Goal: Task Accomplishment & Management: Manage account settings

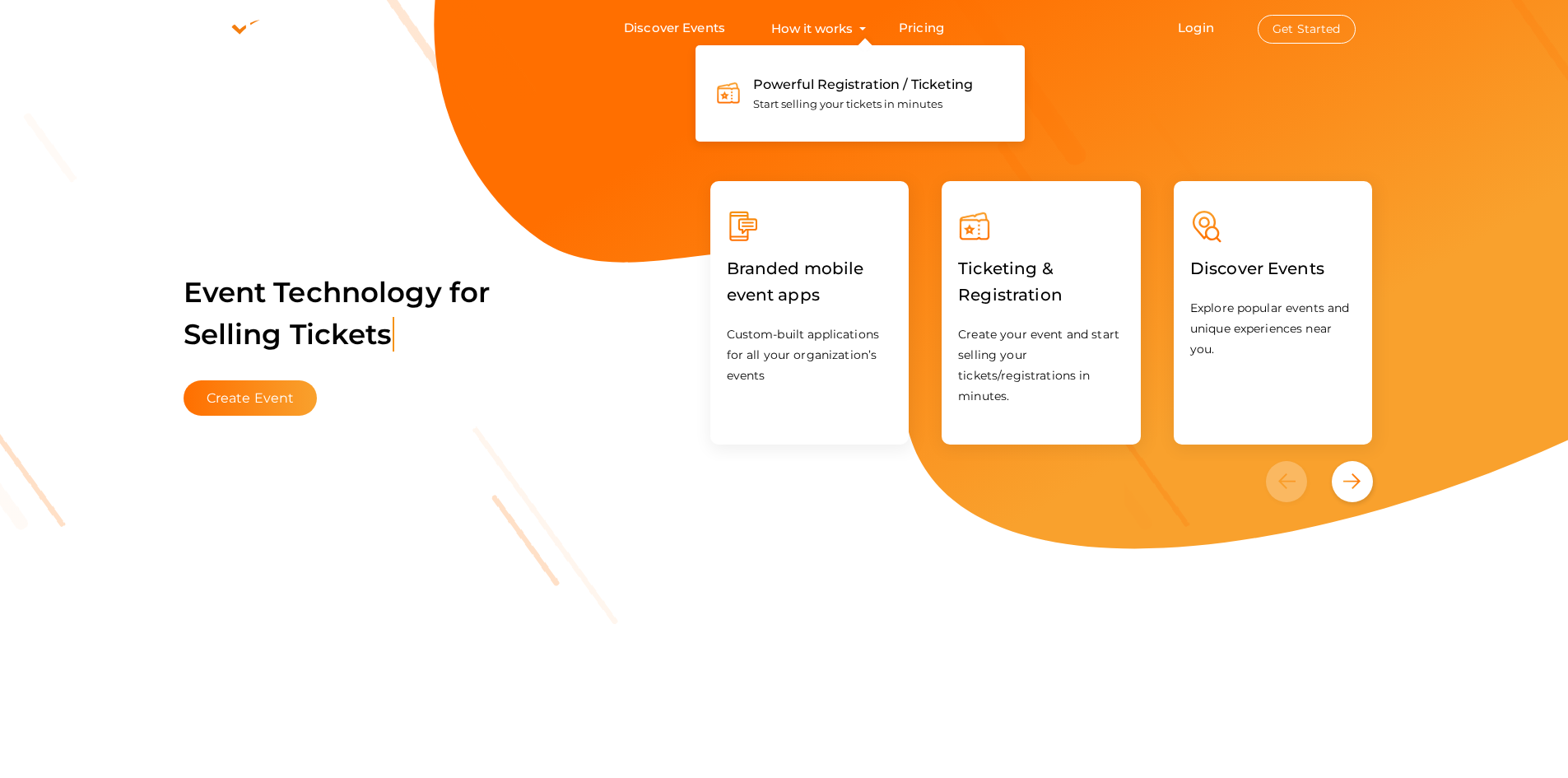
click at [843, 25] on button "How it works Powerful Registration / Ticketing Start selling your tickets in mi…" at bounding box center [812, 27] width 92 height 30
click at [848, 83] on span "Powerful Registration / Ticketing" at bounding box center [863, 84] width 220 height 16
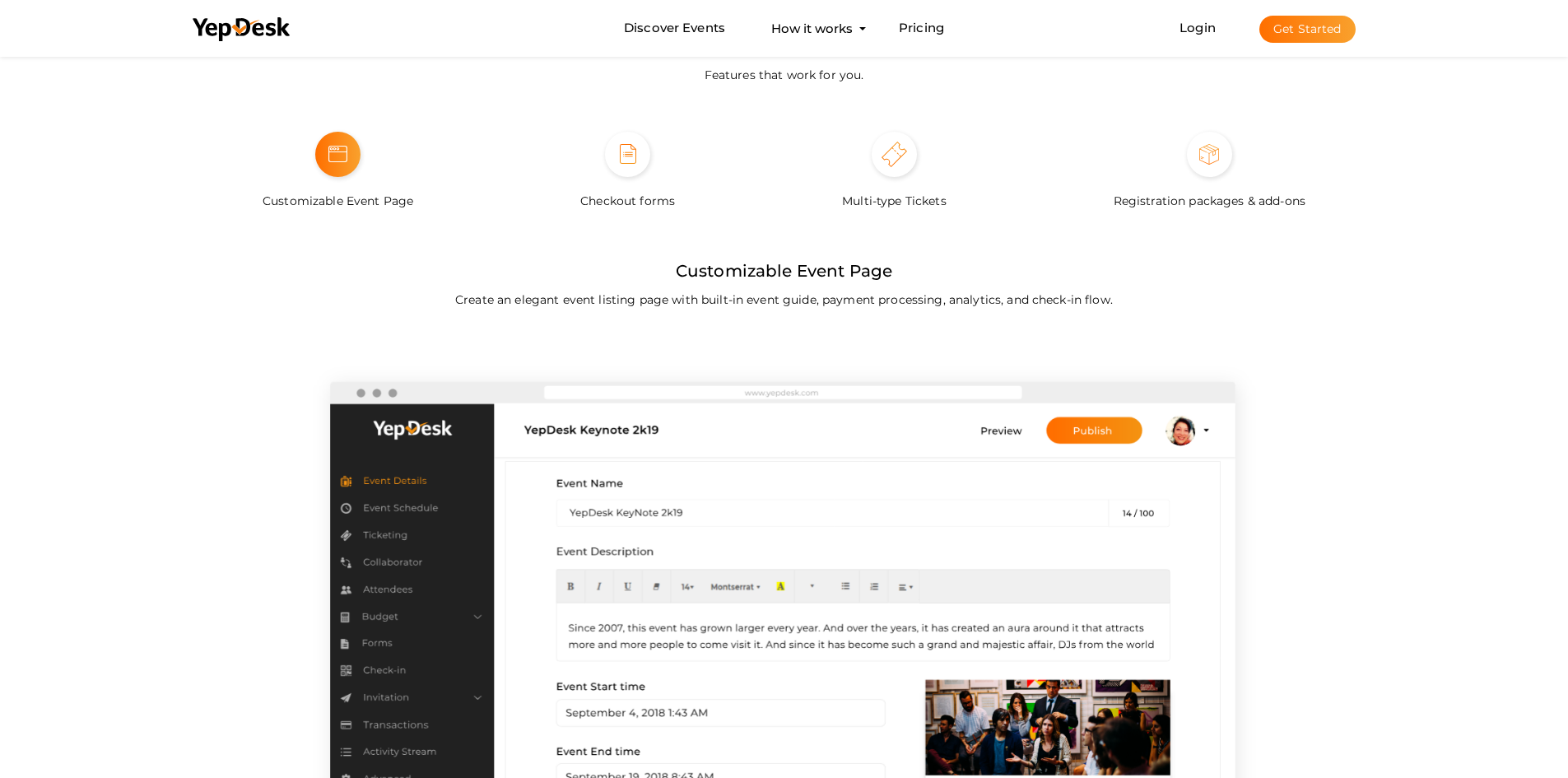
scroll to position [1235, 0]
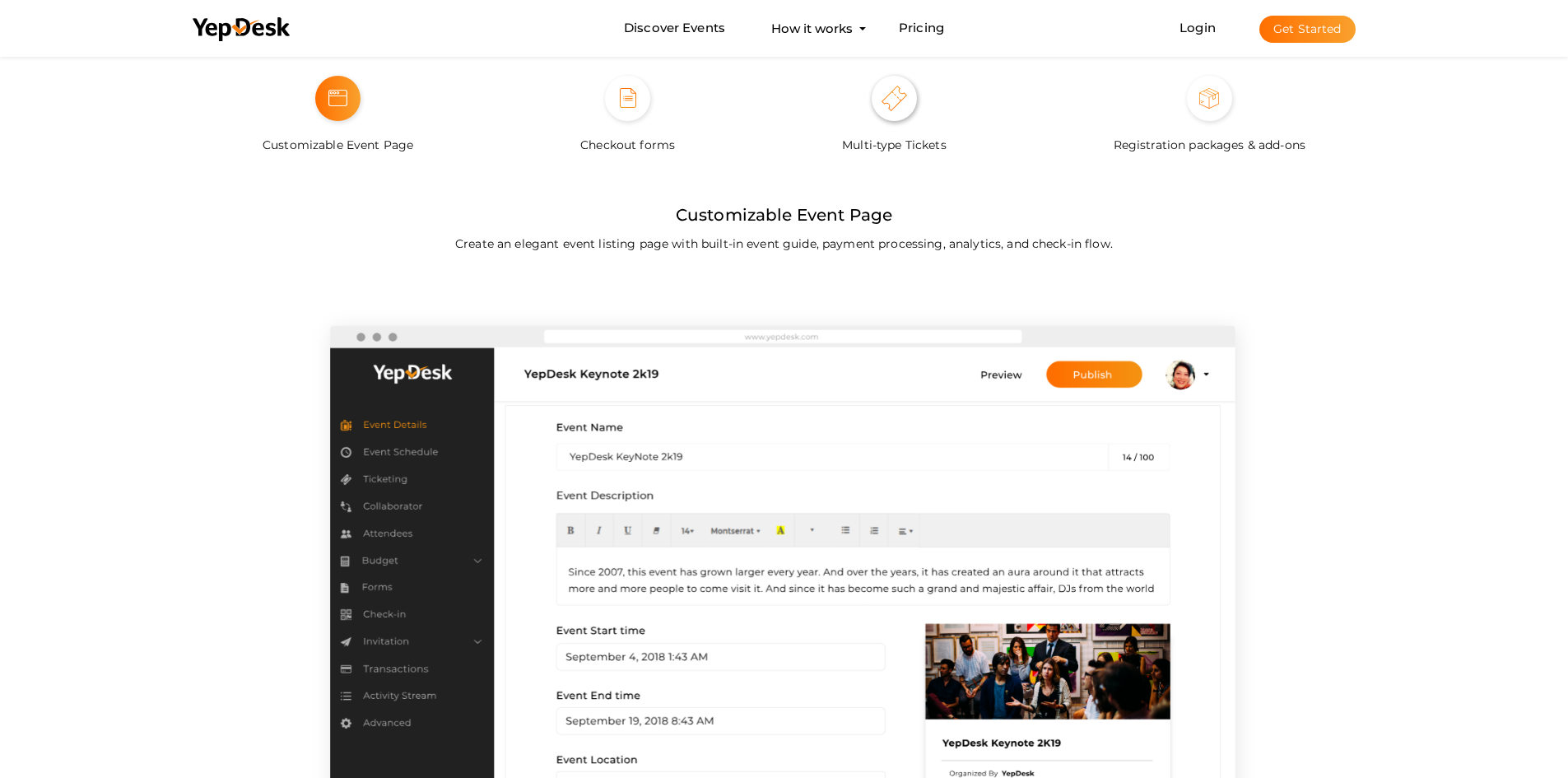
click at [882, 102] on img at bounding box center [894, 99] width 25 height 25
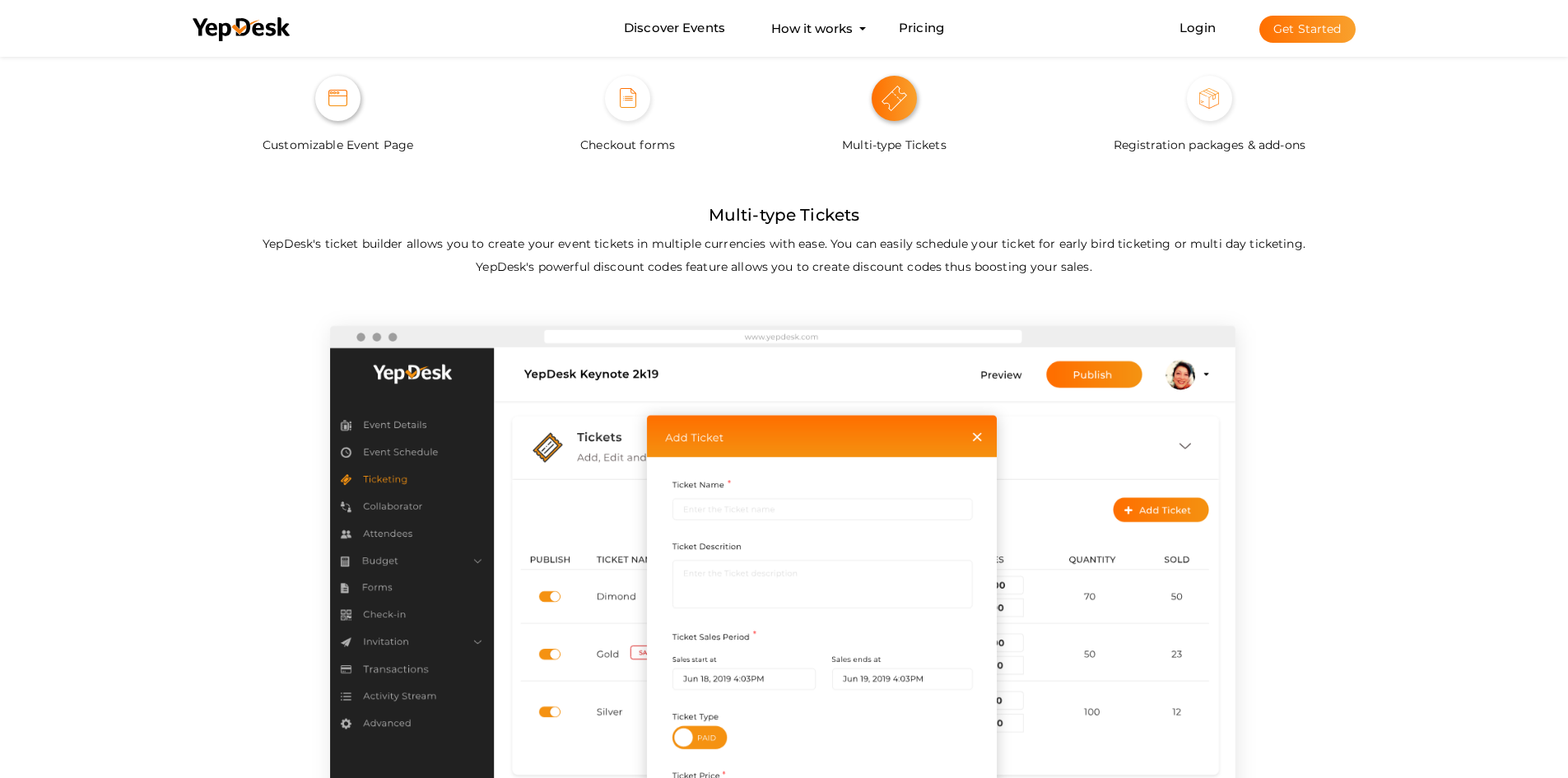
click at [357, 99] on span at bounding box center [338, 99] width 45 height 45
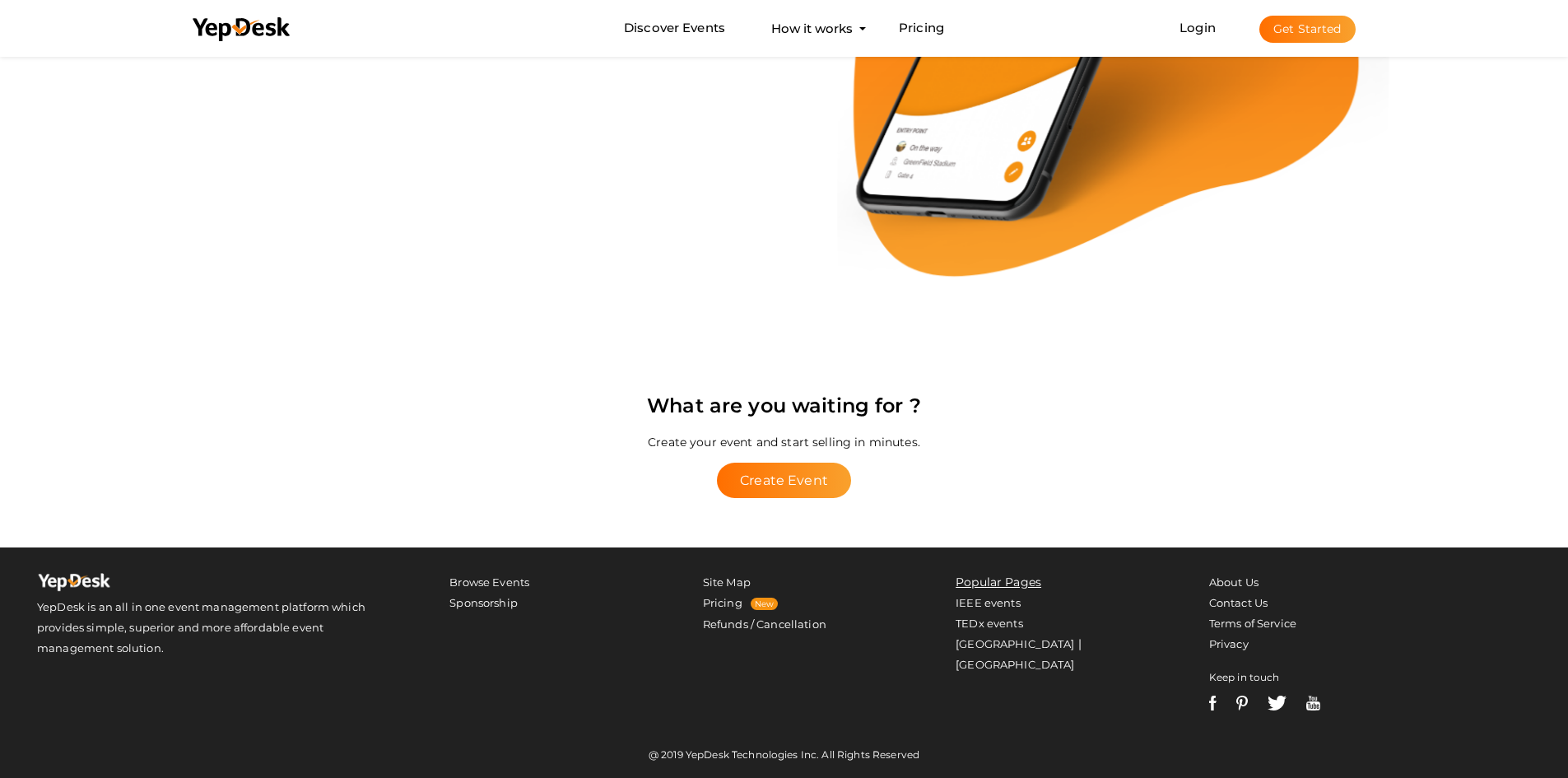
scroll to position [3537, 0]
click at [797, 476] on button "Create Event" at bounding box center [784, 480] width 134 height 35
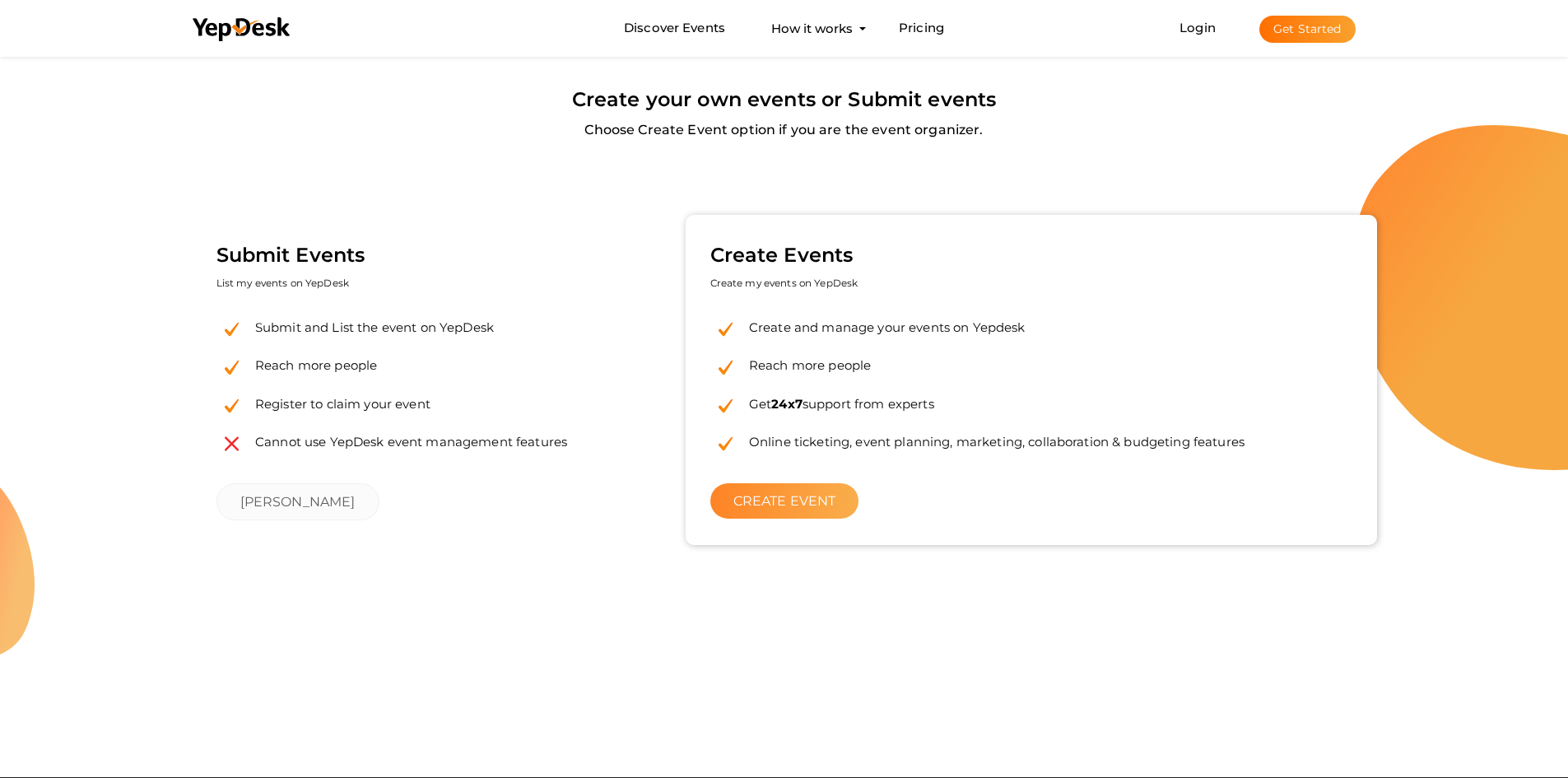
click at [780, 503] on link "CREATE EVENT" at bounding box center [784, 501] width 149 height 35
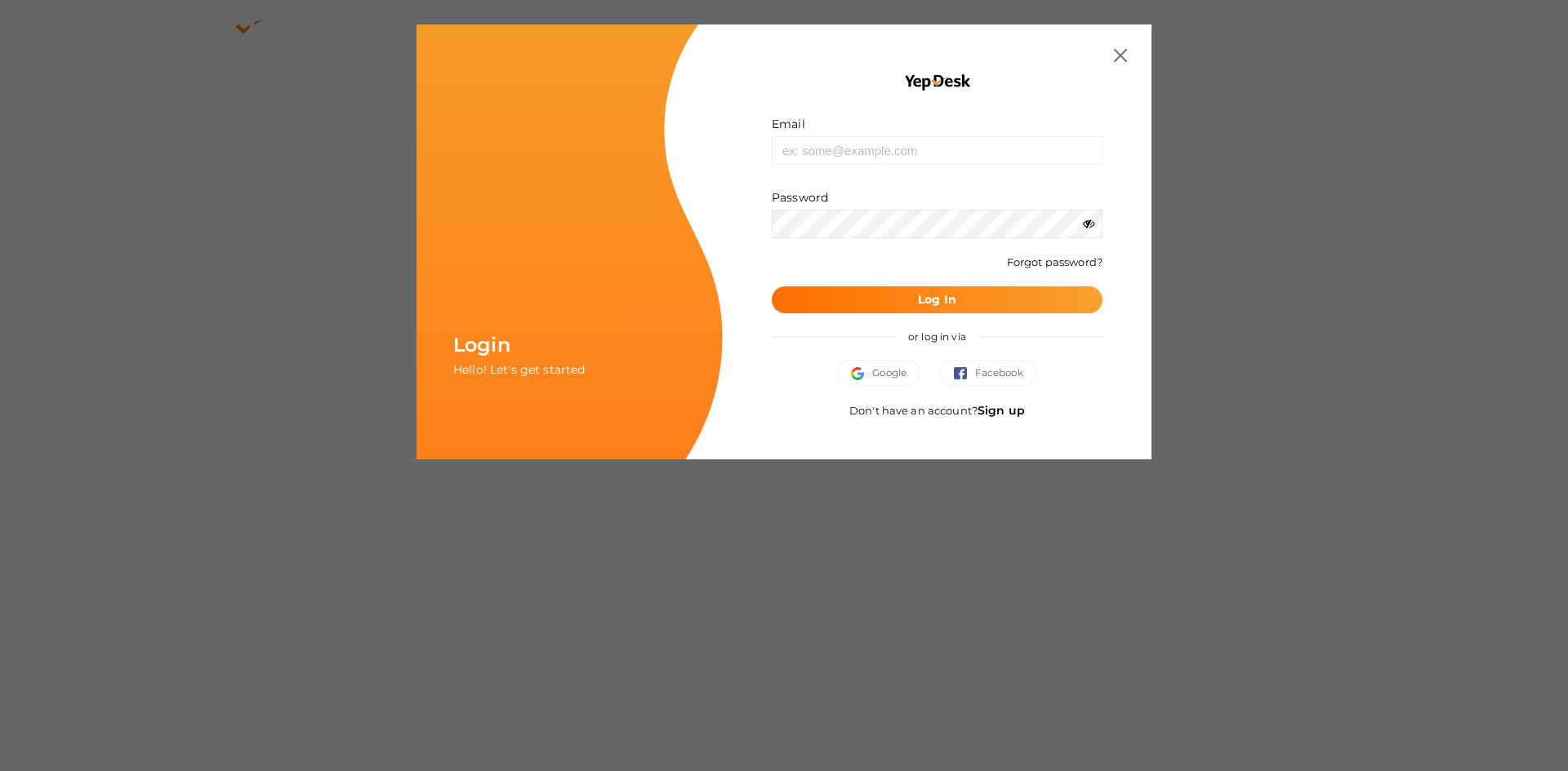
click at [1124, 55] on img at bounding box center [1120, 55] width 13 height 13
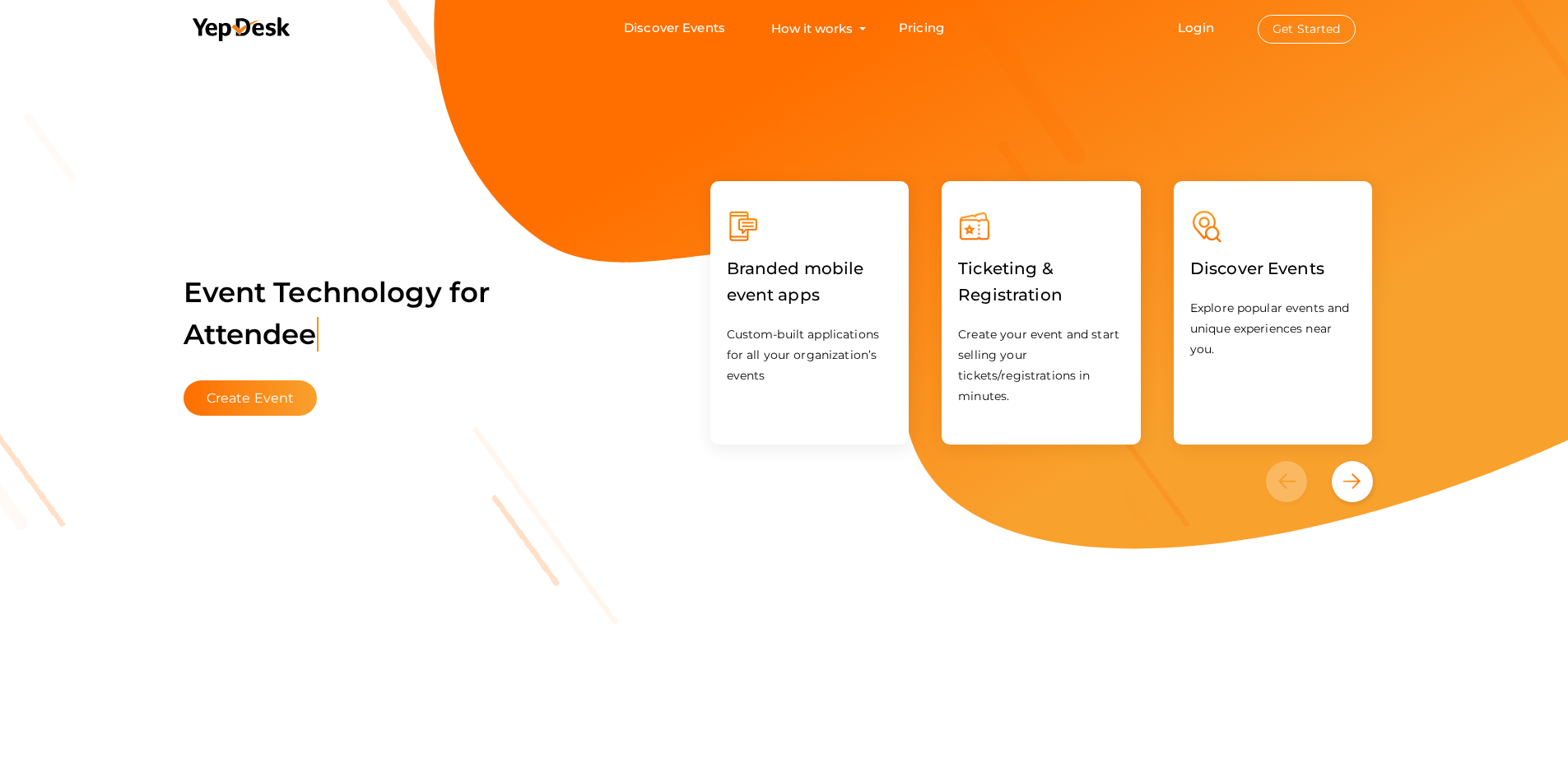
click at [1173, 25] on span "Login Get Started" at bounding box center [1266, 28] width 219 height 13
click at [1191, 27] on link "Login" at bounding box center [1195, 27] width 36 height 16
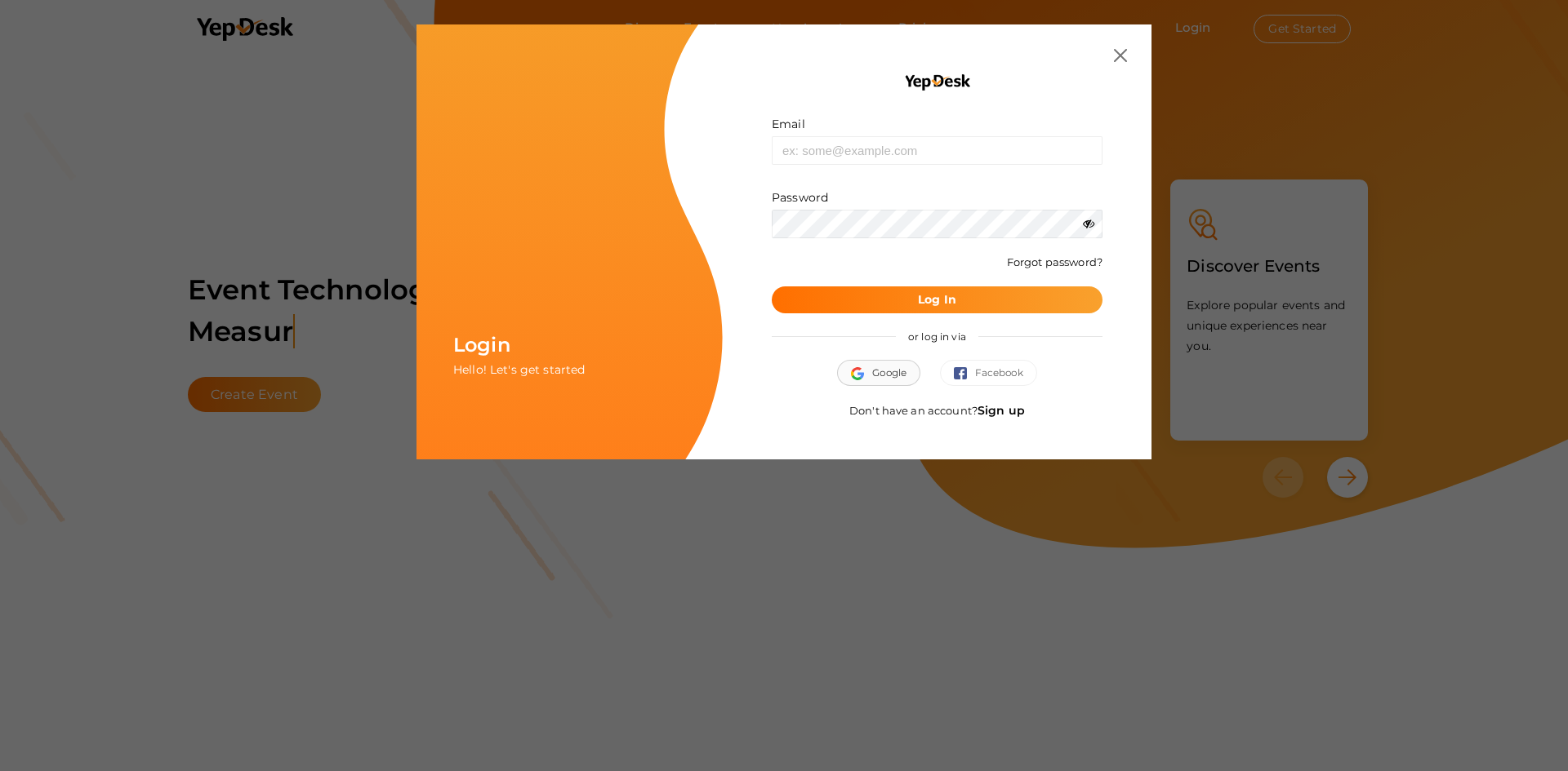
click at [901, 383] on button "Google" at bounding box center [879, 372] width 83 height 26
click at [866, 371] on img "button" at bounding box center [861, 373] width 21 height 13
click at [1013, 404] on link "Sign up" at bounding box center [1001, 410] width 47 height 15
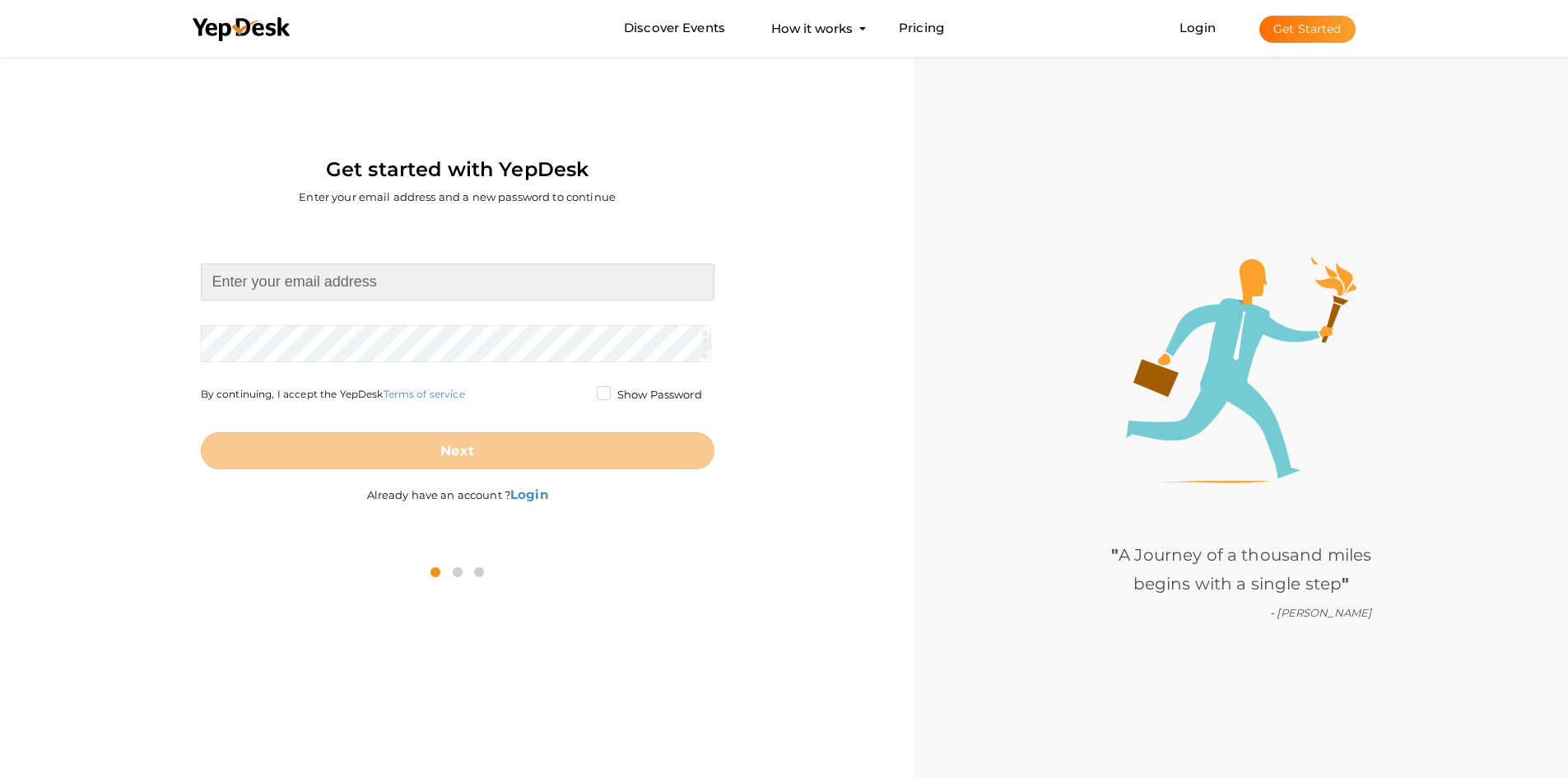
click at [309, 286] on input at bounding box center [458, 282] width 513 height 37
type input "simplytech1180@gmail.com"
click at [334, 342] on form "simplytech1180@gmail.com Required. Invalid email. Checking You already have a Y…" at bounding box center [458, 366] width 513 height 206
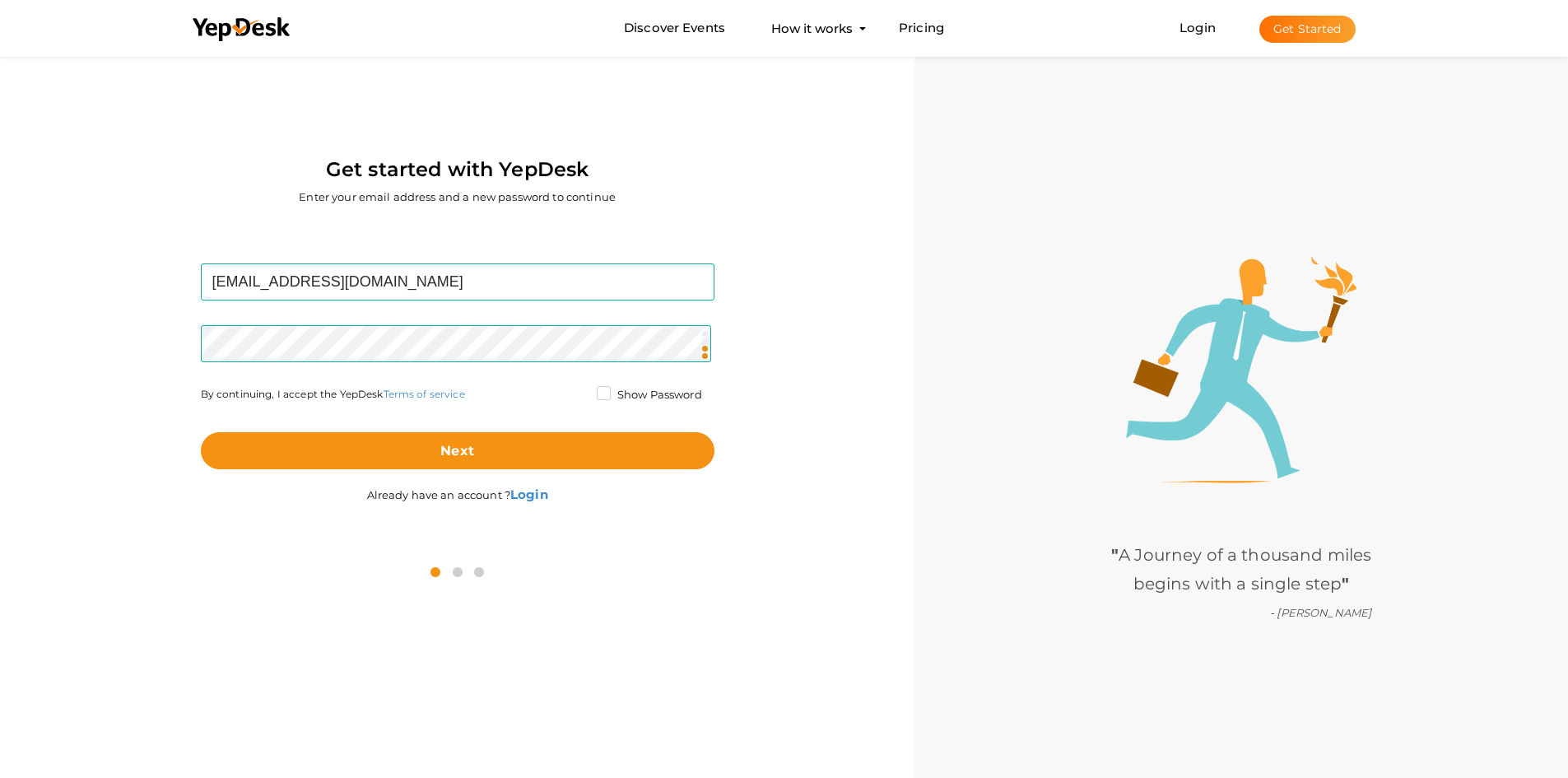
click at [602, 392] on label "Show Password" at bounding box center [650, 394] width 105 height 17
click at [581, 390] on input "Show Password" at bounding box center [581, 390] width 0 height 0
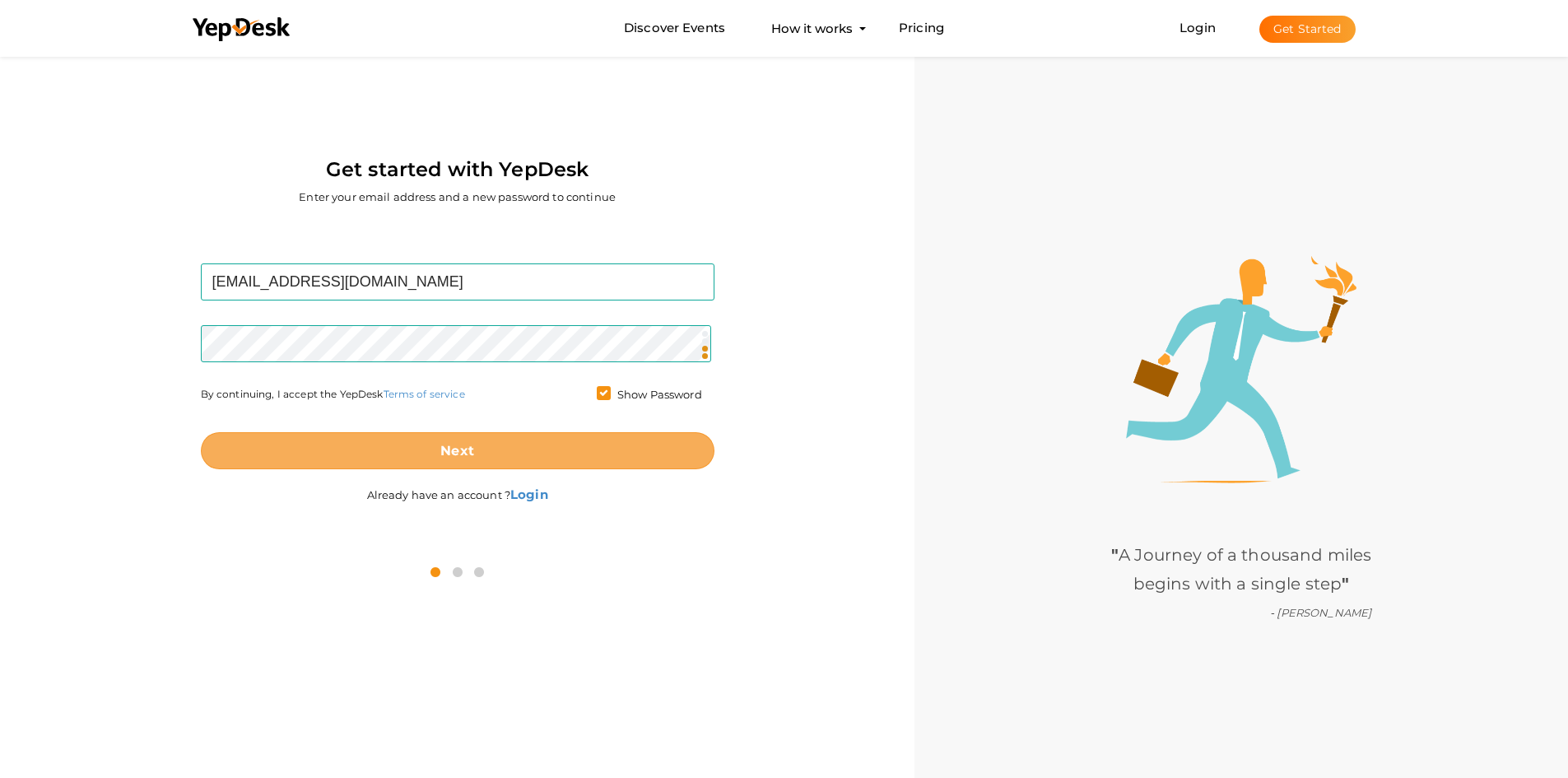
click at [474, 454] on button "Next" at bounding box center [458, 451] width 513 height 37
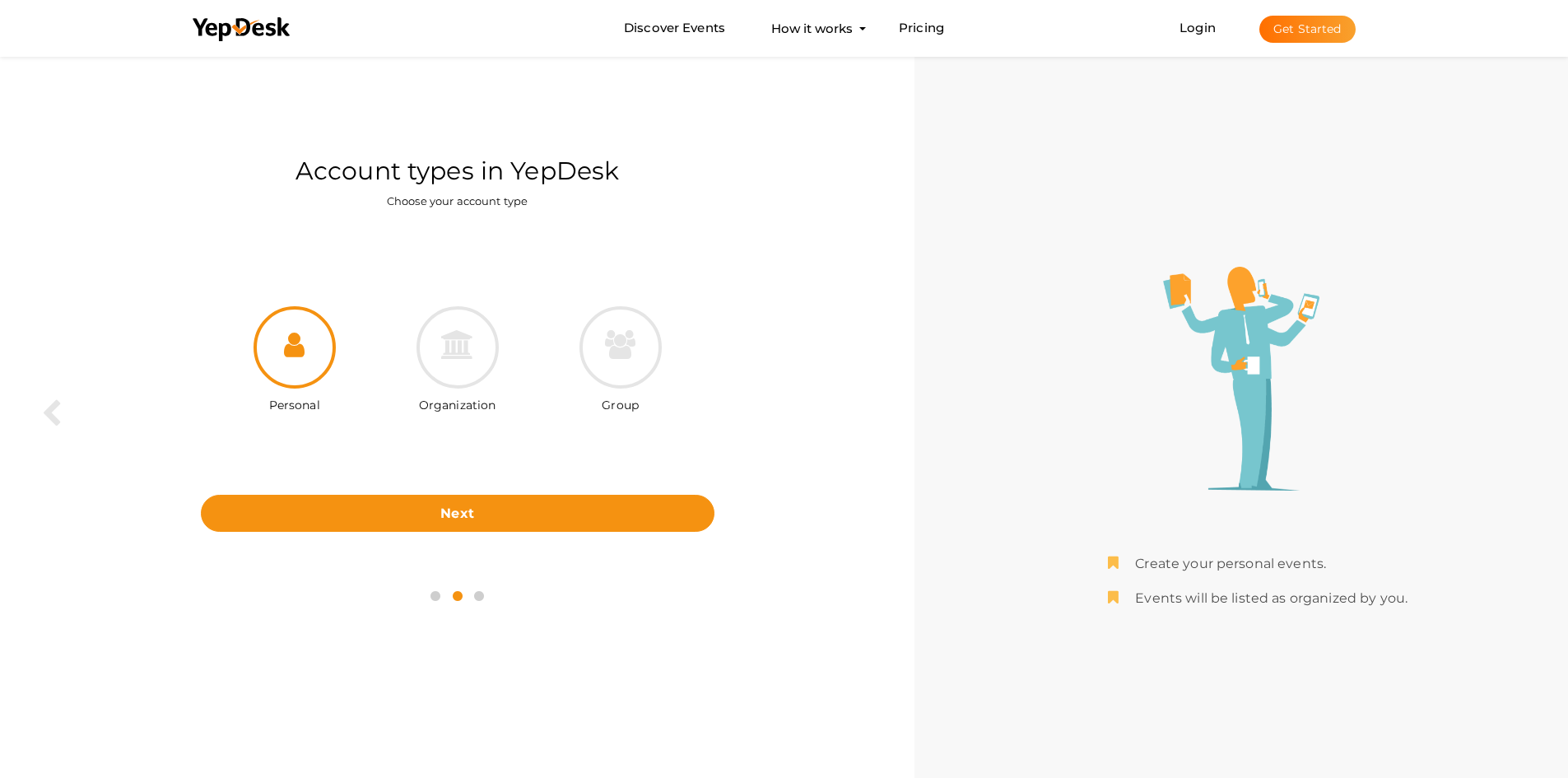
drag, startPoint x: 455, startPoint y: 377, endPoint x: 447, endPoint y: 425, distance: 48.7
click at [455, 377] on div at bounding box center [458, 348] width 82 height 82
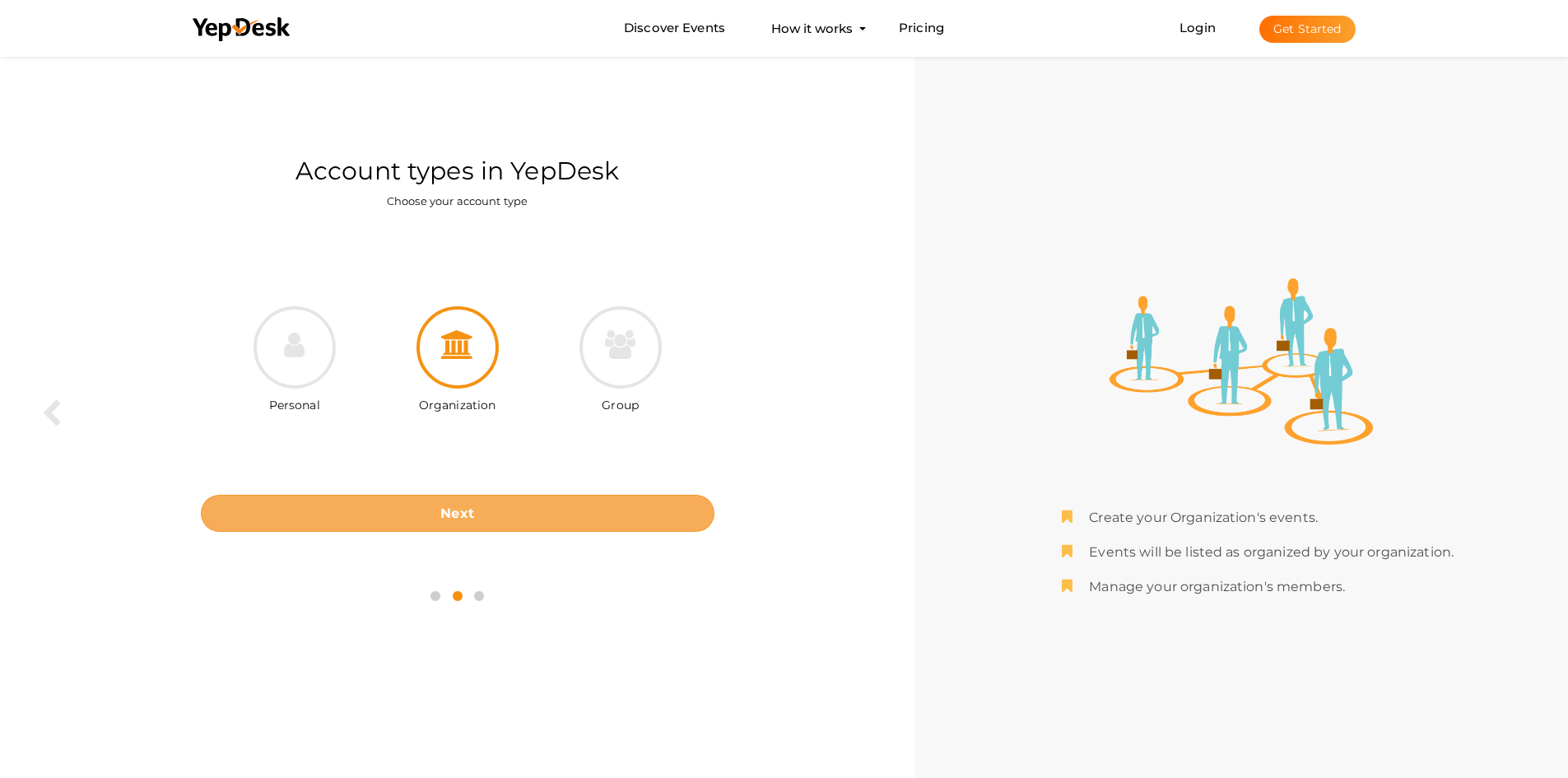
click at [464, 529] on button "Next" at bounding box center [458, 513] width 513 height 37
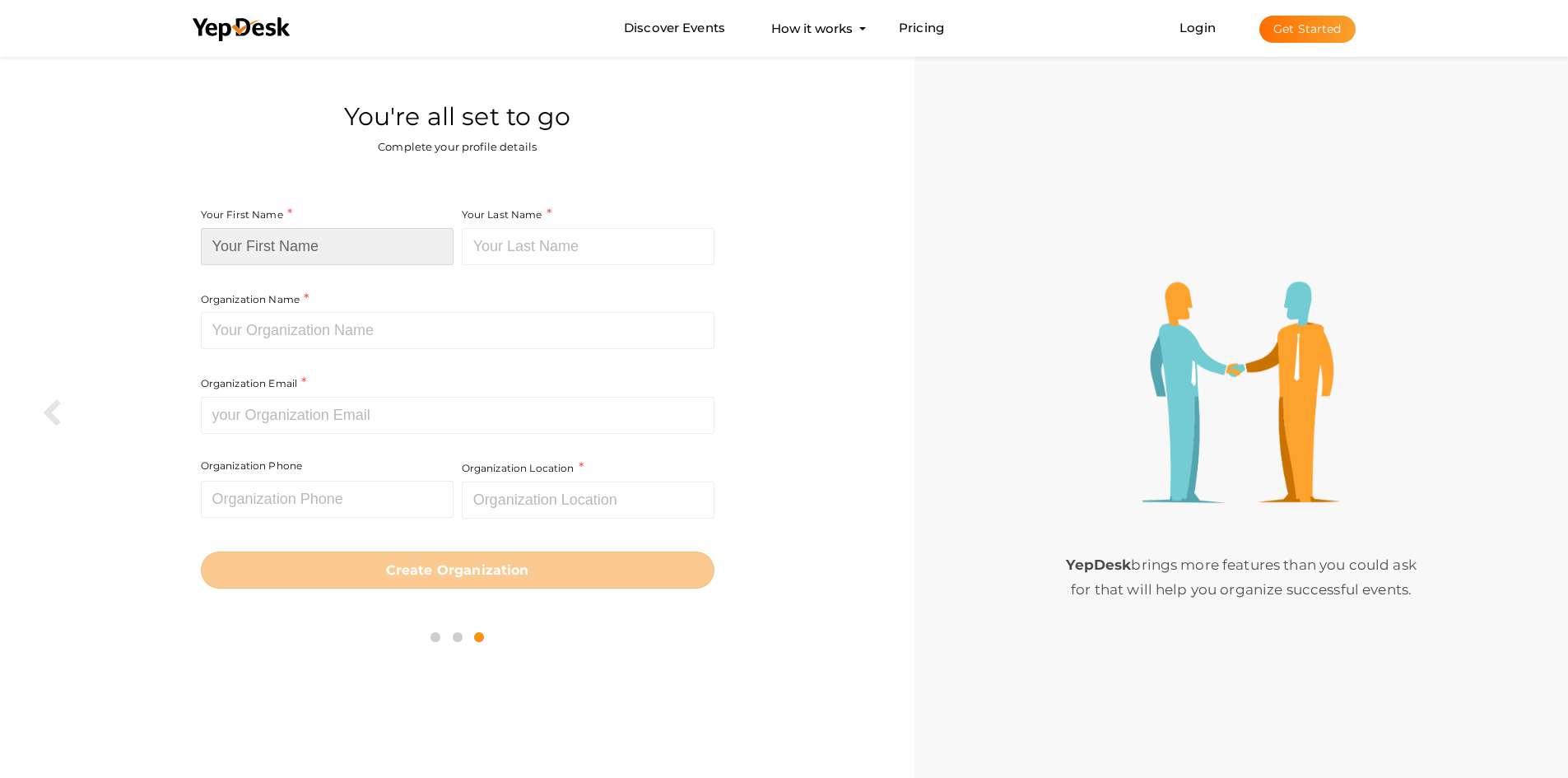
click at [310, 261] on input at bounding box center [327, 247] width 253 height 37
click at [51, 399] on icon at bounding box center [51, 414] width 20 height 29
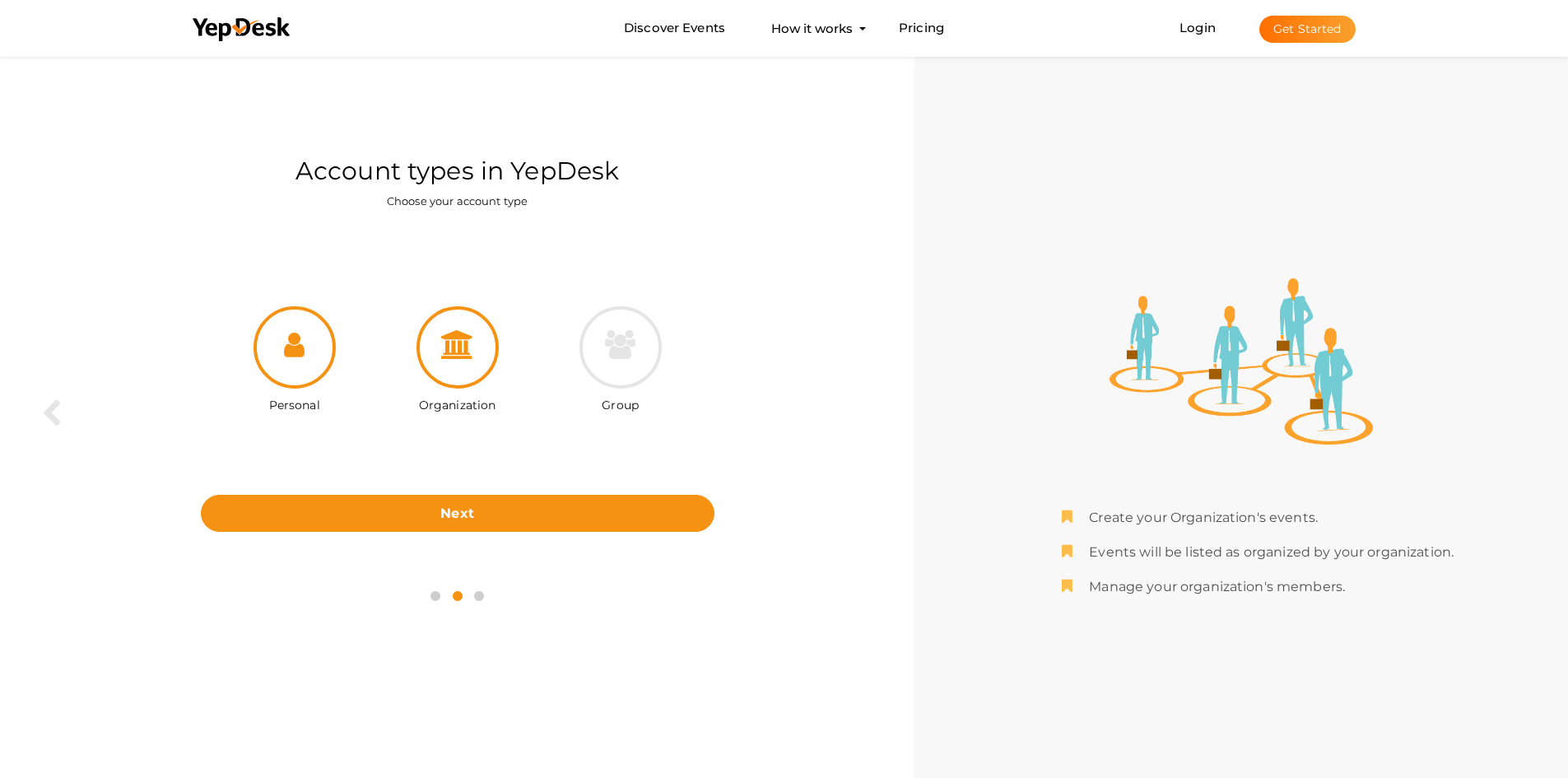
click at [322, 358] on div at bounding box center [295, 348] width 82 height 82
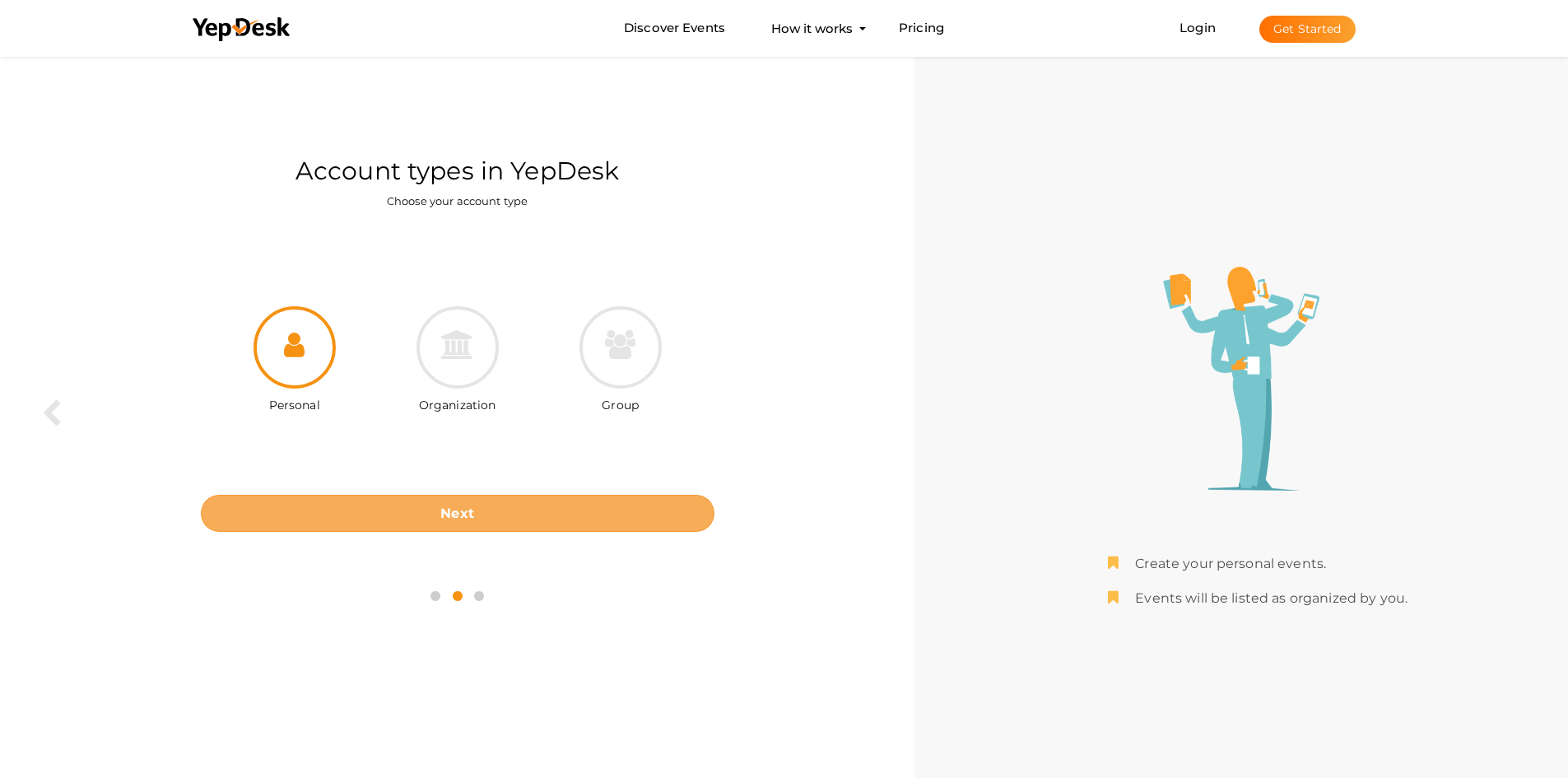
click at [441, 516] on b "Next" at bounding box center [457, 513] width 34 height 16
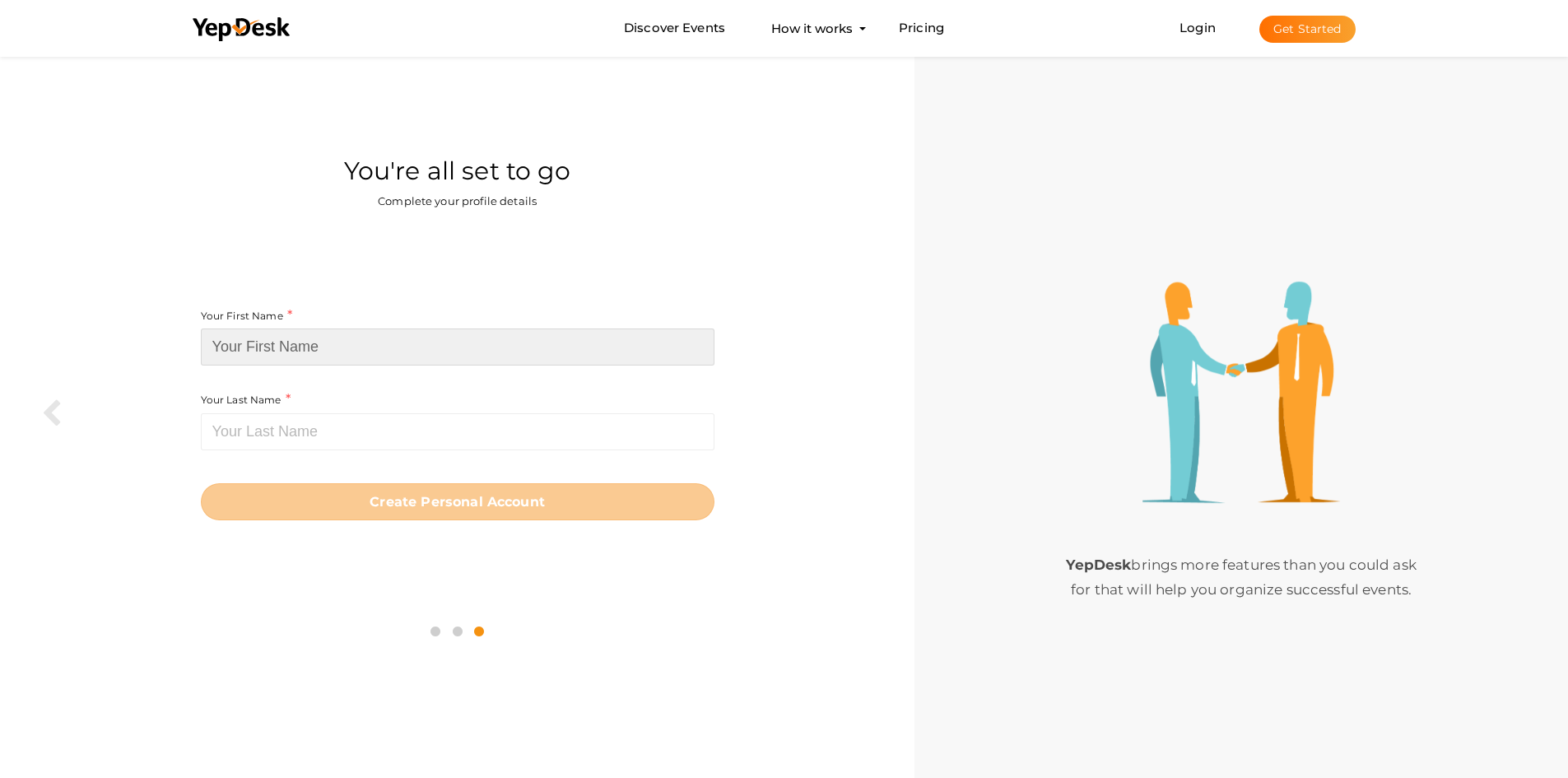
click at [392, 355] on input at bounding box center [458, 348] width 513 height 37
type input "abhi"
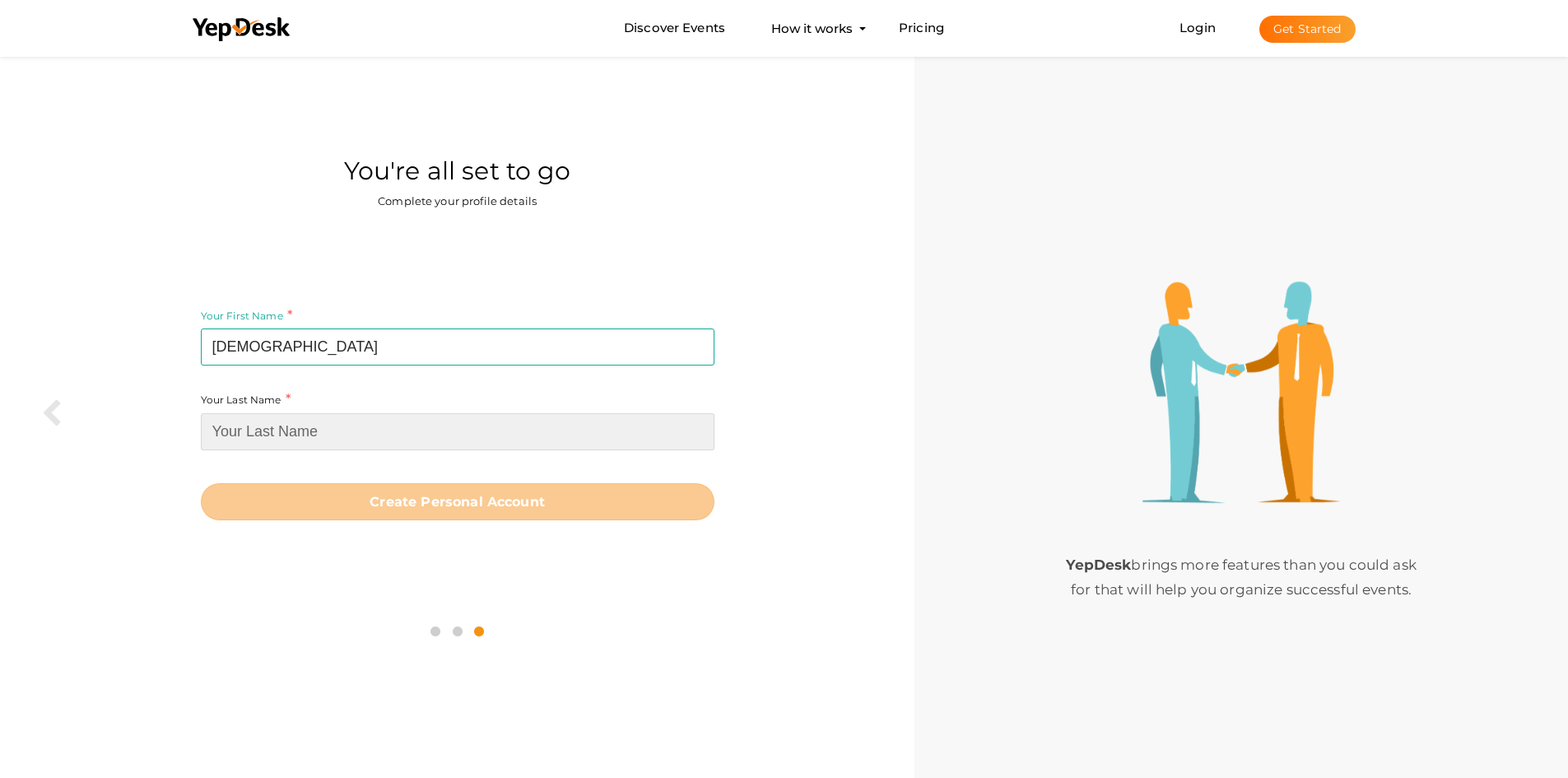
click at [355, 431] on input at bounding box center [458, 431] width 513 height 37
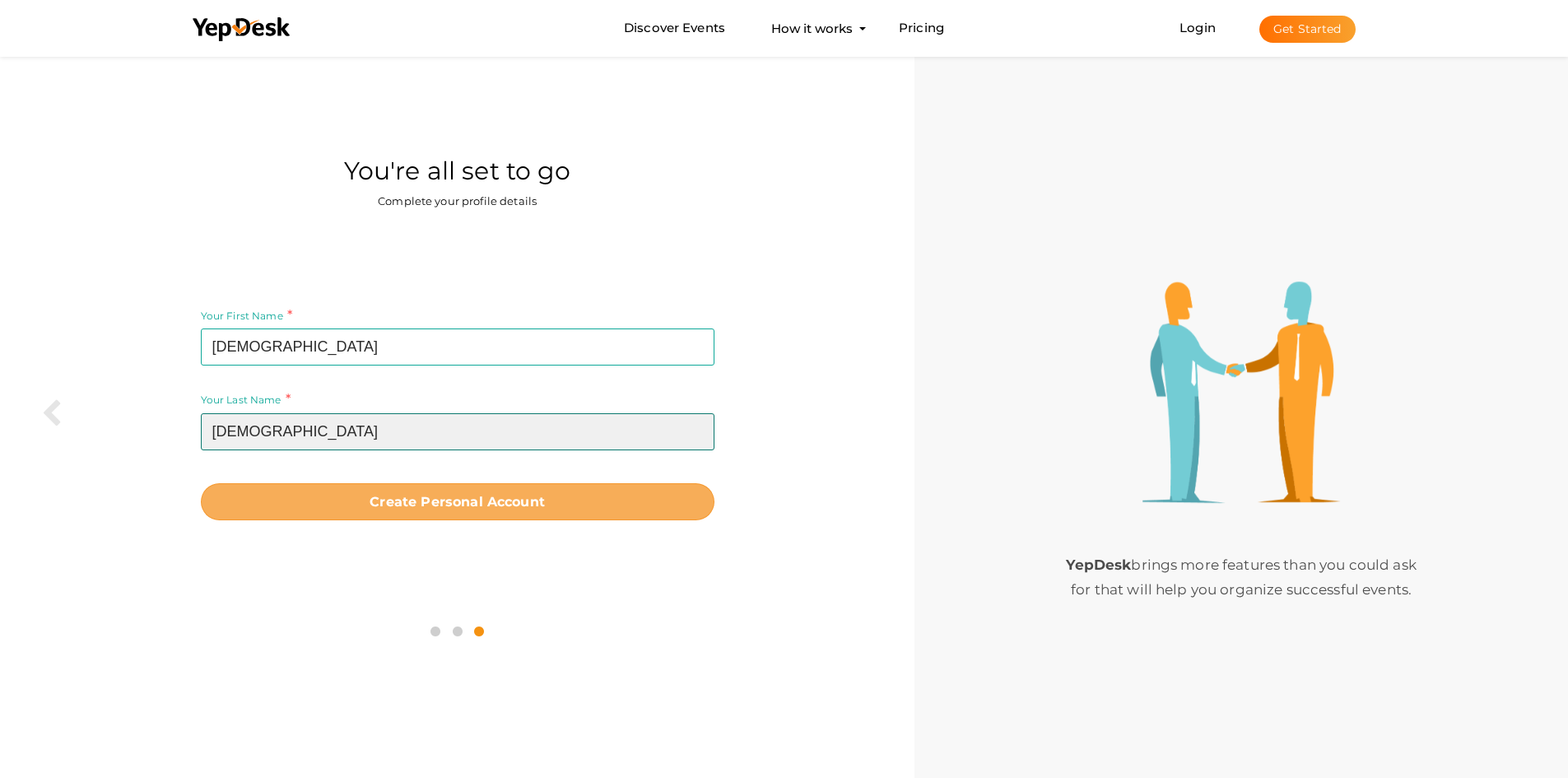
type input "abhi"
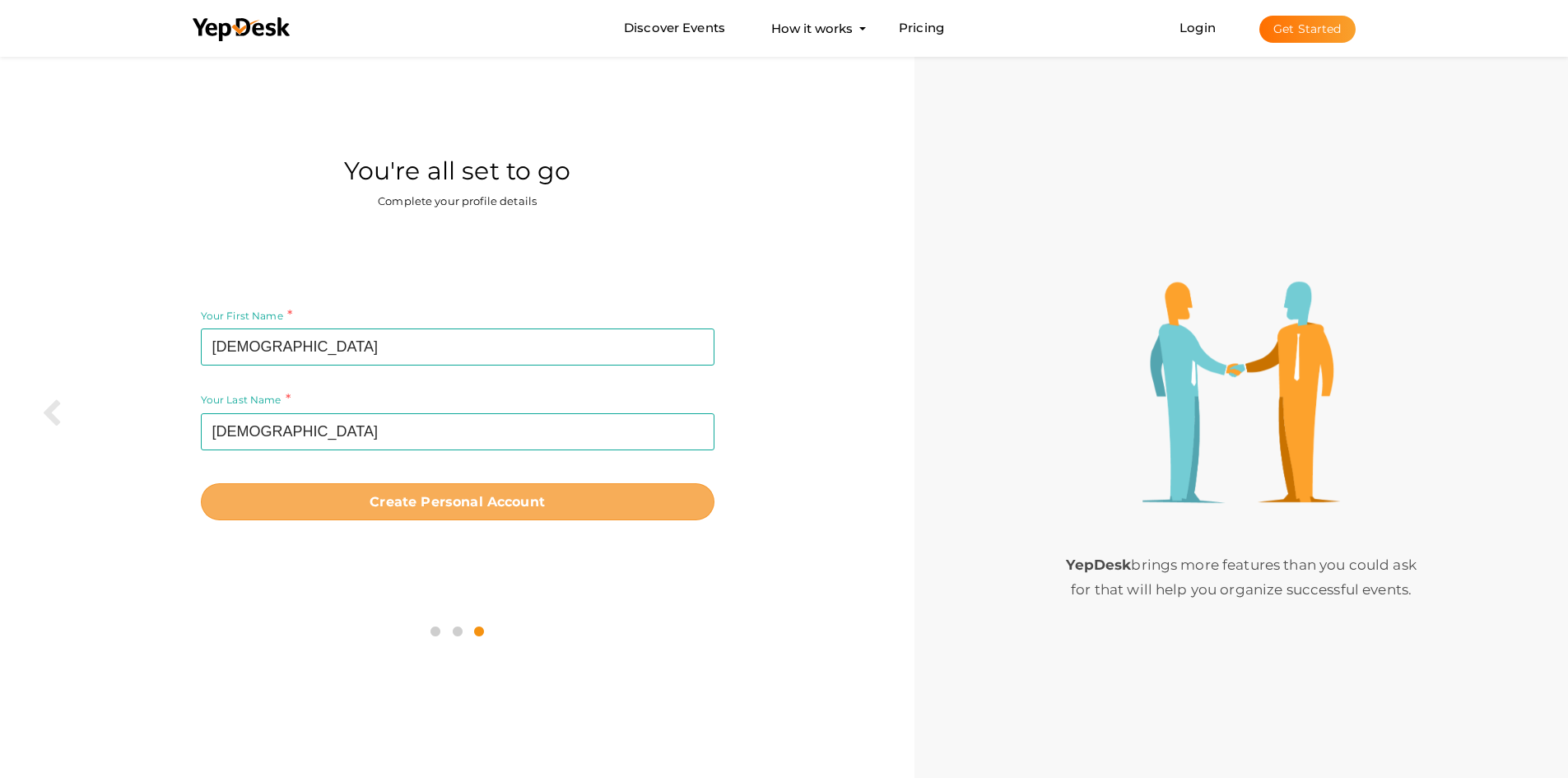
click at [428, 498] on b "Create Personal Account" at bounding box center [458, 502] width 176 height 16
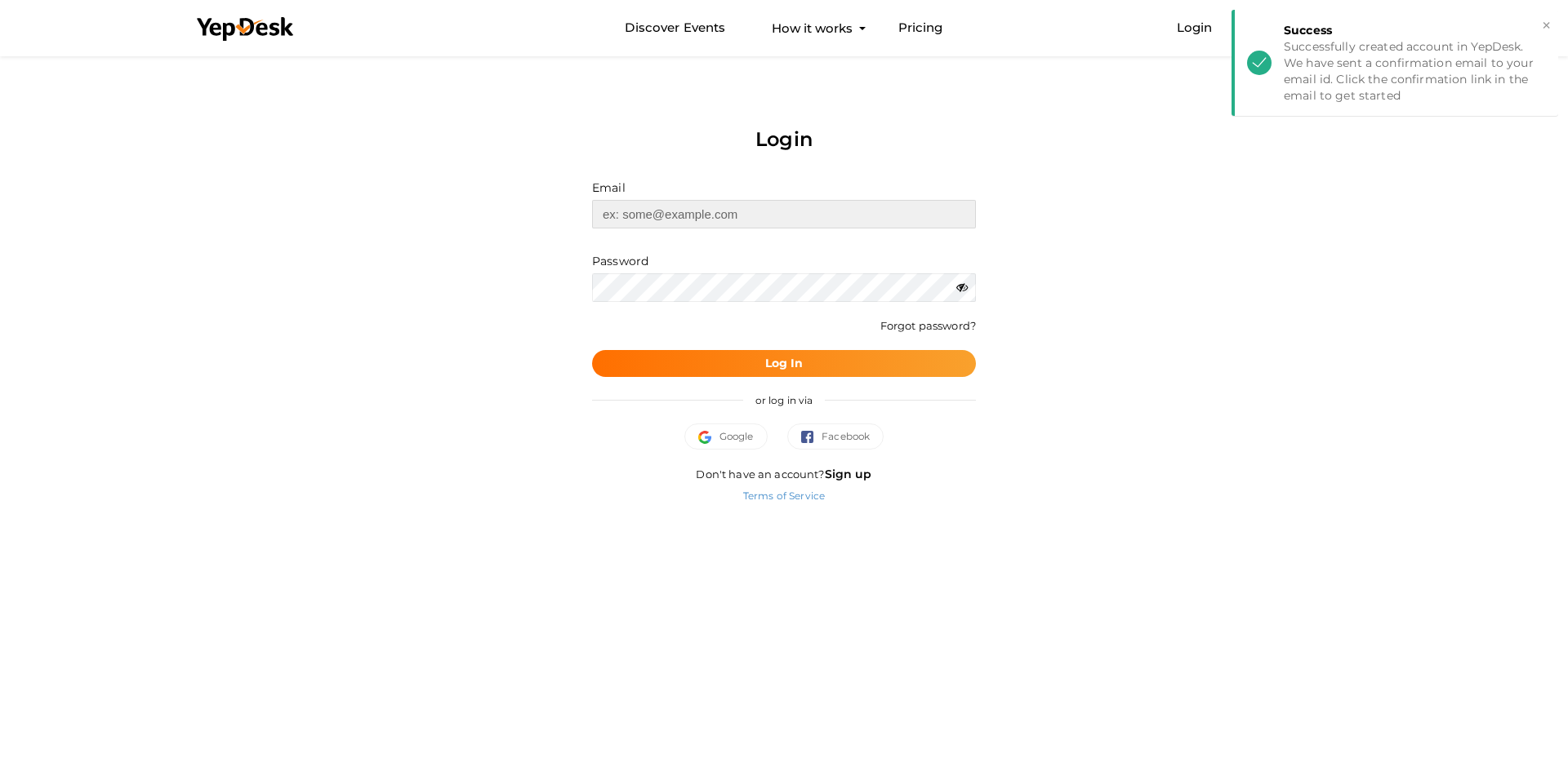
click at [713, 224] on input "text" at bounding box center [784, 215] width 383 height 29
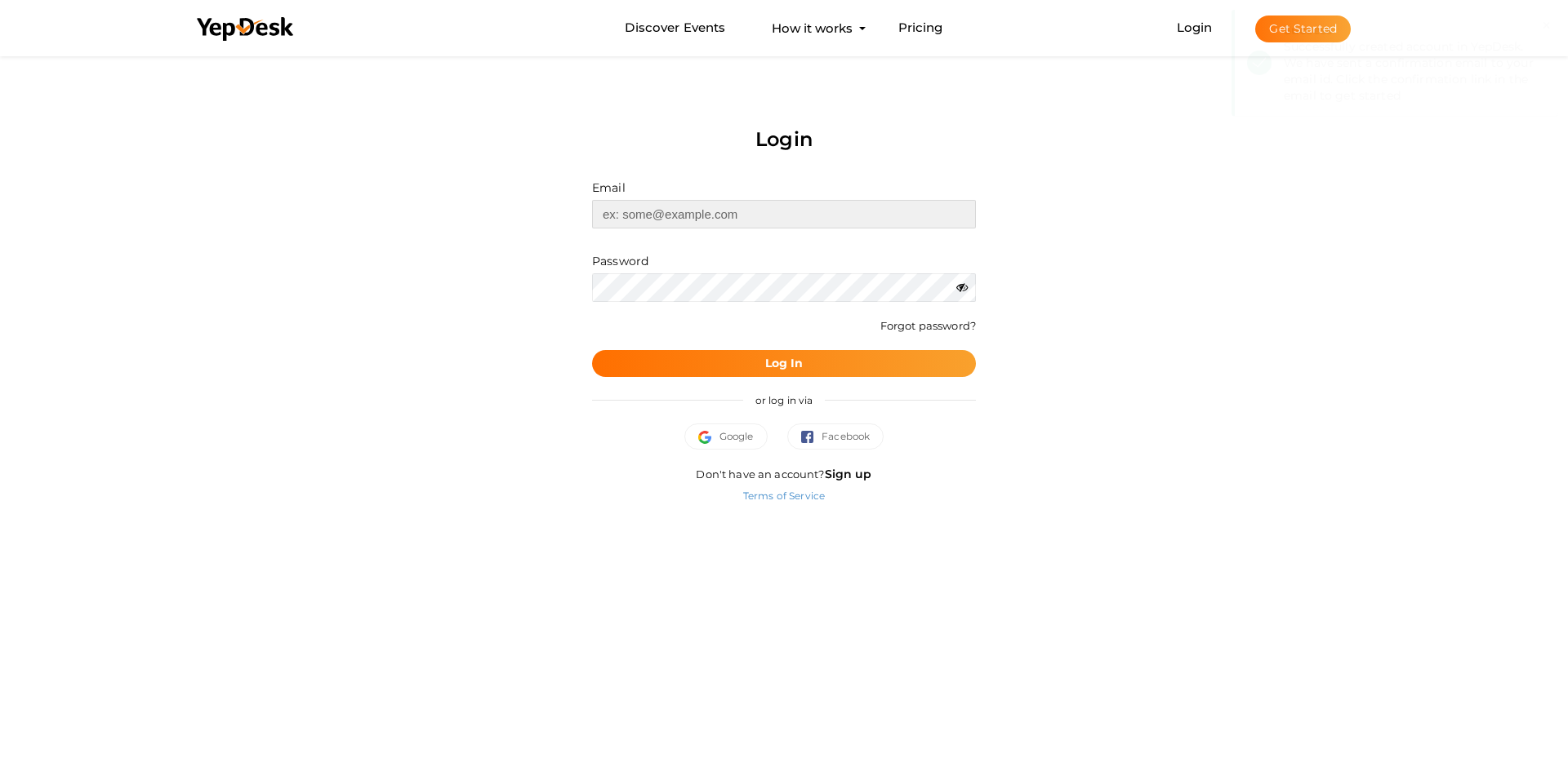
type input "simplytech1180@gmail.com"
click at [819, 355] on button "Log In" at bounding box center [784, 364] width 383 height 27
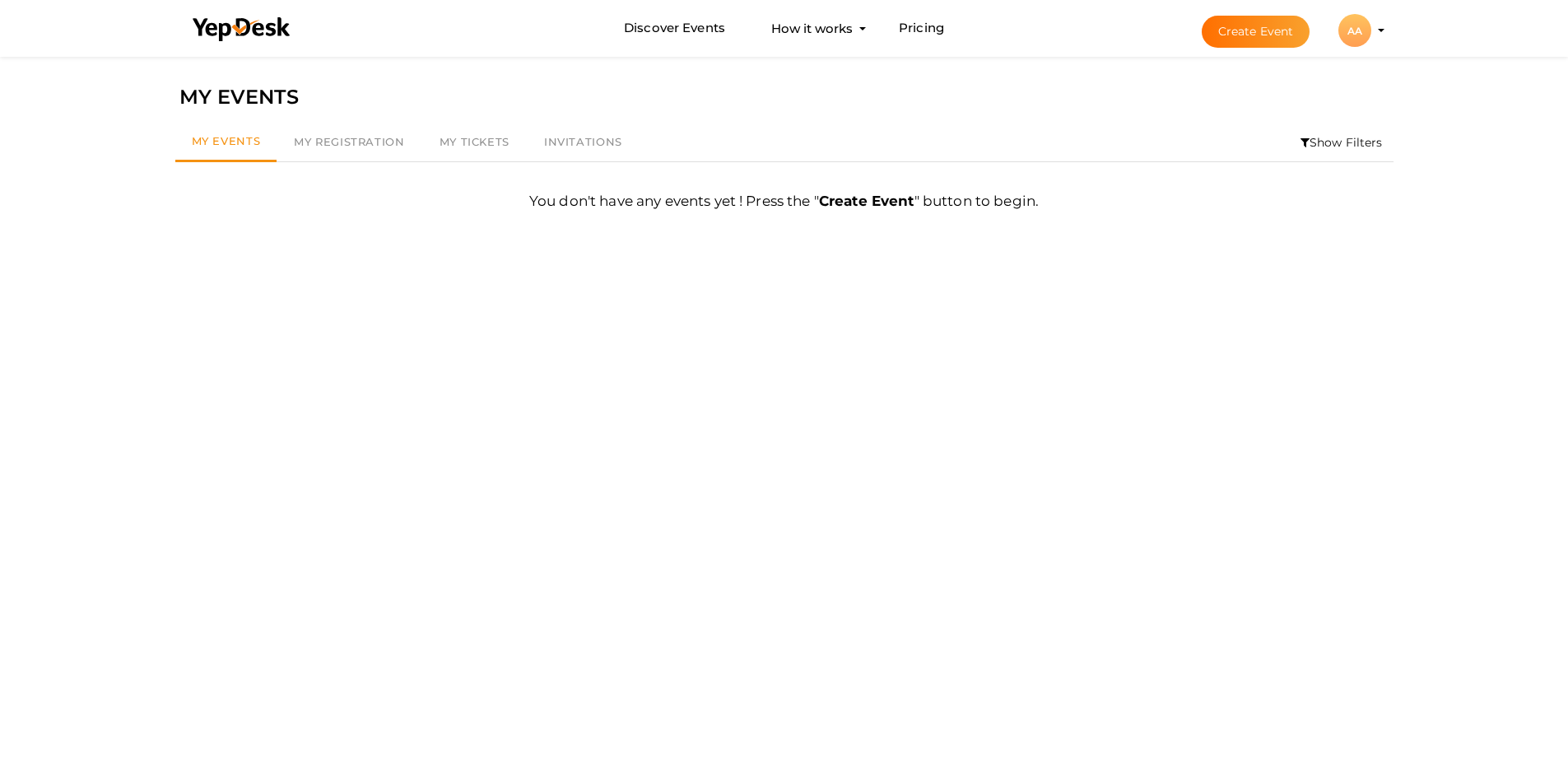
click at [1218, 29] on button "Create Event" at bounding box center [1256, 31] width 108 height 32
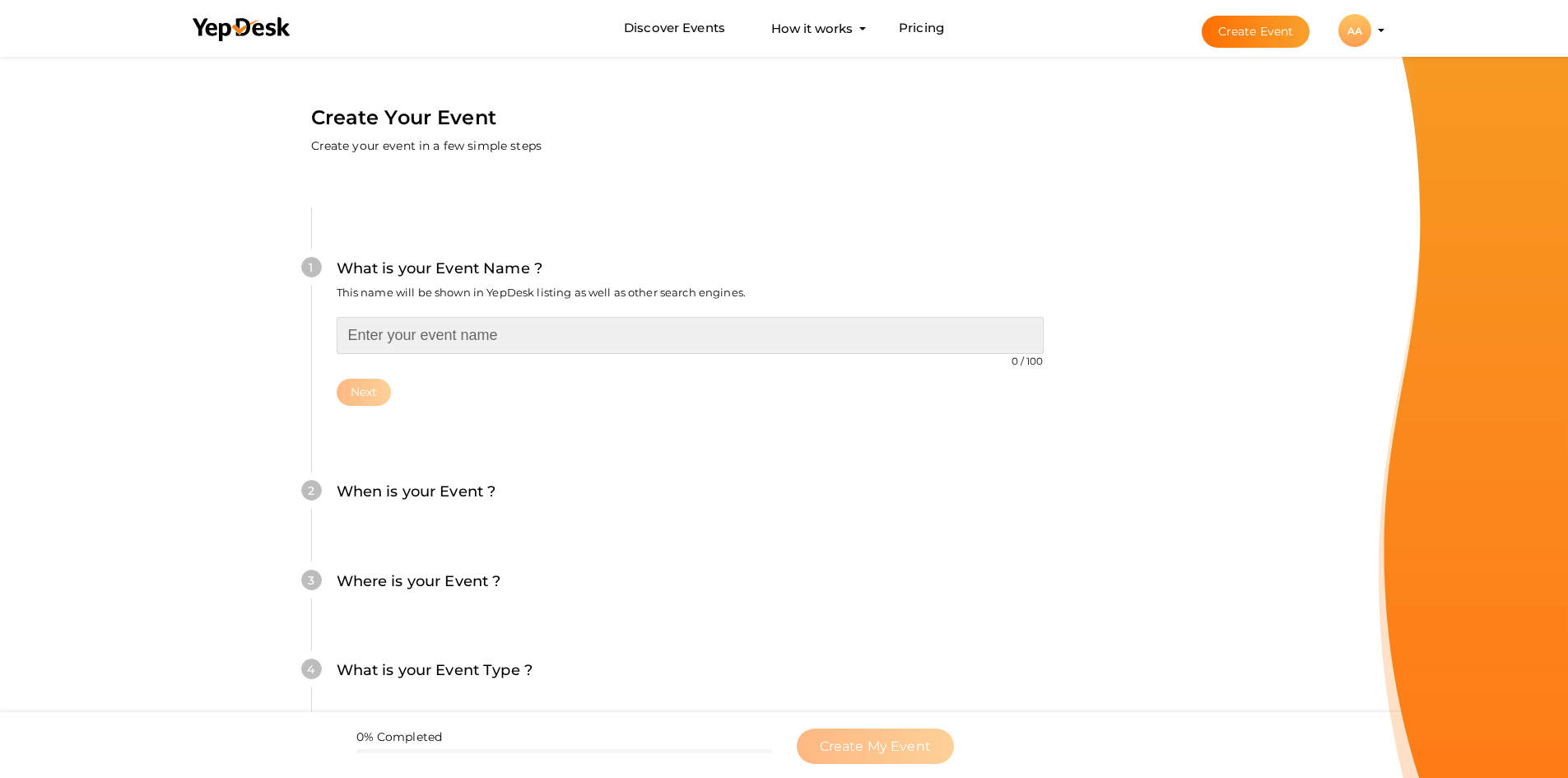
click at [497, 339] on input "text" at bounding box center [690, 336] width 707 height 37
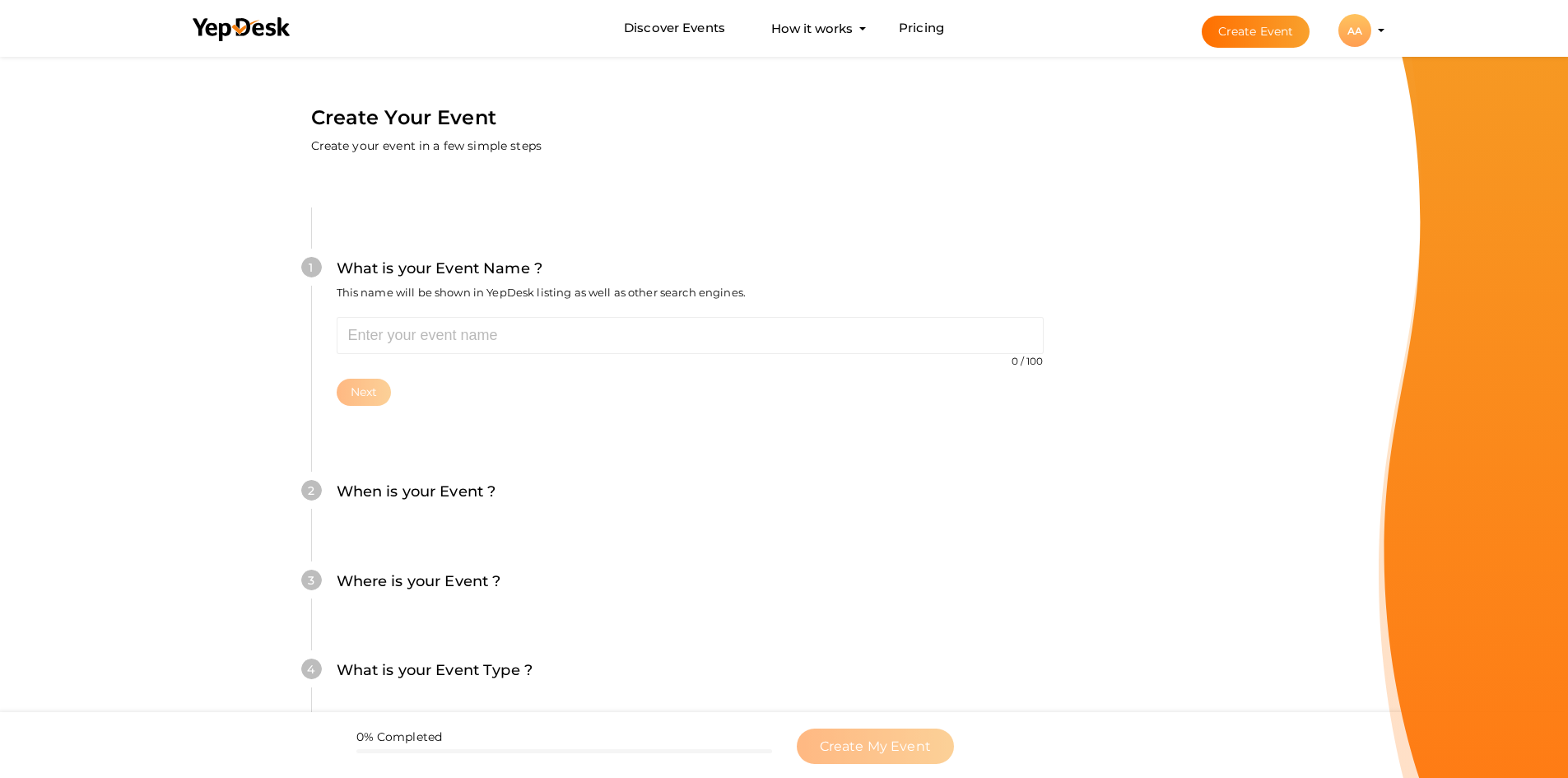
click at [1355, 37] on div "AA" at bounding box center [1355, 30] width 33 height 33
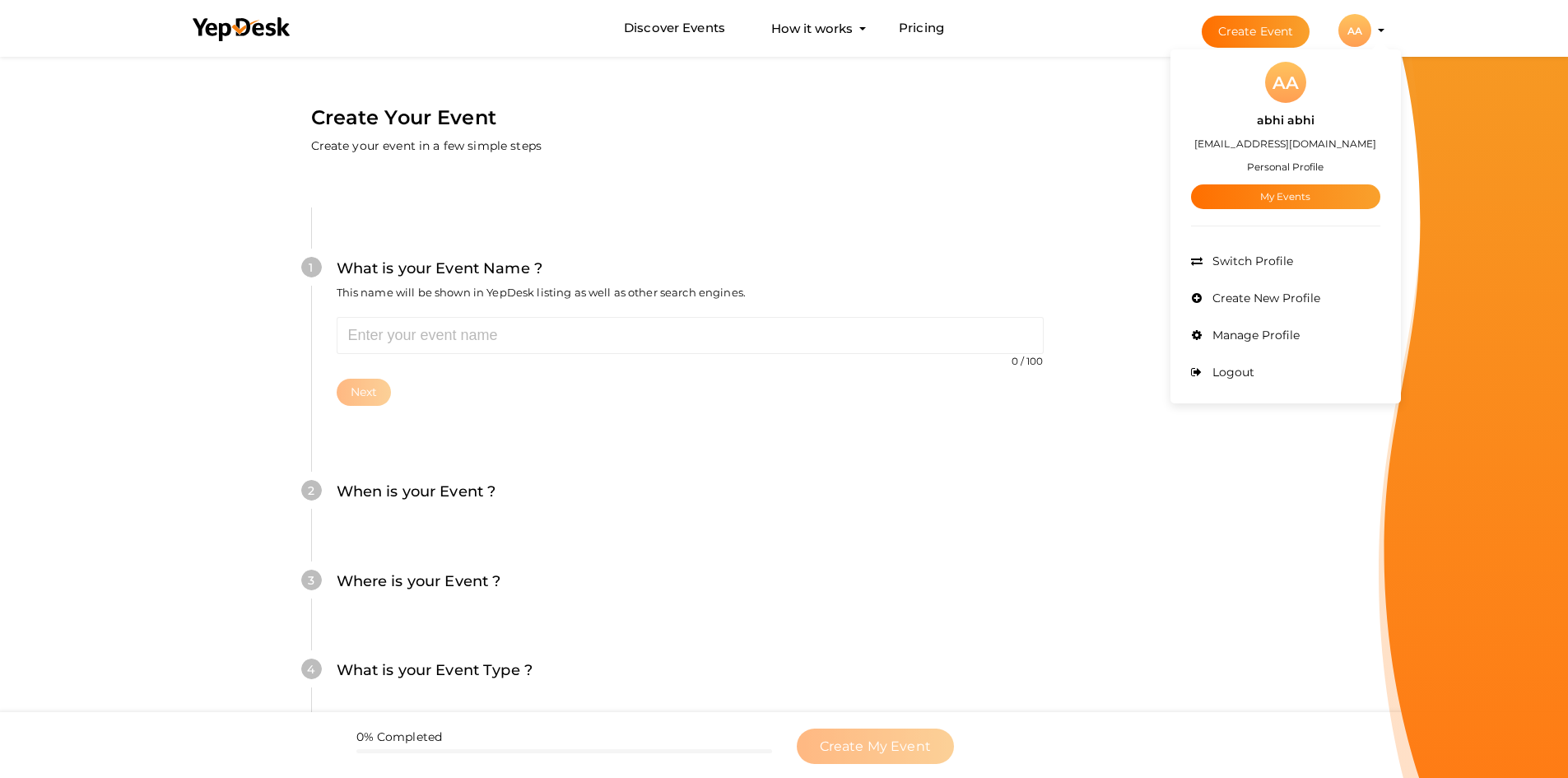
click at [907, 250] on div "1 What is your Event Name ? This name will be shown in YepDesk listing as well …" at bounding box center [690, 331] width 757 height 247
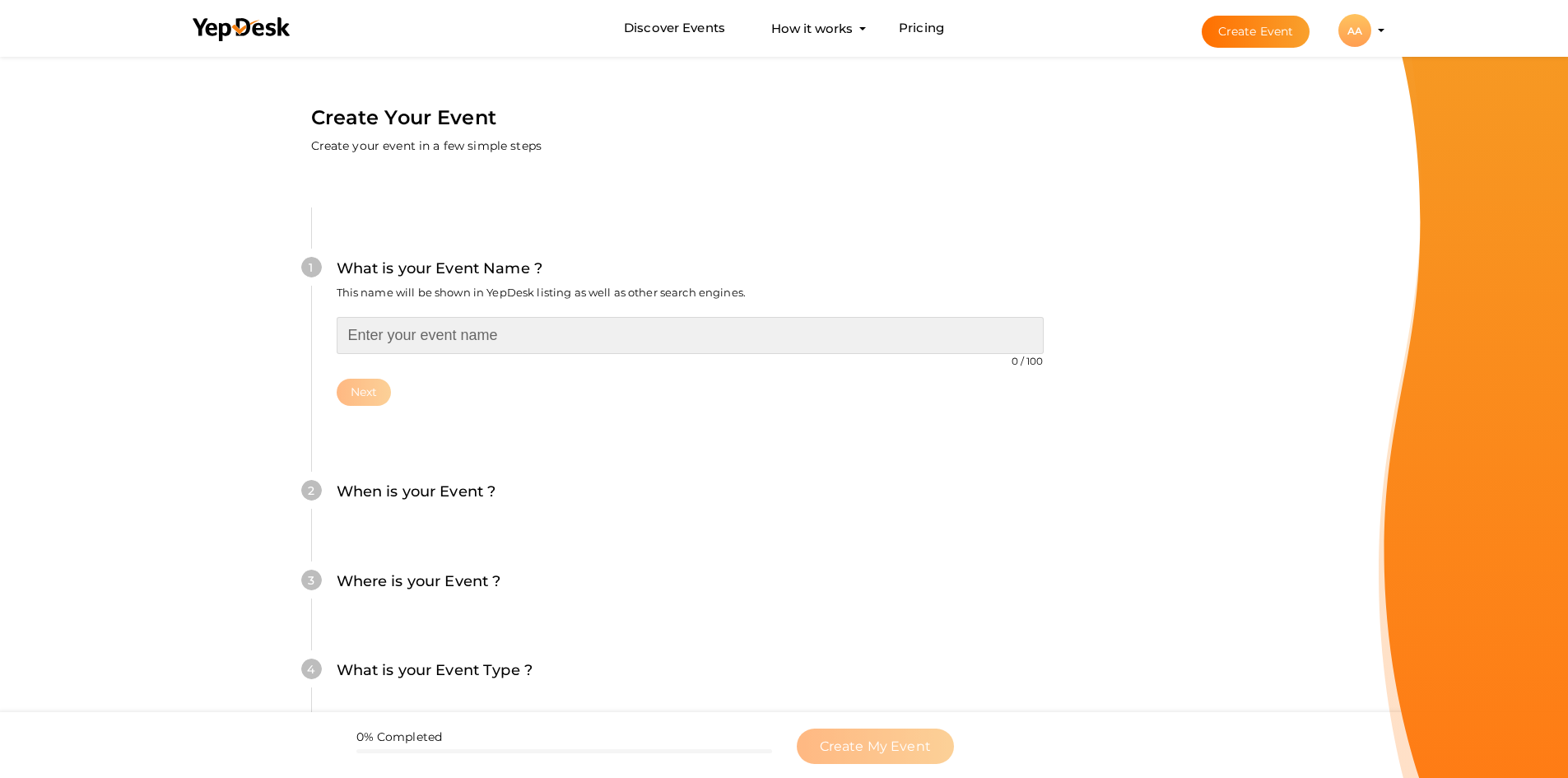
click at [488, 332] on input "text" at bounding box center [690, 336] width 707 height 37
type input "arcane"
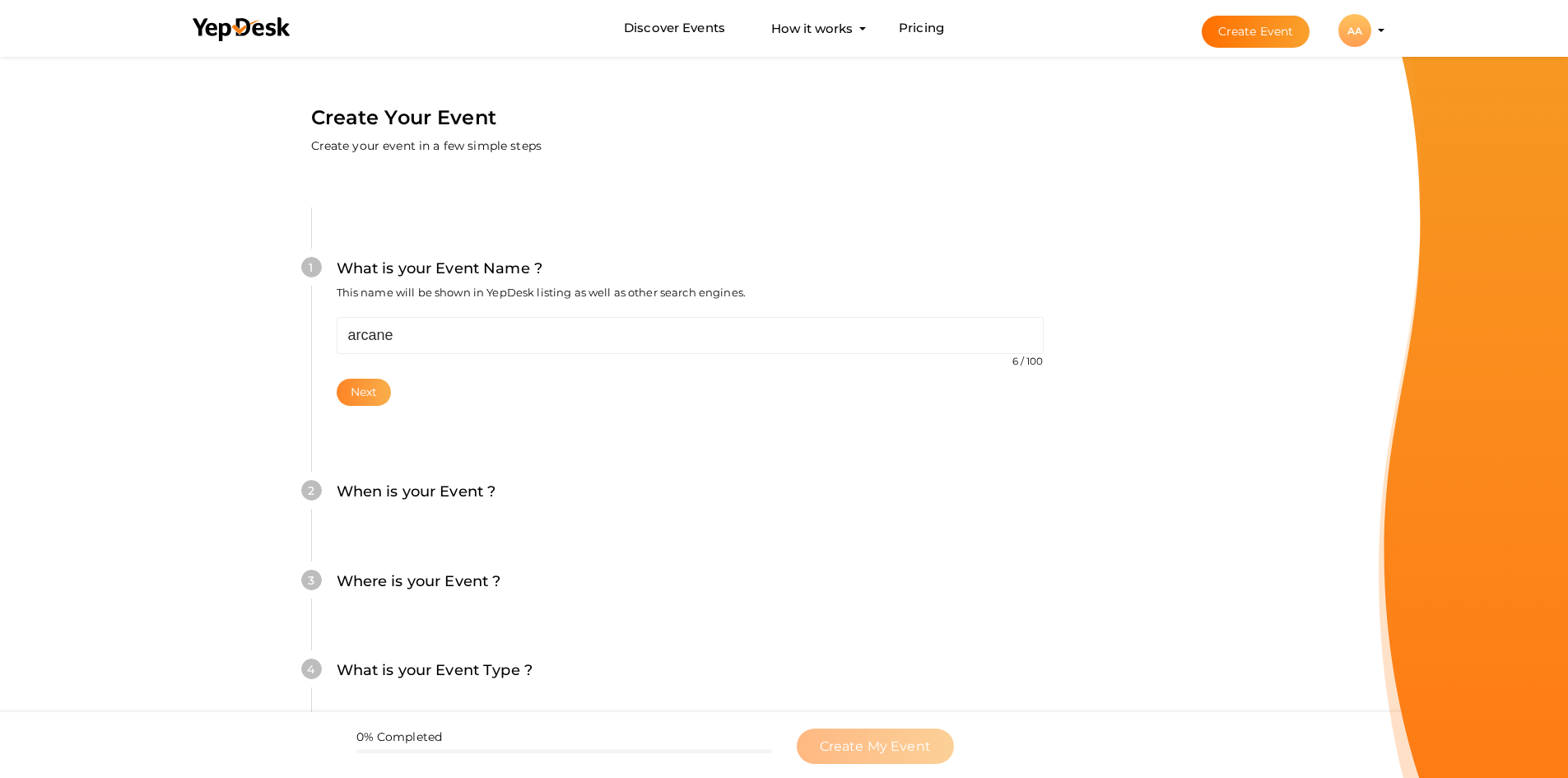
click at [382, 387] on button "Next" at bounding box center [364, 392] width 56 height 27
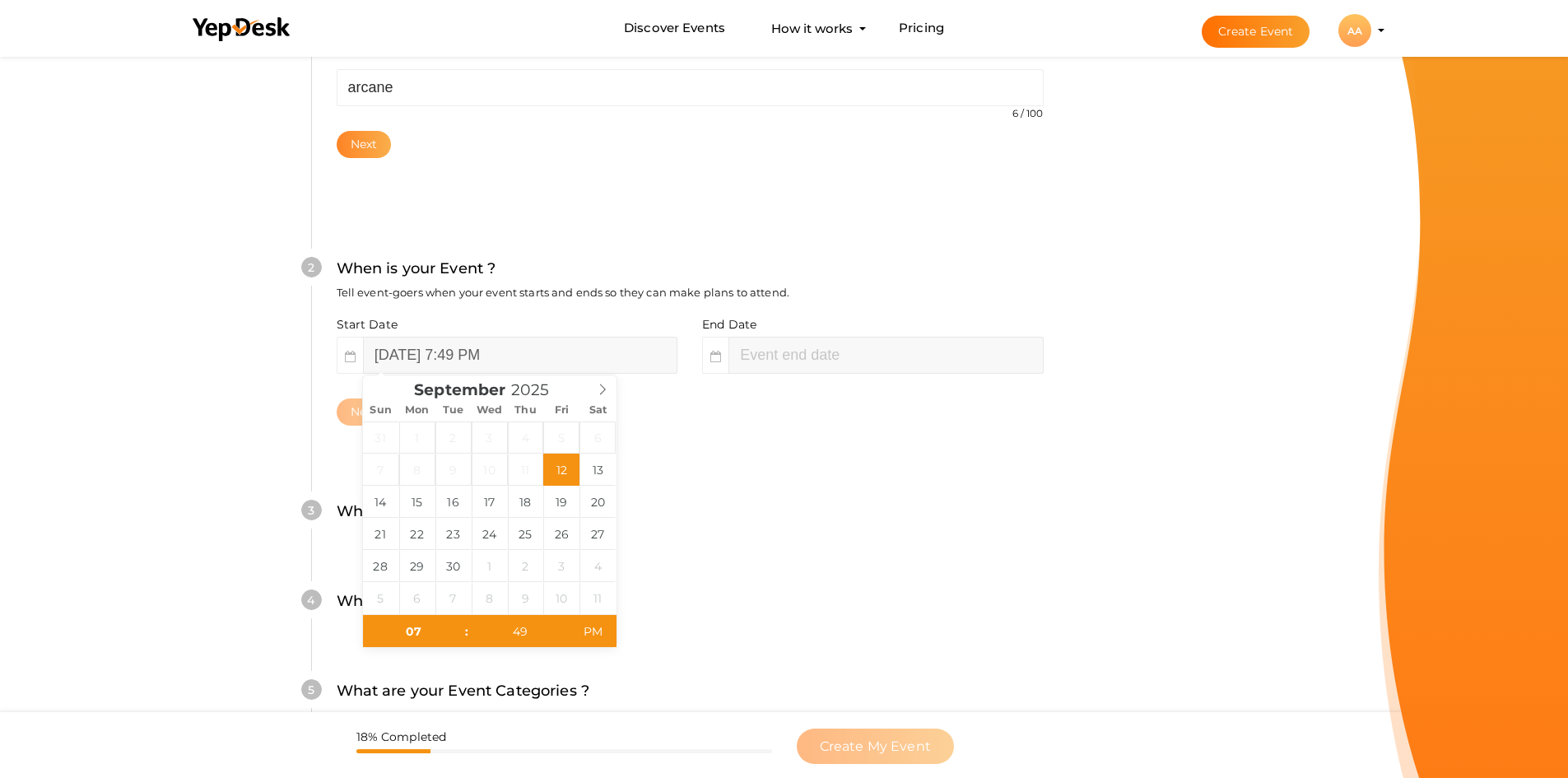
scroll to position [250, 0]
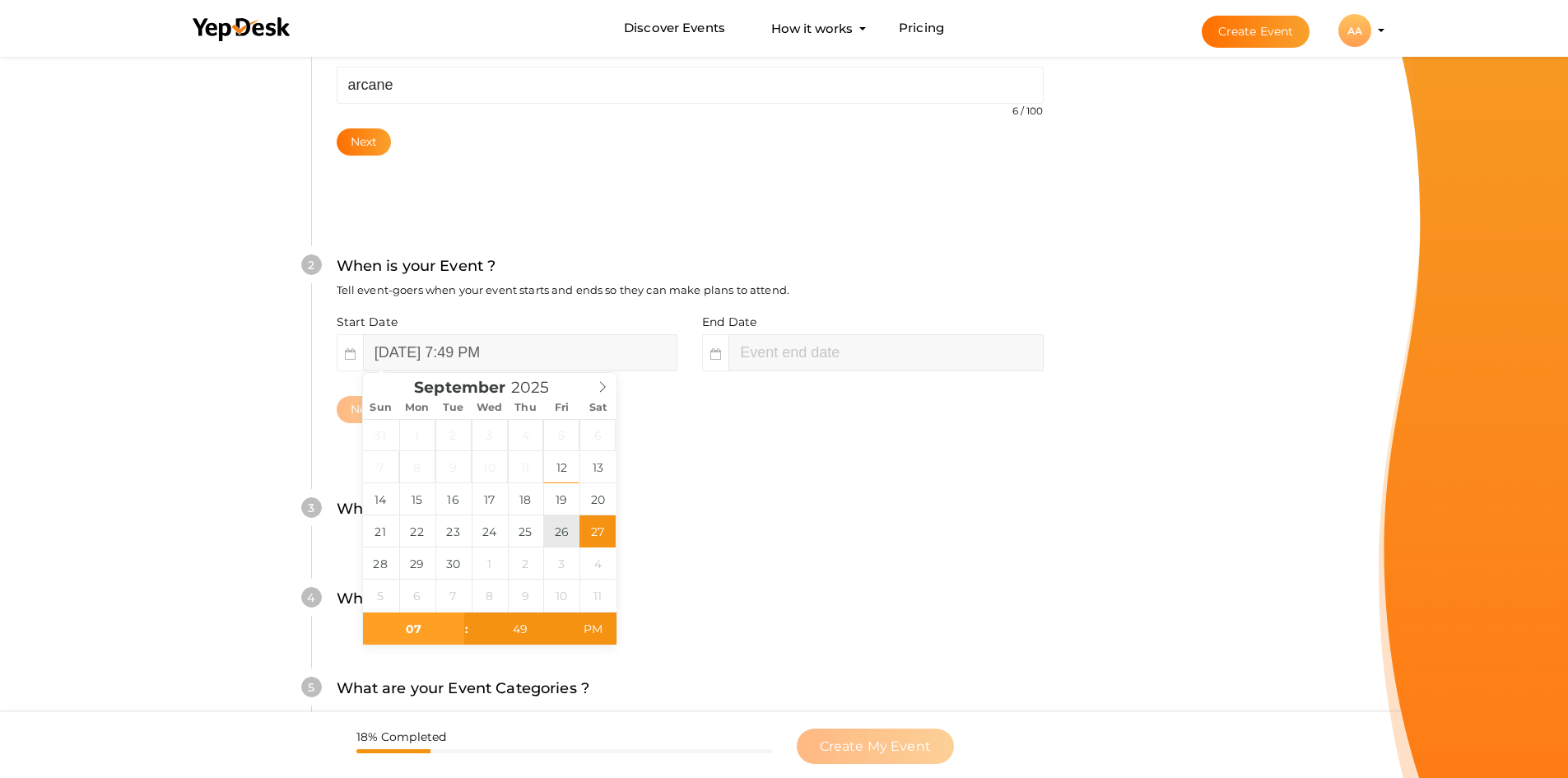
type input "September 26, 2025 7:49 PM"
type input "09"
type input "49"
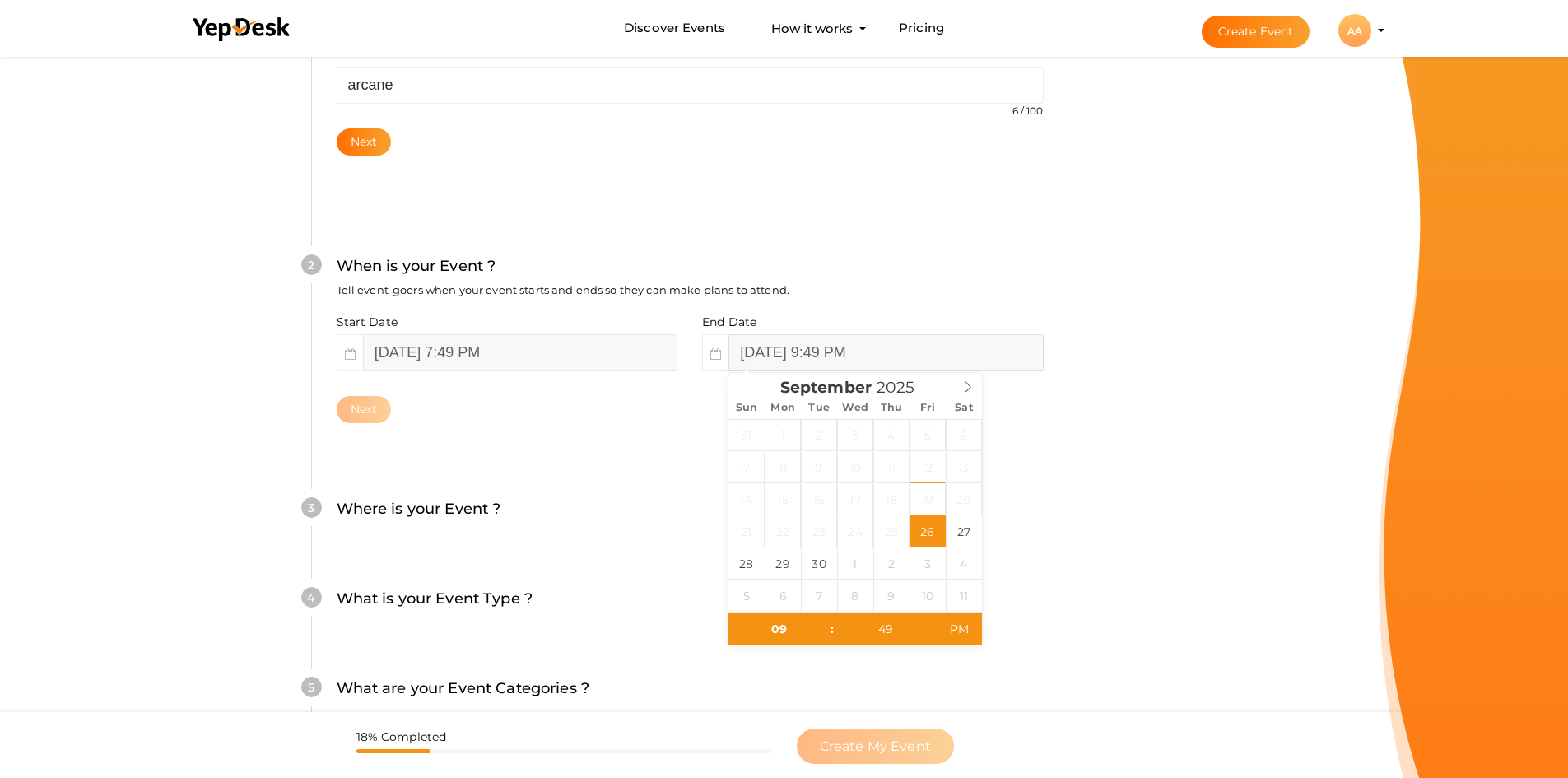
click at [794, 361] on input "September 26, 2025 9:49 PM" at bounding box center [886, 352] width 314 height 37
type input "September 27, 2025 9:49 PM"
type input "10"
type input "September 27, 2025 10:49 PM"
click at [827, 626] on span at bounding box center [824, 621] width 12 height 17
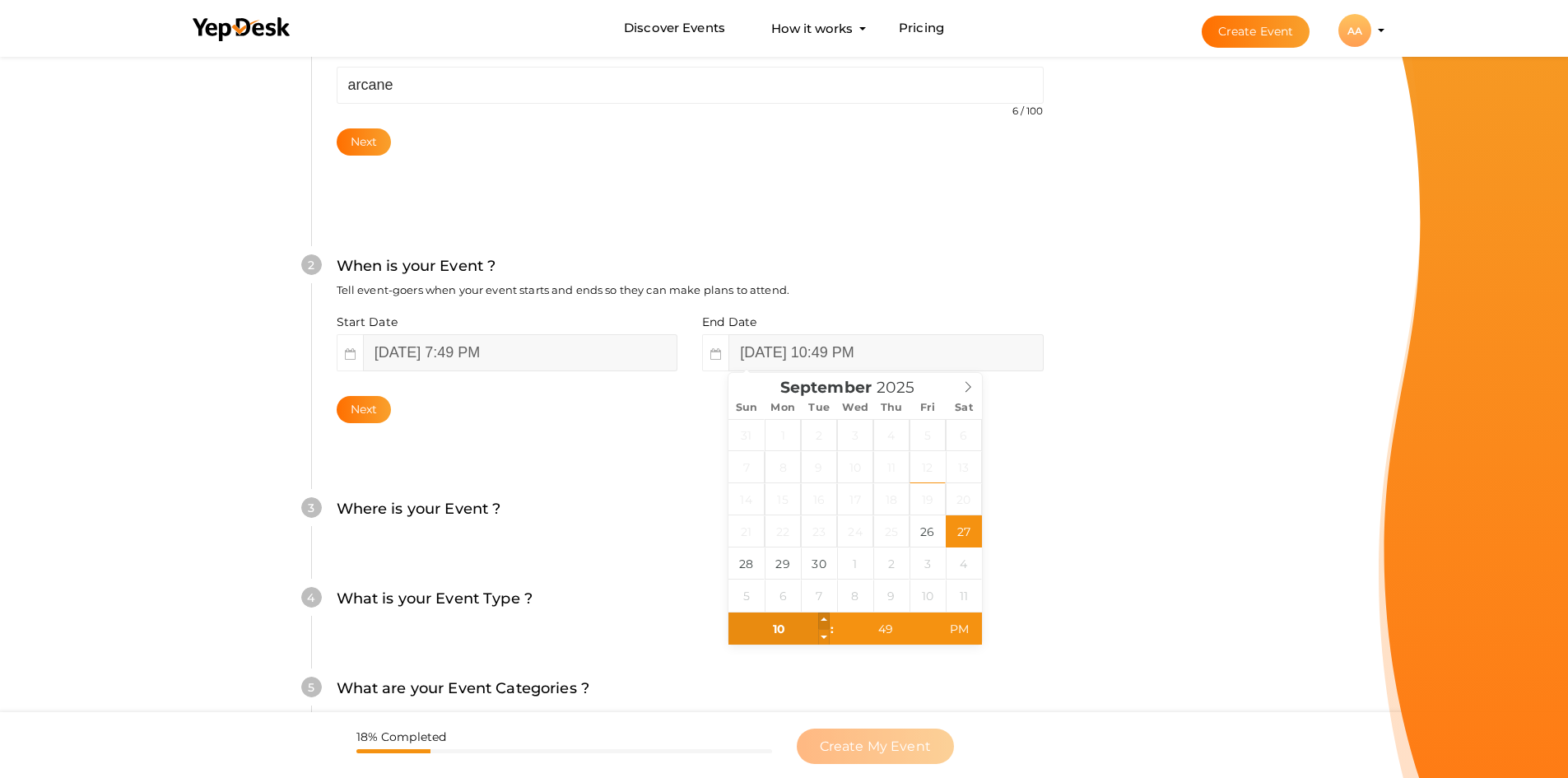
type input "11"
type input "September 27, 2025 11:49 PM"
click at [827, 626] on span at bounding box center [824, 621] width 12 height 17
type input "12"
type input "September 27, 2025 12:49 AM"
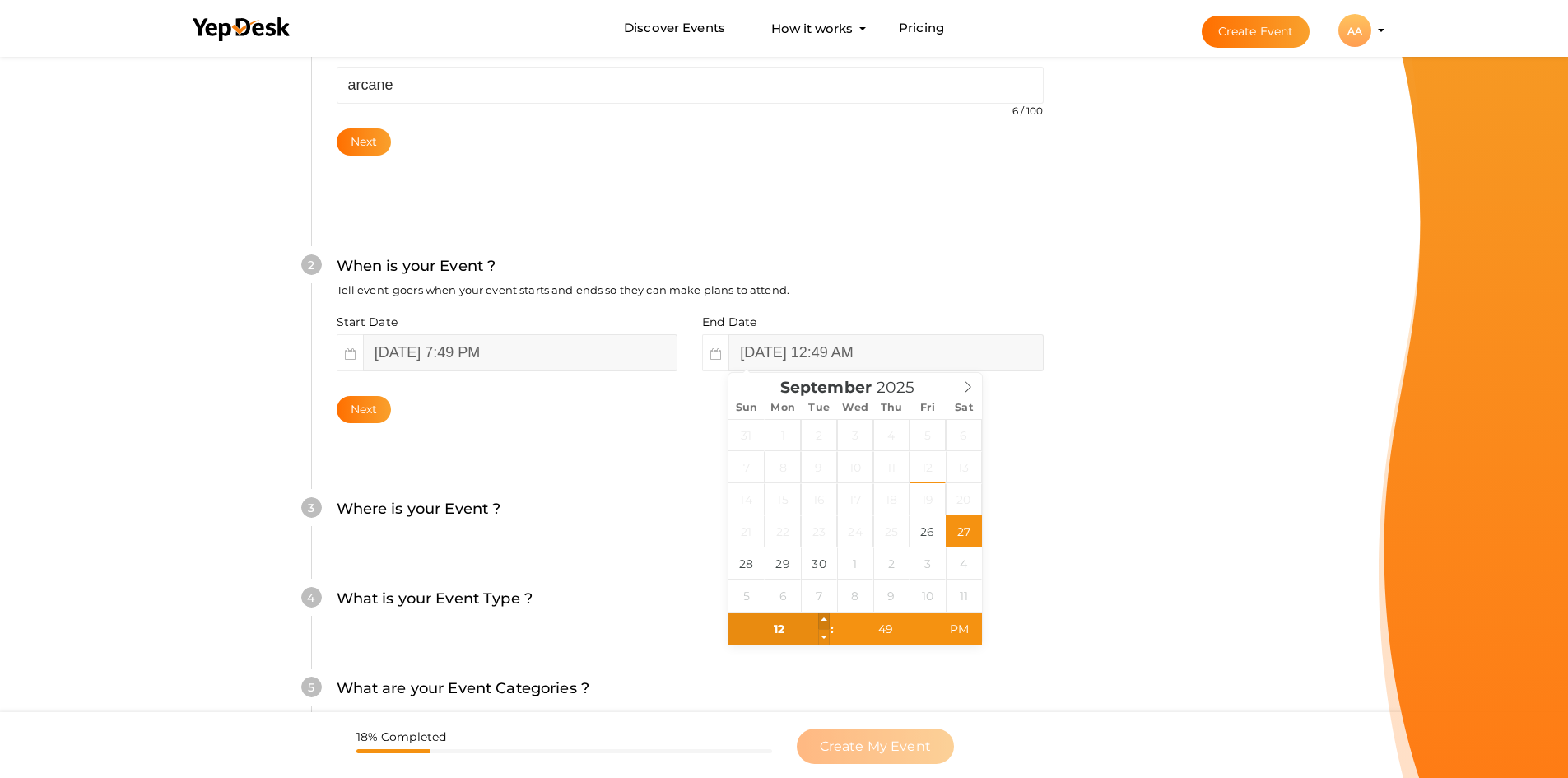
click at [827, 626] on span at bounding box center [824, 621] width 12 height 17
type input "01"
type input "September 27, 2025 1:49 AM"
click at [827, 626] on span at bounding box center [824, 621] width 12 height 17
type input "02"
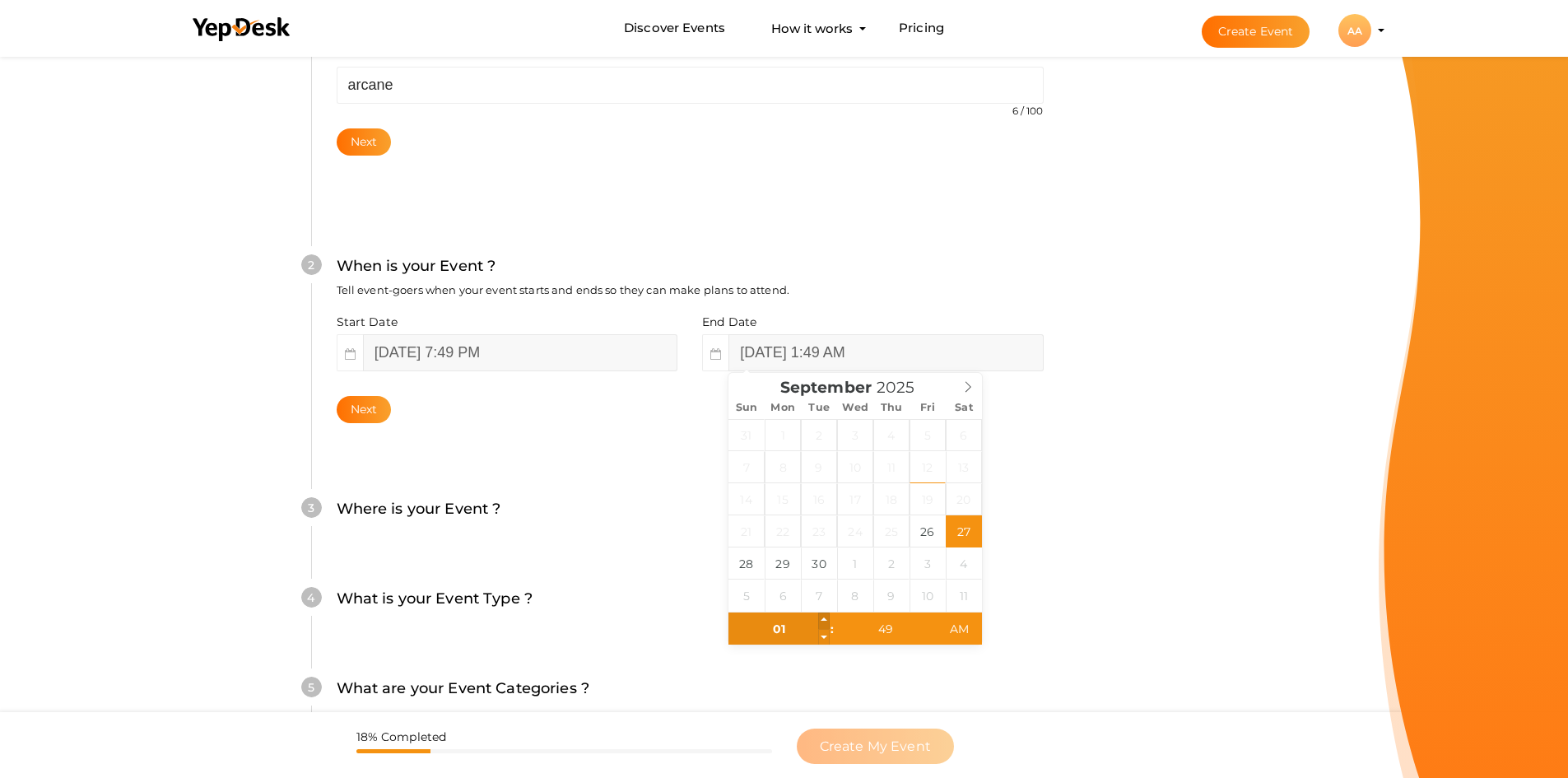
type input "September 27, 2025 2:49 AM"
click at [827, 626] on span at bounding box center [824, 621] width 12 height 17
type input "01"
type input "September 27, 2025 1:49 AM"
click at [827, 632] on span at bounding box center [824, 636] width 12 height 17
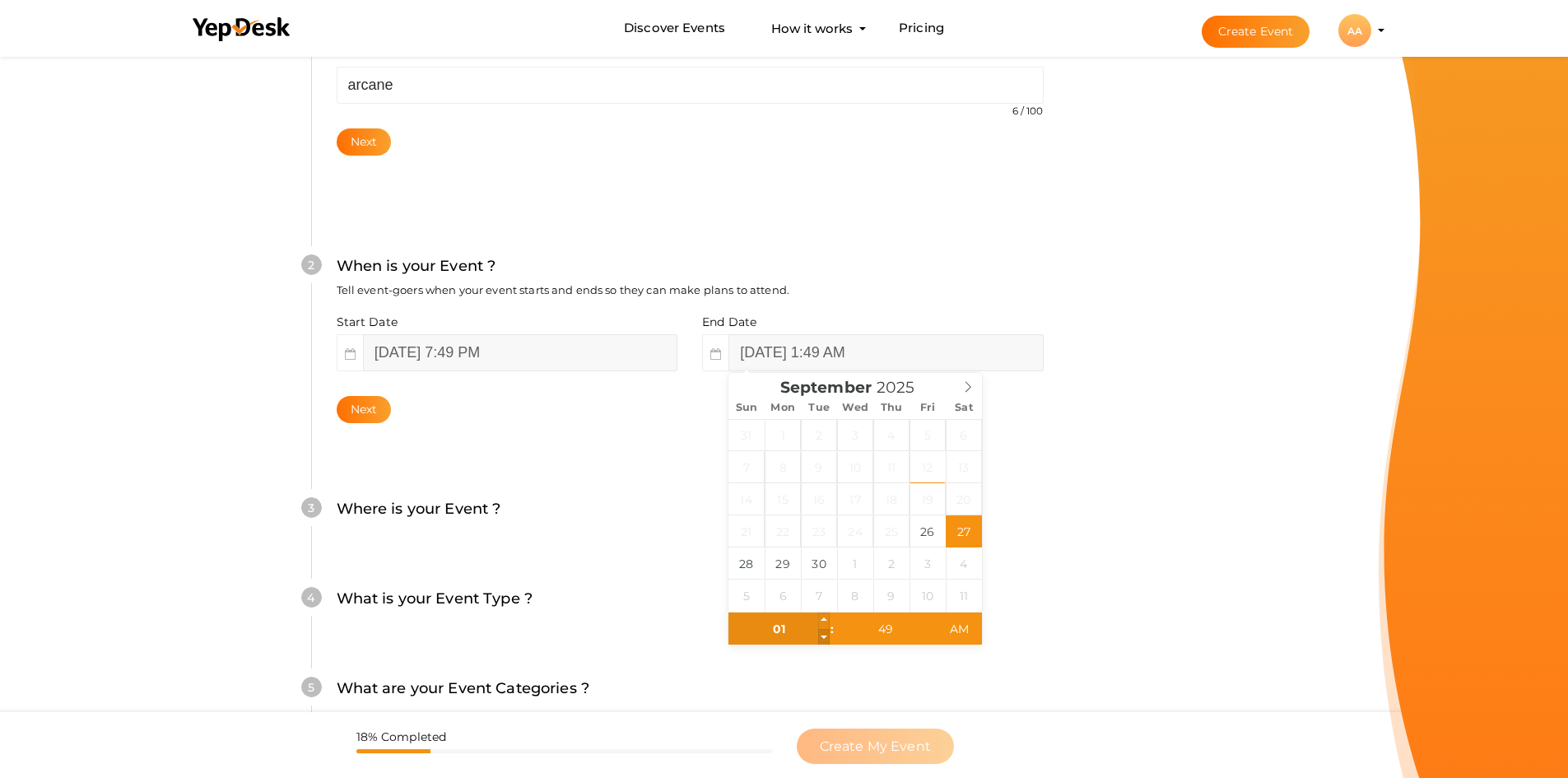
type input "12"
type input "September 27, 2025 12:49 AM"
click at [827, 632] on span at bounding box center [824, 636] width 12 height 17
click at [581, 353] on input "September 26, 2025 7:49 PM" at bounding box center [520, 352] width 314 height 37
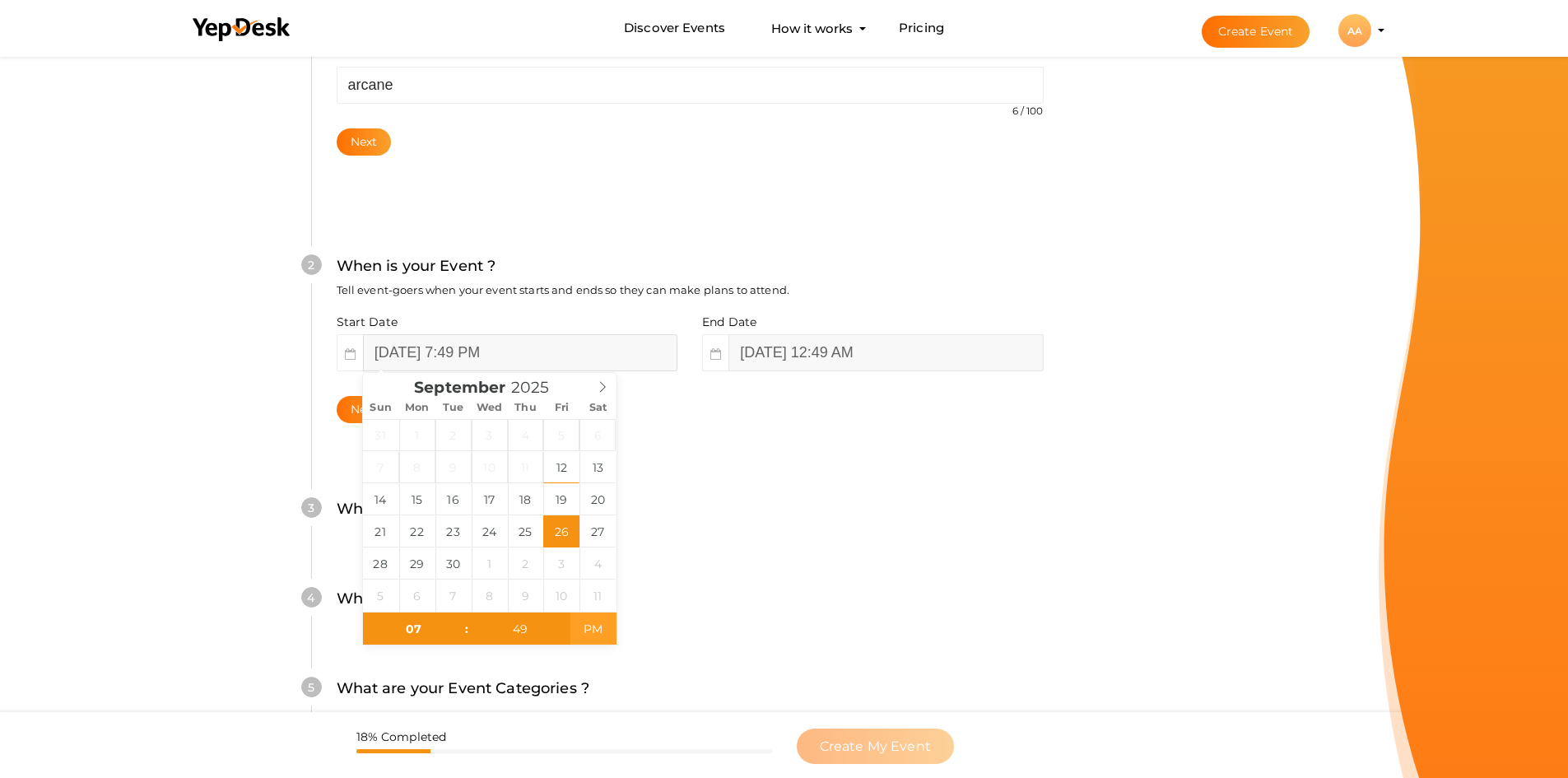
type input "September 26, 2025 7:49 AM"
click at [583, 635] on span "PM" at bounding box center [593, 630] width 45 height 33
type input "06"
type input "September 26, 2025 6:49 AM"
click at [460, 638] on span at bounding box center [459, 636] width 12 height 17
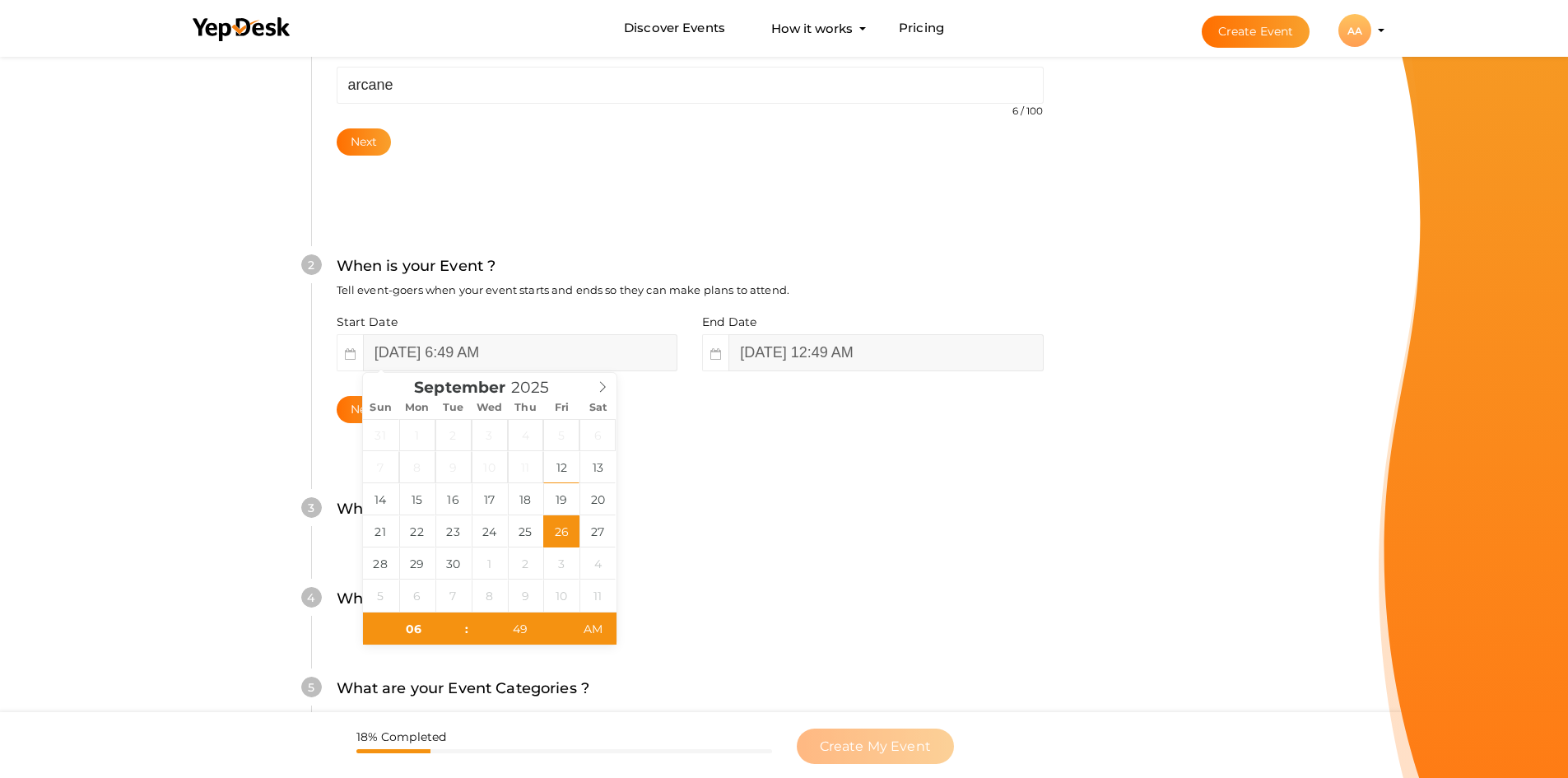
click at [787, 533] on div "Where is your Event ? Tell event-goers where your event location is." at bounding box center [690, 516] width 707 height 40
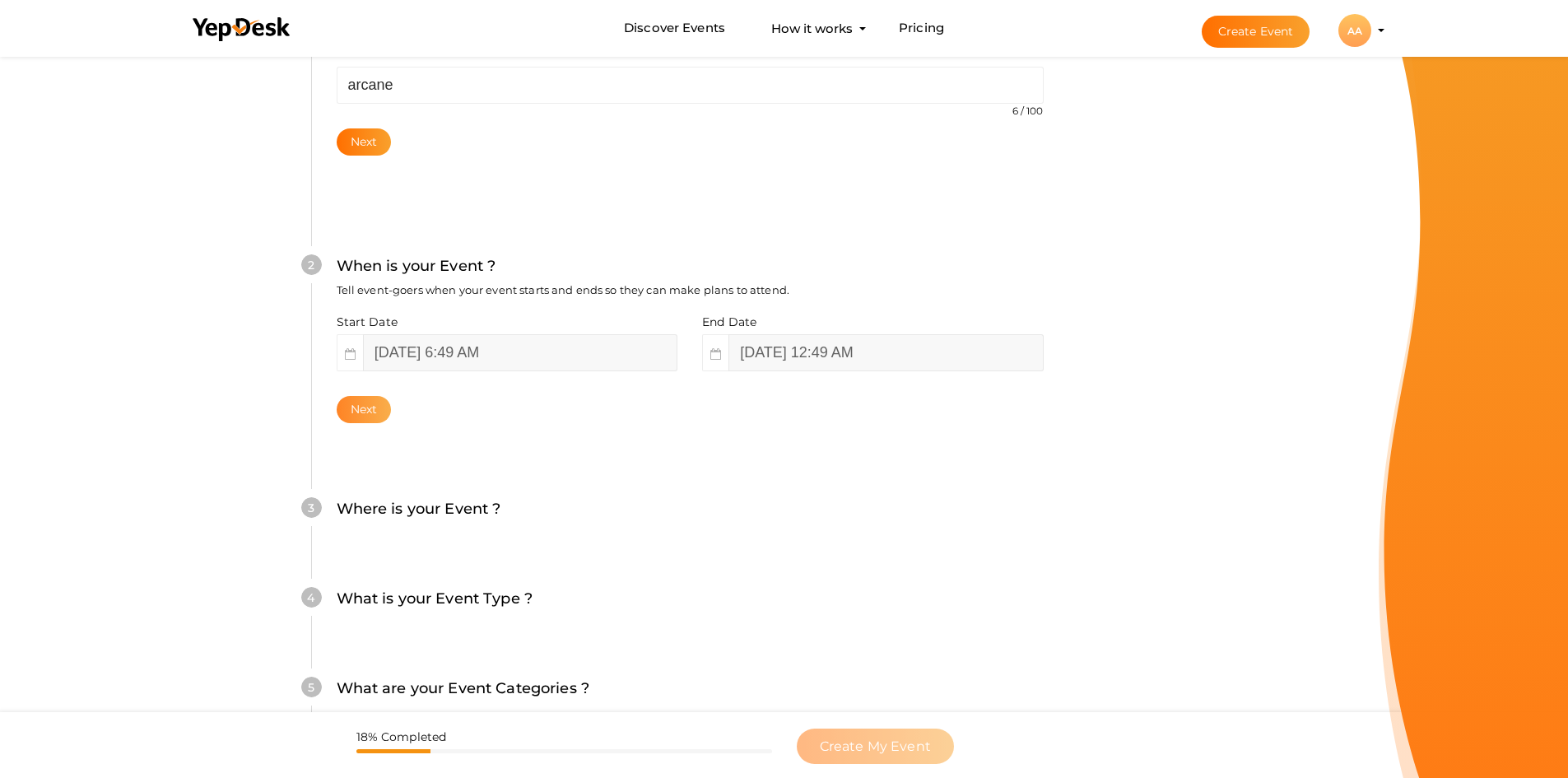
click at [375, 414] on button "Next" at bounding box center [364, 410] width 56 height 27
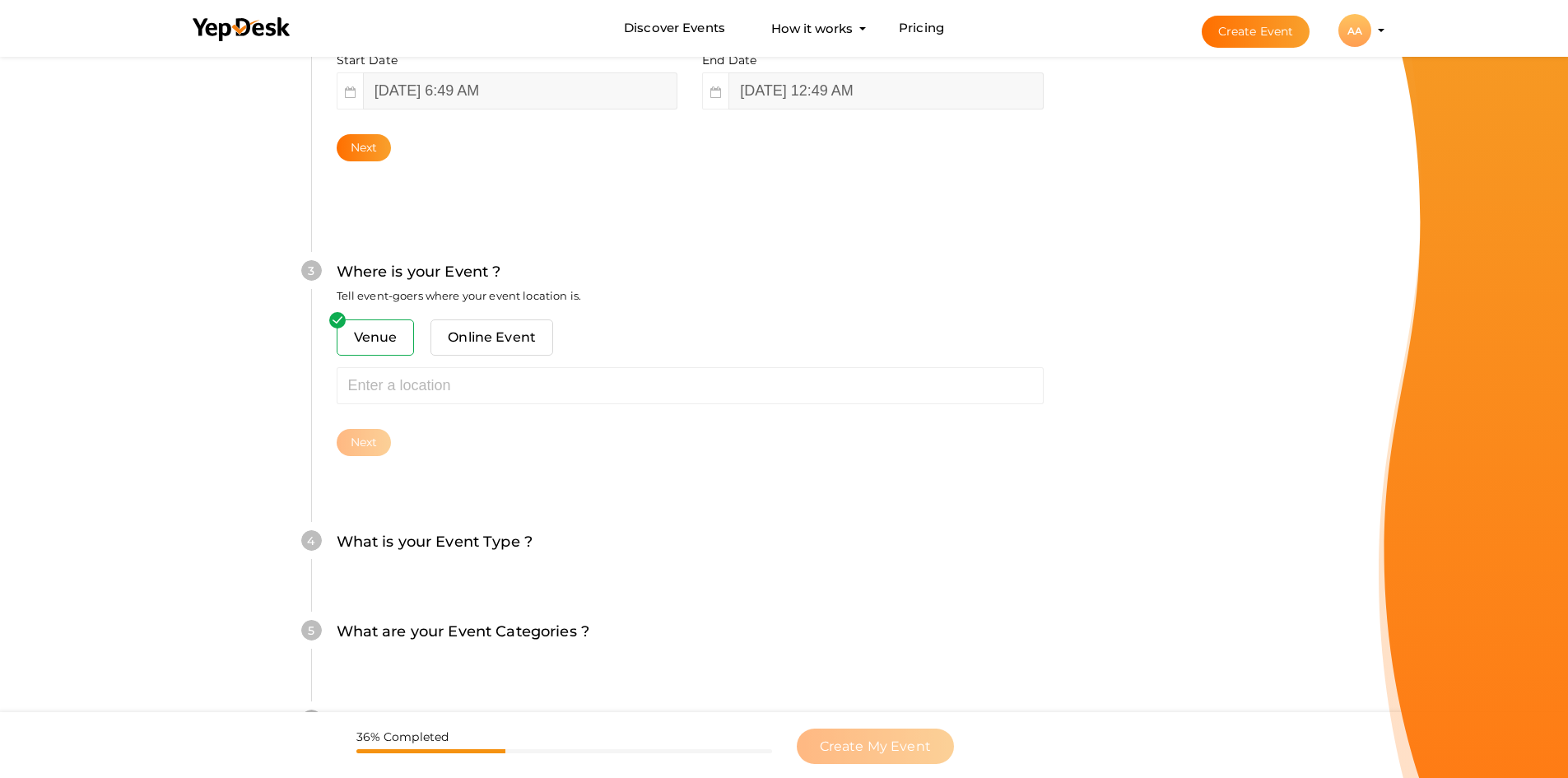
scroll to position [518, 0]
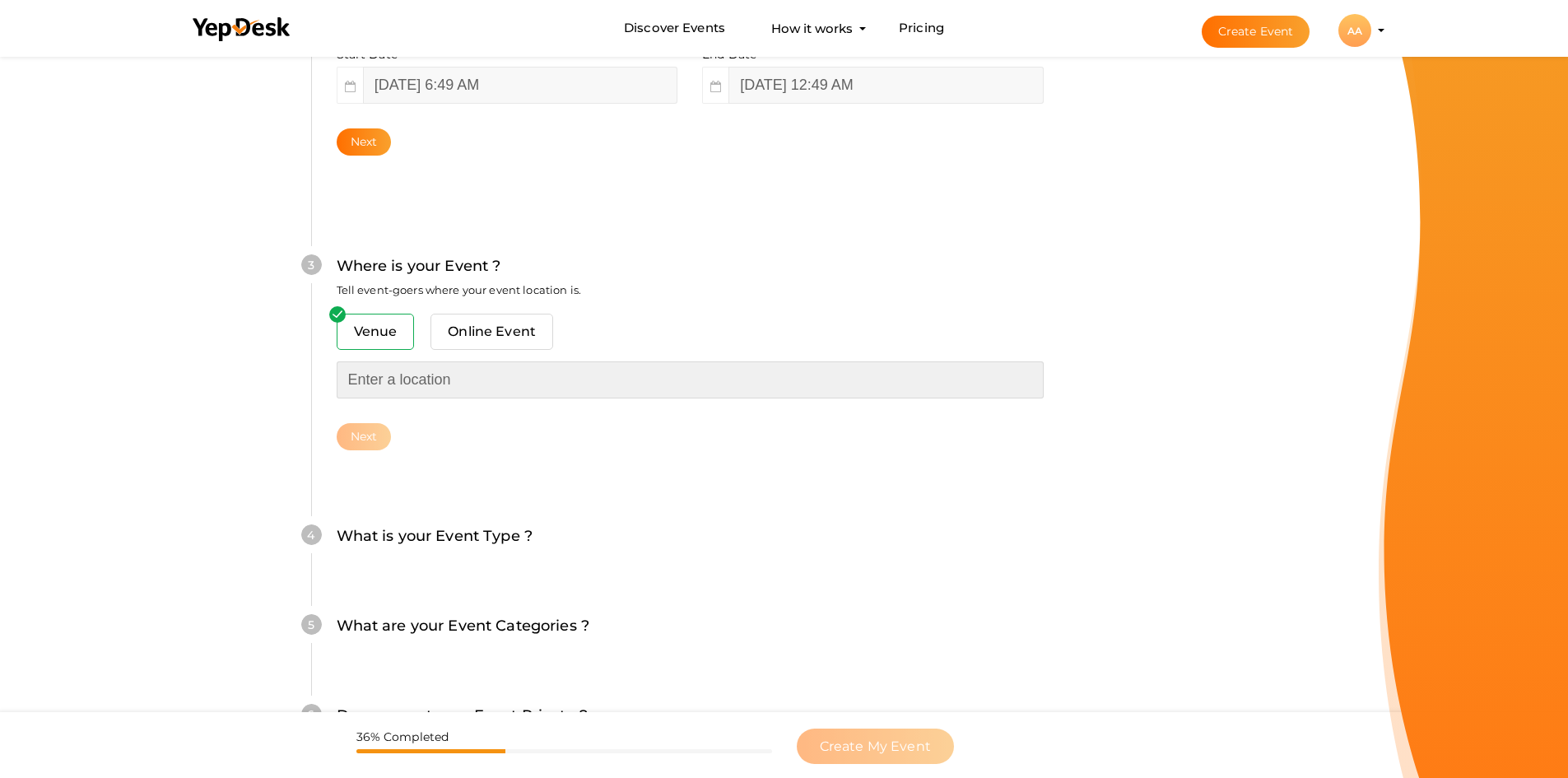
click at [415, 387] on input "text" at bounding box center [690, 380] width 707 height 37
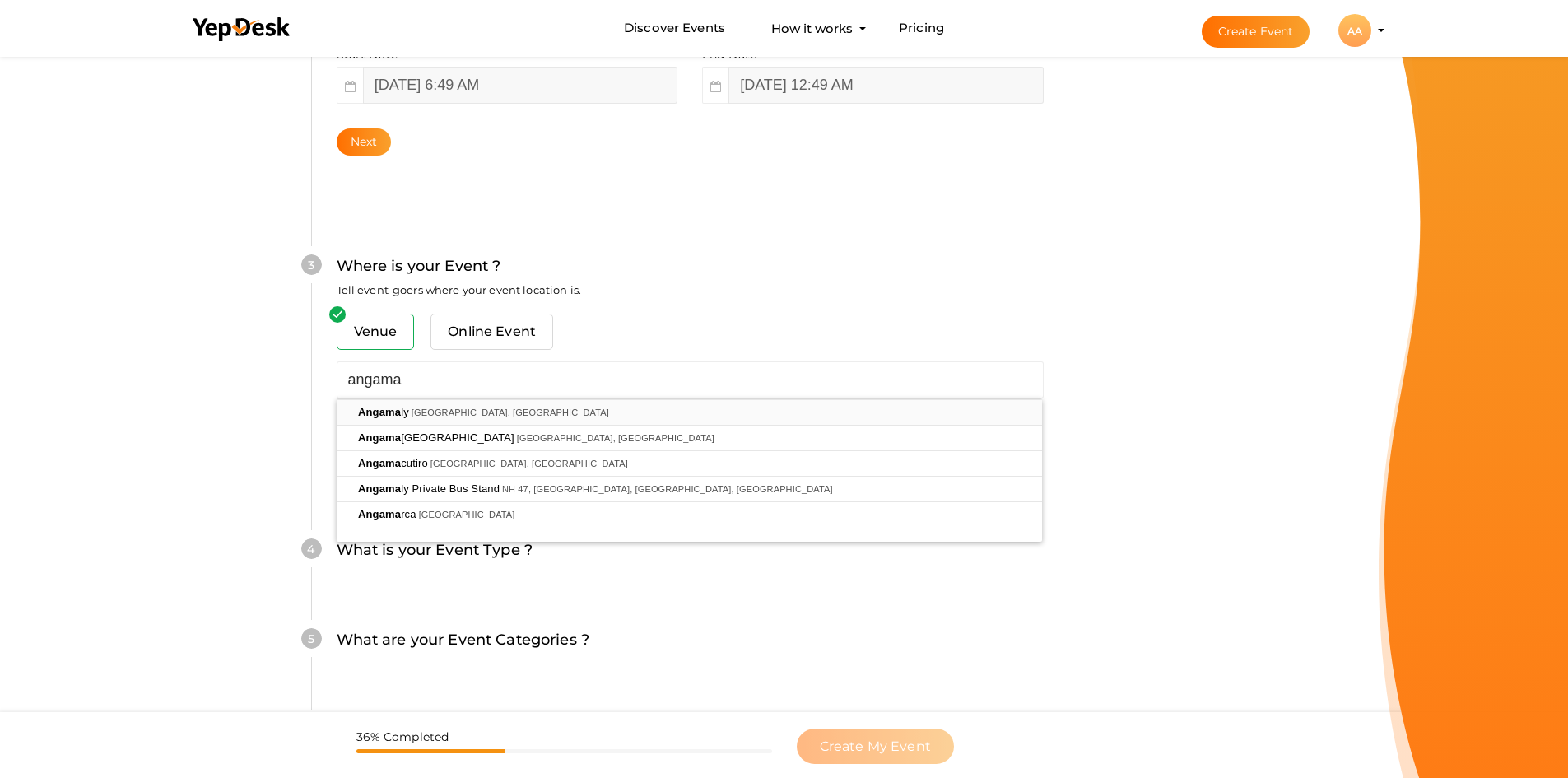
type input "[GEOGRAPHIC_DATA], [GEOGRAPHIC_DATA], [GEOGRAPHIC_DATA]"
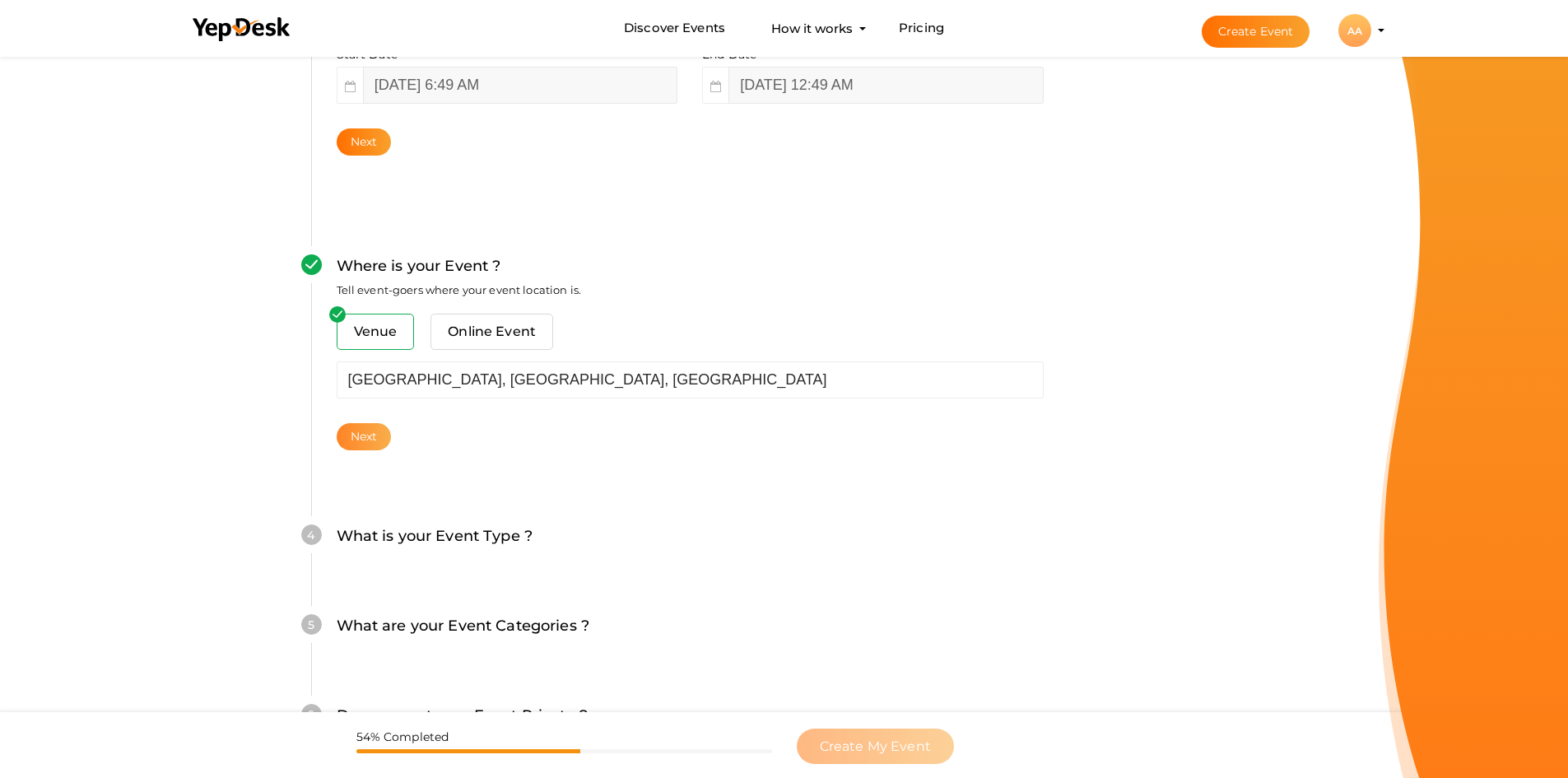
click at [376, 424] on button "Next" at bounding box center [364, 437] width 56 height 27
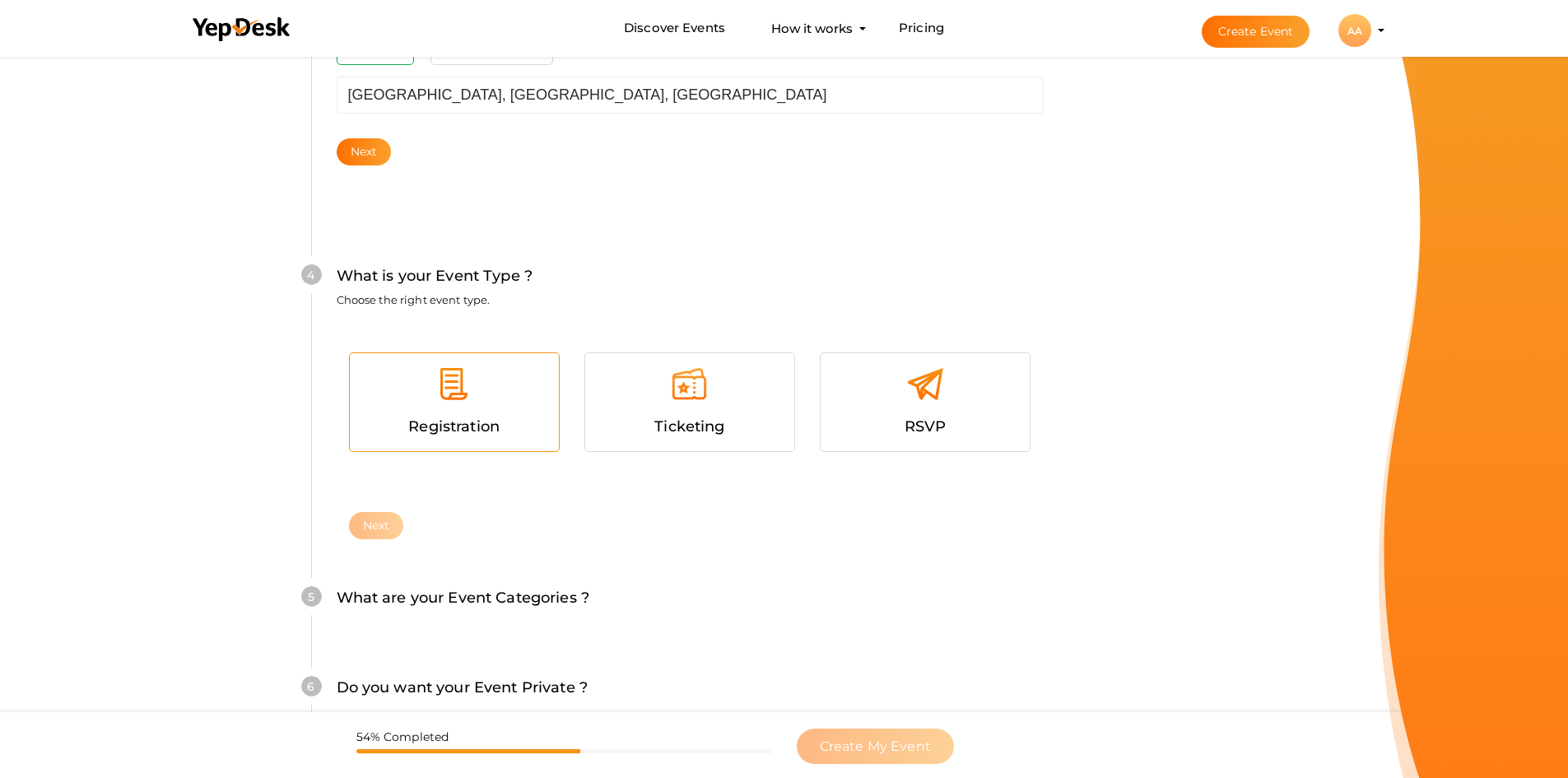
scroll to position [813, 0]
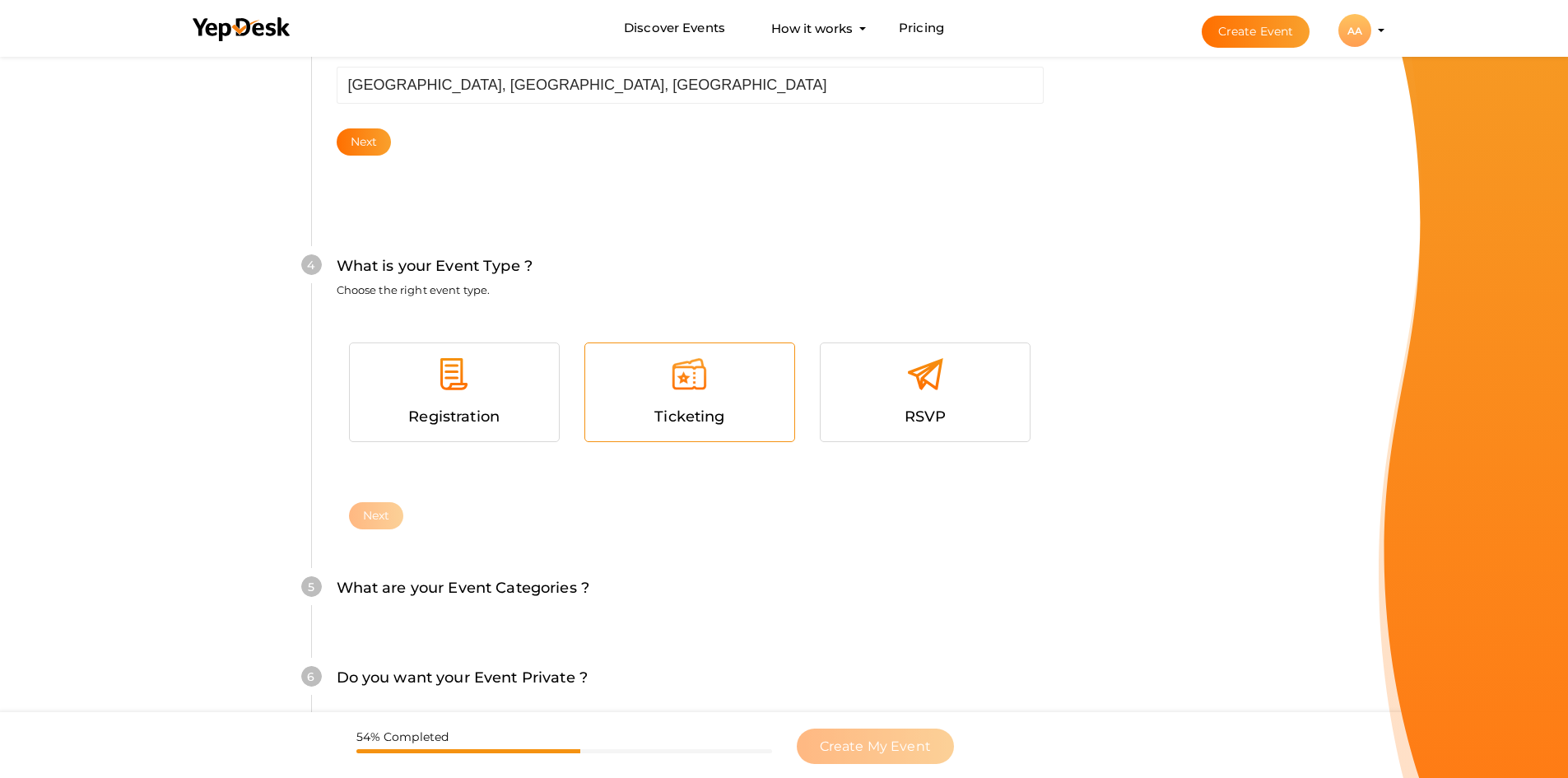
click at [692, 372] on img at bounding box center [689, 374] width 37 height 37
click at [366, 531] on div "4 What is your Event Type ? Choose the right event type. Registration Ticketing…" at bounding box center [690, 378] width 757 height 347
click at [368, 526] on button "Next" at bounding box center [377, 516] width 56 height 27
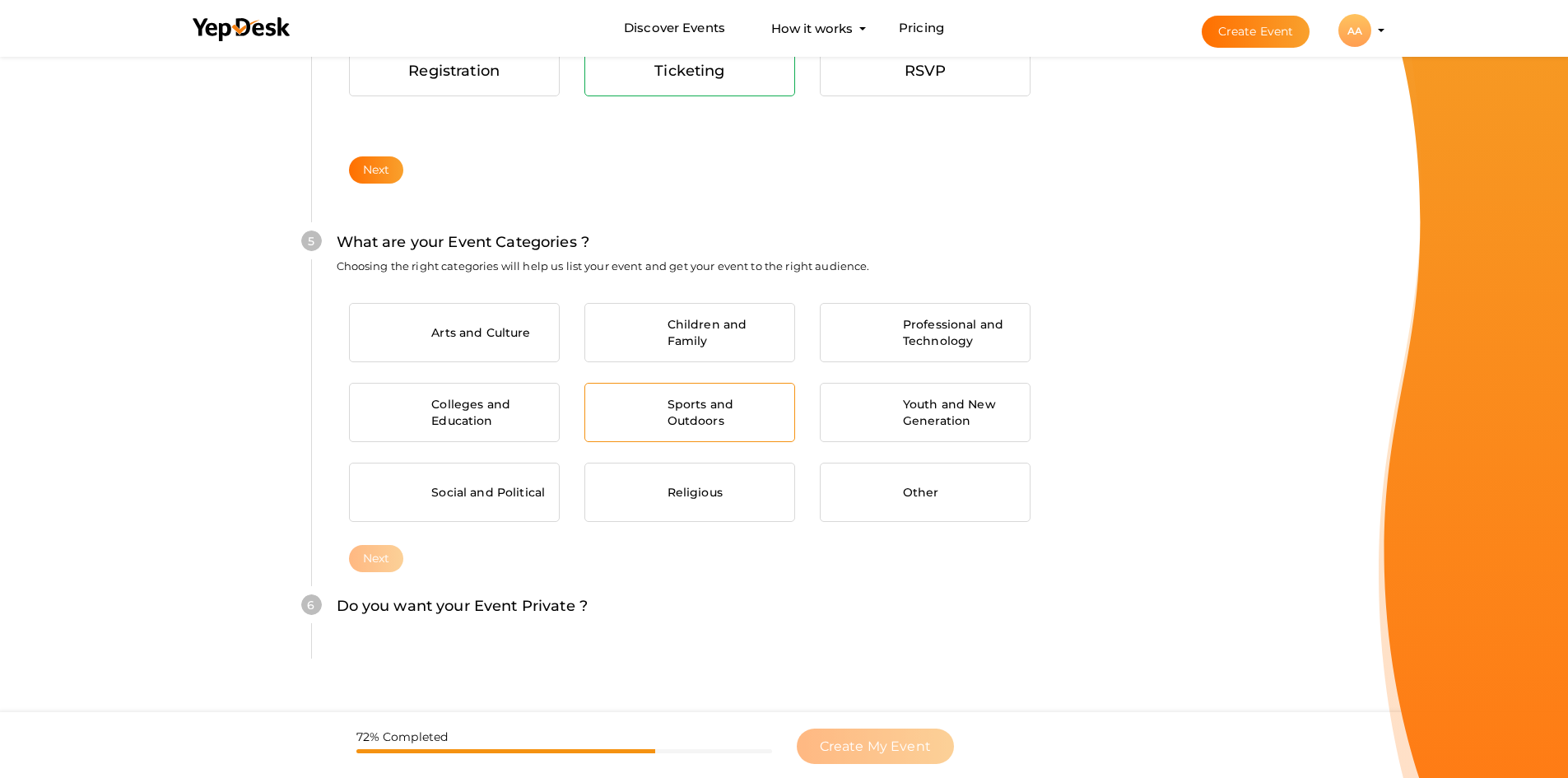
scroll to position [1160, 0]
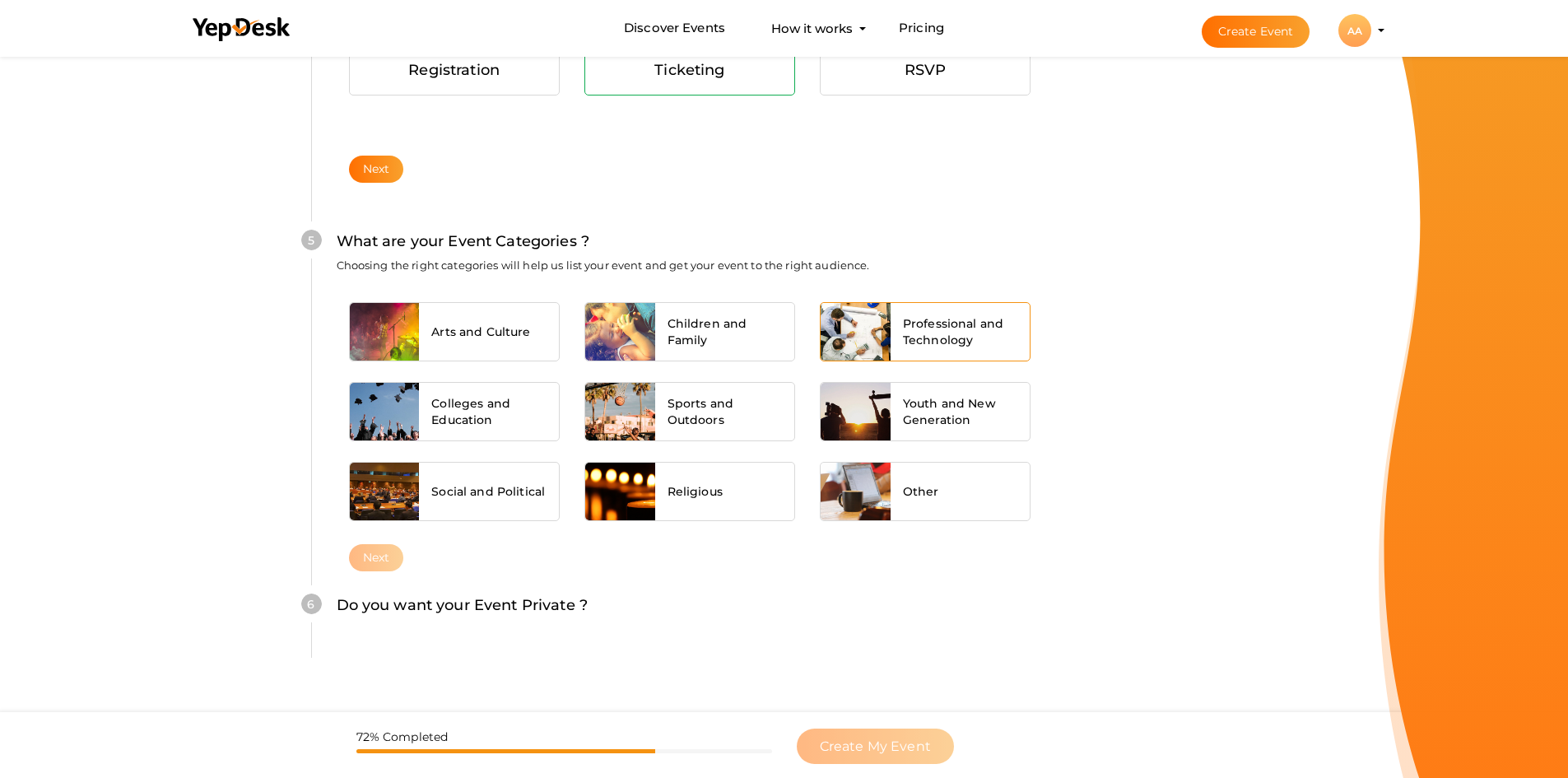
click at [922, 333] on span "Professional and Technology" at bounding box center [960, 332] width 115 height 33
click at [389, 558] on button "Next" at bounding box center [377, 558] width 56 height 27
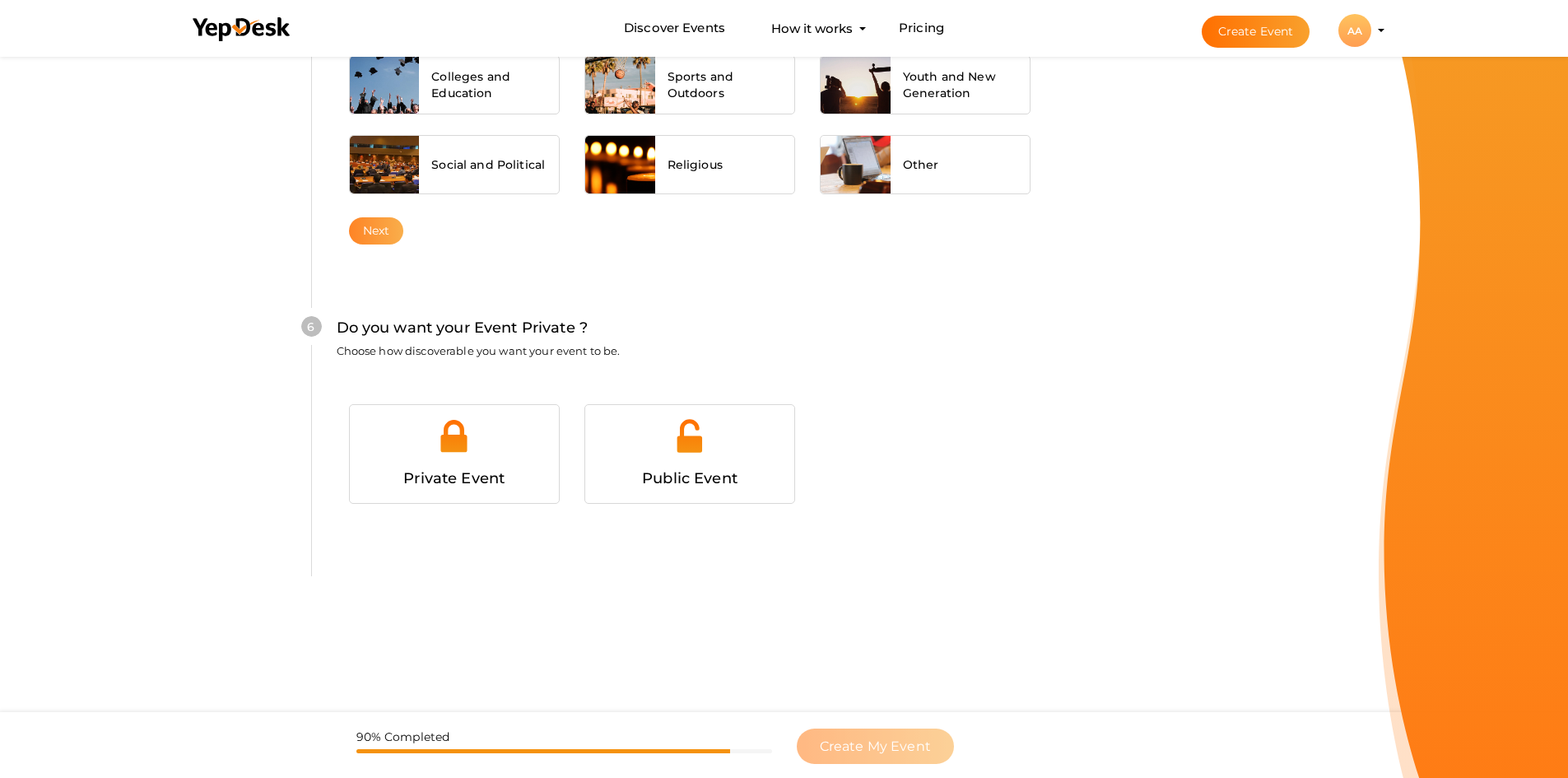
scroll to position [1514, 0]
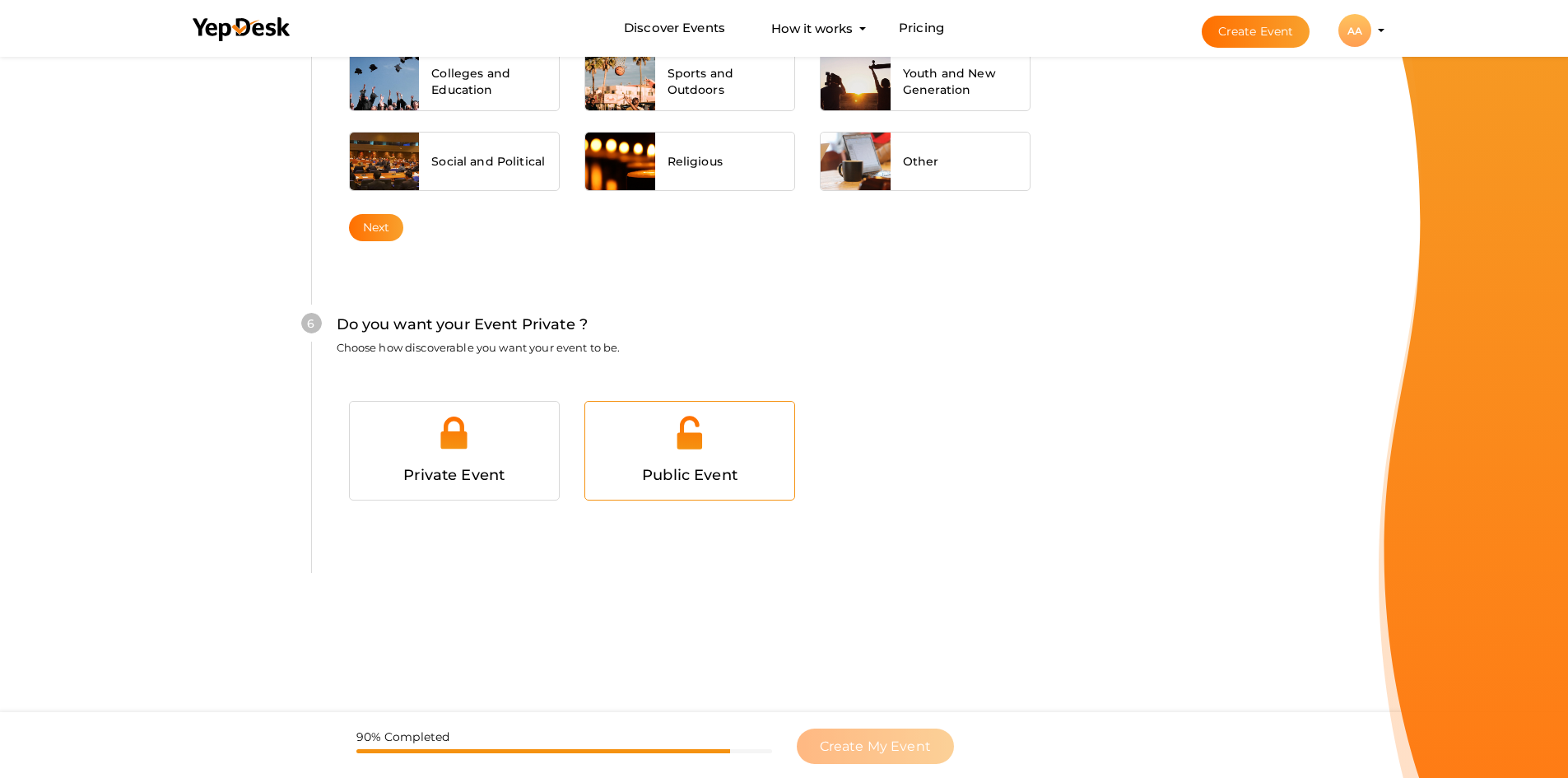
click at [657, 484] on div "Public Event" at bounding box center [689, 475] width 184 height 23
click at [913, 758] on button "Create My Event" at bounding box center [875, 747] width 157 height 35
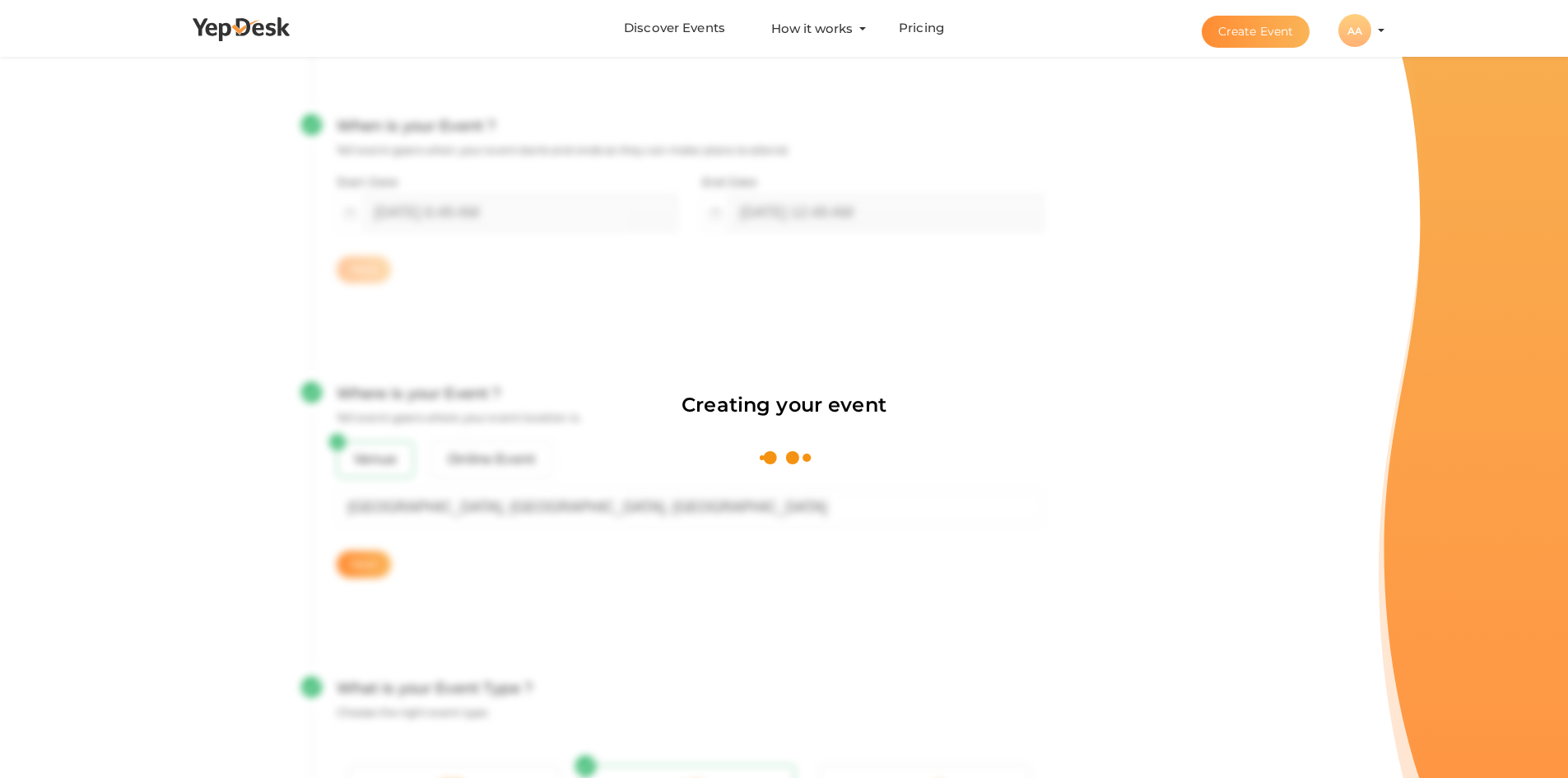
scroll to position [247, 0]
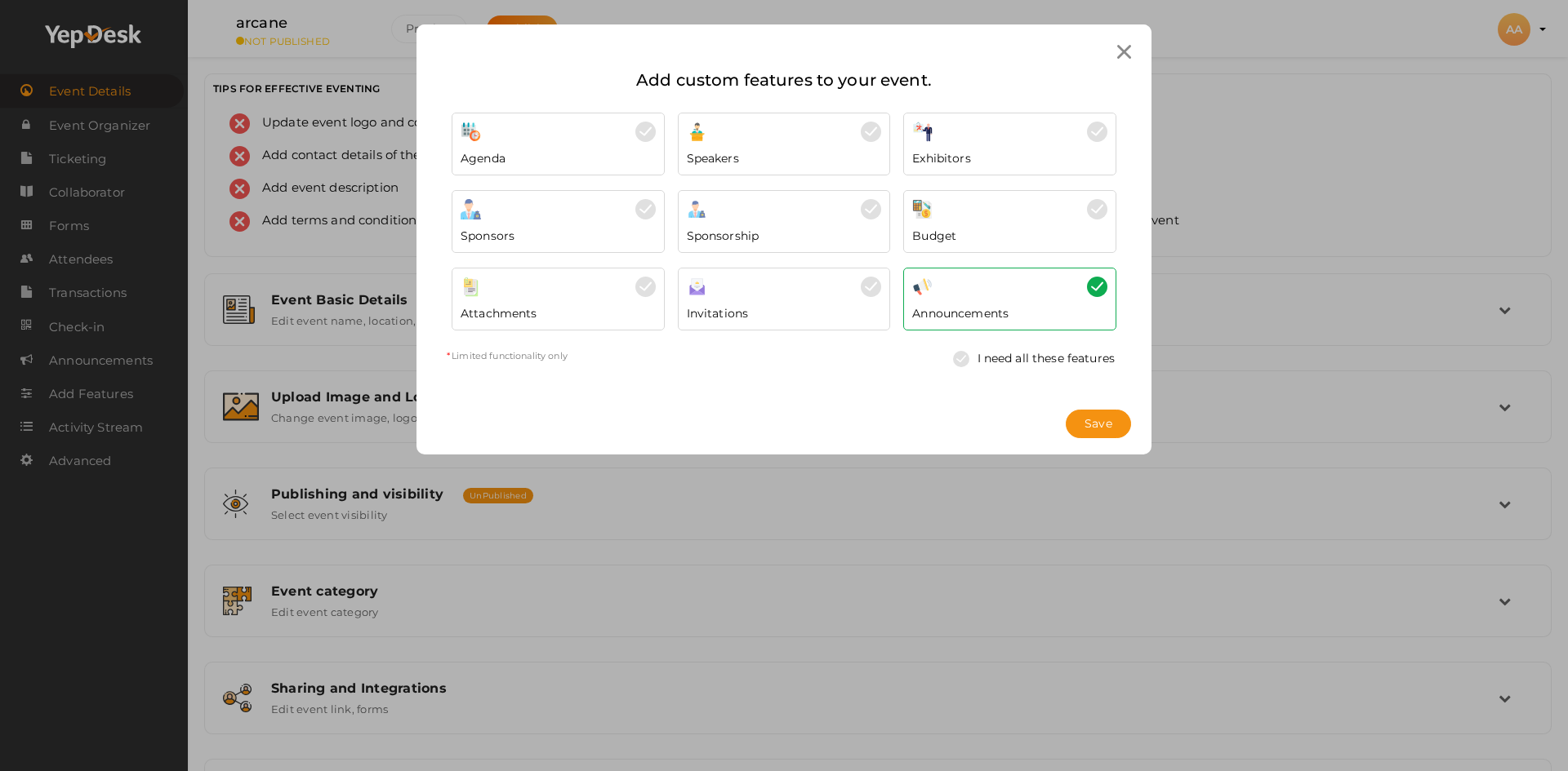
click at [1116, 47] on div at bounding box center [1123, 51] width 30 height 30
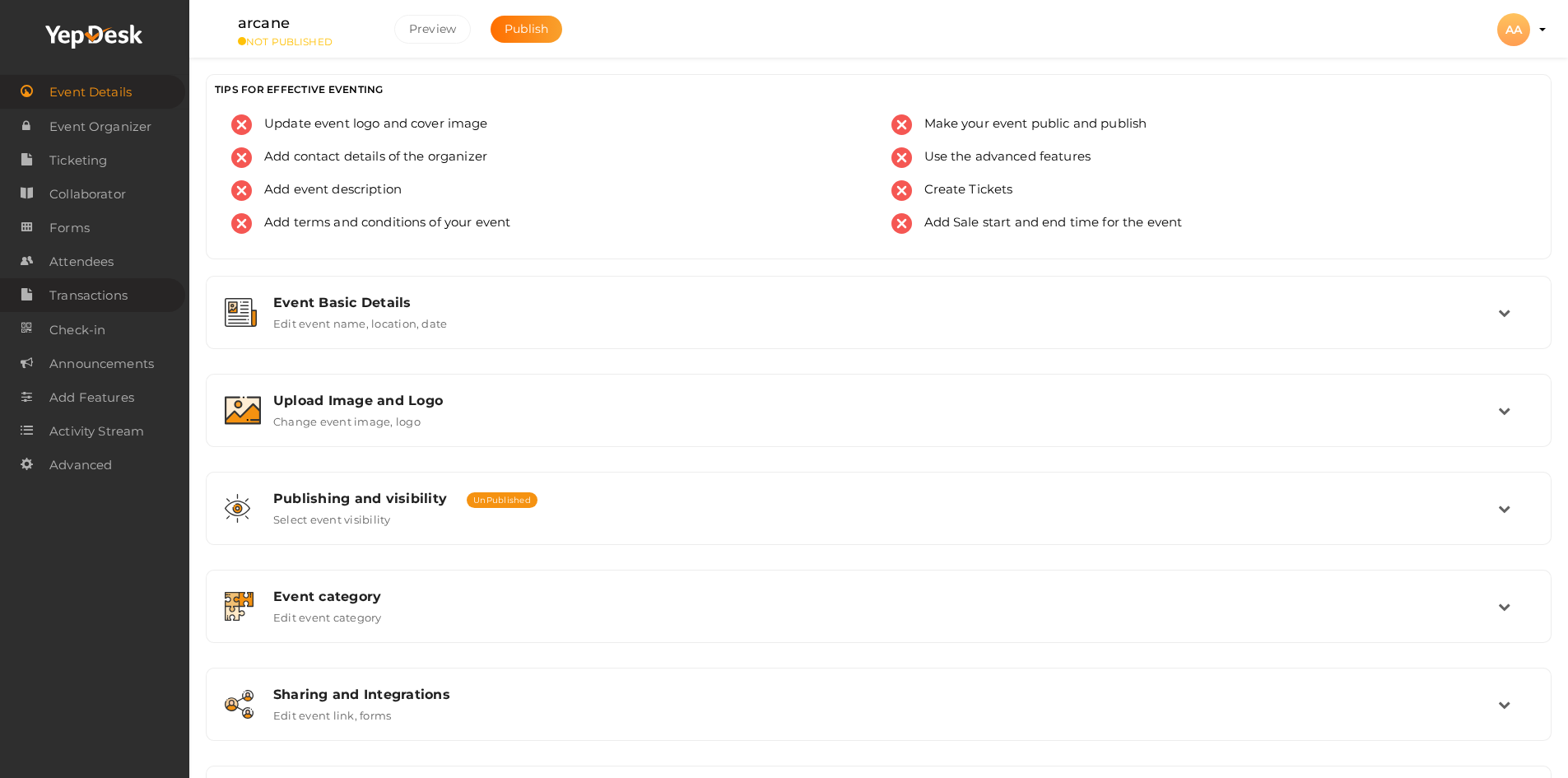
click at [103, 307] on span "Transactions" at bounding box center [89, 296] width 78 height 33
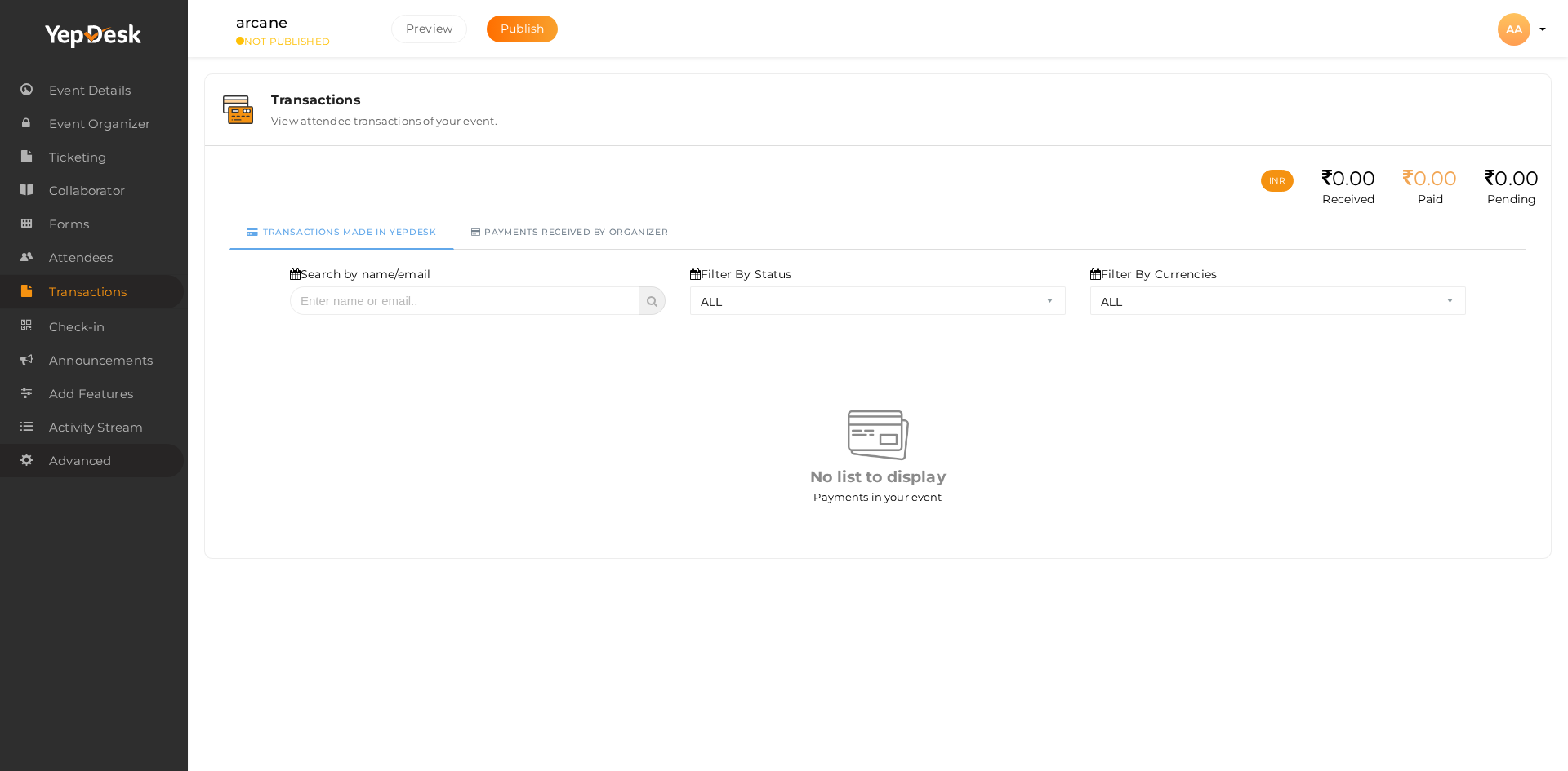
click at [120, 461] on link "Advanced" at bounding box center [92, 460] width 184 height 34
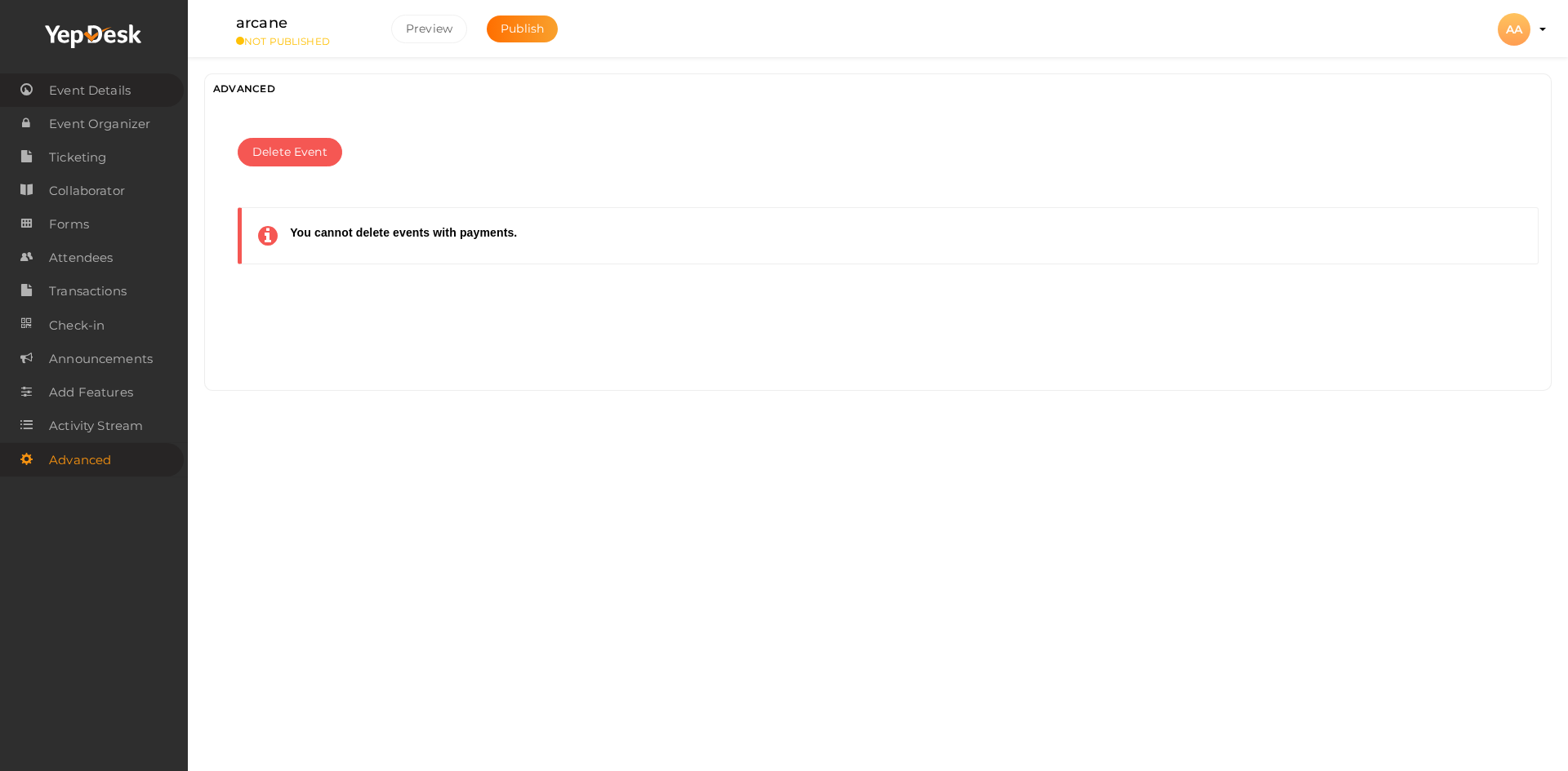
click at [123, 83] on span "Event Details" at bounding box center [90, 91] width 81 height 33
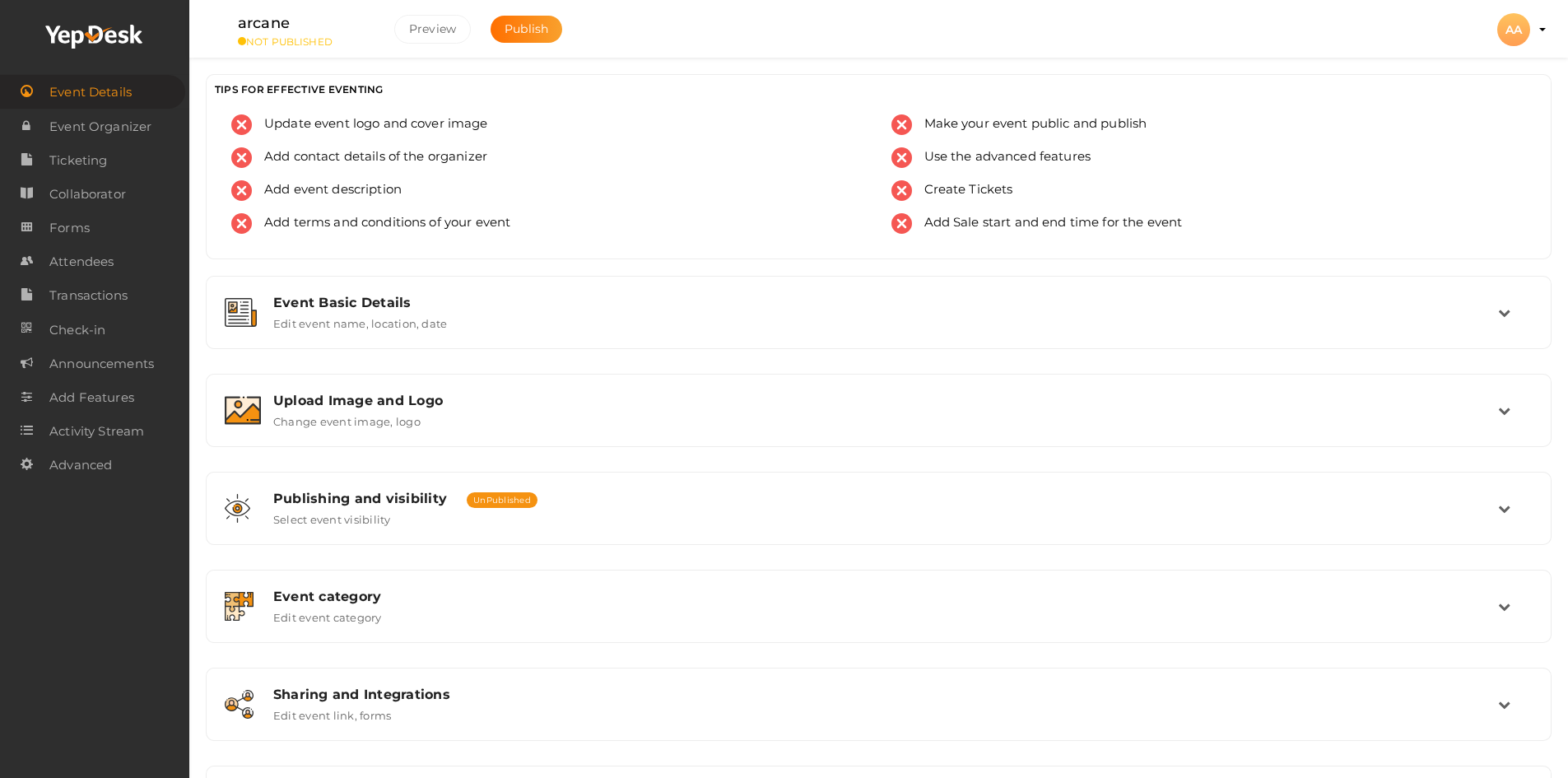
click at [1533, 29] on button "AA AA abhi abhi simplytech1180@gmail.com Personal Profile My Events Admin Switc…" at bounding box center [1513, 29] width 43 height 34
click at [1556, 21] on div "arcane NOT PUBLISHED Preview Publish Preview AA AA abhi abhi simplytech1180@gma…" at bounding box center [878, 20] width 1379 height 41
click at [1523, 37] on div "AA" at bounding box center [1513, 29] width 33 height 33
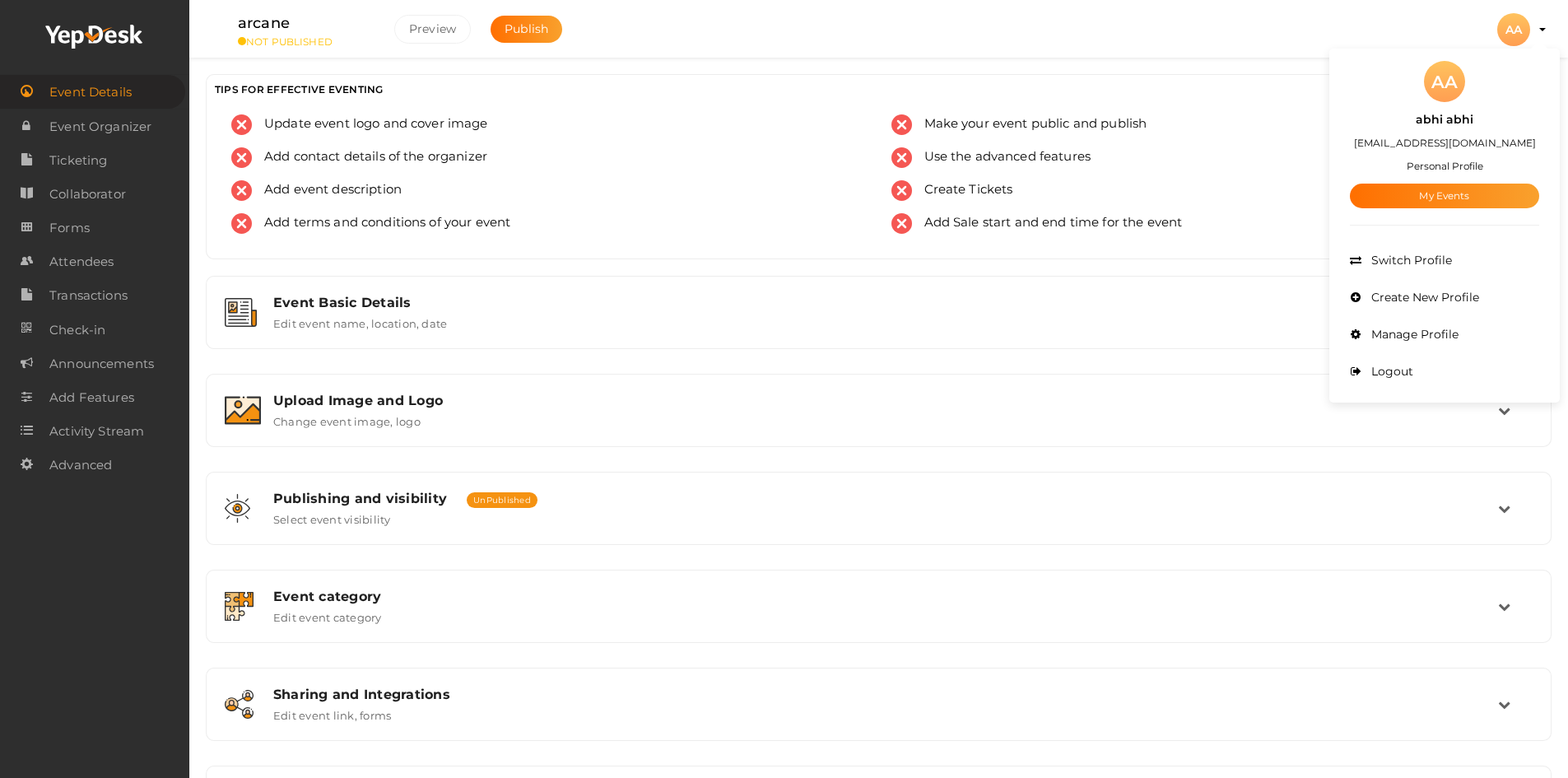
click at [1466, 166] on small "Personal Profile" at bounding box center [1445, 166] width 76 height 13
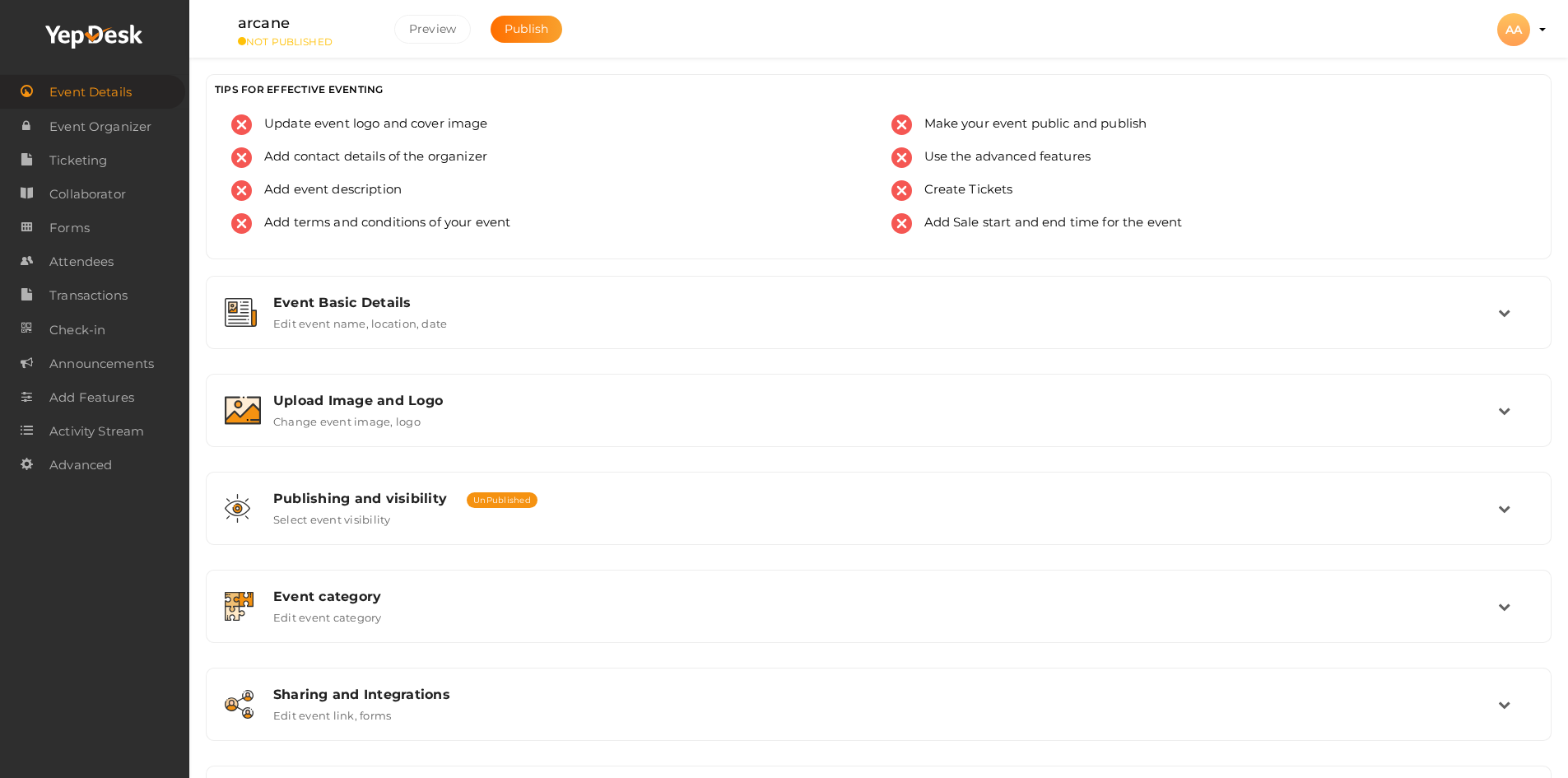
click at [1536, 26] on li "Preview AA AA abhi abhi simplytech1180@gmail.com Personal Profile My Events Adm…" at bounding box center [1512, 29] width 65 height 58
click at [1512, 29] on div "AA" at bounding box center [1513, 29] width 33 height 33
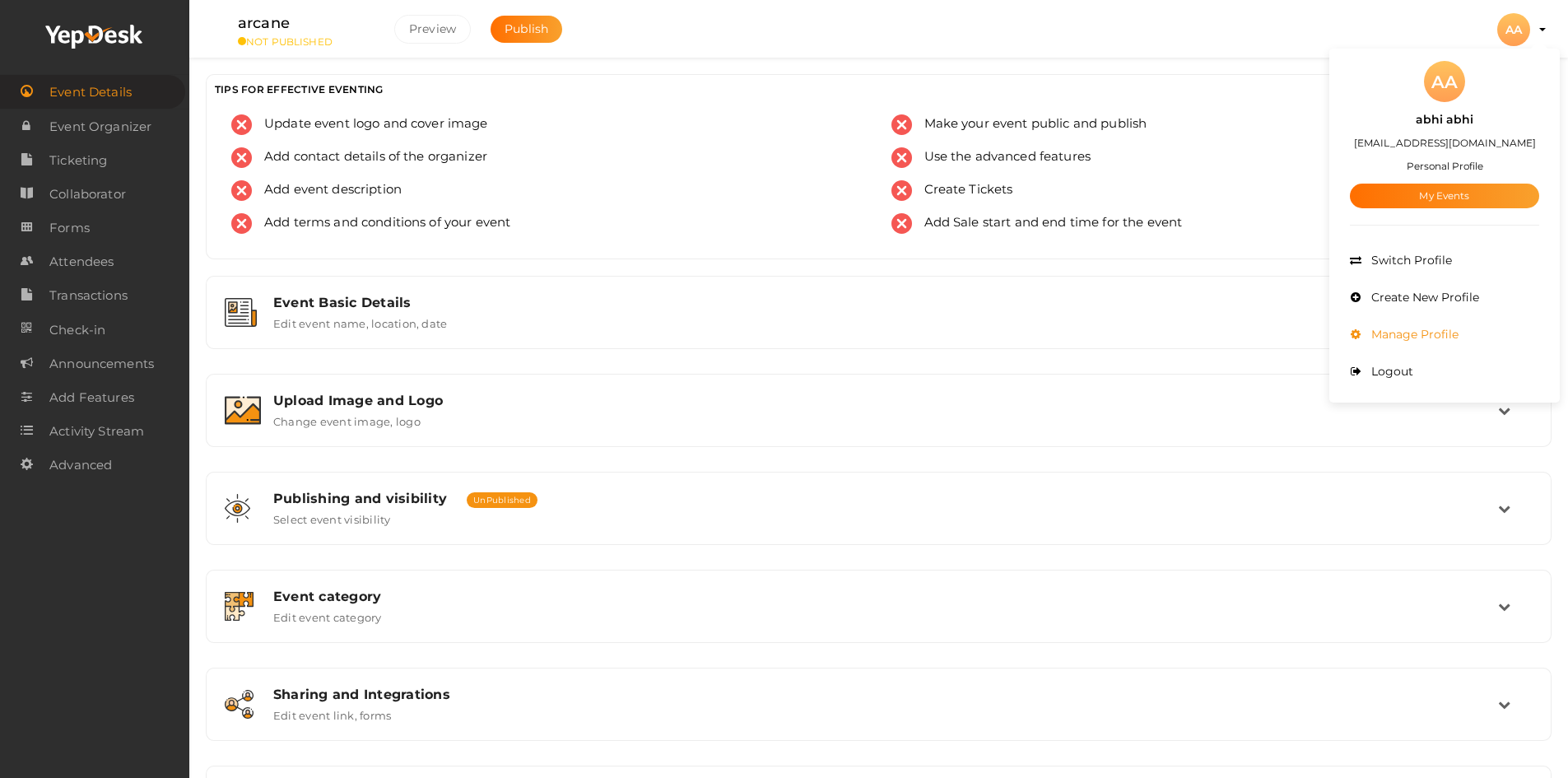
click at [1465, 330] on li "Manage Profile" at bounding box center [1444, 335] width 189 height 37
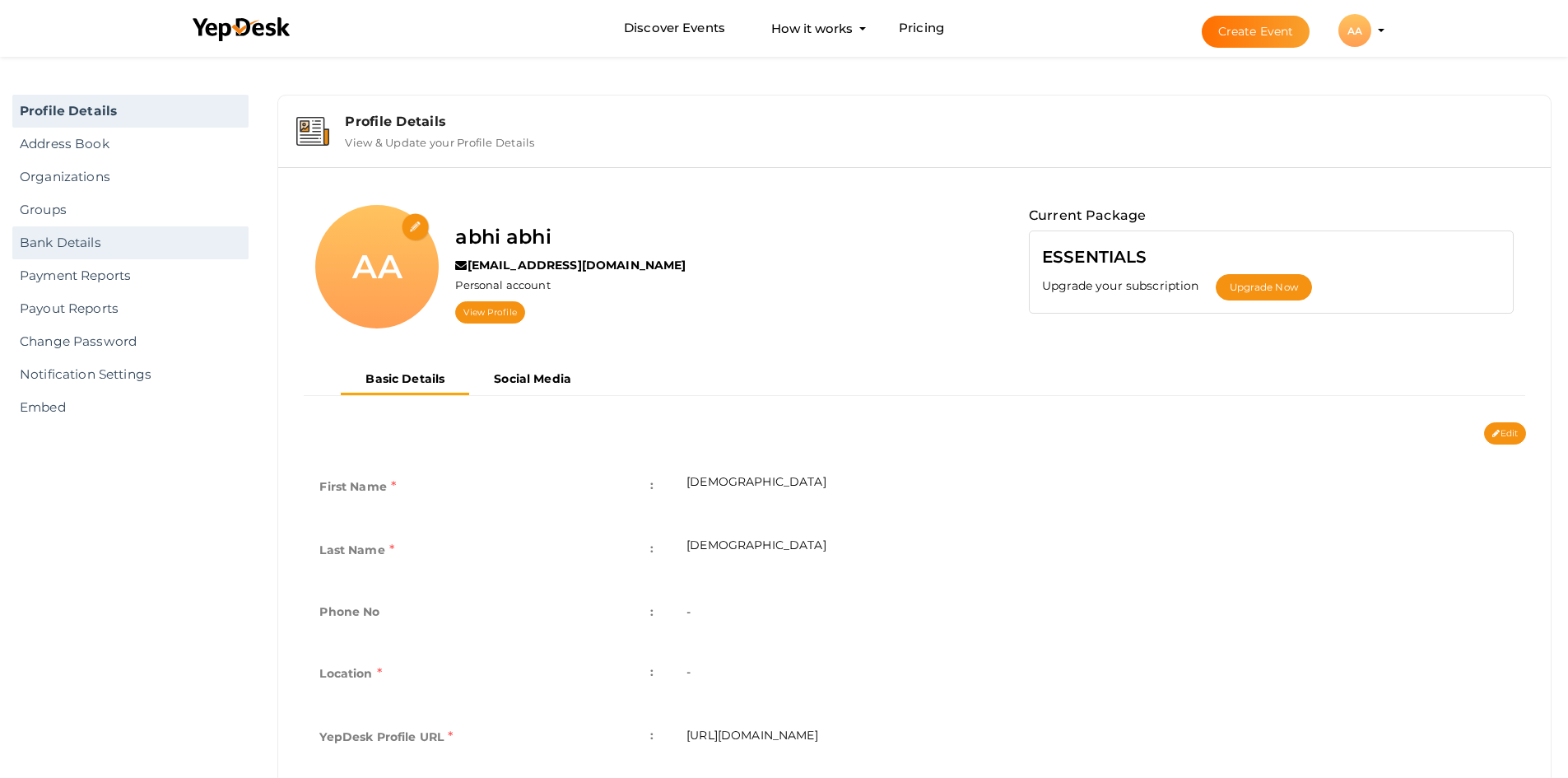
click at [150, 246] on link "Bank Details" at bounding box center [131, 243] width 236 height 33
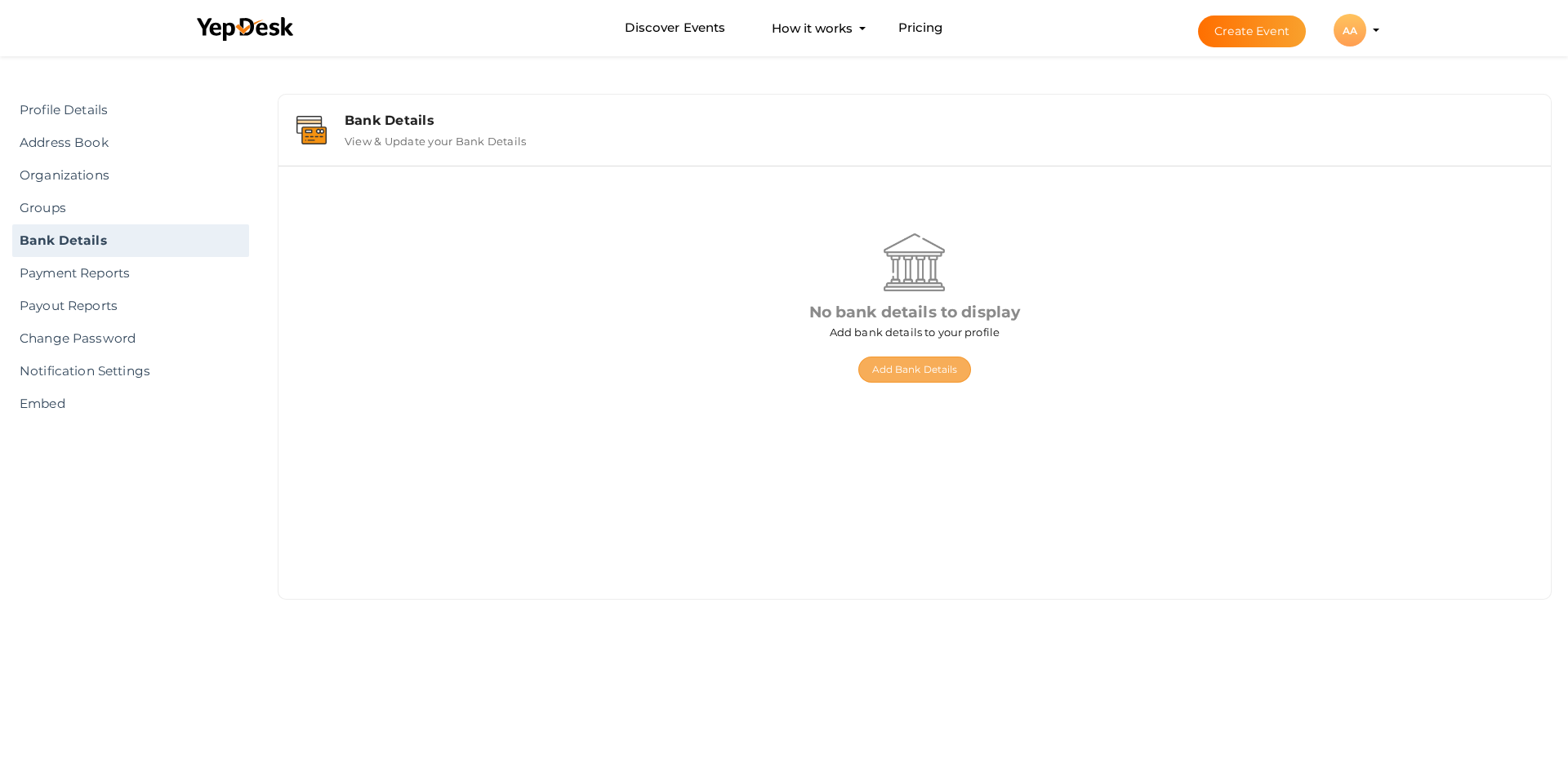
click at [916, 377] on button "Add Bank Details" at bounding box center [915, 370] width 113 height 26
select select "INR"
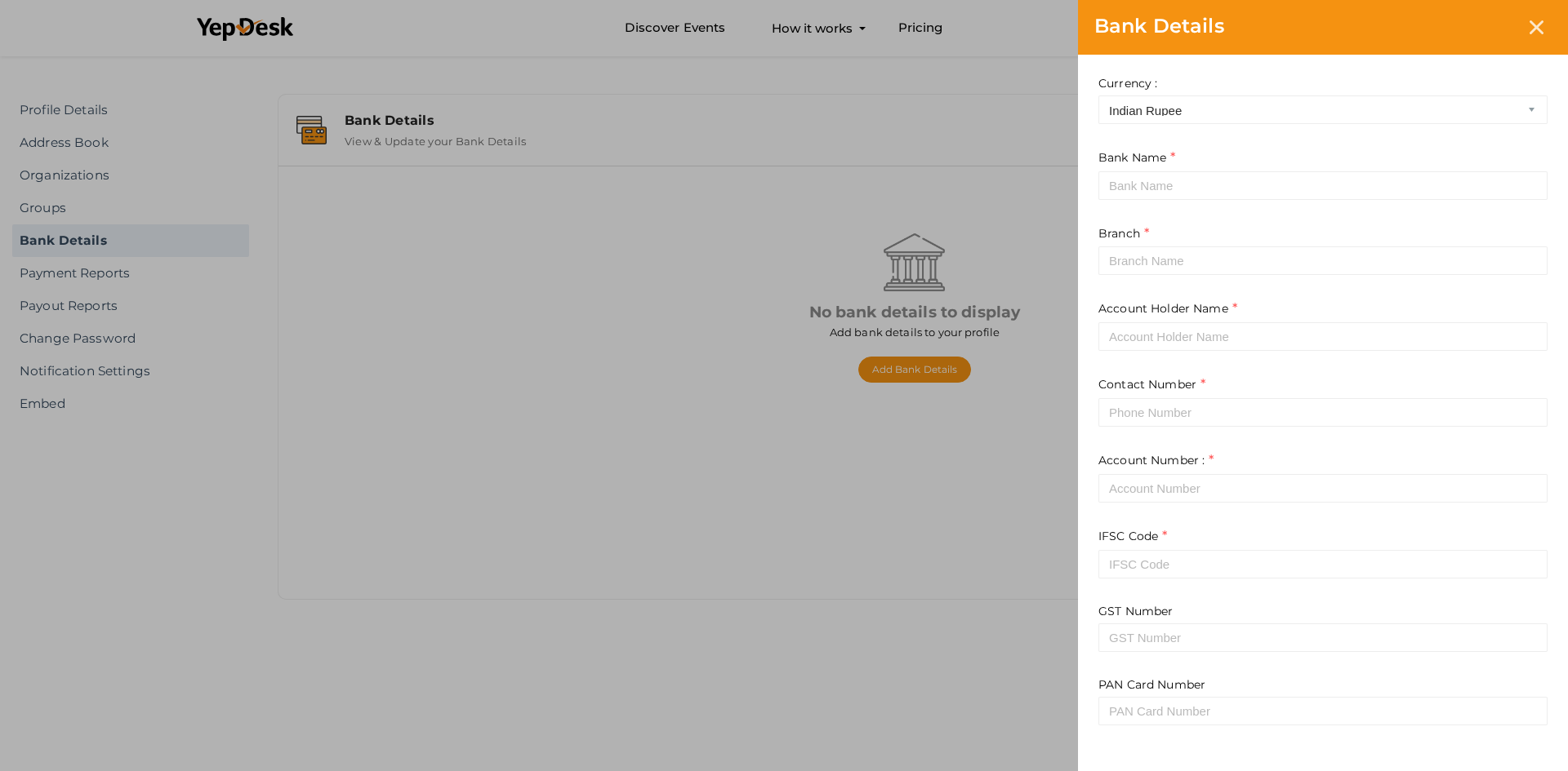
click at [771, 328] on div "Bank Details Currency : US Dollar Canadian Dollar Indian Rupee Bank Name This f…" at bounding box center [784, 385] width 1568 height 771
click at [1546, 32] on div at bounding box center [1535, 27] width 30 height 30
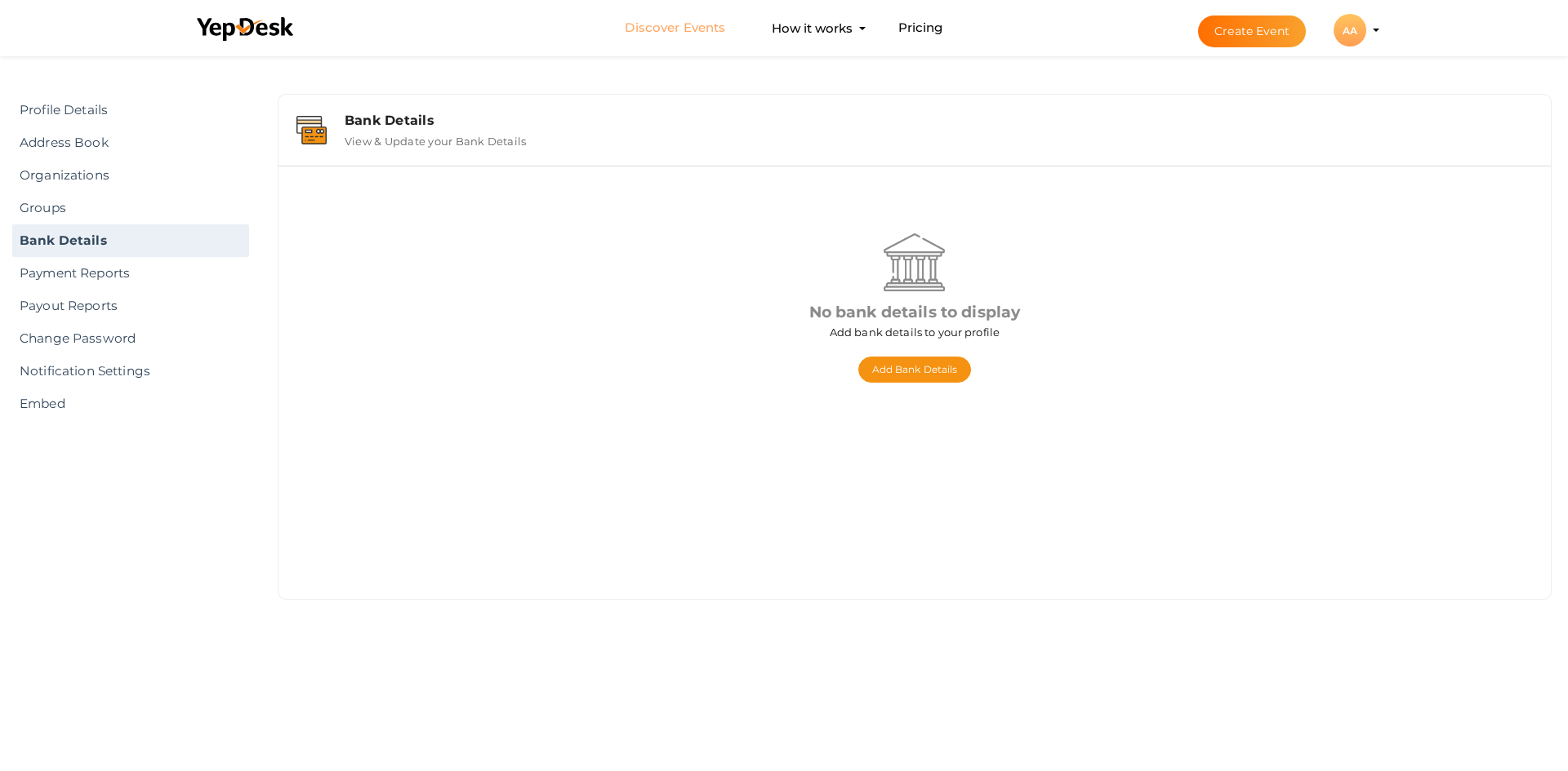
click at [695, 28] on link "Discover Events" at bounding box center [675, 27] width 101 height 30
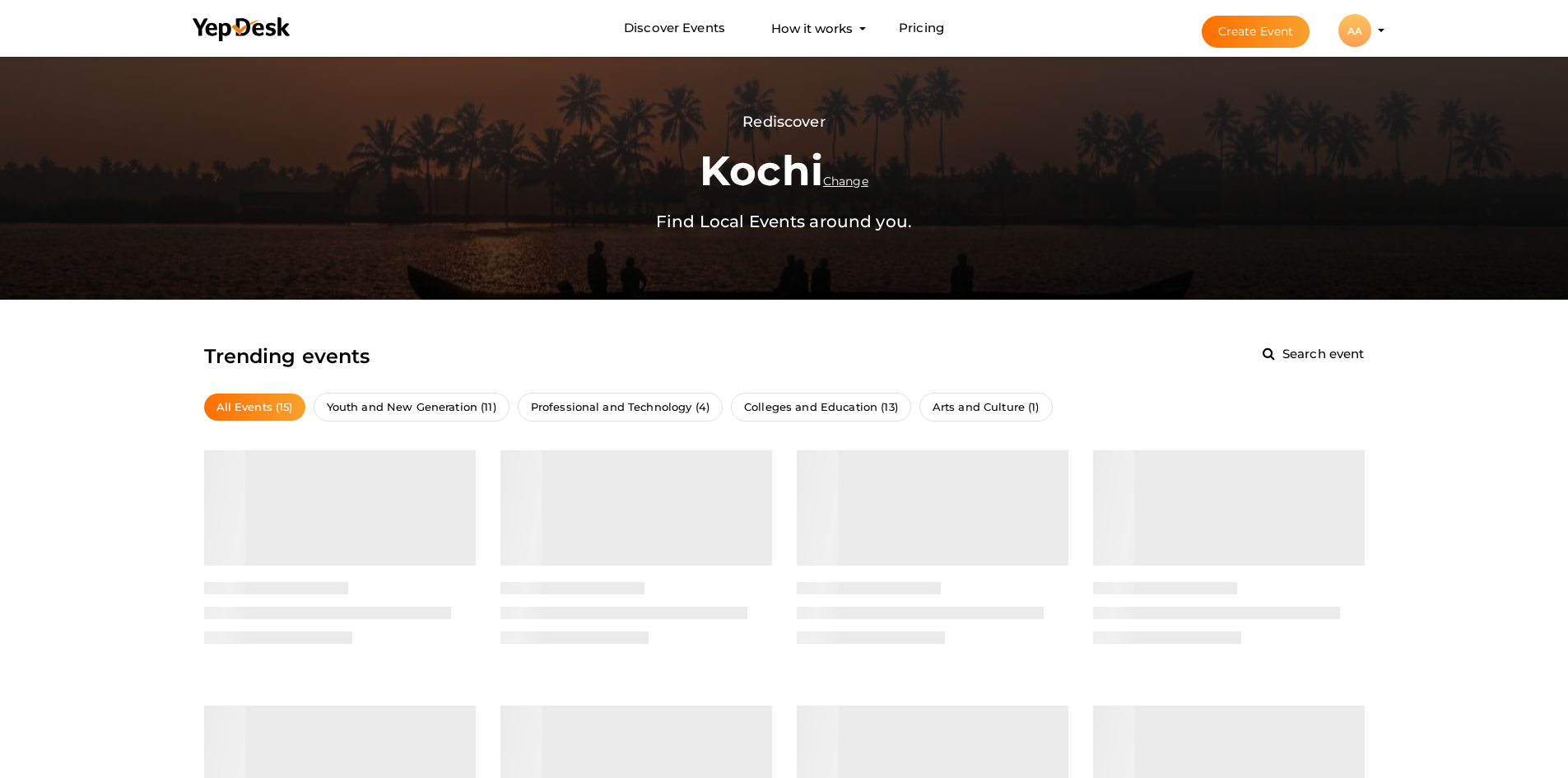
click at [1376, 30] on li "Create Event AA AA abhi abhi [EMAIL_ADDRESS][DOMAIN_NAME] Personal Profile My E…" at bounding box center [1278, 30] width 220 height 60
click at [1354, 34] on div "AA" at bounding box center [1355, 30] width 33 height 33
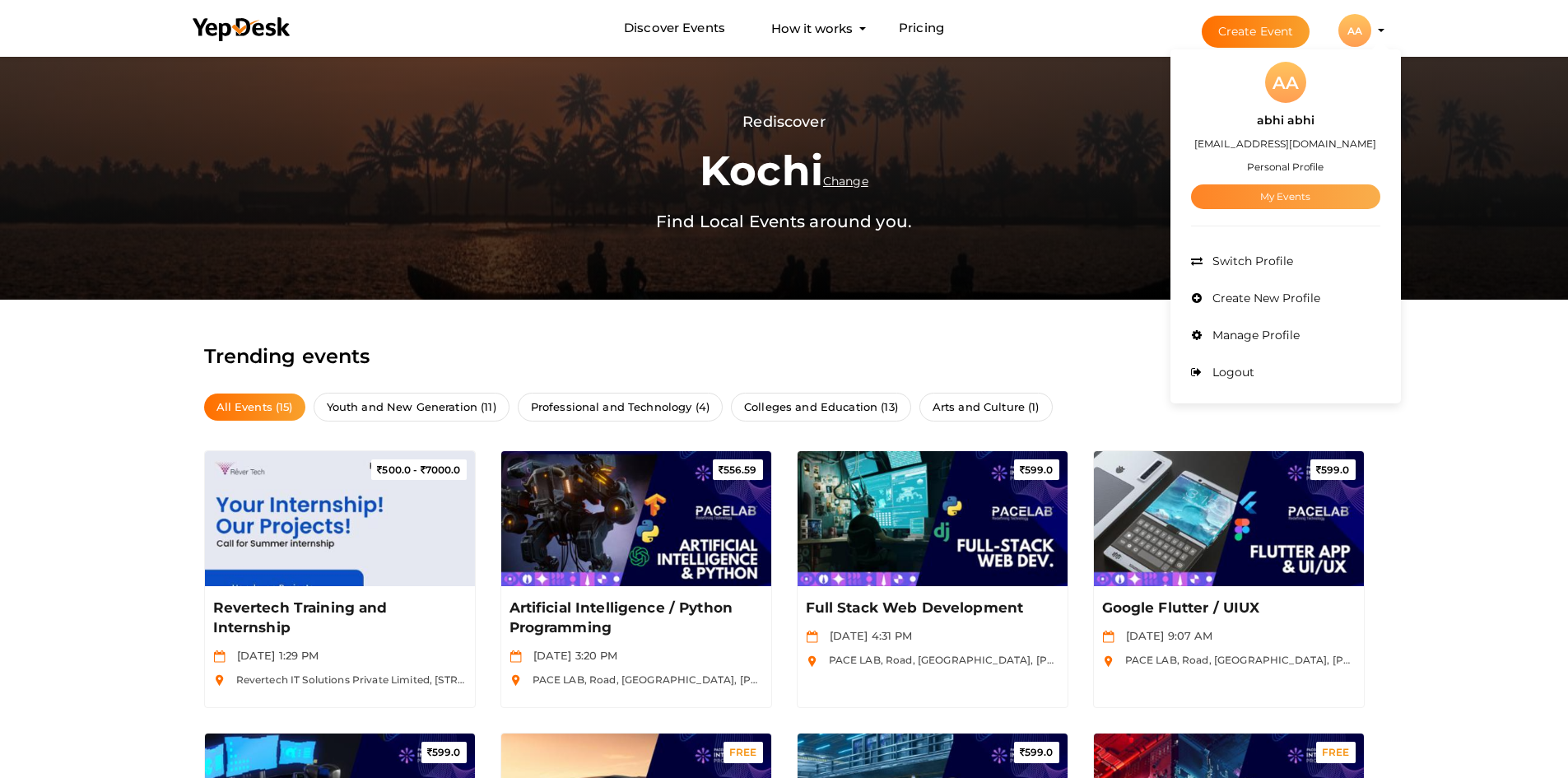
click at [1302, 205] on link "My Events" at bounding box center [1286, 196] width 189 height 24
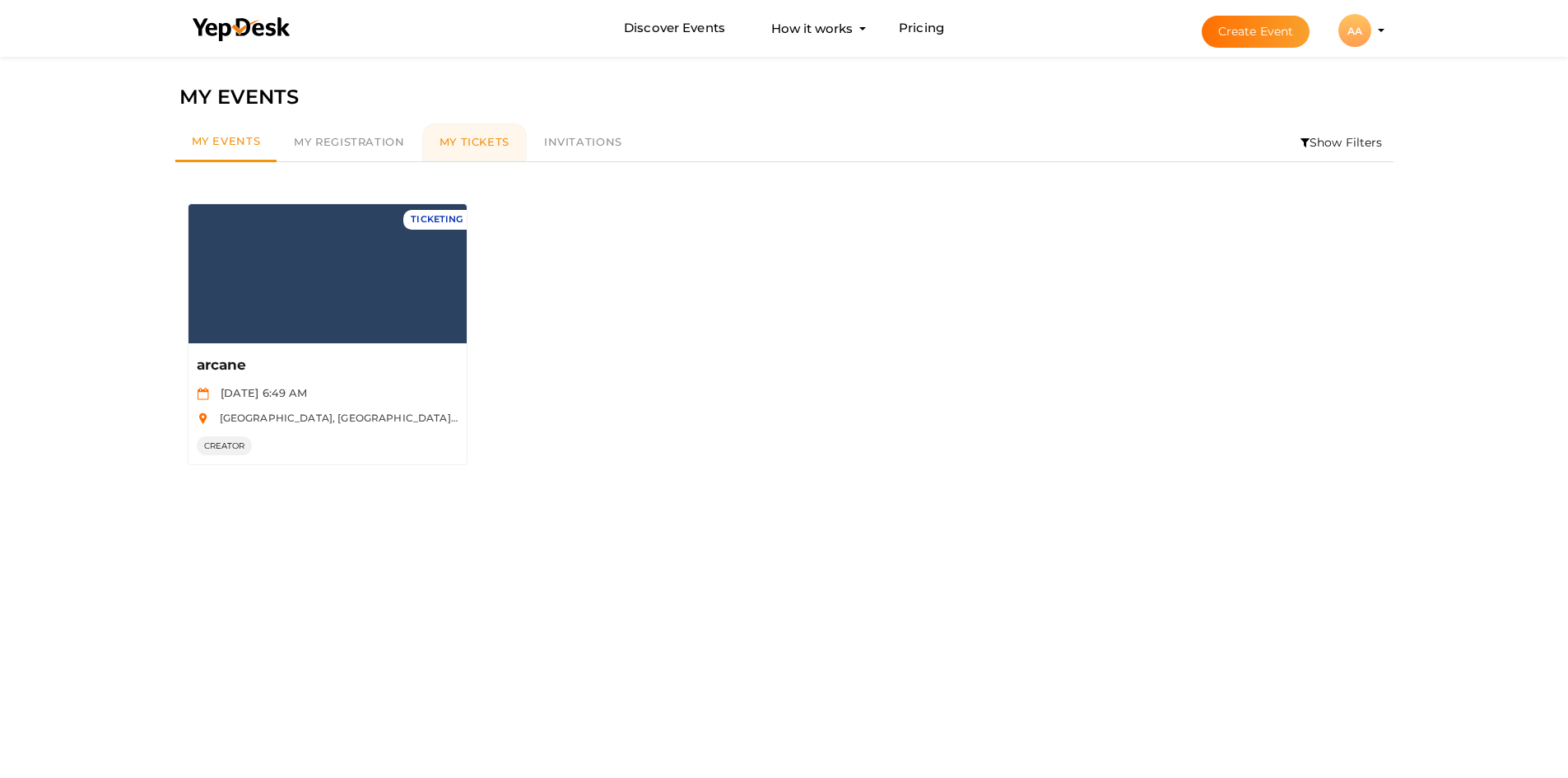
click at [465, 155] on link "My Tickets" at bounding box center [474, 143] width 104 height 38
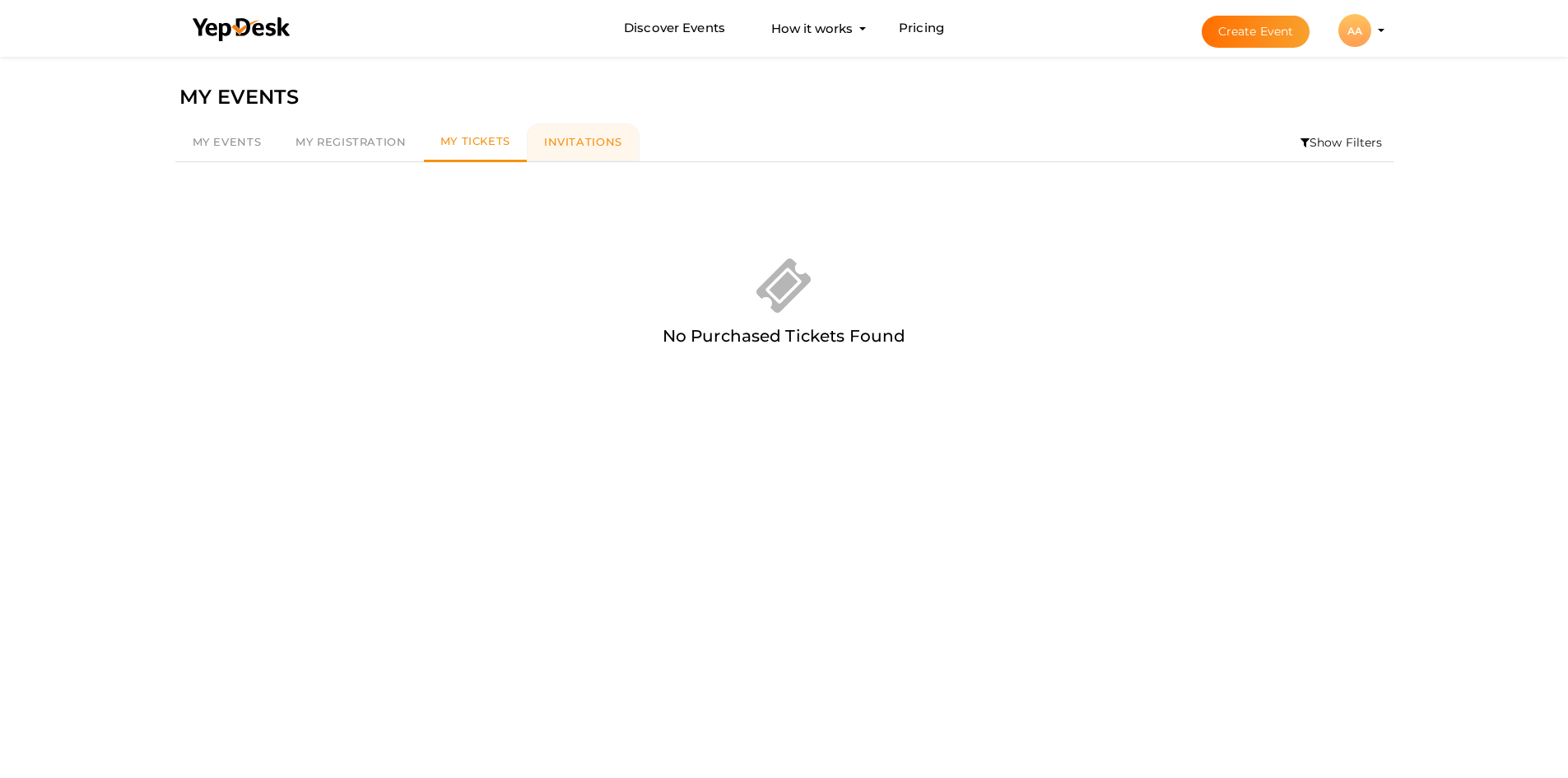
click at [624, 144] on link "Invitations" at bounding box center [583, 143] width 113 height 38
click at [316, 149] on link "My Registration" at bounding box center [350, 143] width 144 height 38
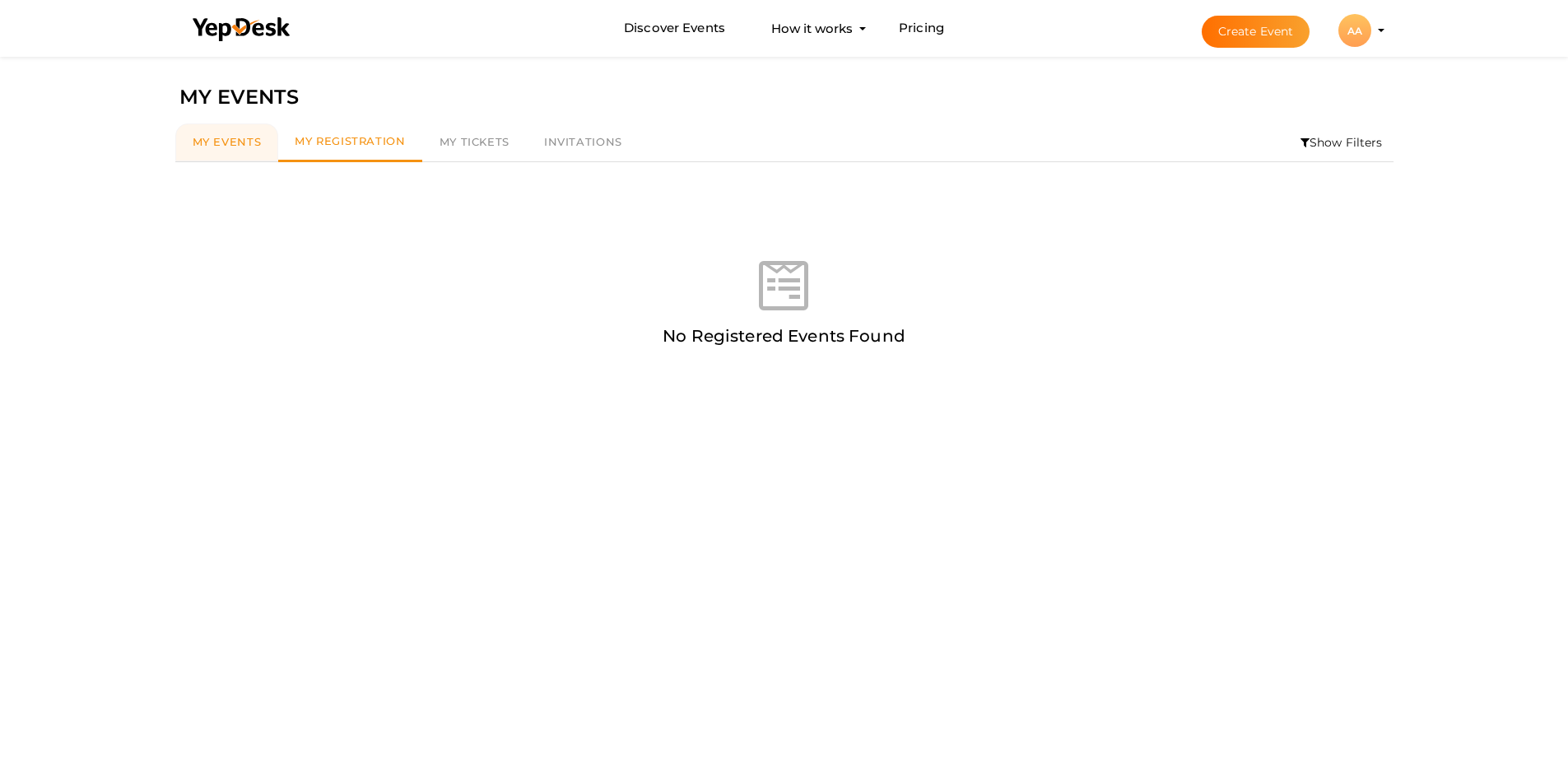
click at [241, 149] on link "My Events" at bounding box center [227, 143] width 103 height 38
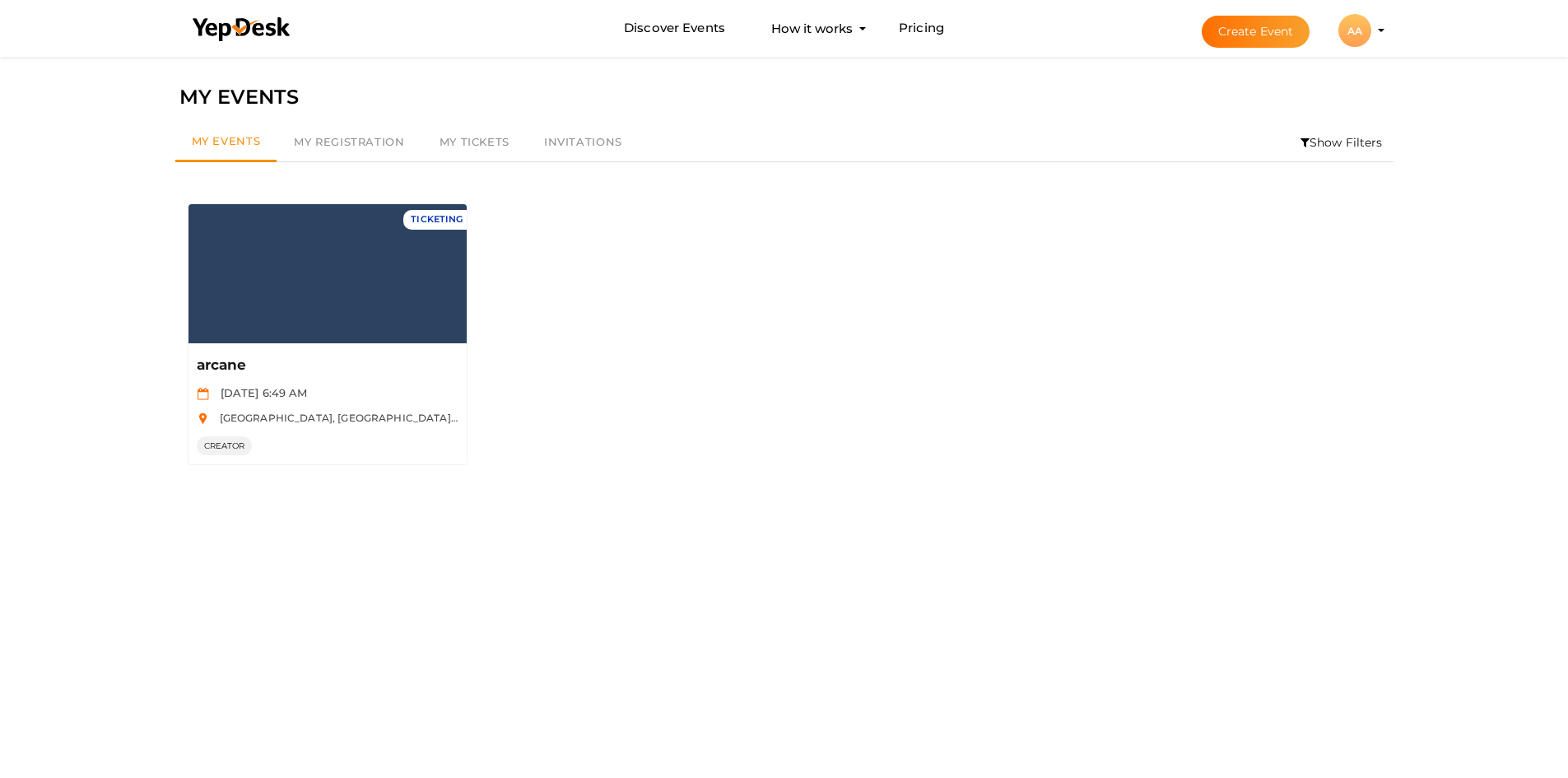
click at [1379, 27] on li "Create Event AA AA abhi abhi [EMAIL_ADDRESS][DOMAIN_NAME] Personal Profile My E…" at bounding box center [1278, 30] width 220 height 60
click at [1359, 33] on div "AA" at bounding box center [1355, 30] width 33 height 33
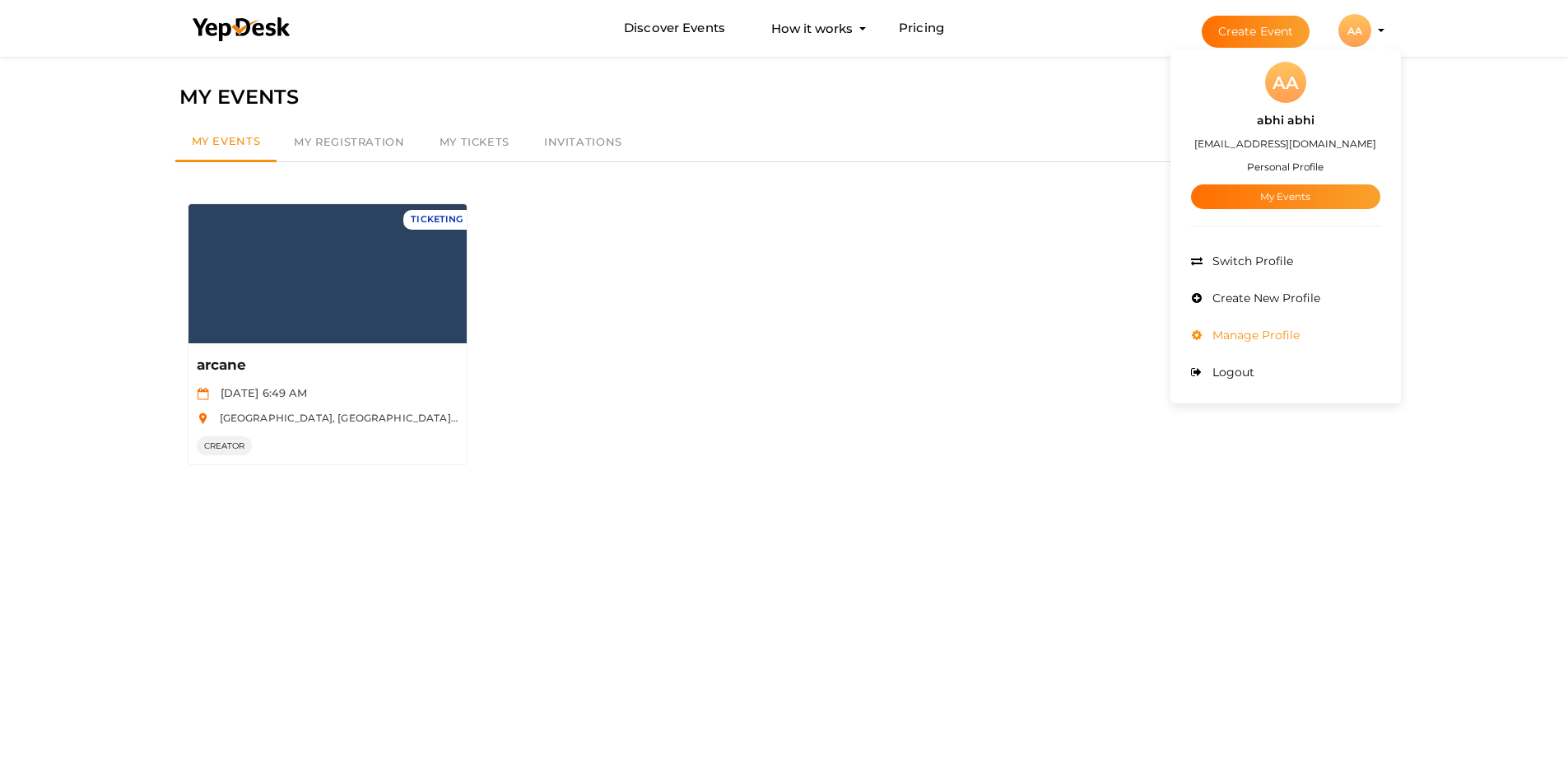
click at [1292, 334] on span "Manage Profile" at bounding box center [1254, 335] width 92 height 15
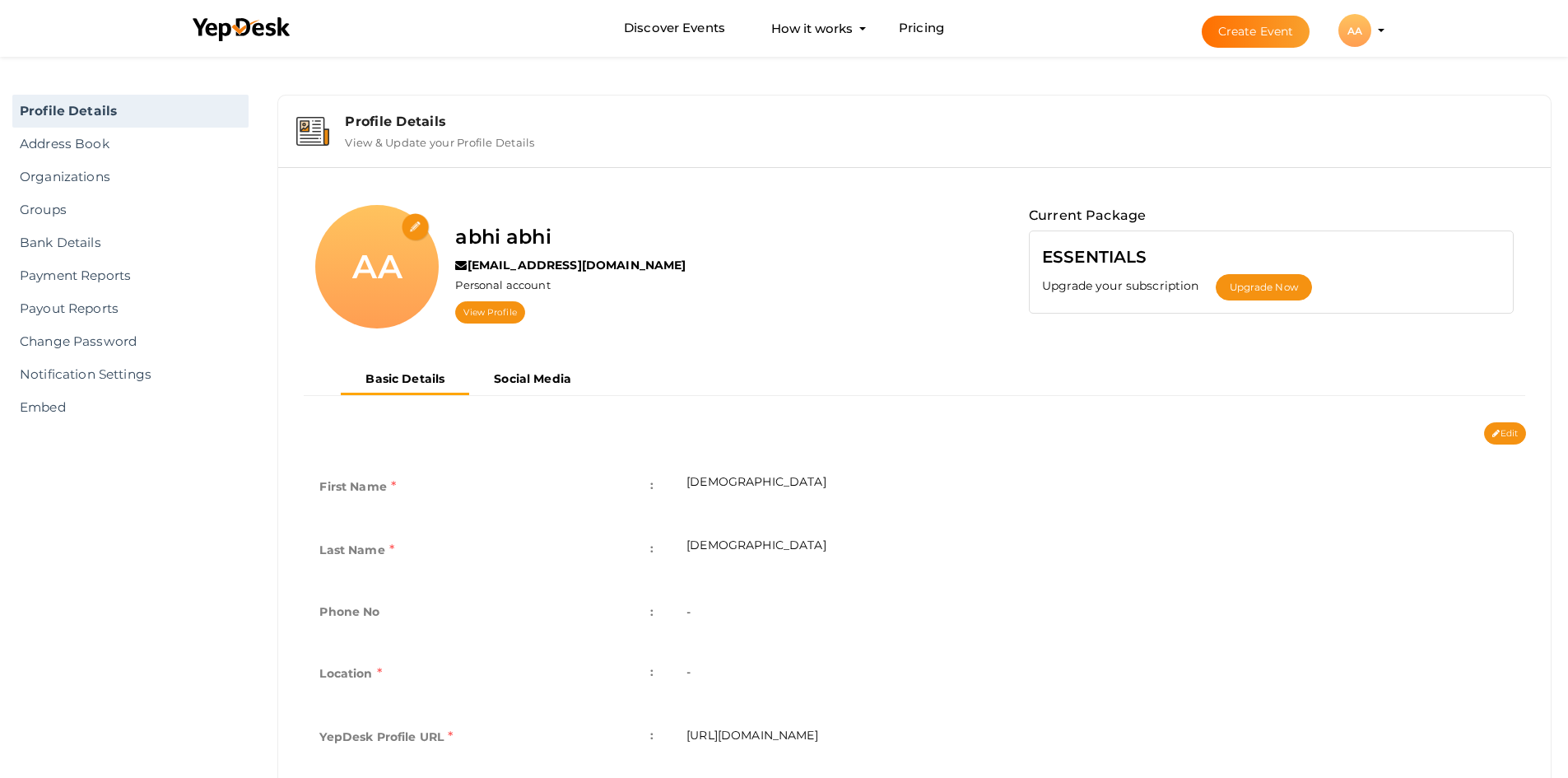
click at [413, 123] on div "Profile Details" at bounding box center [938, 121] width 1187 height 16
click at [126, 382] on link "Notification Settings" at bounding box center [131, 375] width 236 height 33
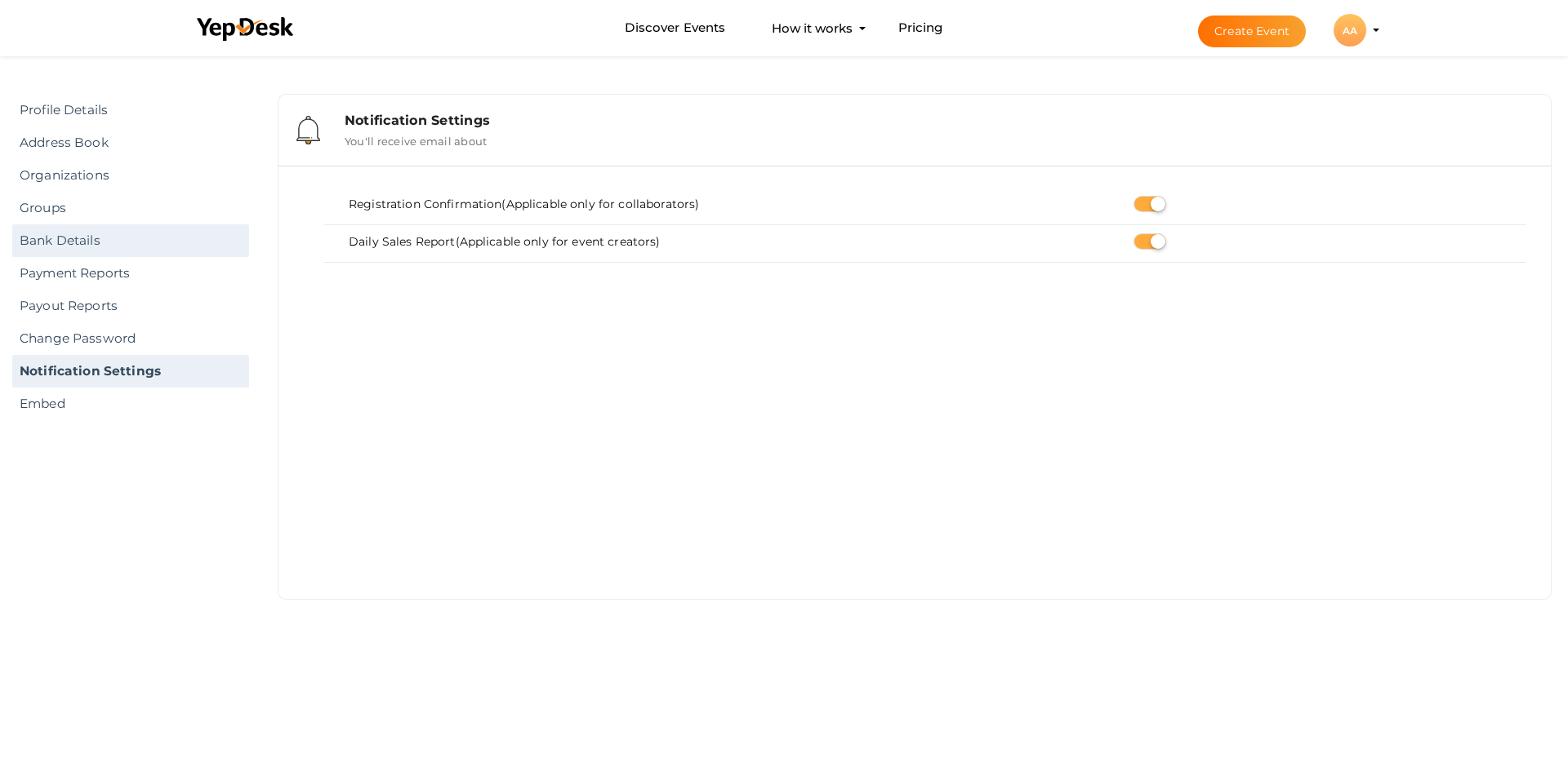
click at [123, 230] on link "Bank Details" at bounding box center [131, 241] width 237 height 33
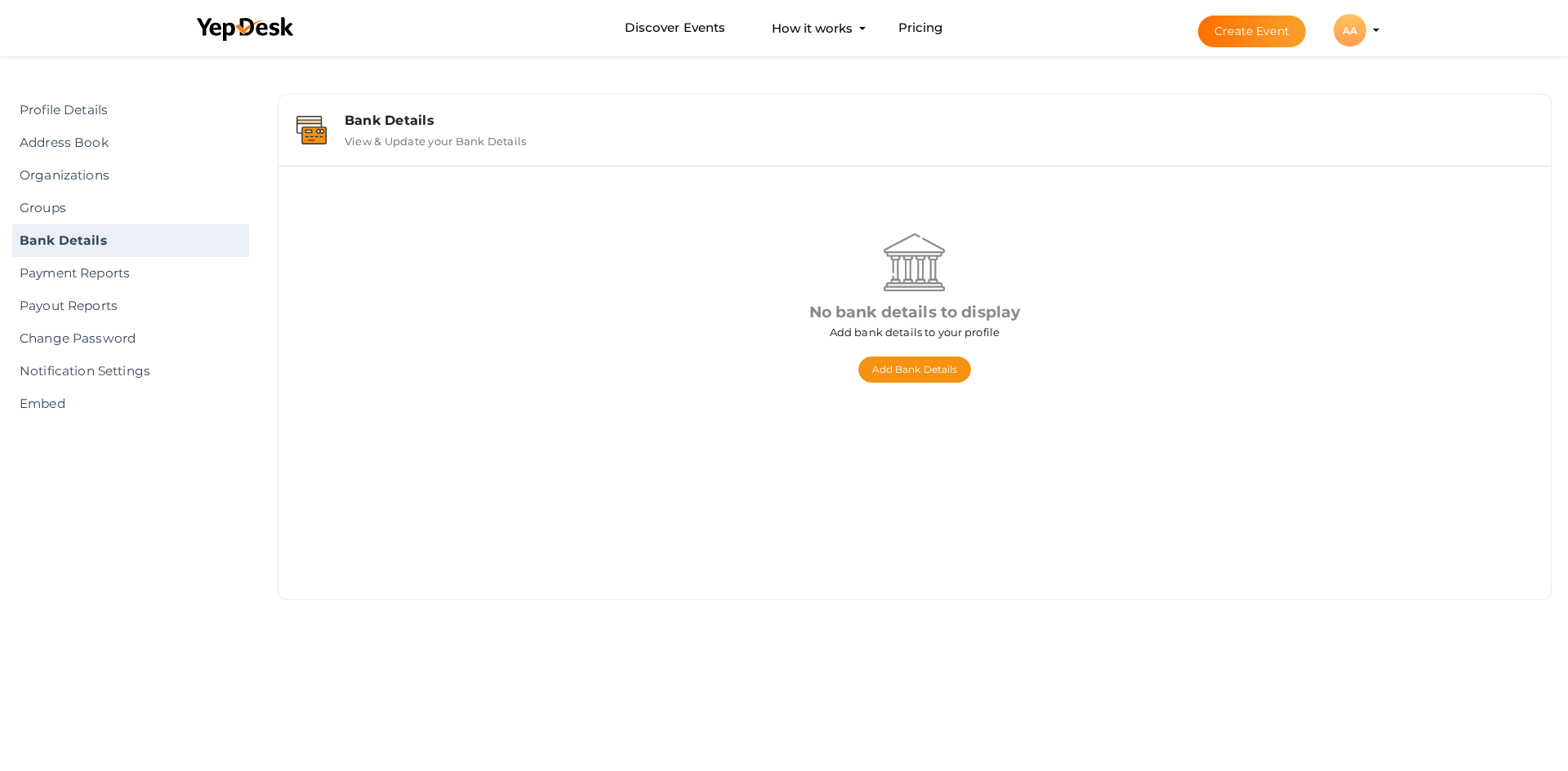
click at [415, 135] on label "View & Update your Bank Details" at bounding box center [435, 137] width 181 height 19
click at [89, 145] on link "Address Book" at bounding box center [131, 143] width 237 height 33
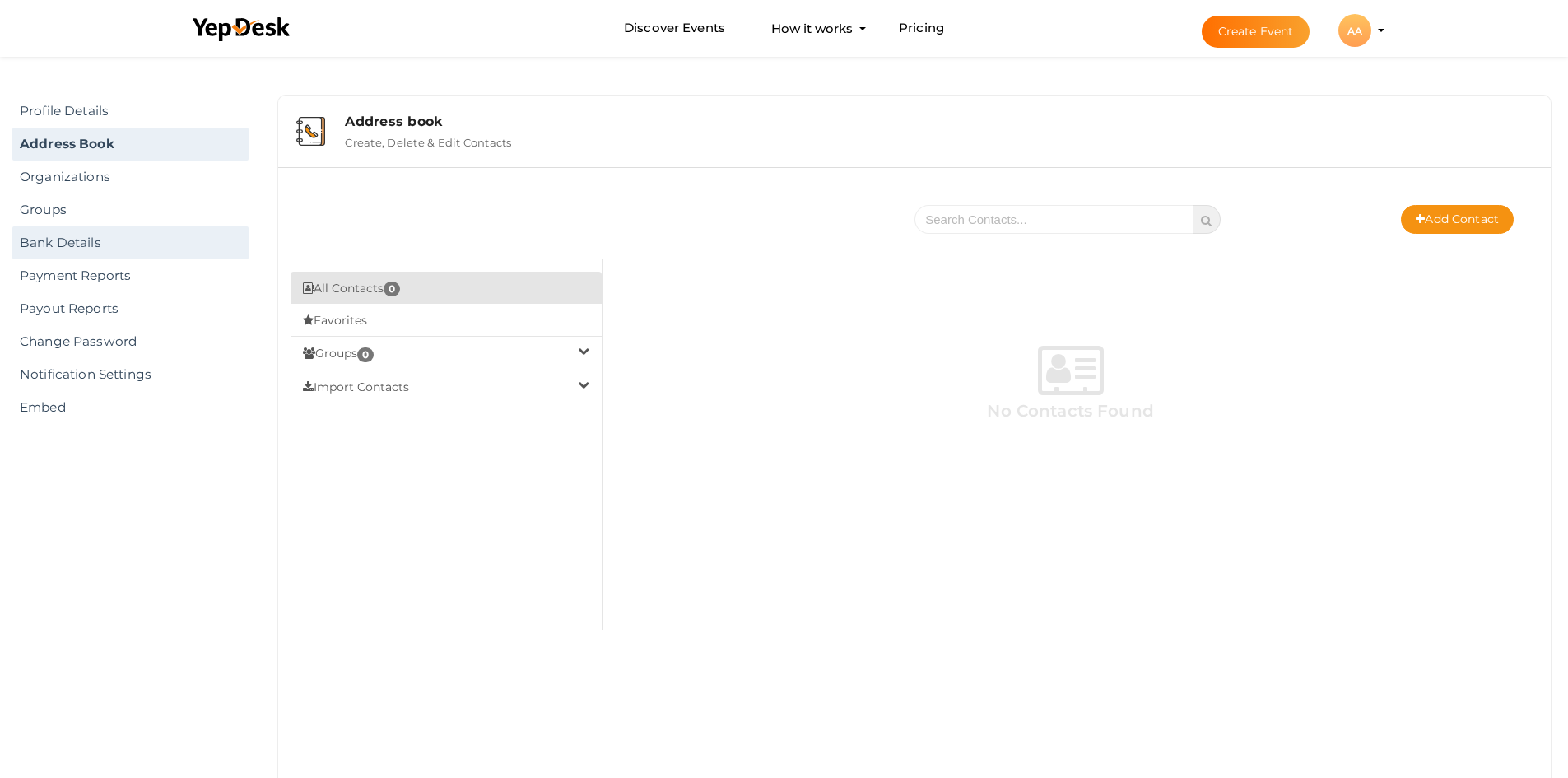
click at [148, 247] on link "Bank Details" at bounding box center [131, 243] width 236 height 33
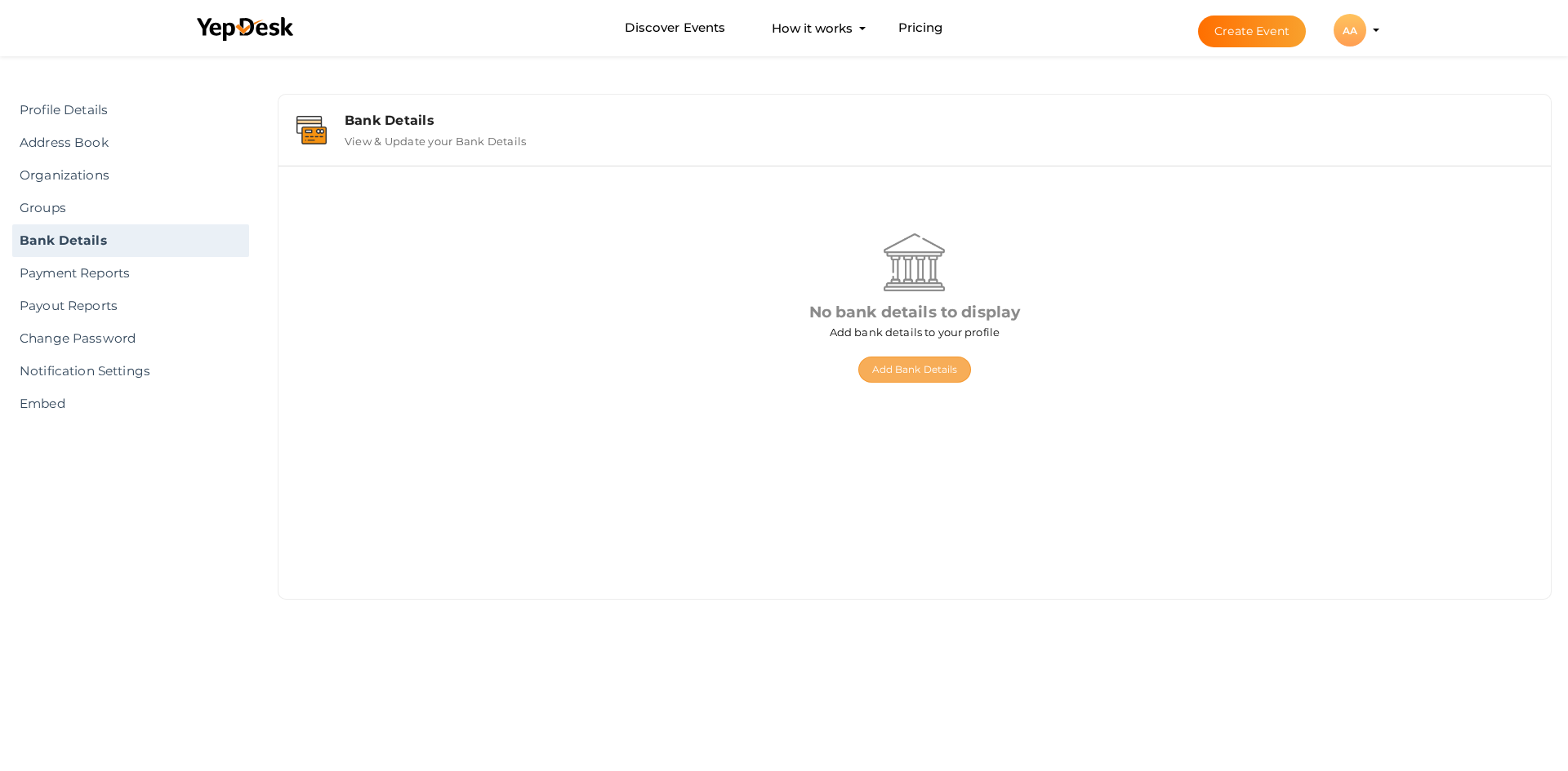
click at [951, 357] on button "Add Bank Details" at bounding box center [915, 370] width 113 height 26
select select "INR"
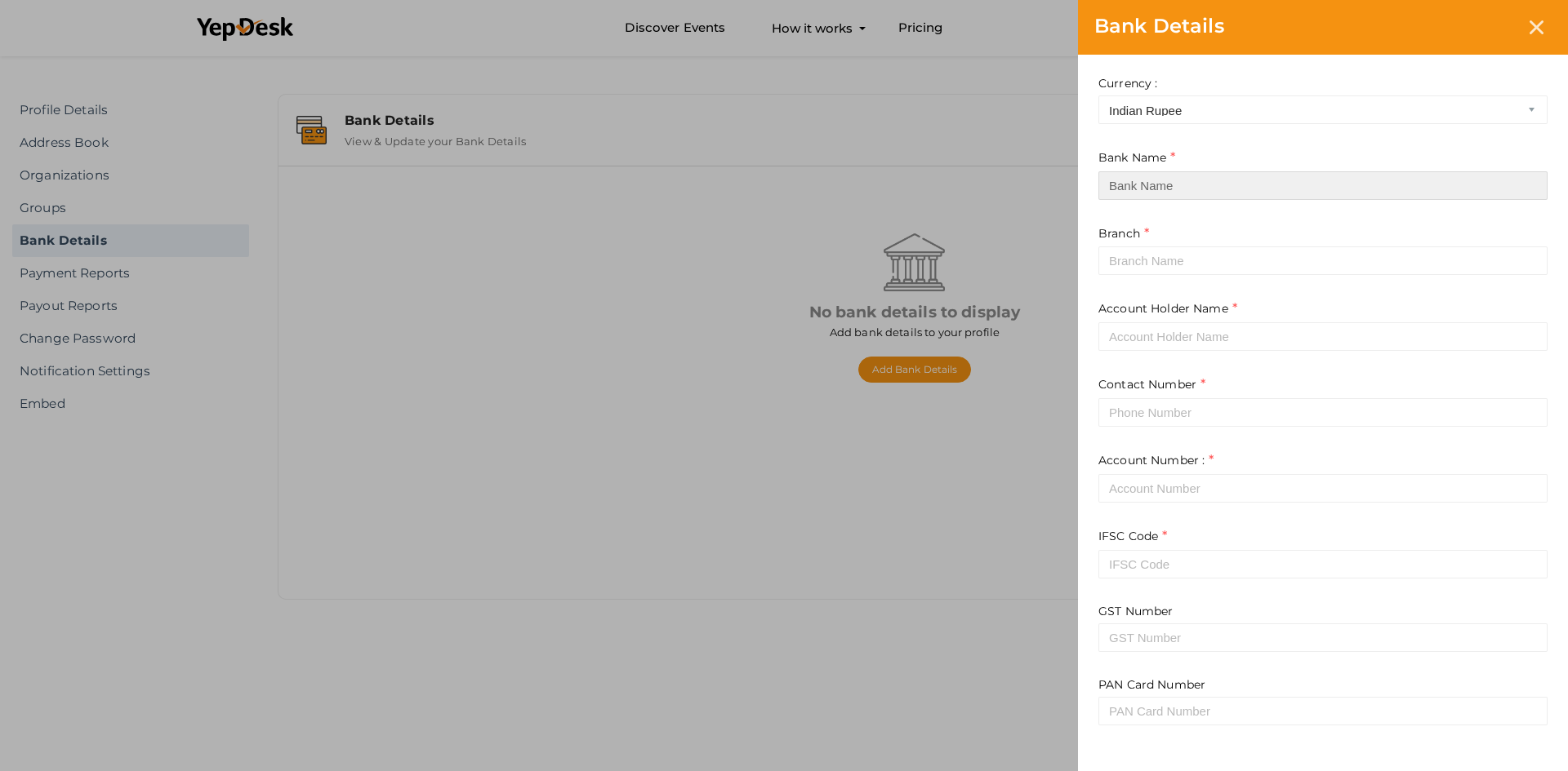
click at [1197, 190] on input at bounding box center [1323, 186] width 449 height 29
type input "u"
type input "Union Bank of India"
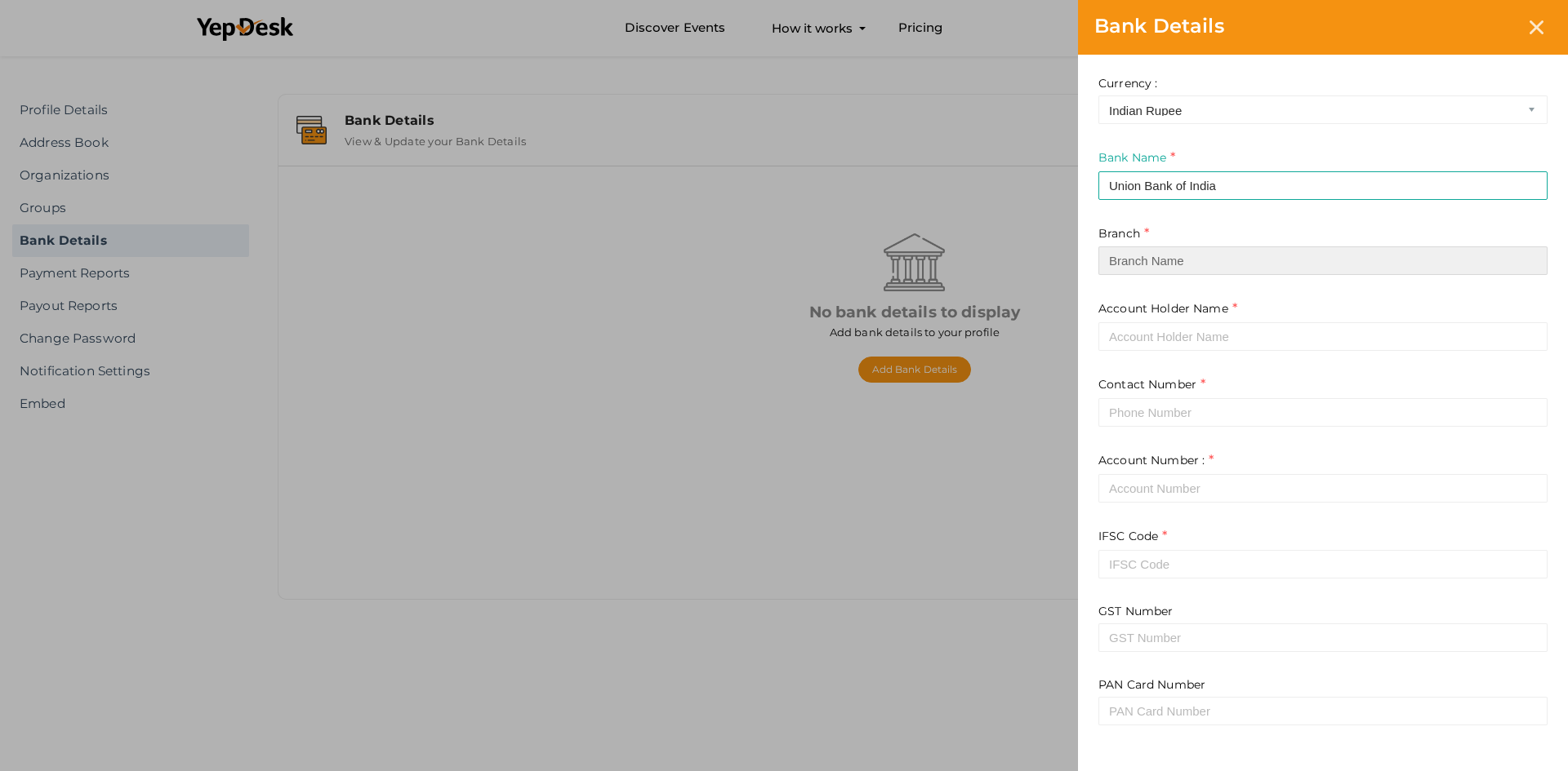
click at [1143, 267] on input at bounding box center [1323, 261] width 449 height 29
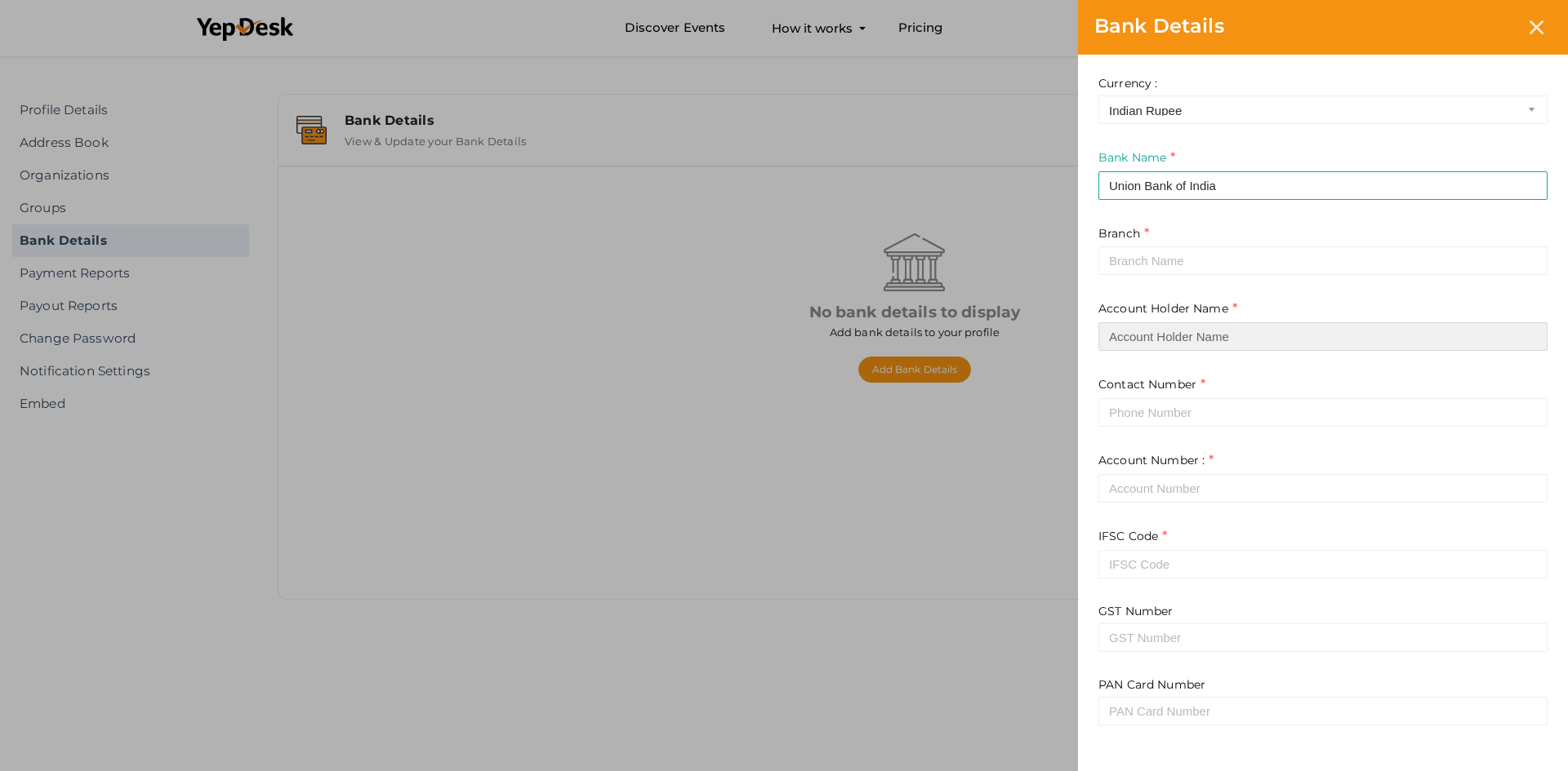
click at [1212, 331] on input at bounding box center [1323, 337] width 449 height 29
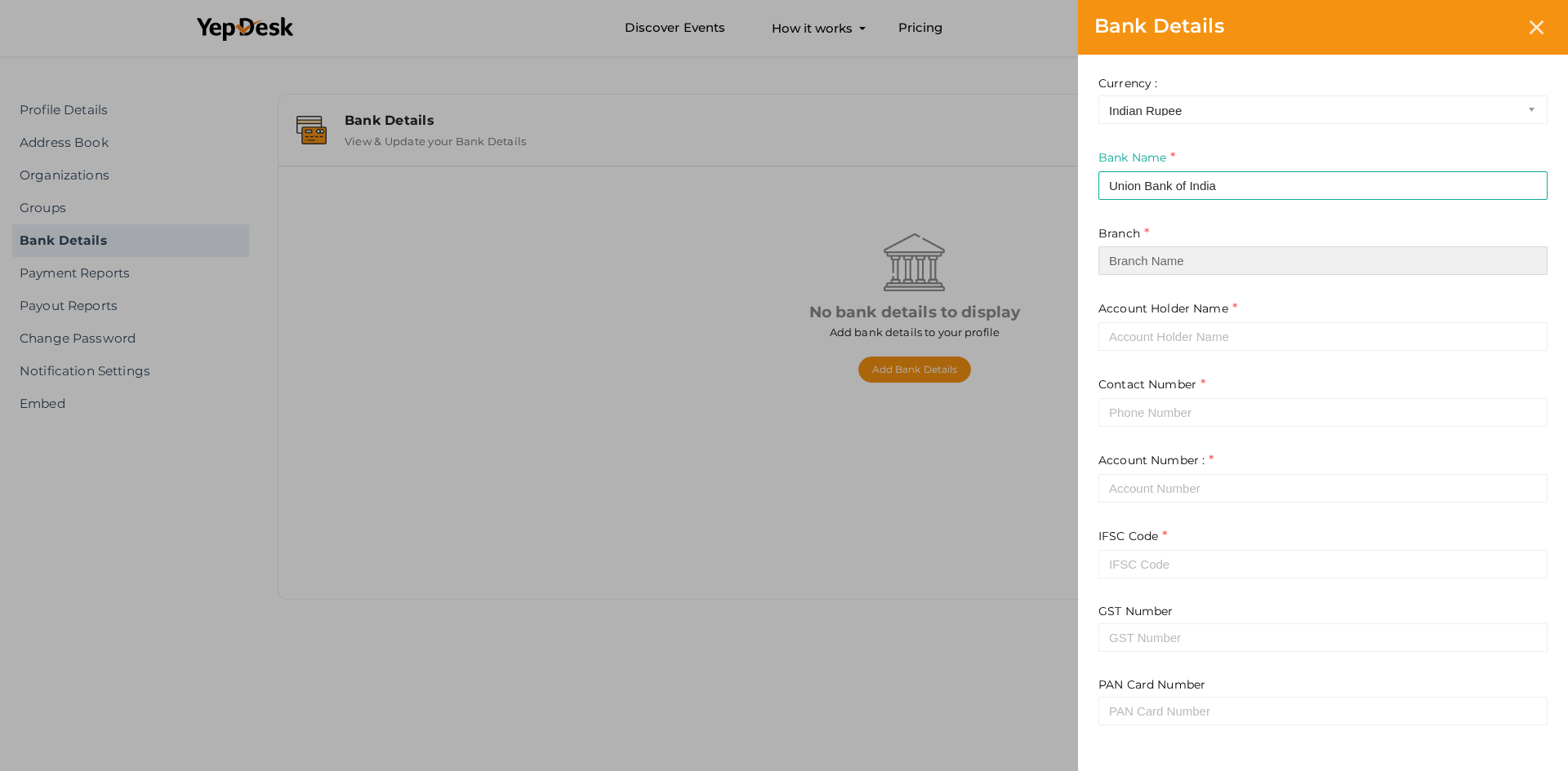
click at [1197, 264] on input at bounding box center [1323, 261] width 449 height 29
type input "Koovappady"
click at [1164, 331] on input at bounding box center [1323, 337] width 449 height 29
type input "[PERSON_NAME] K B"
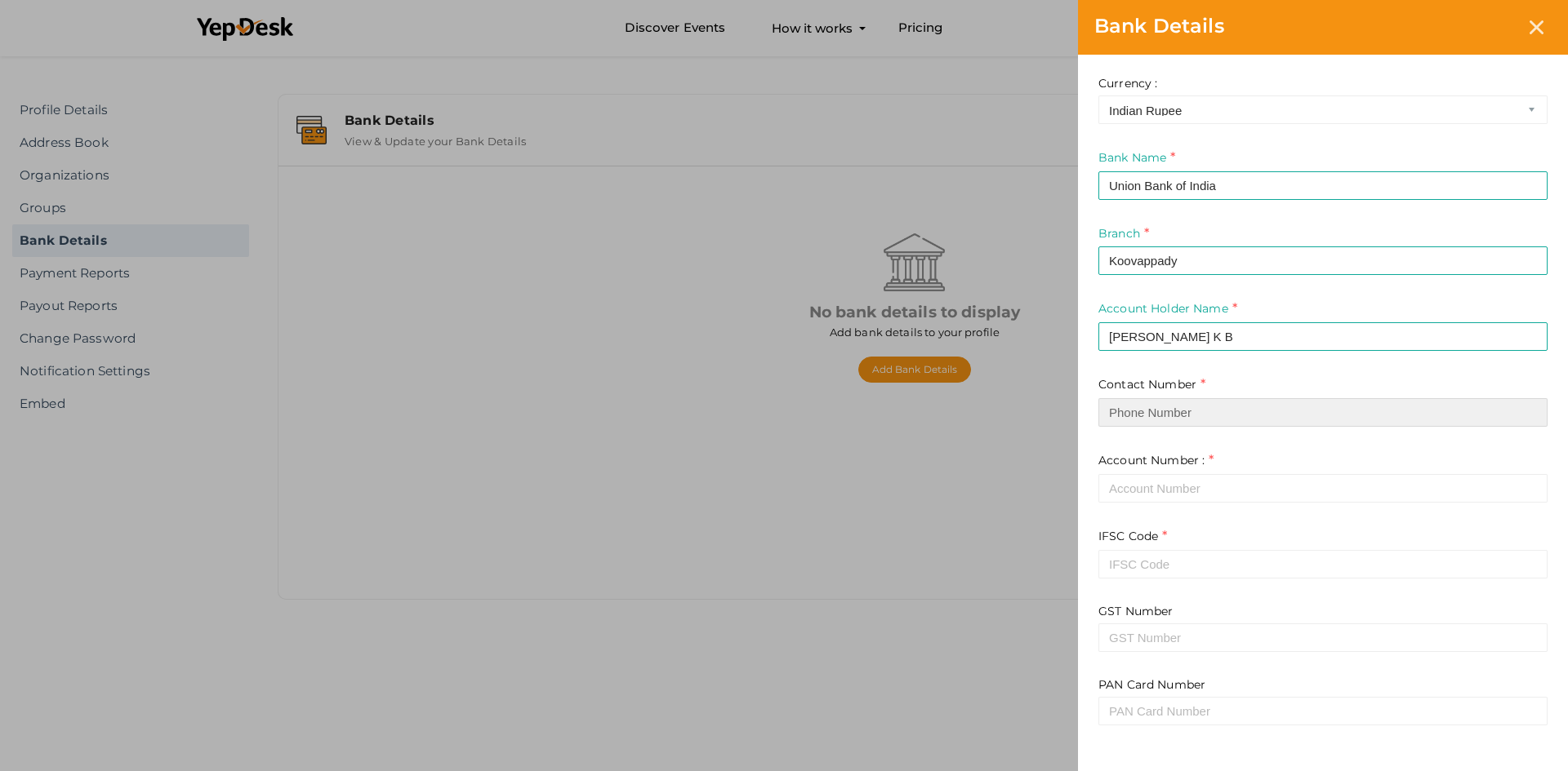
click at [1214, 408] on input at bounding box center [1323, 413] width 449 height 29
type input "7306304658"
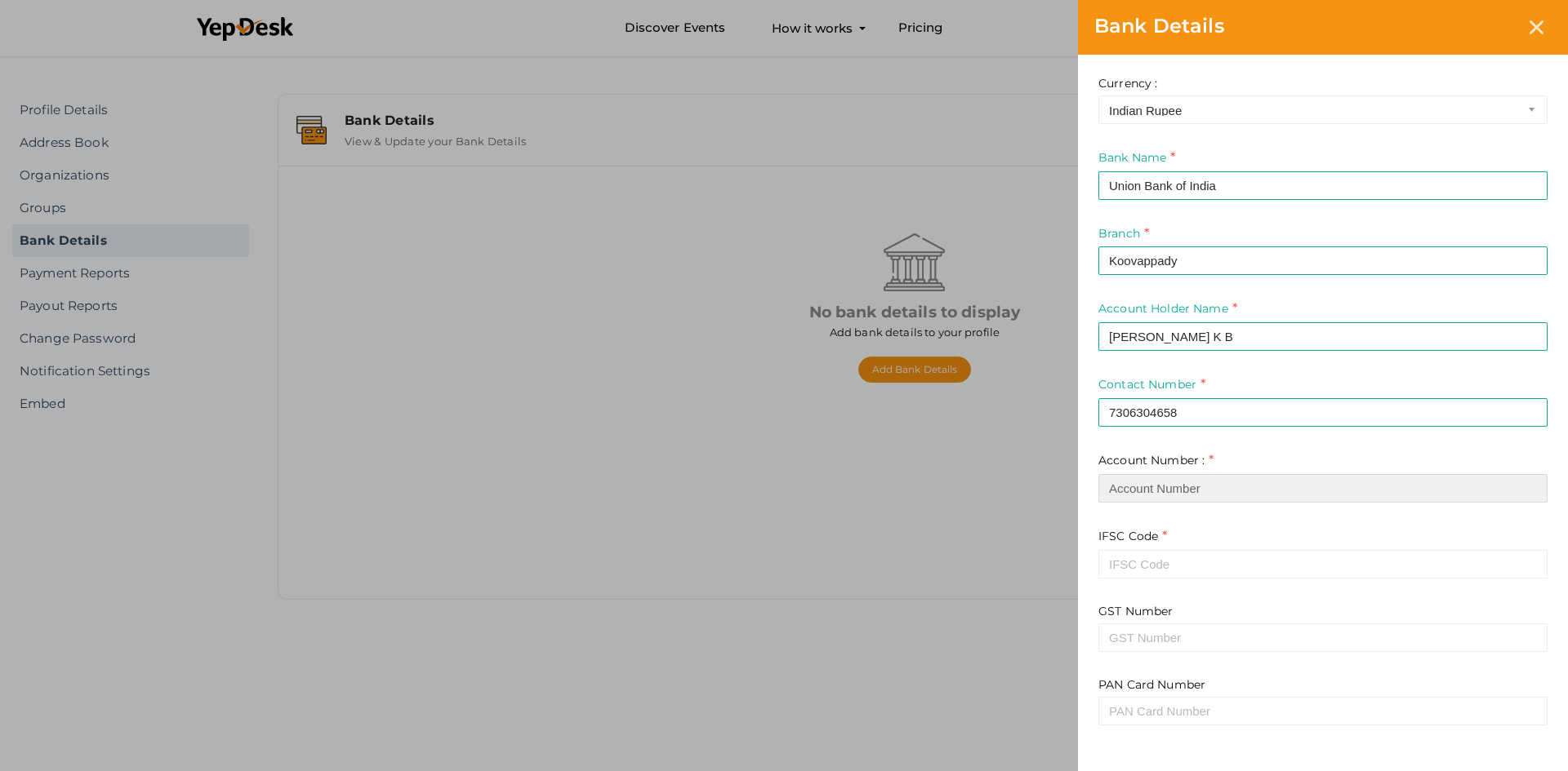
click at [1197, 492] on input "text" at bounding box center [1323, 489] width 449 height 29
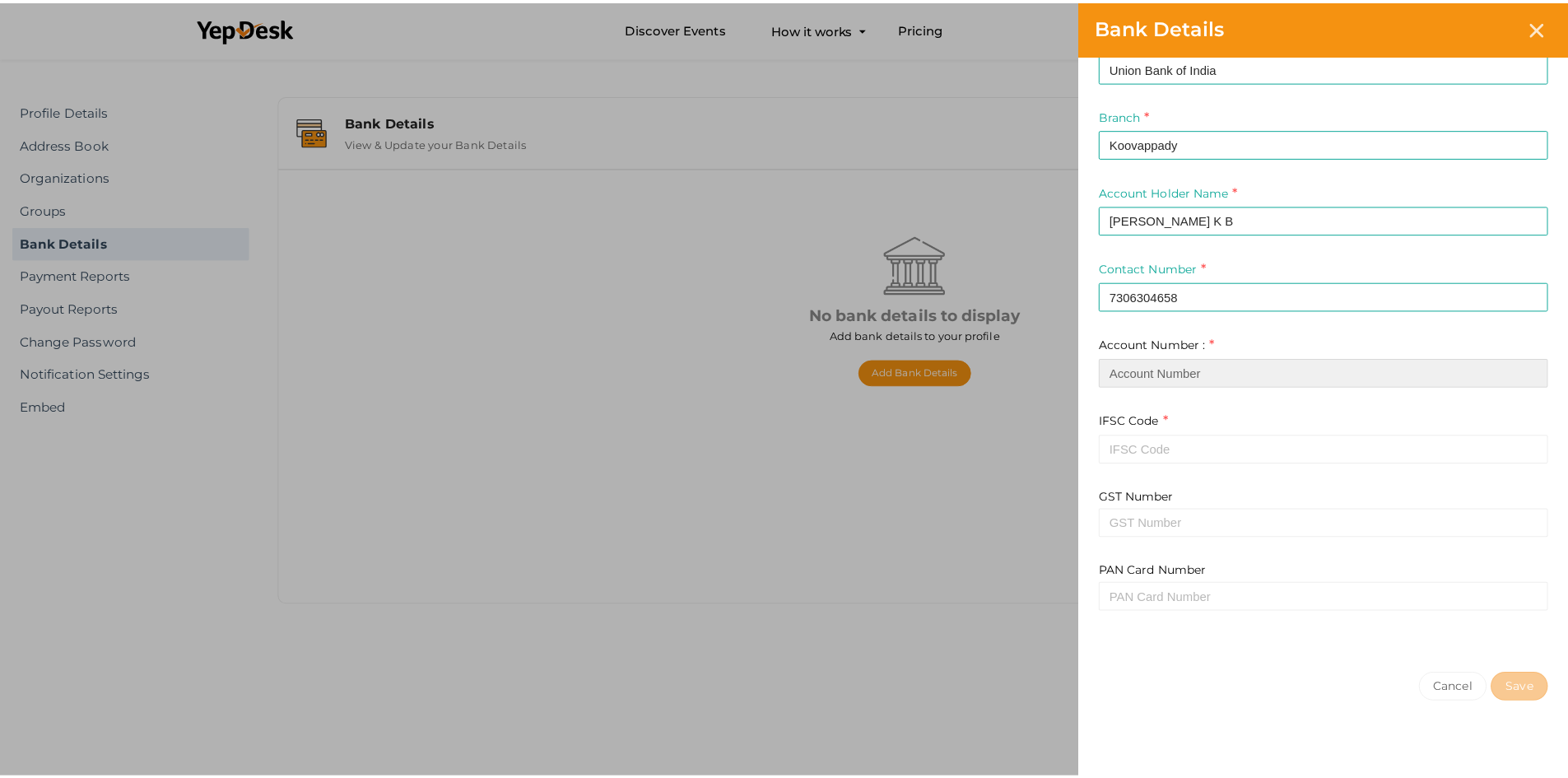
scroll to position [149, 0]
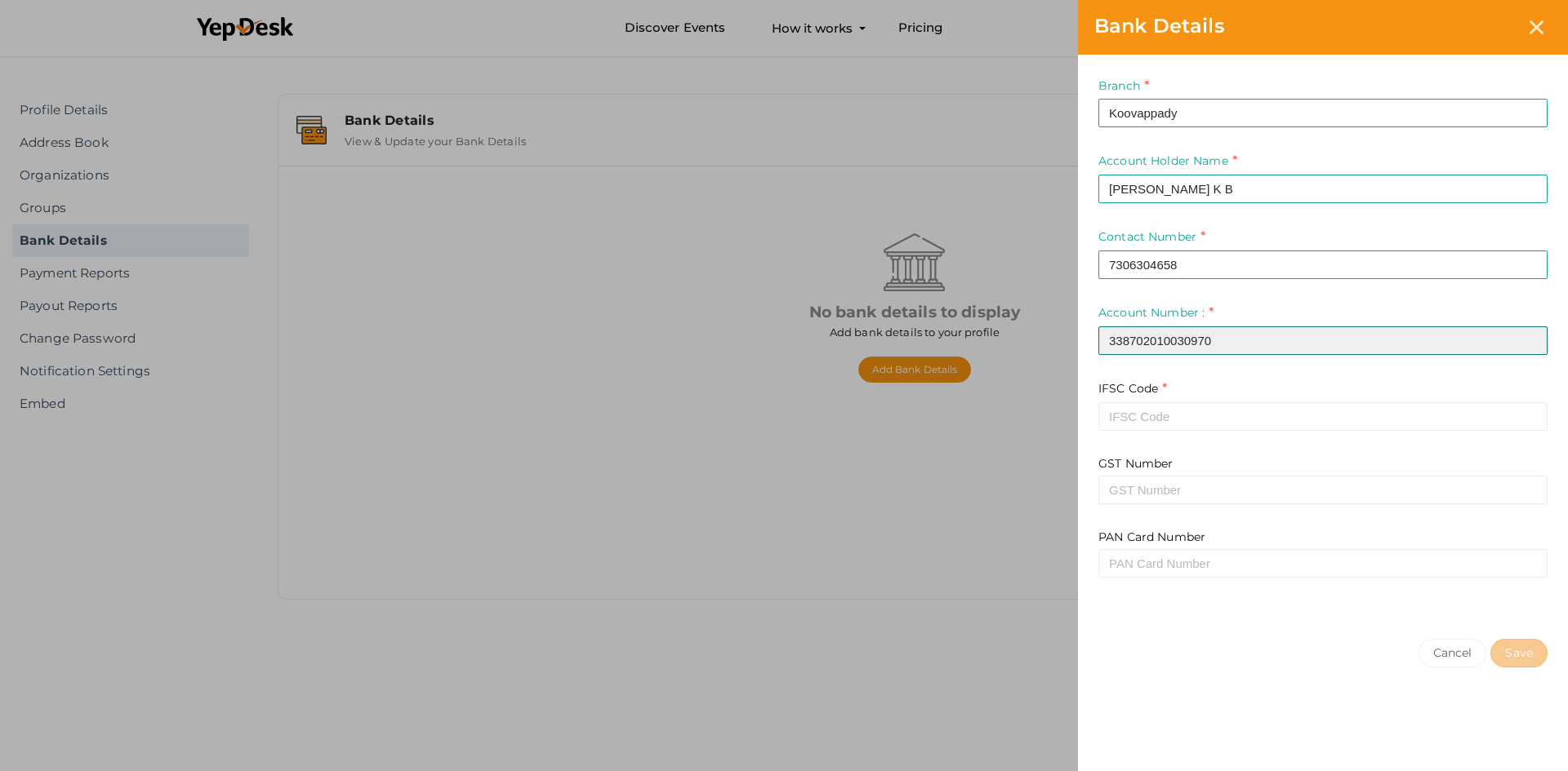
type input "338702010030970"
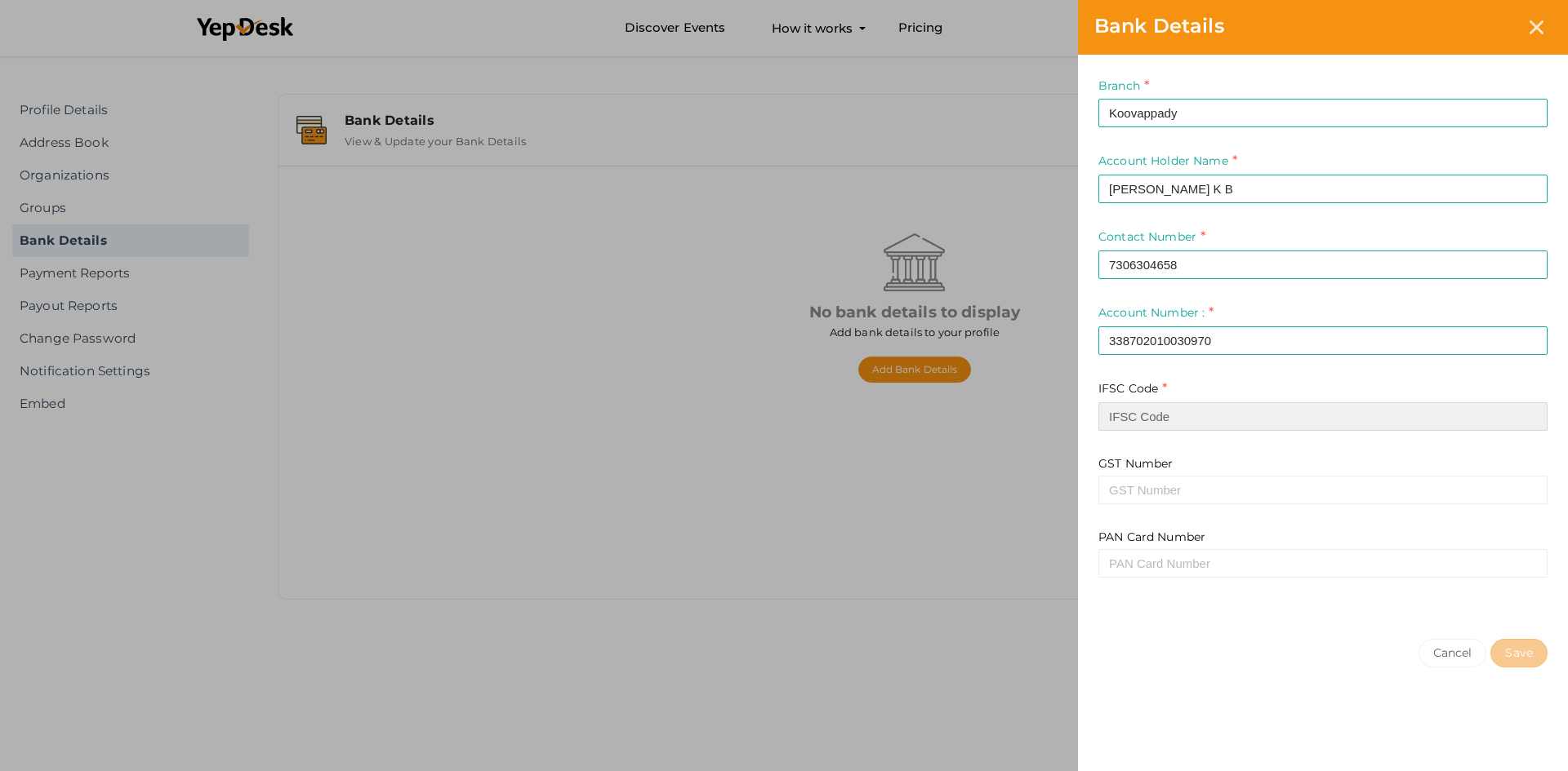
click at [1215, 420] on input at bounding box center [1323, 417] width 449 height 29
type input "UBIN0533874"
click at [1518, 647] on button "Save" at bounding box center [1518, 653] width 57 height 29
type input "ABHINAV K B"
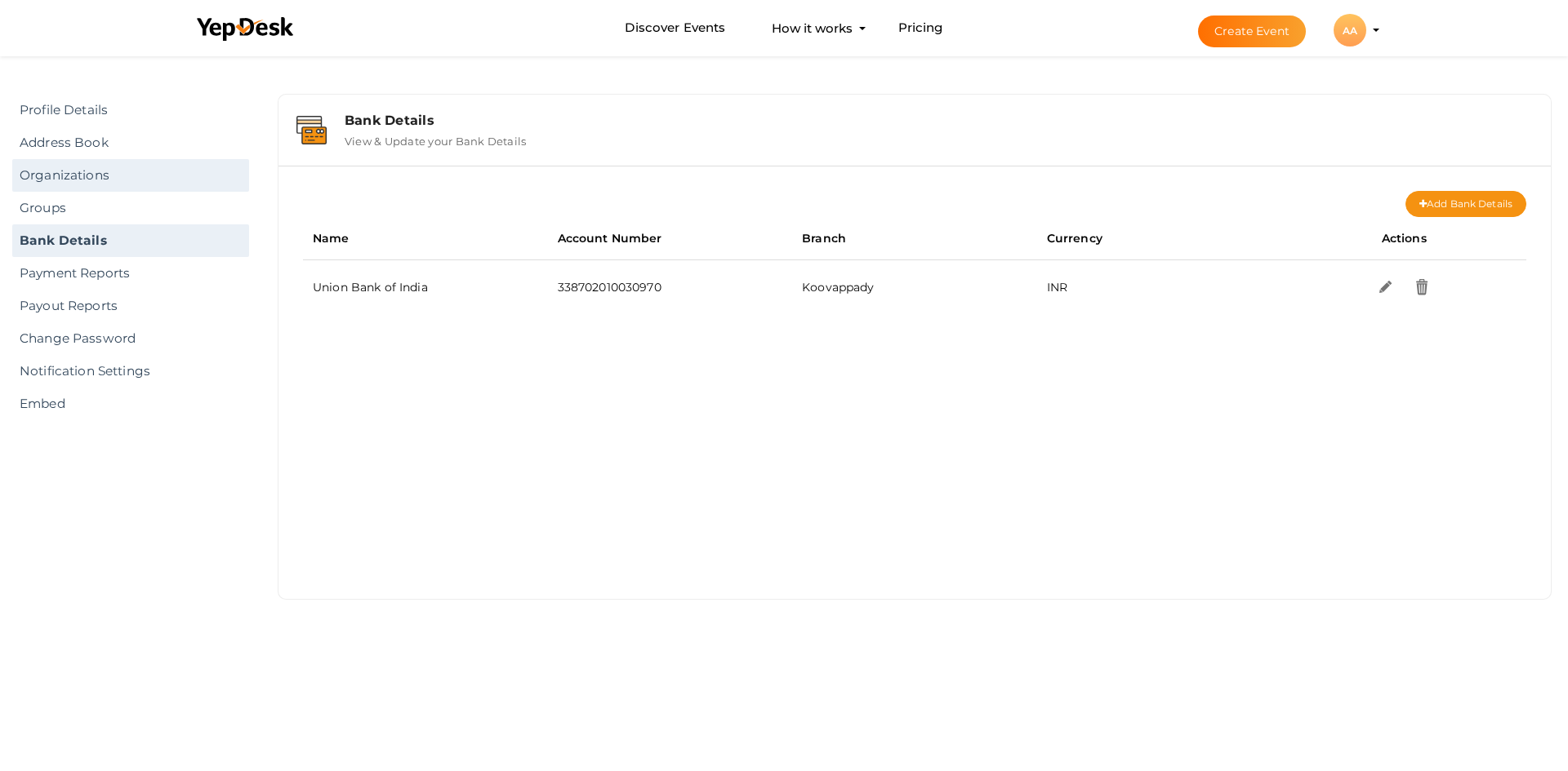
click at [135, 179] on link "Organizations" at bounding box center [131, 175] width 237 height 33
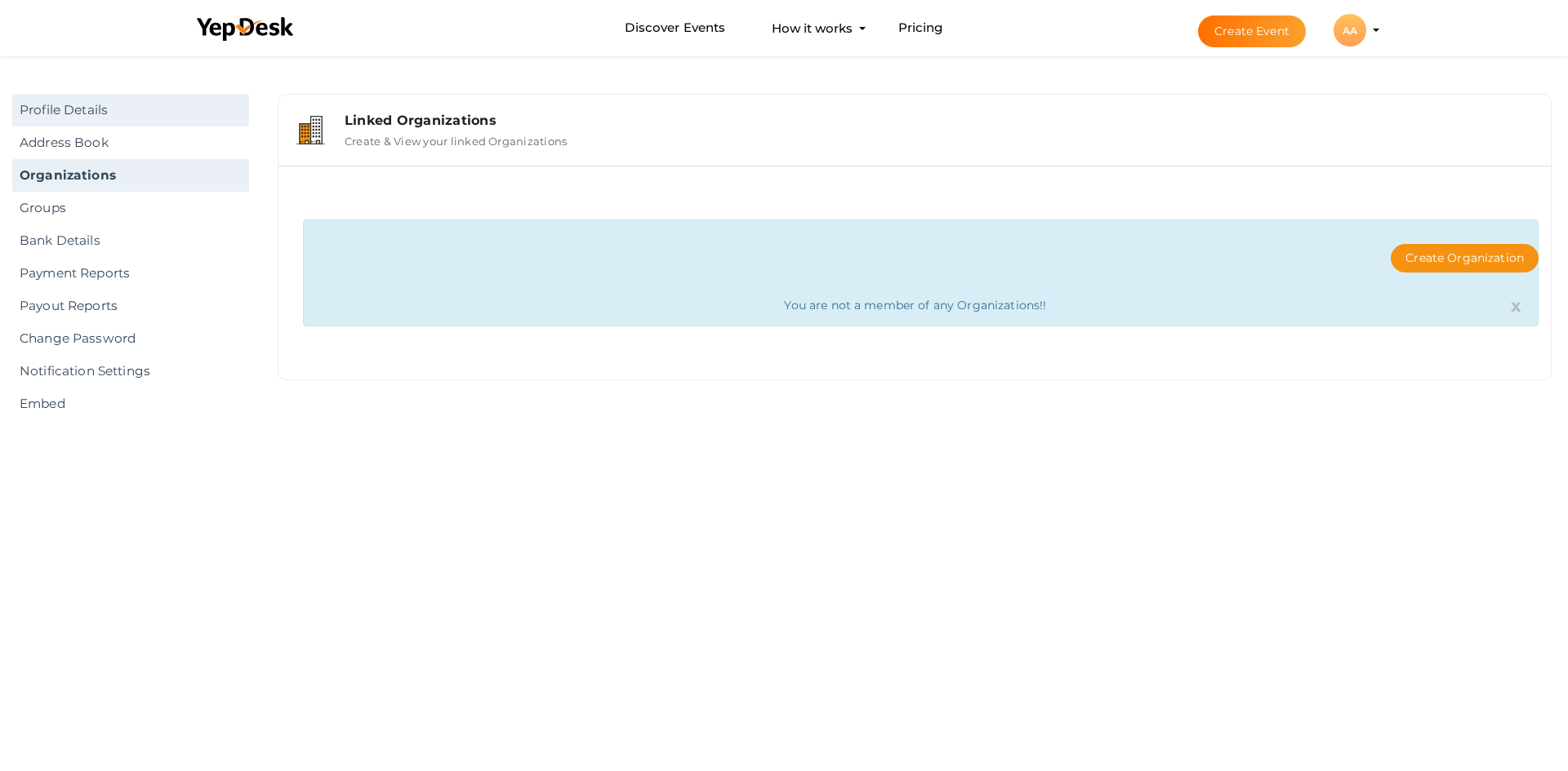
click at [128, 99] on link "Profile Details" at bounding box center [131, 110] width 237 height 33
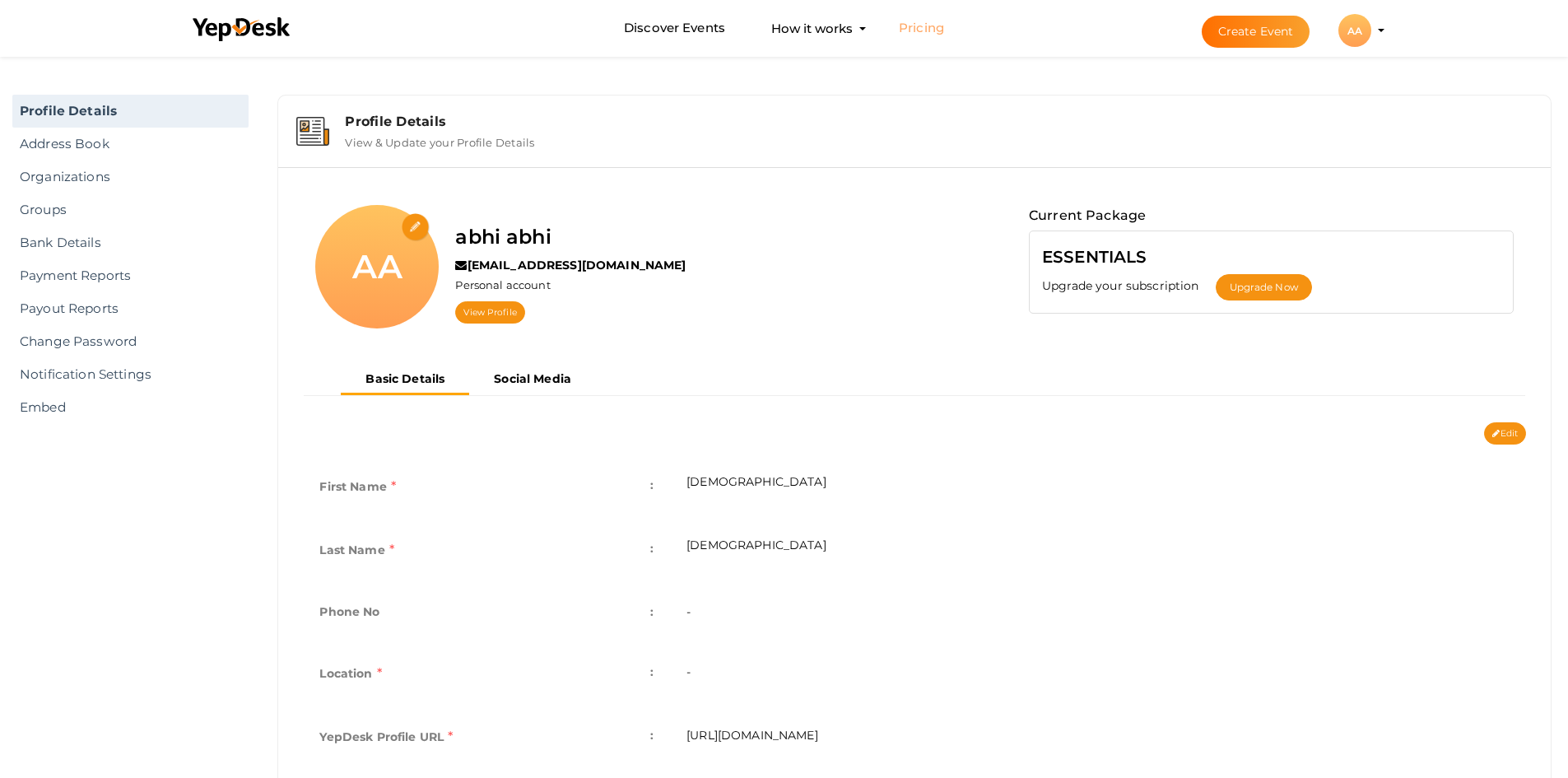
click at [936, 29] on link "Pricing" at bounding box center [921, 27] width 45 height 30
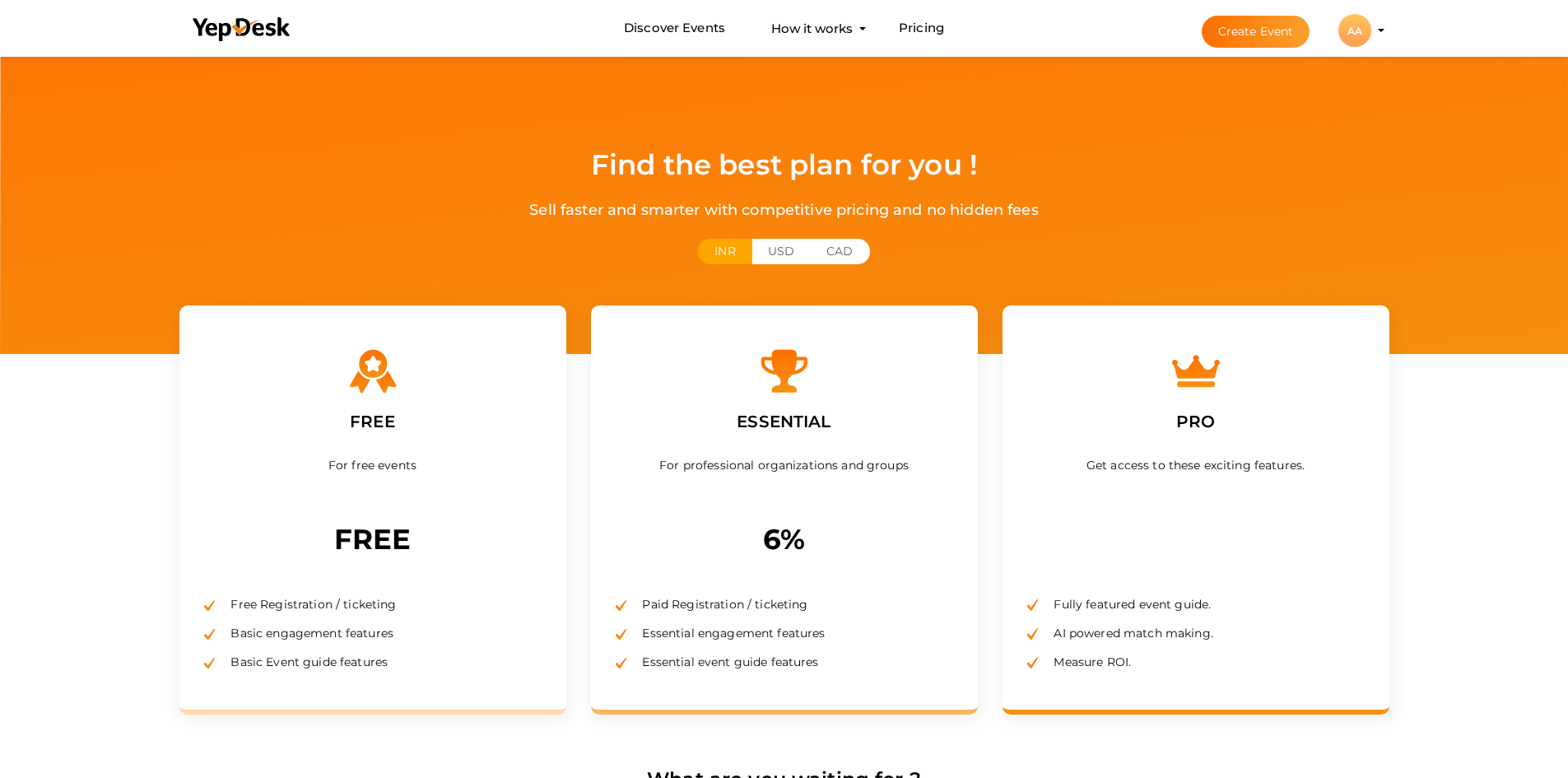
click at [383, 452] on div "For free events" at bounding box center [373, 483] width 338 height 65
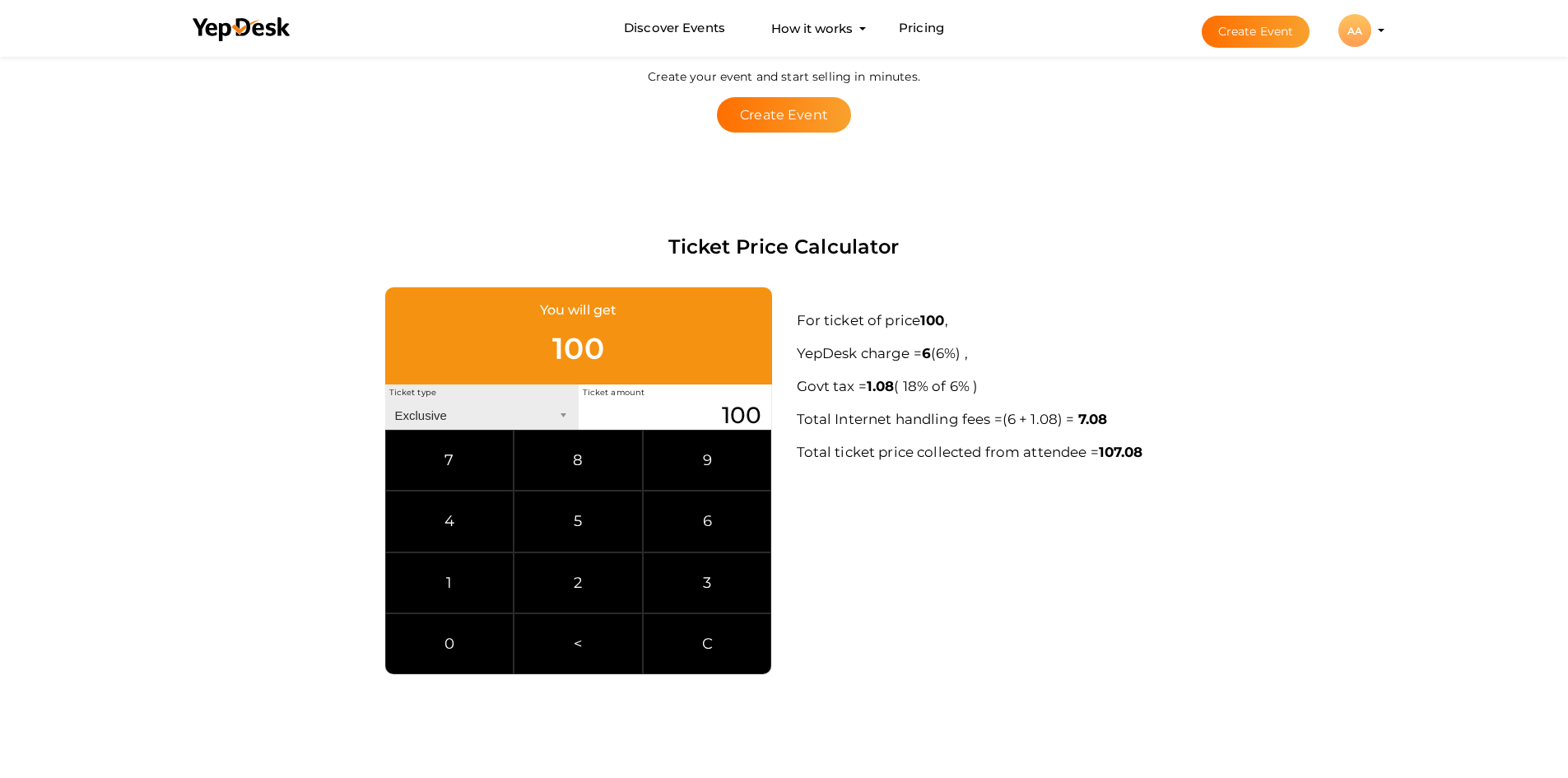
scroll to position [741, 0]
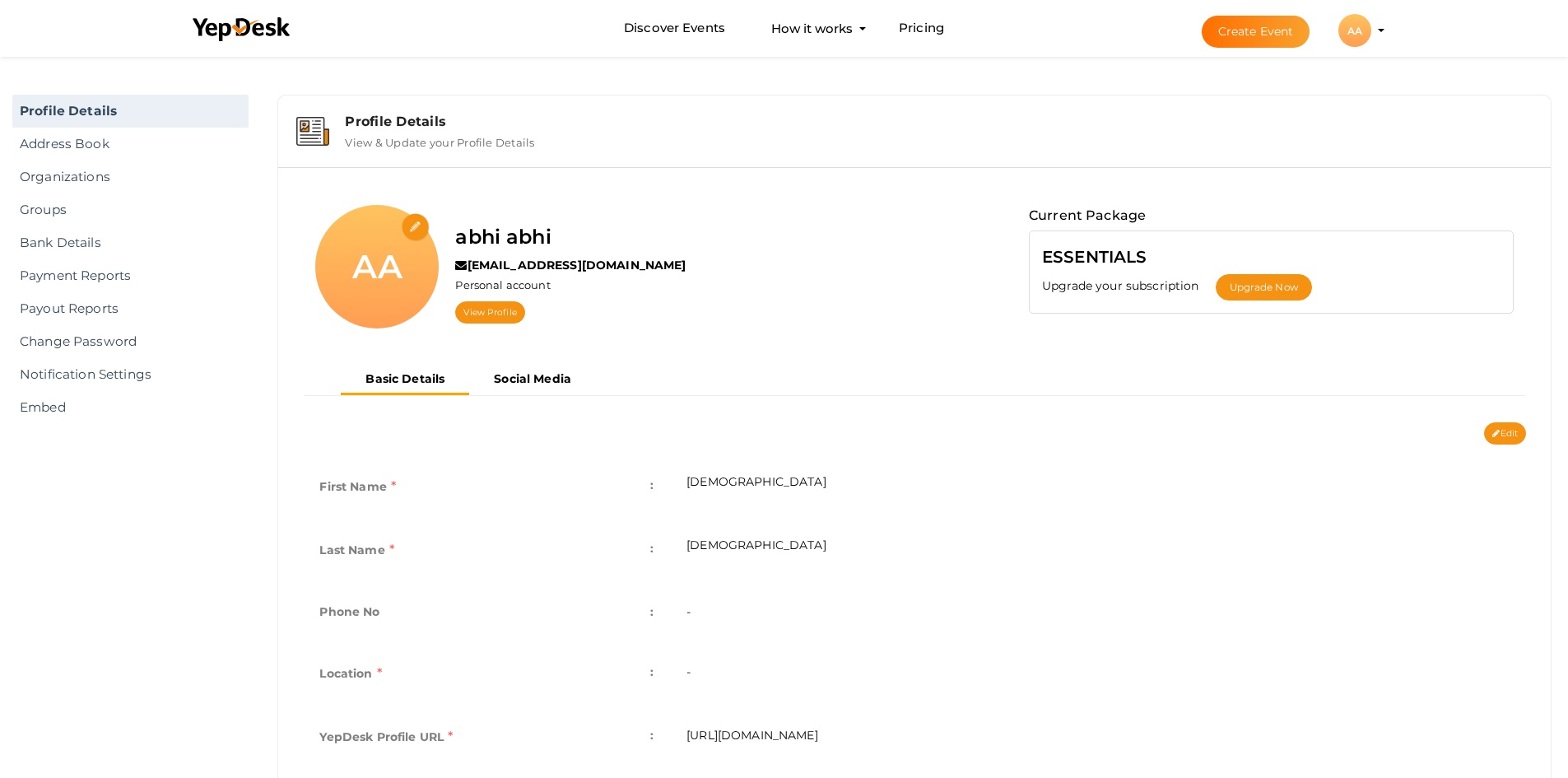
click at [1370, 29] on div "AA" at bounding box center [1355, 30] width 33 height 33
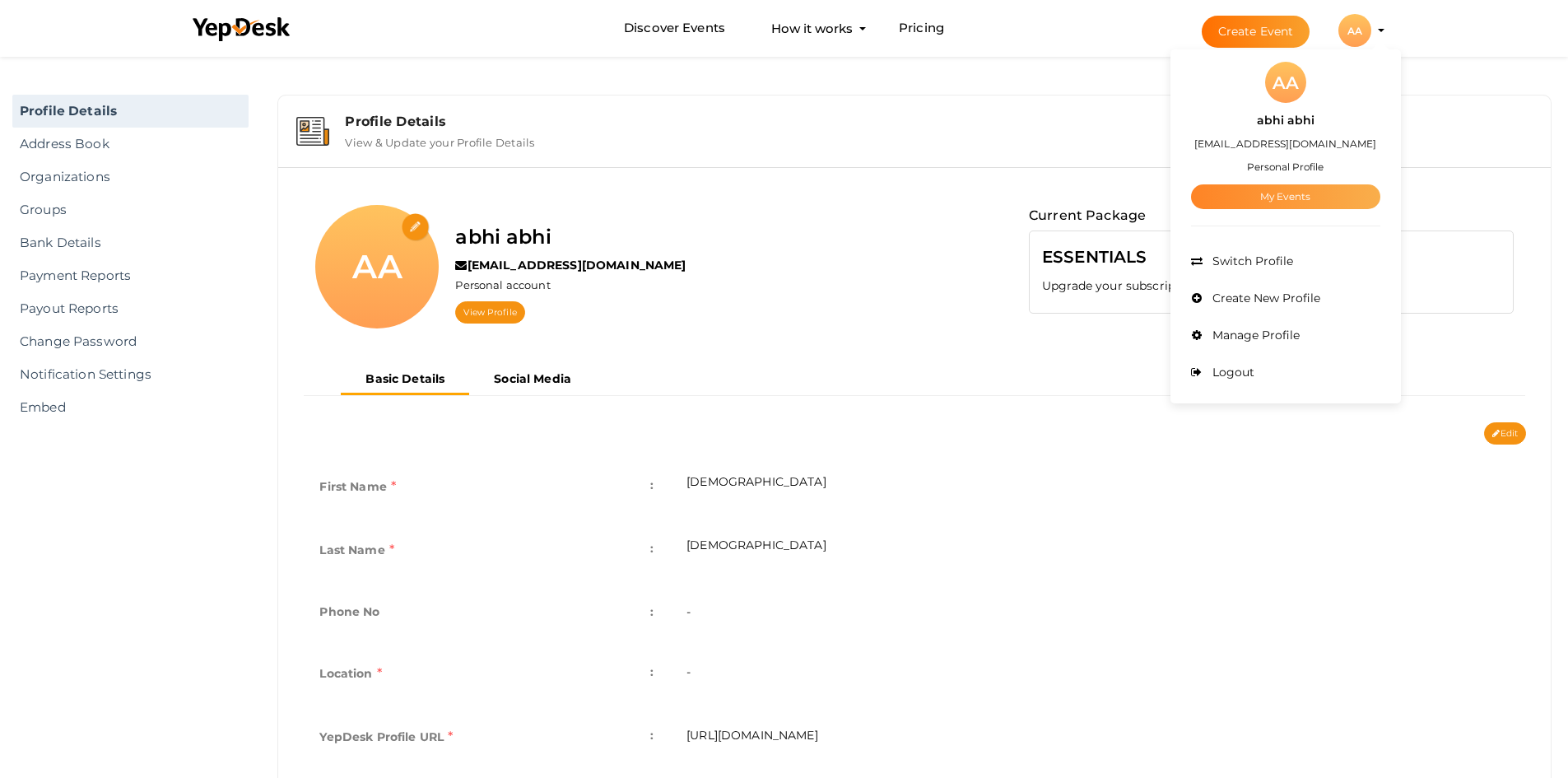
click at [1296, 205] on link "My Events" at bounding box center [1286, 196] width 189 height 24
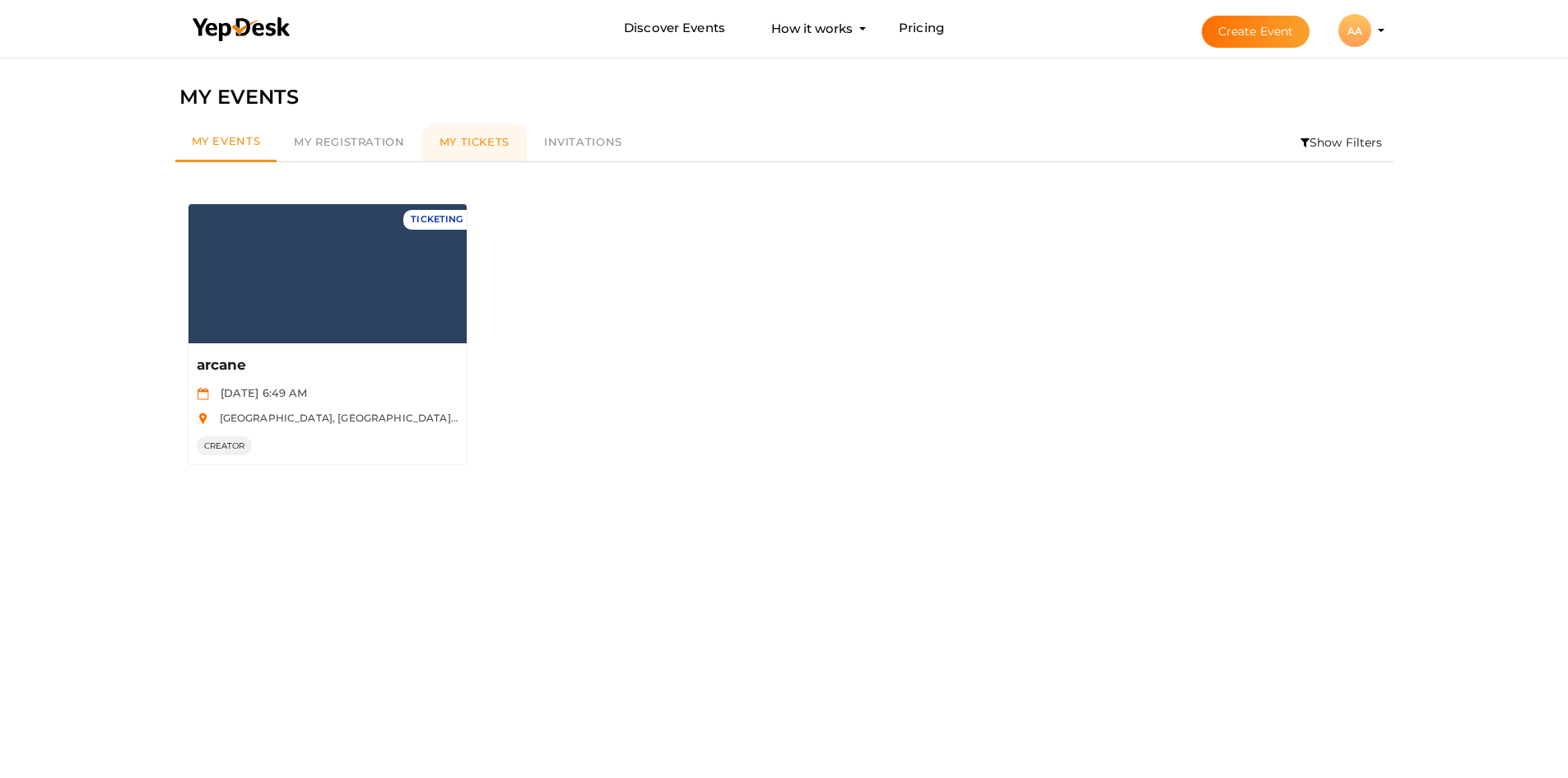
click at [462, 149] on link "My Tickets" at bounding box center [474, 143] width 104 height 38
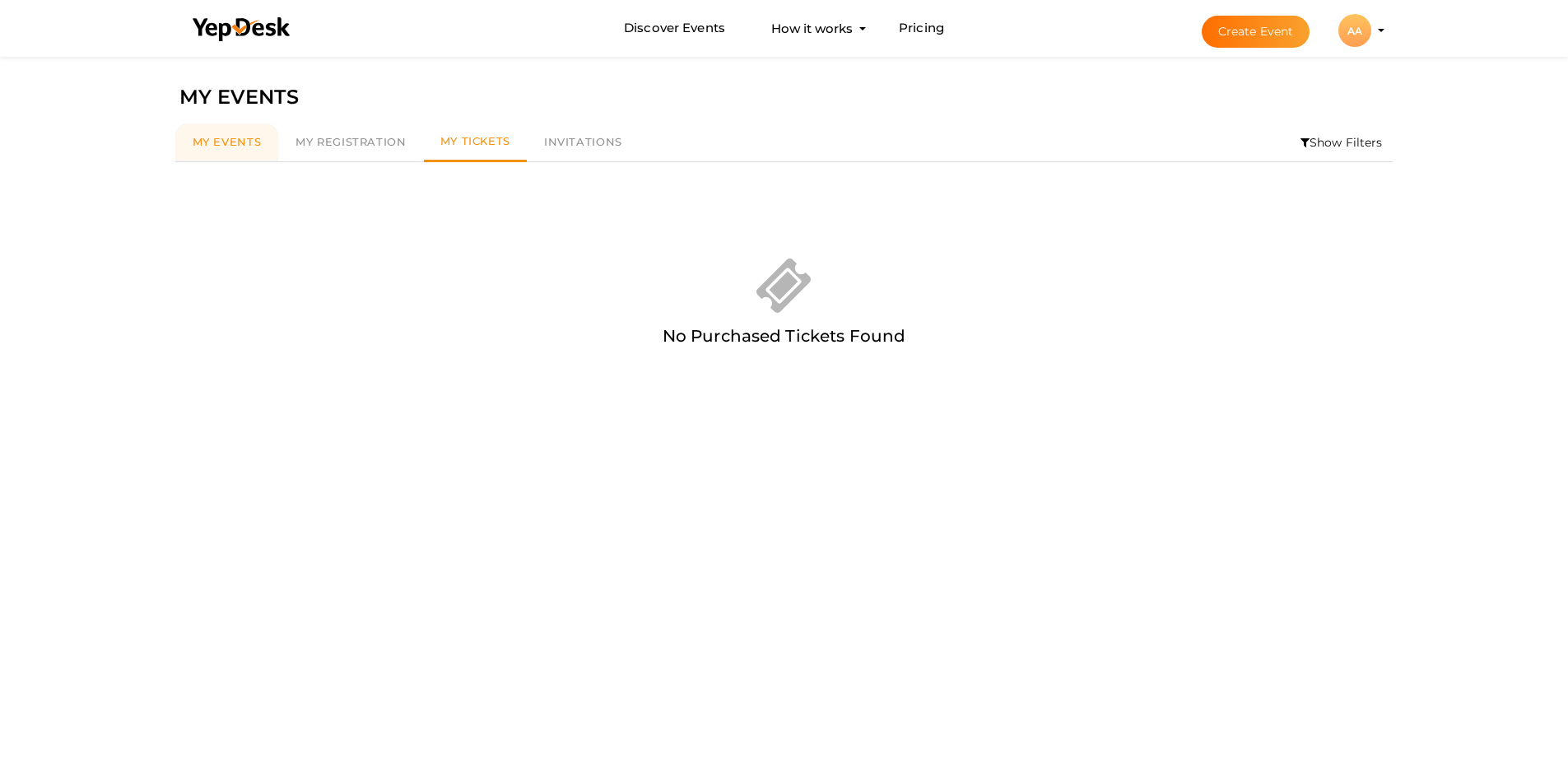
click at [213, 151] on link "My Events" at bounding box center [227, 143] width 103 height 38
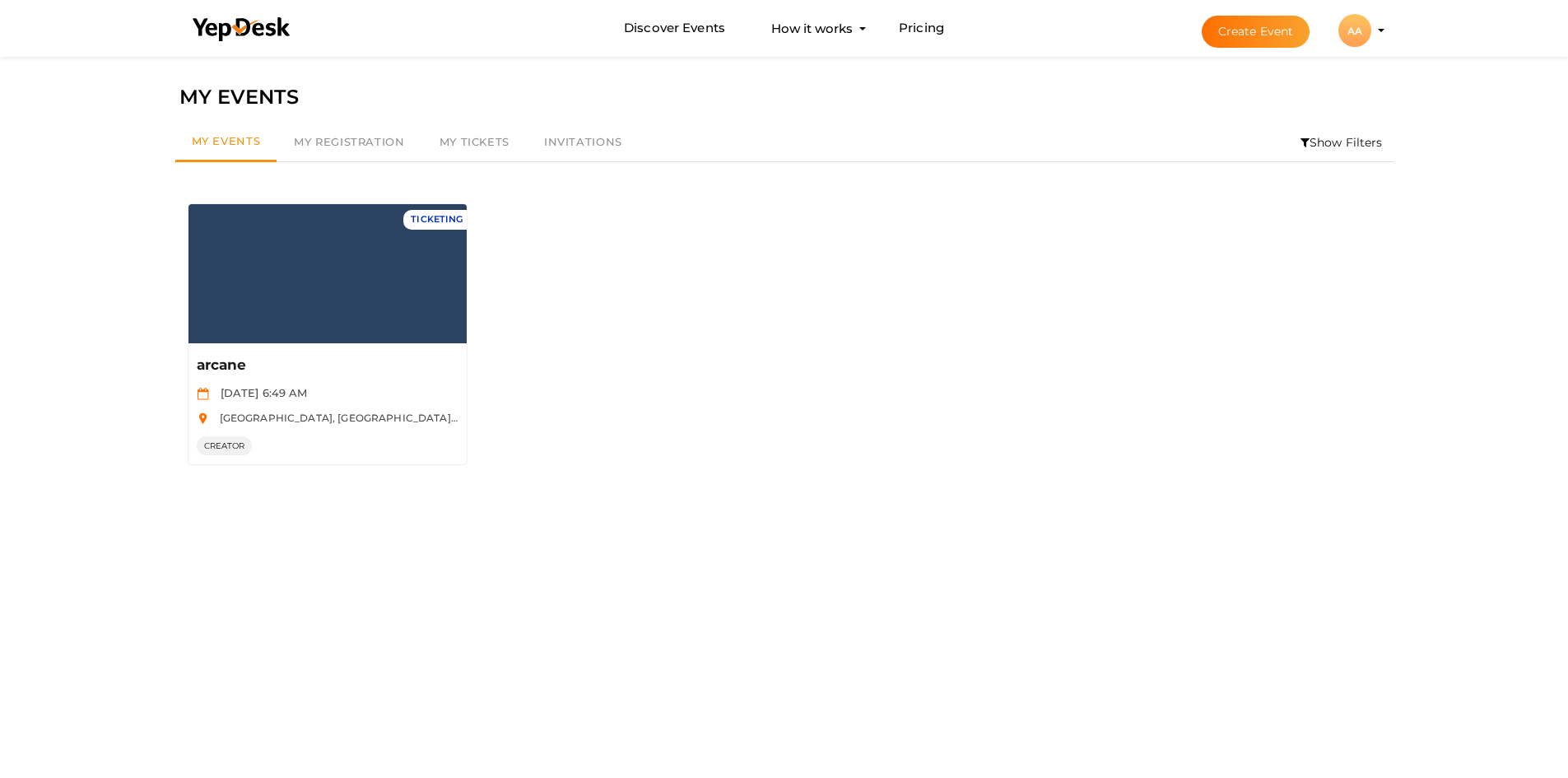
click at [308, 271] on button "Manage Event" at bounding box center [327, 278] width 98 height 24
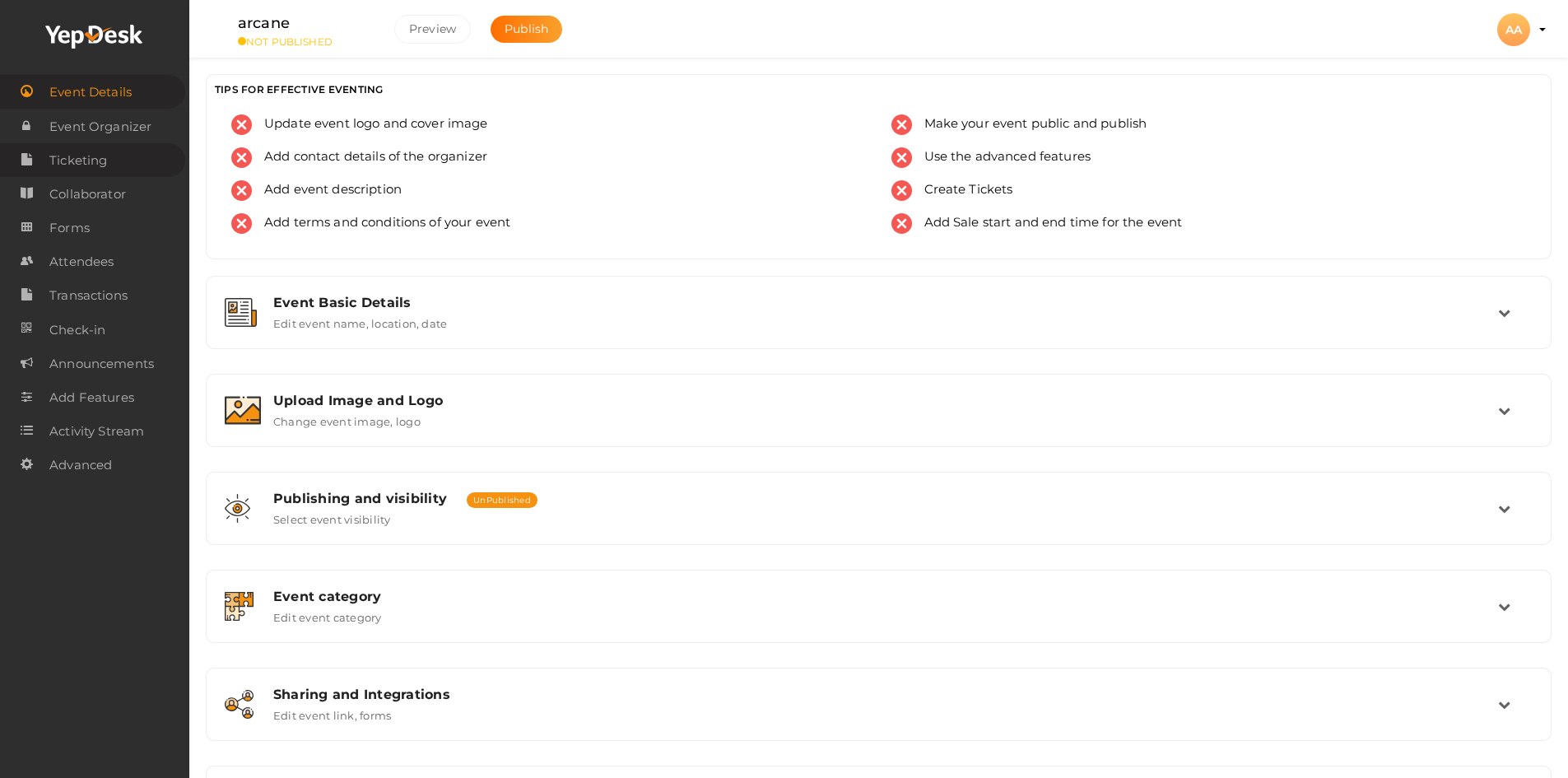
click at [128, 166] on link "Ticketing" at bounding box center [93, 160] width 185 height 34
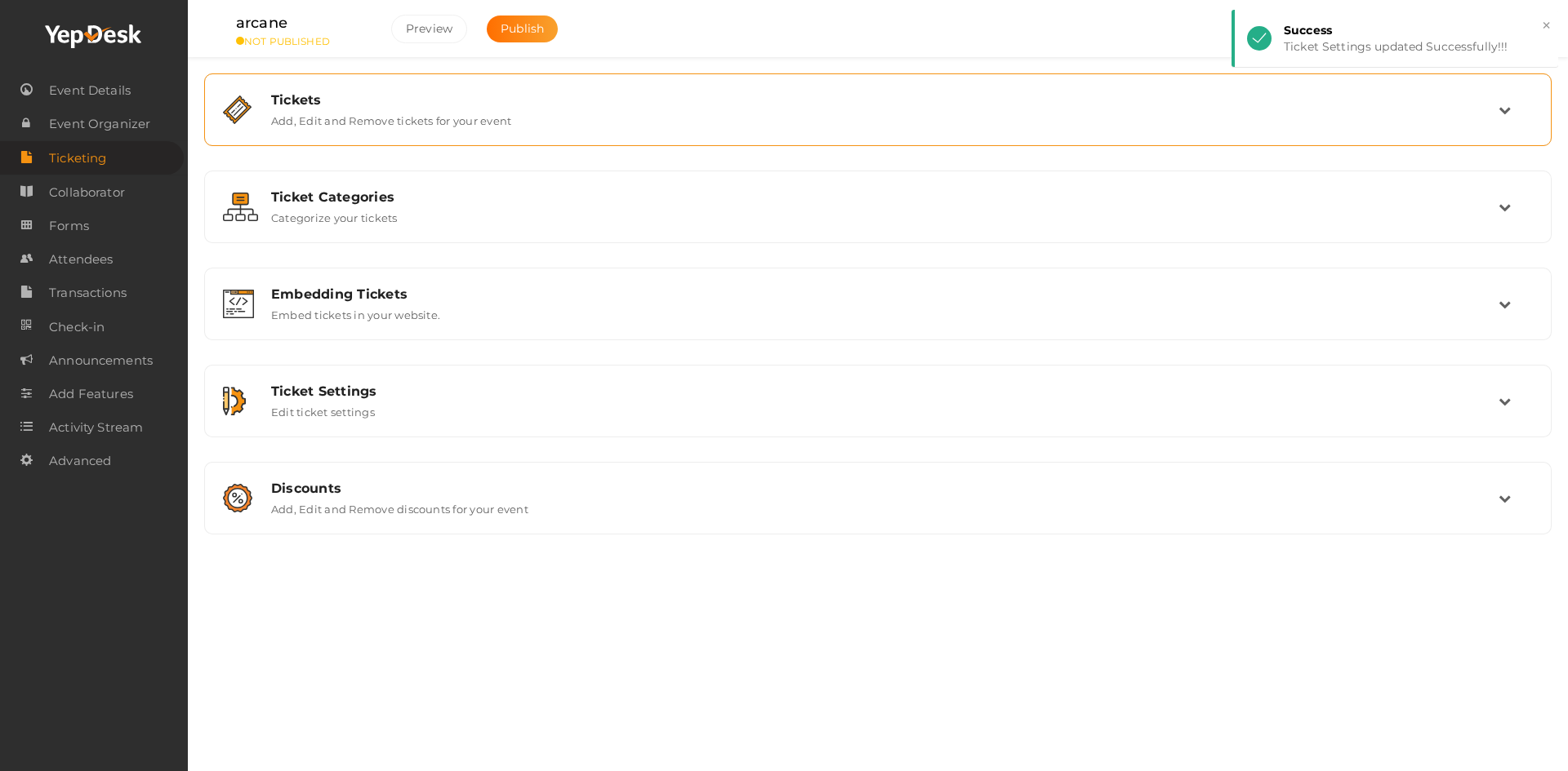
click at [302, 121] on label "Add, Edit and Remove tickets for your event" at bounding box center [391, 117] width 240 height 19
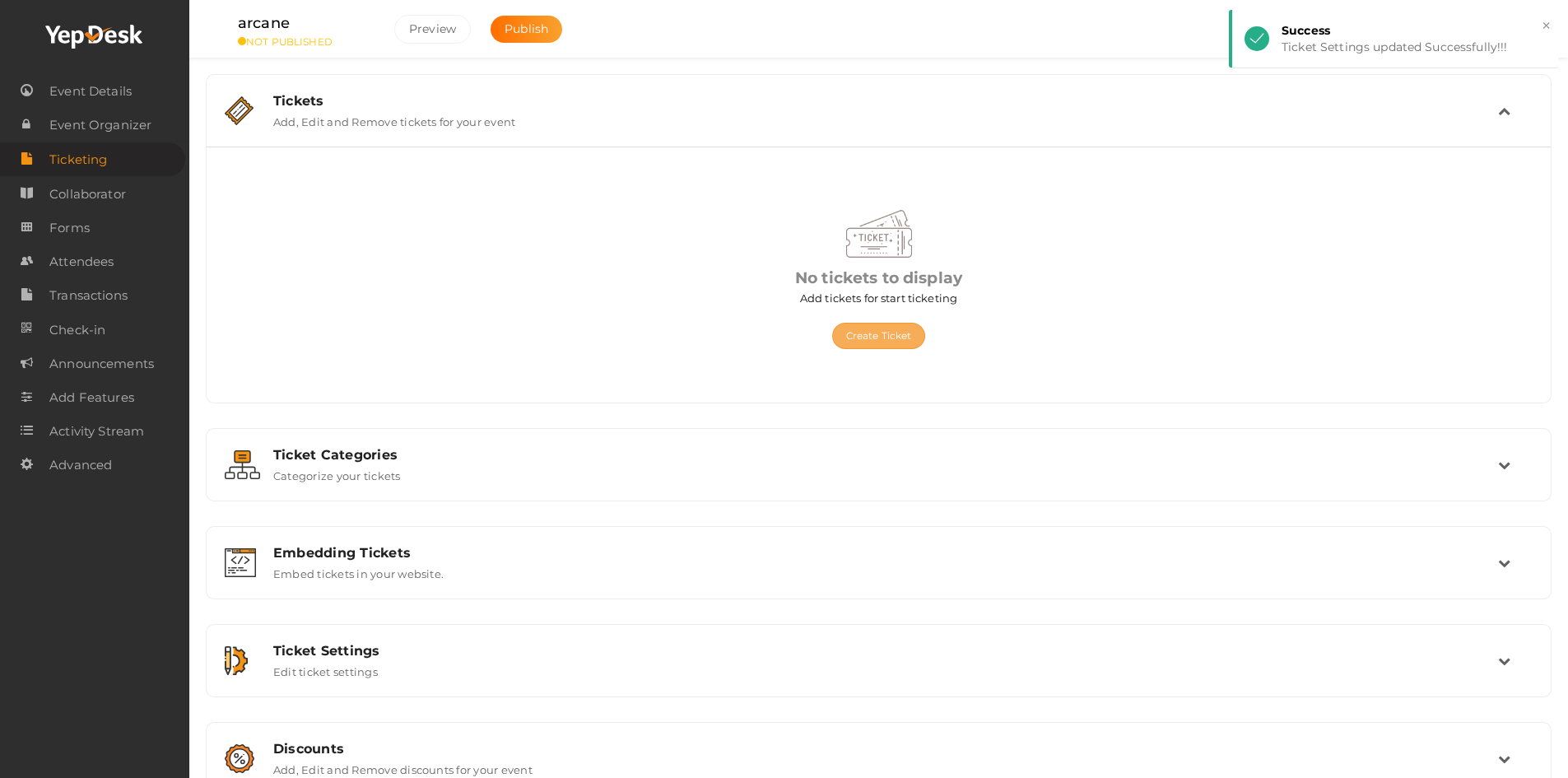
click at [862, 342] on button "Create Ticket" at bounding box center [879, 336] width 94 height 26
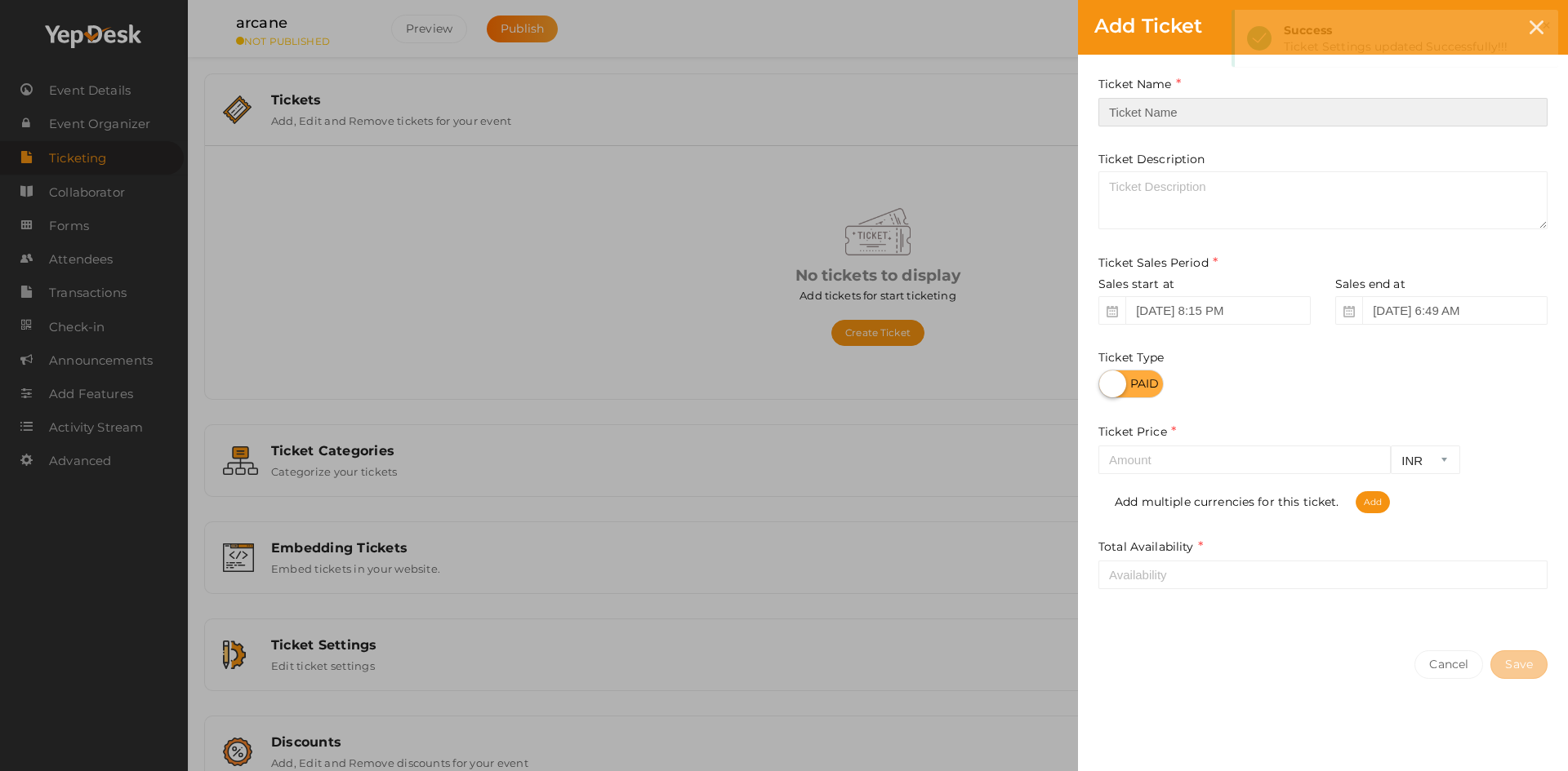
click at [1164, 125] on input "text" at bounding box center [1323, 112] width 449 height 29
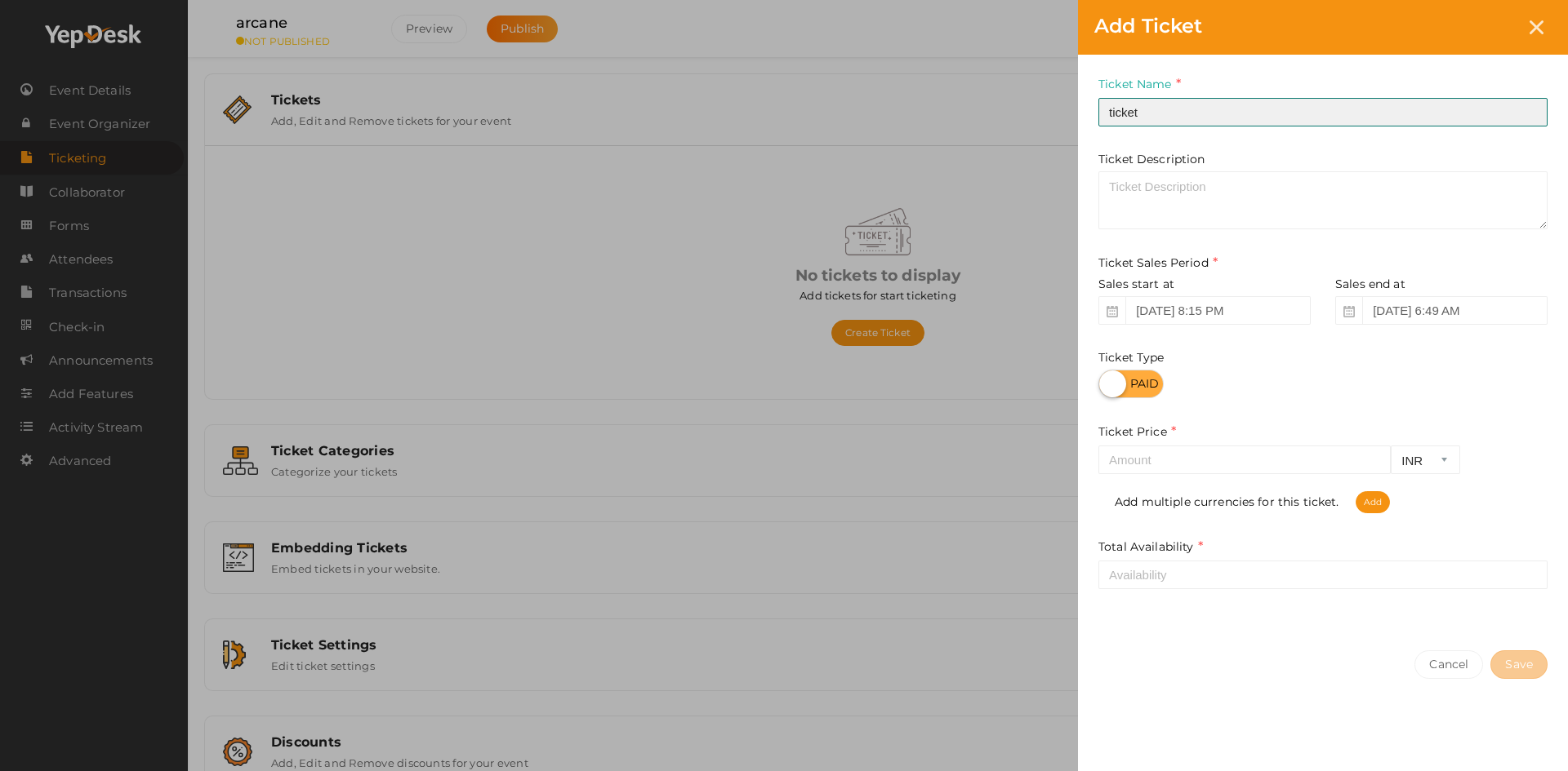
type input "ticket"
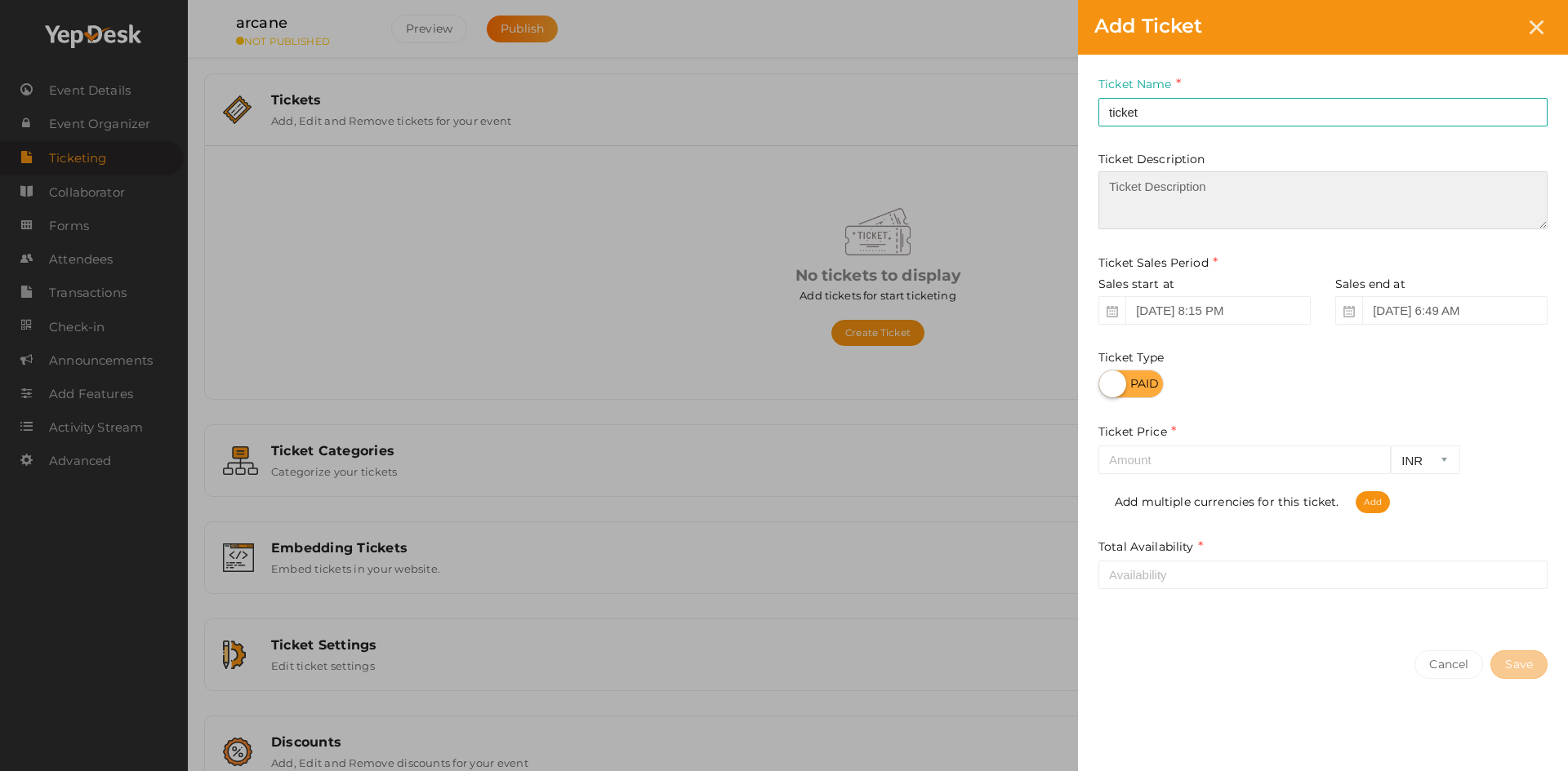
click at [1148, 184] on textarea at bounding box center [1323, 200] width 449 height 58
type textarea "[PERSON_NAME]"
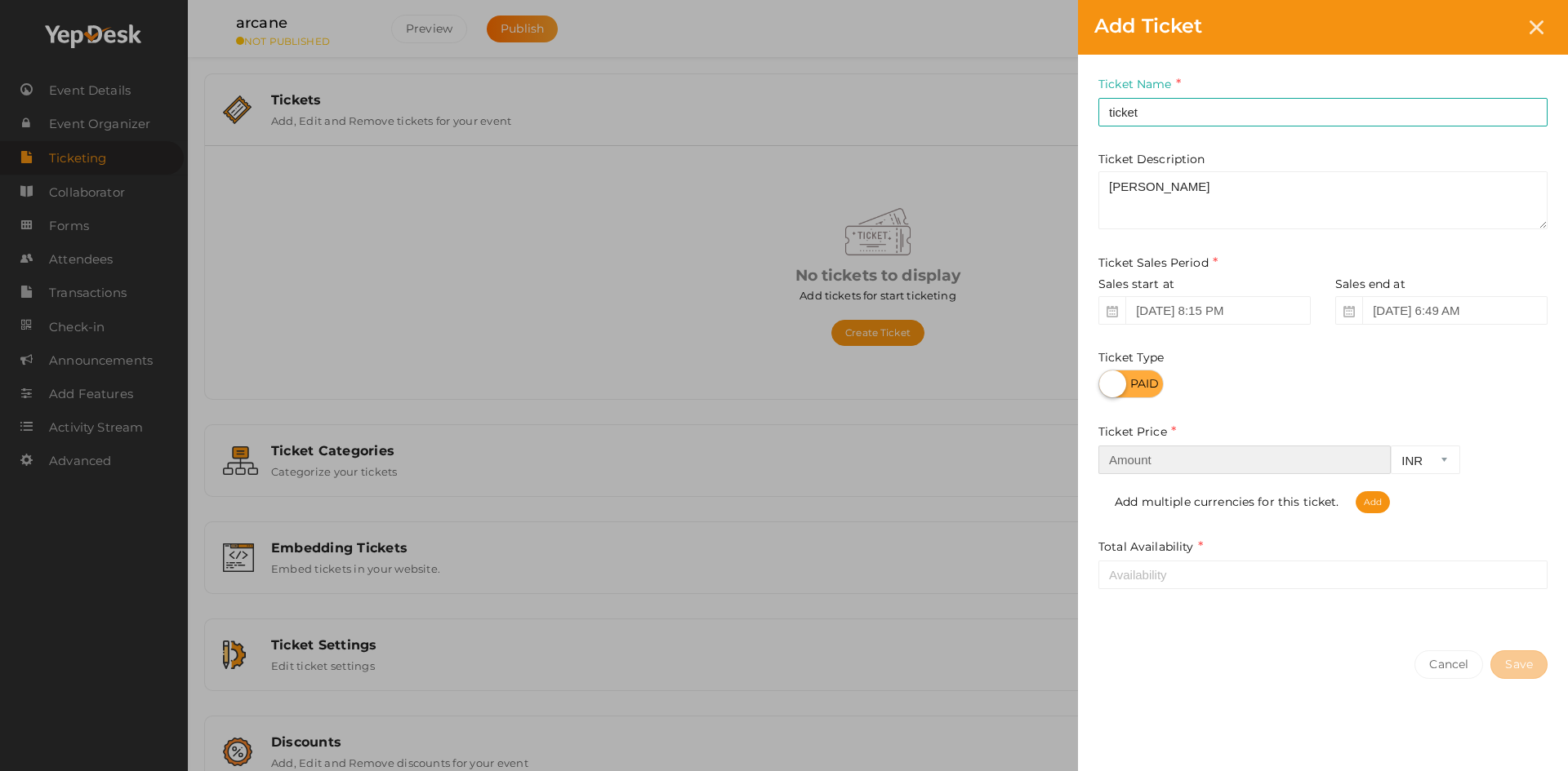
click at [1186, 451] on input "number" at bounding box center [1245, 460] width 292 height 29
type input "10"
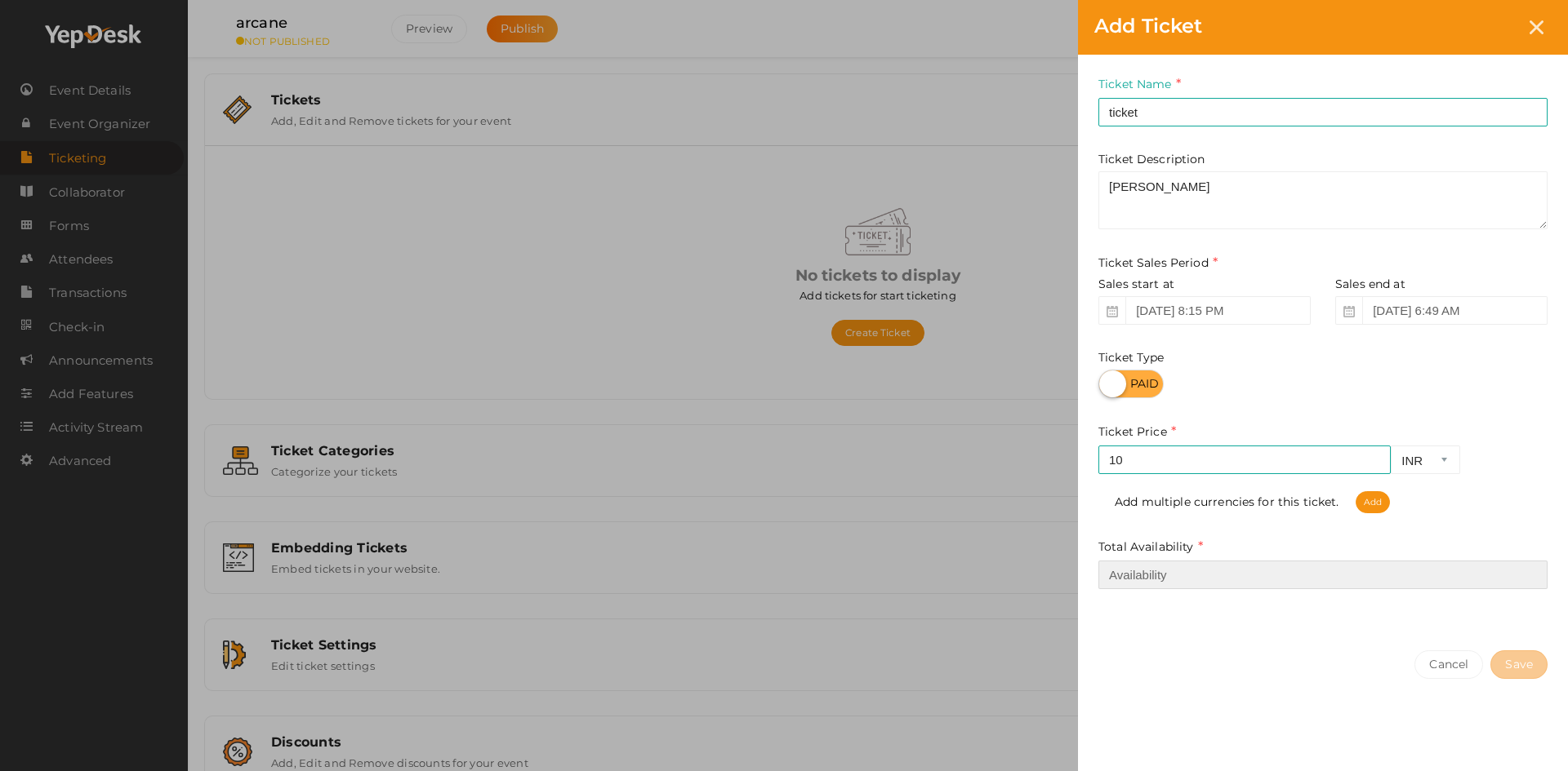
click at [1233, 574] on input "number" at bounding box center [1323, 575] width 449 height 29
type input "1"
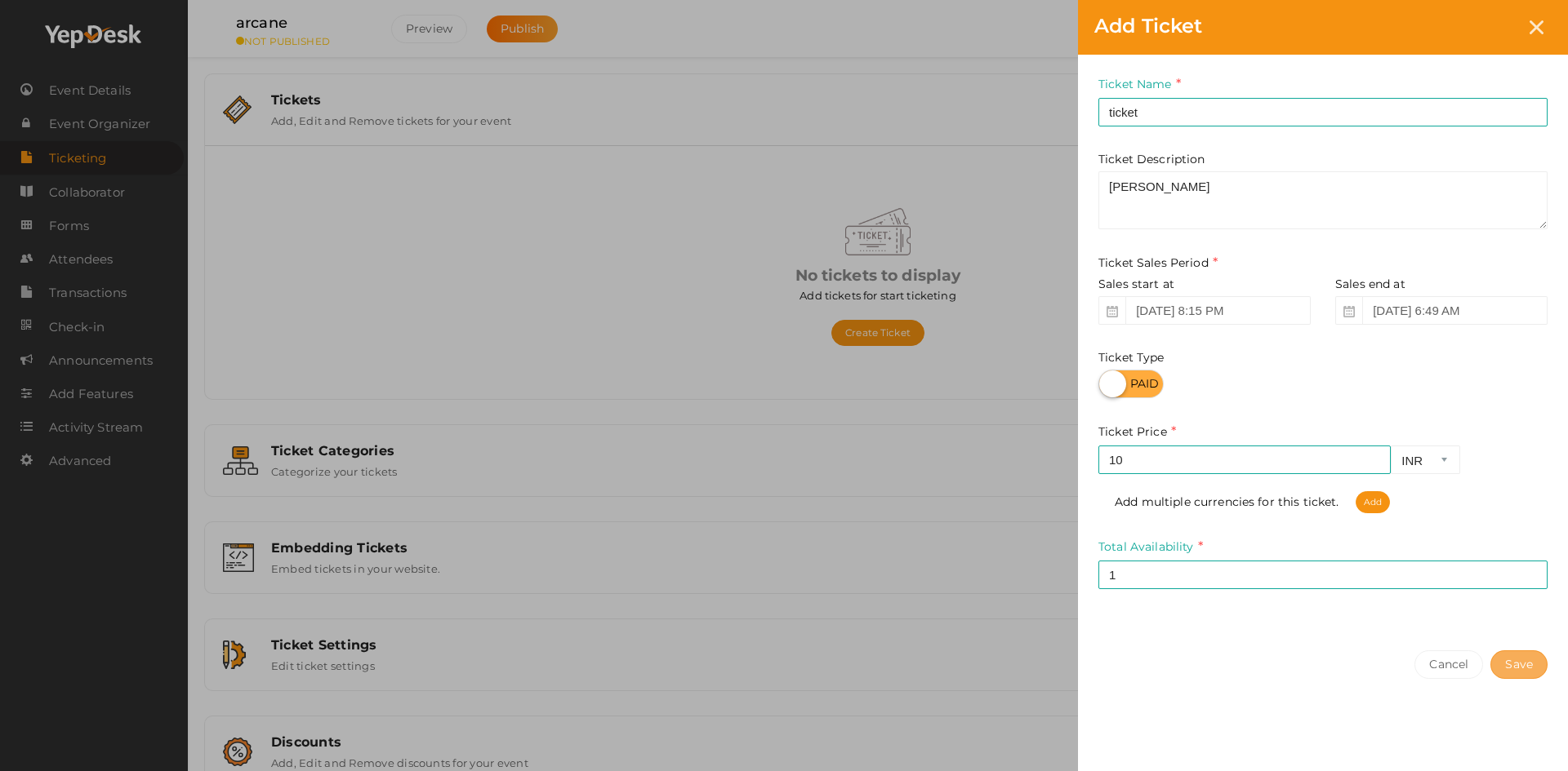
click at [1516, 670] on button "Save" at bounding box center [1518, 665] width 57 height 29
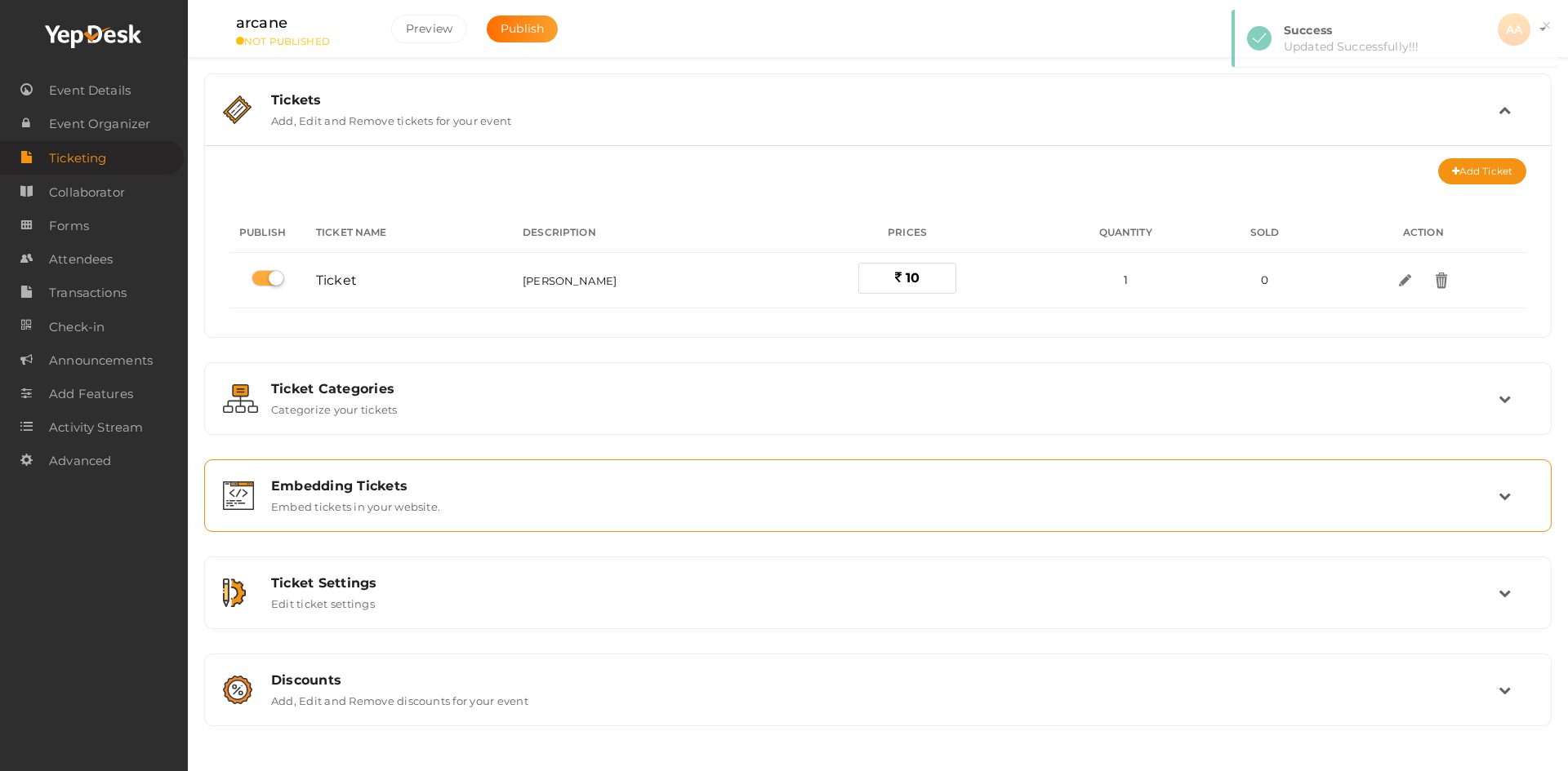
click at [461, 478] on div "Embedding Tickets" at bounding box center [885, 486] width 1227 height 15
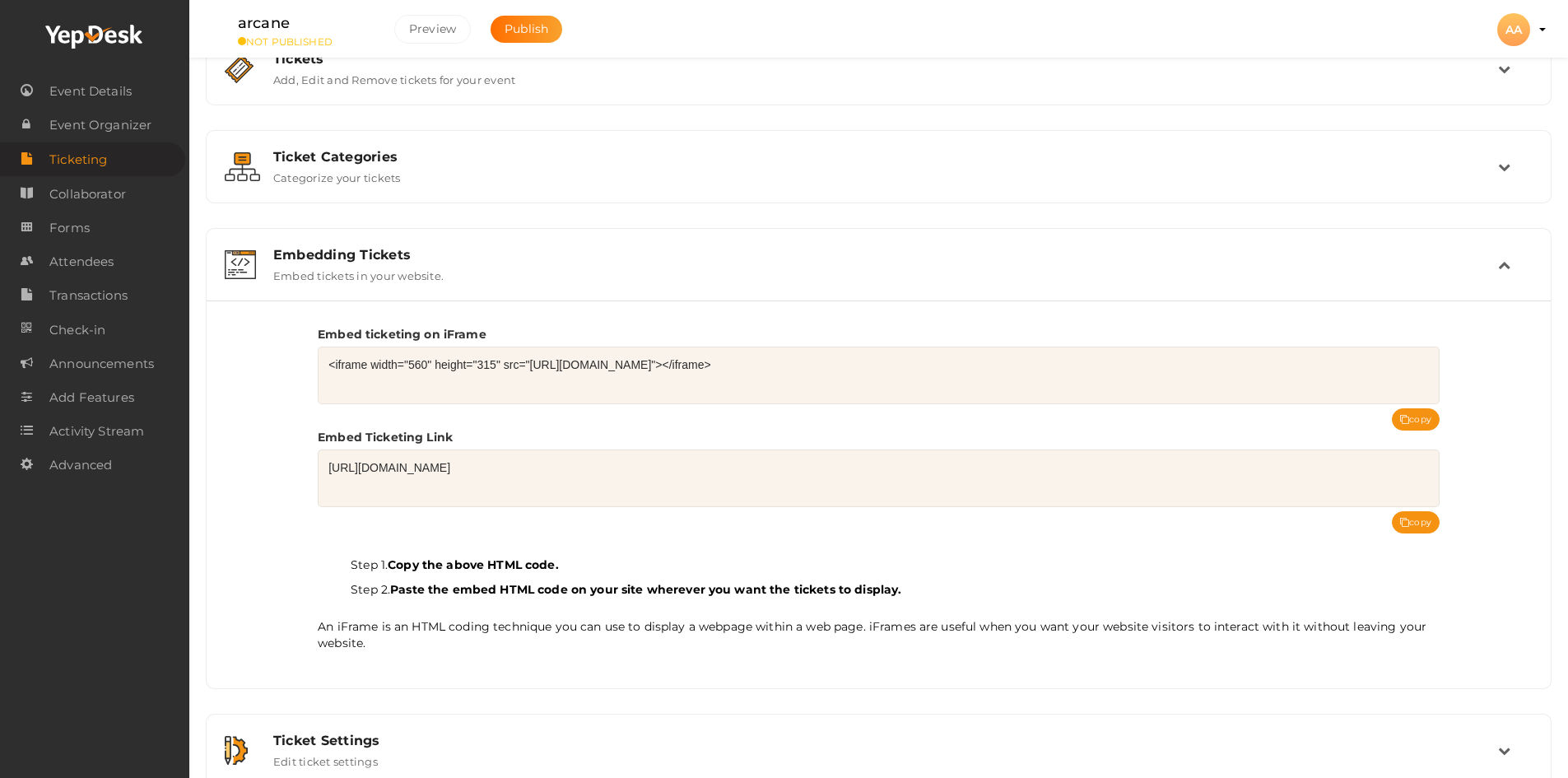
scroll to position [174, 0]
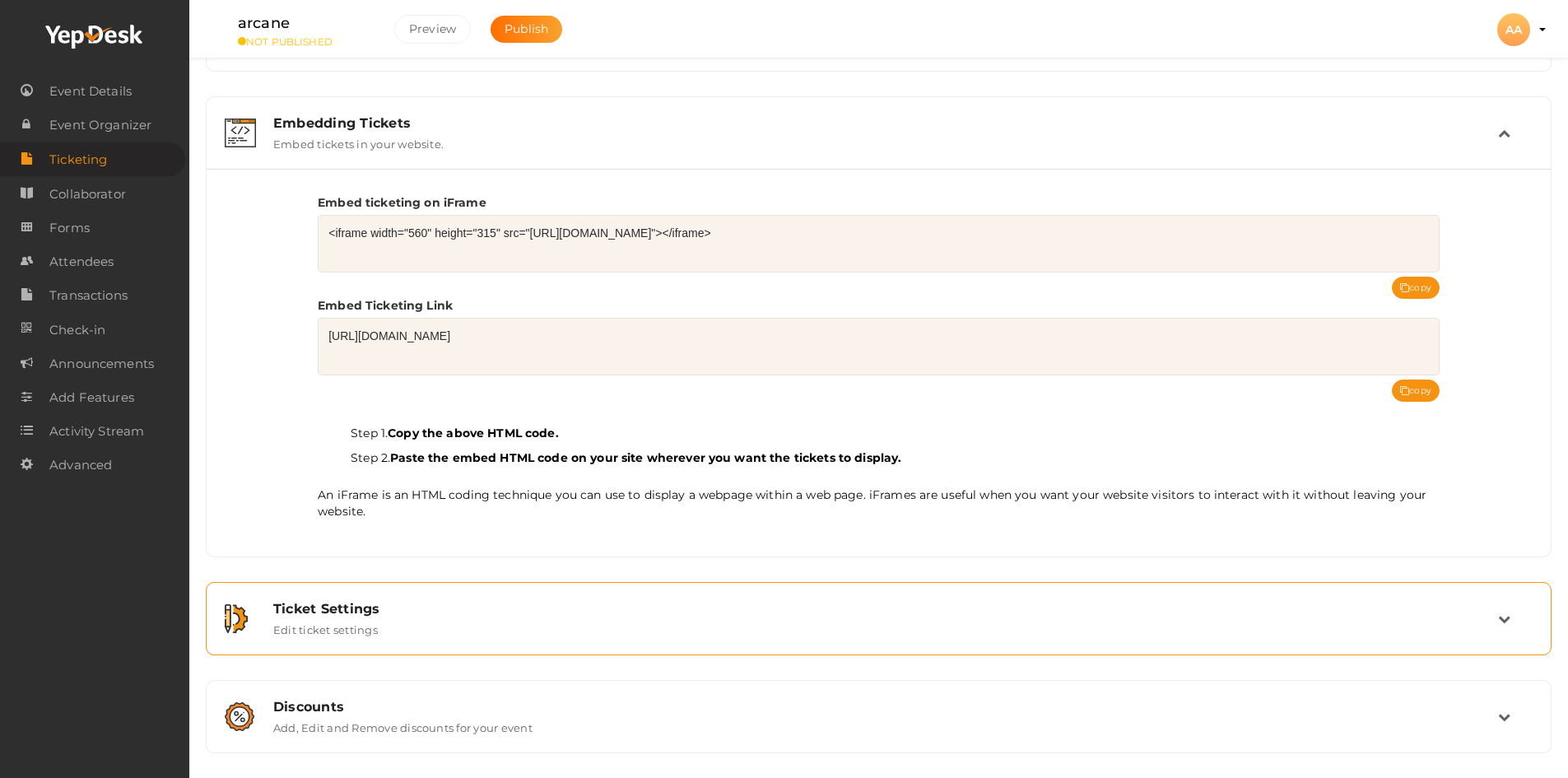
click at [476, 630] on div "Ticket Settings Edit ticket settings" at bounding box center [879, 619] width 1237 height 35
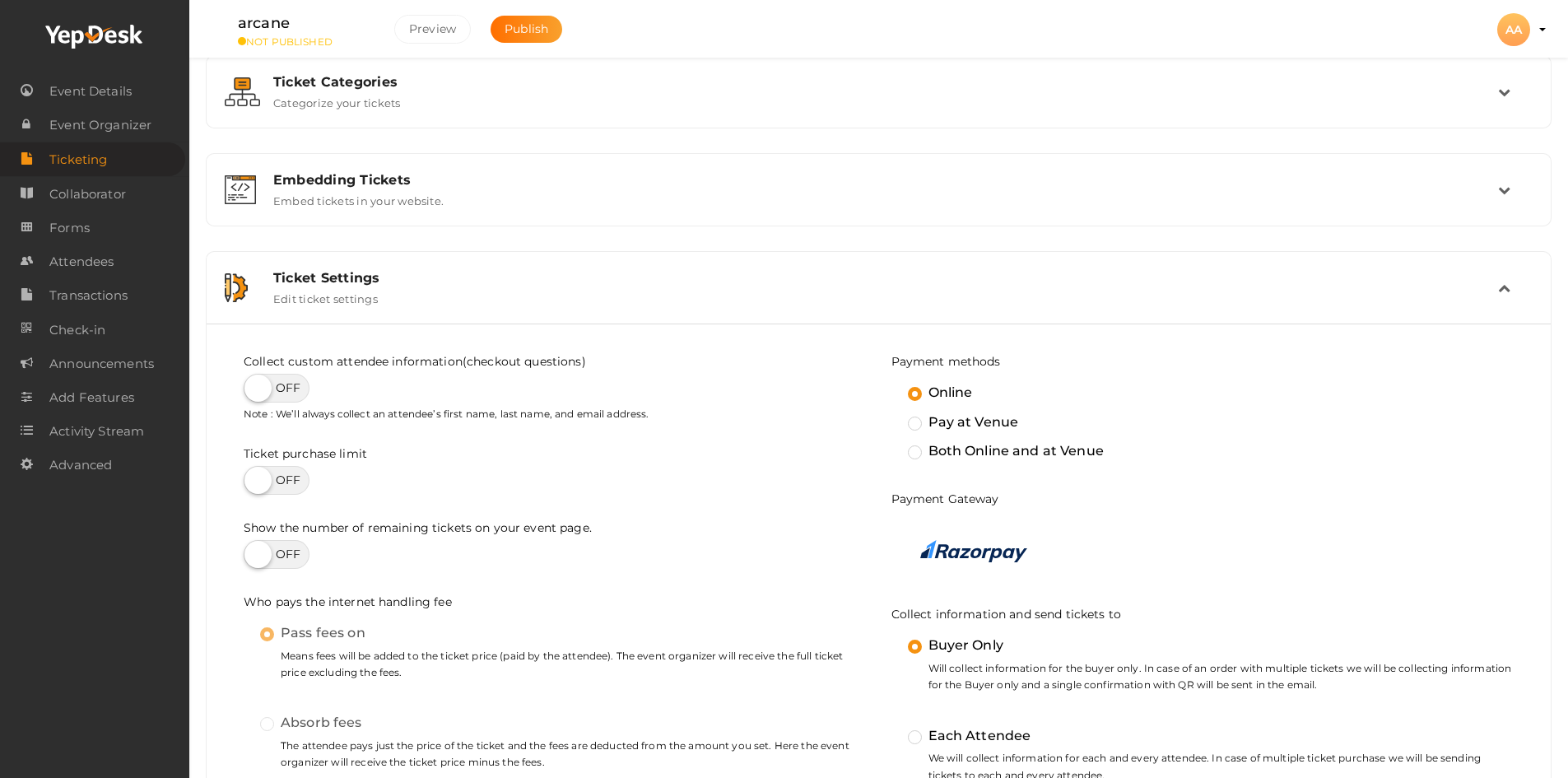
scroll to position [0, 0]
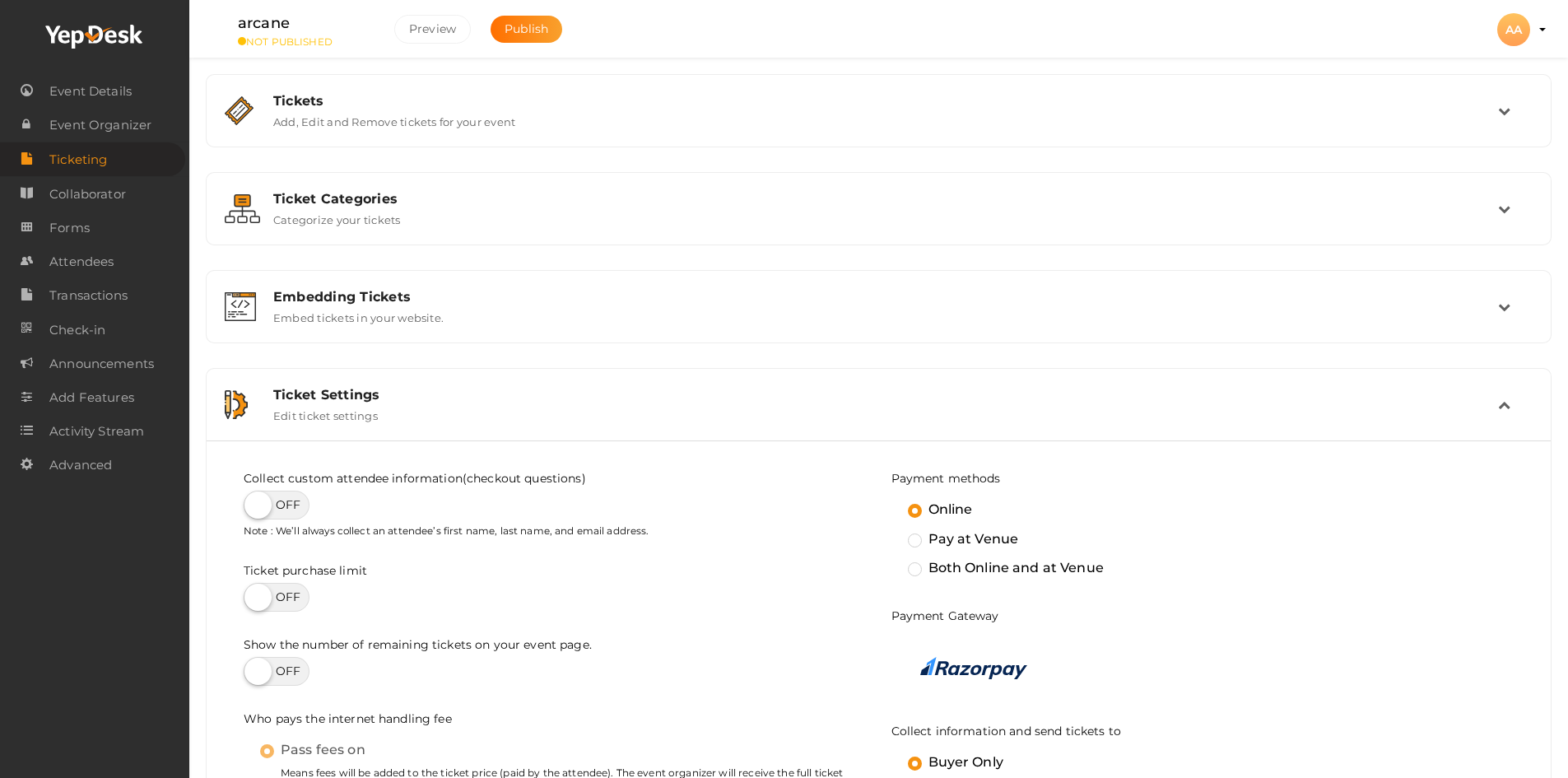
click at [374, 404] on label "Edit ticket settings" at bounding box center [325, 412] width 104 height 20
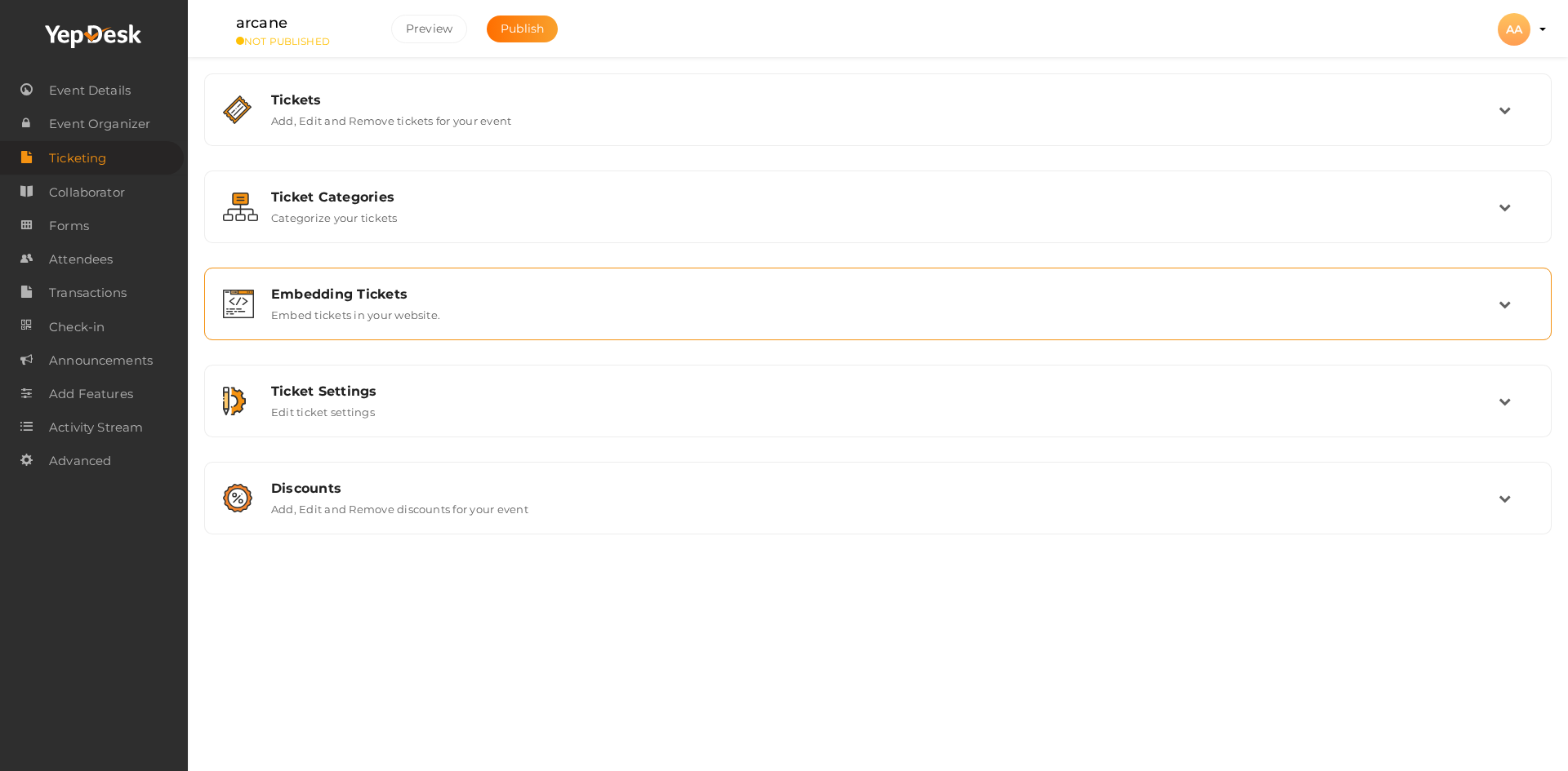
click at [404, 311] on label "Embed tickets in your website." at bounding box center [355, 311] width 169 height 19
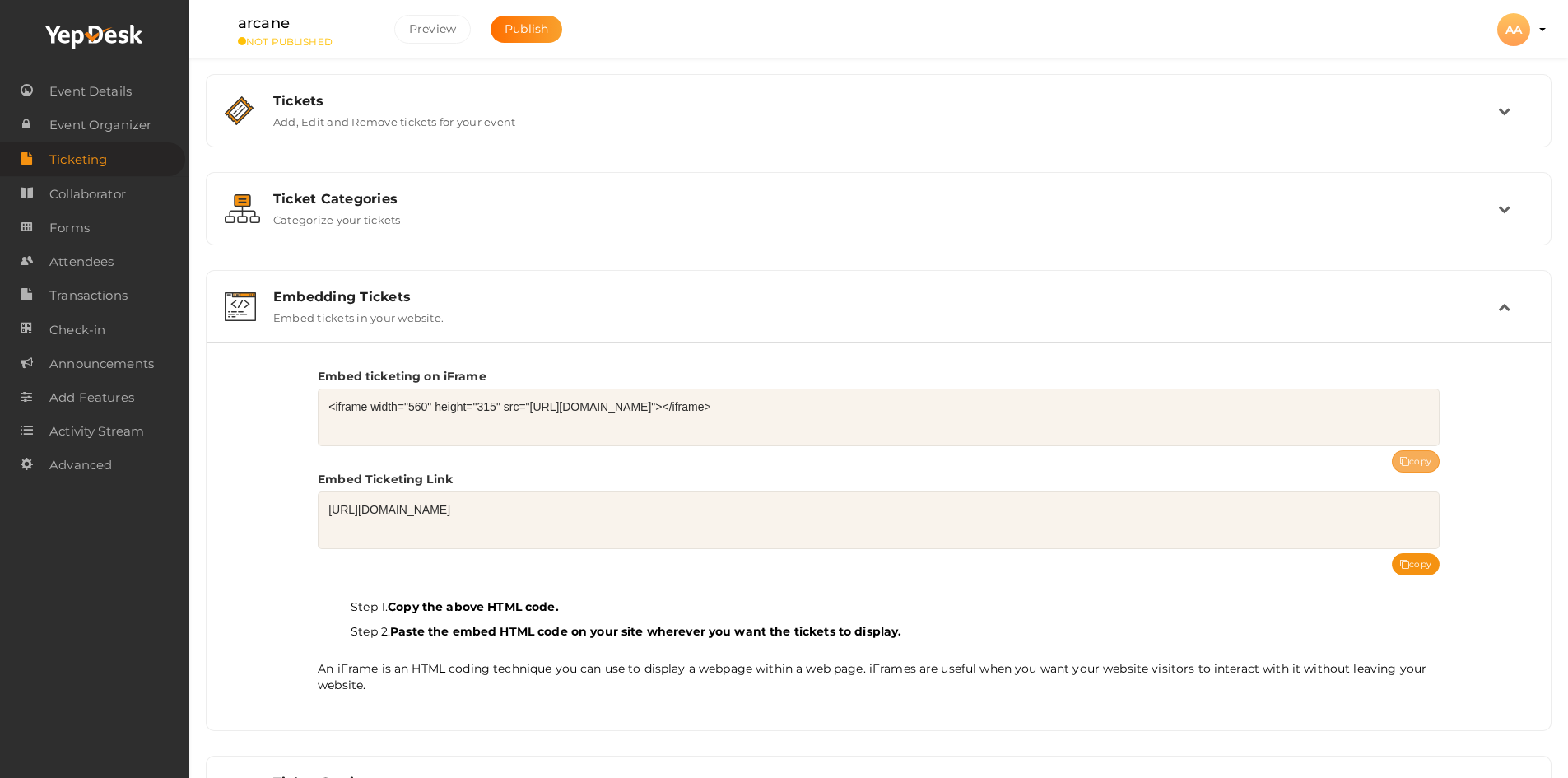
click at [1408, 466] on button "copy" at bounding box center [1415, 461] width 48 height 22
click at [409, 128] on label "Add, Edit and Remove tickets for your event" at bounding box center [394, 118] width 242 height 20
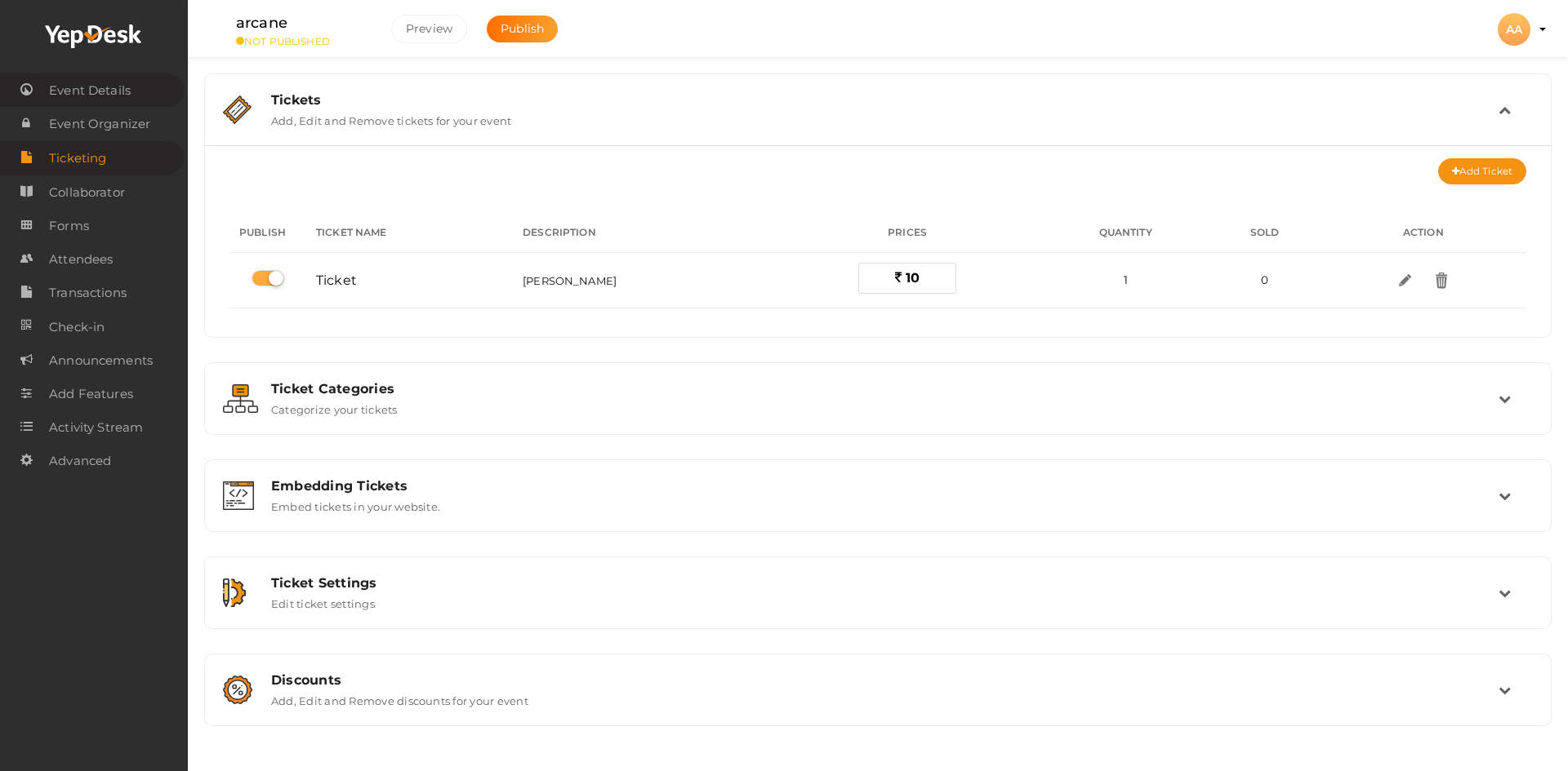
click at [127, 95] on span "Event Details" at bounding box center [90, 91] width 81 height 33
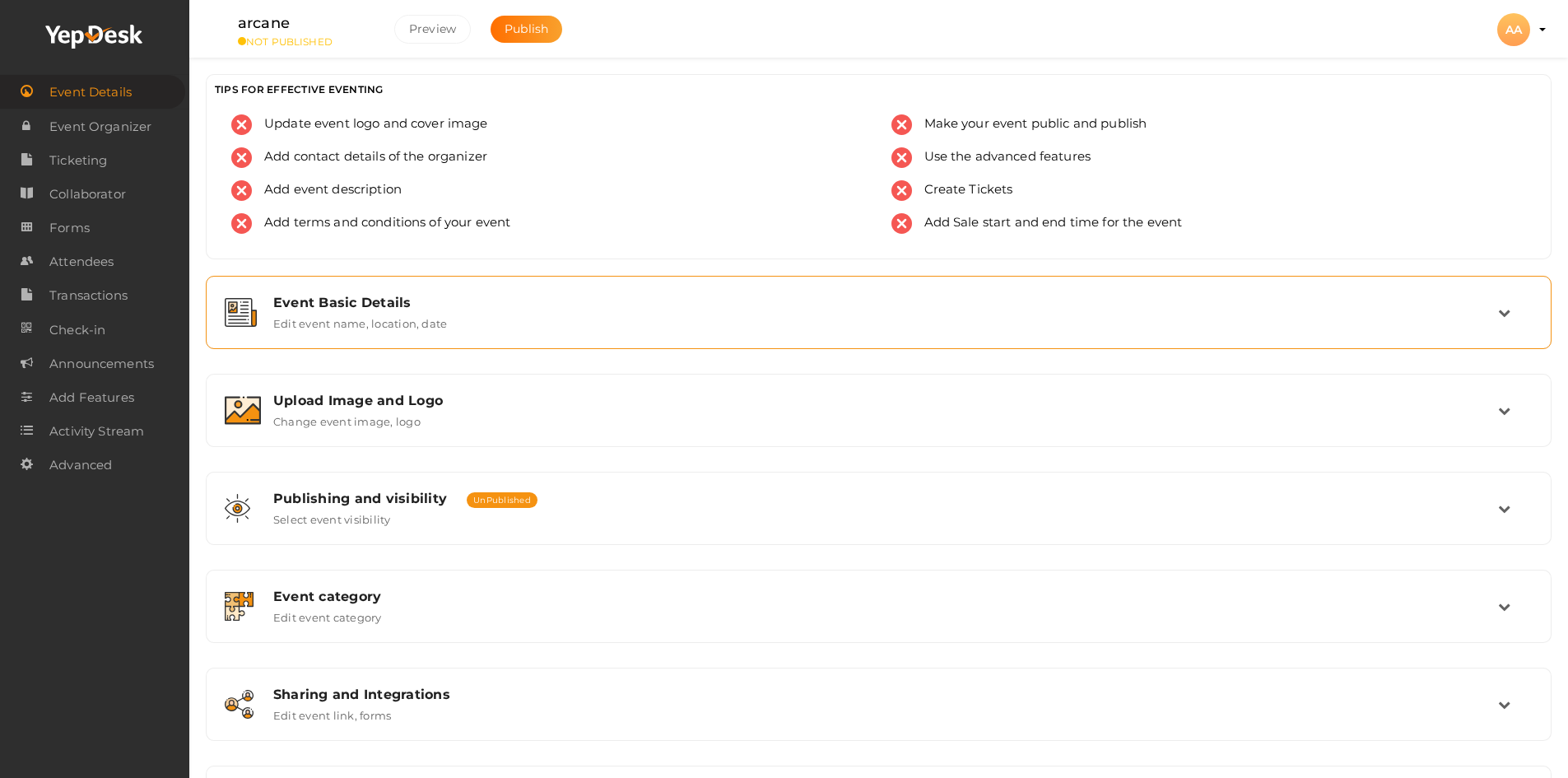
click at [437, 329] on label "Edit event name, location, date" at bounding box center [360, 320] width 174 height 20
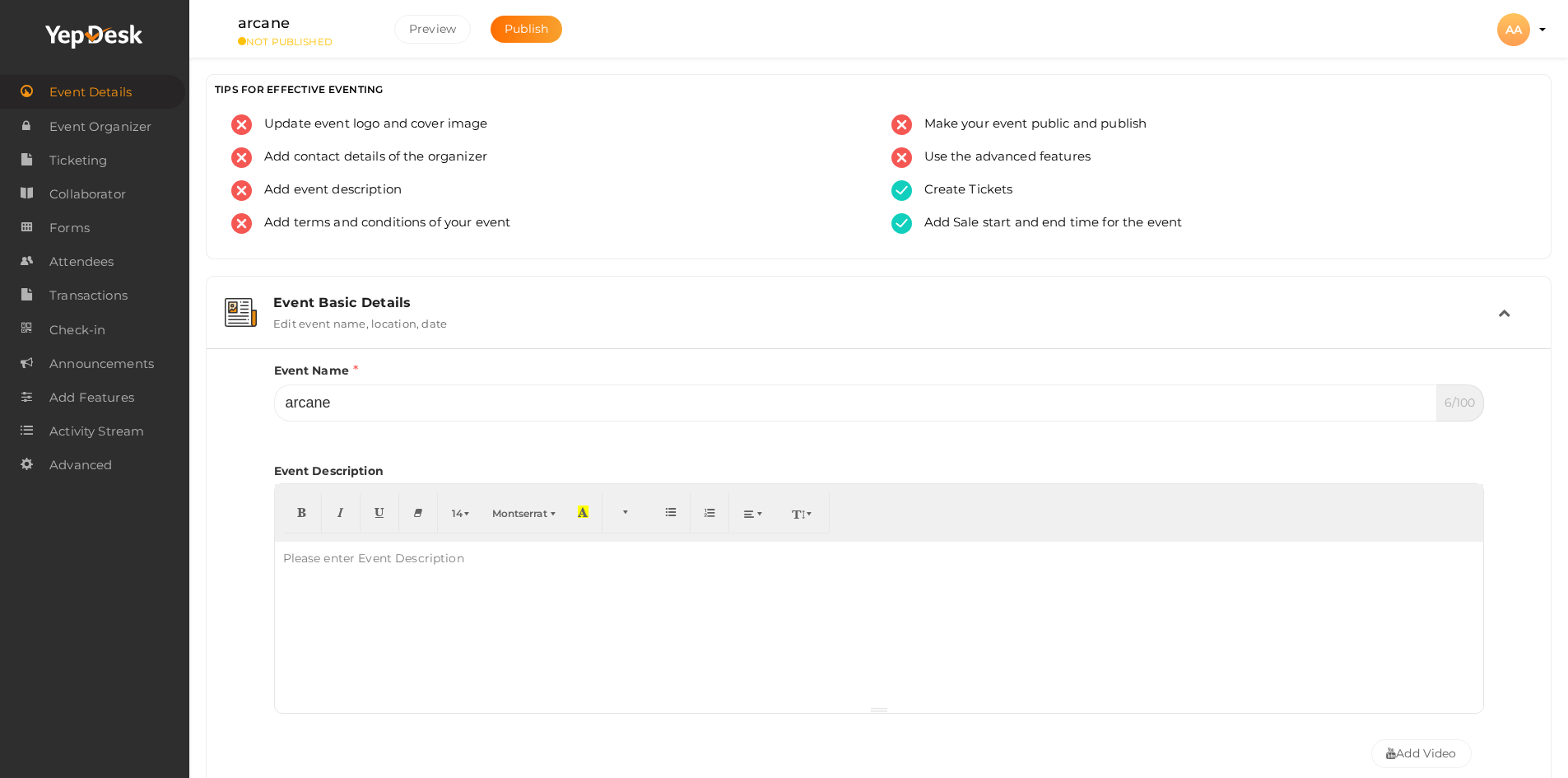
click at [437, 329] on label "Edit event name, location, date" at bounding box center [360, 320] width 174 height 20
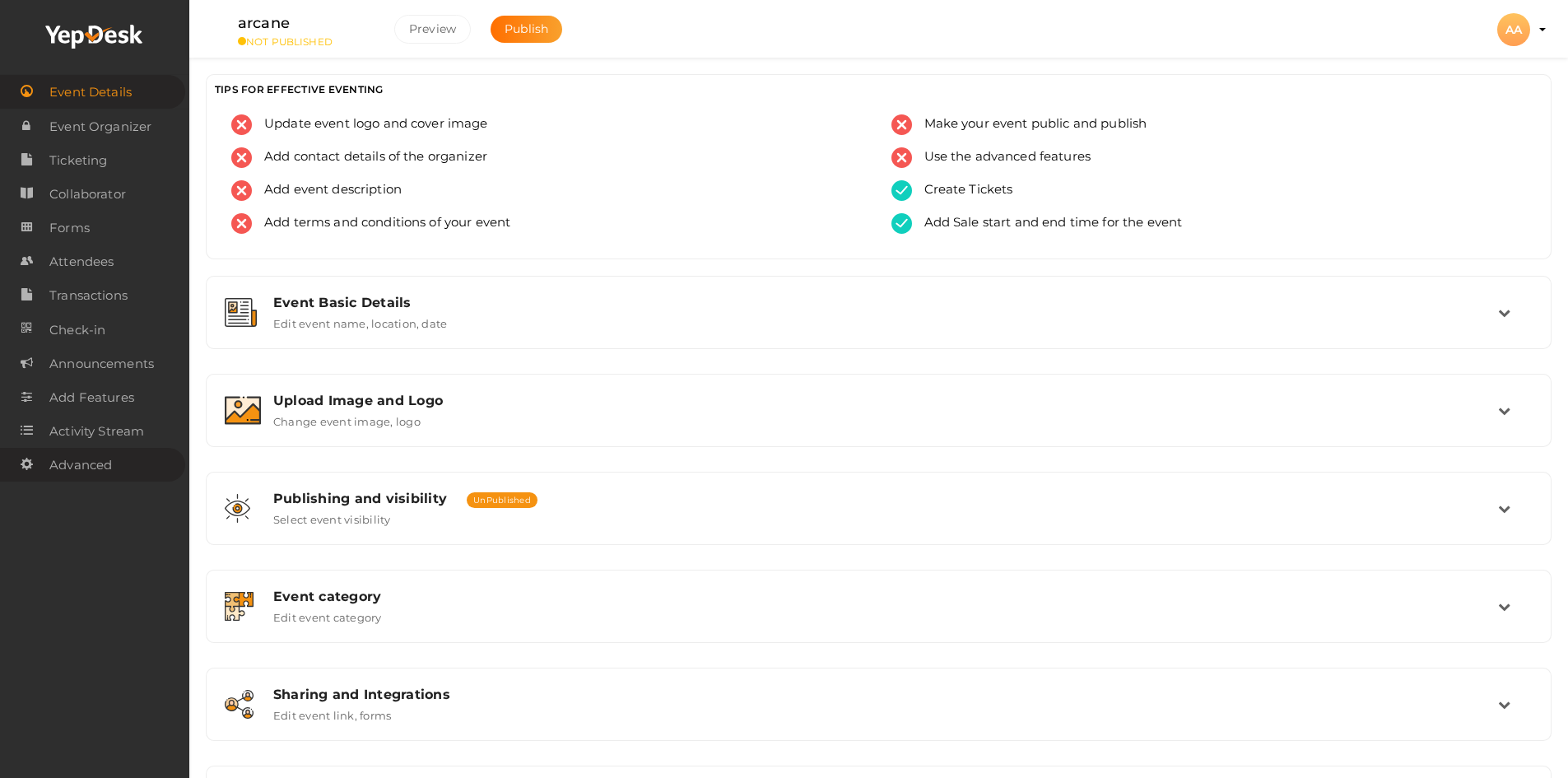
click at [101, 459] on span "Advanced" at bounding box center [81, 466] width 62 height 33
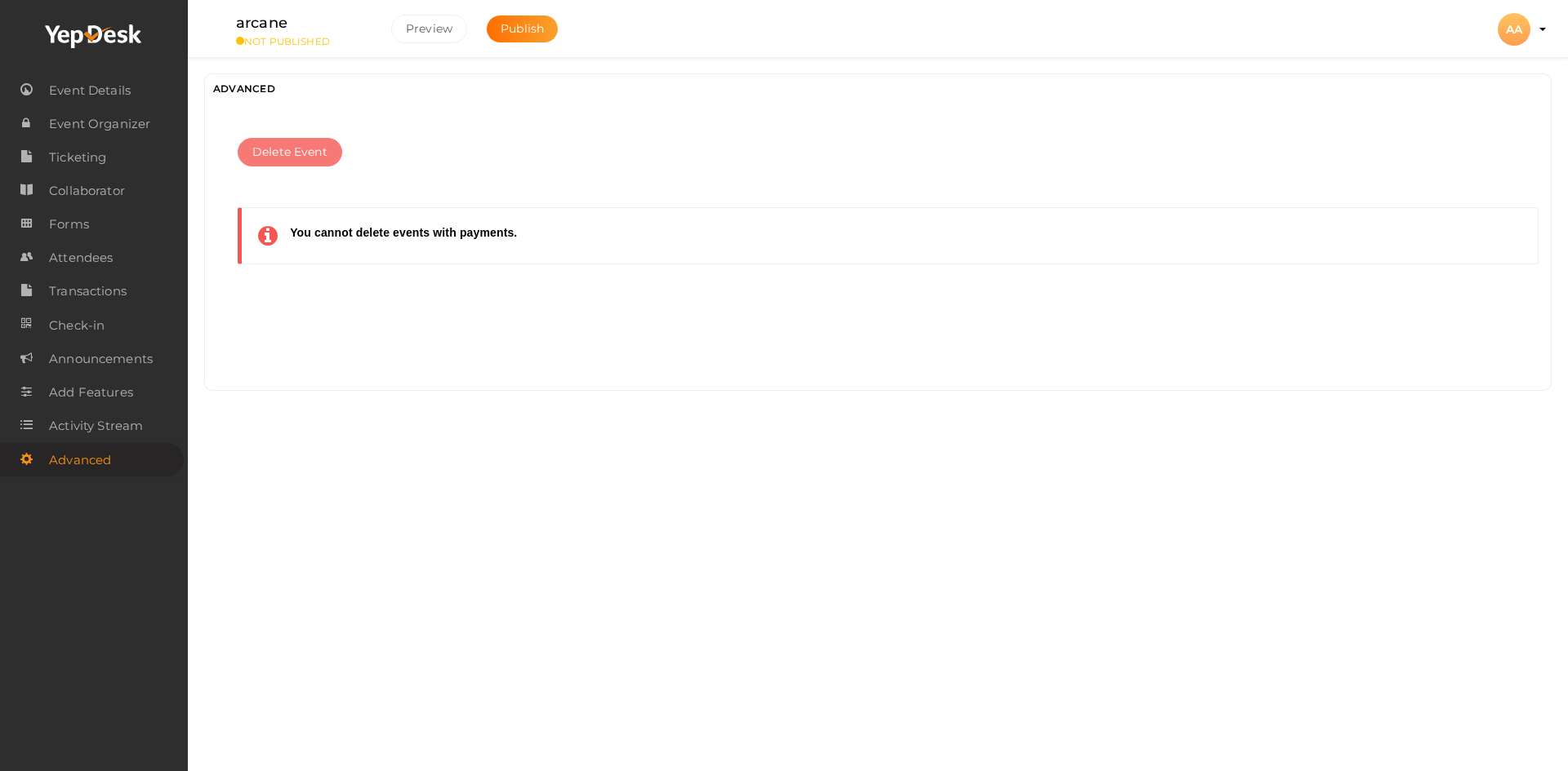
click at [326, 147] on span "Delete Event" at bounding box center [290, 152] width 75 height 17
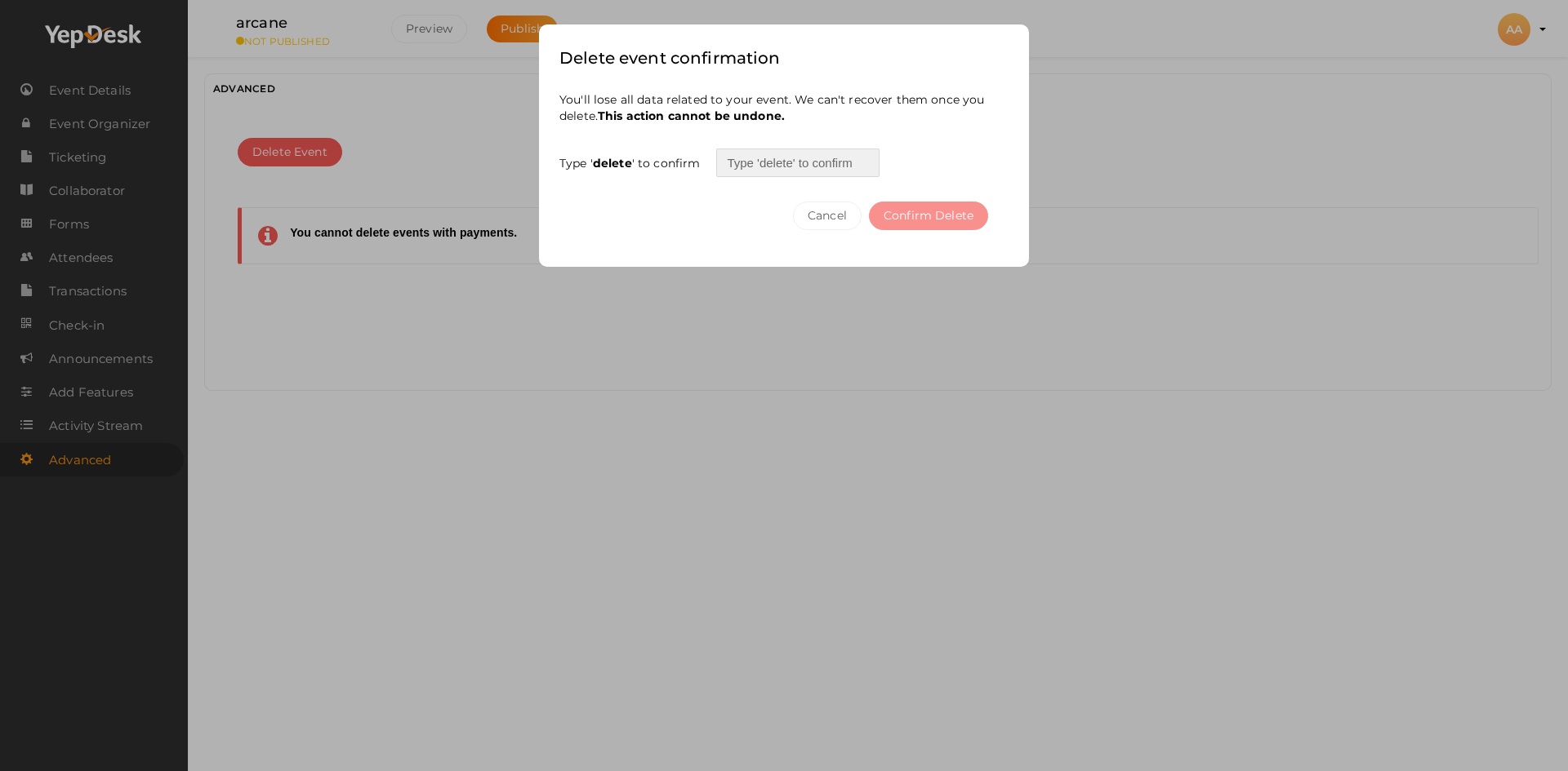
click at [822, 167] on input "text" at bounding box center [798, 163] width 164 height 29
type input "delete"
click at [928, 215] on button "Confirm Delete" at bounding box center [928, 216] width 119 height 29
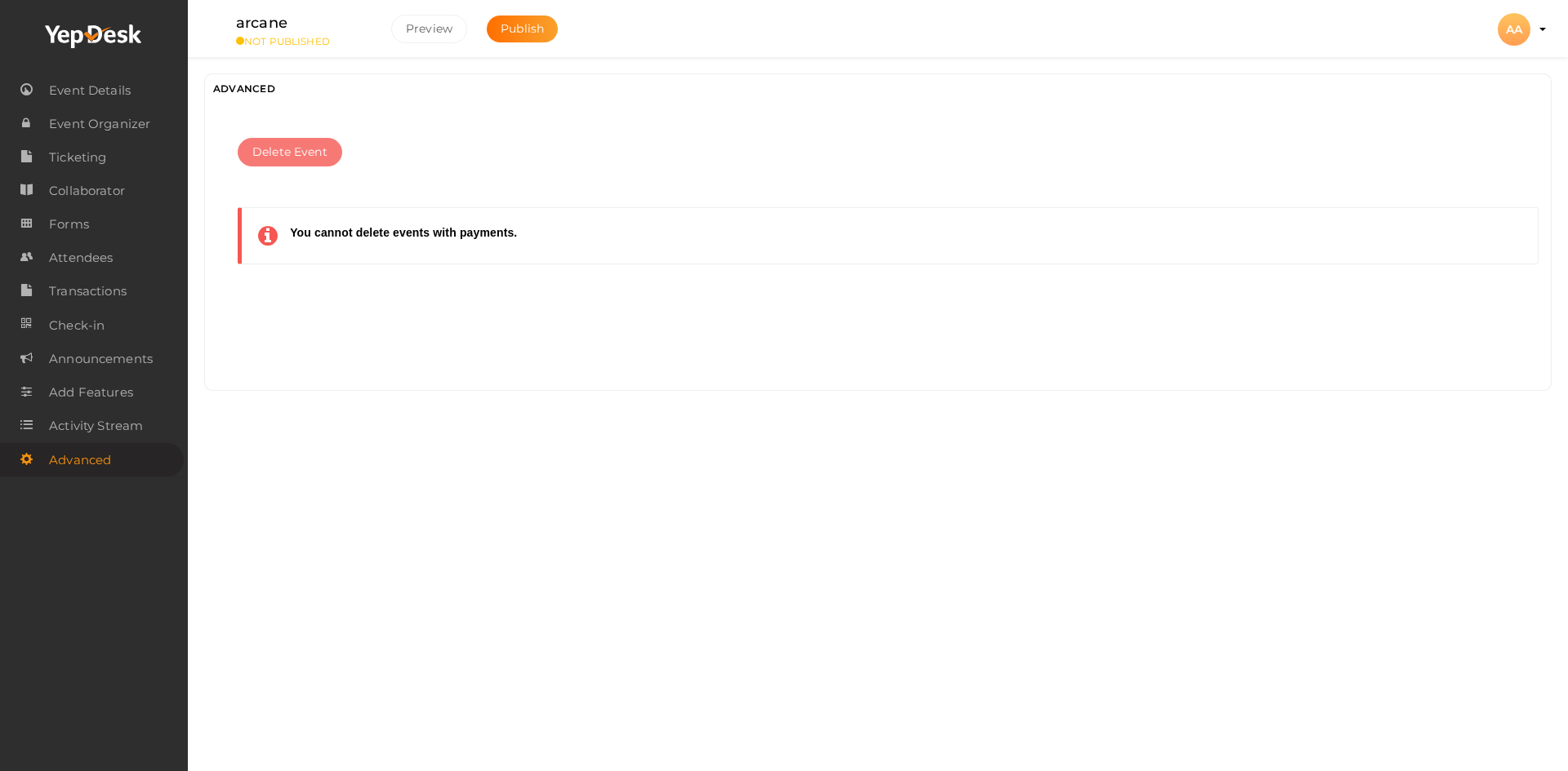
click at [311, 149] on span "Delete Event" at bounding box center [290, 152] width 75 height 17
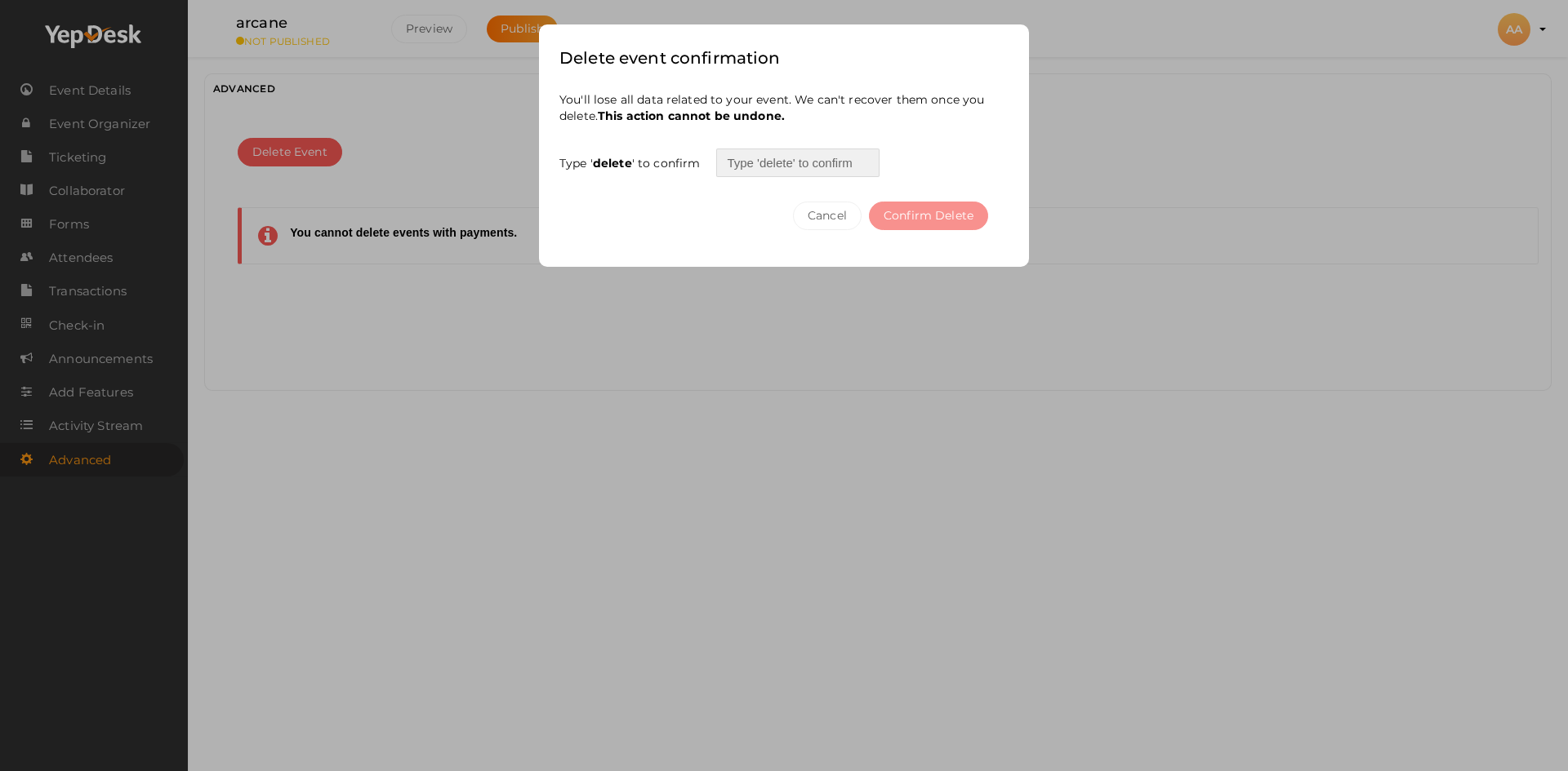
click at [759, 163] on input "text" at bounding box center [798, 163] width 164 height 29
type input "delete"
click at [921, 211] on button "Confirm Delete" at bounding box center [928, 216] width 119 height 29
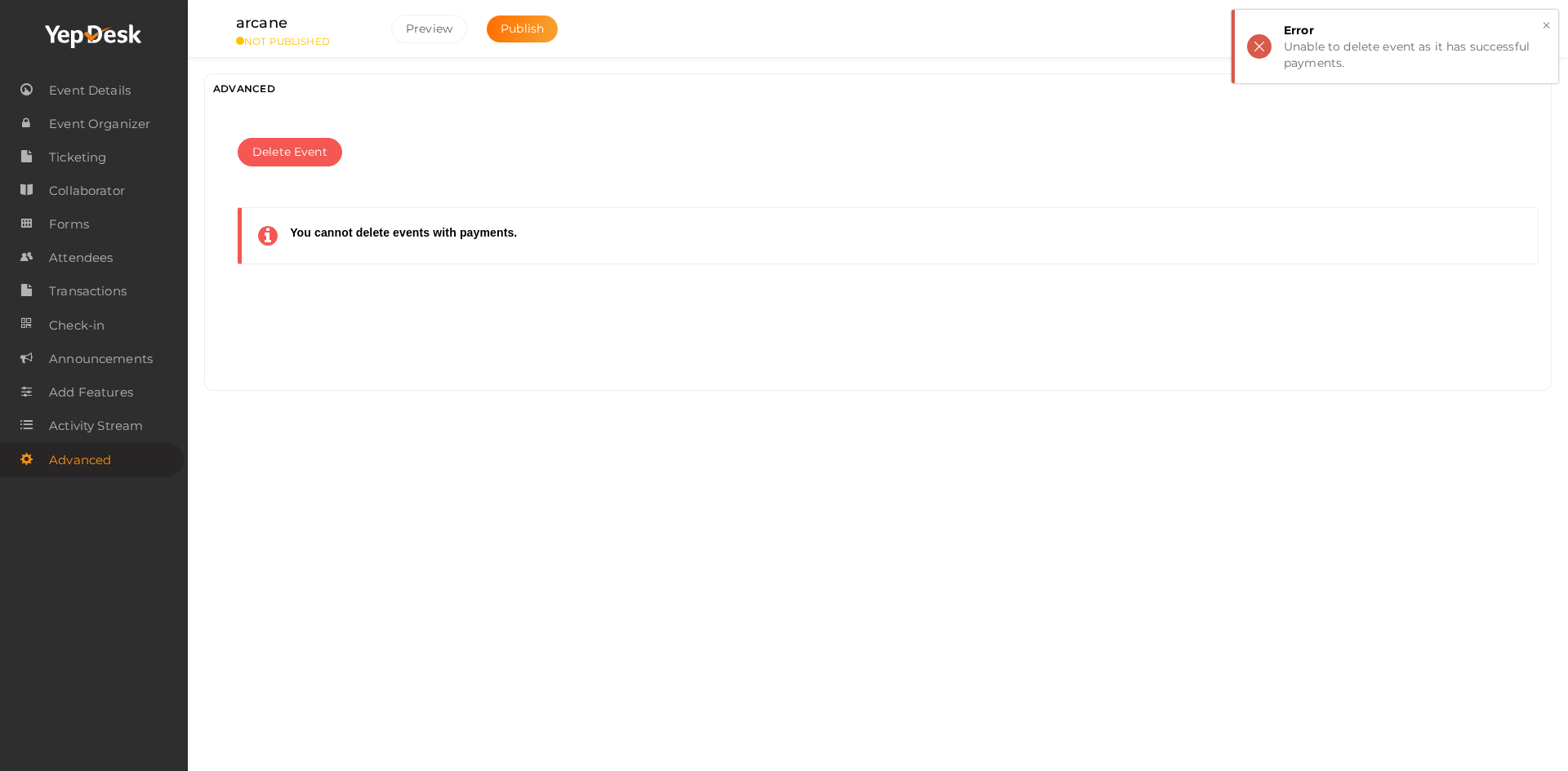
click at [1548, 18] on button "×" at bounding box center [1546, 25] width 11 height 18
click at [79, 164] on span "Ticketing" at bounding box center [77, 158] width 57 height 33
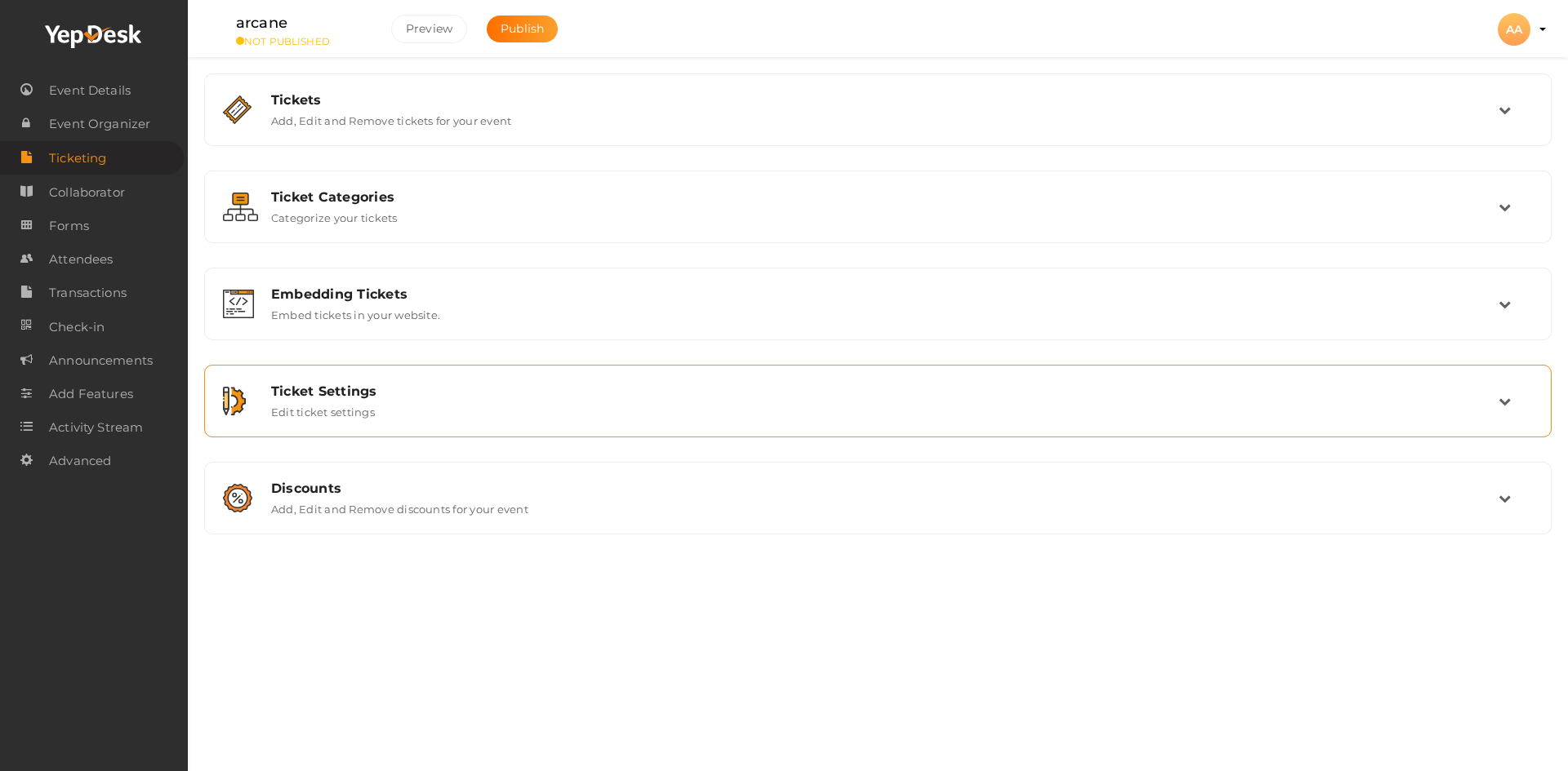
click at [378, 407] on div "Ticket Settings Edit ticket settings" at bounding box center [878, 400] width 1239 height 35
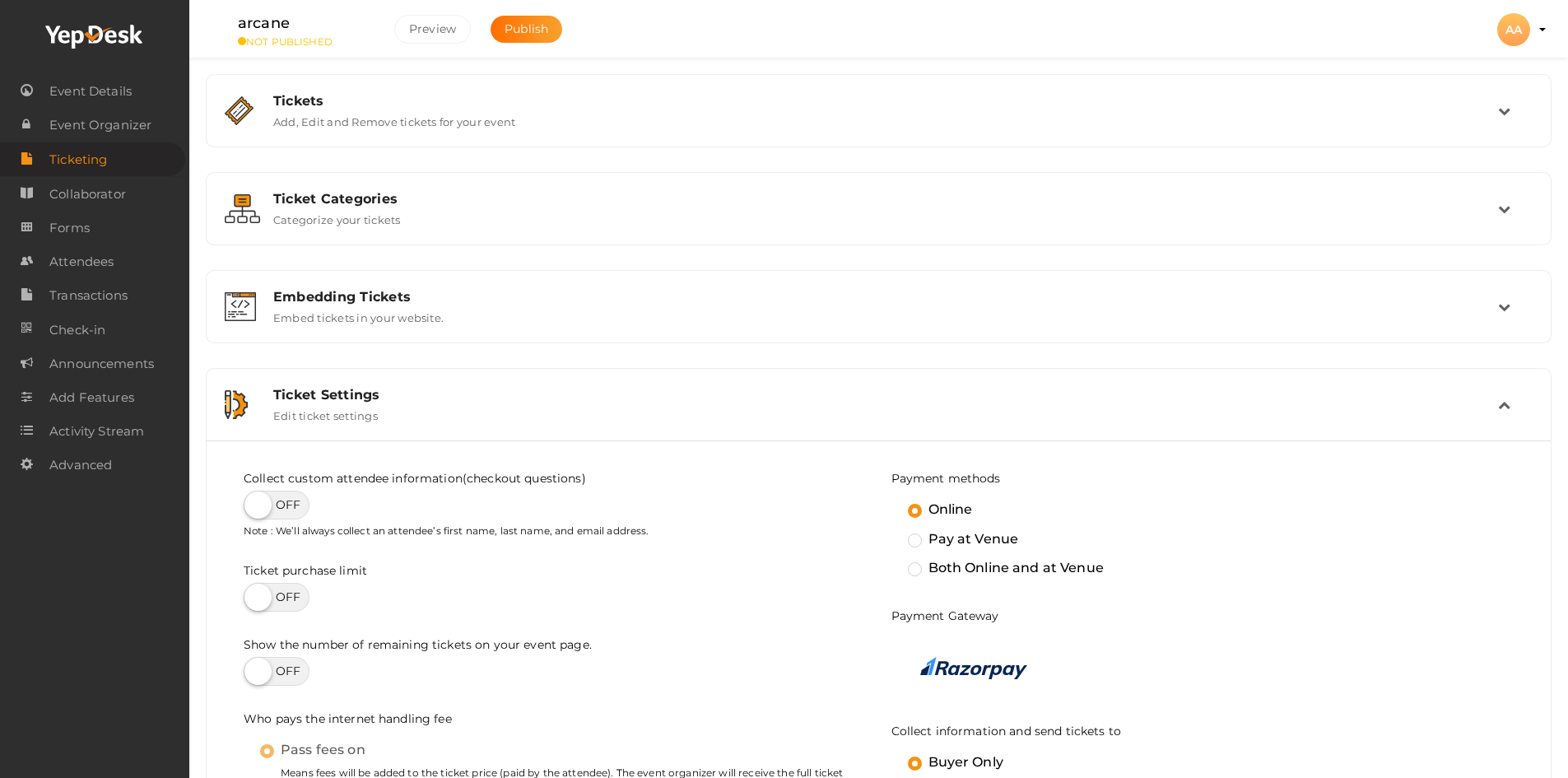
click at [376, 419] on label "Edit ticket settings" at bounding box center [325, 412] width 104 height 20
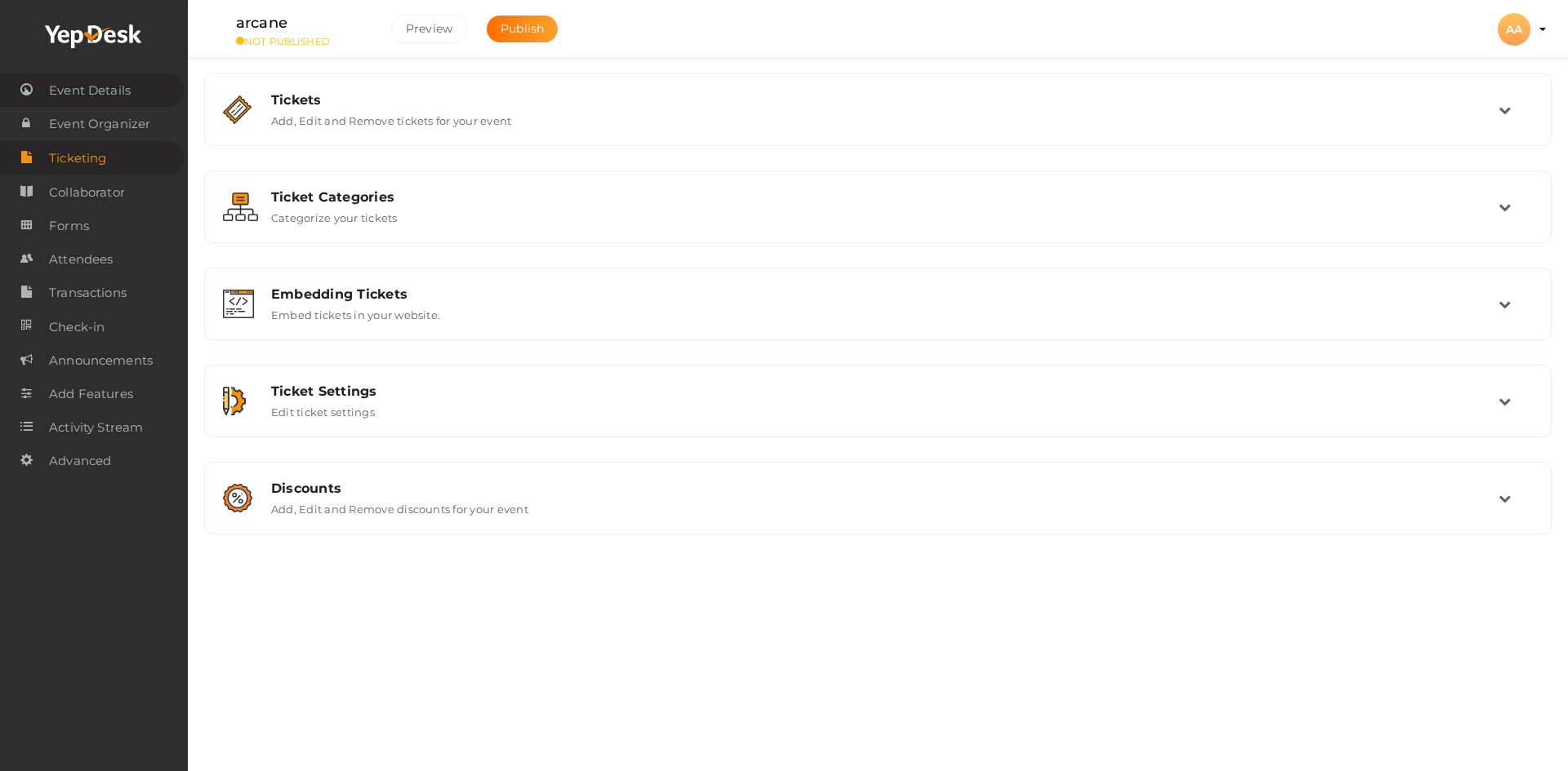
click at [139, 104] on link "Event Details" at bounding box center [92, 90] width 184 height 34
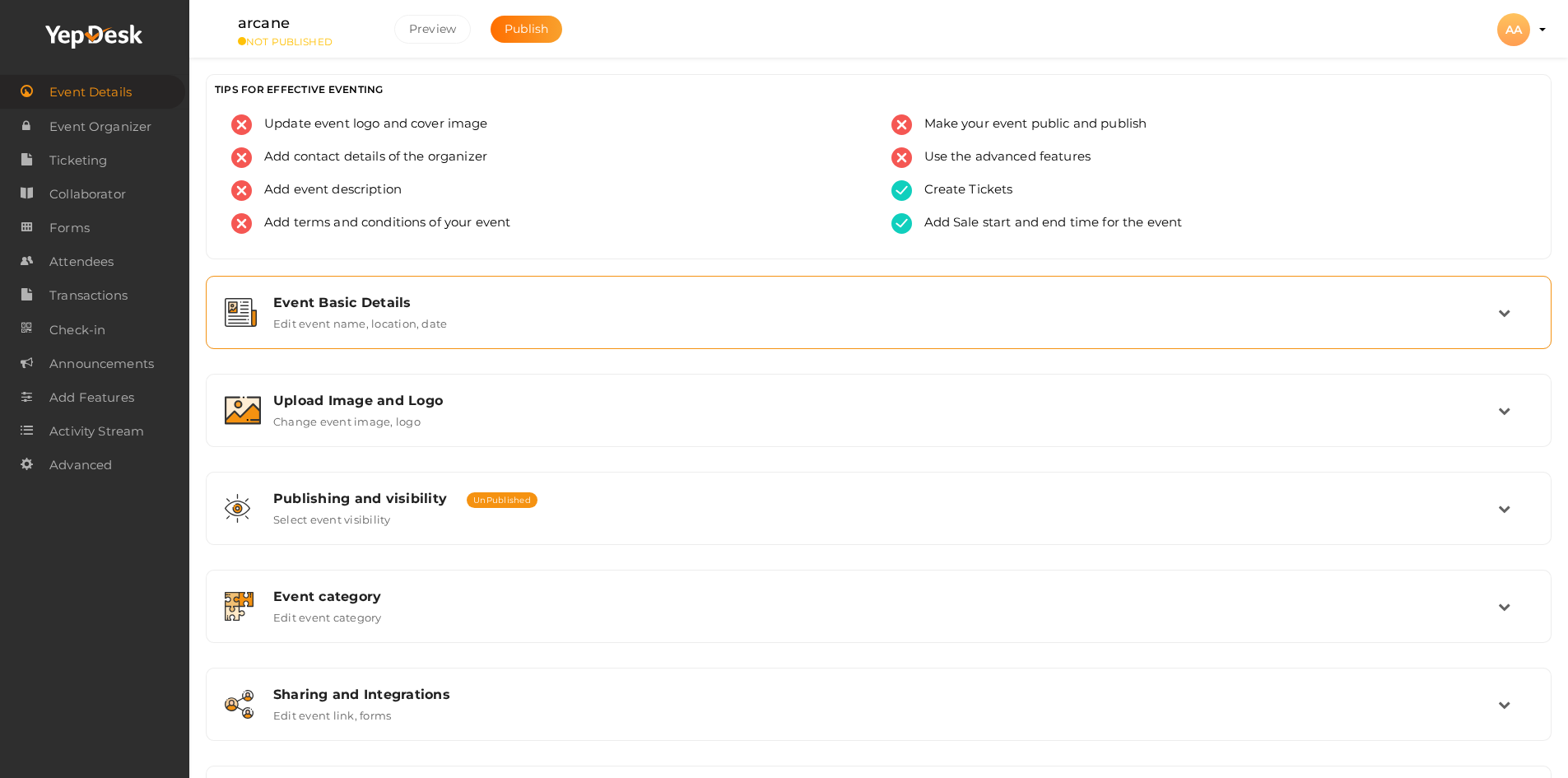
click at [419, 305] on div "Event Basic Details" at bounding box center [885, 303] width 1225 height 16
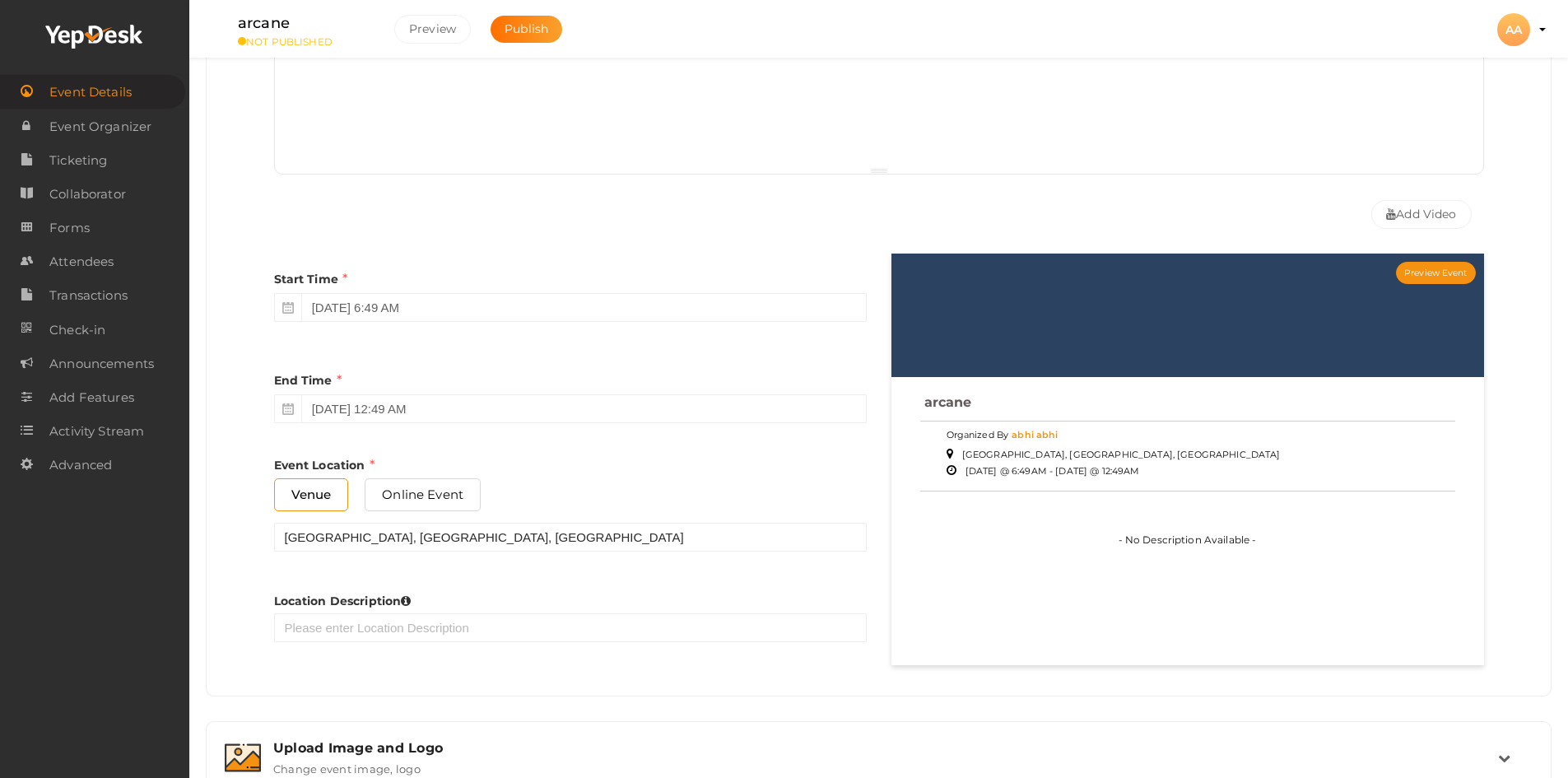
scroll to position [576, 0]
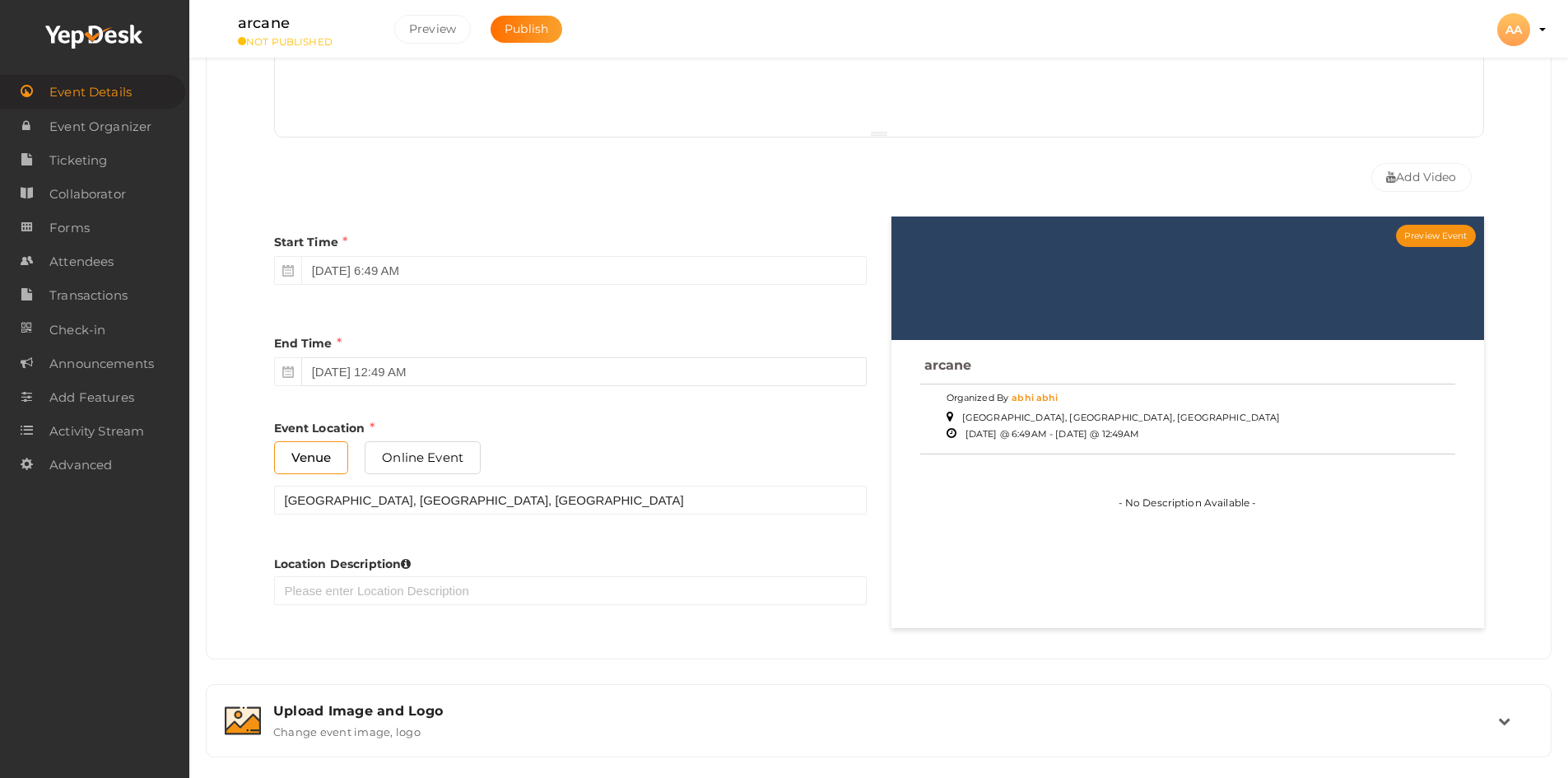
click at [392, 368] on input "September 27, 2025 12:49 AM" at bounding box center [583, 372] width 565 height 29
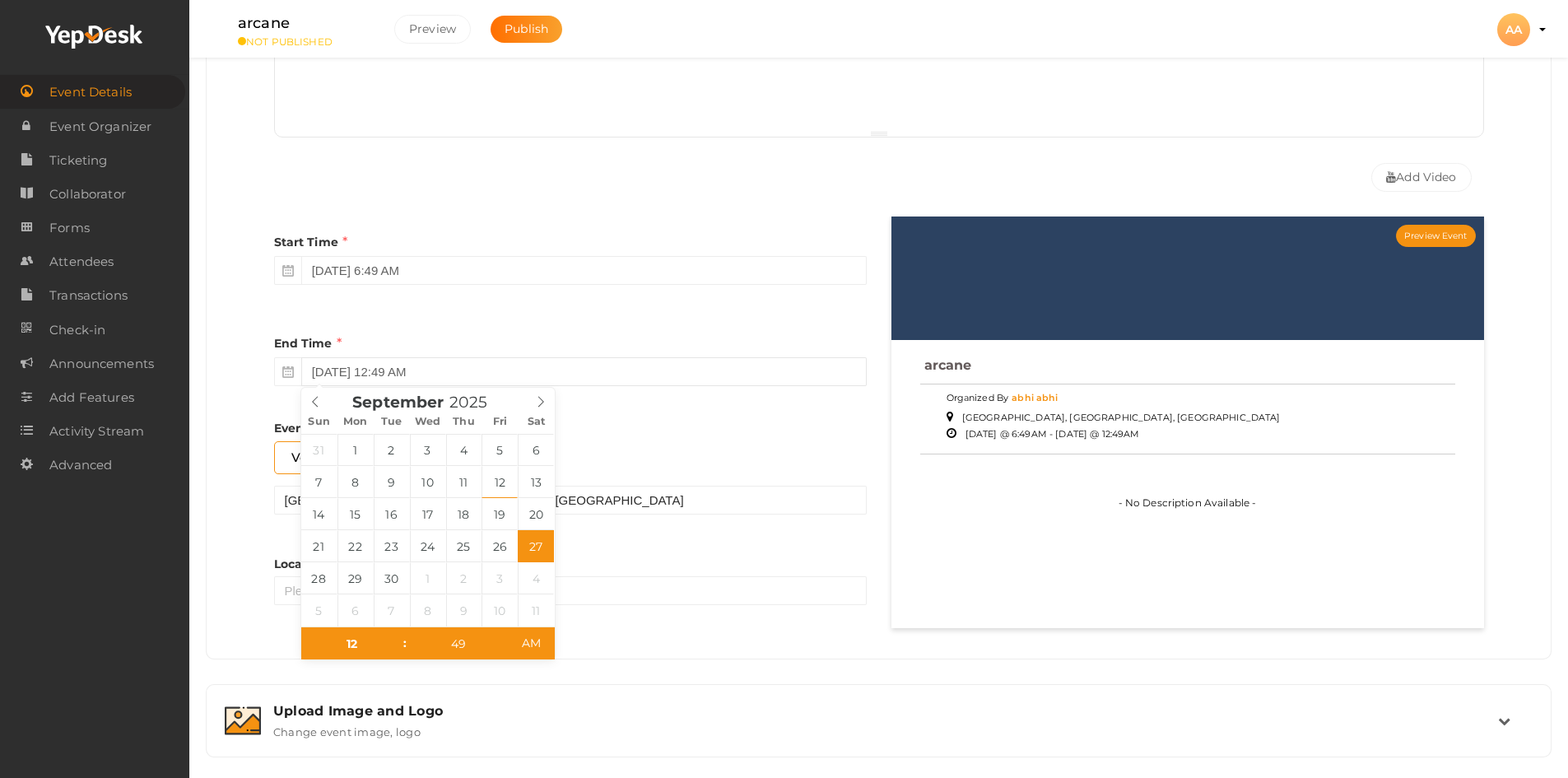
click at [392, 368] on input "[DATE] 12:49 AM" at bounding box center [583, 372] width 565 height 29
click at [402, 274] on input "September 26, 2025 6:49 AM" at bounding box center [583, 270] width 565 height 29
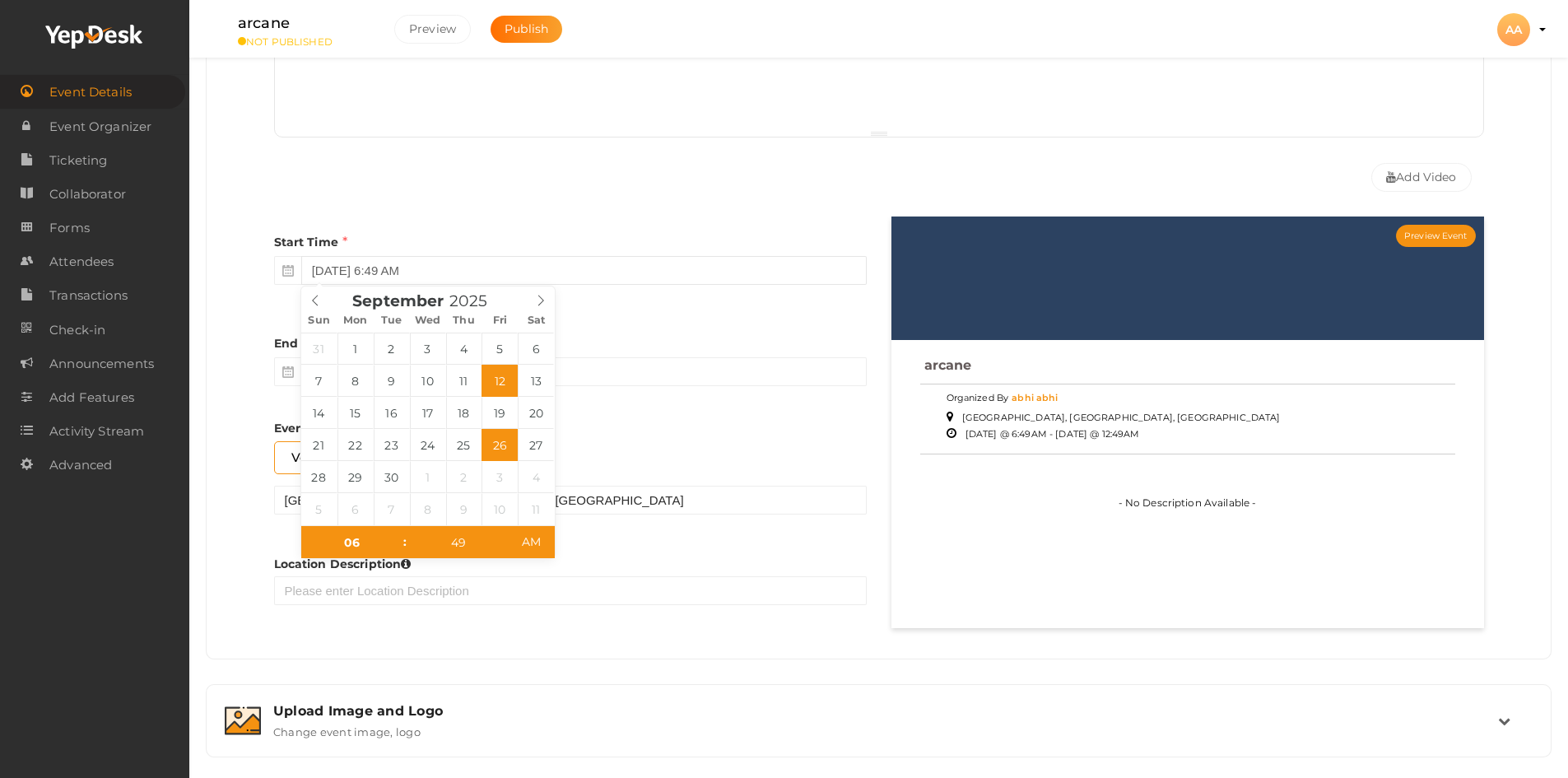
type input "[DATE] 6:49 AM"
click at [635, 396] on div "Start Time September 12, 2025 6:49 AM End Time September 27, 2025 12:49 AM End …" at bounding box center [570, 428] width 618 height 422
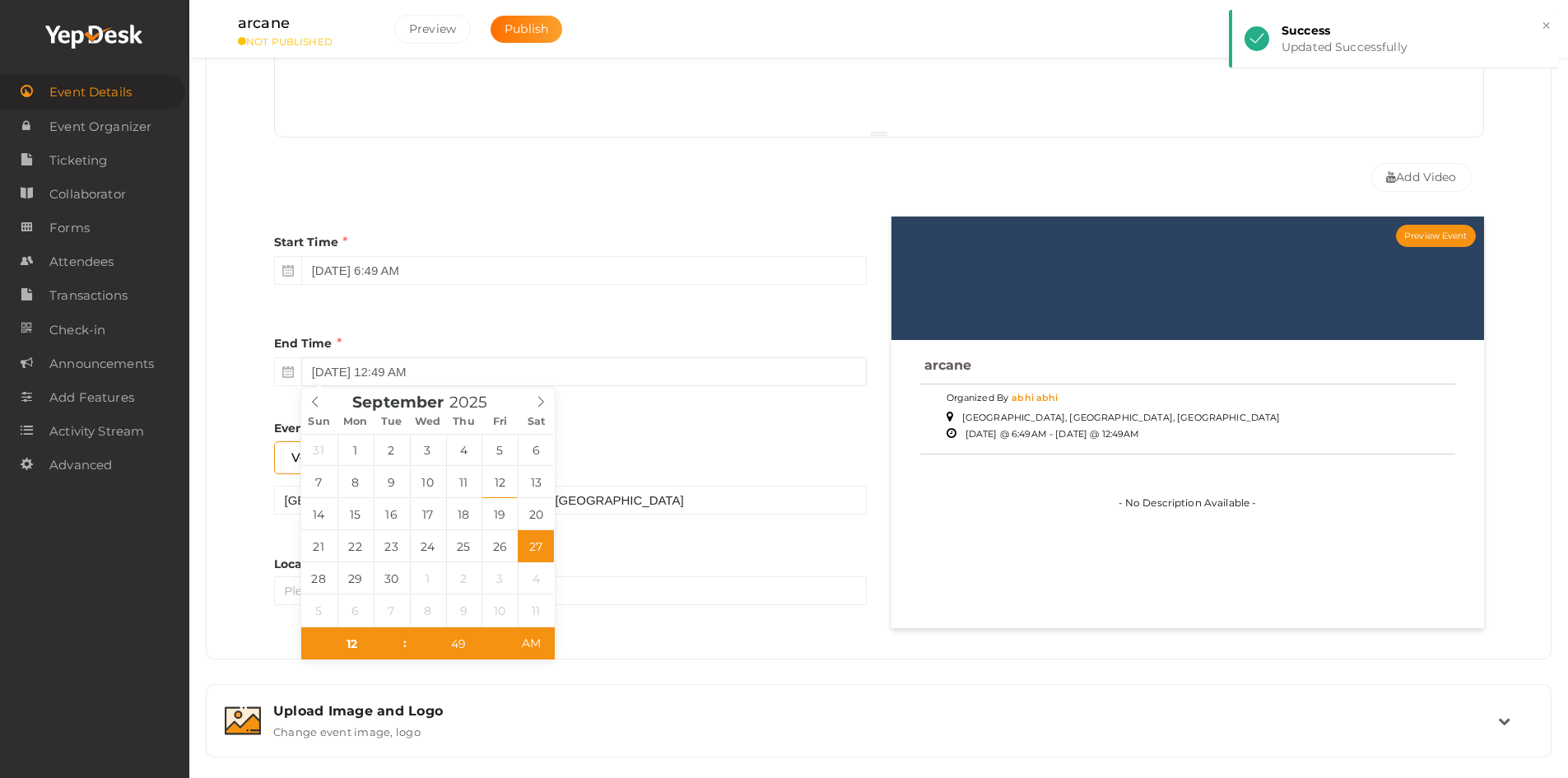
click at [450, 364] on input "[DATE] 12:49 AM" at bounding box center [583, 372] width 565 height 29
type input "September 12, 2025 12:49 AM"
type input "01"
type input "September 12, 2025 1:49 AM"
click at [399, 637] on span at bounding box center [397, 635] width 12 height 17
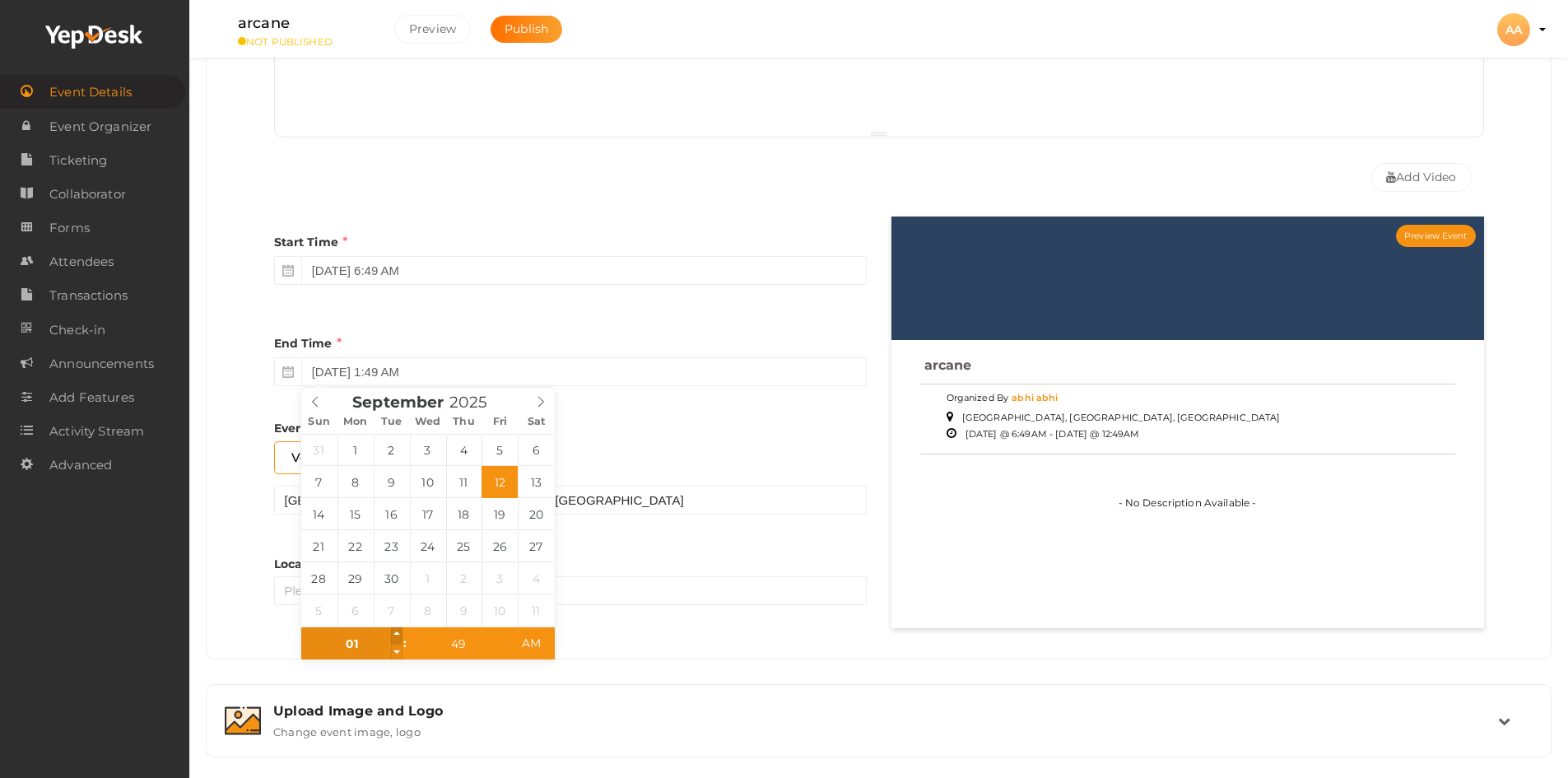
type input "02"
type input "September 12, 2025 2:49 AM"
click at [399, 637] on span at bounding box center [397, 635] width 12 height 17
type input "03"
type input "September 12, 2025 3:49 AM"
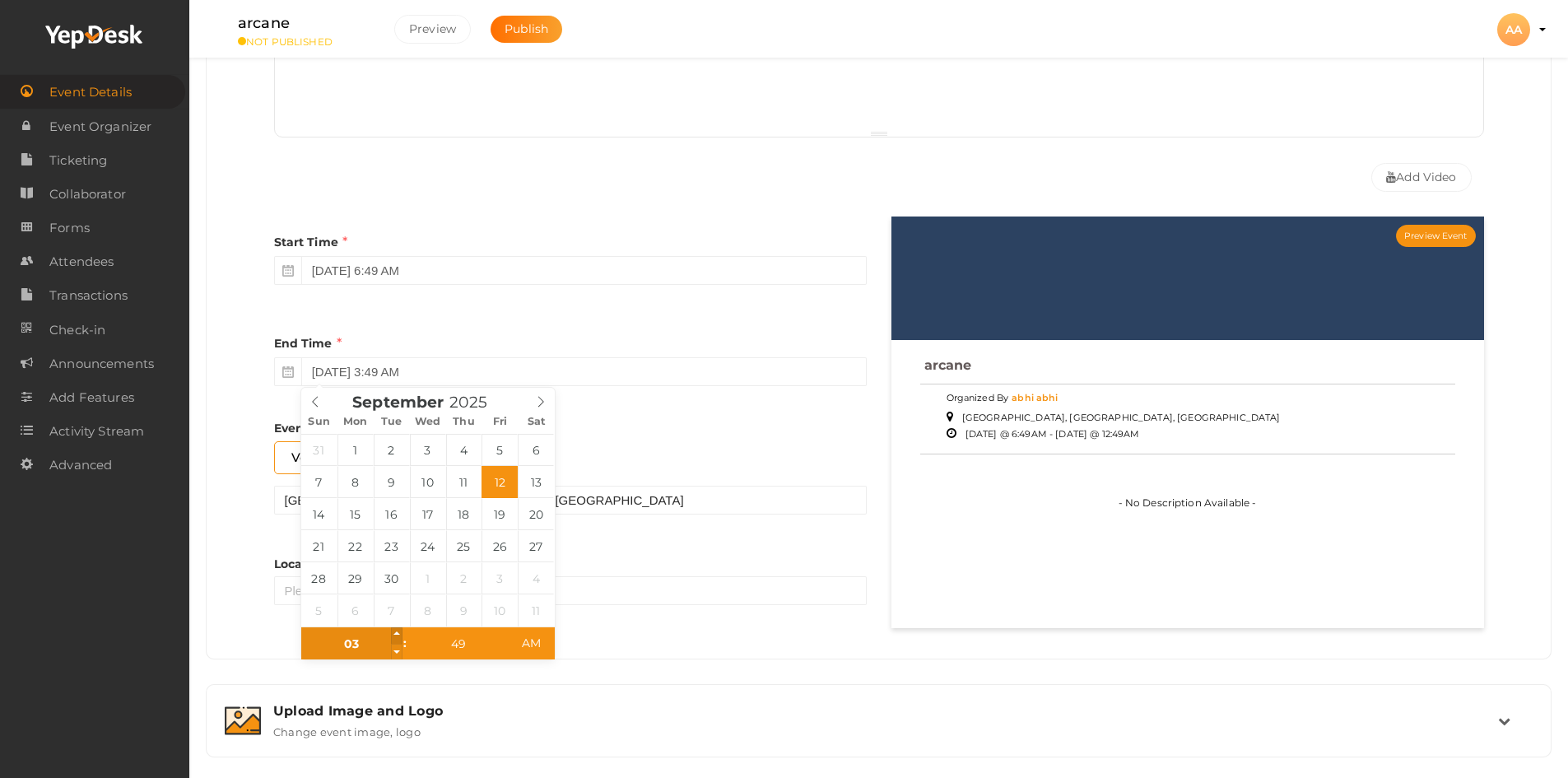
click at [399, 637] on span at bounding box center [397, 635] width 12 height 17
type input "04"
click at [399, 637] on span at bounding box center [397, 635] width 12 height 17
type input "September 12, 2025 4:49 PM"
click at [528, 639] on span "AM" at bounding box center [531, 643] width 45 height 33
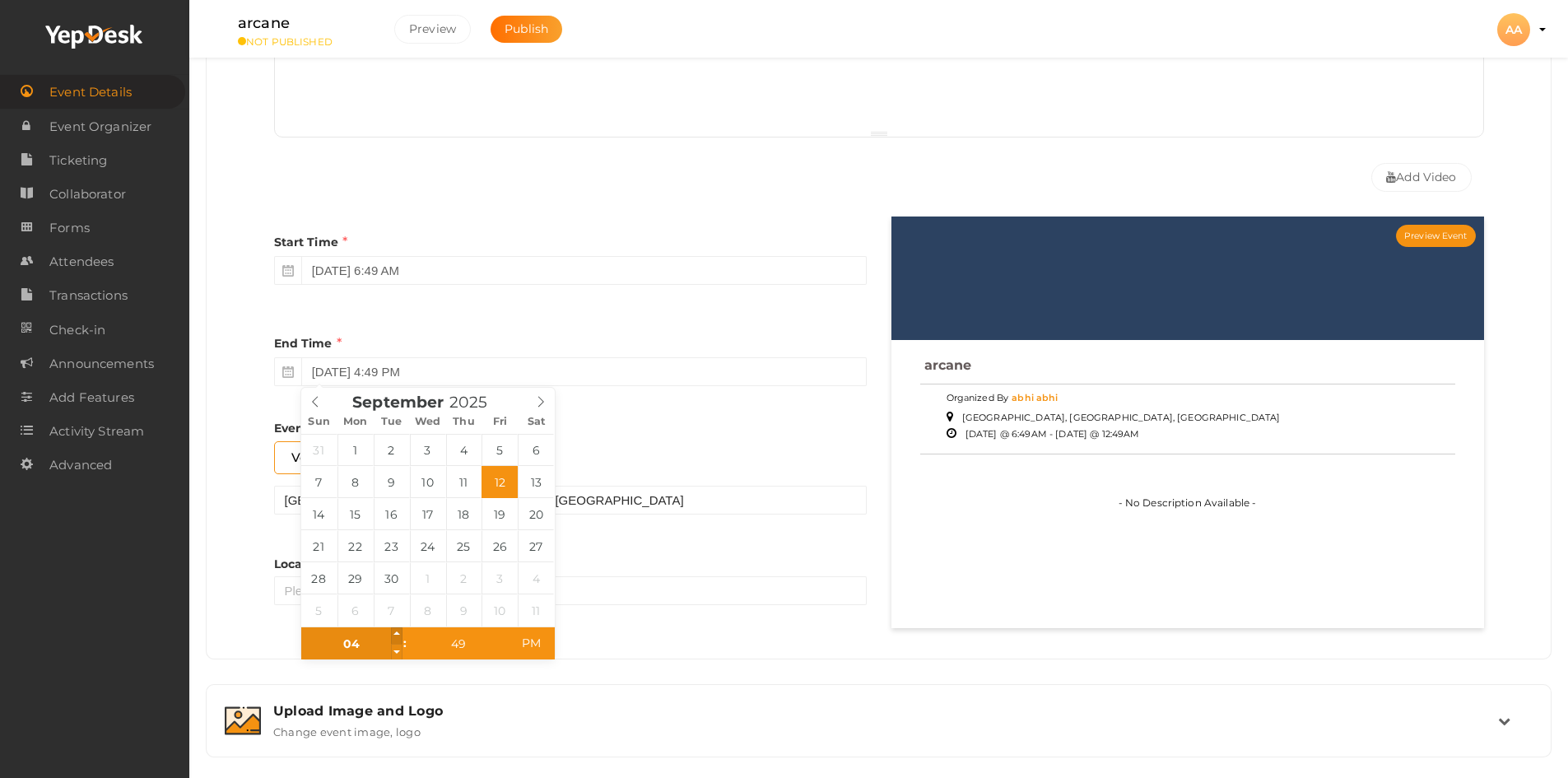
type input "05"
type input "September 12, 2025 5:49 PM"
click at [392, 635] on span at bounding box center [397, 635] width 12 height 17
type input "06"
type input "September 12, 2025 6:49 PM"
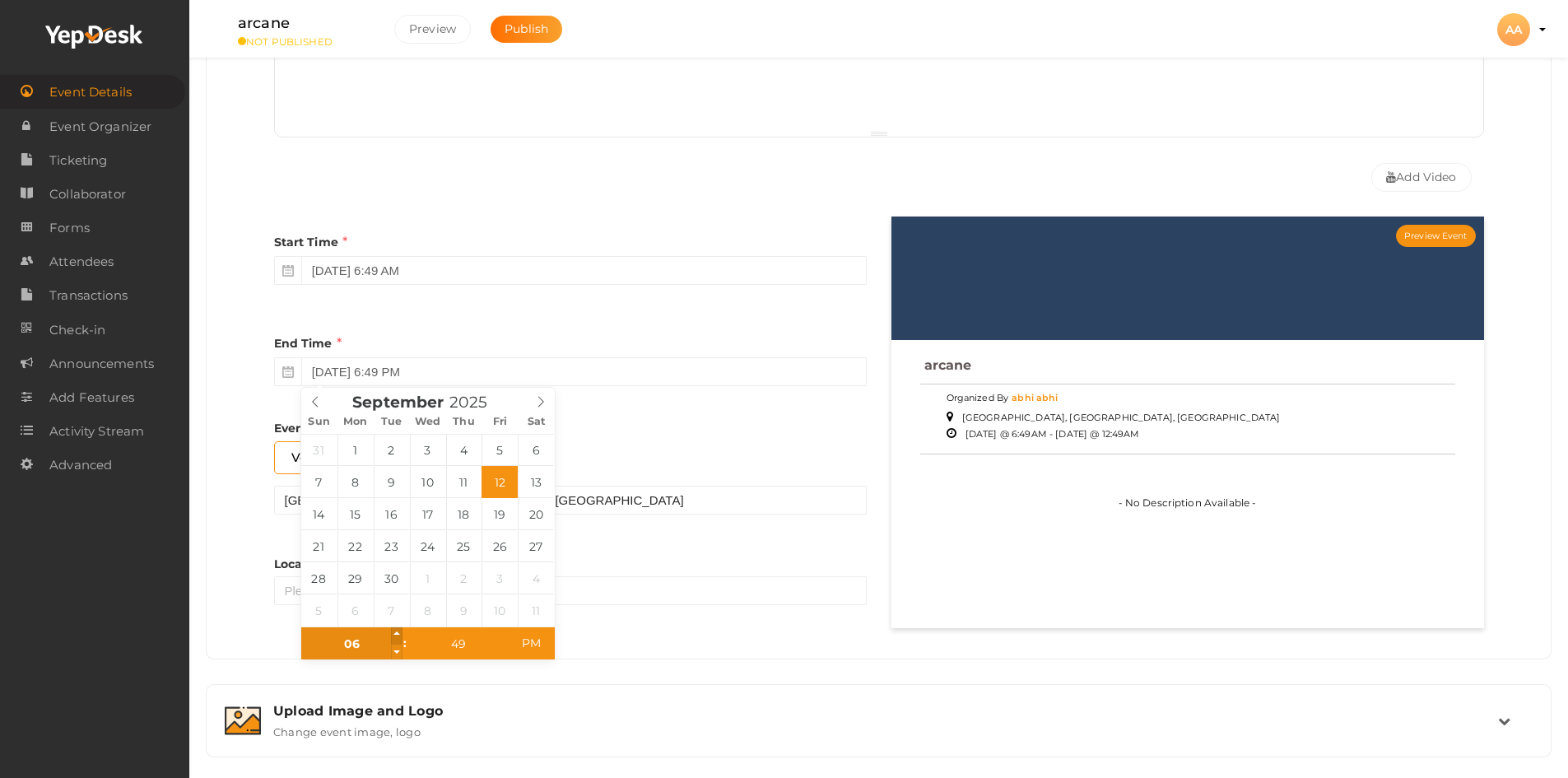
click at [392, 635] on span at bounding box center [397, 635] width 12 height 17
type input "07"
type input "September 12, 2025 7:49 PM"
click at [392, 635] on span at bounding box center [397, 635] width 12 height 17
type input "08"
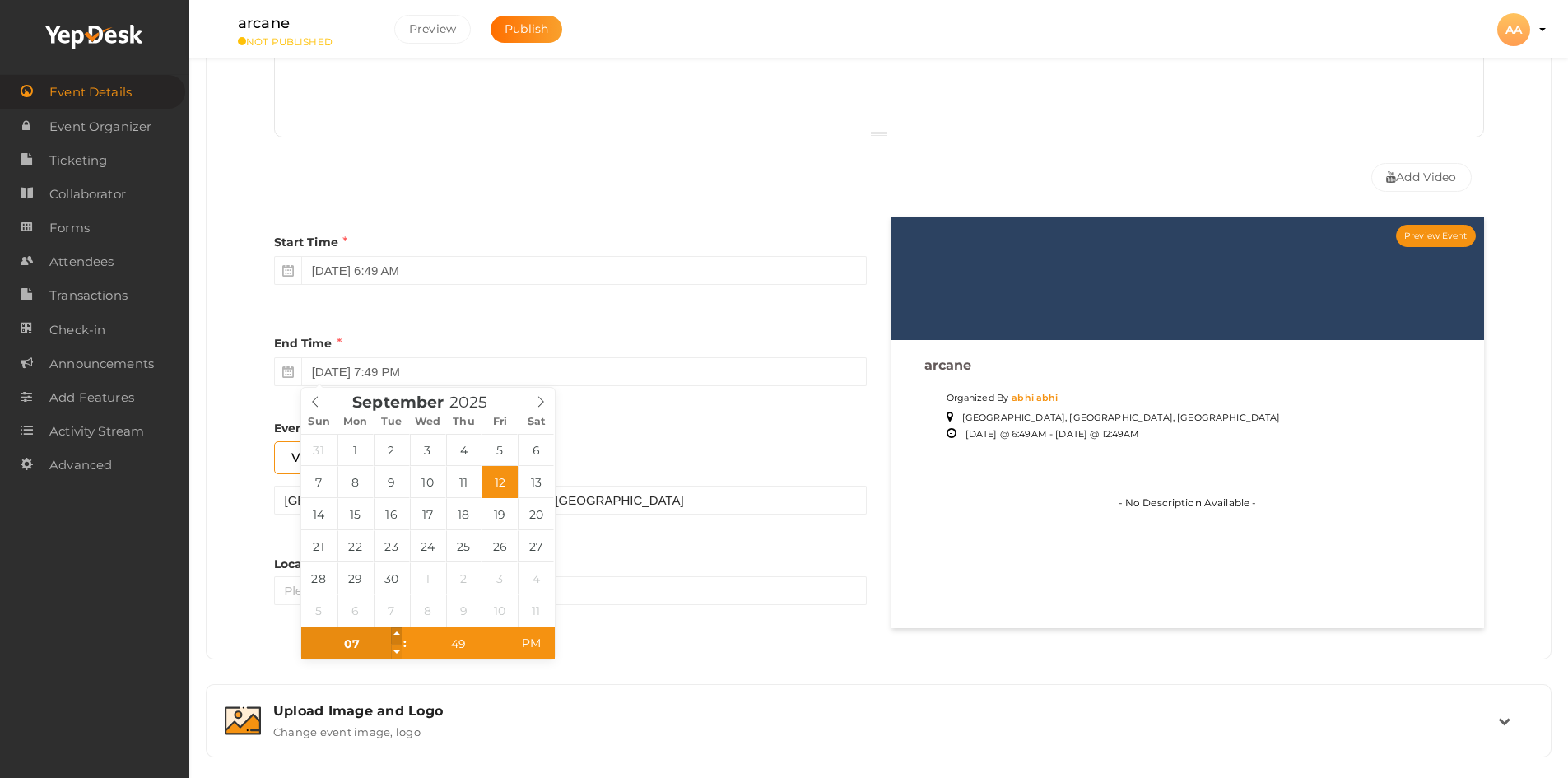
type input "September 12, 2025 8:49 PM"
click at [392, 635] on span at bounding box center [397, 635] width 12 height 17
type input "48"
type input "September 12, 2025 8:48 PM"
click at [503, 646] on span at bounding box center [503, 652] width 12 height 17
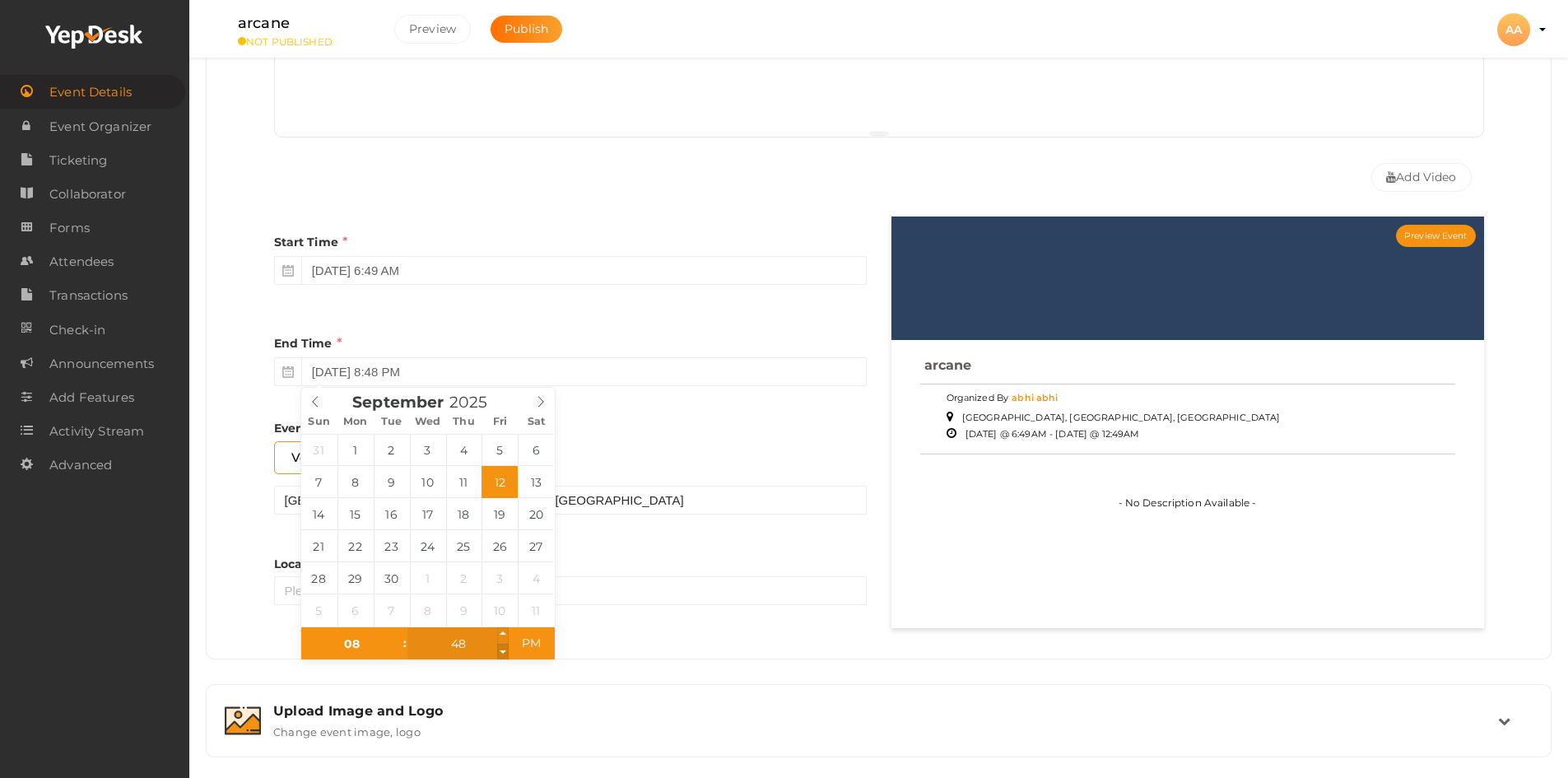
type input "47"
type input "September 12, 2025 8:47 PM"
click at [503, 646] on span at bounding box center [503, 652] width 12 height 17
type input "46"
type input "September 12, 2025 8:46 PM"
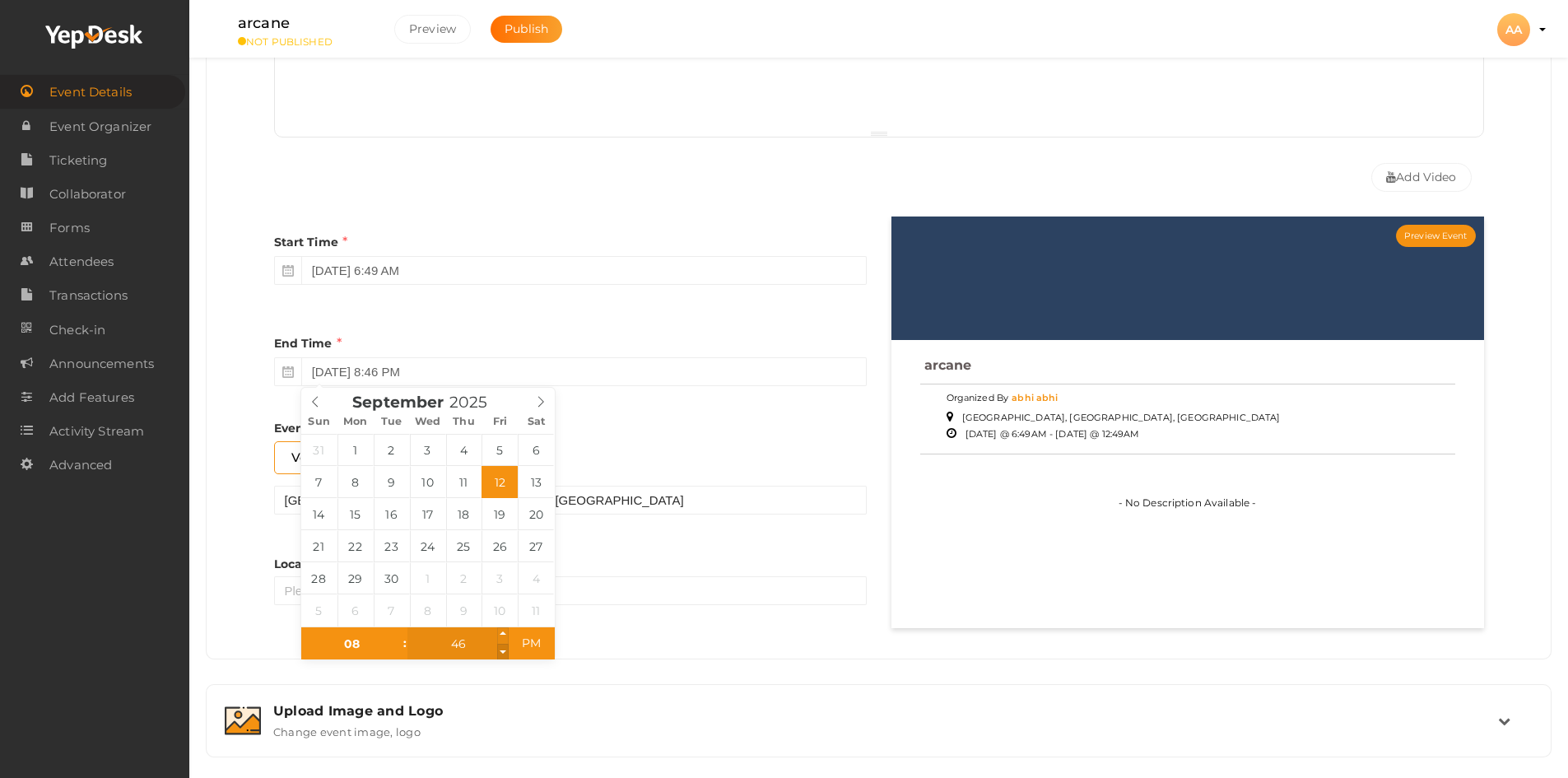
click at [503, 646] on span at bounding box center [503, 652] width 12 height 17
type input "45"
type input "September 12, 2025 8:45 PM"
click at [503, 646] on span at bounding box center [503, 652] width 12 height 17
type input "44"
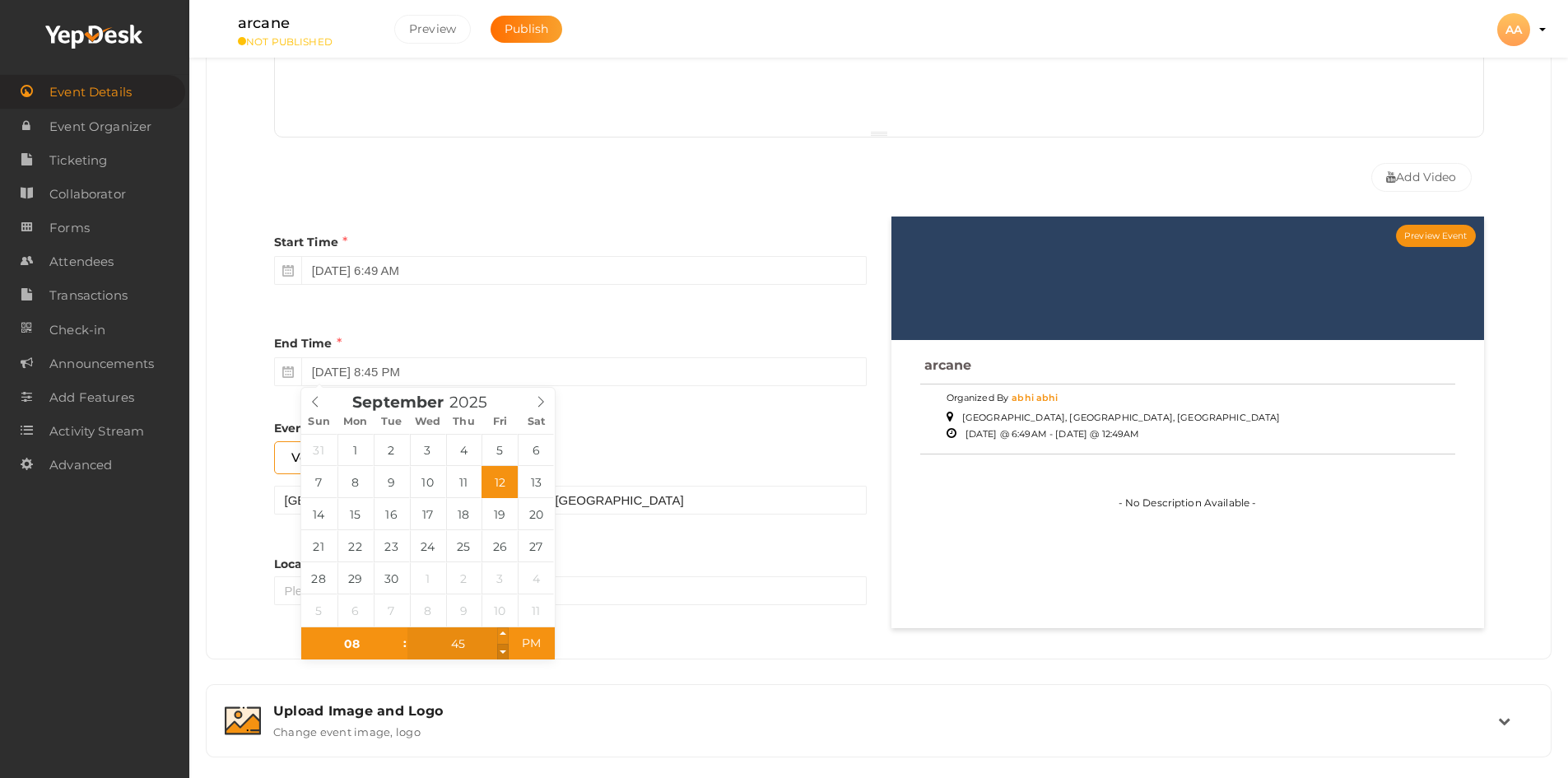
type input "September 12, 2025 8:44 PM"
click at [503, 646] on span at bounding box center [503, 652] width 12 height 17
type input "43"
type input "September 12, 2025 8:43 PM"
click at [503, 646] on span at bounding box center [503, 652] width 12 height 17
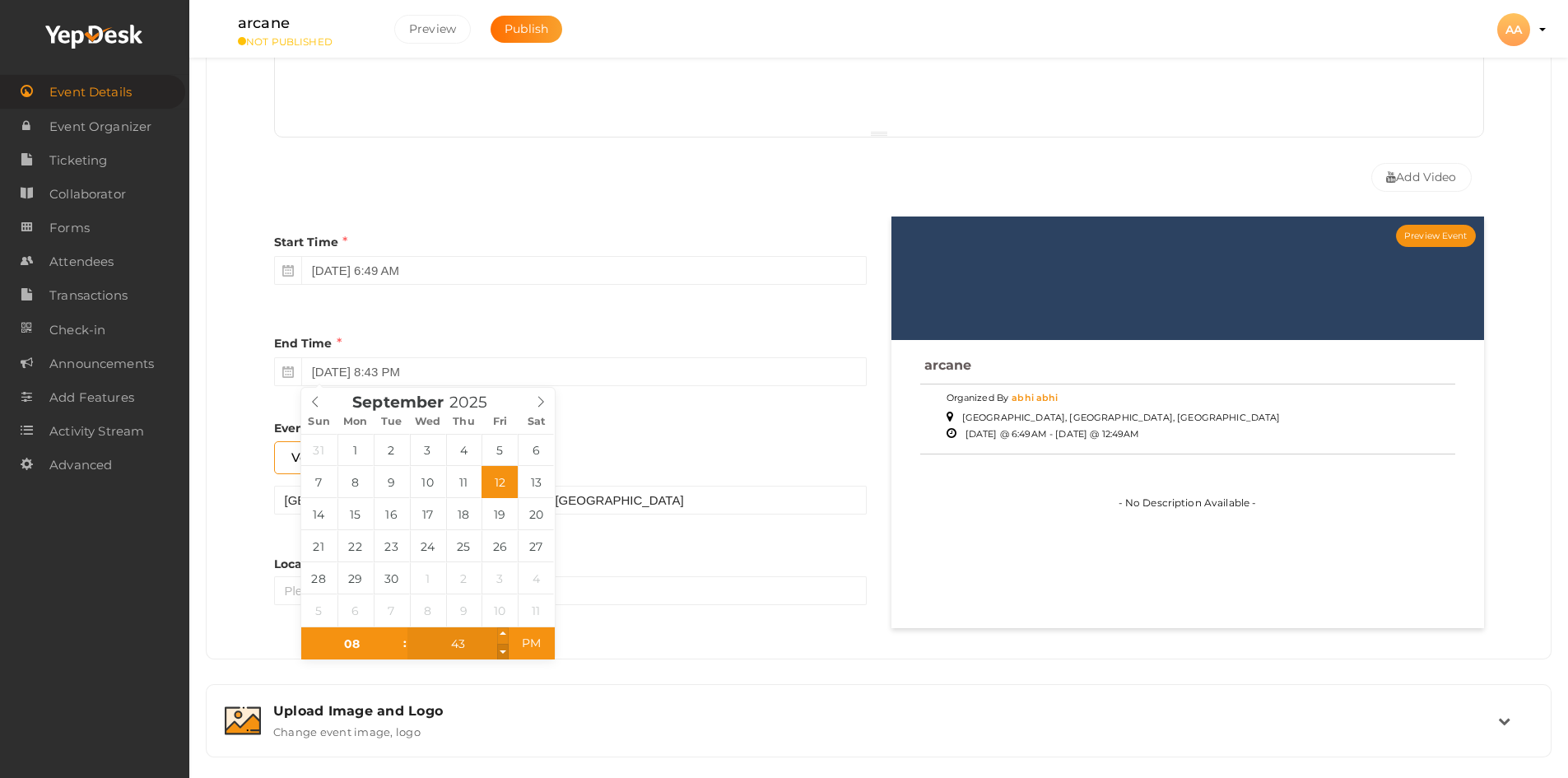
type input "42"
type input "September 12, 2025 8:42 PM"
click at [503, 646] on span at bounding box center [503, 652] width 12 height 17
type input "41"
type input "September 12, 2025 8:41 PM"
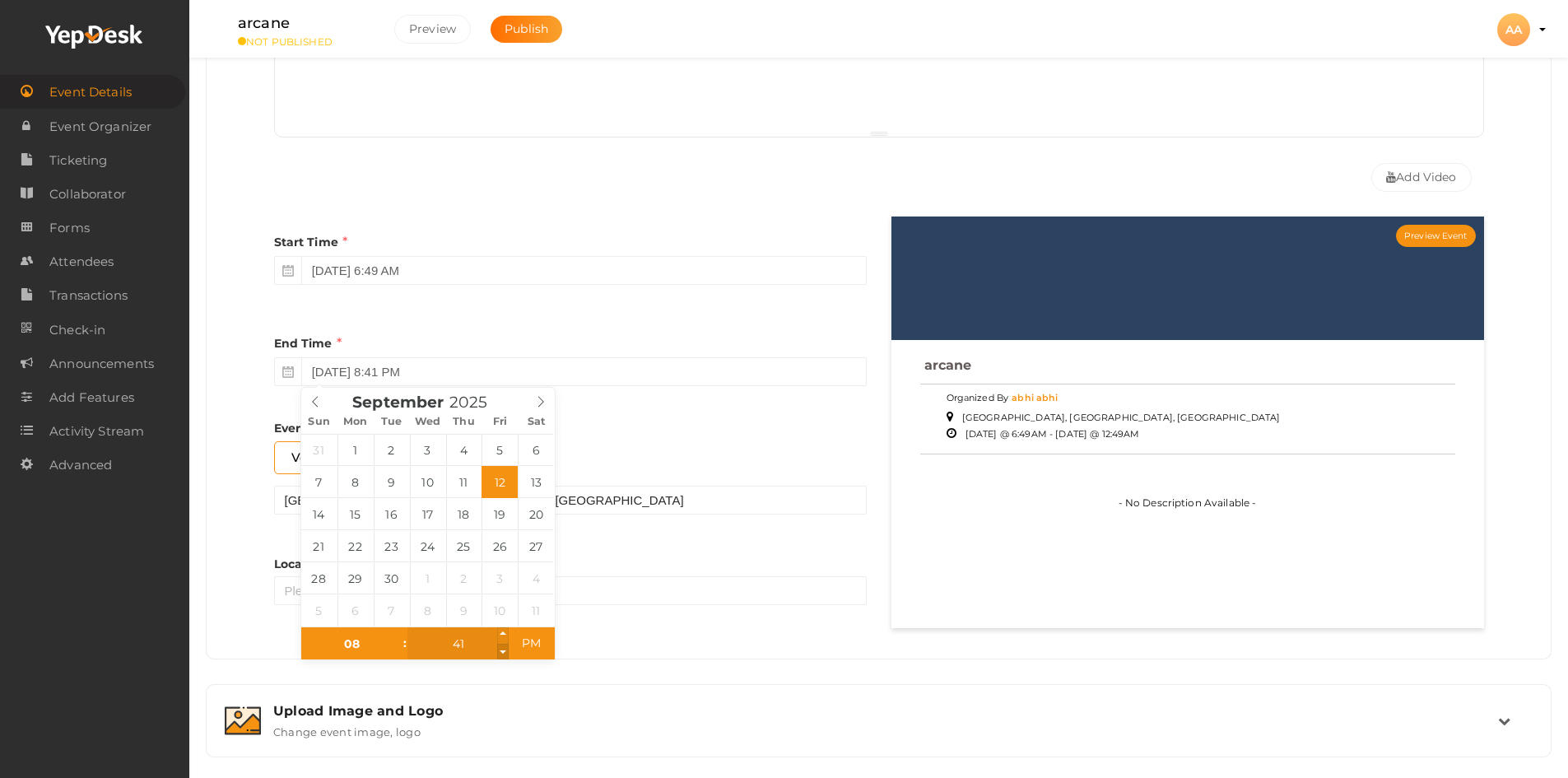
click at [503, 646] on span at bounding box center [503, 652] width 12 height 17
type input "40"
type input "September 12, 2025 8:40 PM"
click at [503, 646] on span at bounding box center [503, 652] width 12 height 17
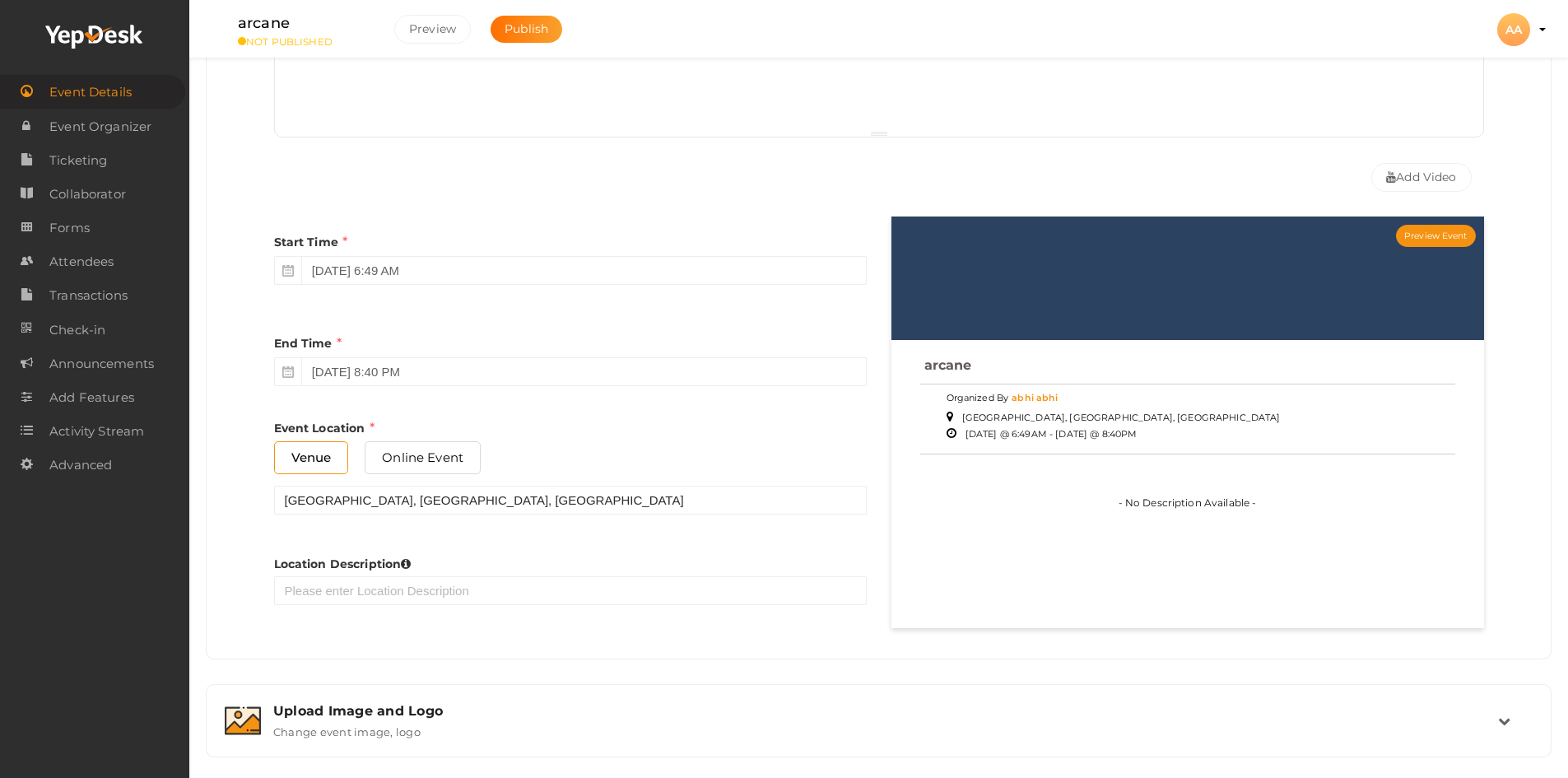
click at [625, 616] on div "Start Time September 12, 2025 6:49 AM End Time September 12, 2025 8:40 PM End T…" at bounding box center [570, 428] width 618 height 422
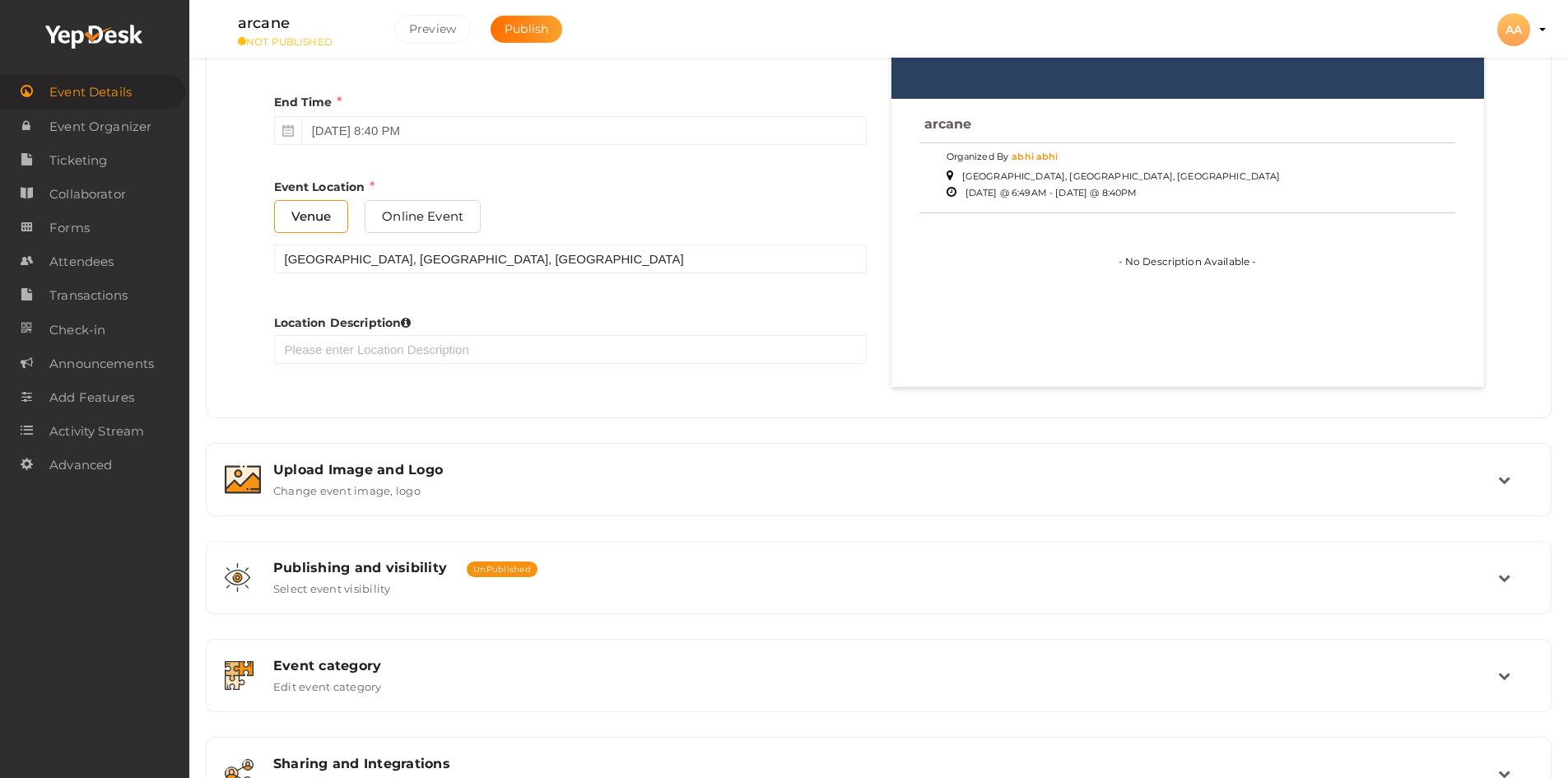
scroll to position [824, 0]
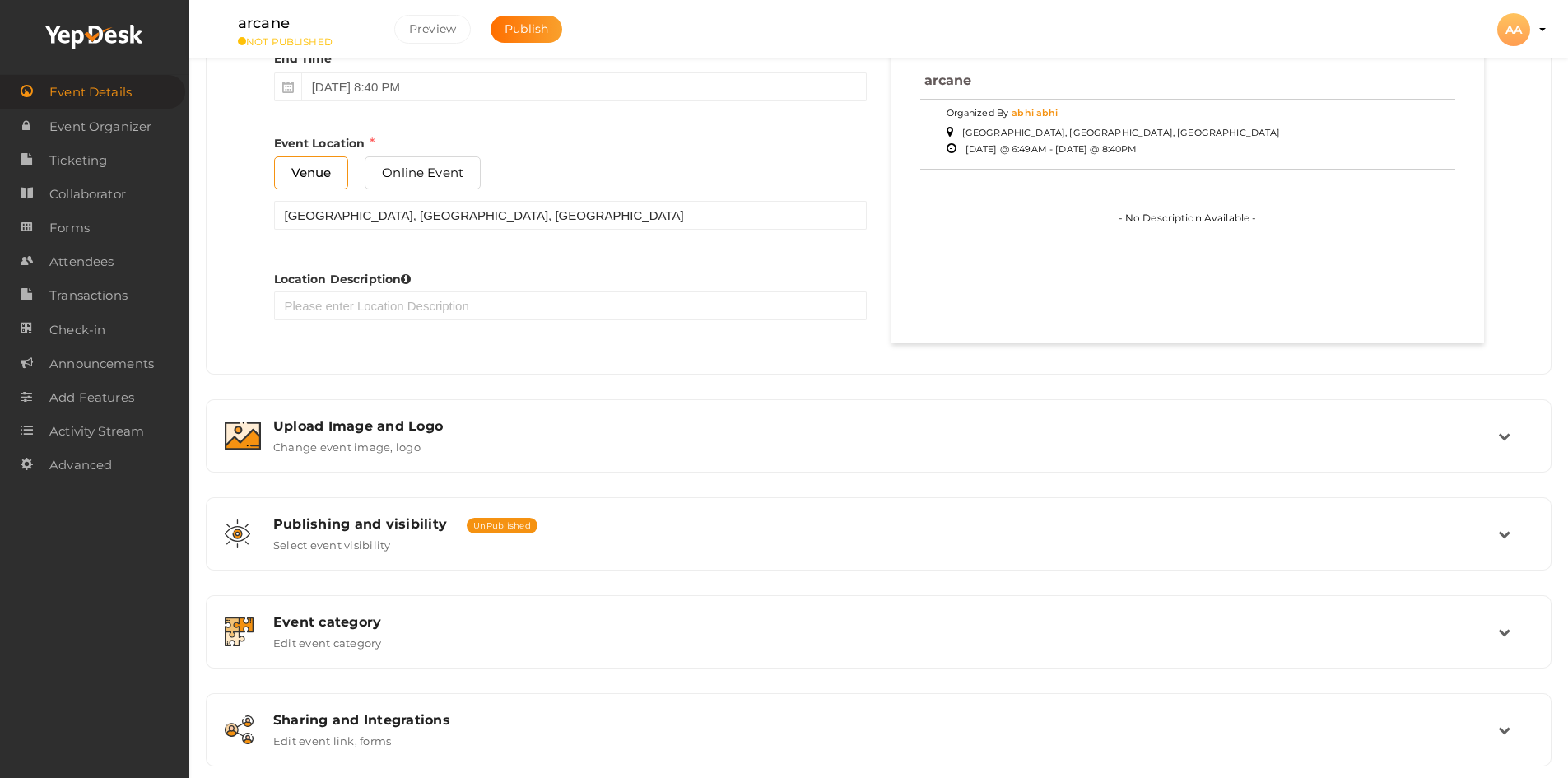
scroll to position [989, 0]
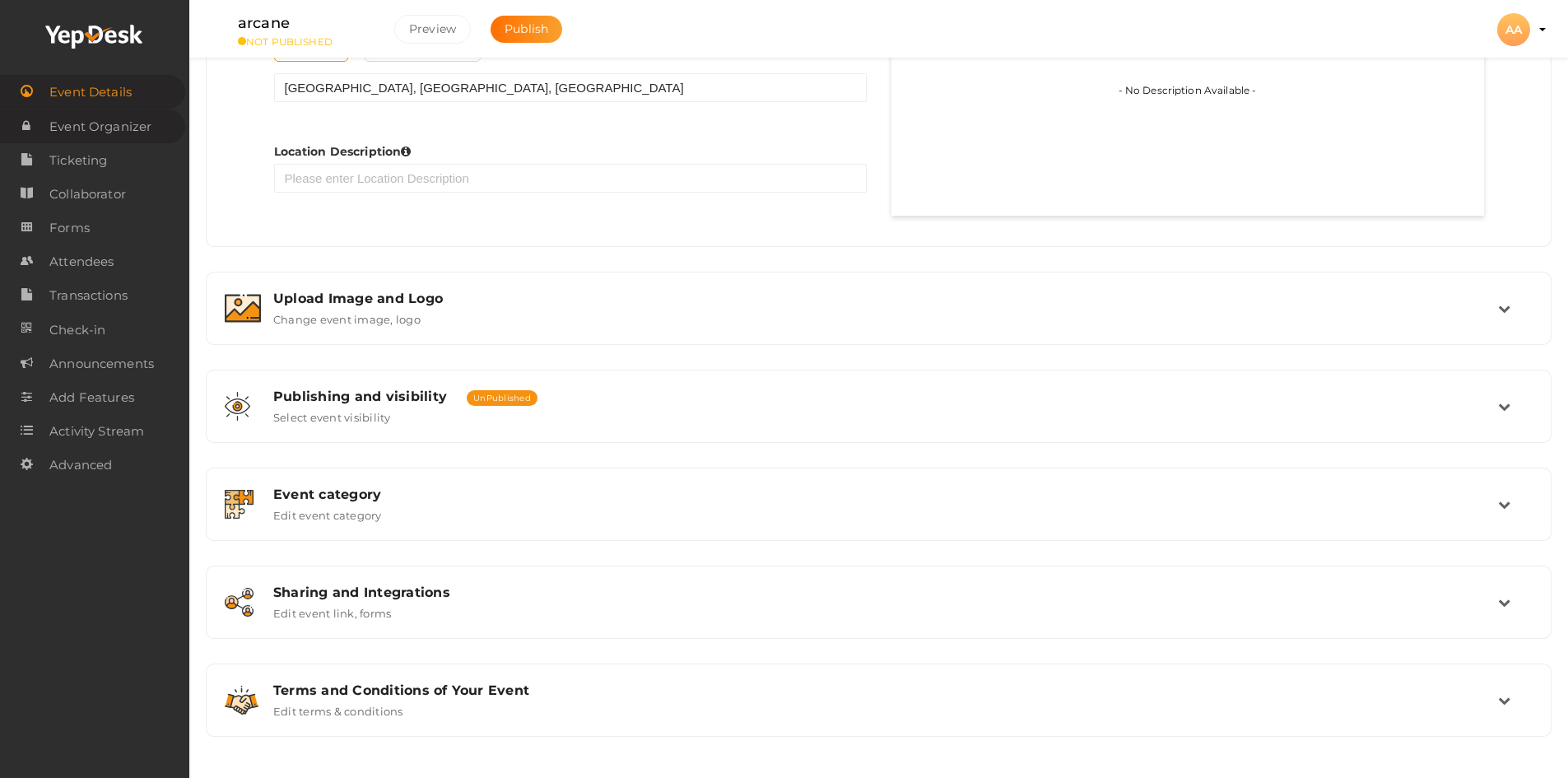
click at [133, 141] on span "Event Organizer" at bounding box center [101, 127] width 102 height 33
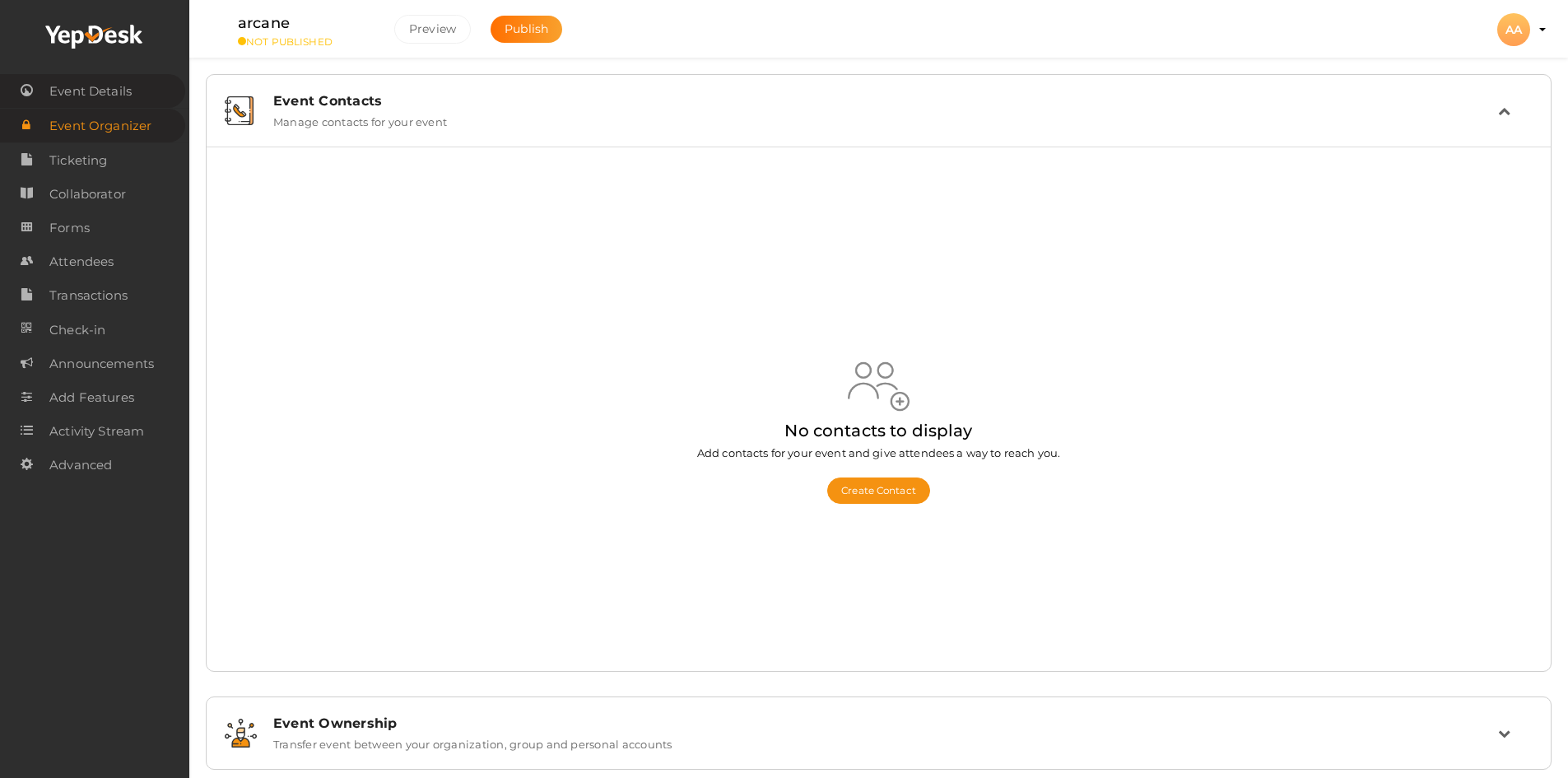
click at [149, 89] on link "Event Details" at bounding box center [93, 91] width 185 height 34
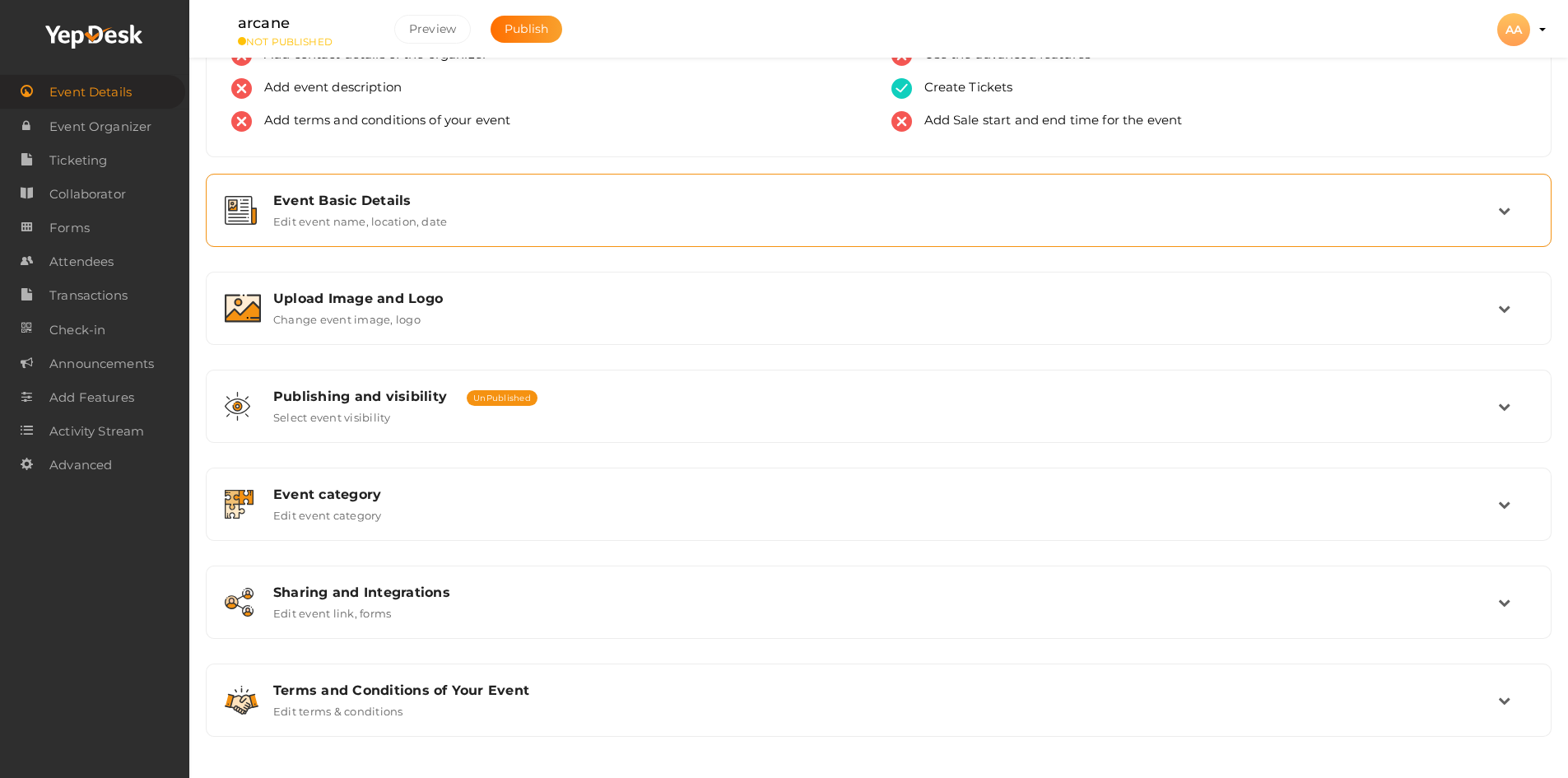
click at [358, 203] on div "Event Basic Details" at bounding box center [885, 200] width 1225 height 16
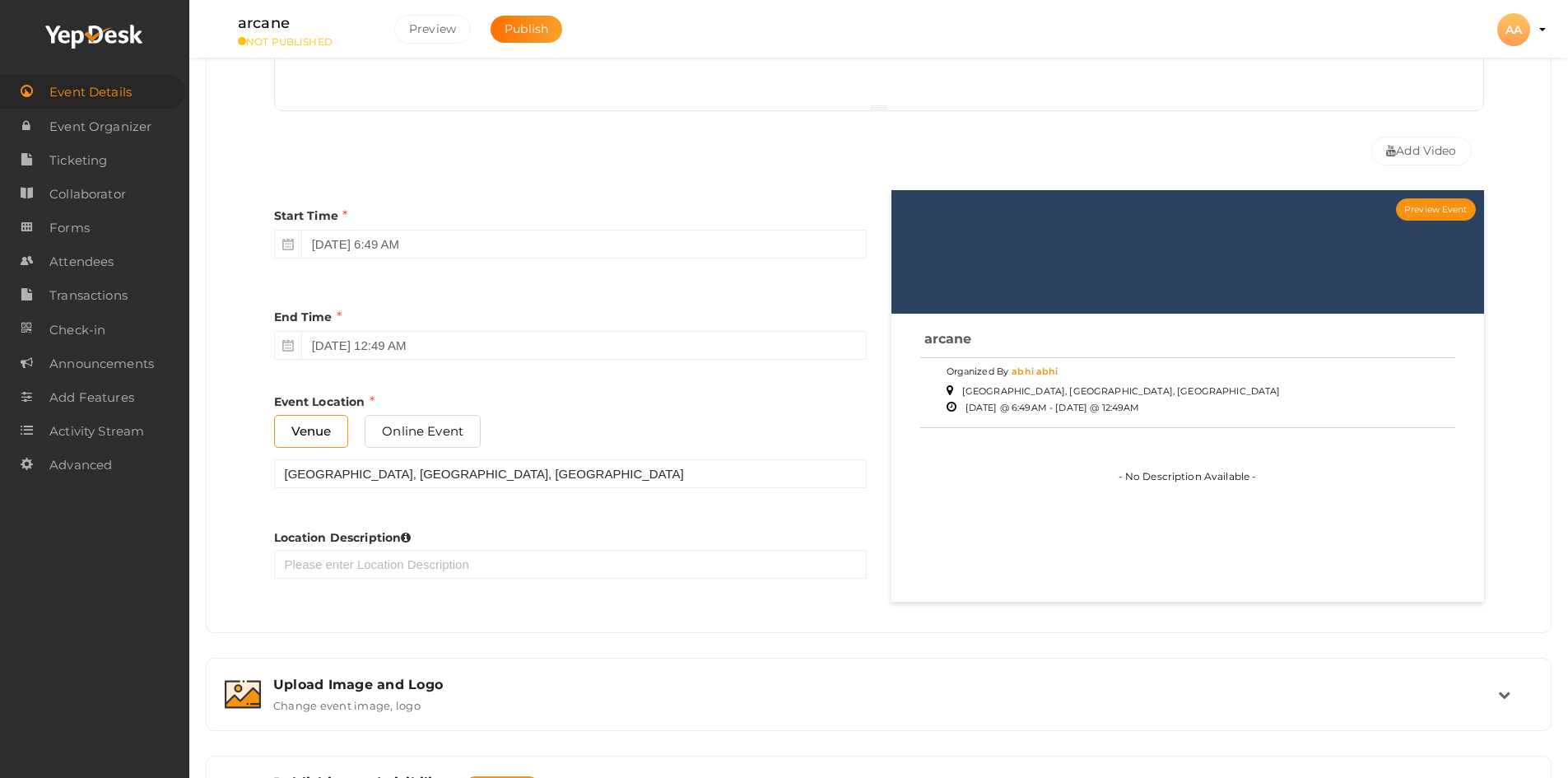
scroll to position [596, 0]
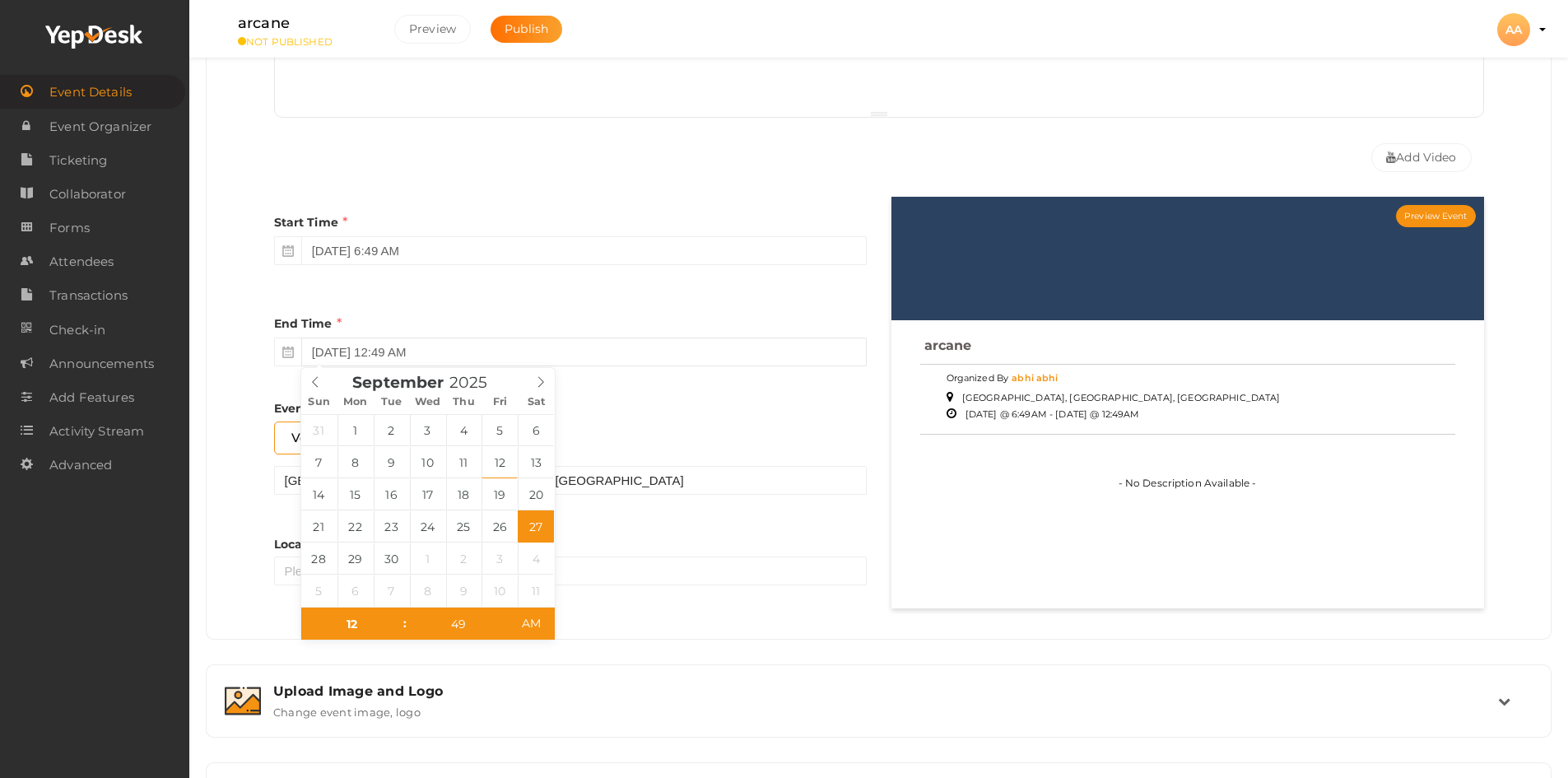
click at [450, 344] on input "September 27, 2025 12:49 AM" at bounding box center [583, 352] width 565 height 29
type input "September 12, 2025 12:49 AM"
type input "01"
type input "September 12, 2025 1:49 AM"
click at [397, 618] on span at bounding box center [397, 616] width 12 height 17
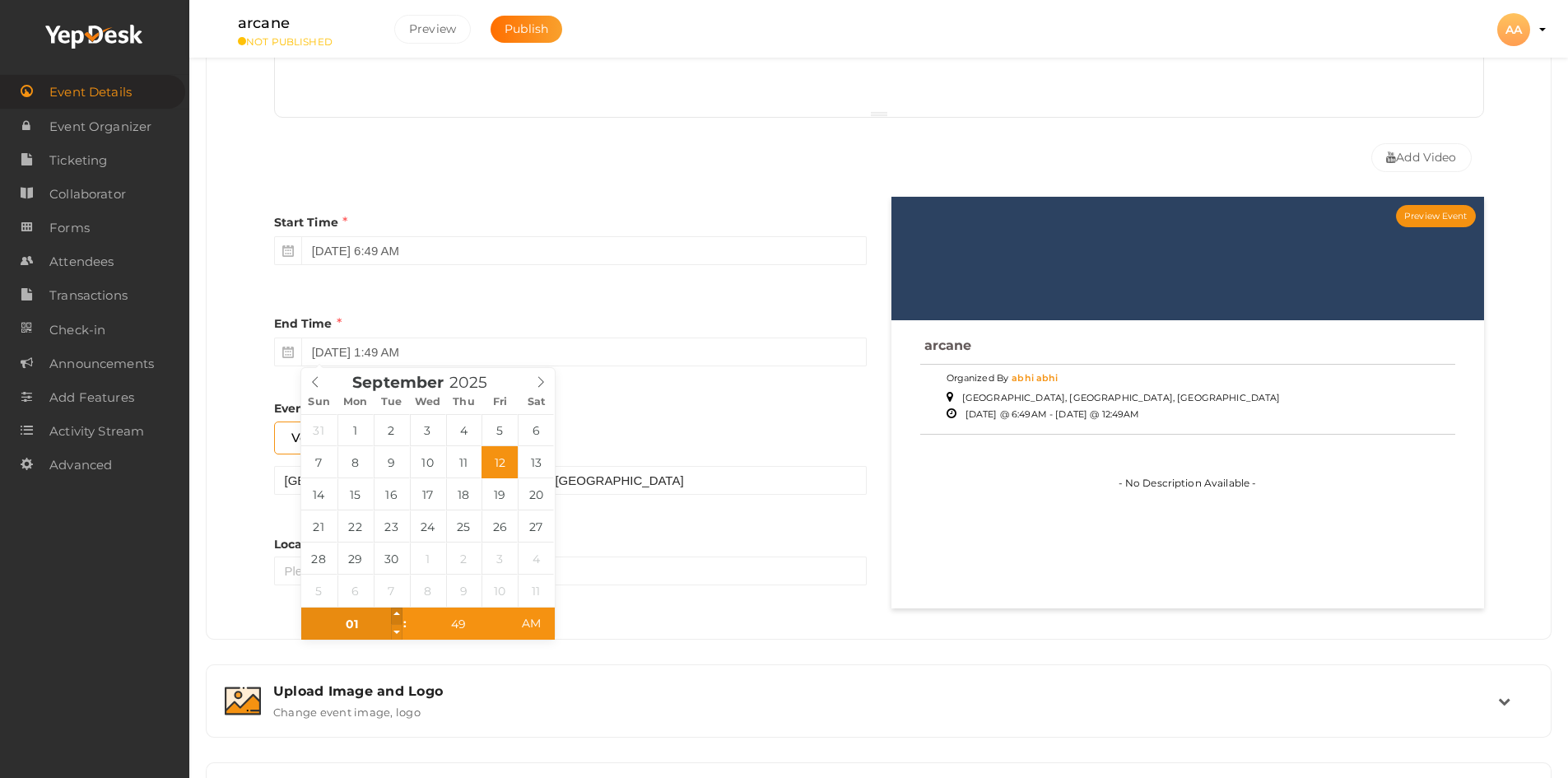
type input "02"
type input "September 12, 2025 2:49 AM"
click at [397, 618] on span at bounding box center [397, 616] width 12 height 17
type input "03"
type input "September 12, 2025 3:49 AM"
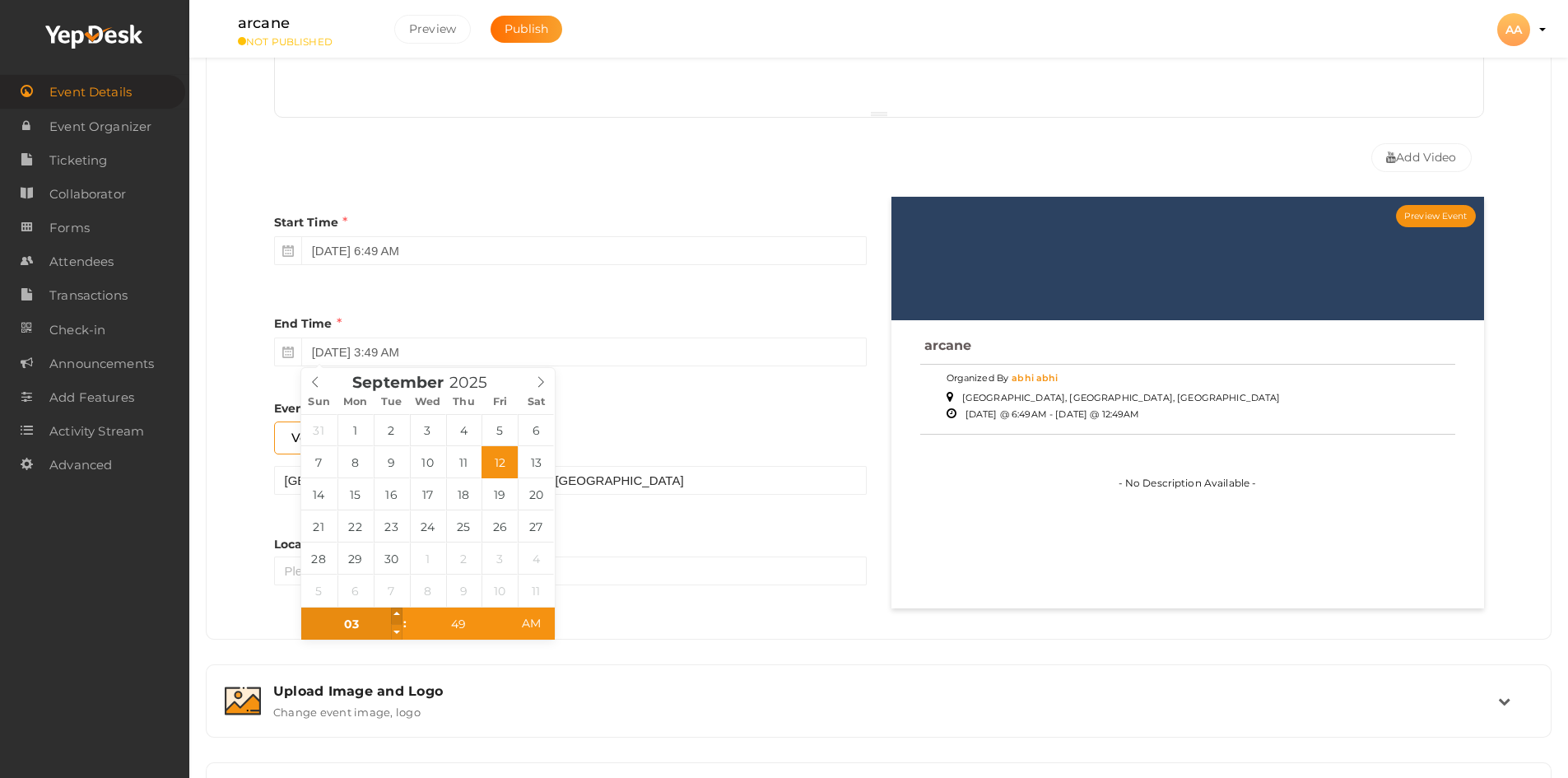
click at [397, 618] on span at bounding box center [397, 616] width 12 height 17
type input "04"
type input "September 12, 2025 4:49 AM"
click at [397, 618] on span at bounding box center [397, 616] width 12 height 17
type input "05"
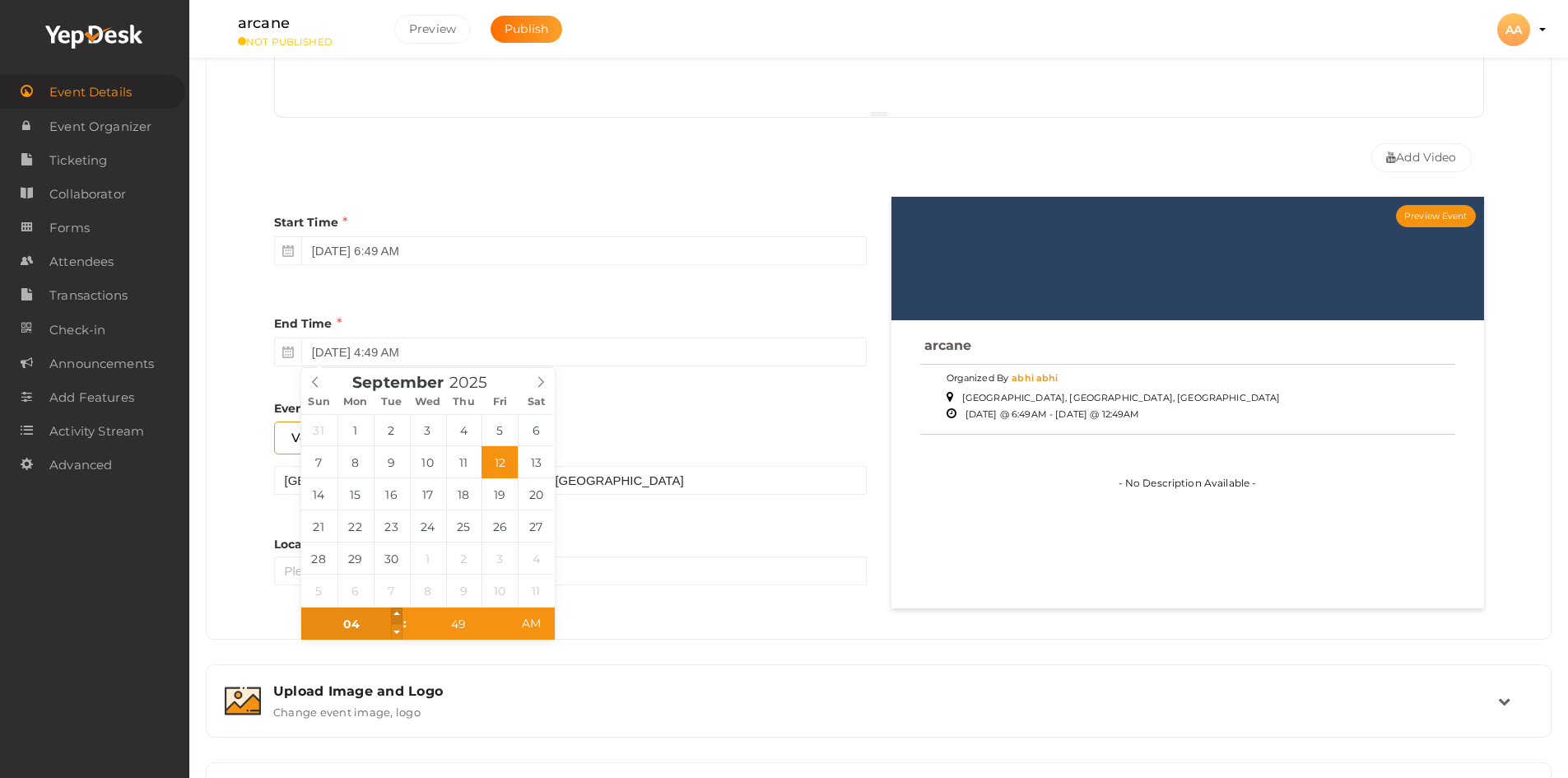
type input "September 12, 2025 5:49 AM"
click at [397, 618] on span at bounding box center [397, 616] width 12 height 17
type input "06"
type input "September 12, 2025 6:49 AM"
click at [397, 618] on span at bounding box center [397, 616] width 12 height 17
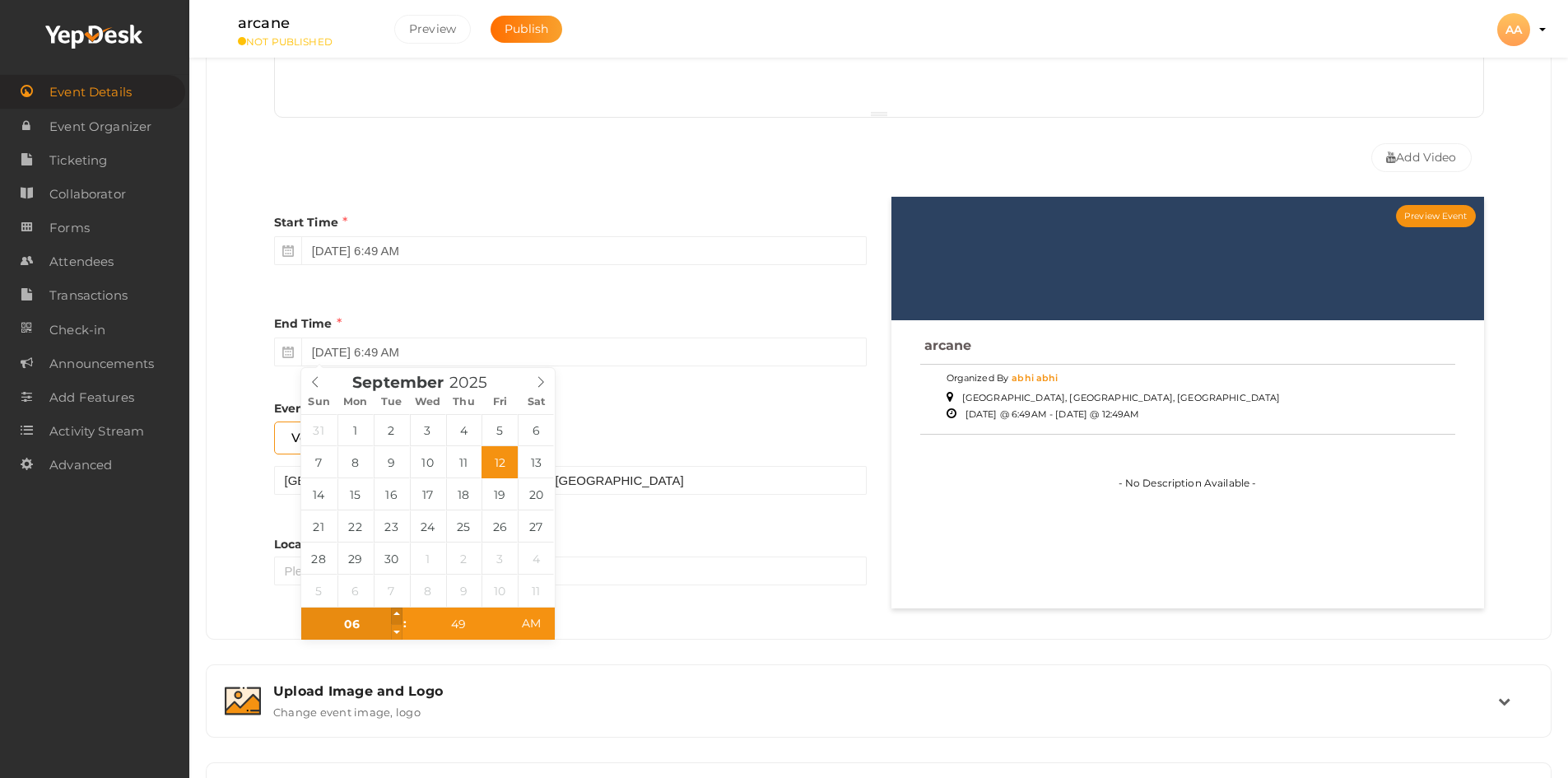
type input "07"
type input "September 12, 2025 7:49 AM"
click at [397, 618] on span at bounding box center [397, 616] width 12 height 17
type input "08"
click at [397, 618] on span at bounding box center [397, 616] width 12 height 17
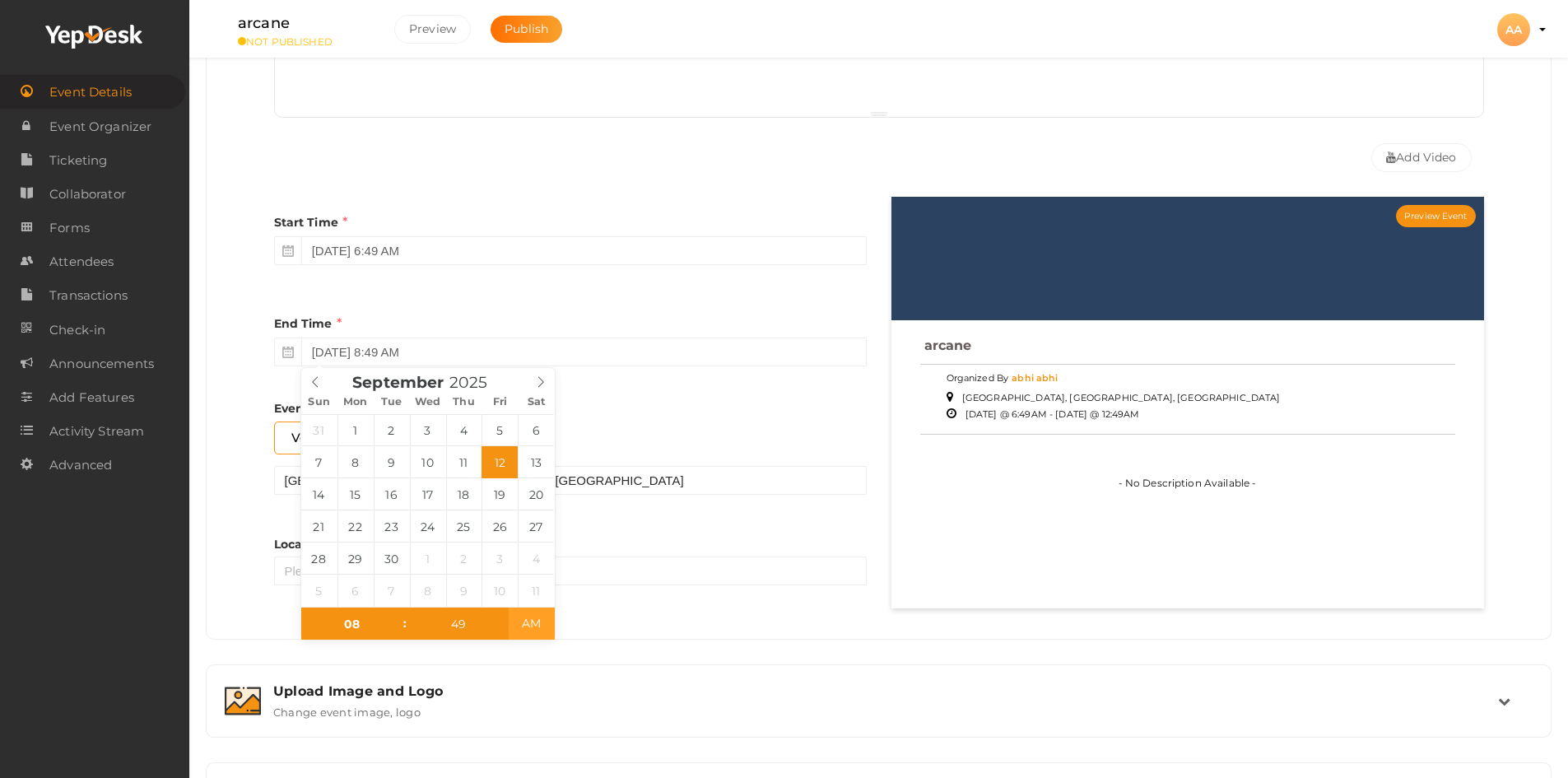
type input "September 12, 2025 8:49 PM"
drag, startPoint x: 544, startPoint y: 619, endPoint x: 476, endPoint y: 629, distance: 68.7
click at [543, 619] on span "PM" at bounding box center [531, 624] width 45 height 33
type input "48"
type input "September 12, 2025 8:48 PM"
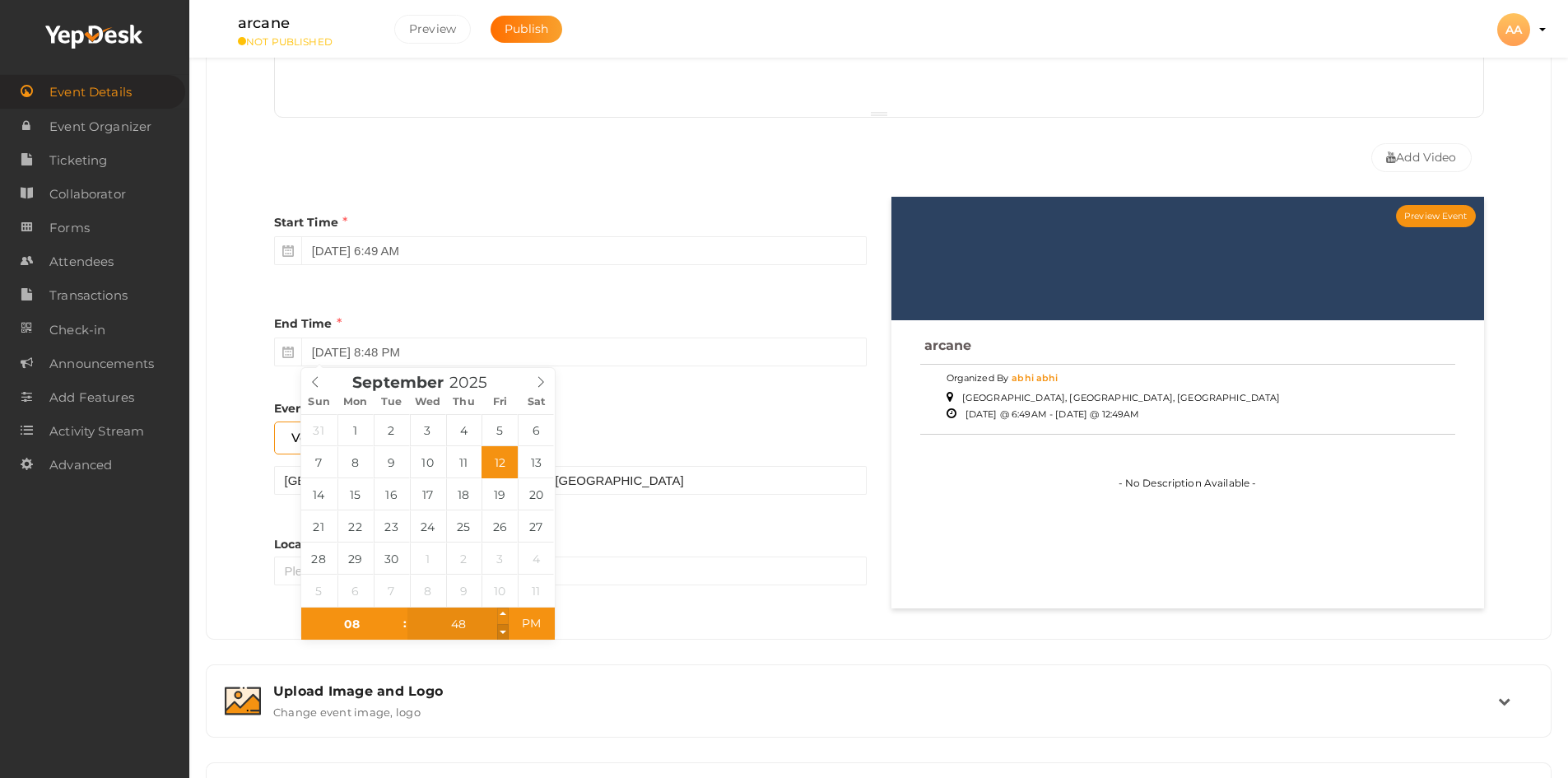
click at [503, 631] on span at bounding box center [503, 632] width 12 height 17
type input "47"
type input "September 12, 2025 8:47 PM"
click at [503, 631] on span at bounding box center [503, 632] width 12 height 17
type input "46"
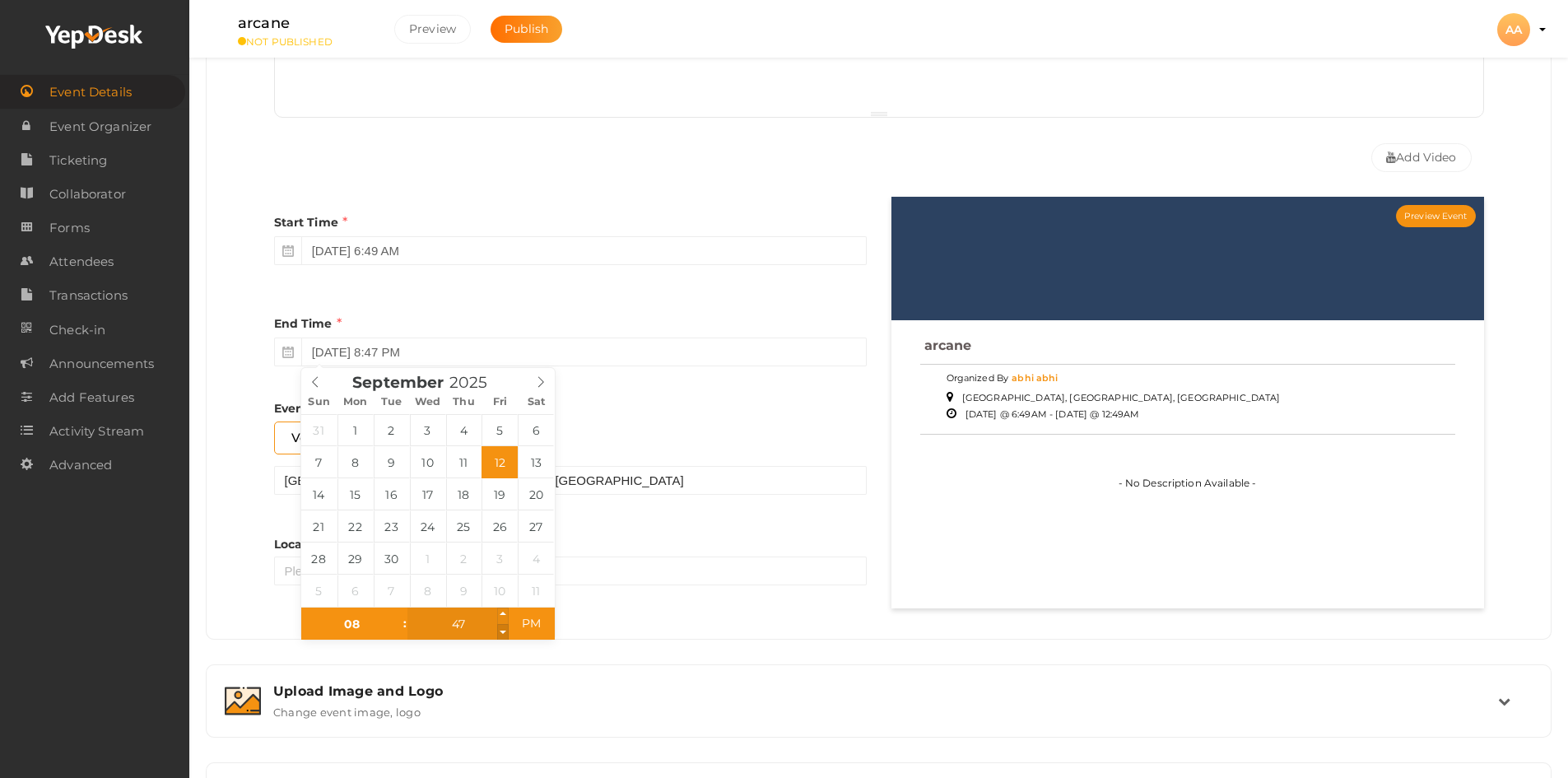
type input "September 12, 2025 8:46 PM"
click at [503, 631] on span at bounding box center [503, 632] width 12 height 17
type input "45"
type input "September 12, 2025 8:45 PM"
click at [503, 631] on span at bounding box center [503, 632] width 12 height 17
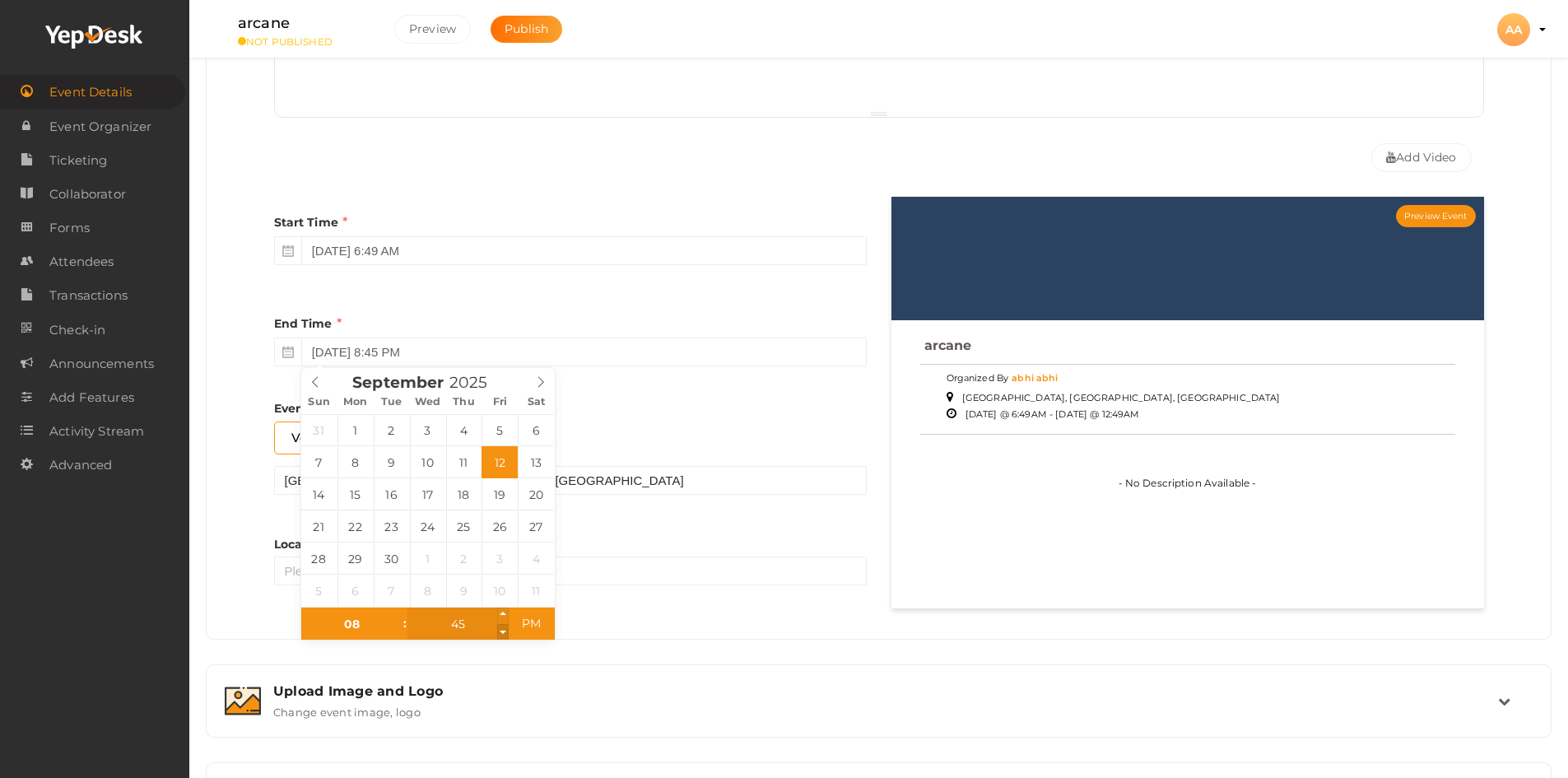
type input "44"
type input "September 12, 2025 8:44 PM"
click at [503, 631] on span at bounding box center [503, 632] width 12 height 17
type input "43"
type input "September 12, 2025 8:43 PM"
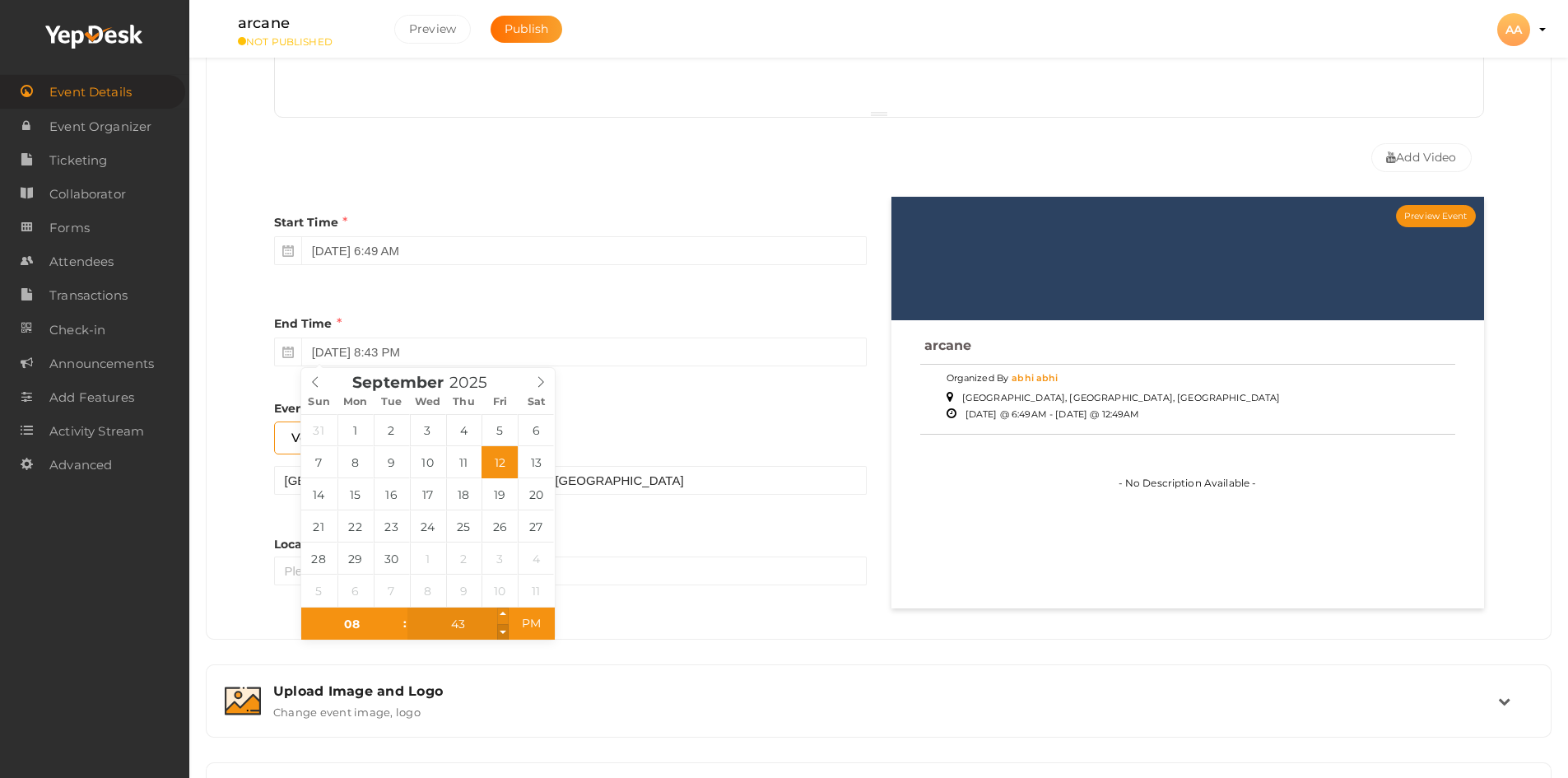
click at [503, 631] on span at bounding box center [503, 632] width 12 height 17
type input "42"
type input "September 12, 2025 8:42 PM"
click at [503, 631] on span at bounding box center [503, 632] width 12 height 17
type input "41"
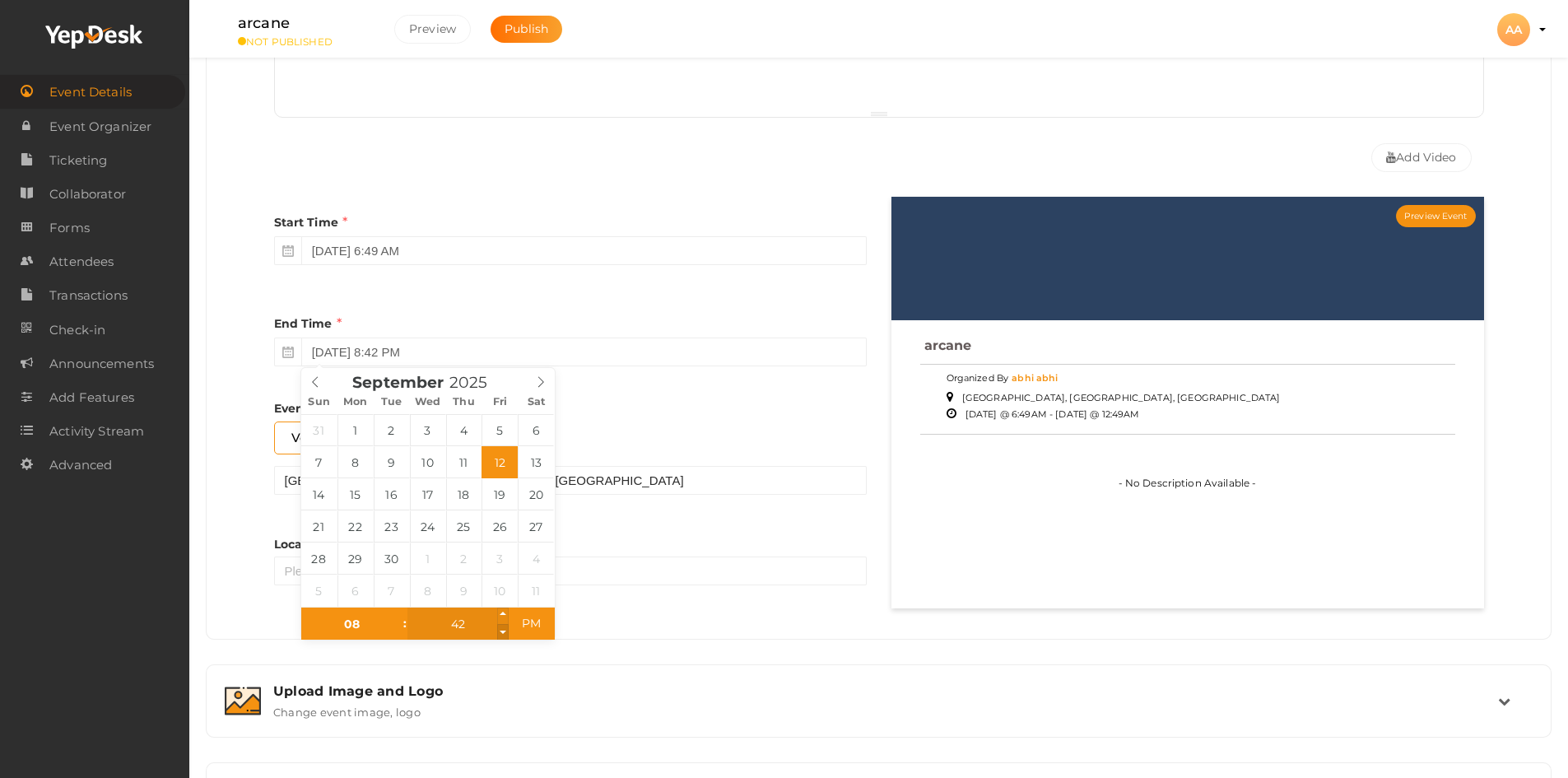
type input "September 12, 2025 8:41 PM"
click at [503, 631] on span at bounding box center [503, 632] width 12 height 17
click at [636, 444] on div "Venue Online Event" at bounding box center [570, 443] width 592 height 44
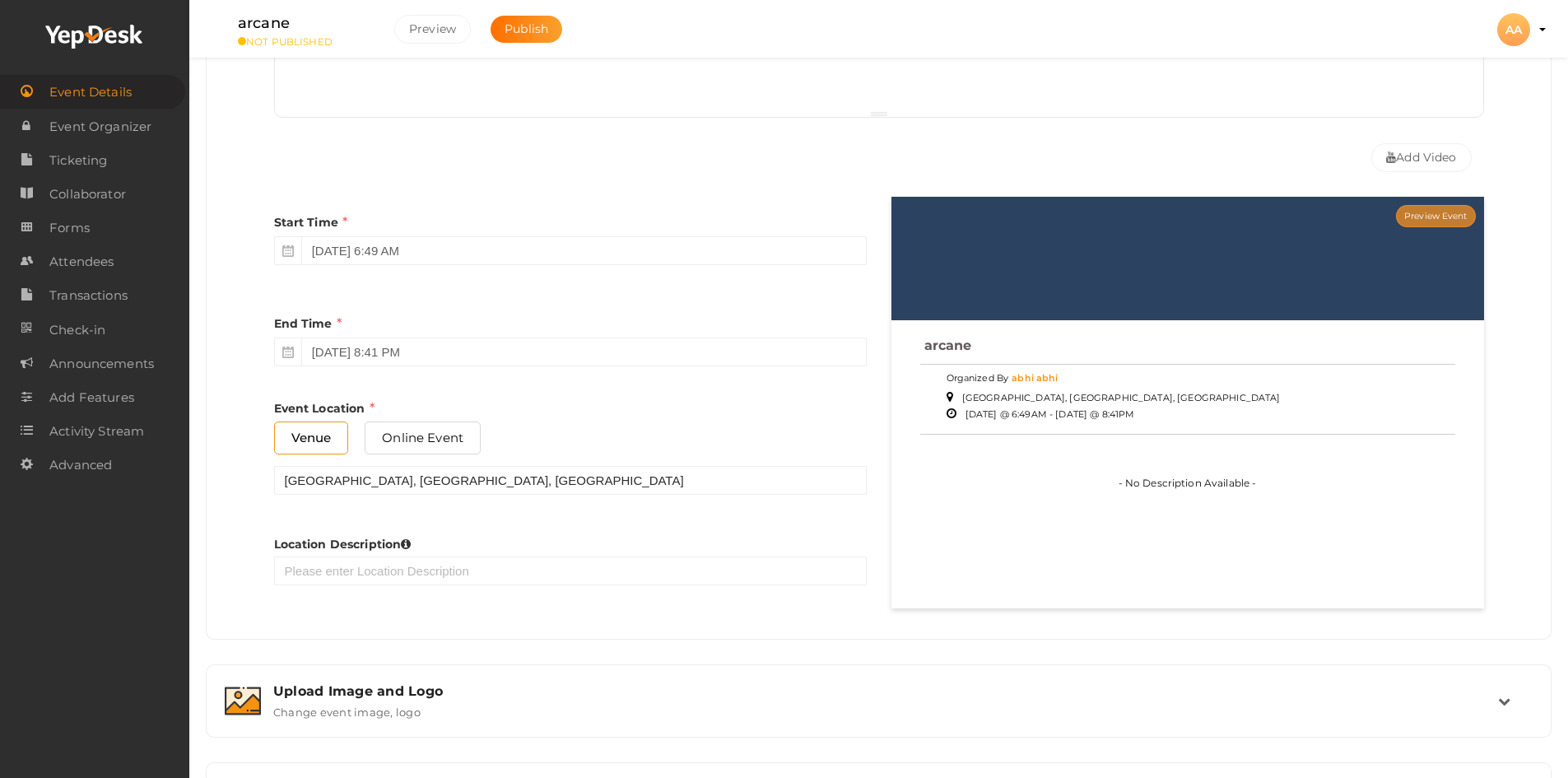
click at [1444, 212] on button "Preview Event" at bounding box center [1435, 216] width 79 height 22
click at [565, 415] on div "Event Location Venue Online Event Angamaly, Kerala, India Sorry! Couldn't find …" at bounding box center [570, 447] width 592 height 96
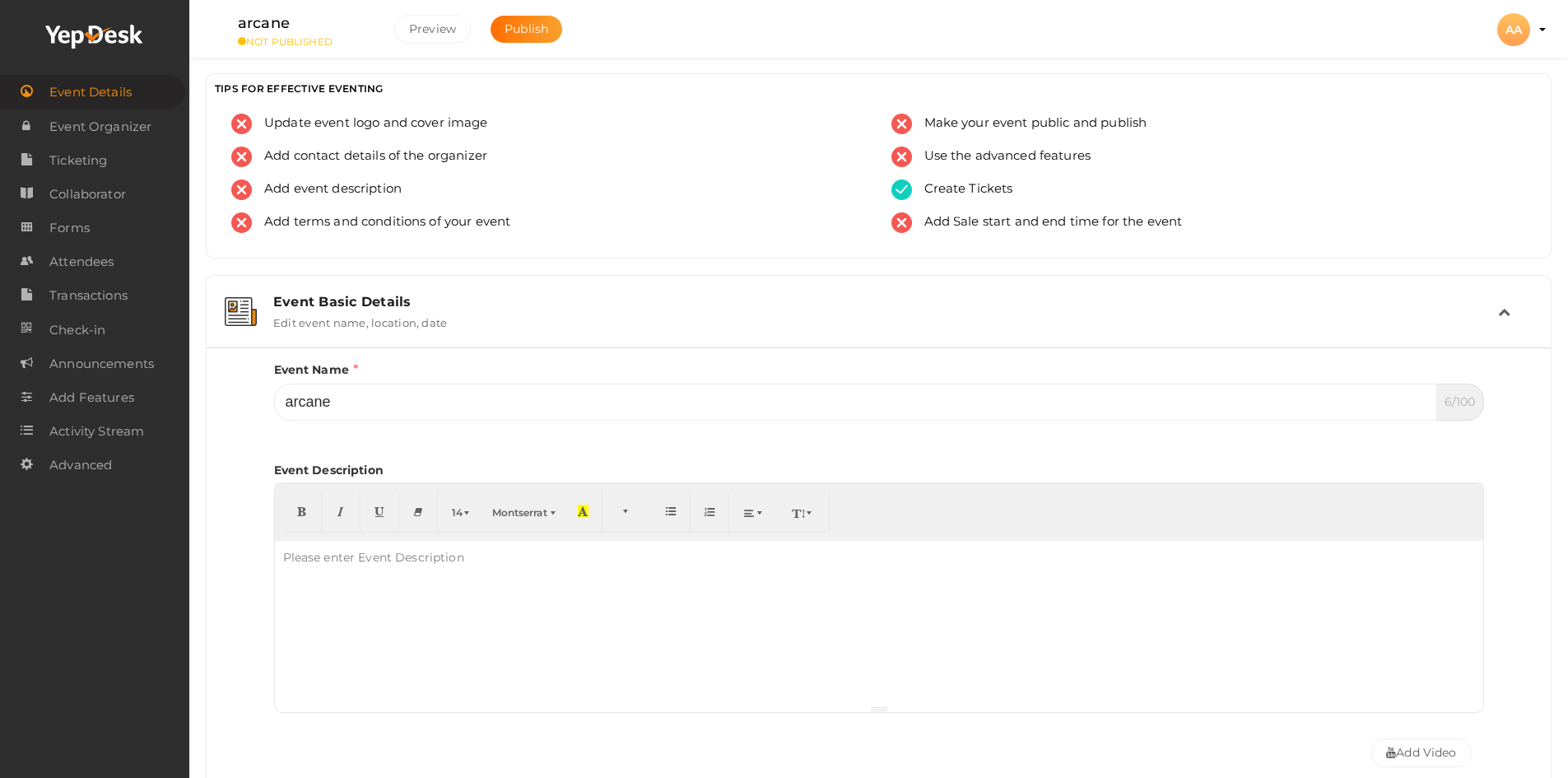
scroll to position [0, 0]
click at [524, 36] on button "Publish" at bounding box center [526, 29] width 71 height 27
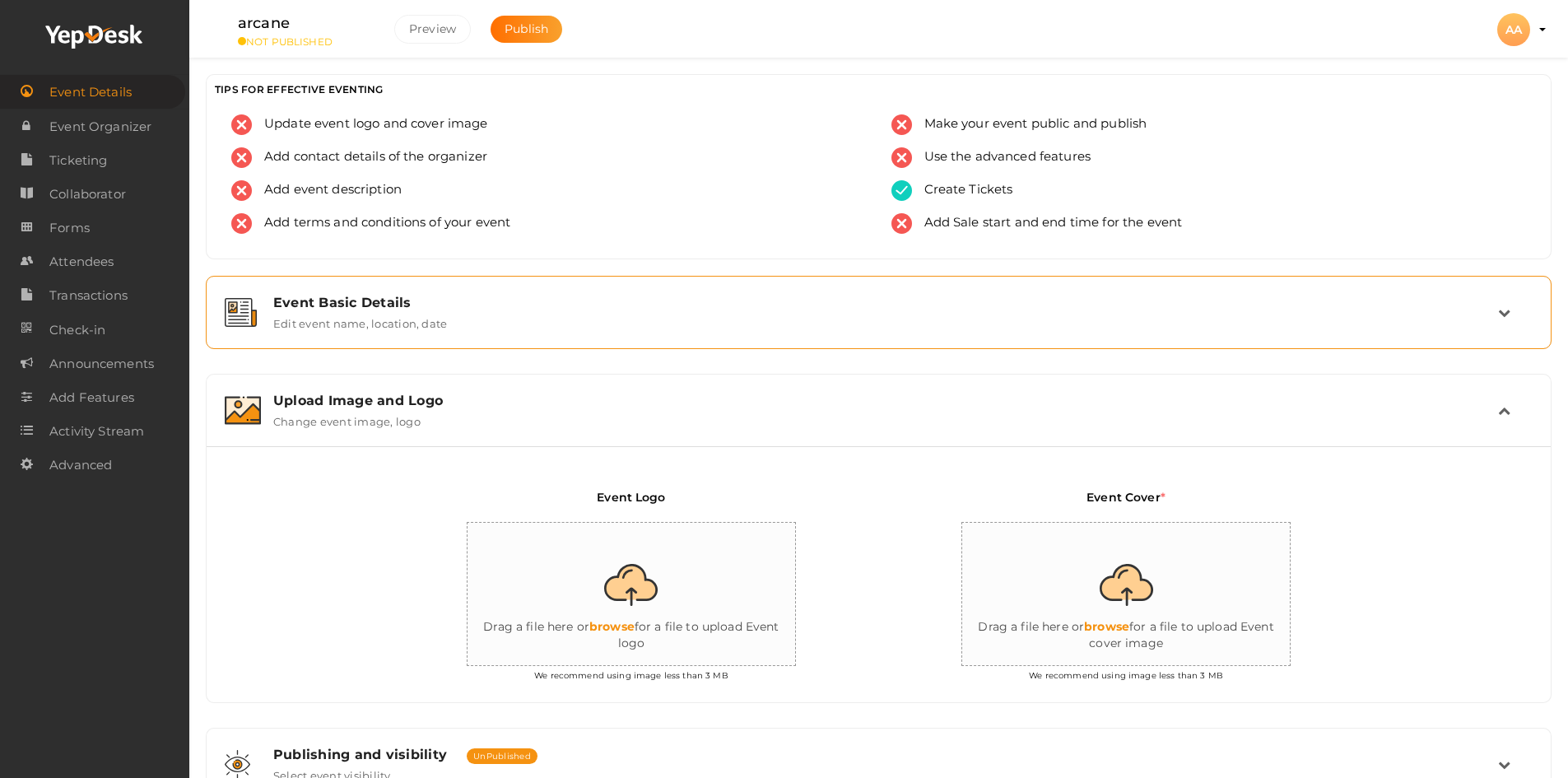
click at [474, 307] on div "Event Basic Details" at bounding box center [885, 303] width 1225 height 16
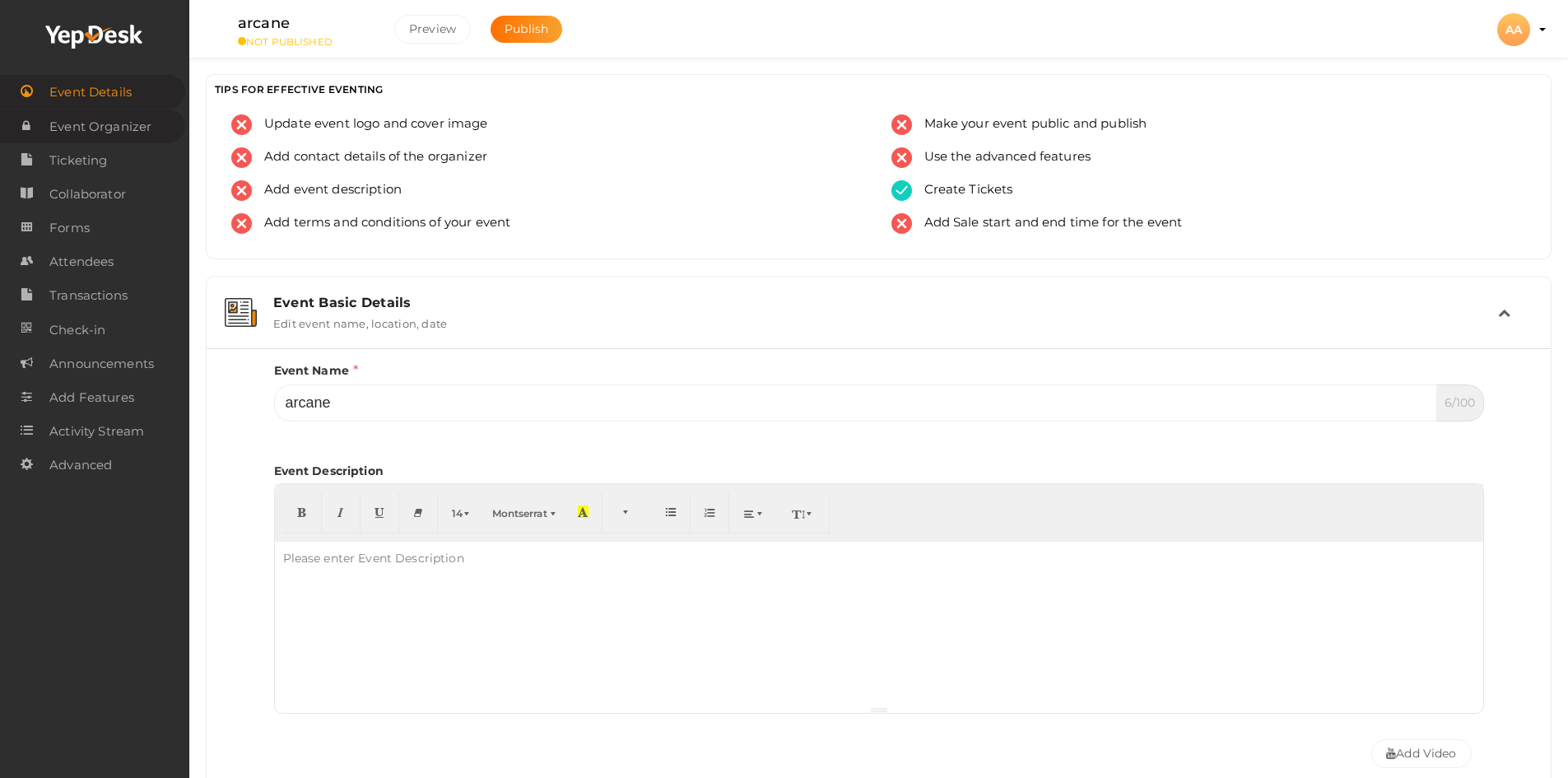
click at [106, 118] on span "Event Organizer" at bounding box center [101, 127] width 102 height 33
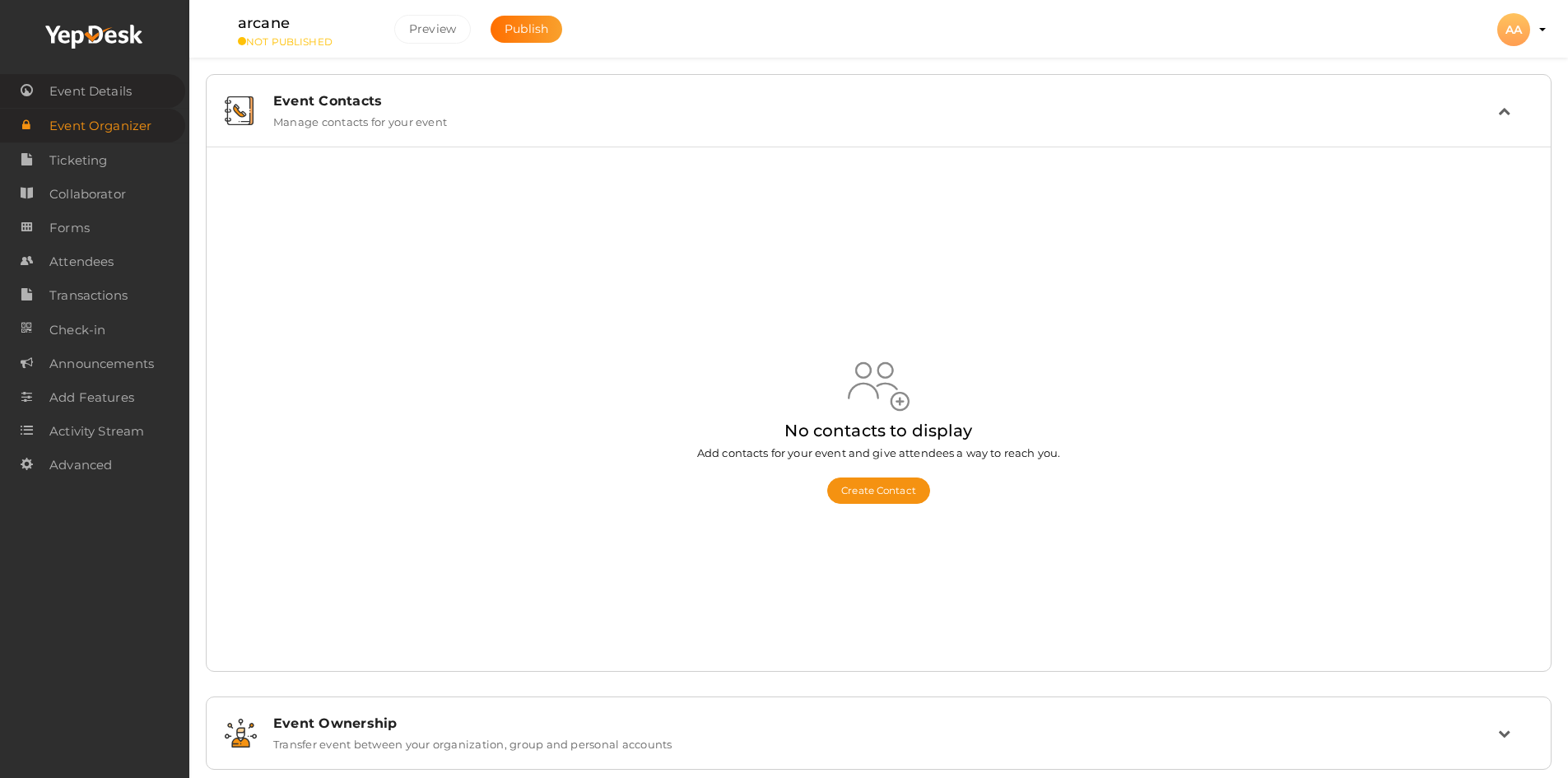
click at [117, 102] on span "Event Details" at bounding box center [91, 92] width 82 height 33
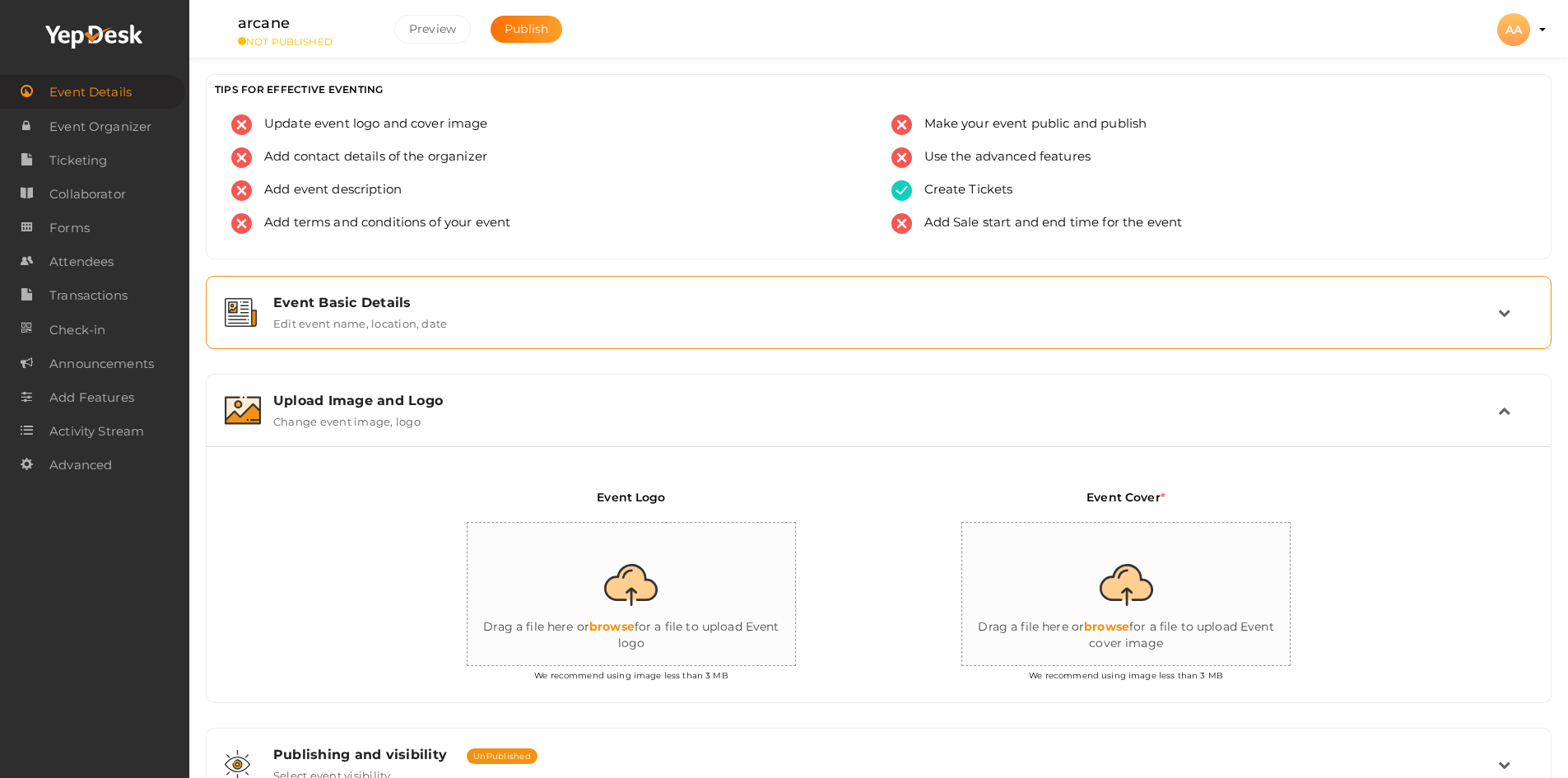
click at [332, 325] on label "Edit event name, location, date" at bounding box center [360, 320] width 174 height 20
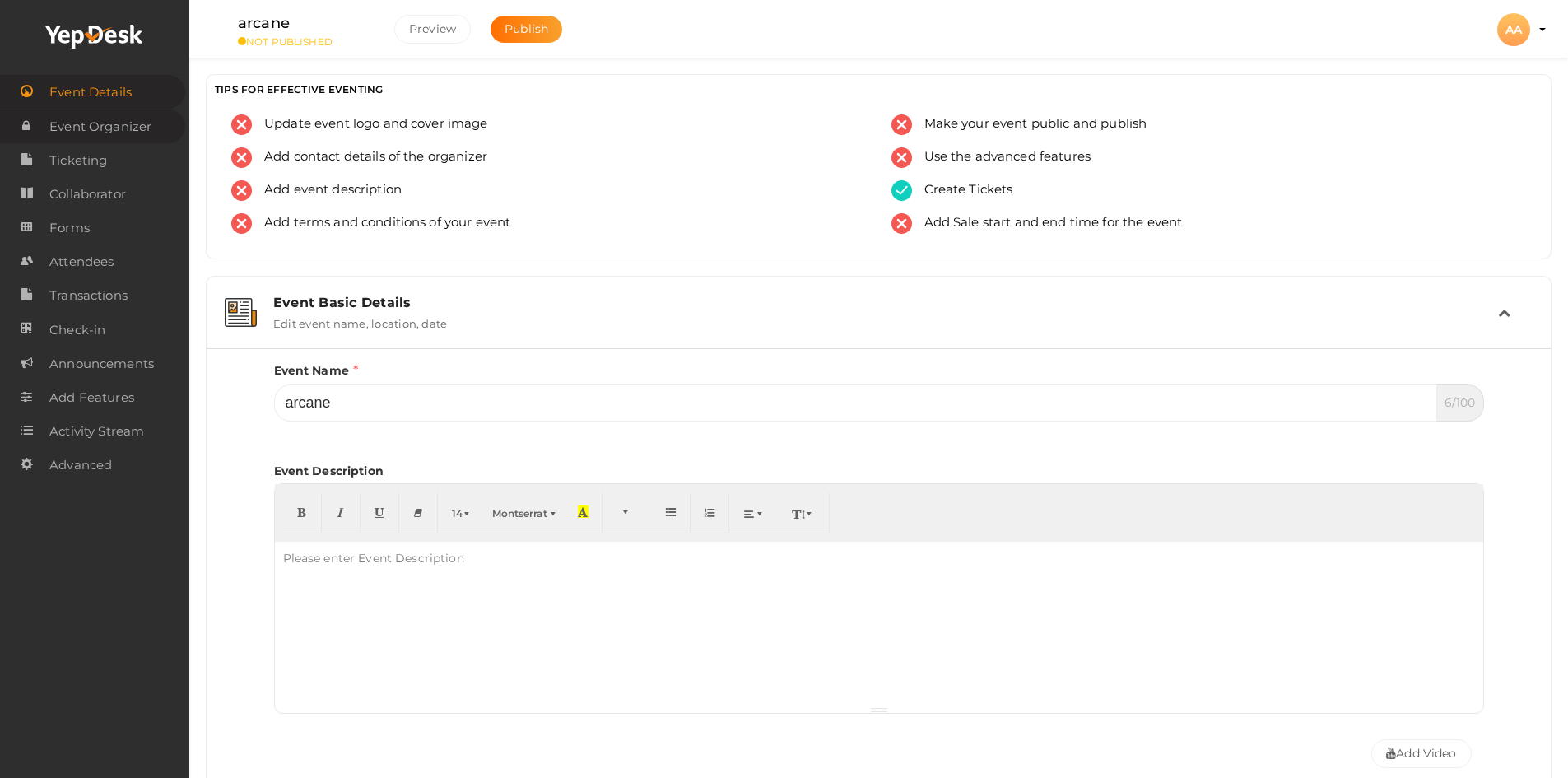
click at [119, 143] on span "Event Organizer" at bounding box center [101, 127] width 102 height 33
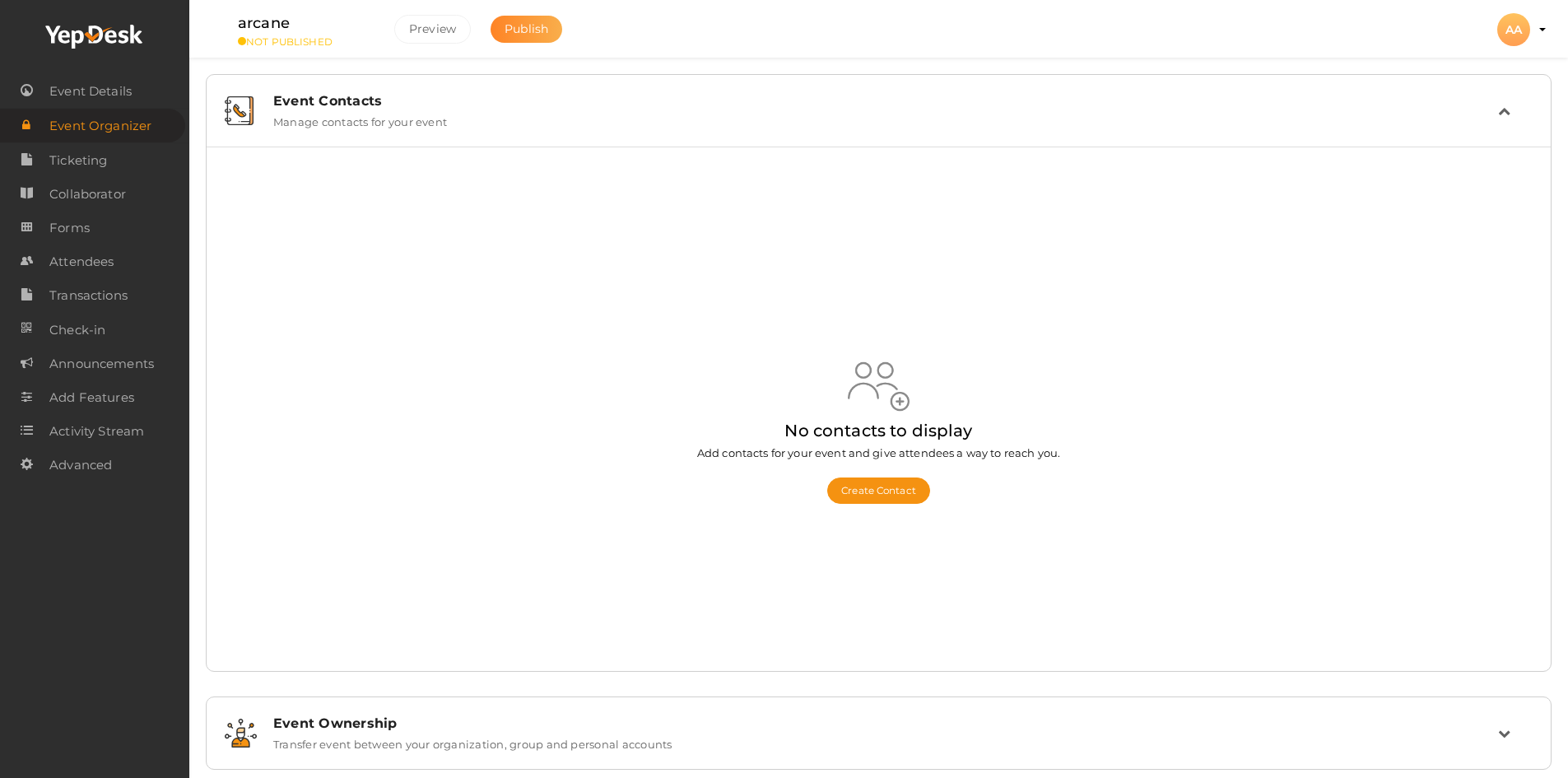
click at [506, 32] on span "Publish" at bounding box center [526, 28] width 44 height 15
click at [125, 102] on span "Event Details" at bounding box center [91, 92] width 82 height 33
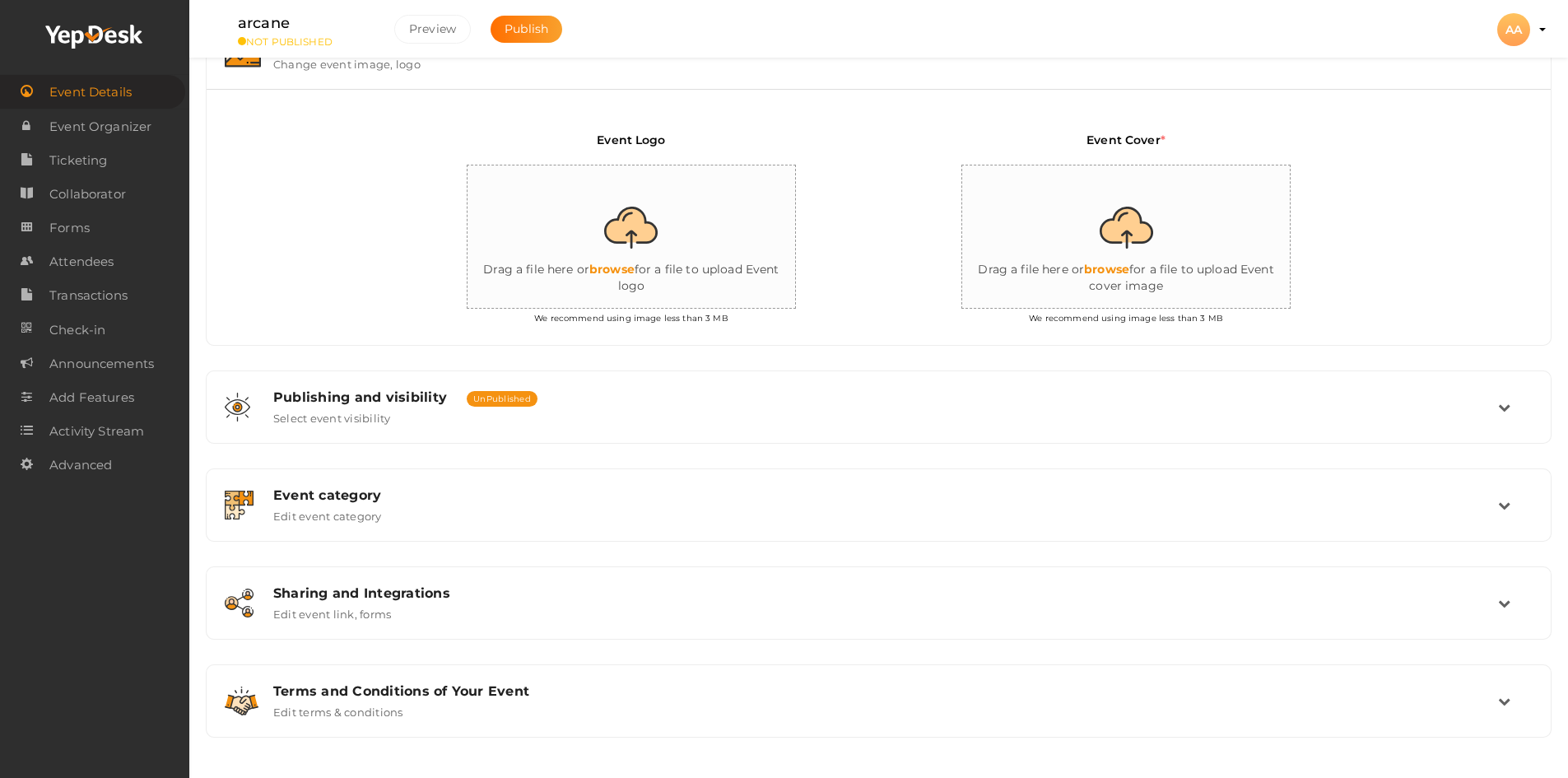
scroll to position [358, 0]
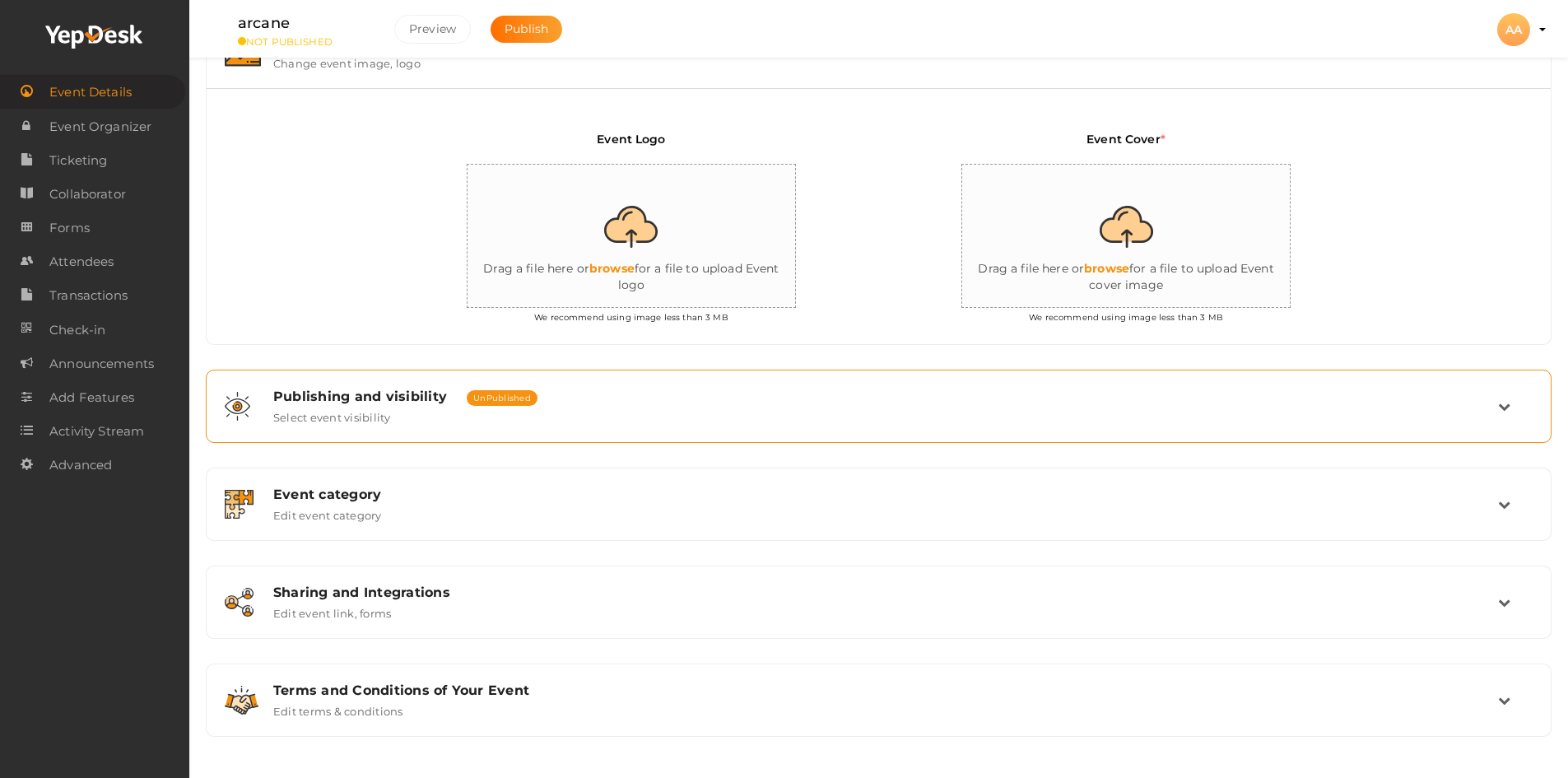
click at [382, 419] on label "Select event visibility" at bounding box center [332, 414] width 118 height 20
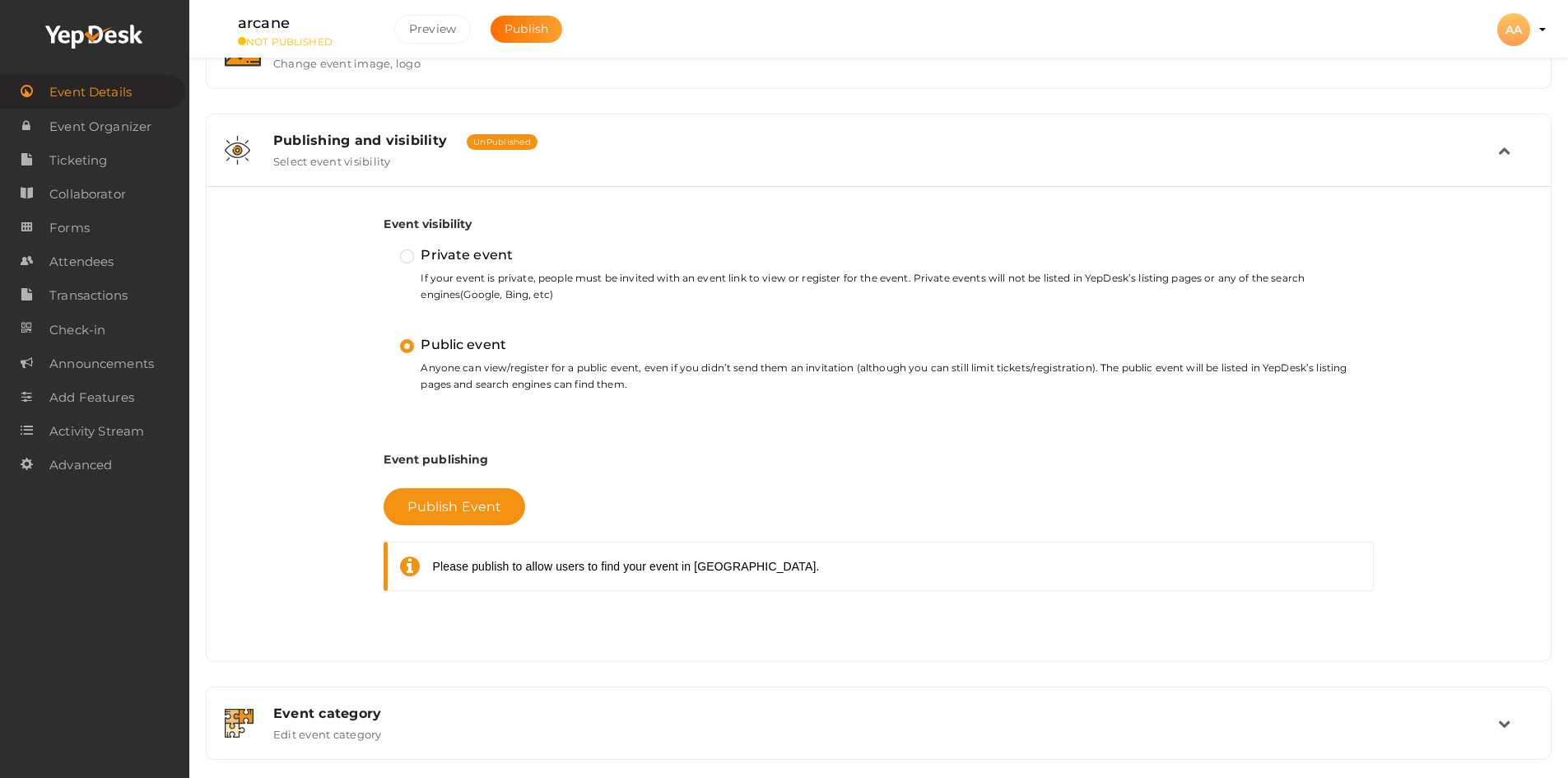
click at [413, 262] on label "Private event" at bounding box center [457, 256] width 113 height 21
click at [383, 248] on input "Private event" at bounding box center [383, 248] width 0 height 0
click at [408, 350] on label "Public event" at bounding box center [453, 345] width 106 height 21
click at [383, 338] on input "Public event" at bounding box center [383, 338] width 0 height 0
click at [443, 167] on div "Publishing and visibility Published UnPublished Select event visibility" at bounding box center [879, 150] width 1237 height 35
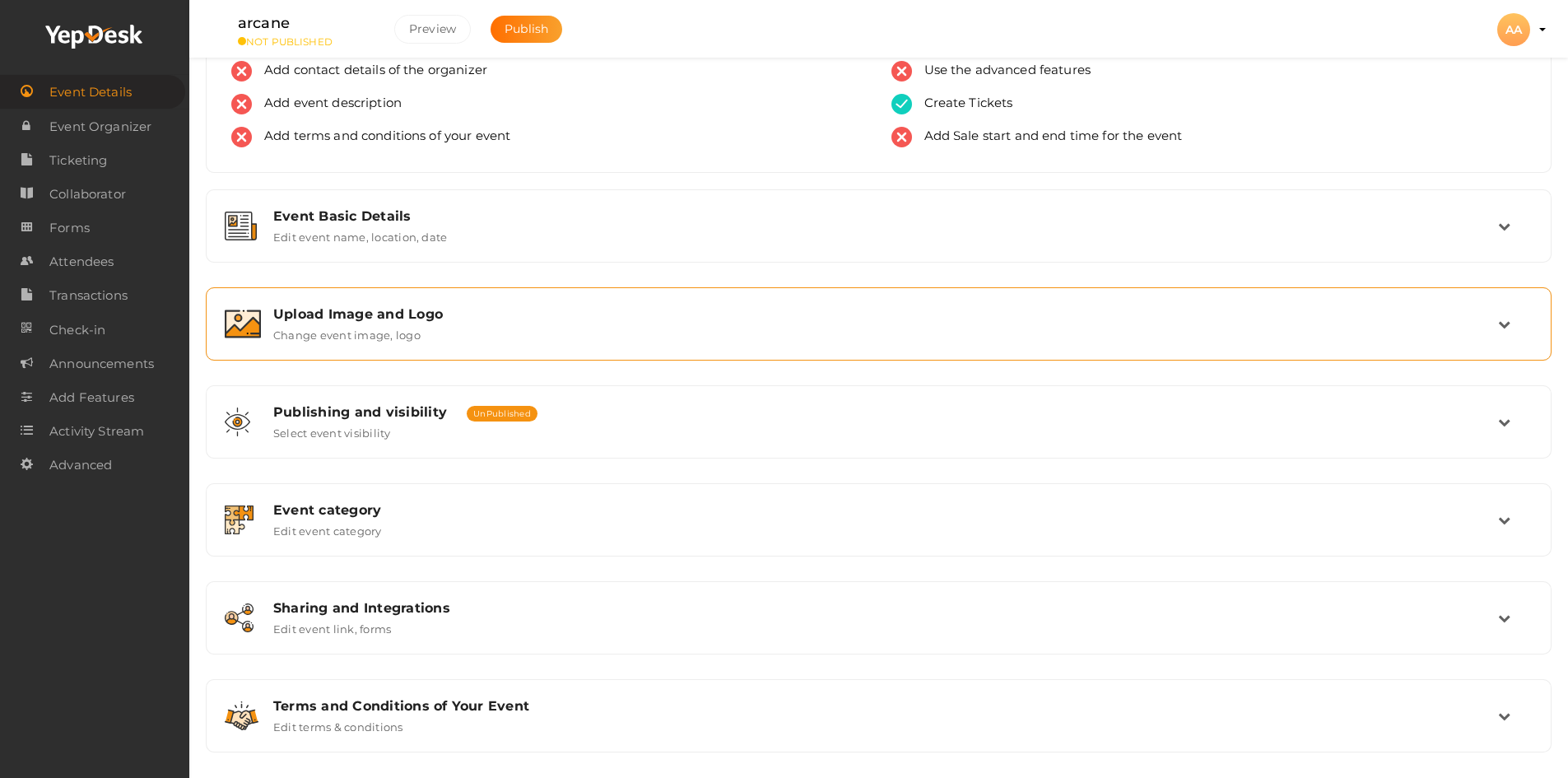
scroll to position [102, 0]
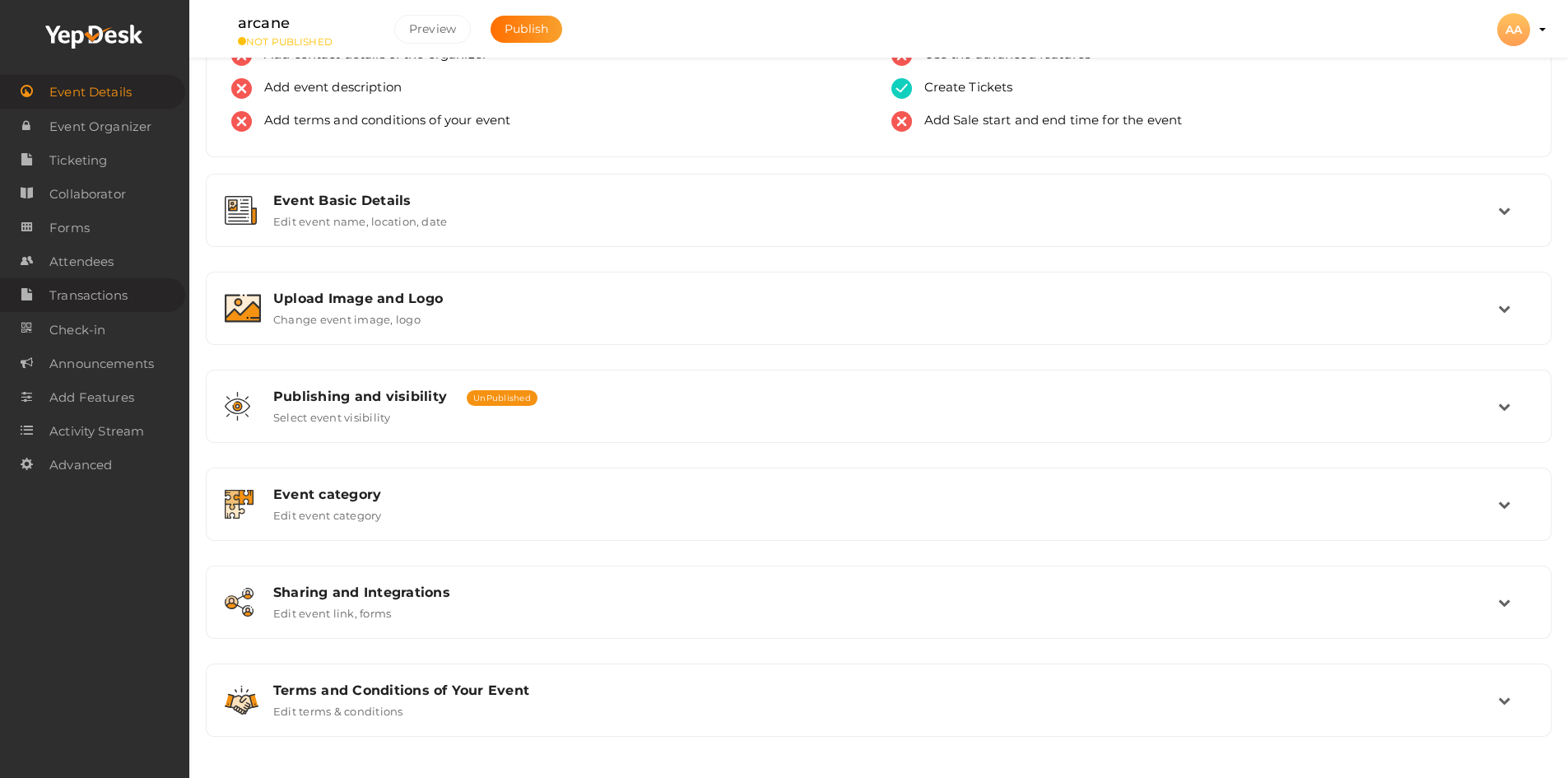
click at [136, 296] on link "Transactions" at bounding box center [93, 295] width 185 height 34
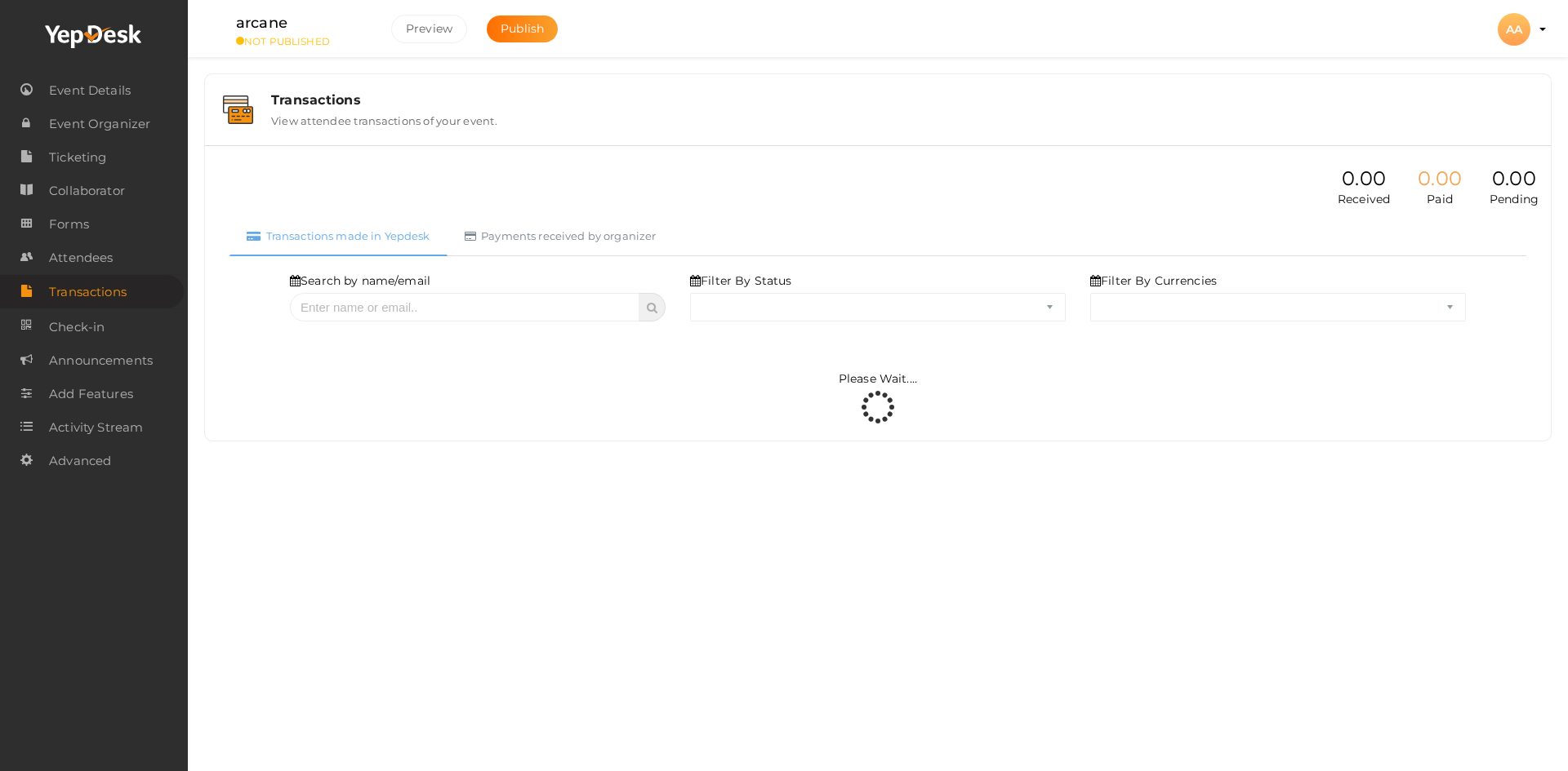
select select "ALL"
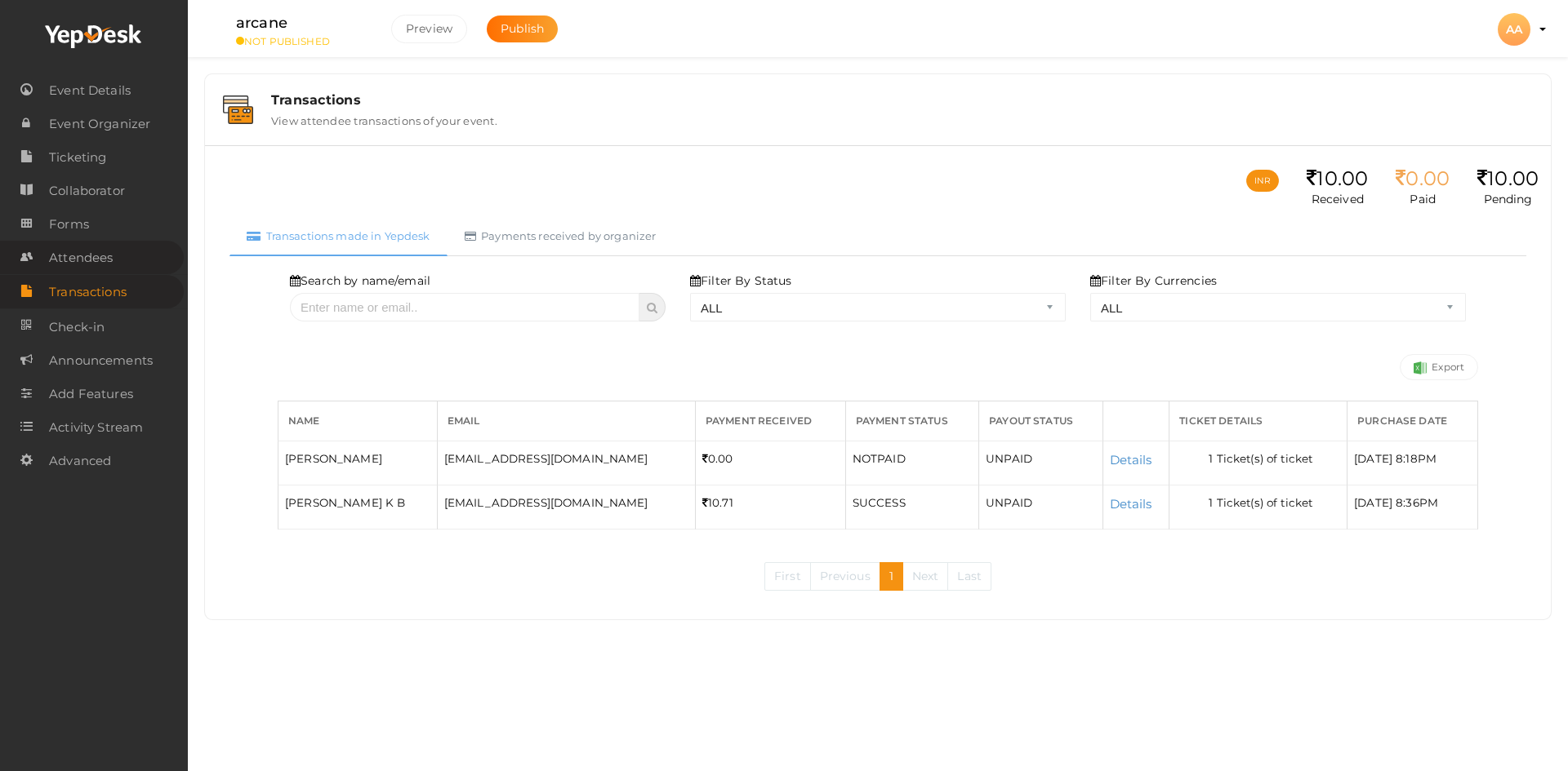
click at [127, 263] on link "Attendees" at bounding box center [92, 257] width 184 height 34
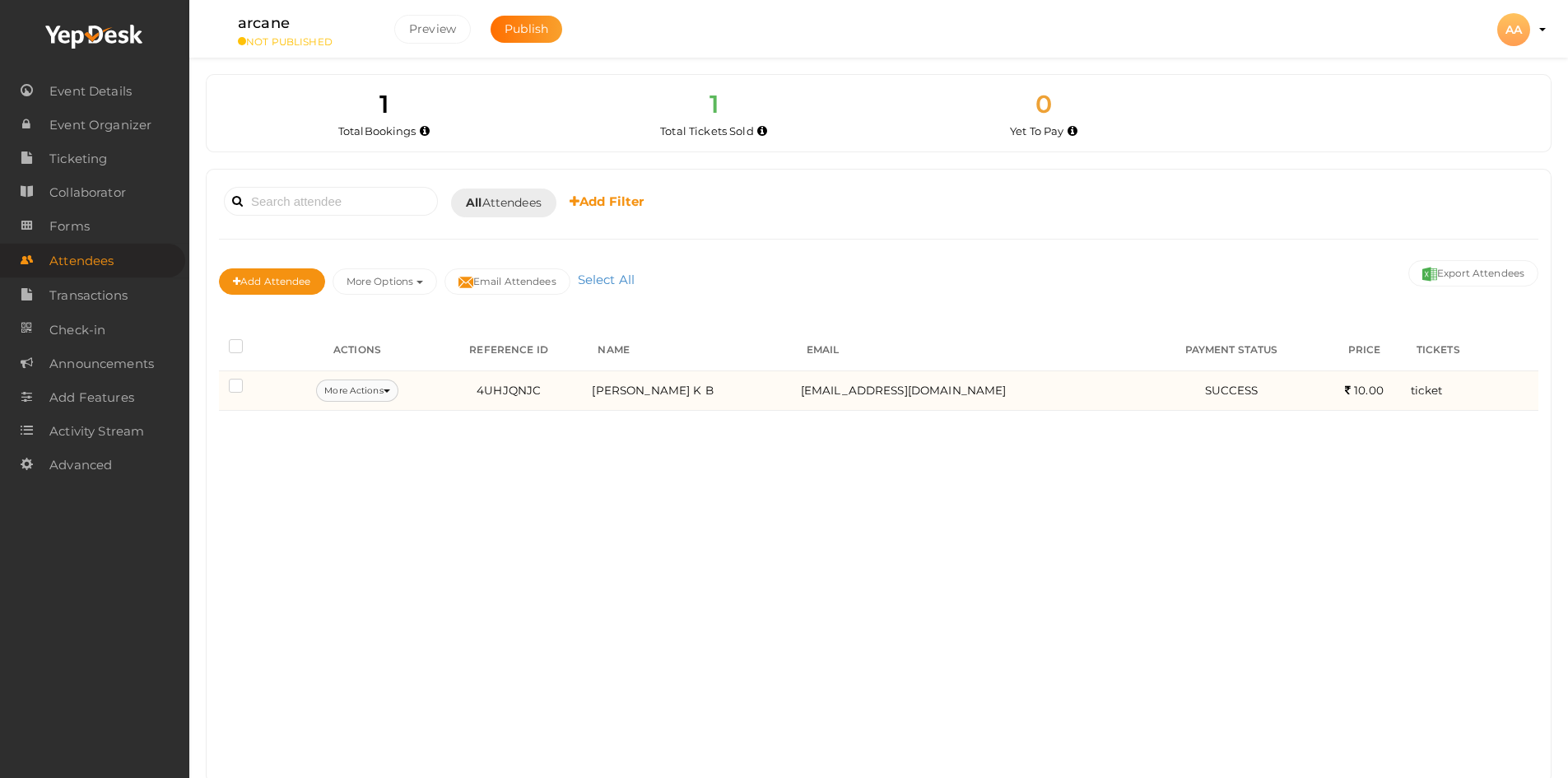
click at [359, 392] on button "More Actions" at bounding box center [357, 390] width 82 height 22
click at [351, 391] on button "More Actions" at bounding box center [357, 390] width 82 height 22
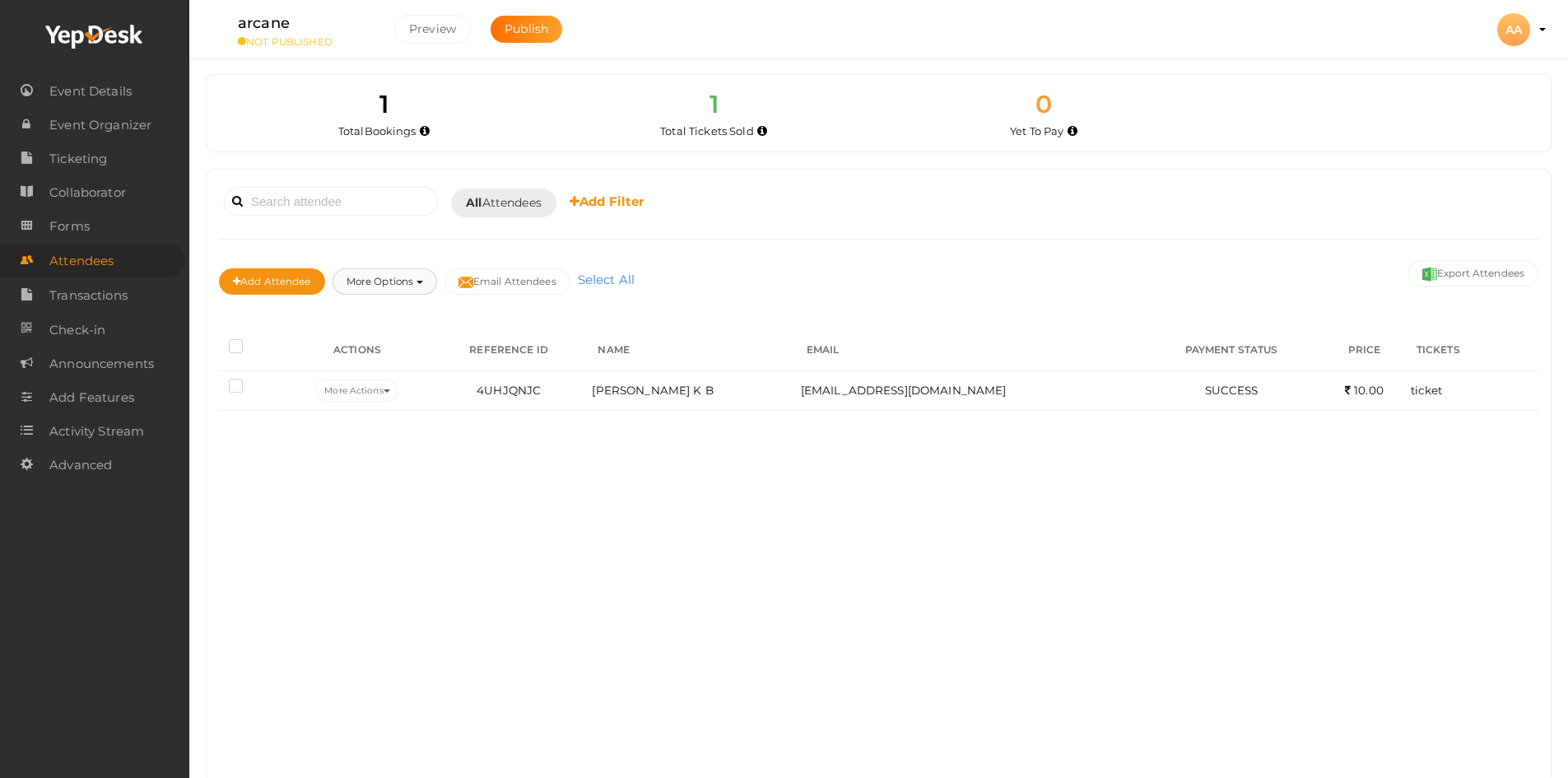
click at [389, 287] on button "More Options" at bounding box center [384, 281] width 104 height 26
click at [129, 240] on link "Forms" at bounding box center [93, 225] width 185 height 34
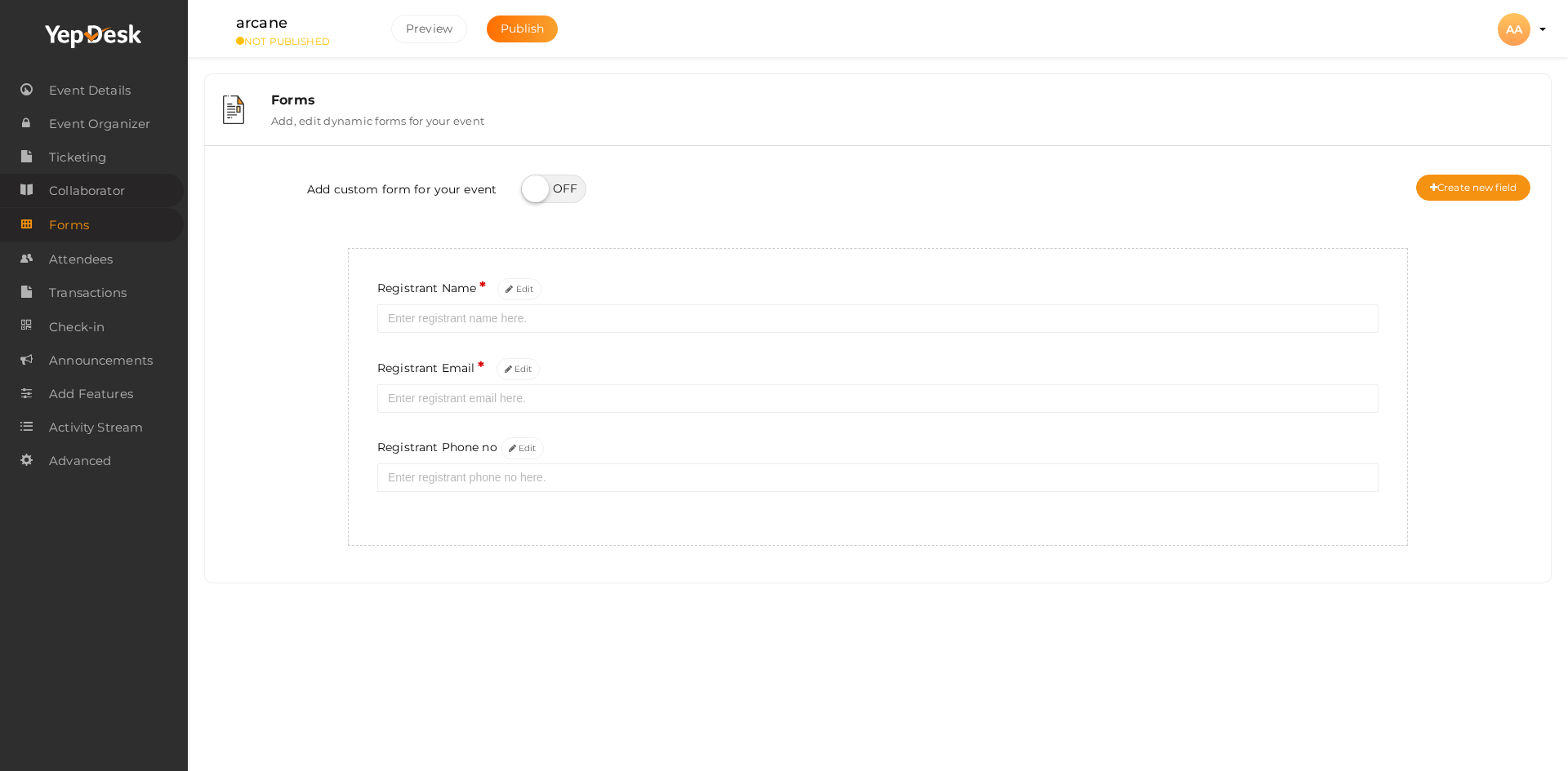
click at [127, 199] on link "Collaborator" at bounding box center [92, 191] width 184 height 34
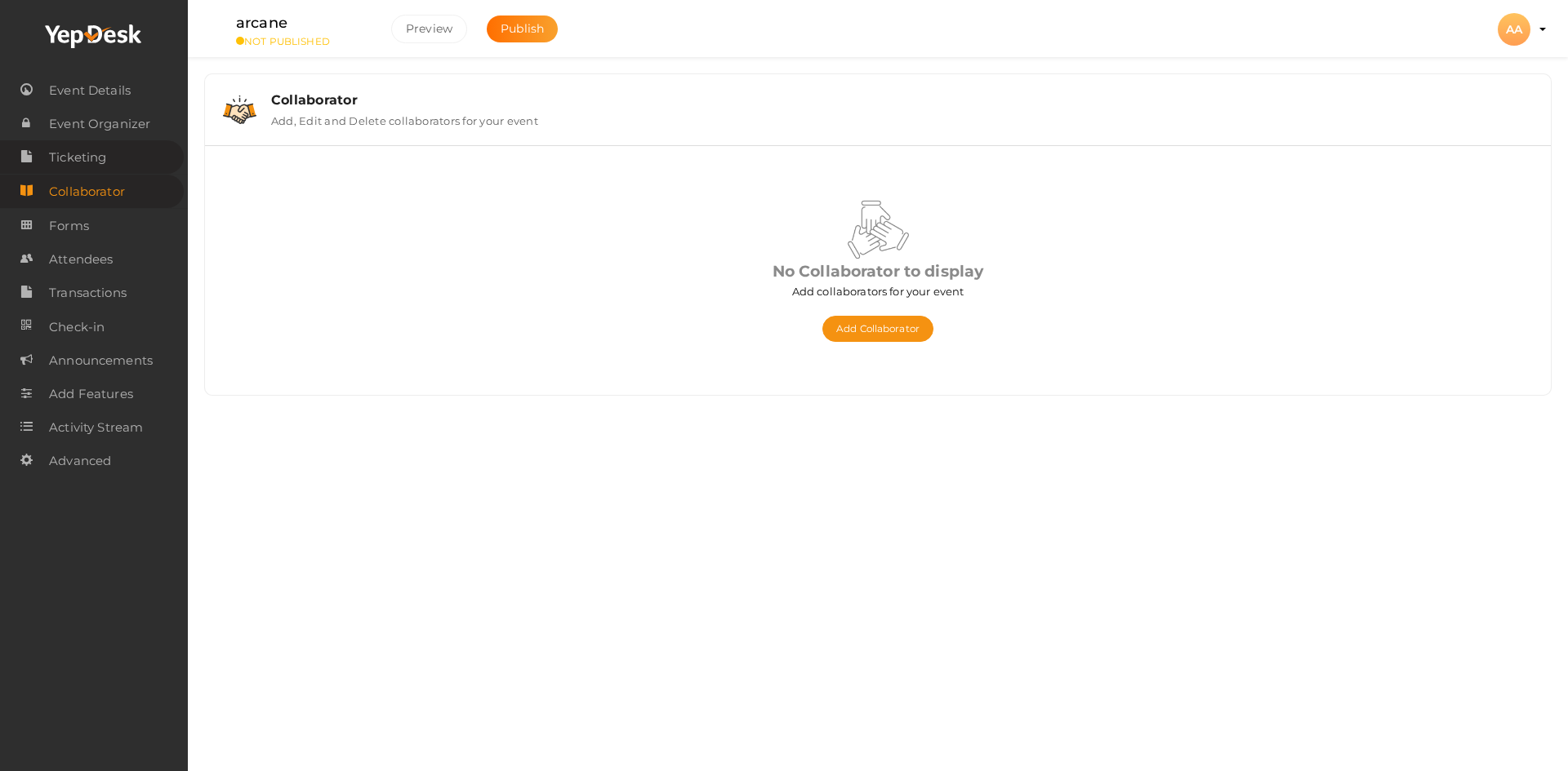
click at [121, 154] on link "Ticketing" at bounding box center [92, 157] width 184 height 34
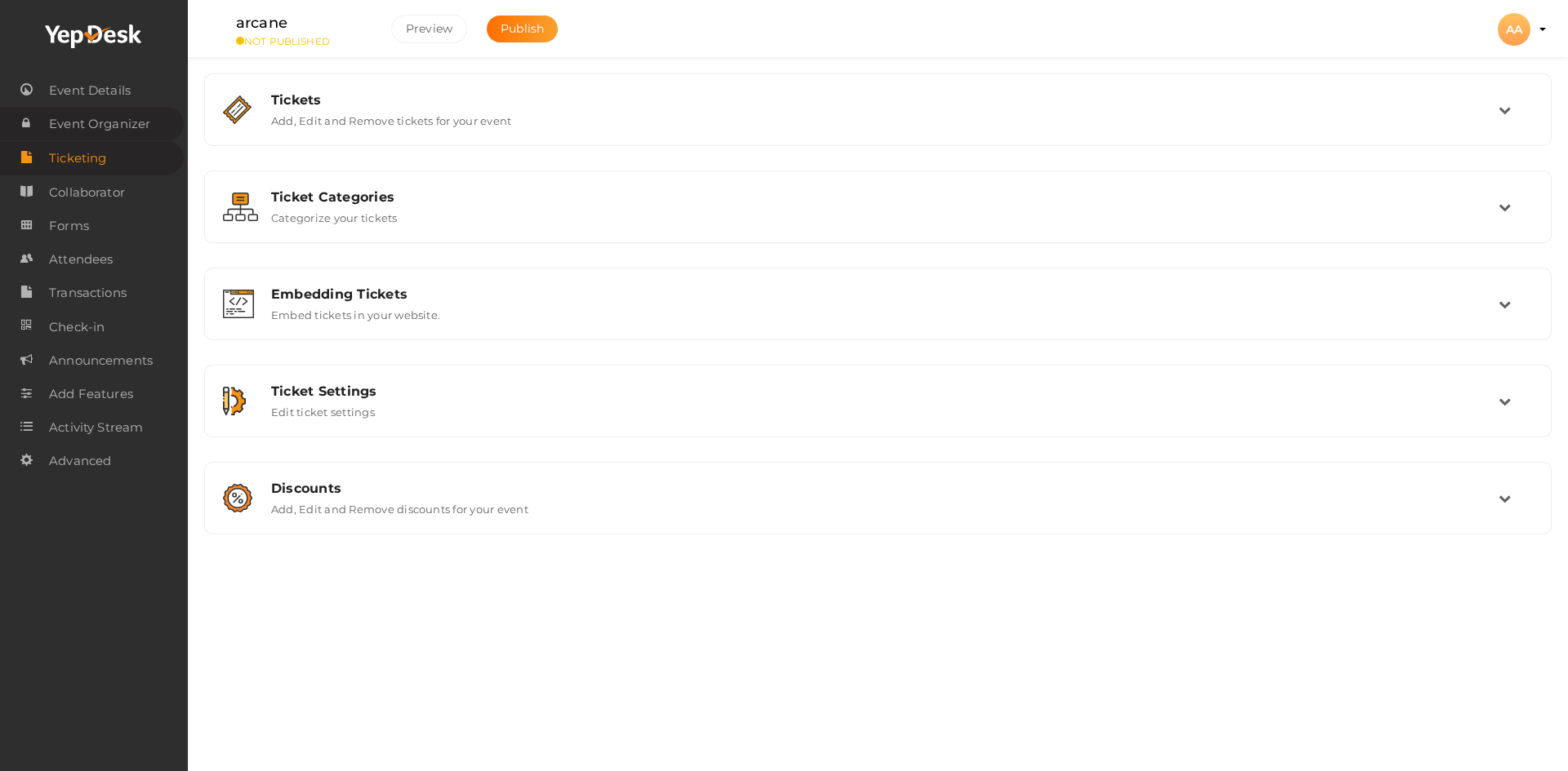
click at [133, 109] on span "Event Organizer" at bounding box center [100, 124] width 102 height 33
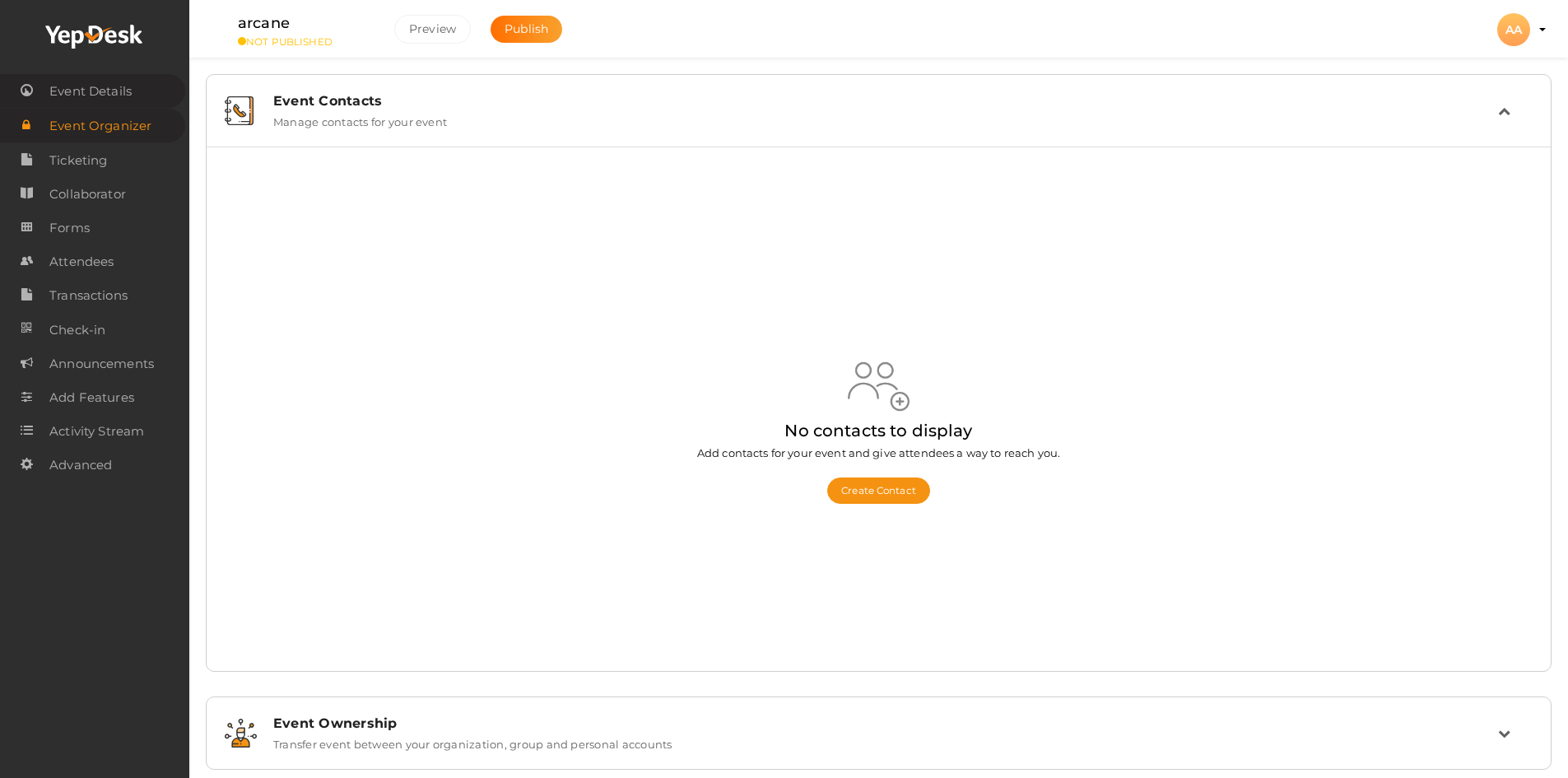
click at [131, 92] on span "Event Details" at bounding box center [91, 92] width 82 height 33
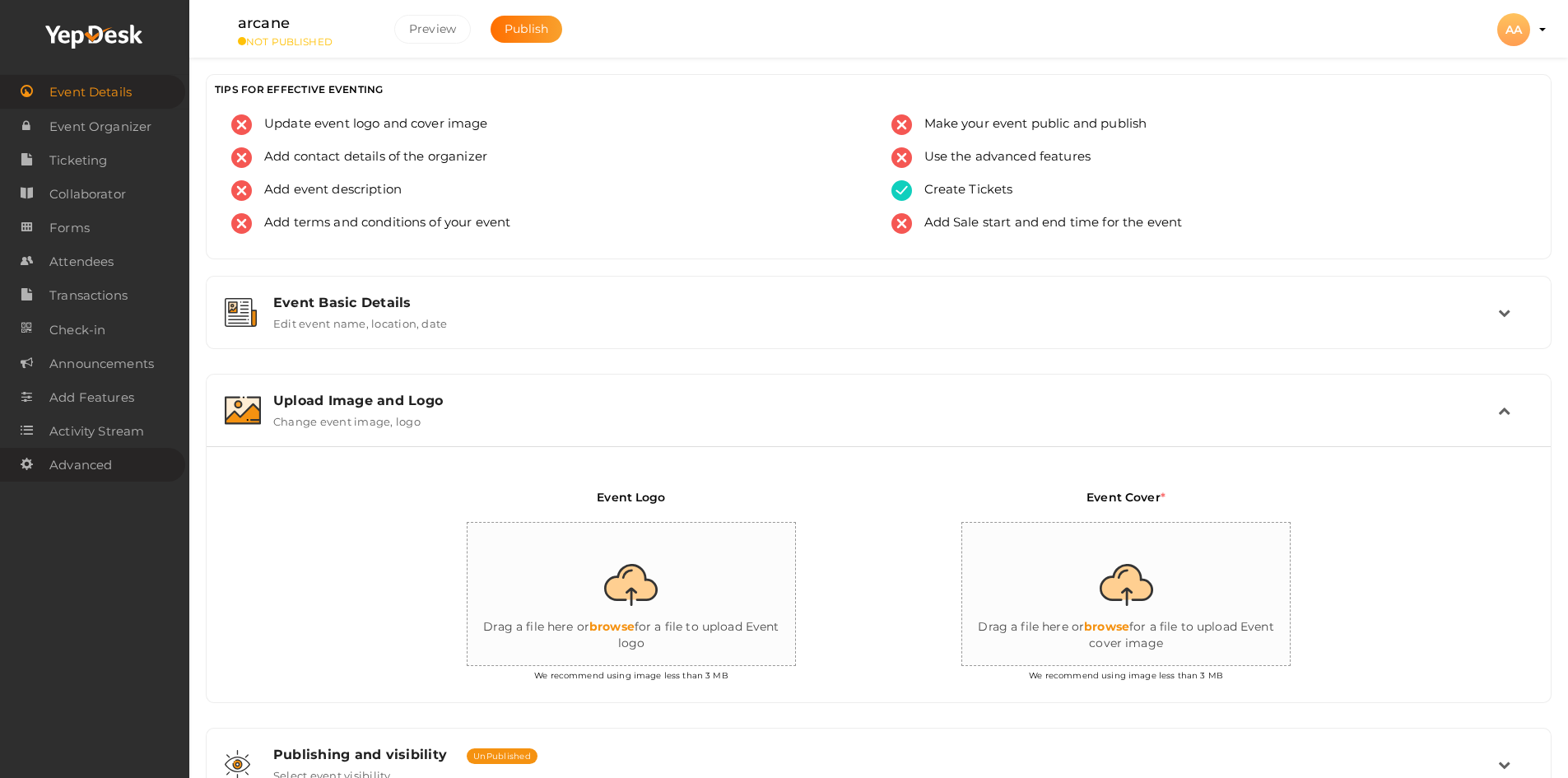
click at [108, 452] on span "Advanced" at bounding box center [81, 466] width 62 height 33
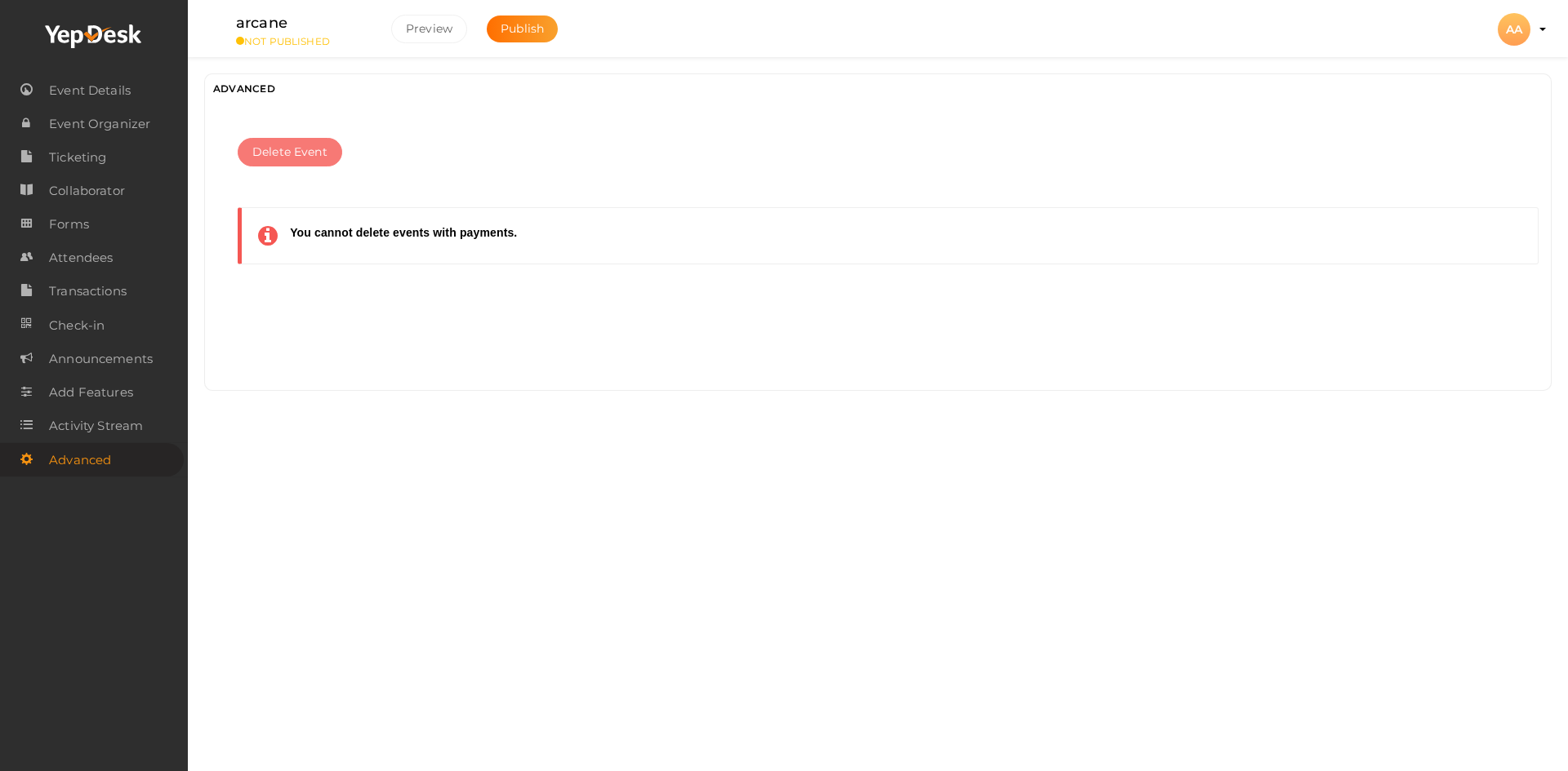
click at [330, 141] on button "Delete Event" at bounding box center [289, 153] width 105 height 29
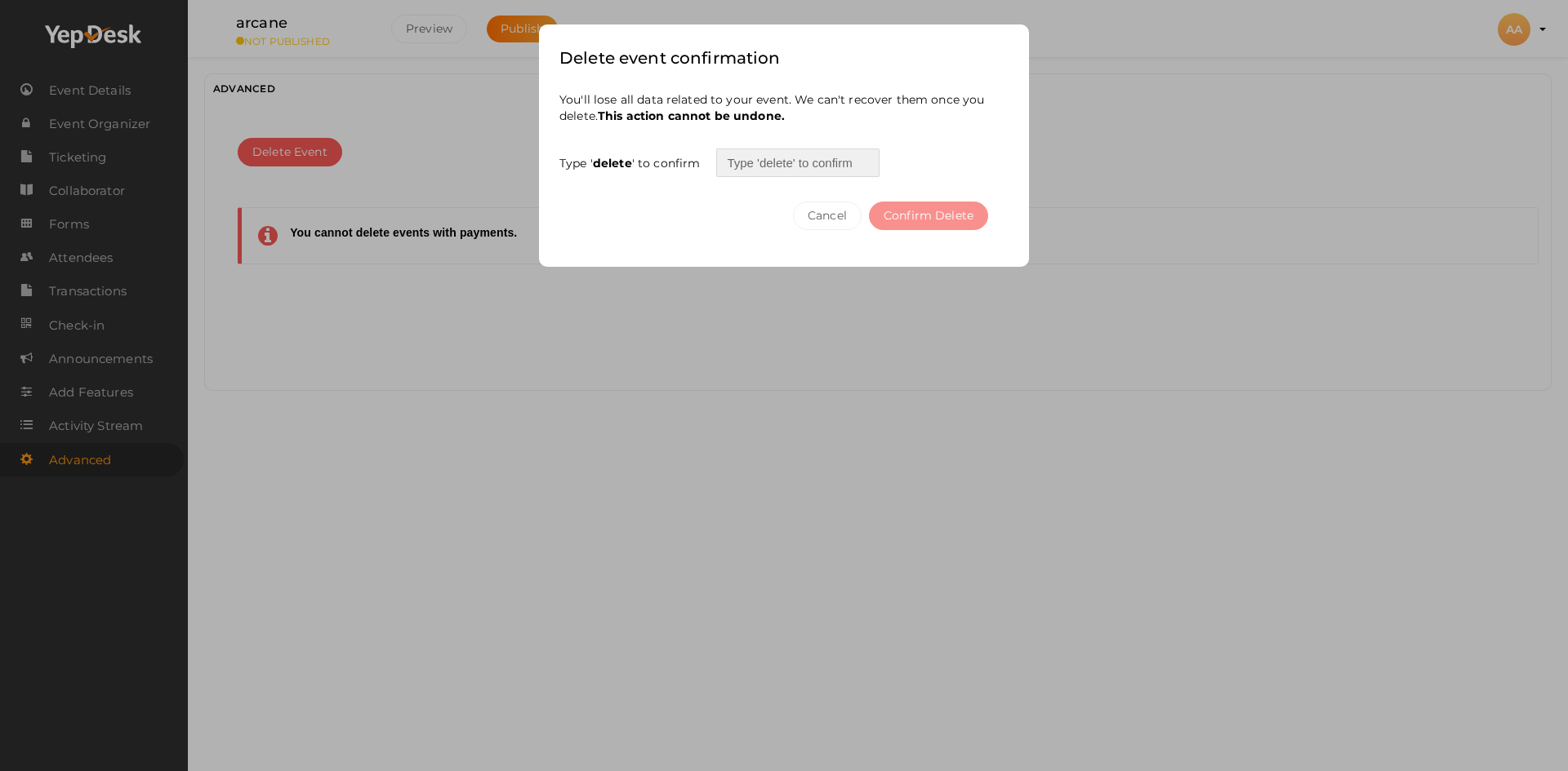
click at [837, 159] on input "text" at bounding box center [798, 163] width 164 height 29
type input "delete"
click at [945, 210] on button "Confirm Delete" at bounding box center [928, 216] width 119 height 29
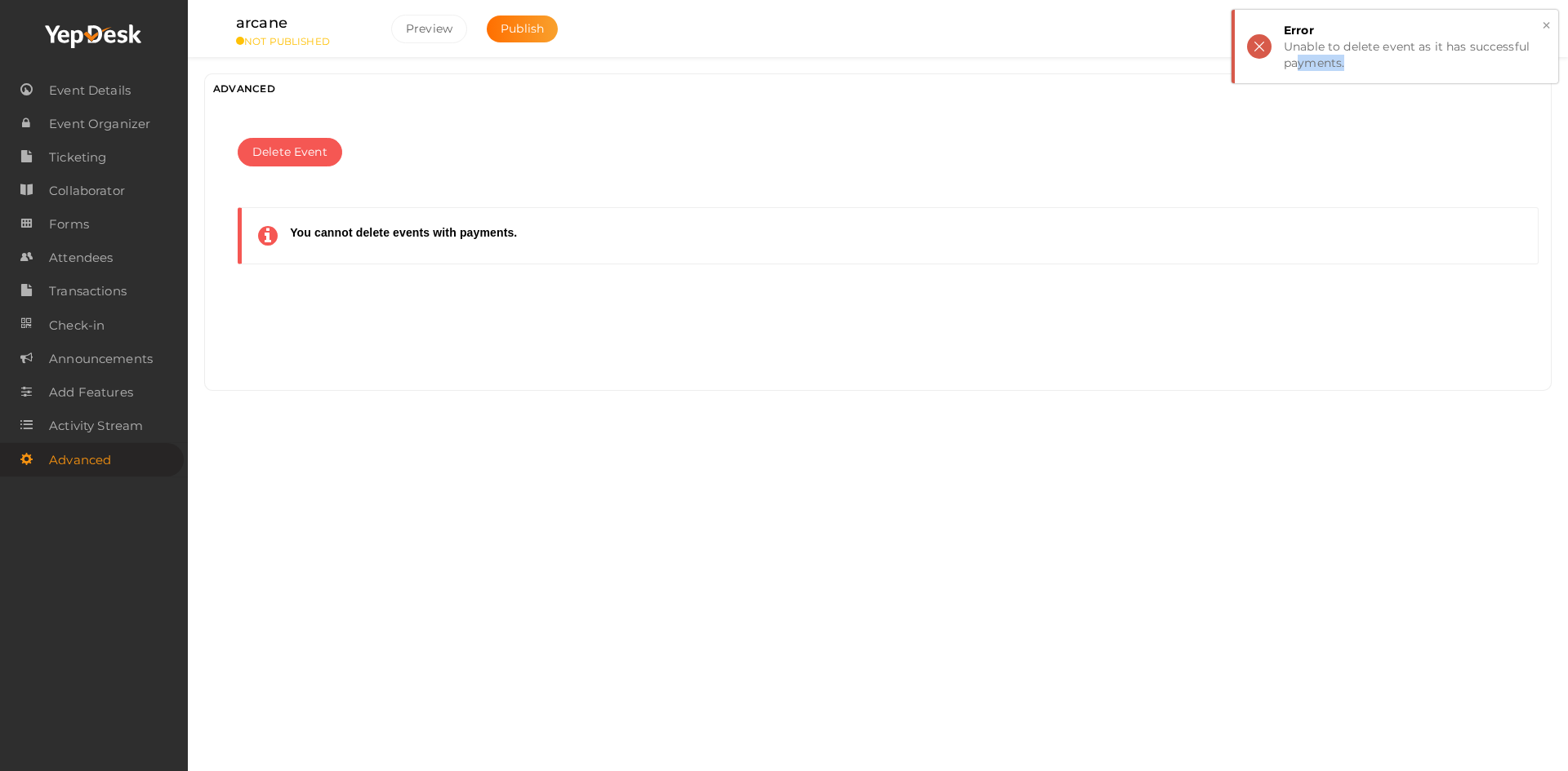
drag, startPoint x: 1349, startPoint y: 62, endPoint x: 1295, endPoint y: 59, distance: 54.1
click at [1295, 59] on div "Unable to delete event as it has successful payments." at bounding box center [1414, 55] width 262 height 33
click at [328, 143] on button "Delete Event" at bounding box center [289, 153] width 105 height 29
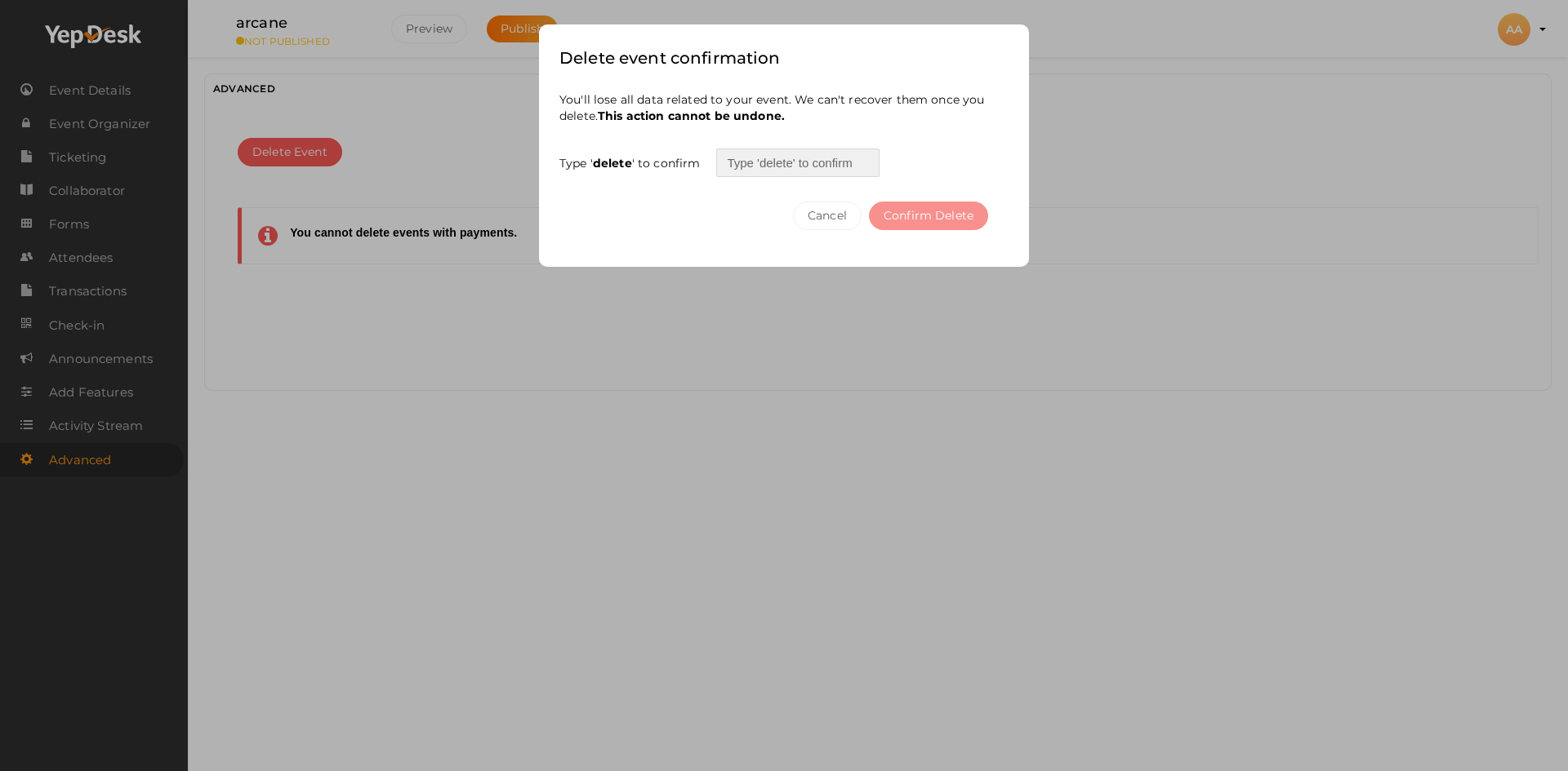
click at [771, 156] on input "text" at bounding box center [798, 163] width 164 height 29
type input "delete"
click at [974, 210] on button "Confirm Delete" at bounding box center [928, 216] width 119 height 29
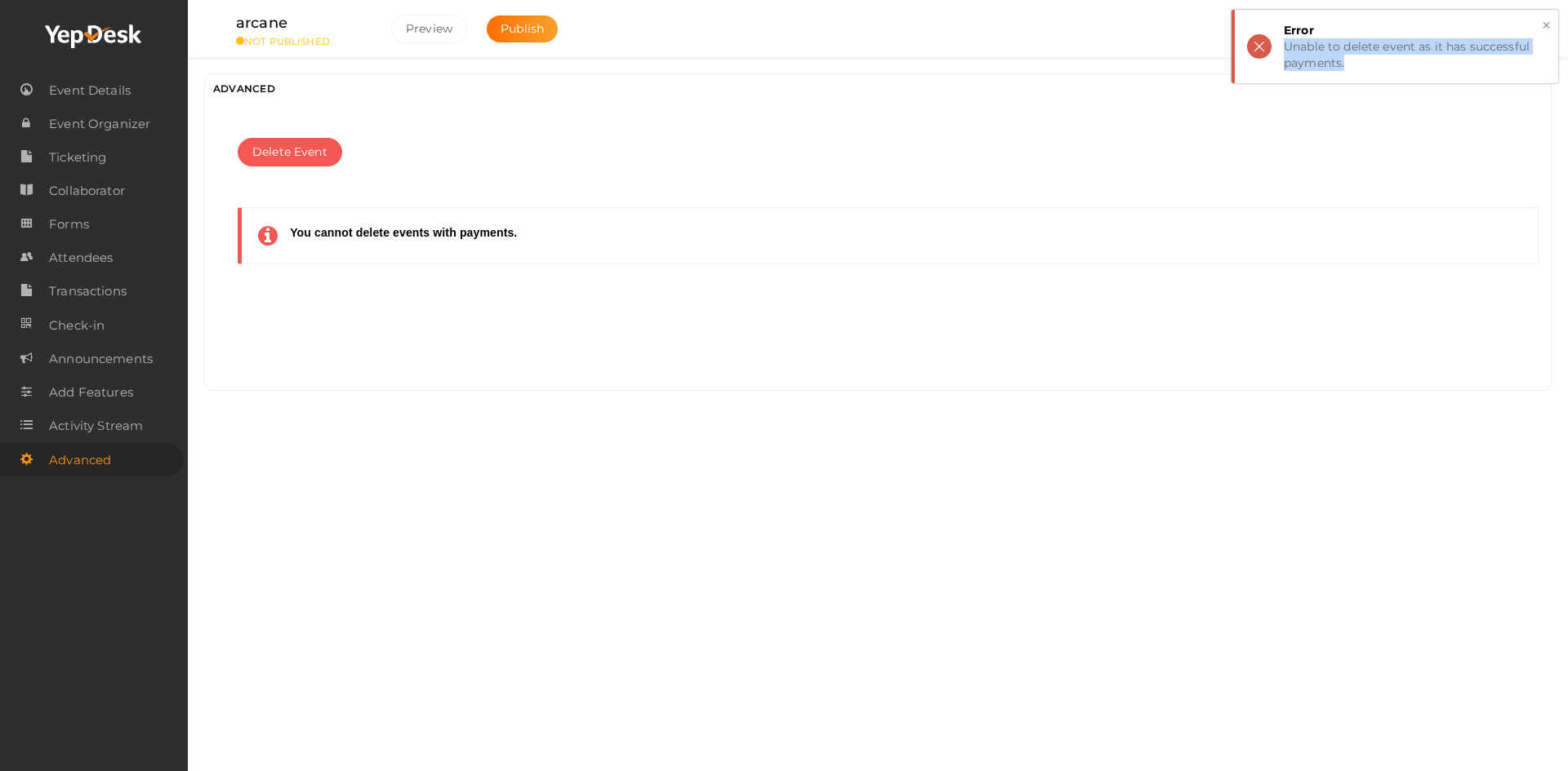
drag, startPoint x: 1358, startPoint y: 63, endPoint x: 1273, endPoint y: 42, distance: 87.6
click at [1273, 42] on div "× Error Unable to delete event as it has successful payments." at bounding box center [1394, 46] width 326 height 74
copy div "Unable to delete event as it has successful payments."
click at [419, 22] on button "Preview" at bounding box center [429, 29] width 75 height 29
click at [106, 82] on span "Event Details" at bounding box center [90, 91] width 81 height 33
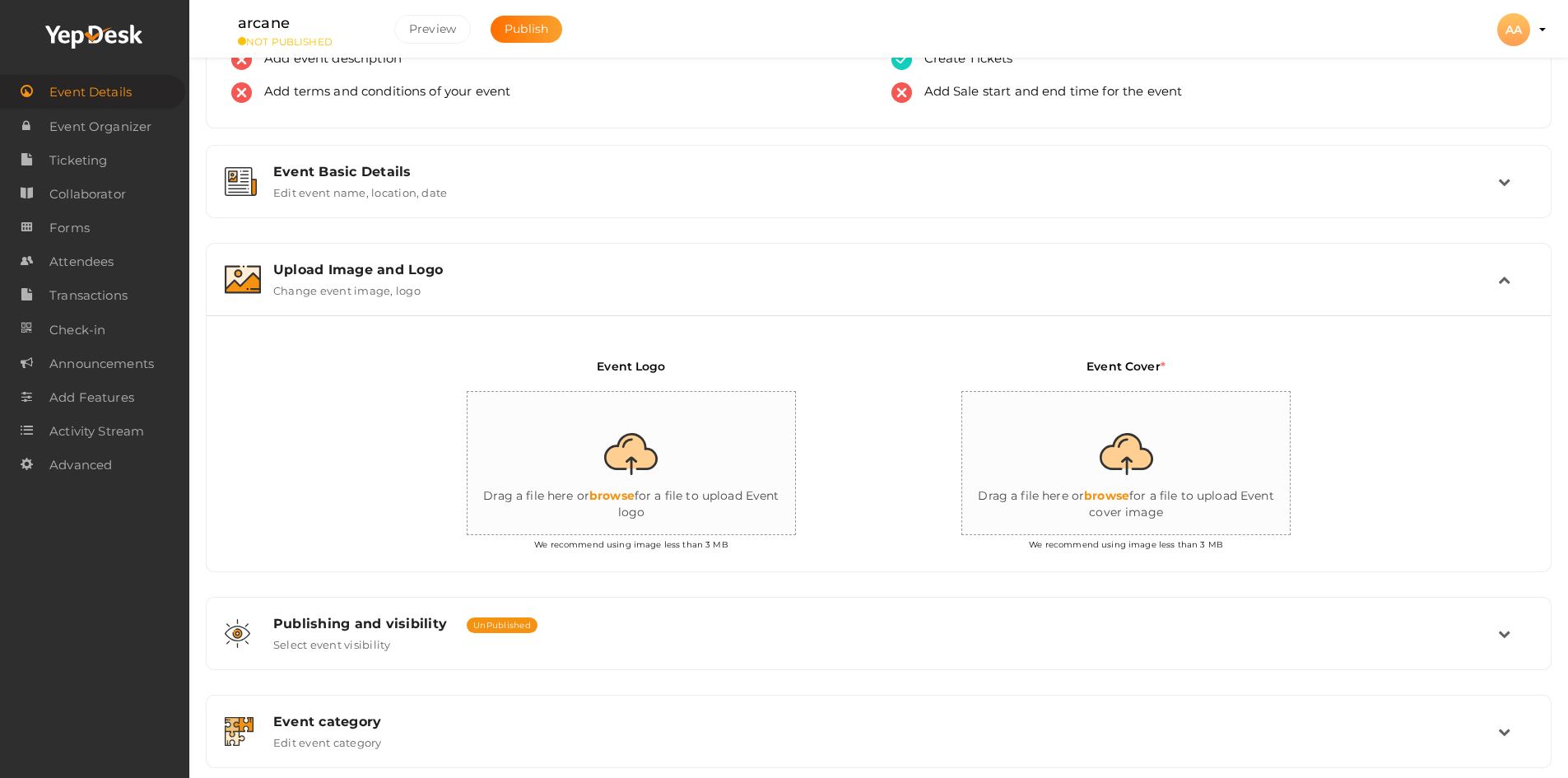
scroll to position [111, 0]
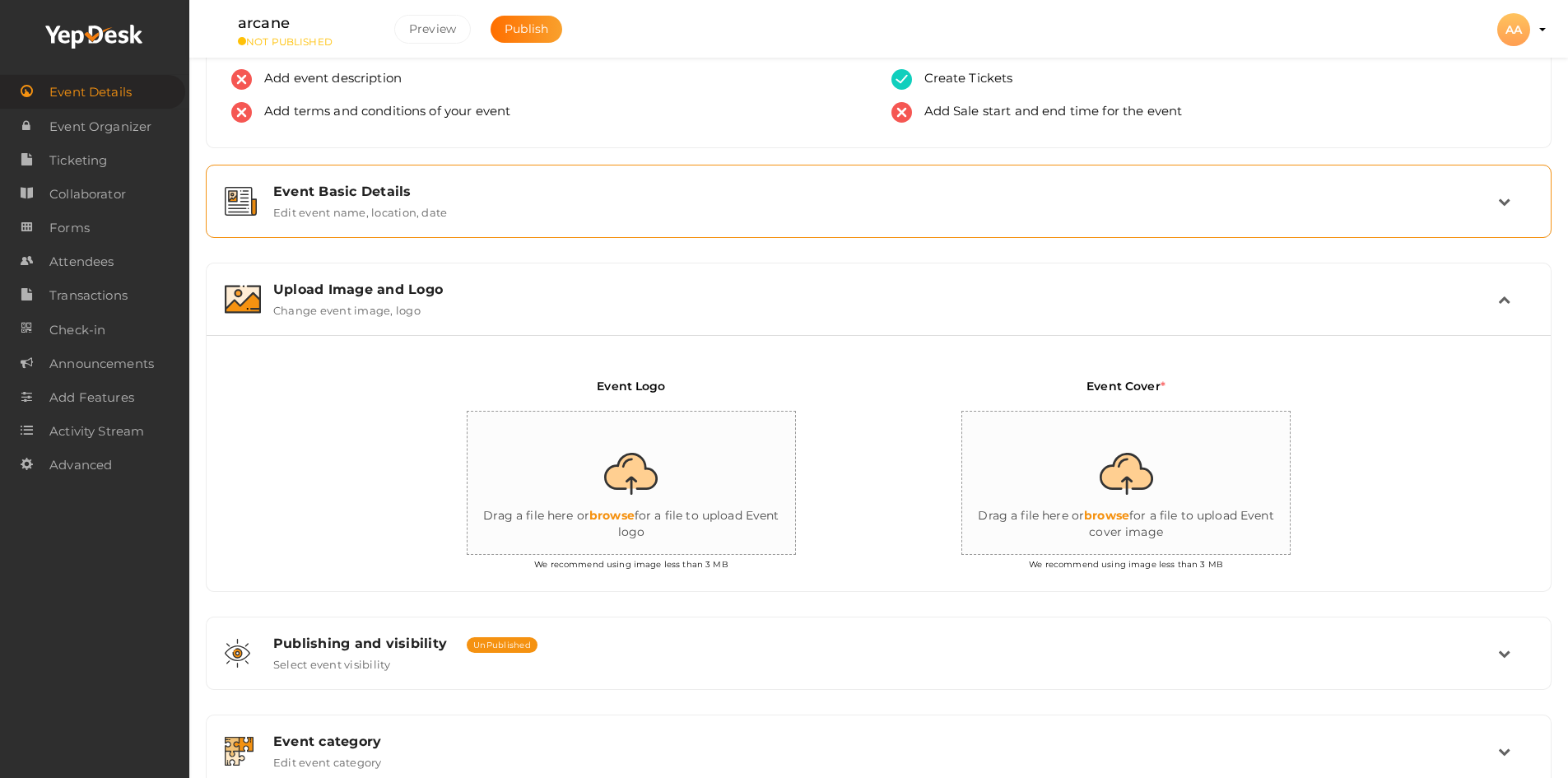
click at [413, 183] on div "Event Basic Details Edit event name, location, date" at bounding box center [878, 201] width 1328 height 56
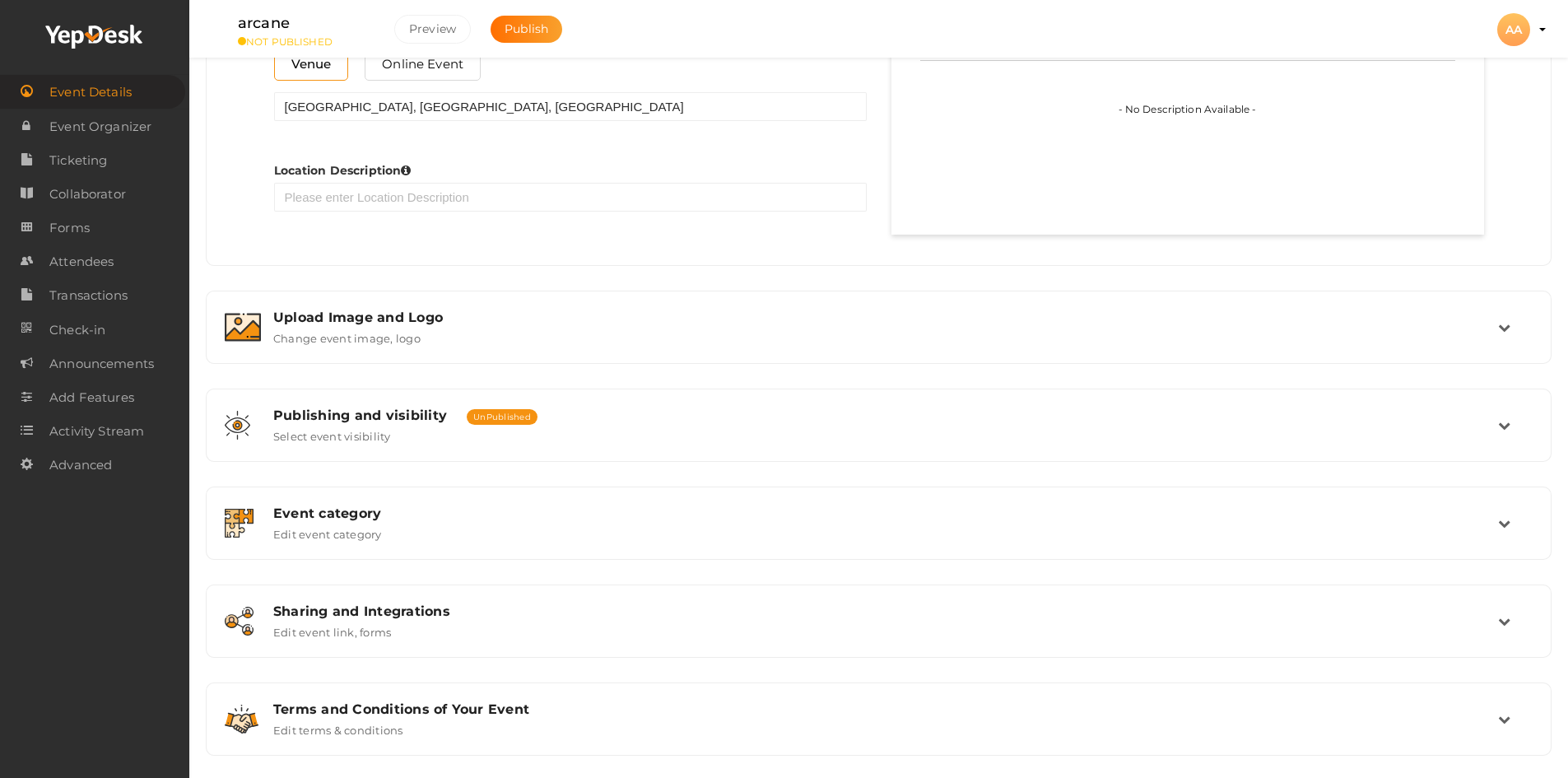
scroll to position [989, 0]
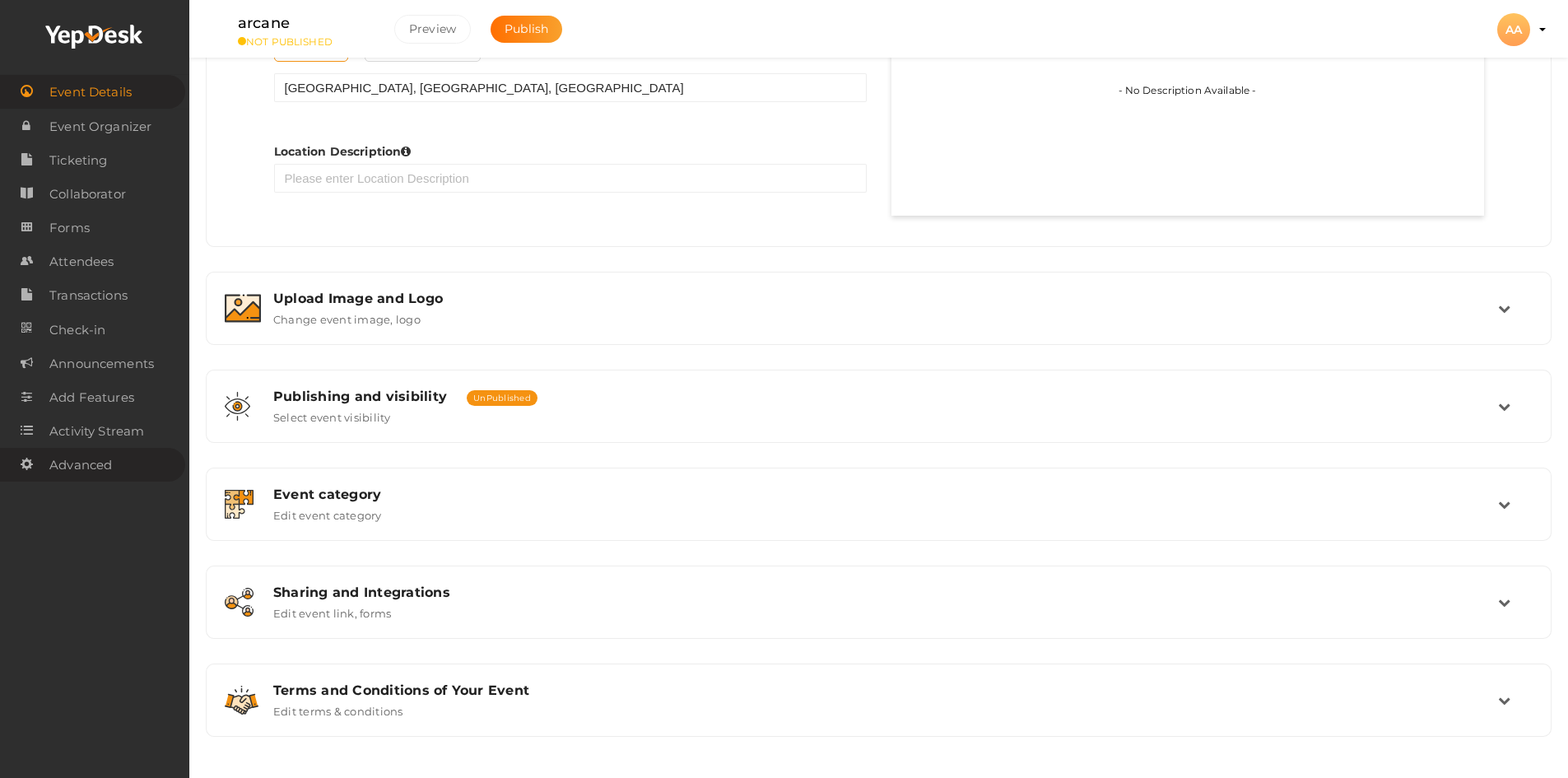
click at [148, 459] on link "Advanced" at bounding box center [93, 465] width 185 height 34
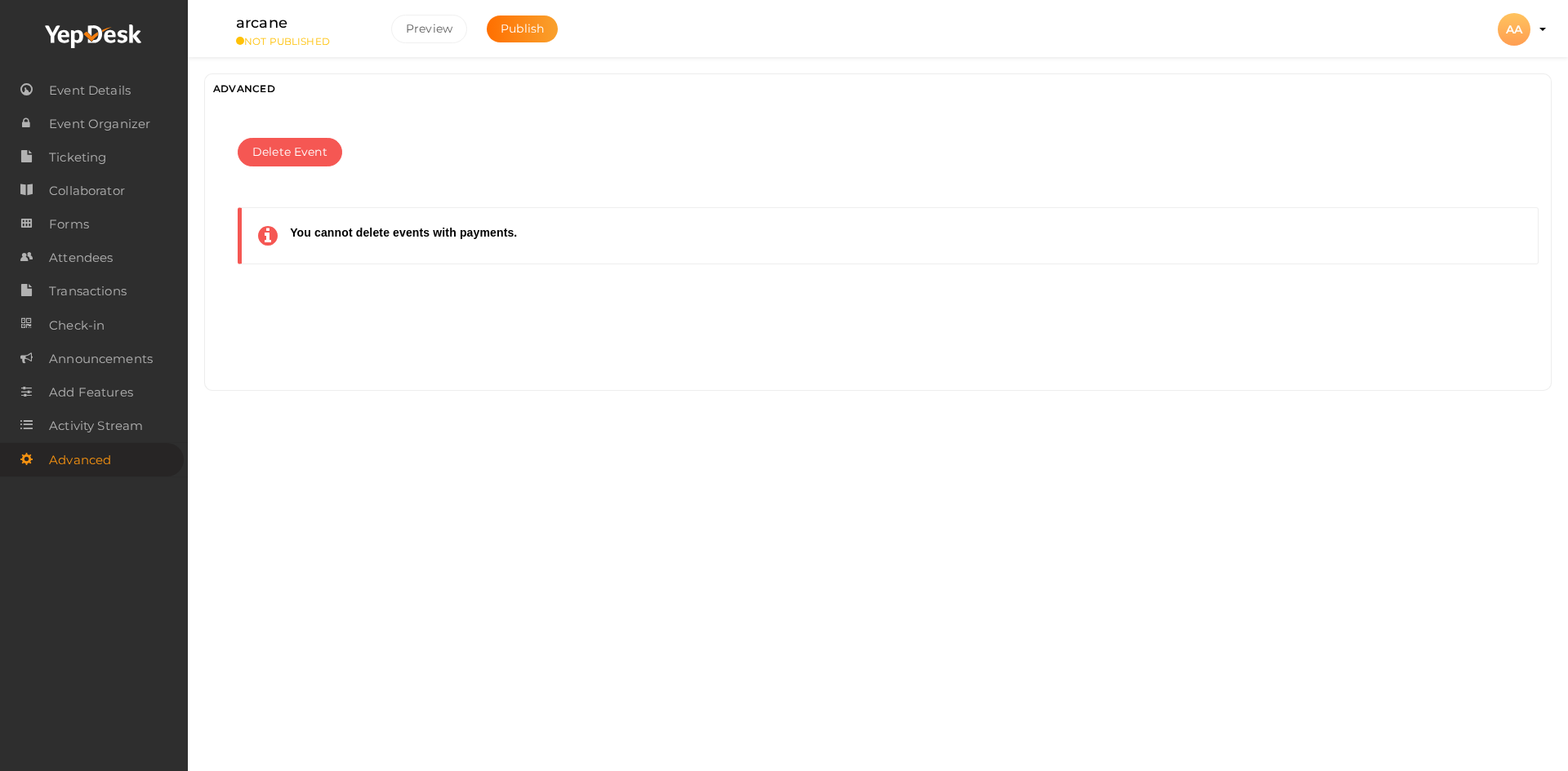
click at [416, 229] on strong "You cannot delete events with payments." at bounding box center [403, 232] width 226 height 13
click at [132, 422] on span "Activity Stream" at bounding box center [96, 426] width 94 height 33
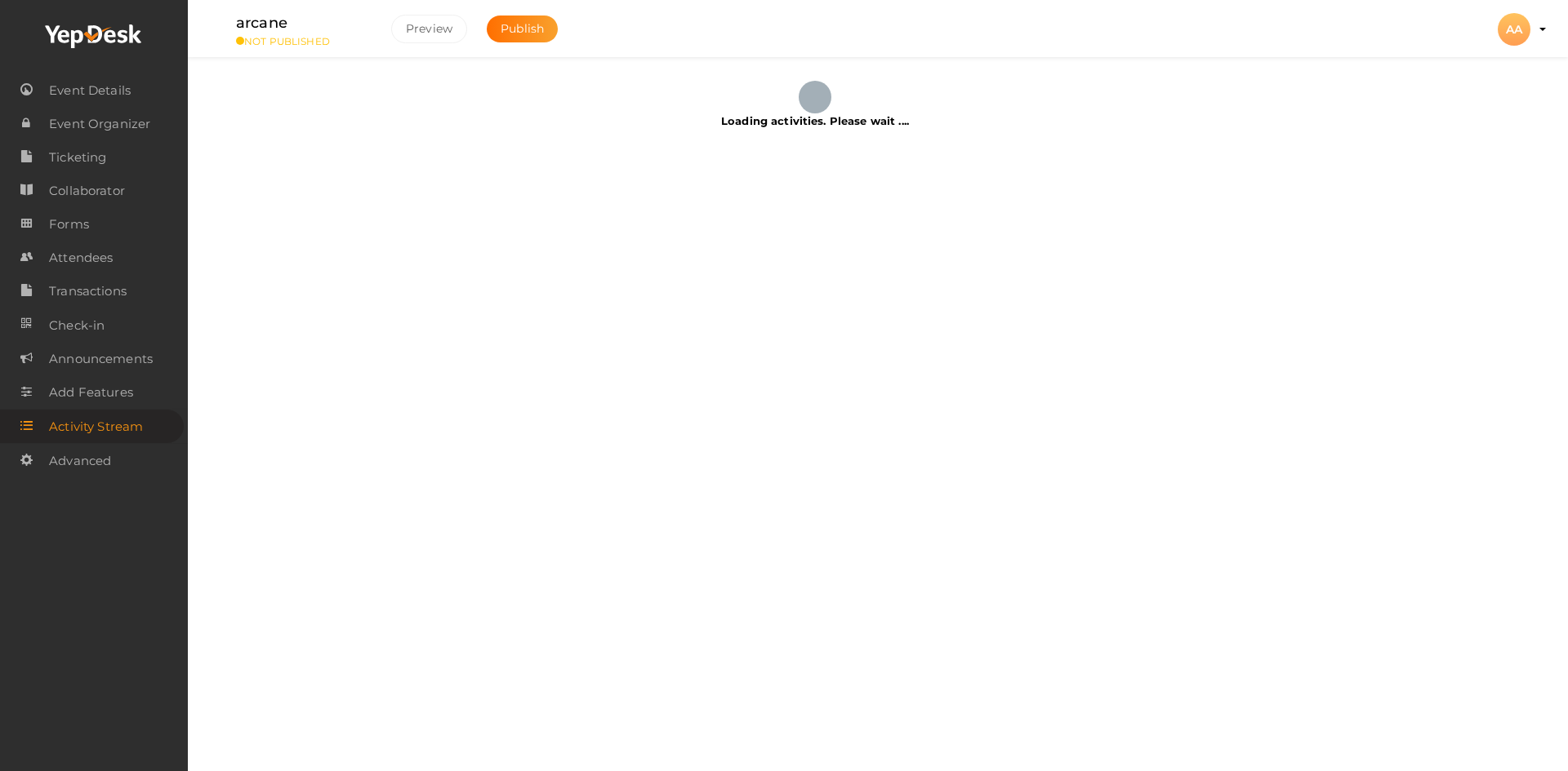
click at [1527, 28] on div "AA" at bounding box center [1514, 29] width 33 height 33
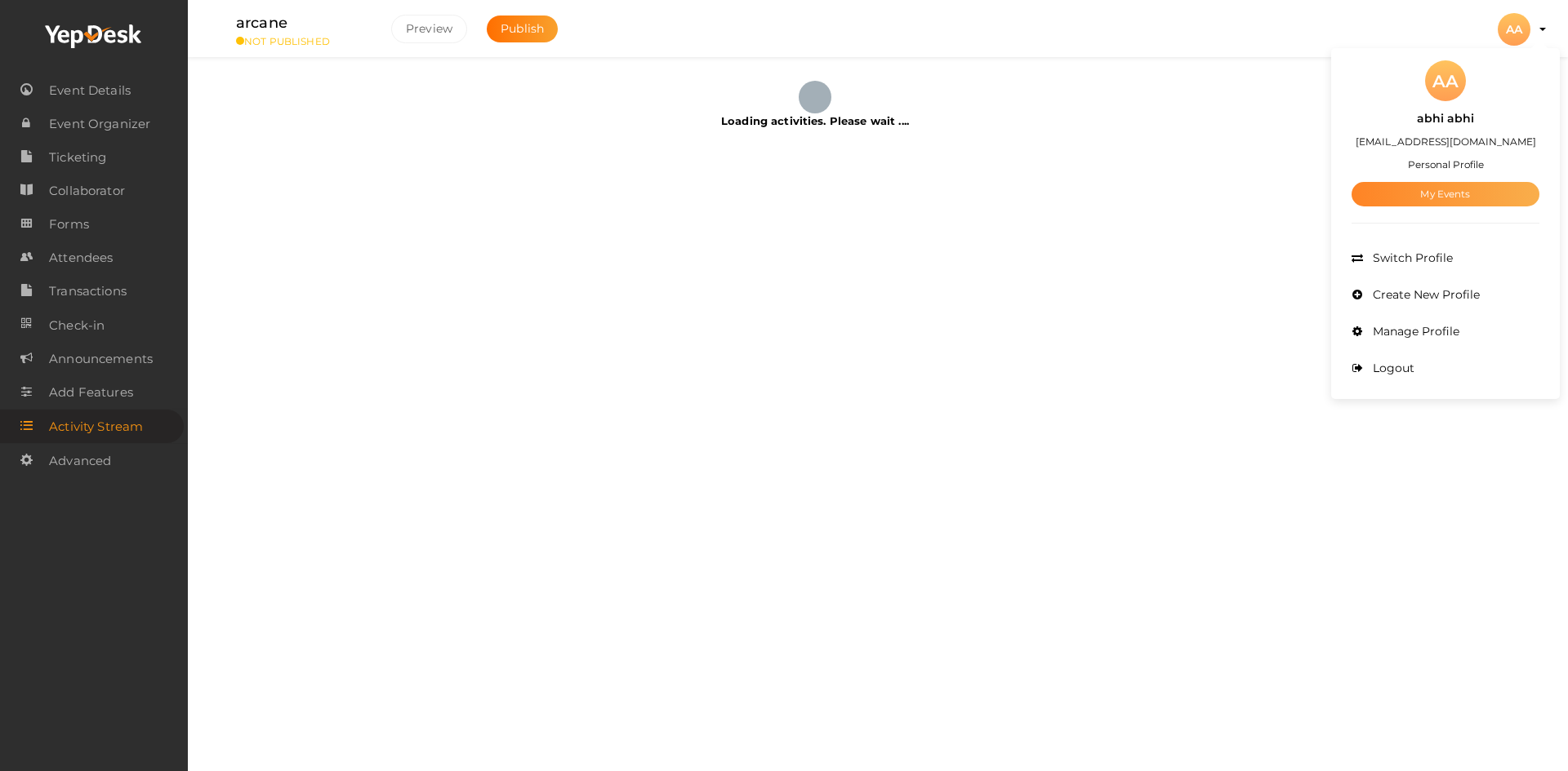
click at [1447, 201] on link "My Events" at bounding box center [1445, 193] width 188 height 24
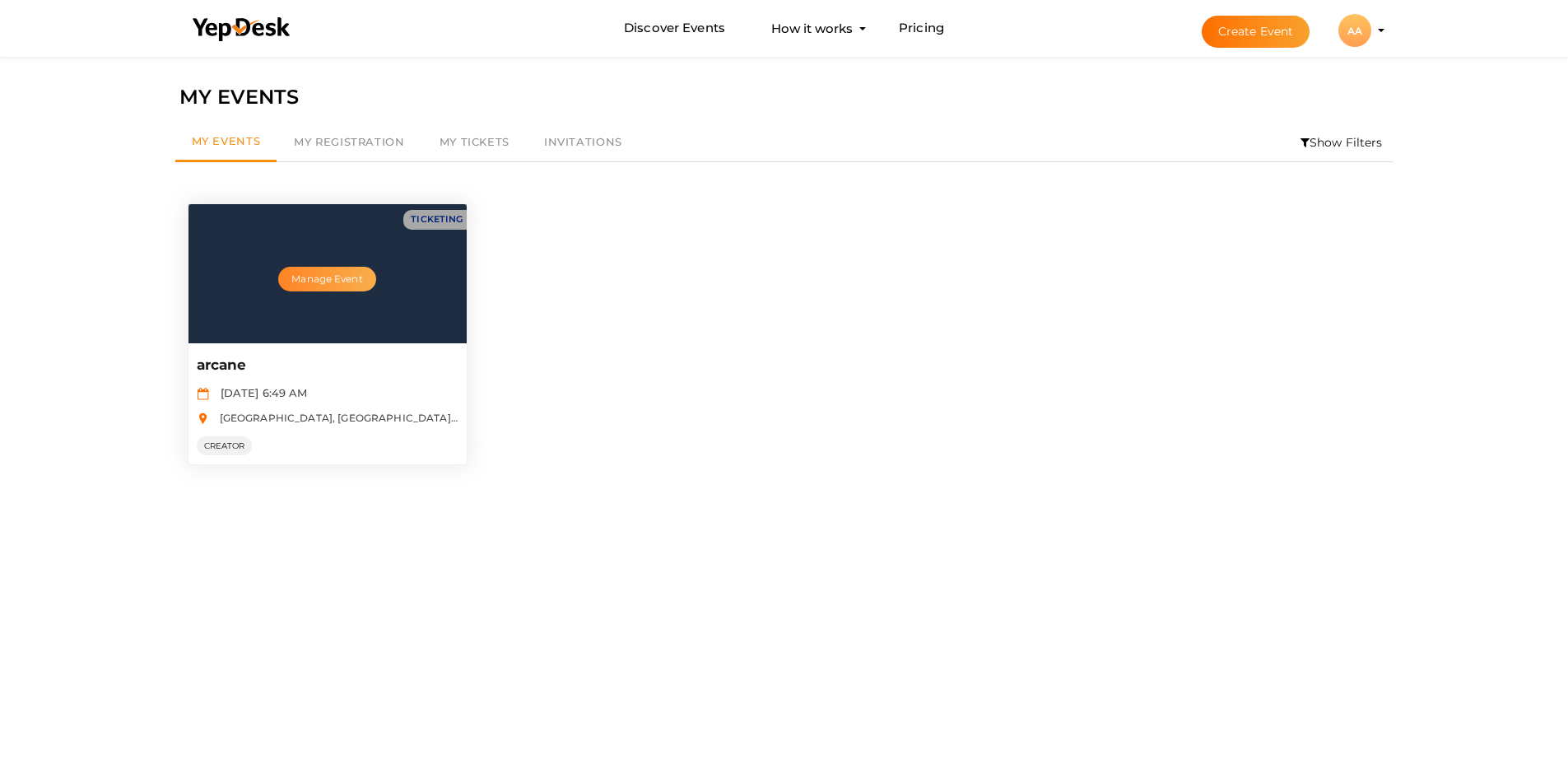
click at [345, 282] on button "Manage Event" at bounding box center [327, 278] width 98 height 24
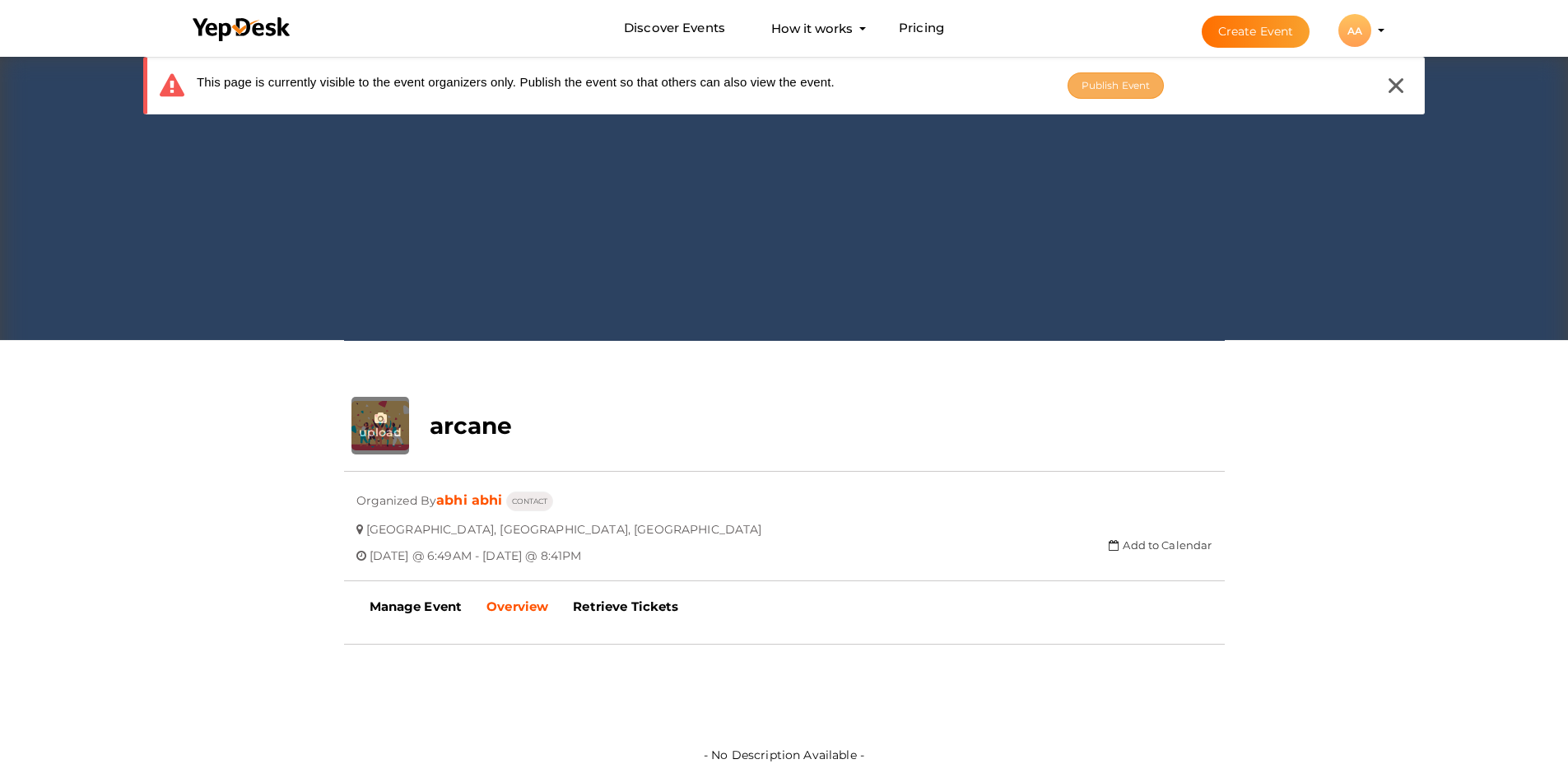
click at [1128, 84] on span "Publish Event" at bounding box center [1115, 85] width 69 height 13
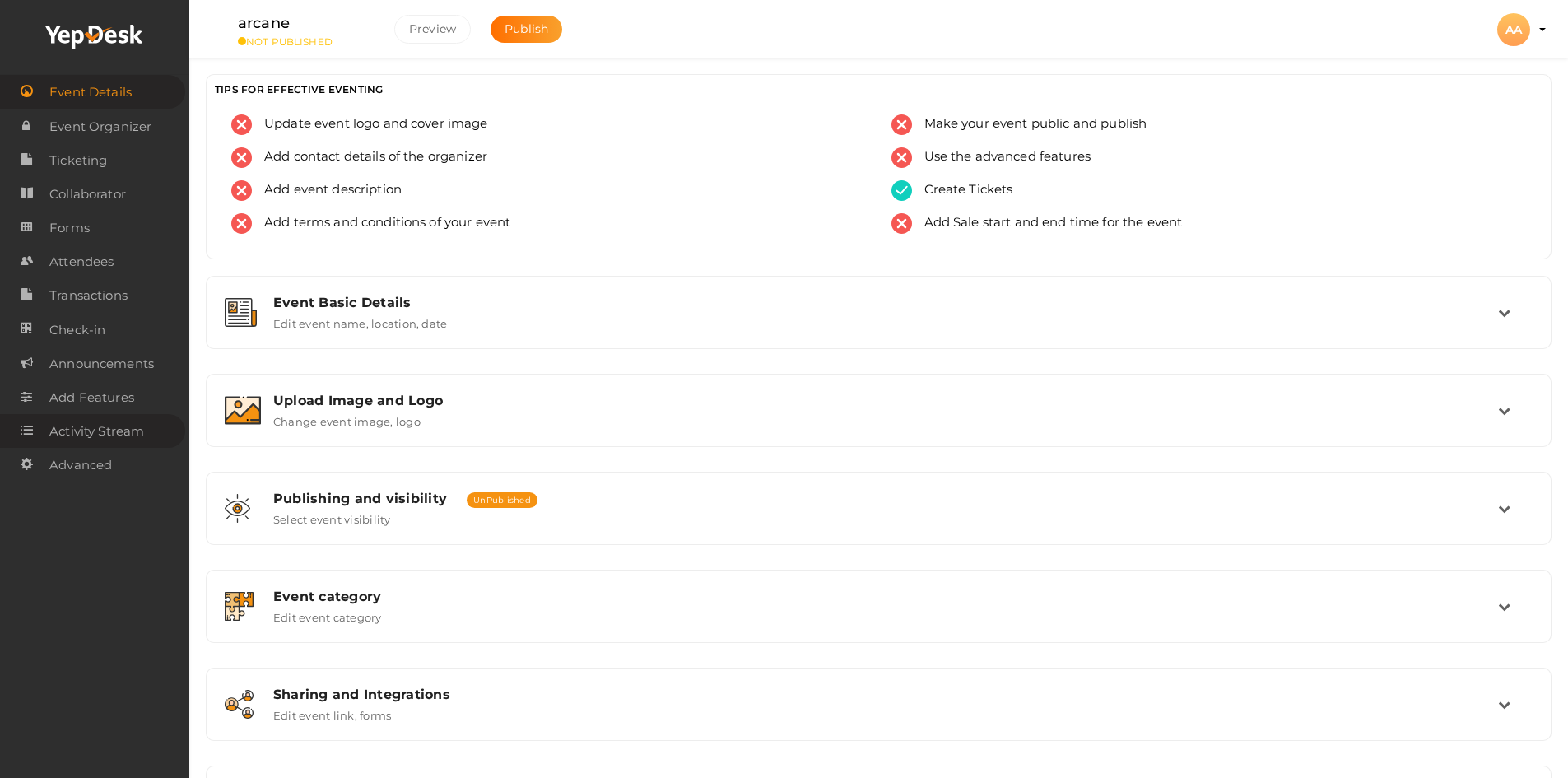
click at [122, 442] on span "Activity Stream" at bounding box center [97, 431] width 95 height 33
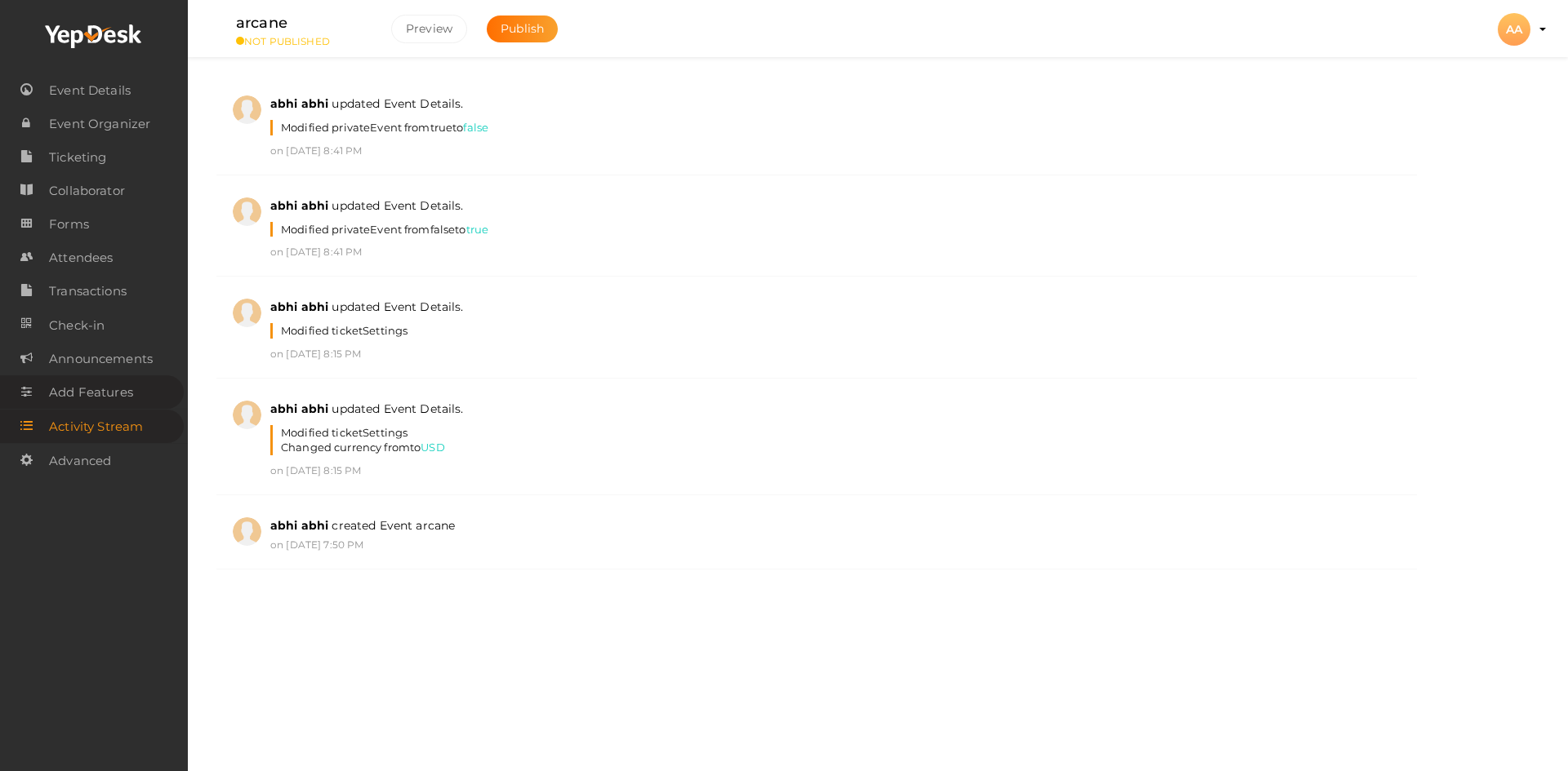
click at [130, 397] on span "Add Features" at bounding box center [91, 393] width 84 height 33
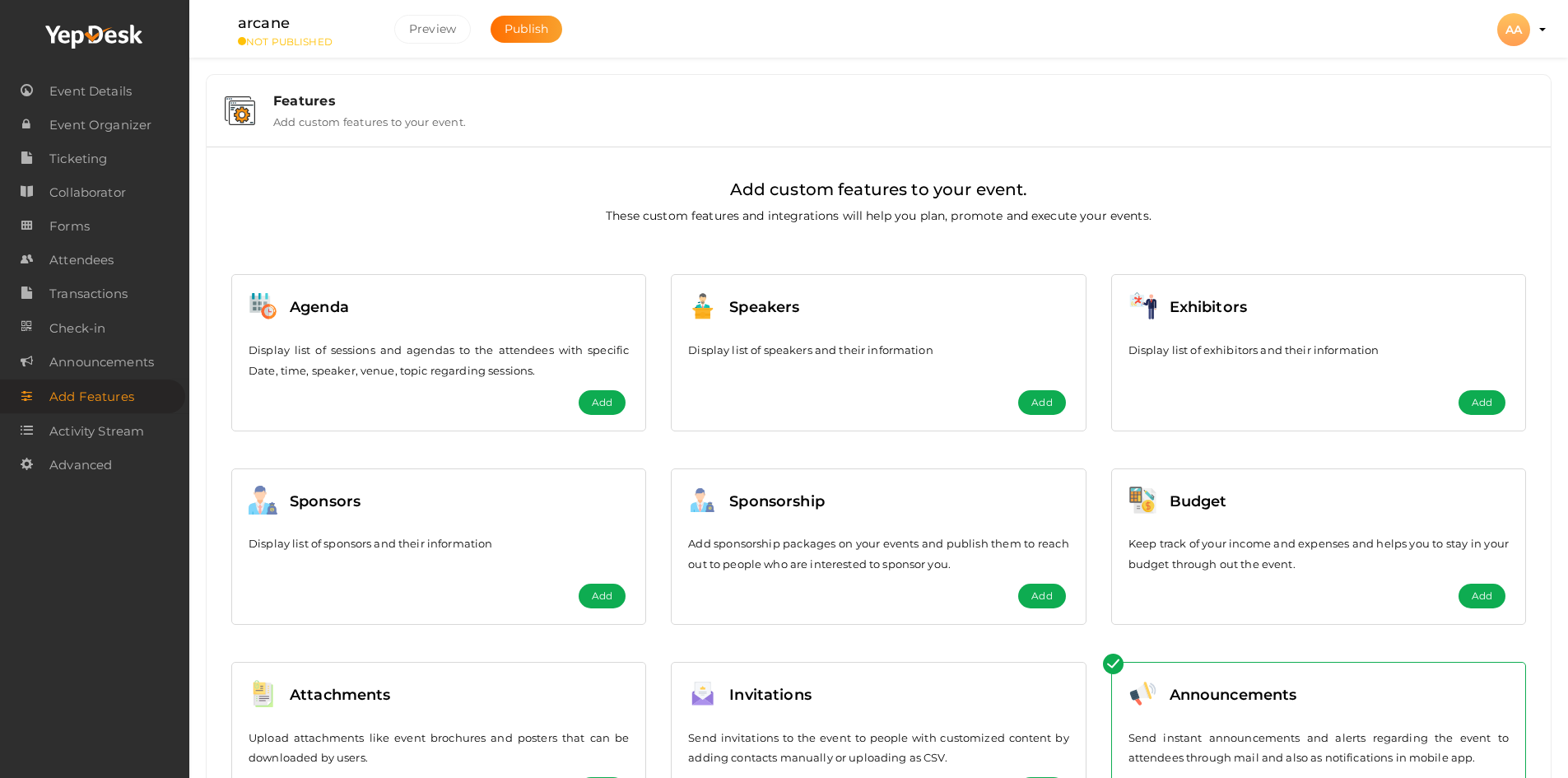
click at [465, 110] on label "Add custom features to your event." at bounding box center [369, 118] width 192 height 20
click at [137, 364] on span "Announcements" at bounding box center [101, 362] width 104 height 33
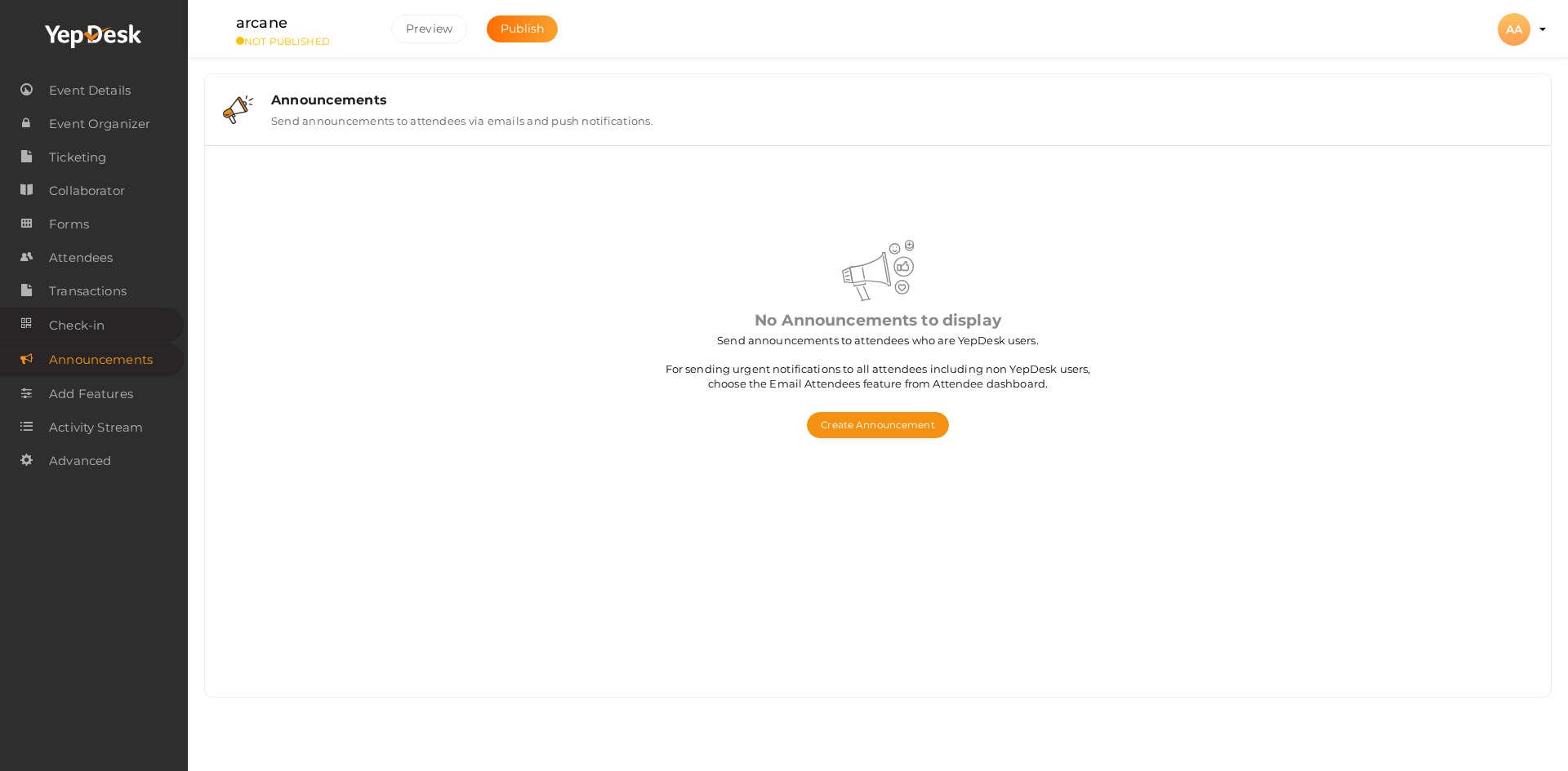
click at [115, 341] on link "Check-in" at bounding box center [92, 324] width 184 height 34
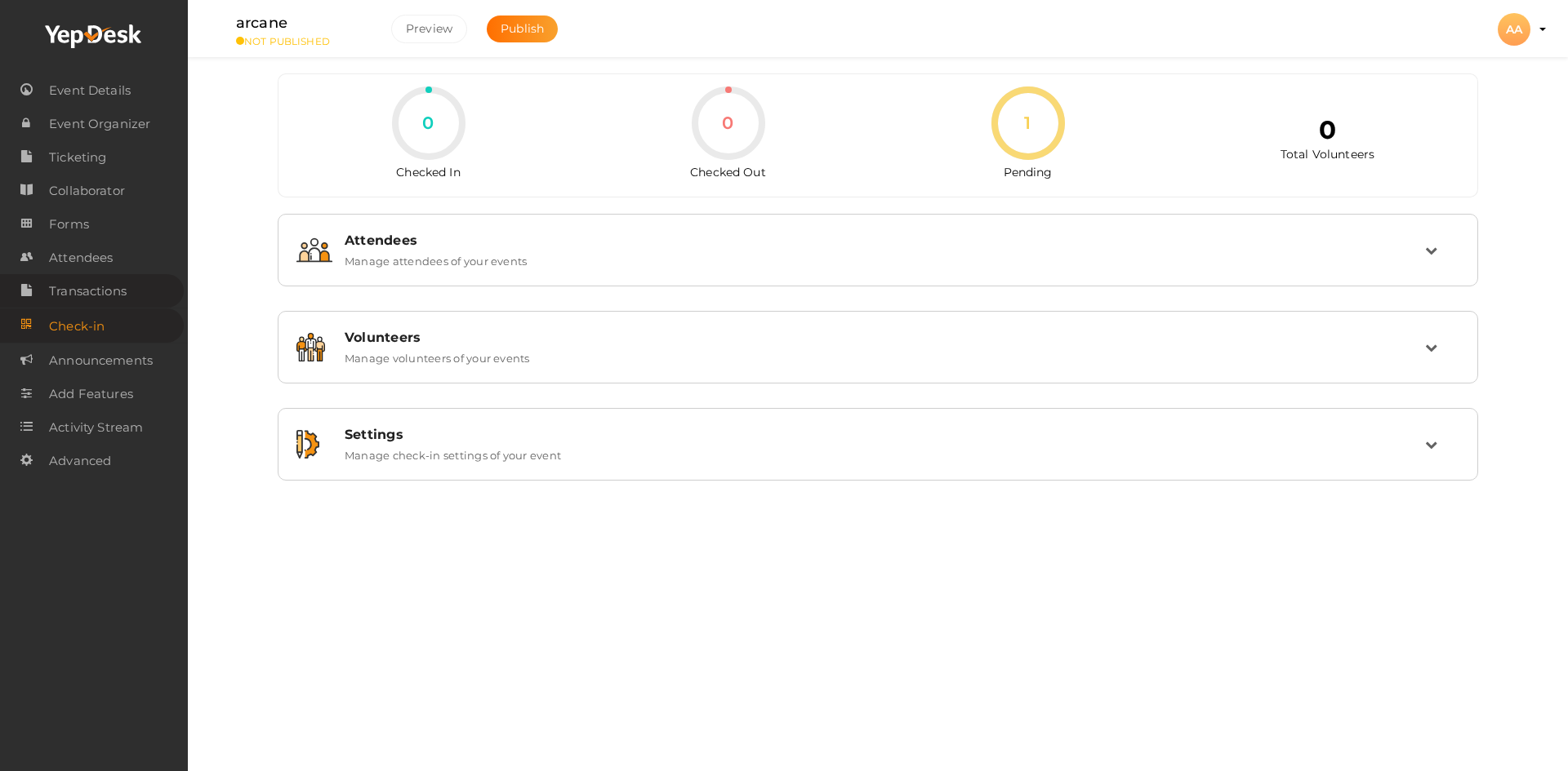
click at [117, 295] on span "Transactions" at bounding box center [88, 291] width 77 height 33
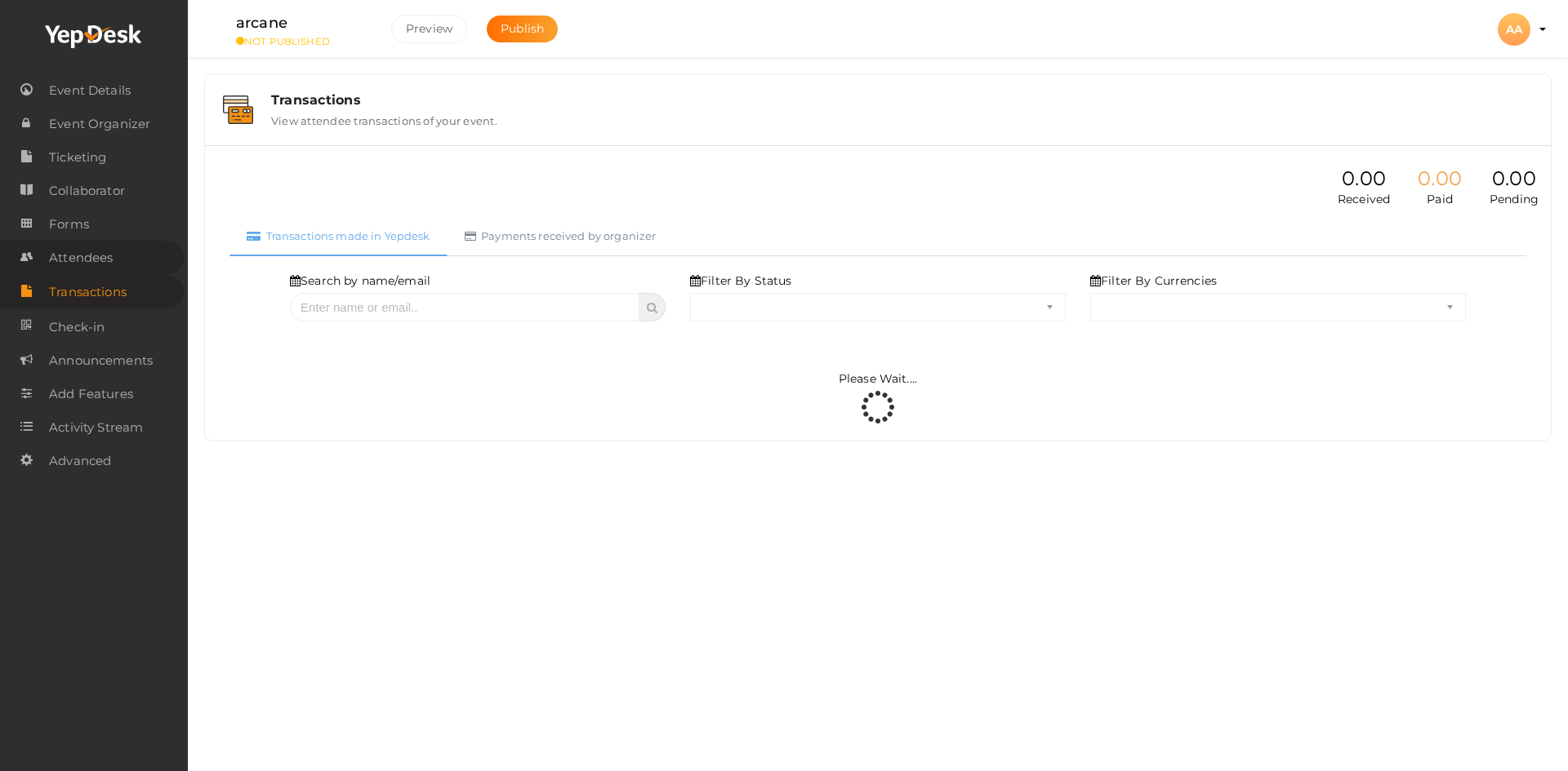
select select "ALL"
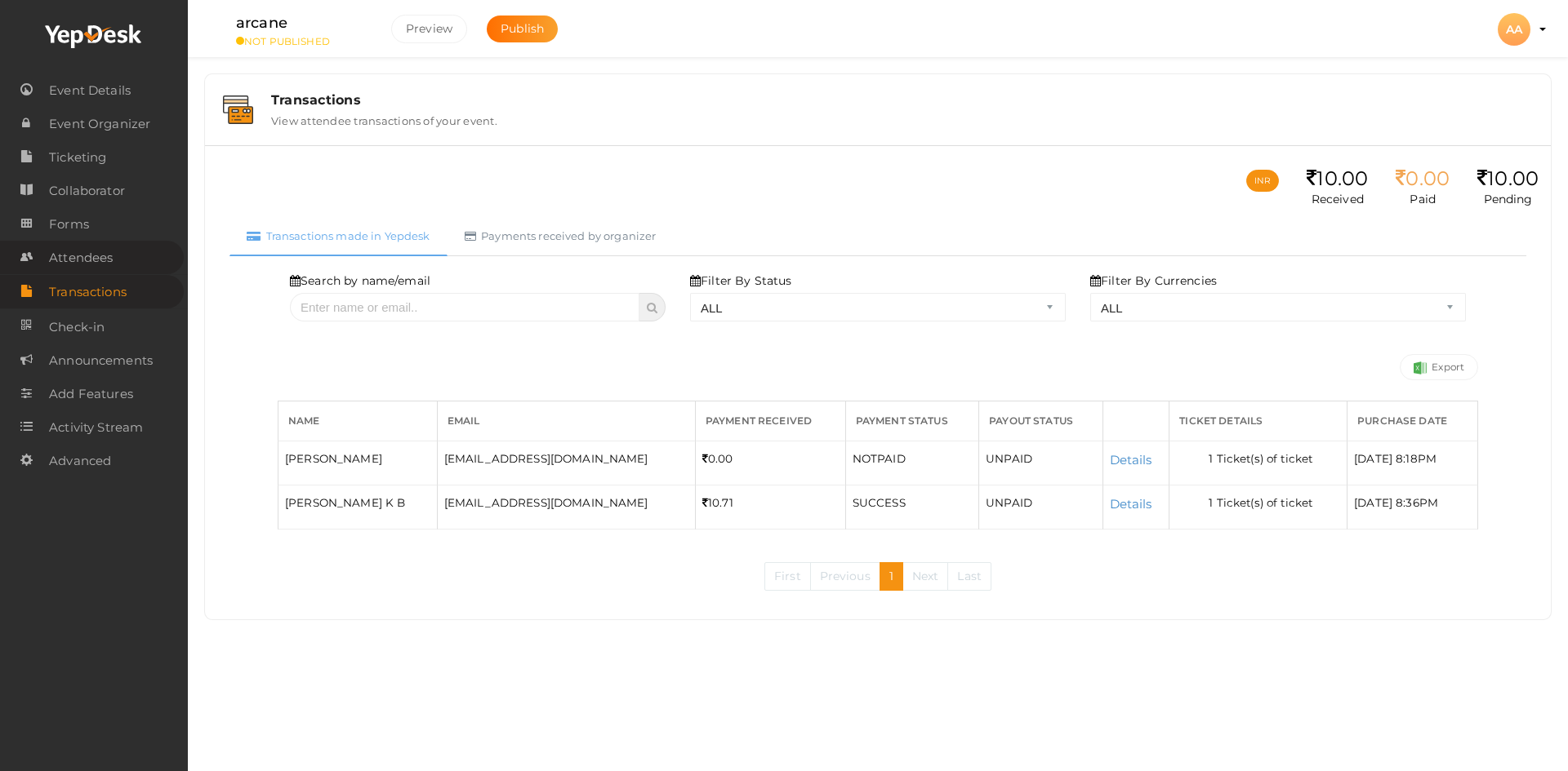
click at [112, 252] on span "Attendees" at bounding box center [81, 258] width 64 height 33
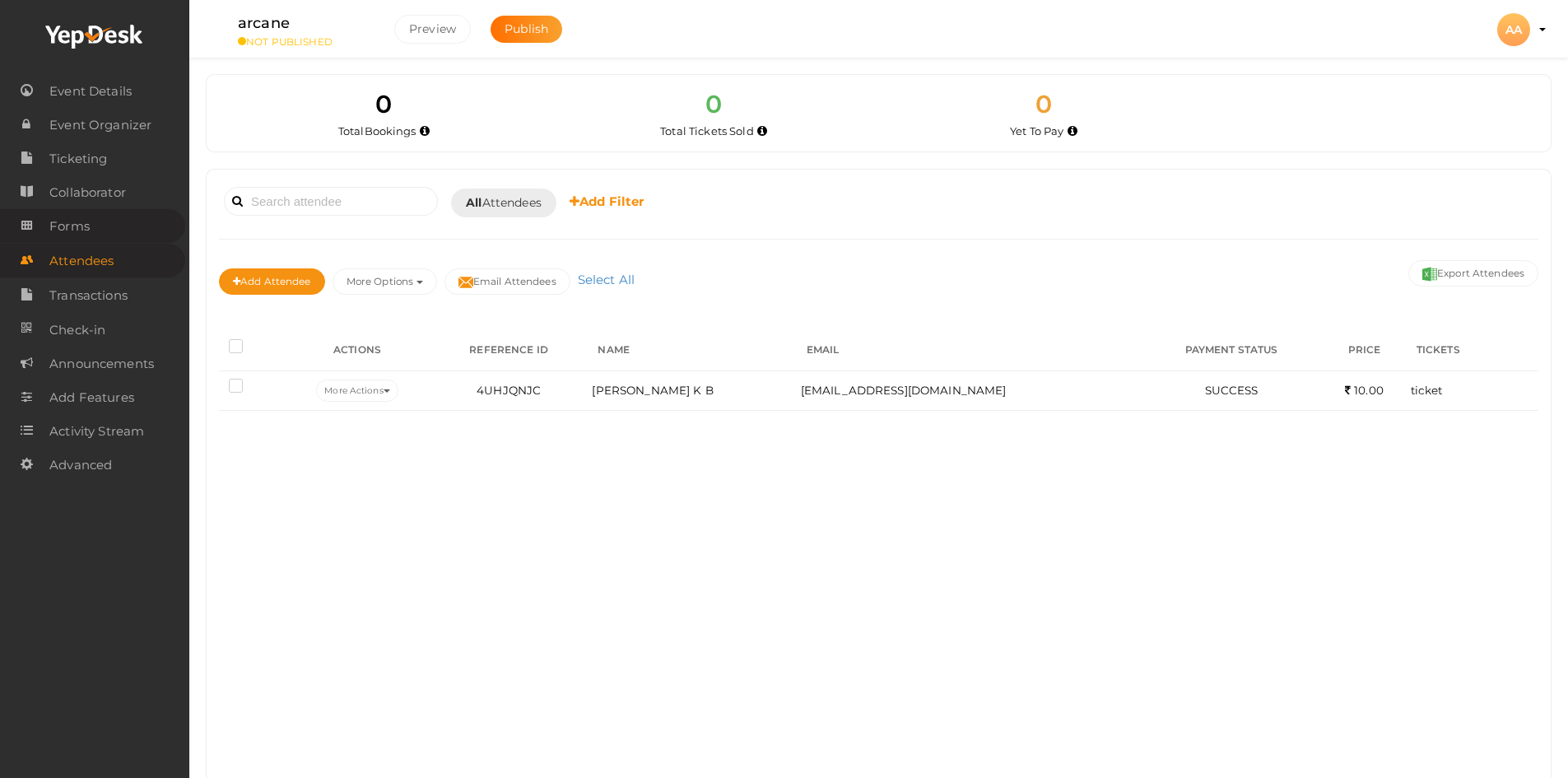
click at [124, 229] on link "Forms" at bounding box center [93, 225] width 185 height 34
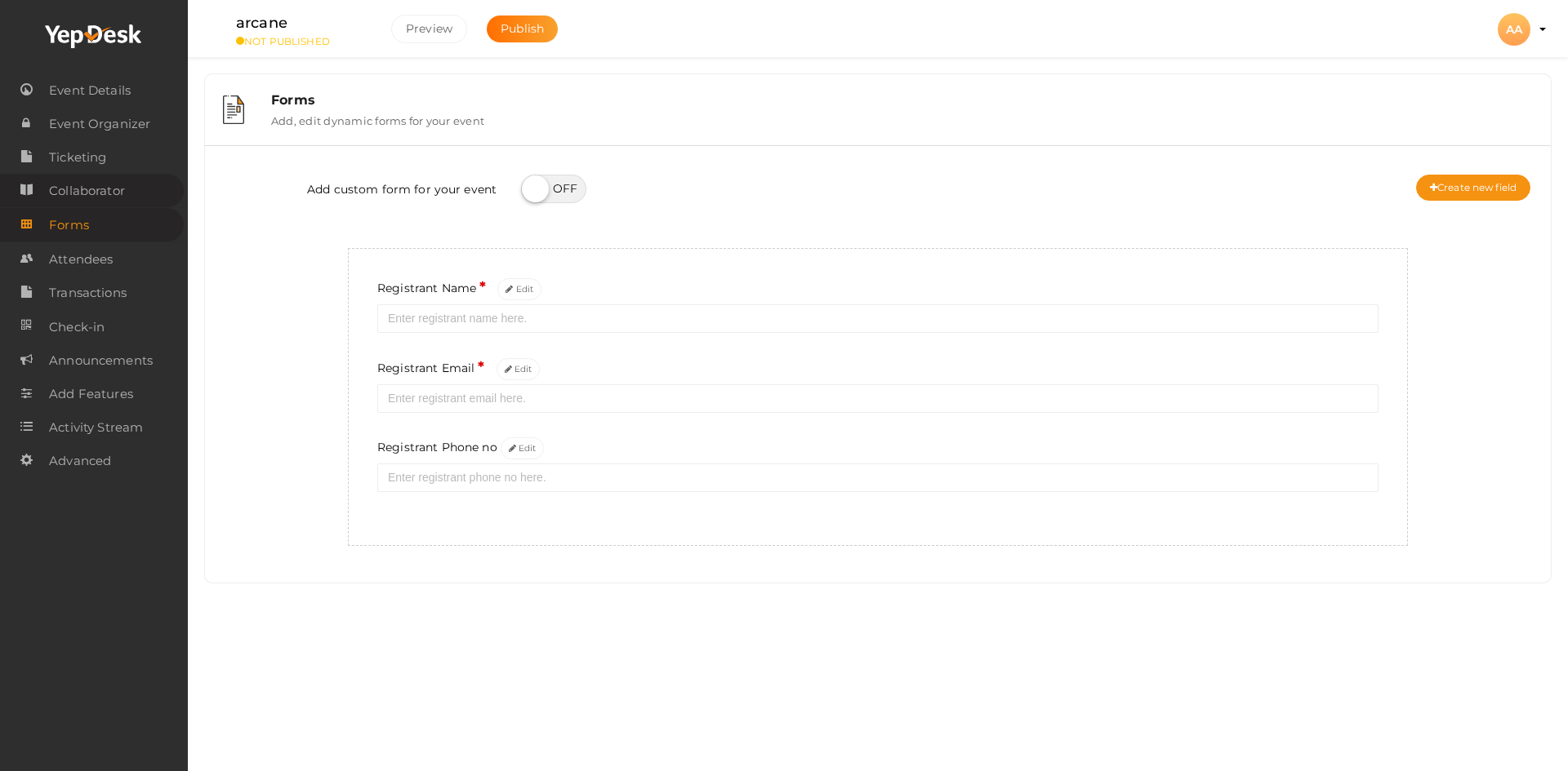
click at [115, 194] on span "Collaborator" at bounding box center [87, 192] width 75 height 33
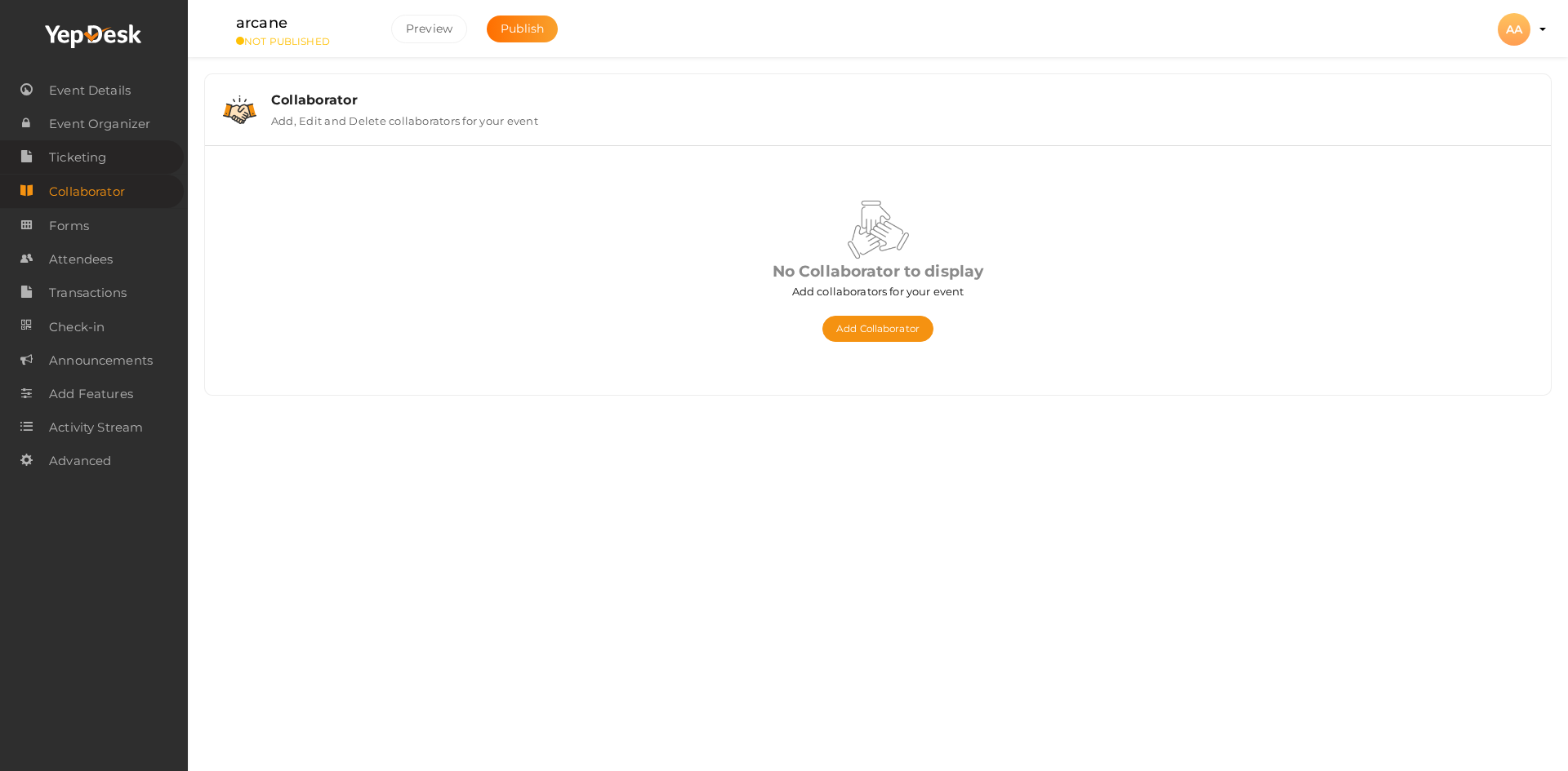
click at [119, 159] on link "Ticketing" at bounding box center [92, 157] width 184 height 34
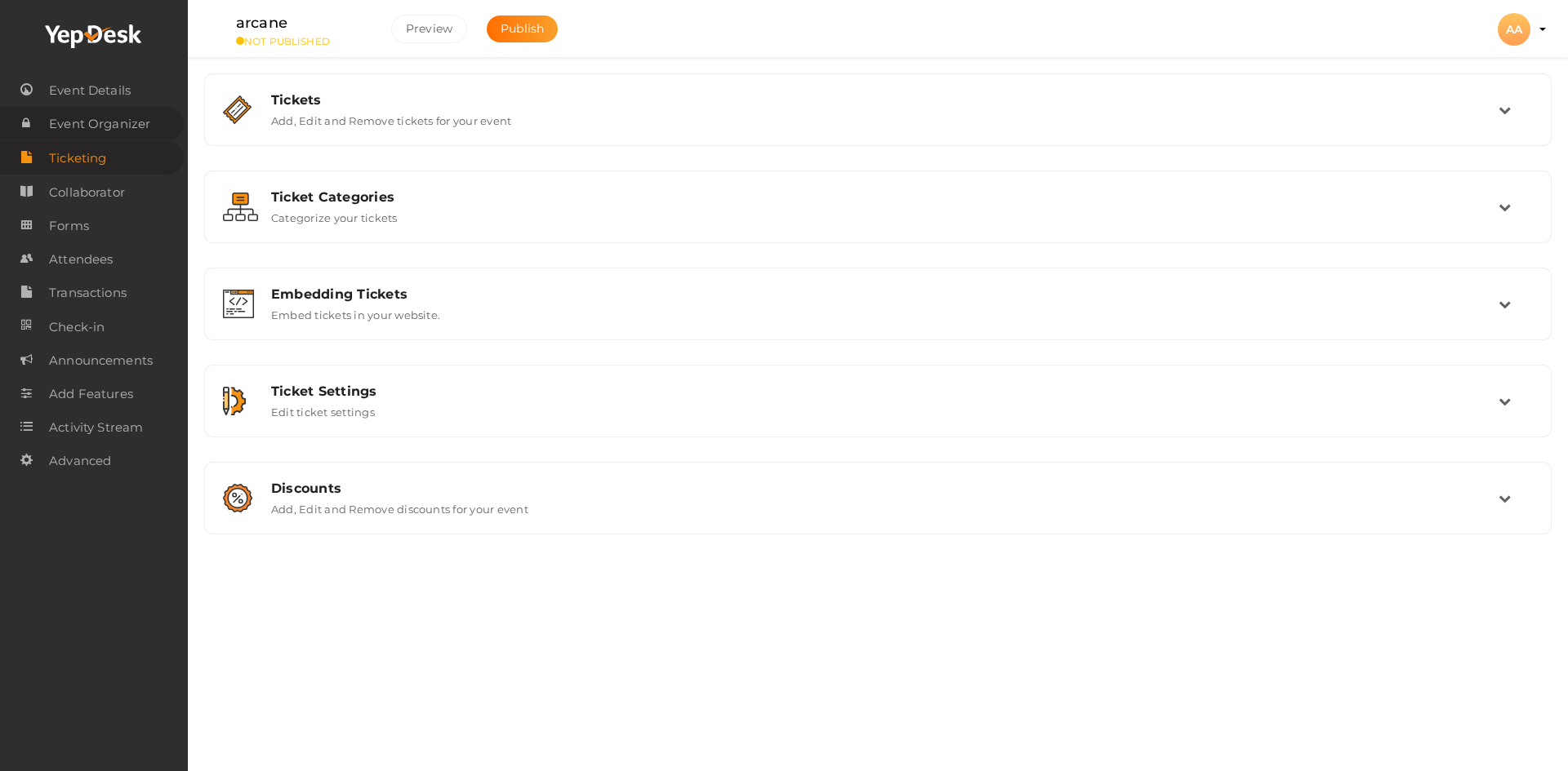
click at [123, 125] on span "Event Organizer" at bounding box center [100, 124] width 102 height 33
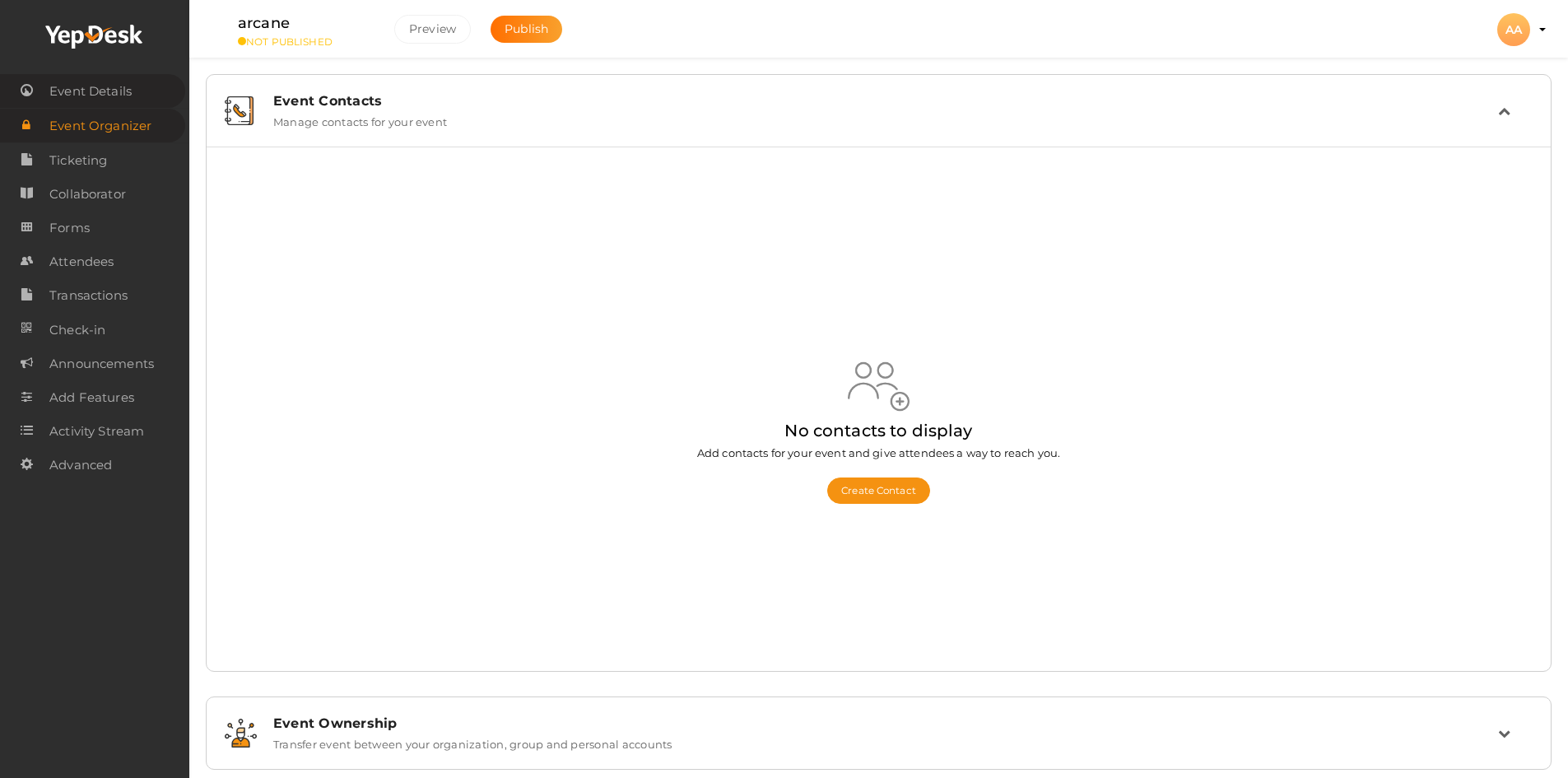
click at [122, 98] on span "Event Details" at bounding box center [91, 92] width 82 height 33
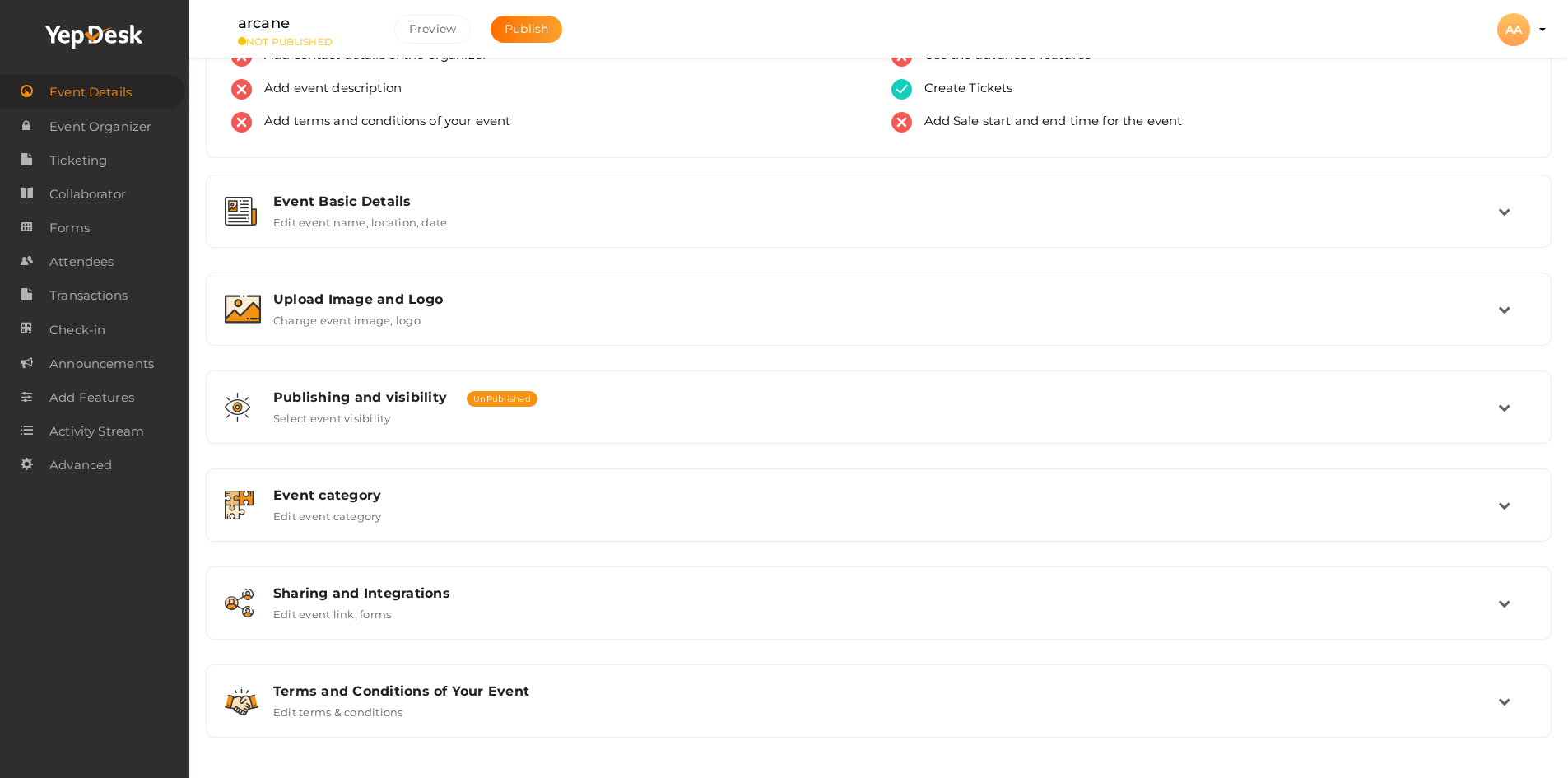
scroll to position [102, 0]
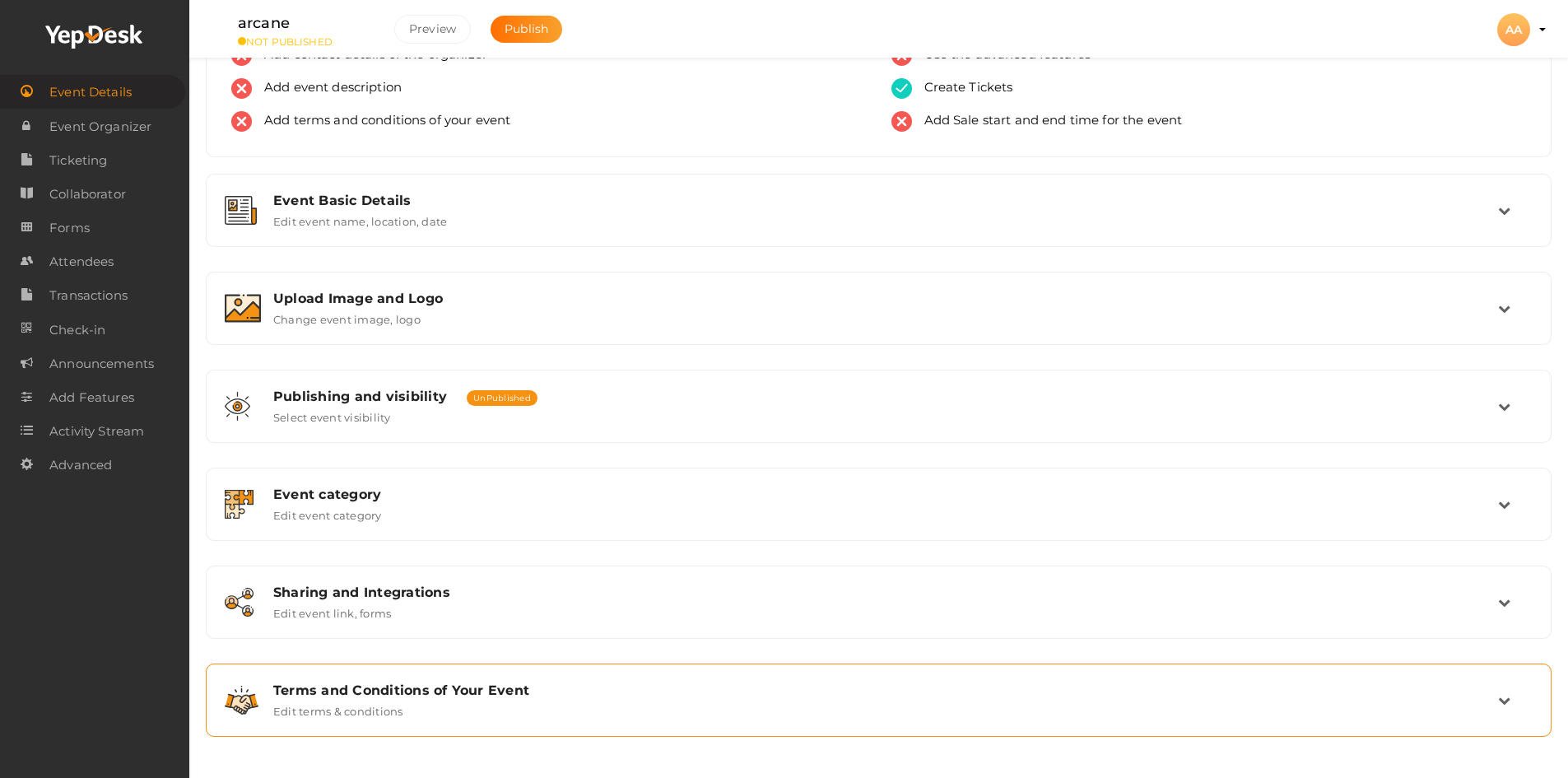
click at [404, 695] on div "Terms and Conditions of Your Event" at bounding box center [885, 690] width 1225 height 16
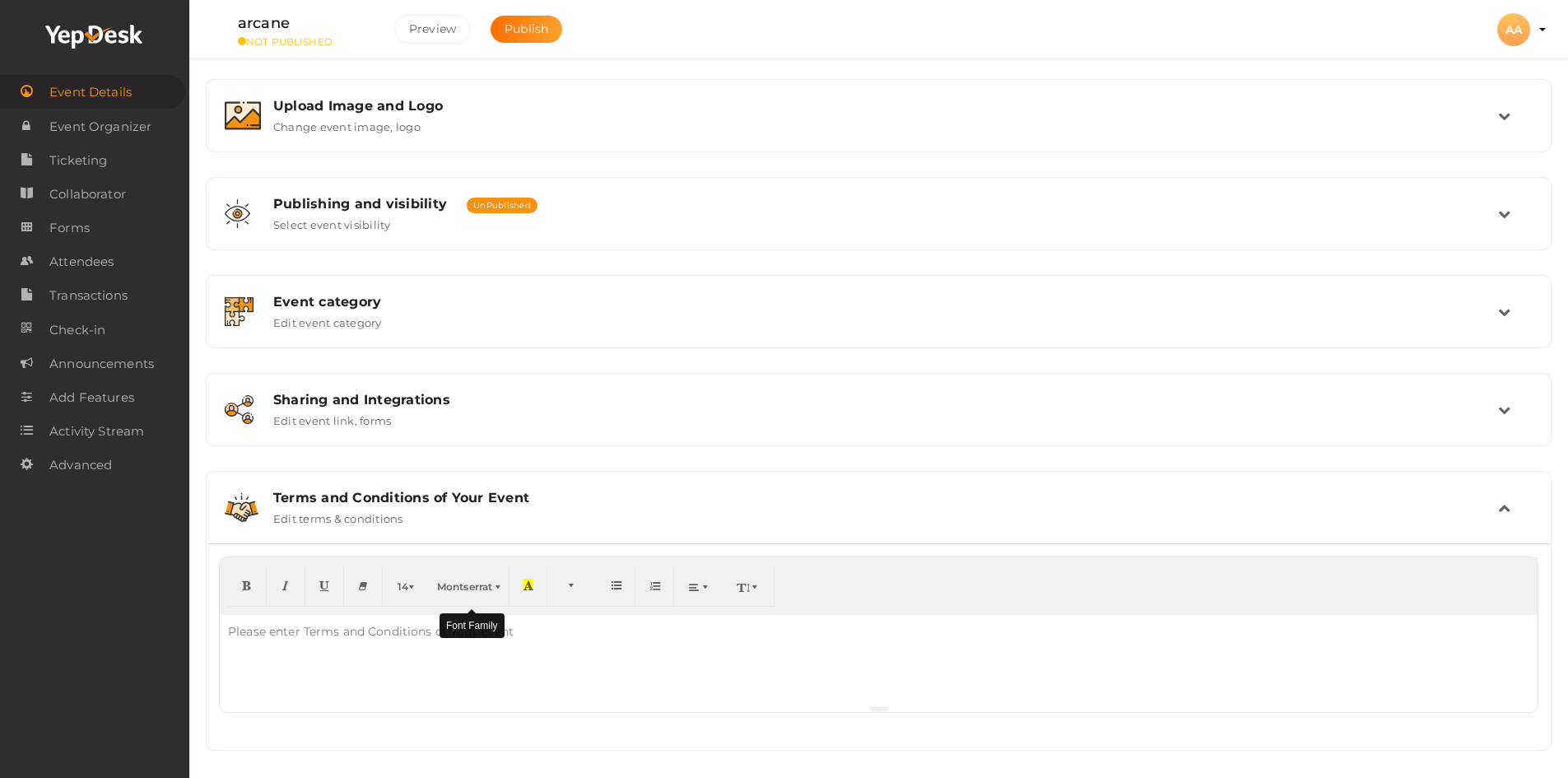
scroll to position [308, 0]
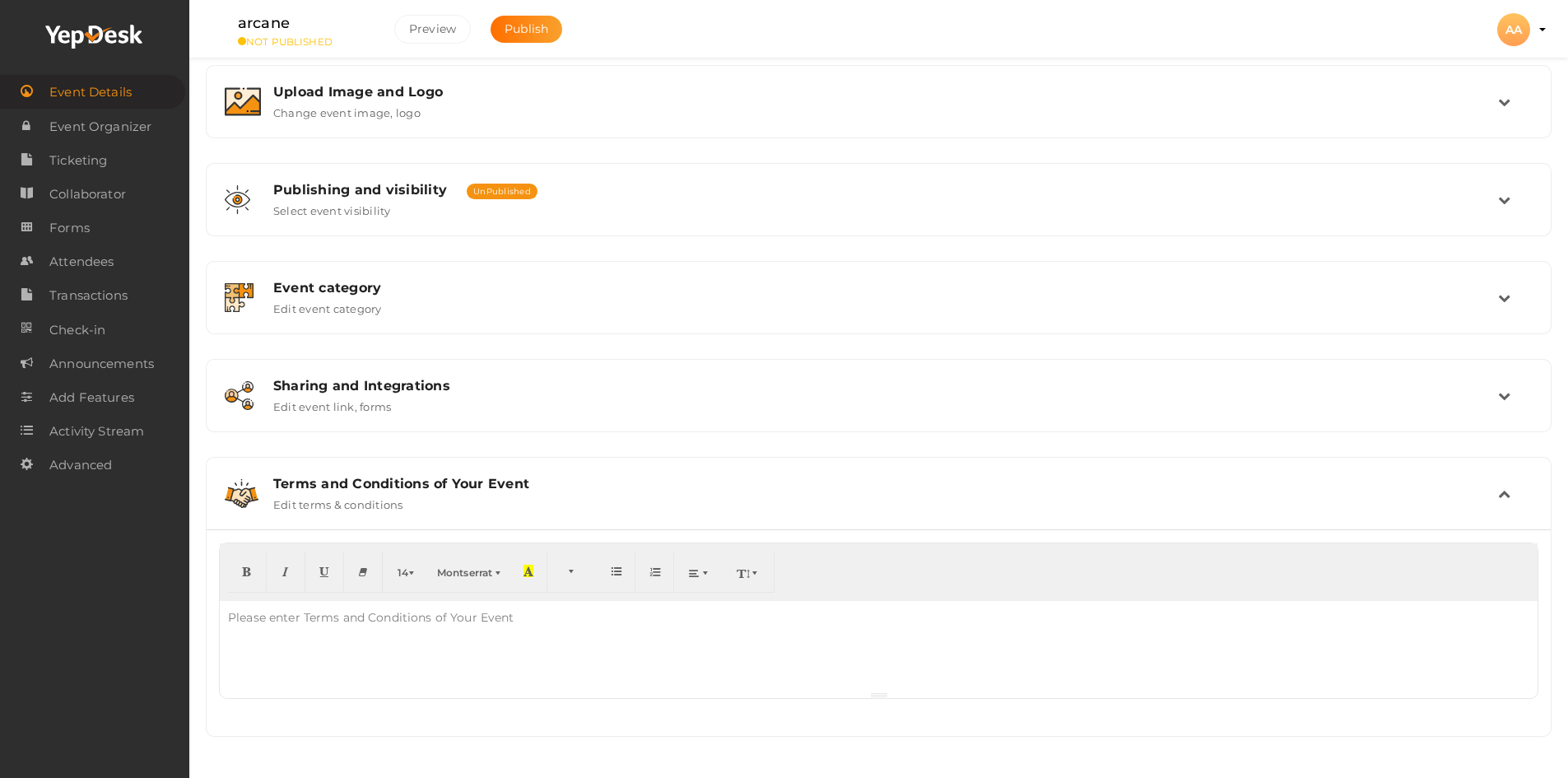
click at [518, 490] on div "Terms and Conditions of Your Event" at bounding box center [885, 484] width 1225 height 16
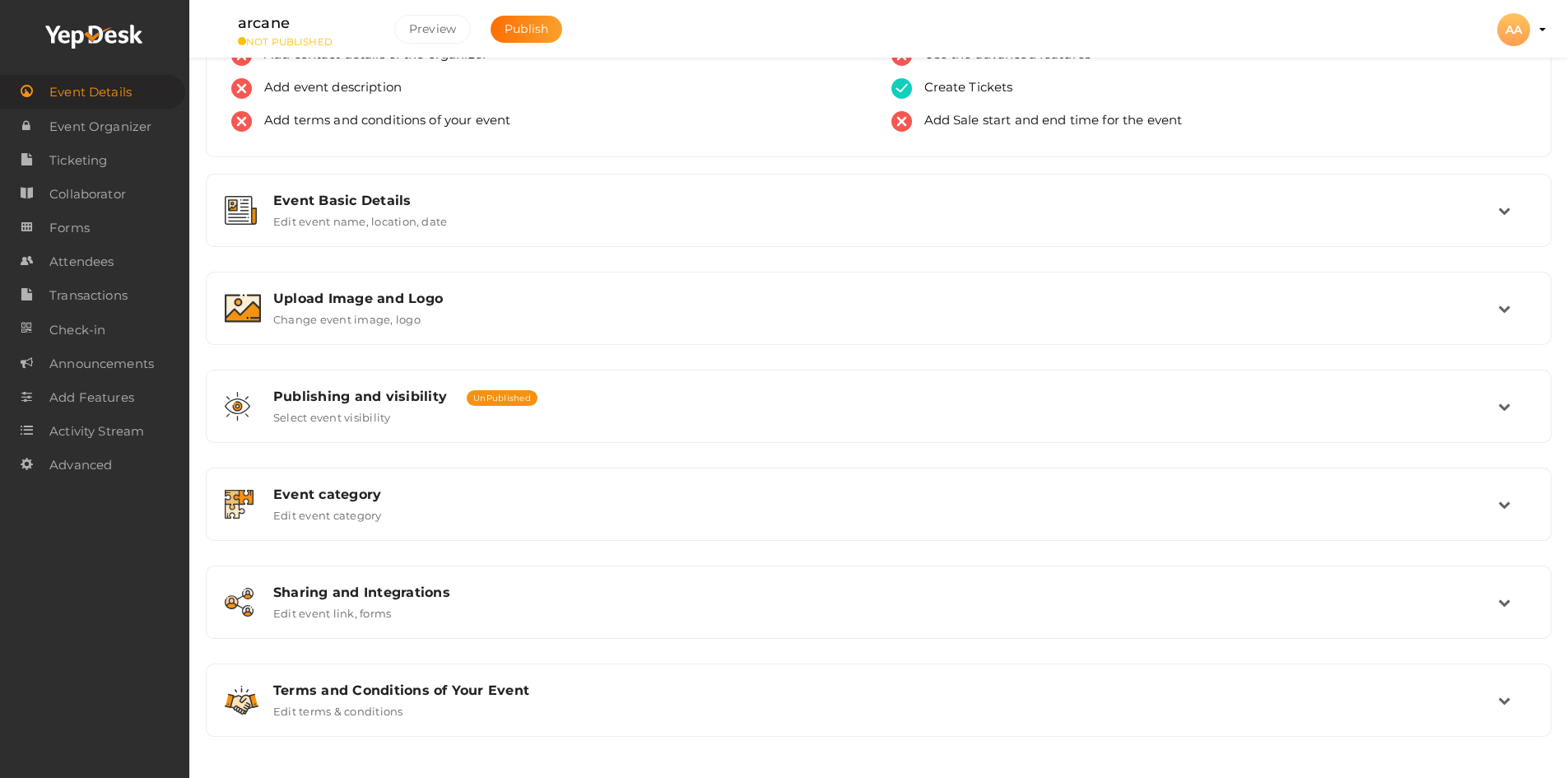
scroll to position [102, 0]
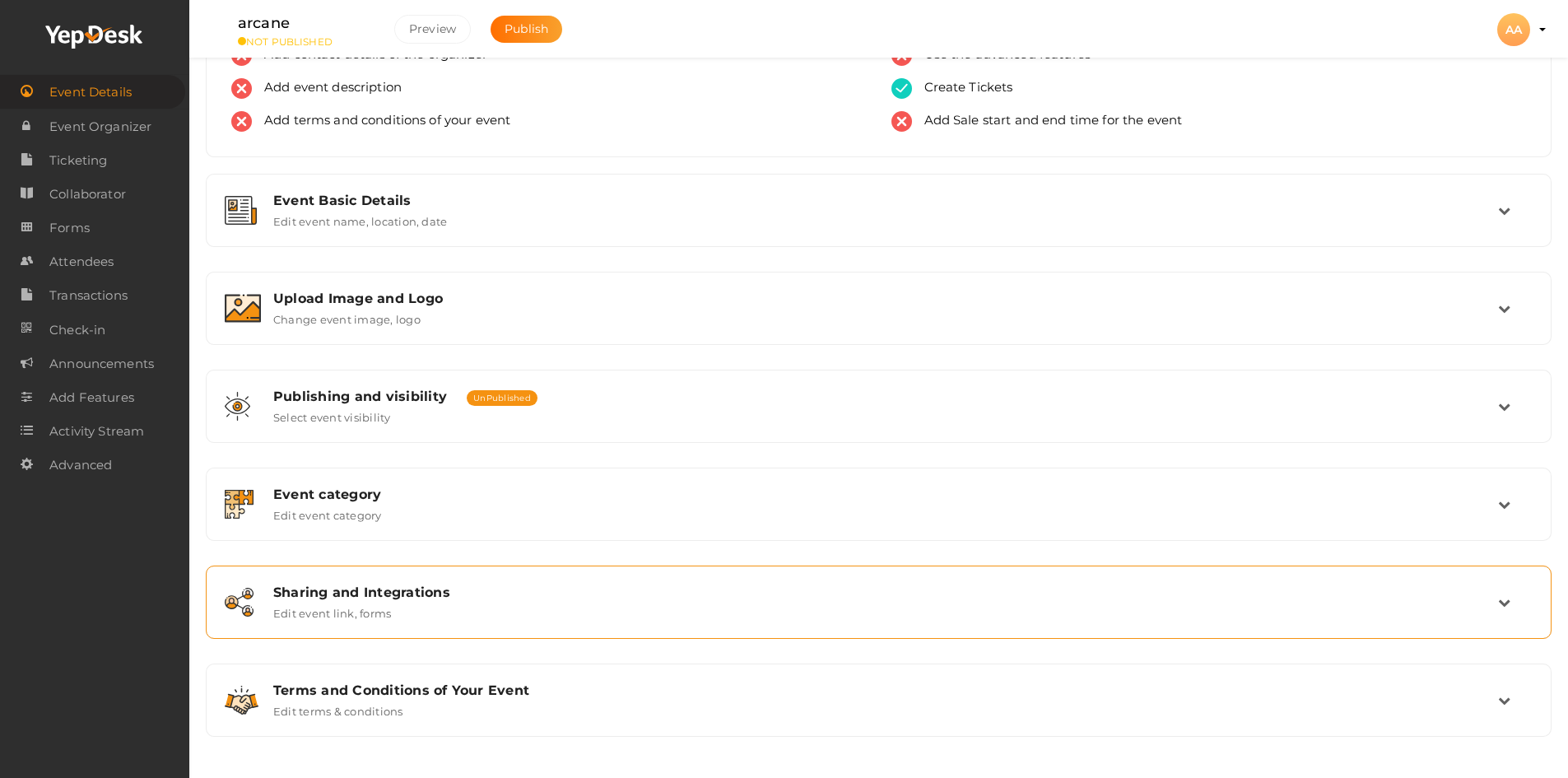
click at [425, 600] on div "Sharing and Integrations Edit event link, forms" at bounding box center [879, 602] width 1237 height 35
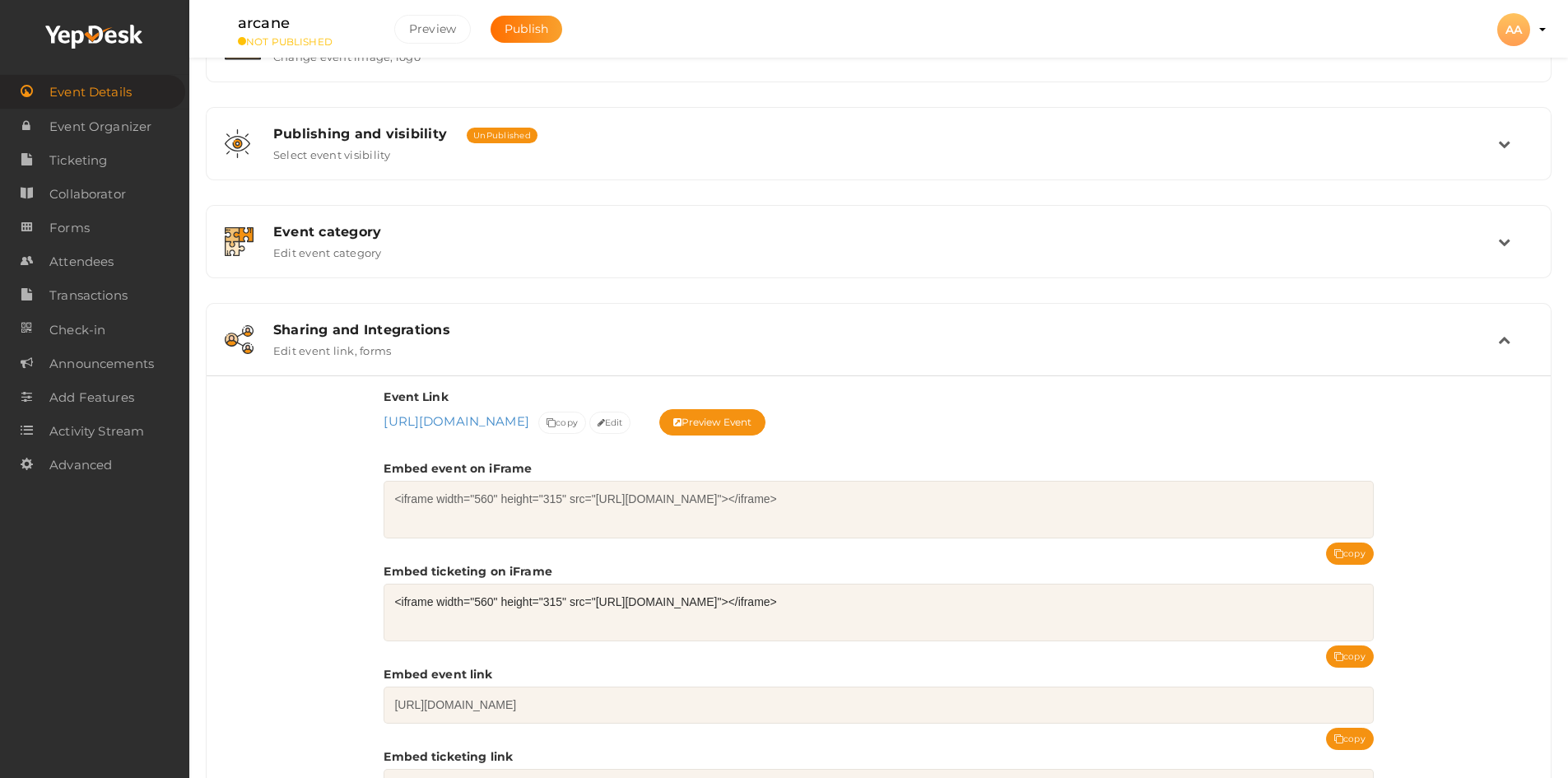
scroll to position [513, 0]
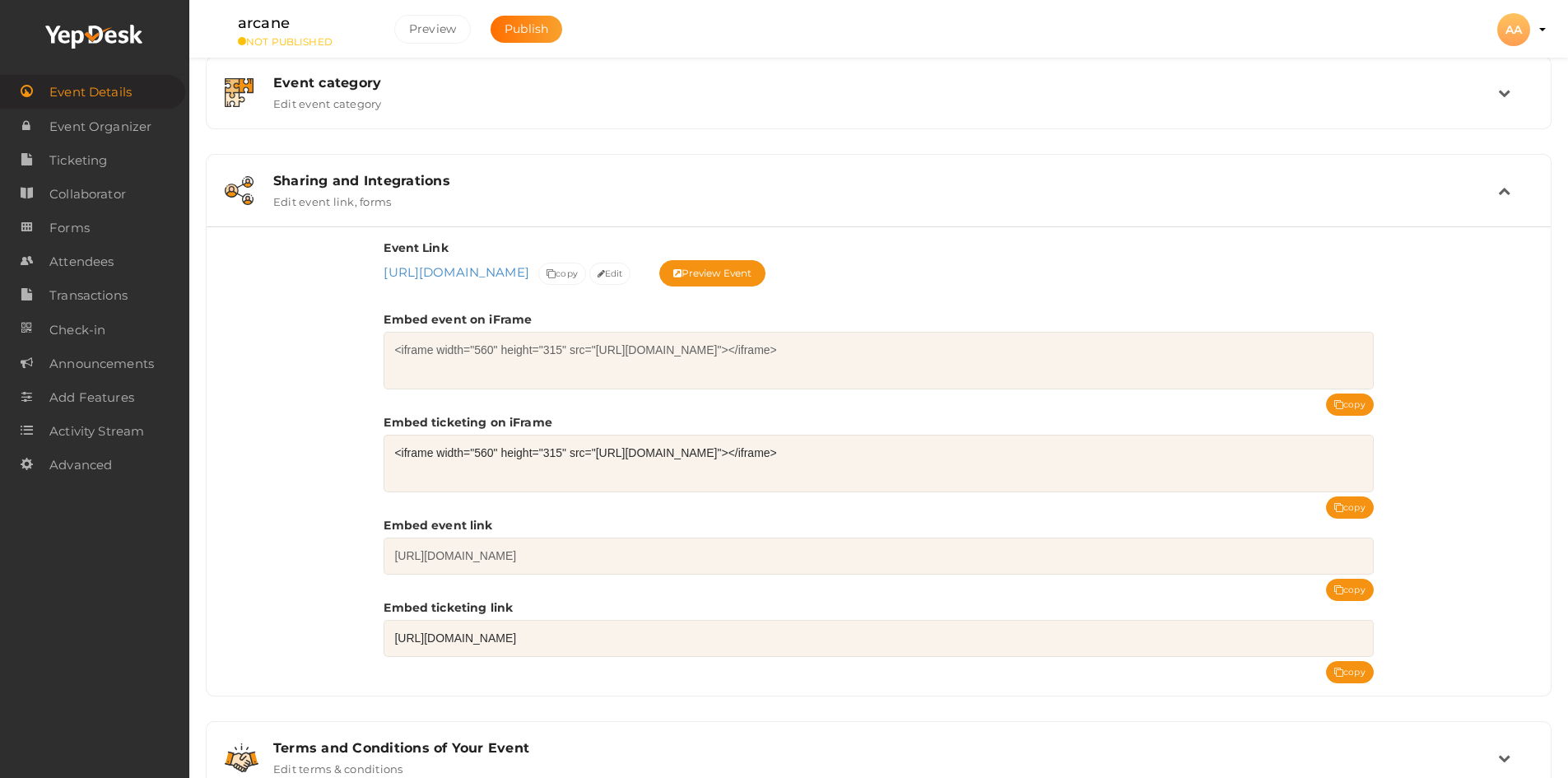
click at [314, 182] on div "Sharing and Integrations" at bounding box center [885, 181] width 1225 height 16
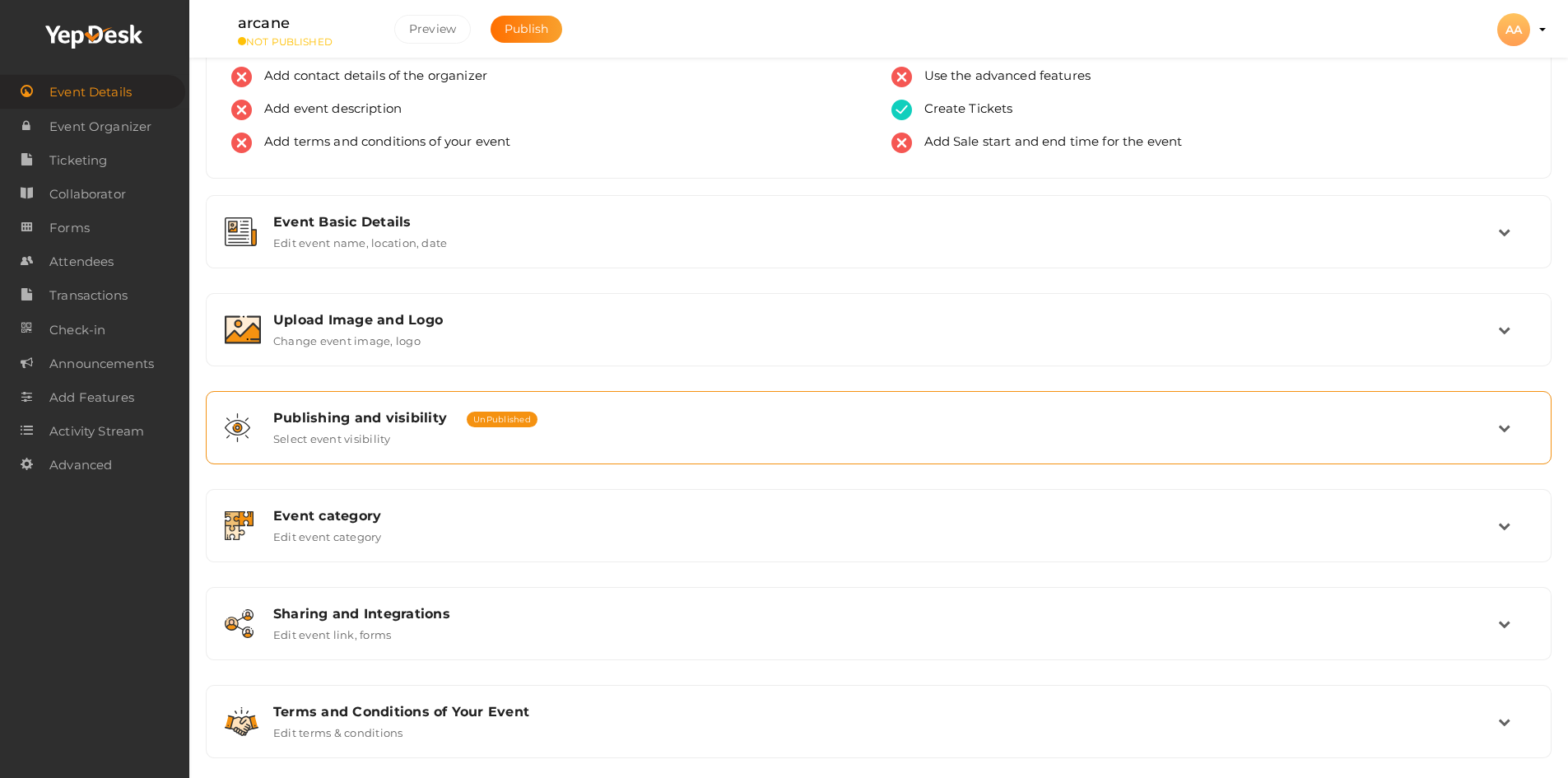
scroll to position [0, 0]
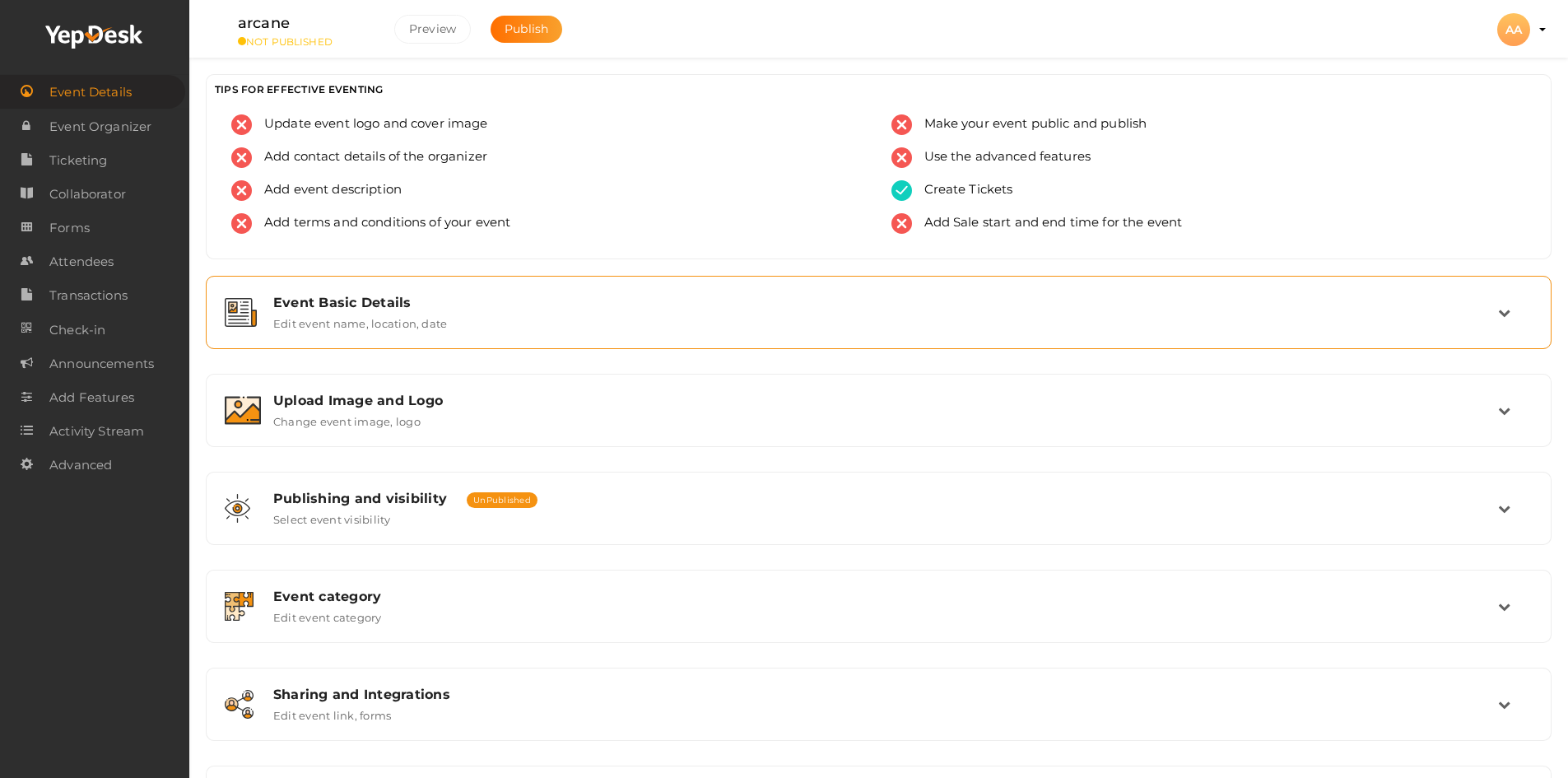
click at [363, 305] on div "Event Basic Details" at bounding box center [885, 303] width 1225 height 16
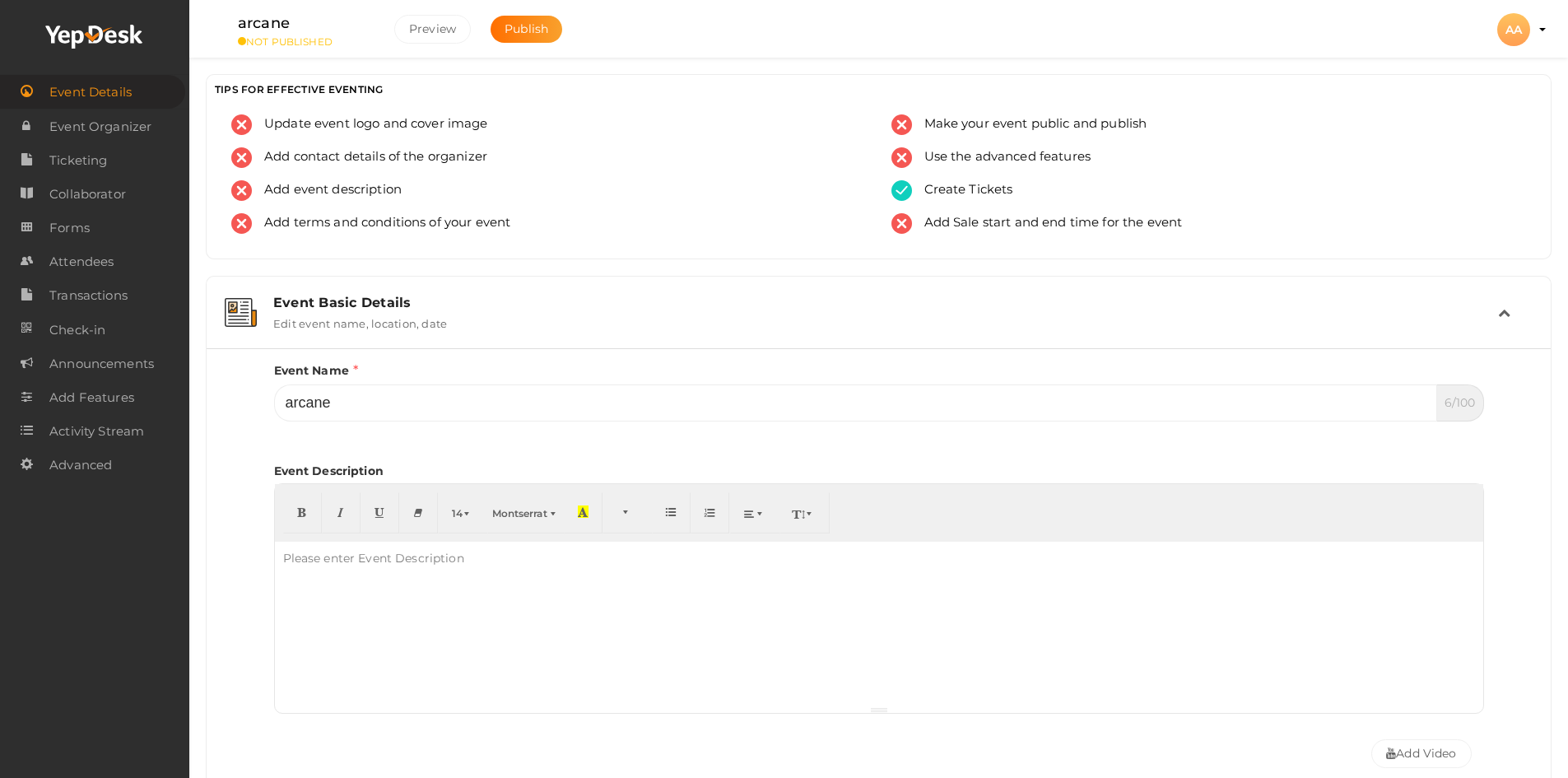
drag, startPoint x: 363, startPoint y: 305, endPoint x: 325, endPoint y: 301, distance: 38.2
click at [364, 305] on div "Event Basic Details" at bounding box center [885, 303] width 1225 height 16
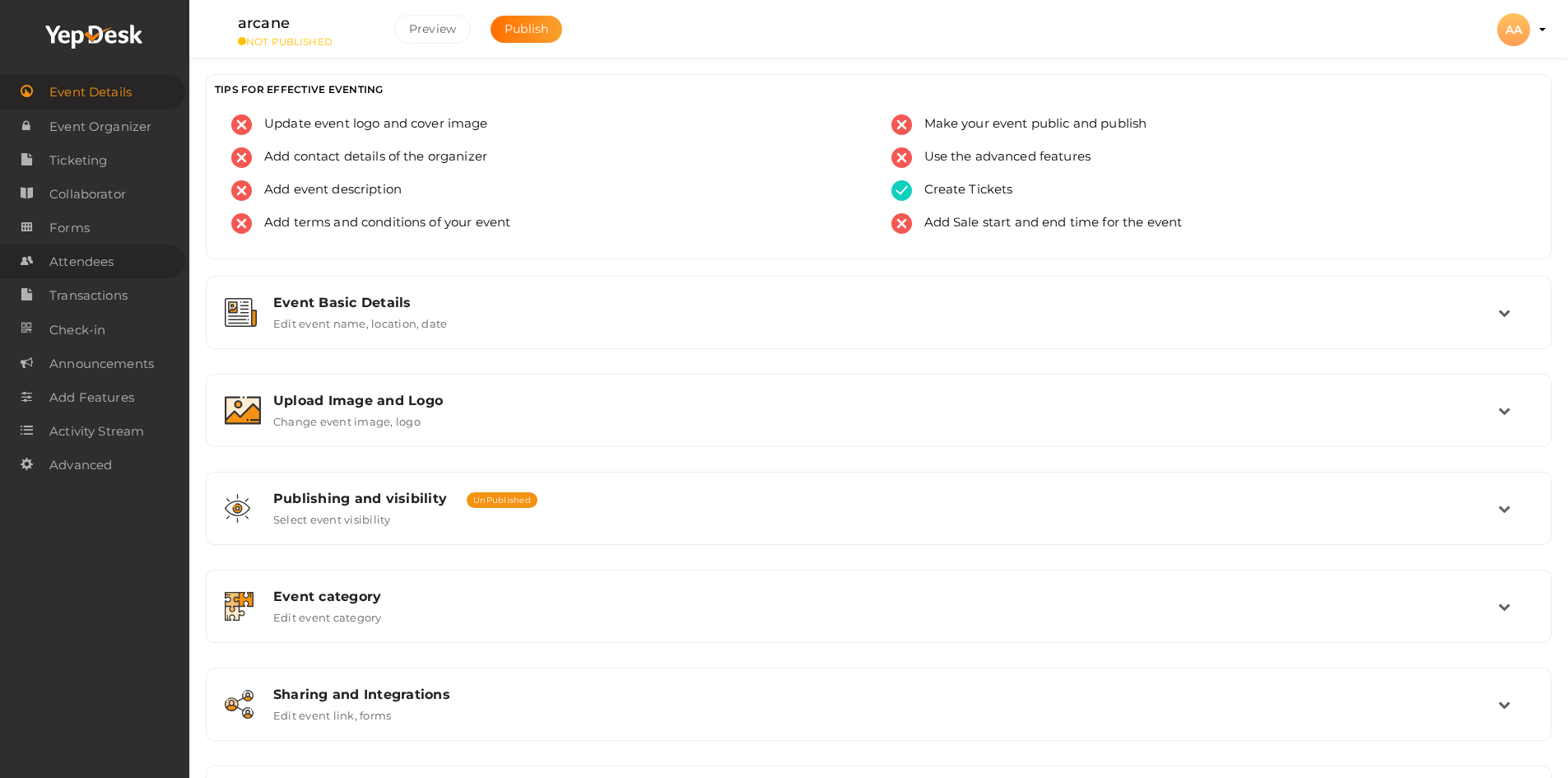
click at [131, 261] on link "Attendees" at bounding box center [93, 262] width 185 height 34
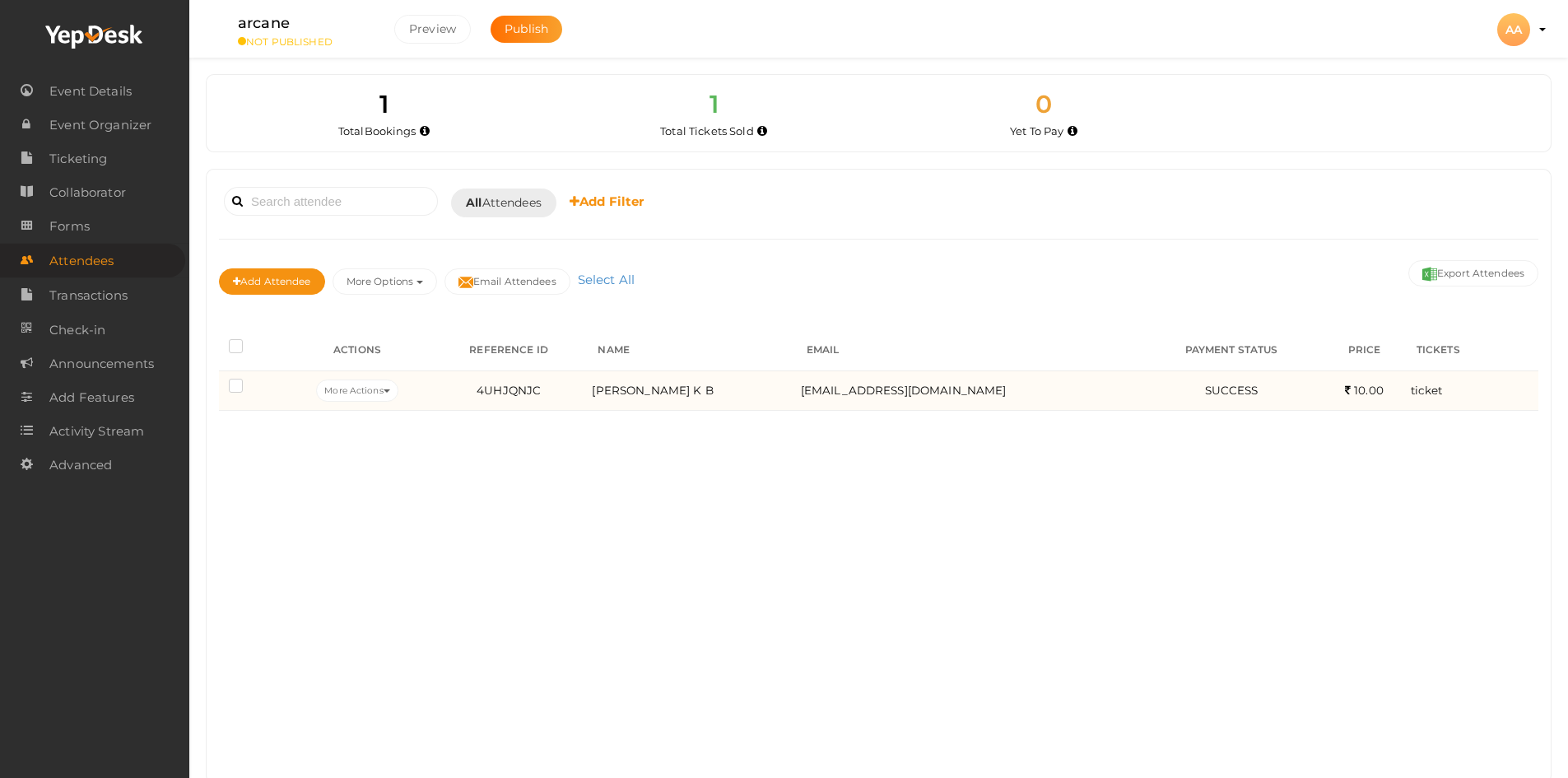
click at [425, 391] on div "More Actions Edit Attendee Delete Attendee Resend Confirmation Download QR Code" at bounding box center [357, 390] width 137 height 22
click at [397, 391] on button "More Actions" at bounding box center [357, 390] width 82 height 22
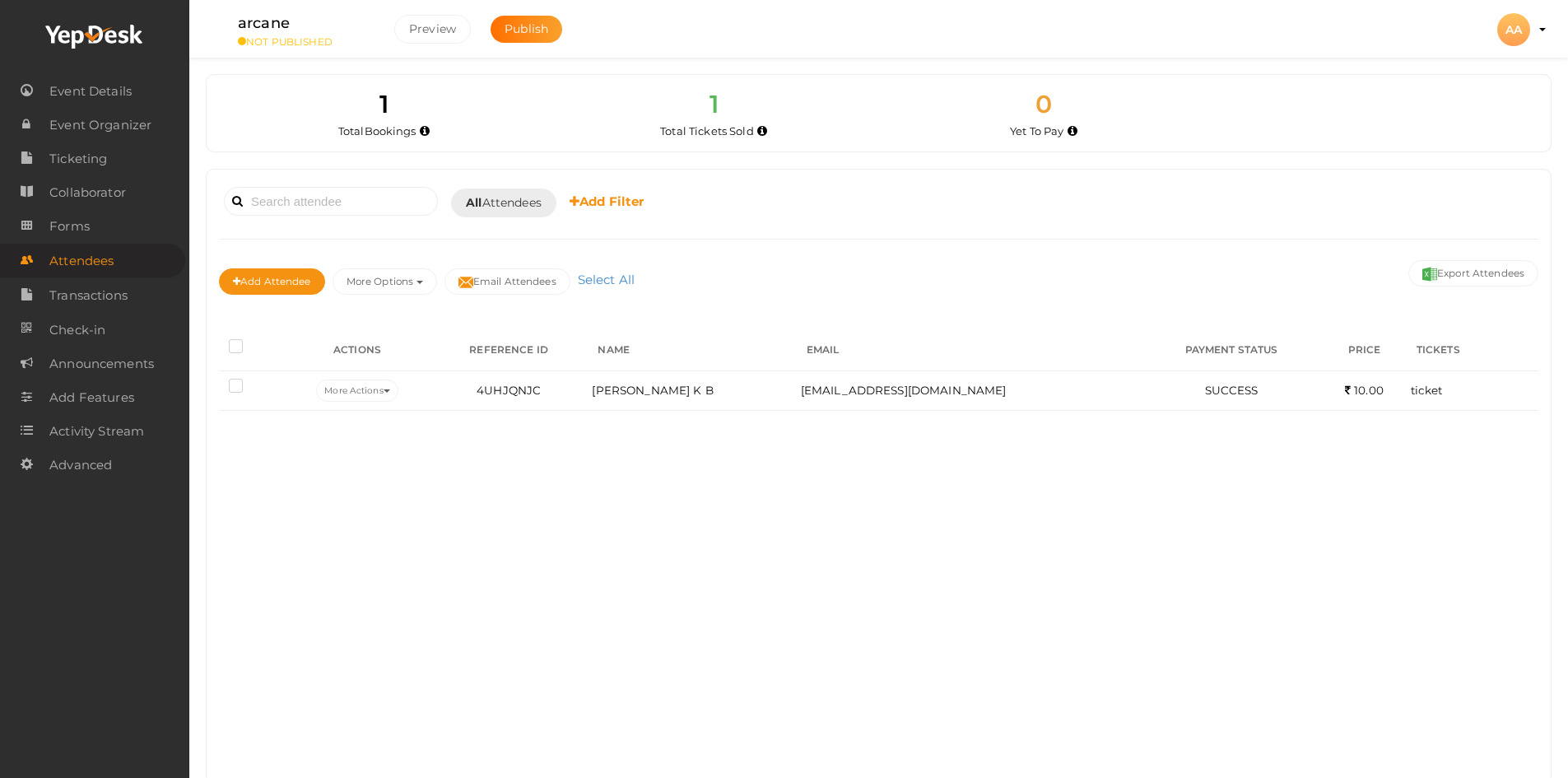
click at [1538, 28] on li "Preview AA AA abhi abhi simplytech1180@gmail.com Personal Profile My Events Adm…" at bounding box center [1512, 29] width 65 height 58
click at [1506, 32] on div "AA" at bounding box center [1513, 29] width 33 height 33
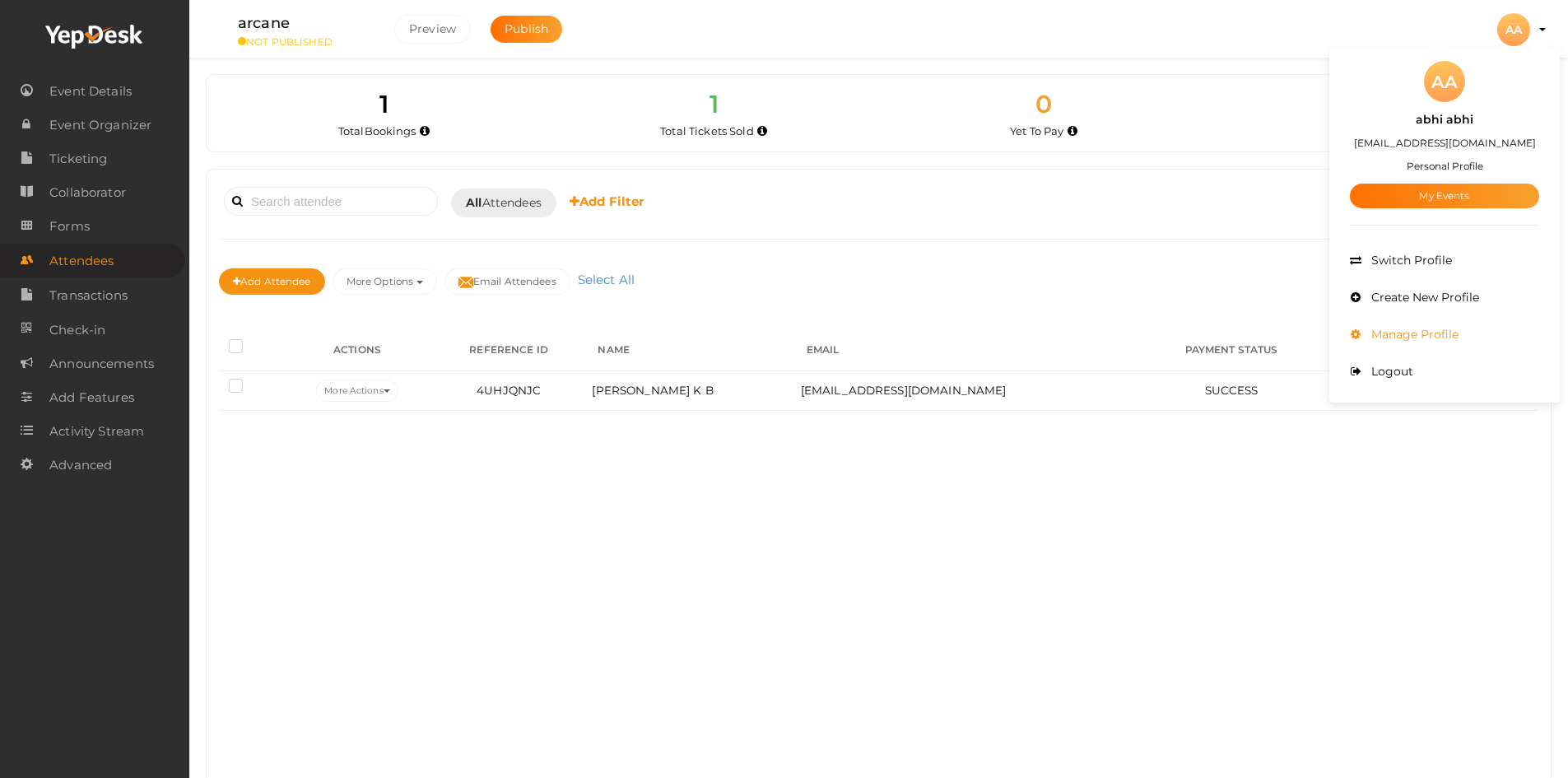
click at [1453, 343] on li "Manage Profile" at bounding box center [1444, 335] width 189 height 37
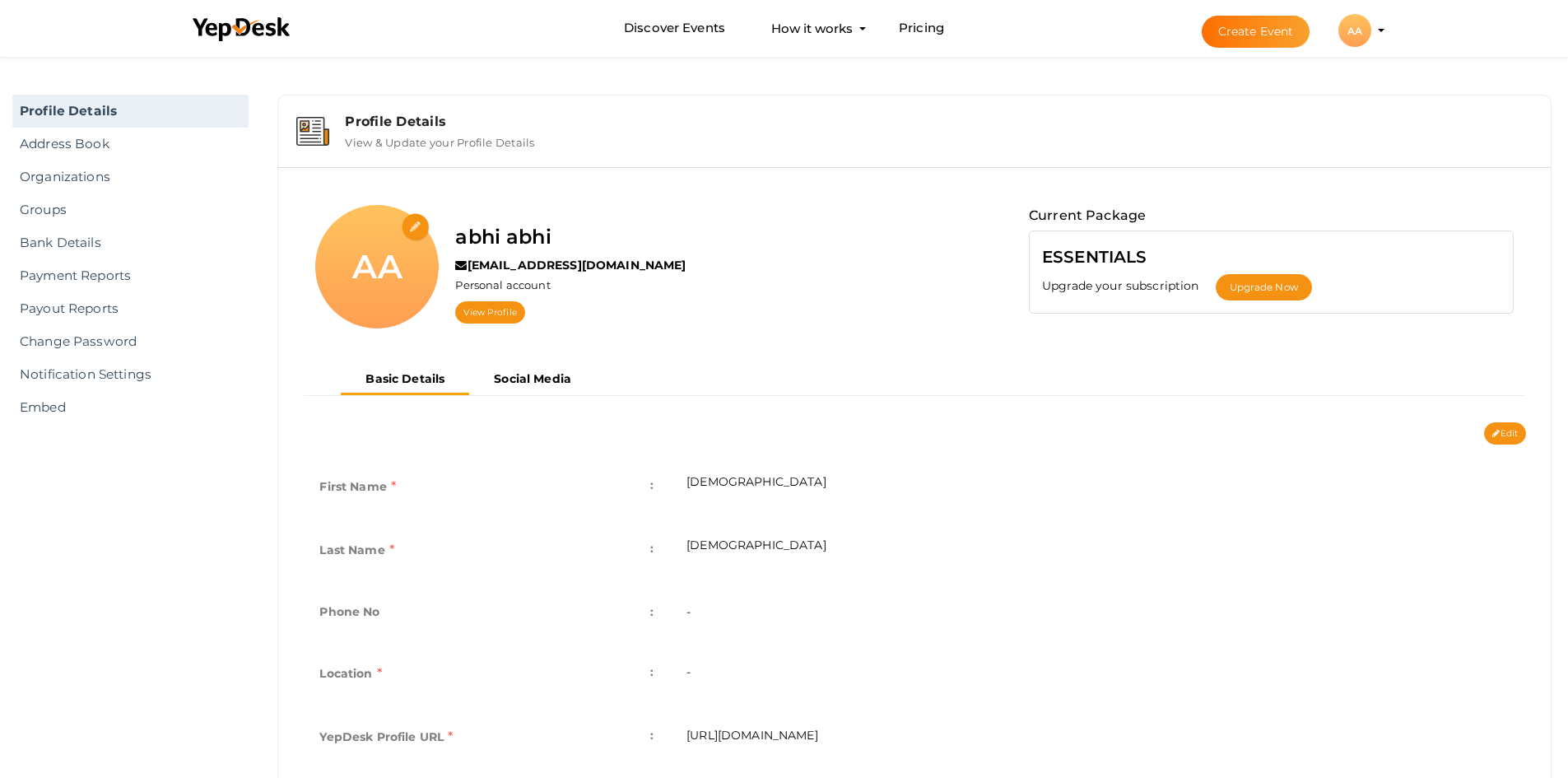
click at [1347, 40] on div "AA" at bounding box center [1355, 30] width 33 height 33
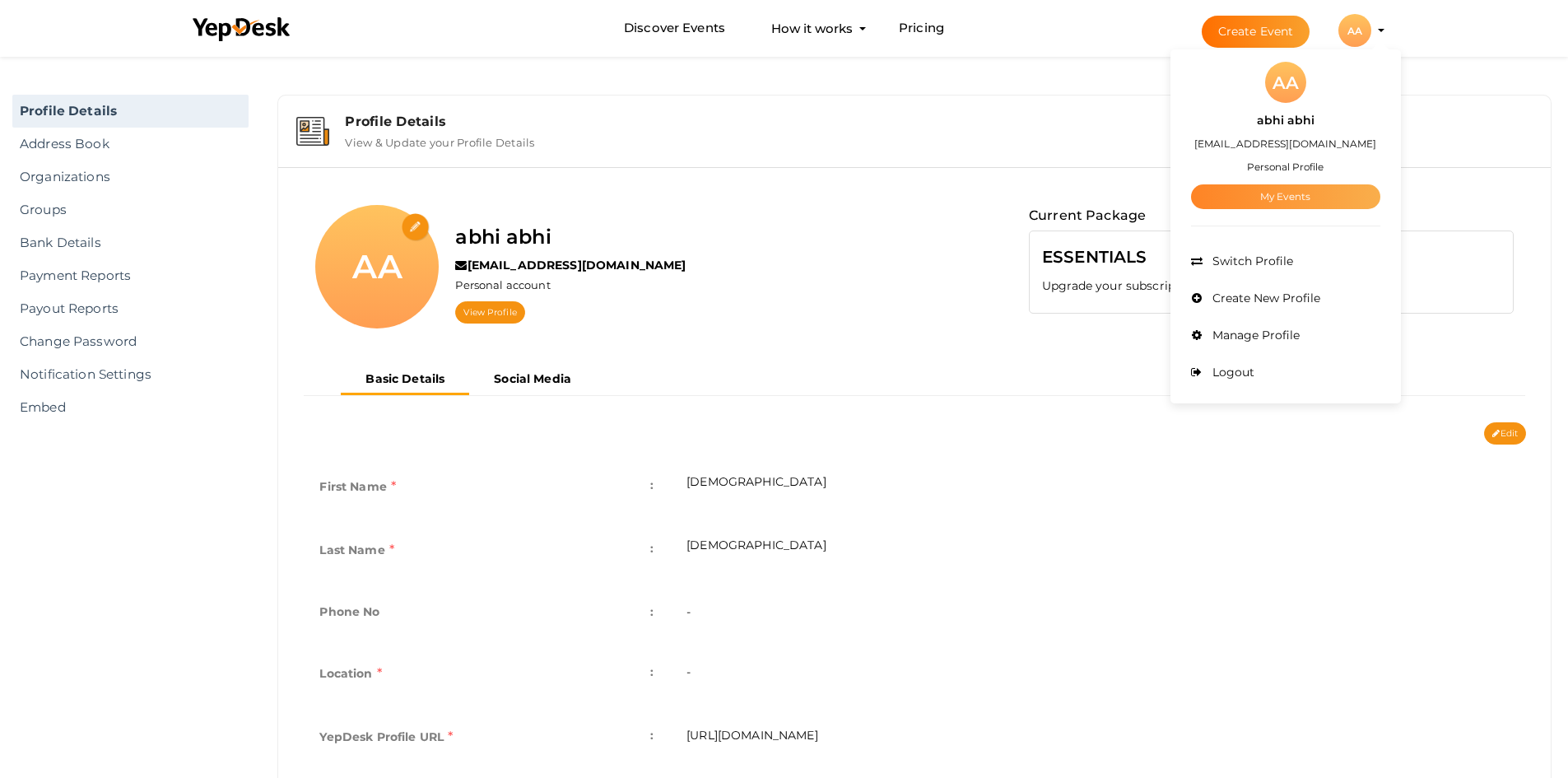
click at [1325, 205] on link "My Events" at bounding box center [1286, 196] width 189 height 24
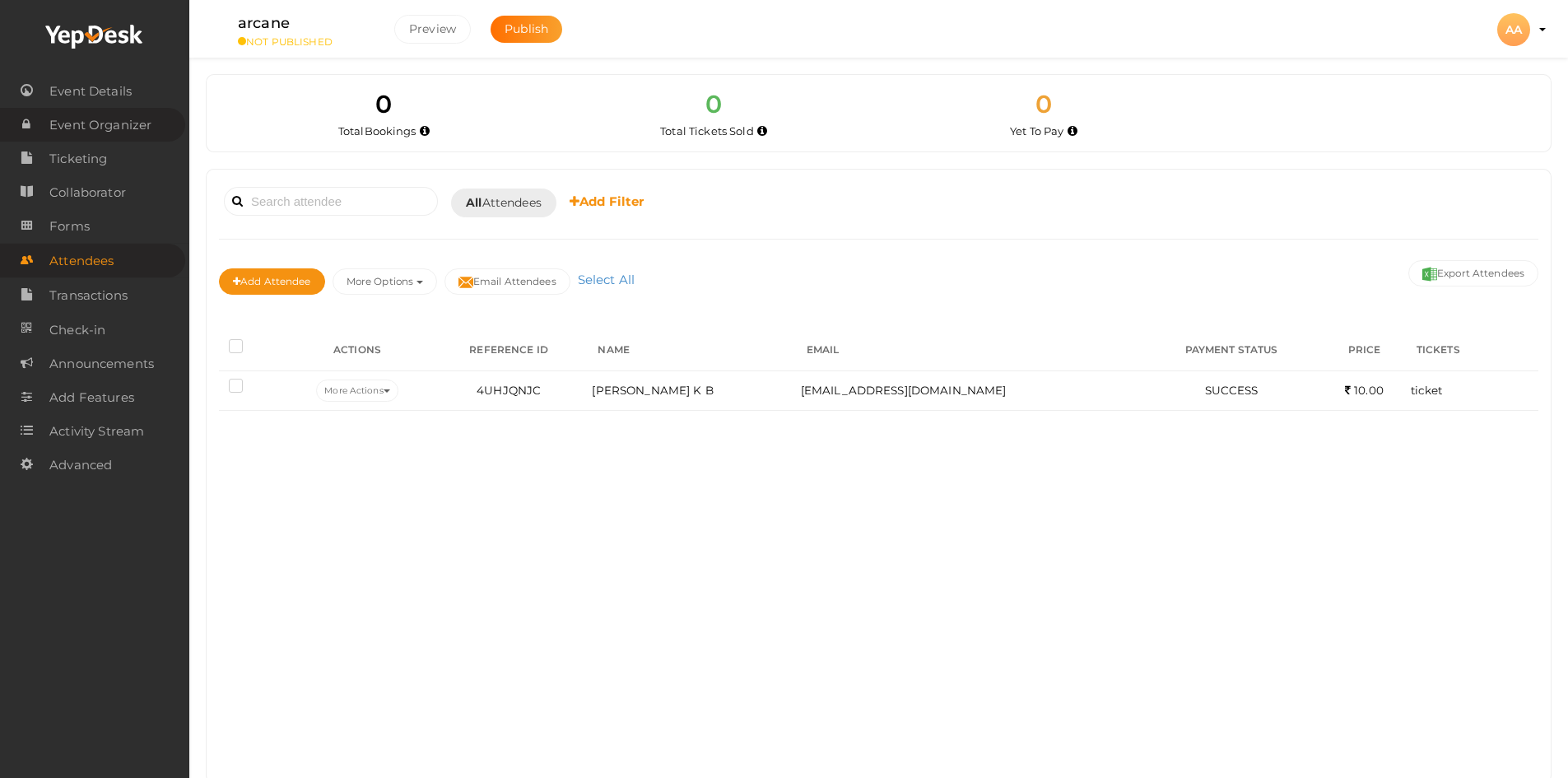
click at [98, 120] on span "Event Organizer" at bounding box center [101, 125] width 102 height 33
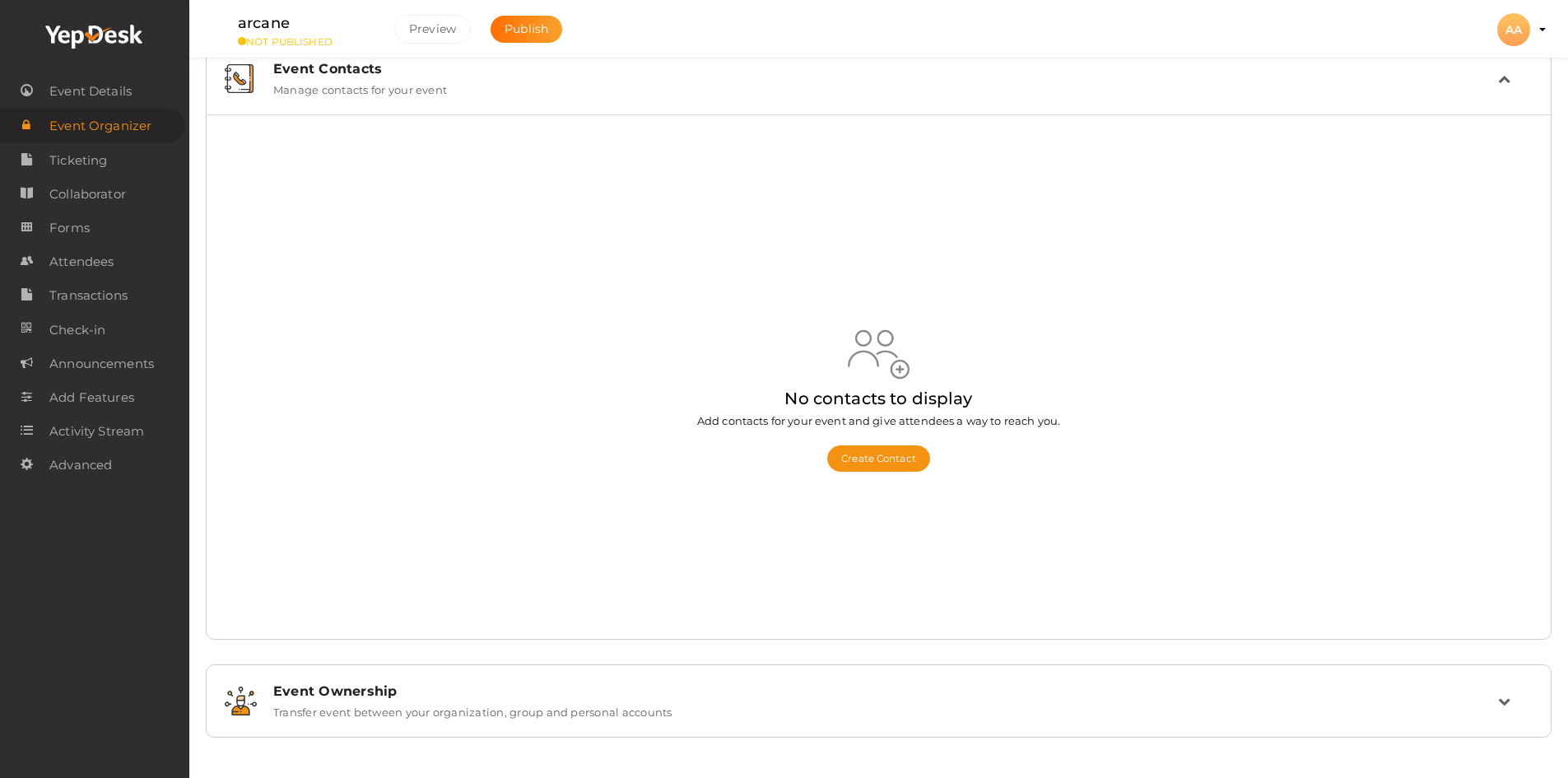
scroll to position [33, 0]
click at [461, 719] on div "Event Ownership Transfer event between your organization, group and personal ac…" at bounding box center [878, 700] width 1328 height 56
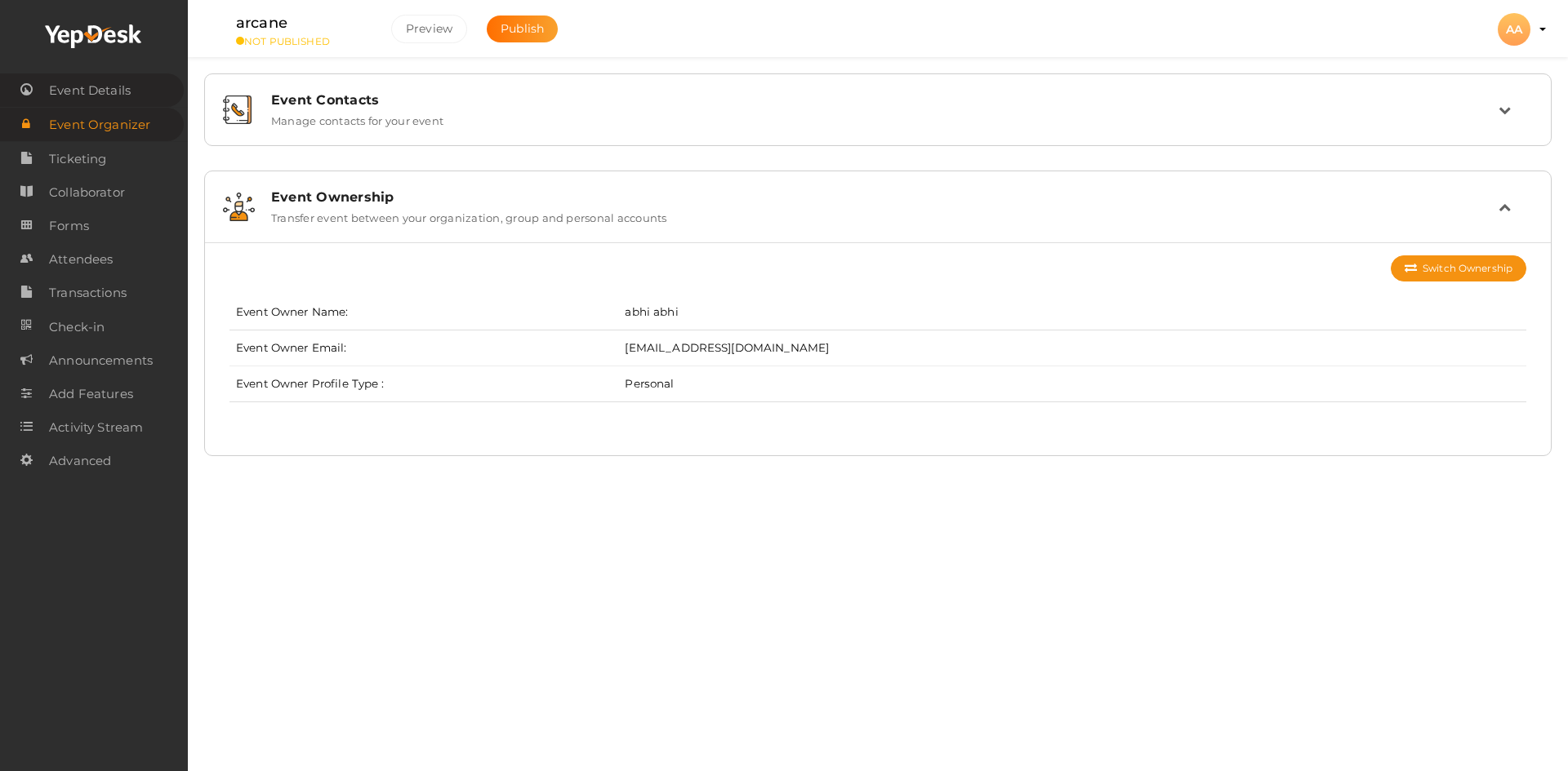
click at [105, 75] on span "Event Details" at bounding box center [90, 91] width 81 height 33
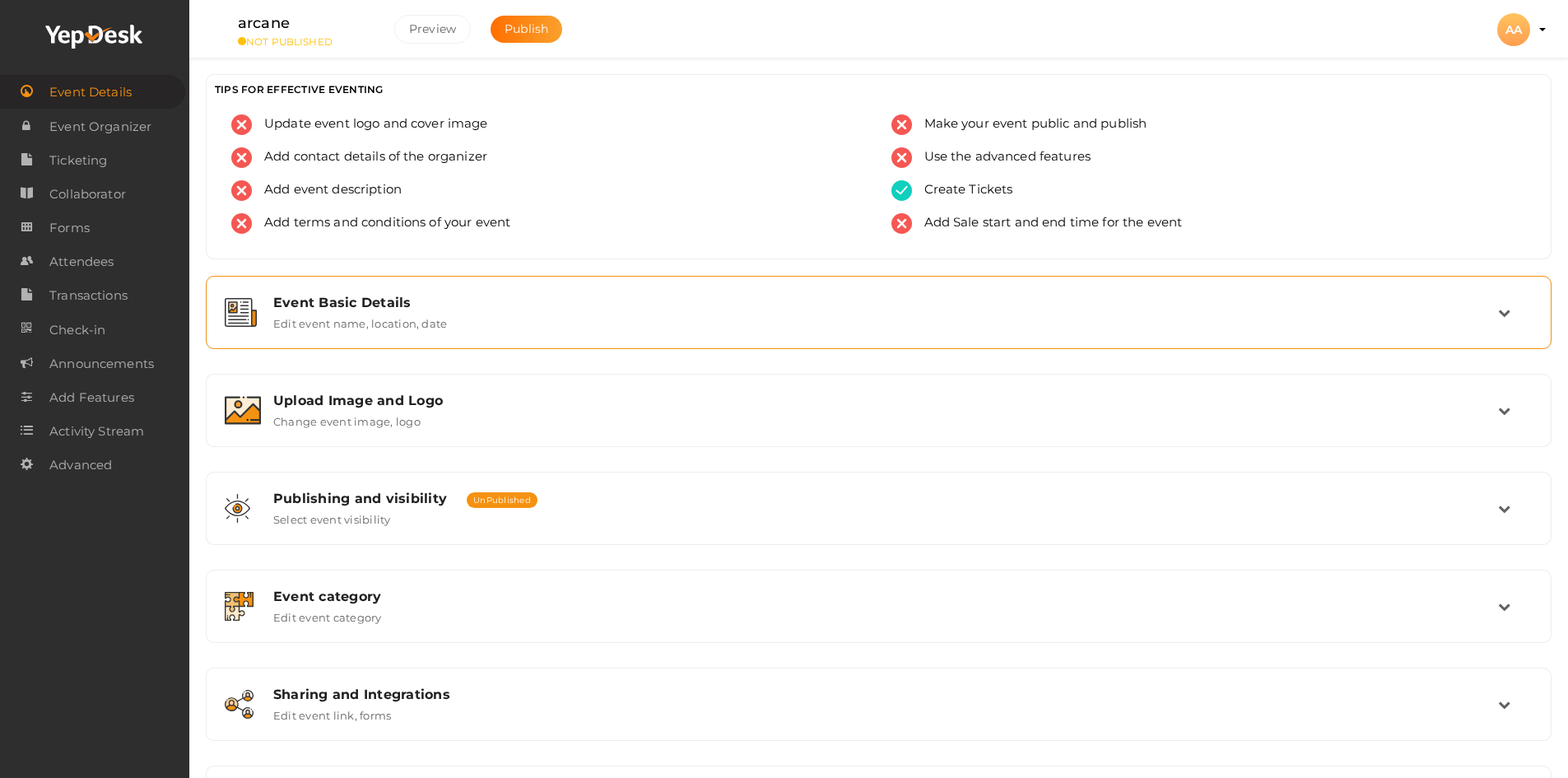
click at [406, 307] on div "Event Basic Details" at bounding box center [885, 303] width 1225 height 16
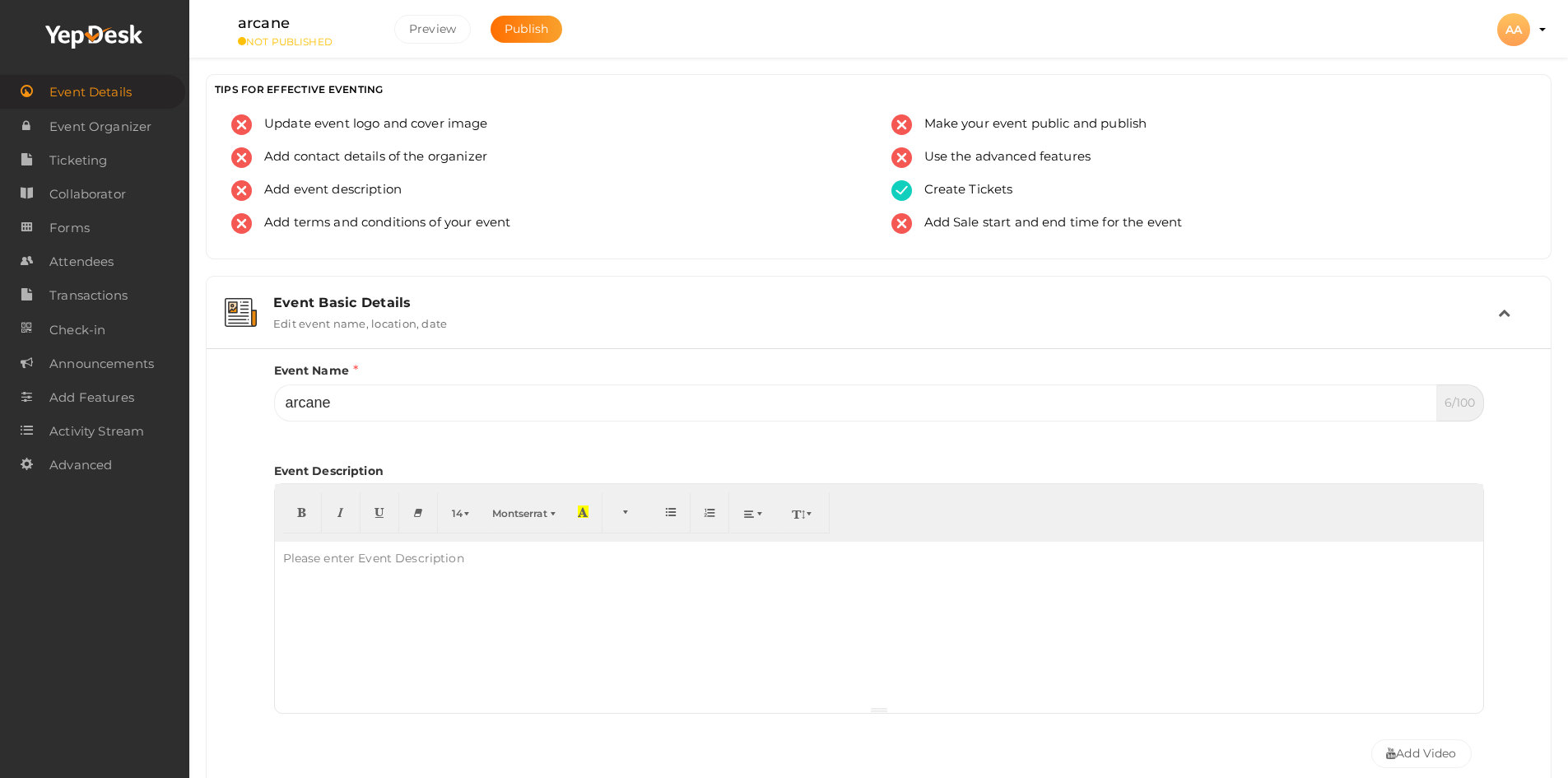
click at [404, 307] on div "Event Basic Details" at bounding box center [885, 303] width 1225 height 16
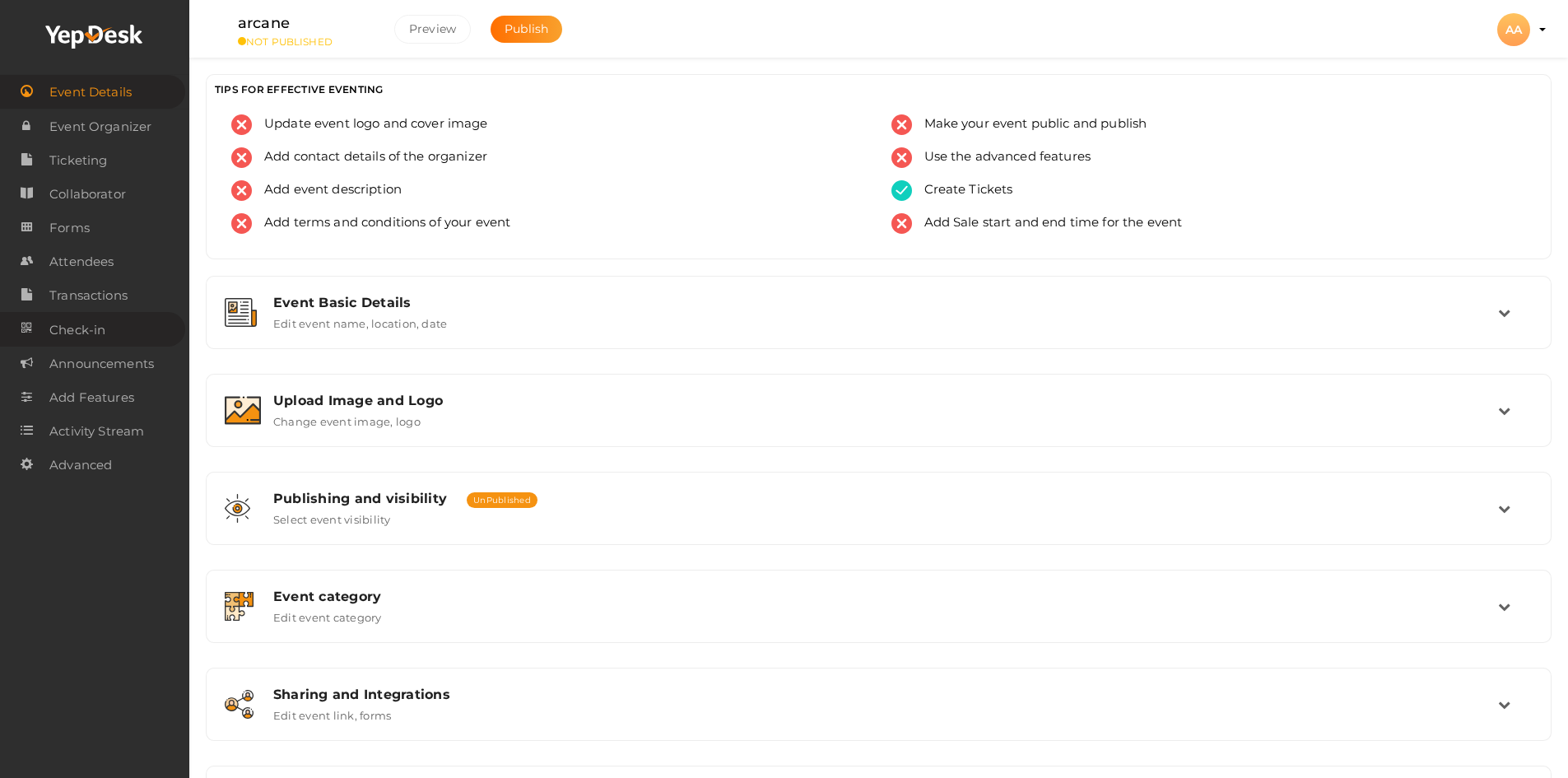
click at [120, 327] on link "Check-in" at bounding box center [93, 329] width 185 height 34
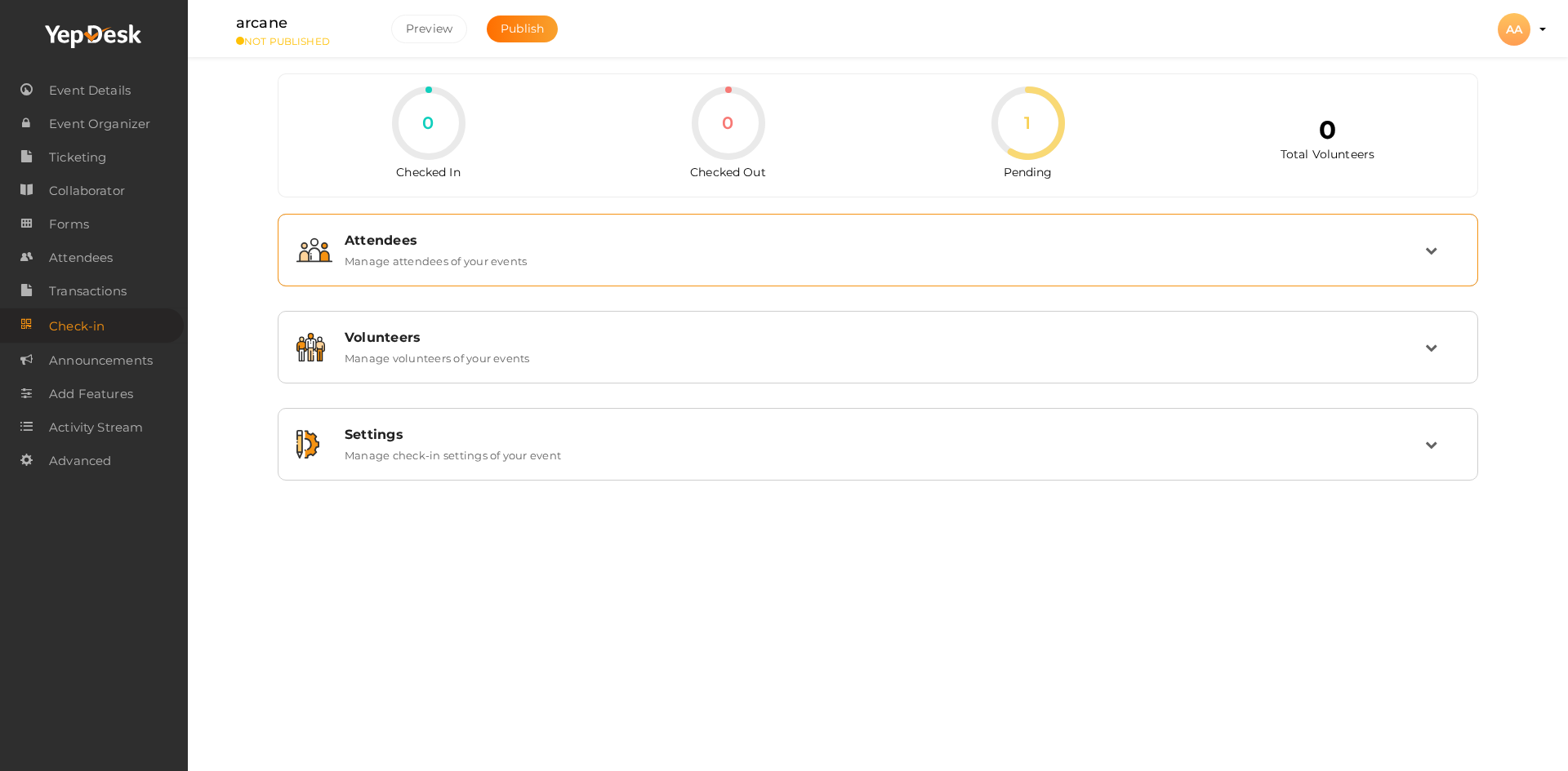
click at [588, 253] on div "Attendees Manage attendees of your events" at bounding box center [878, 250] width 1093 height 35
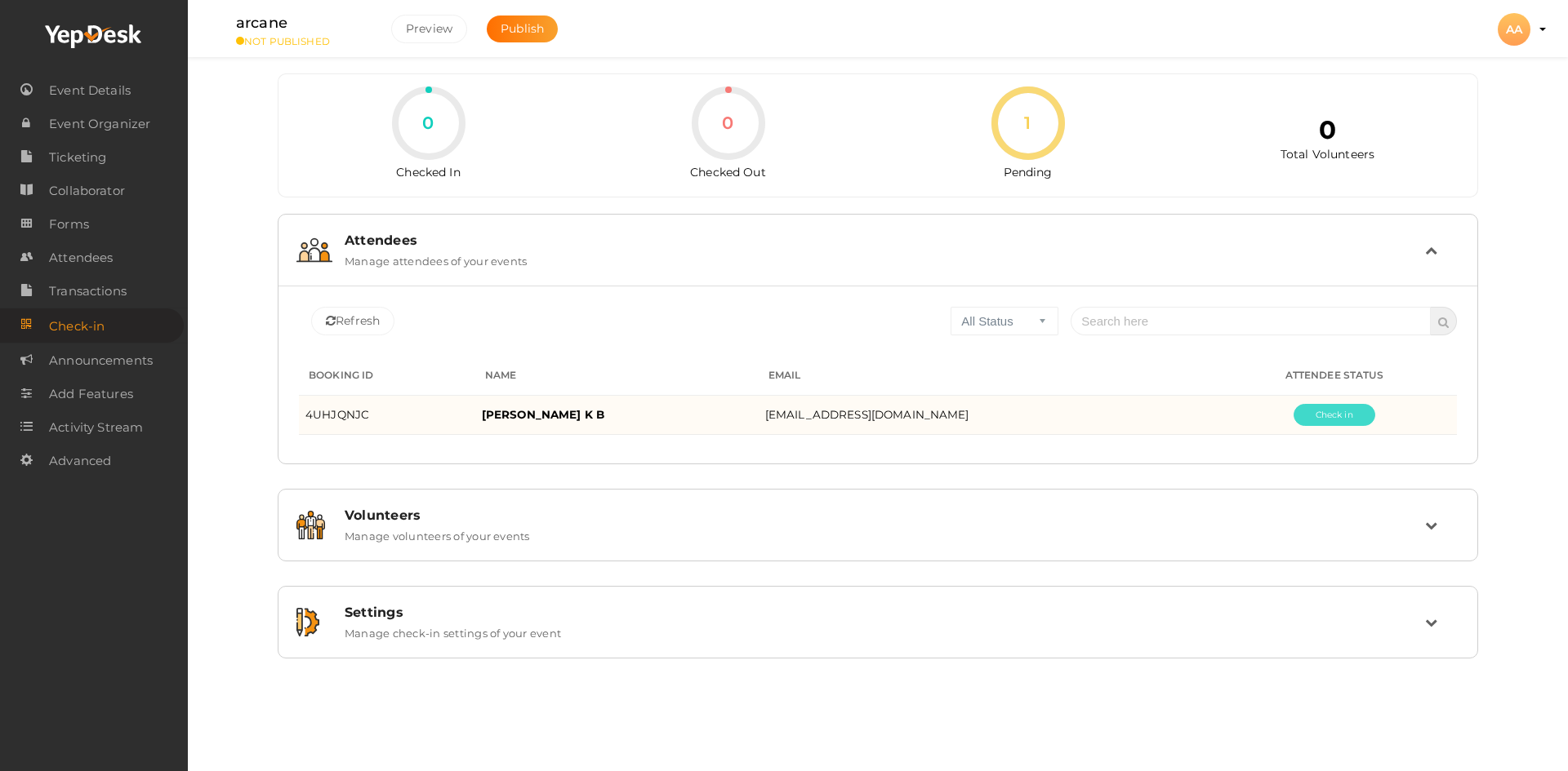
click at [1312, 415] on button "Pending" at bounding box center [1334, 415] width 81 height 22
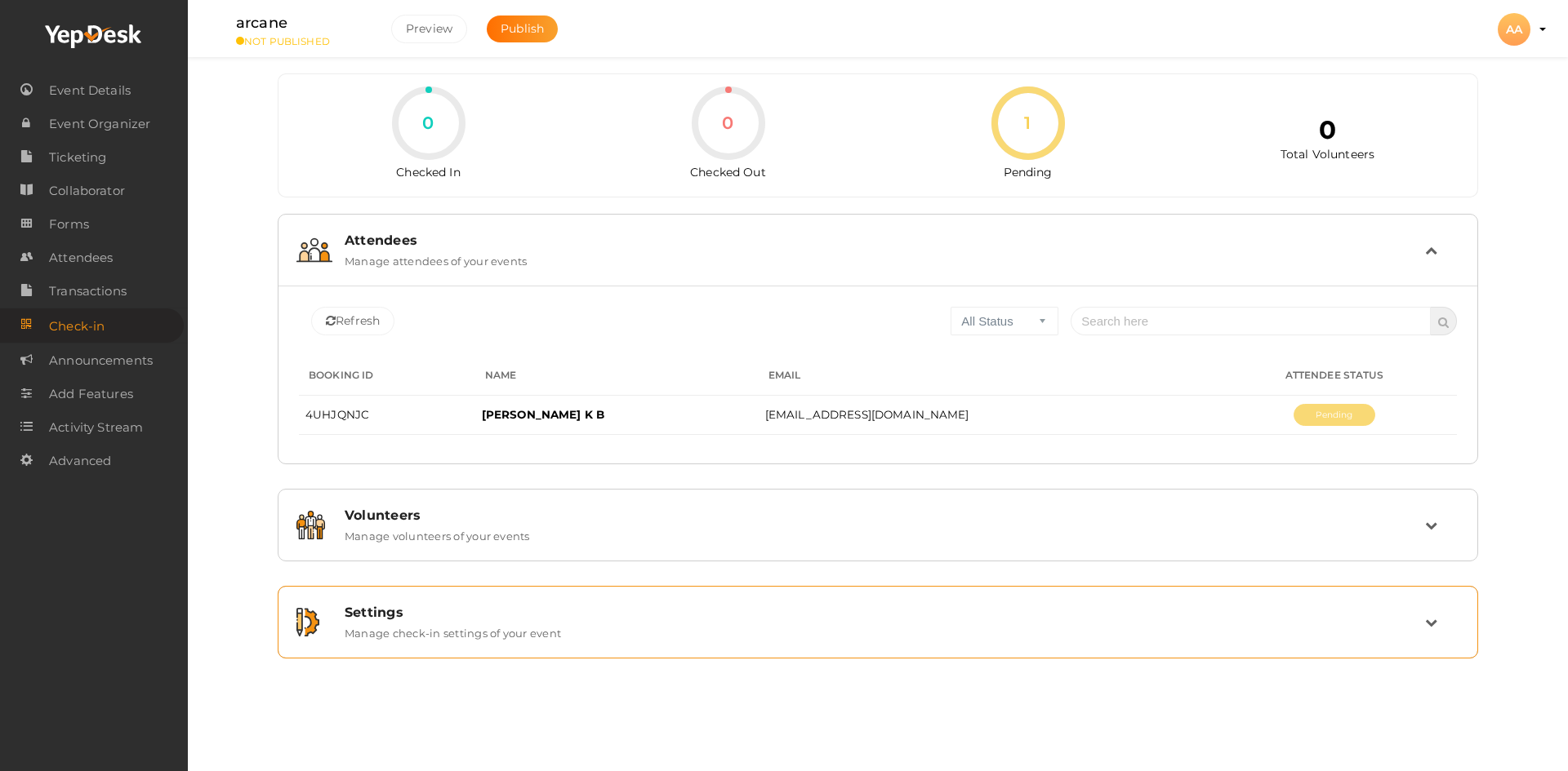
click at [765, 629] on div "Settings Manage check-in settings of your event" at bounding box center [878, 622] width 1093 height 35
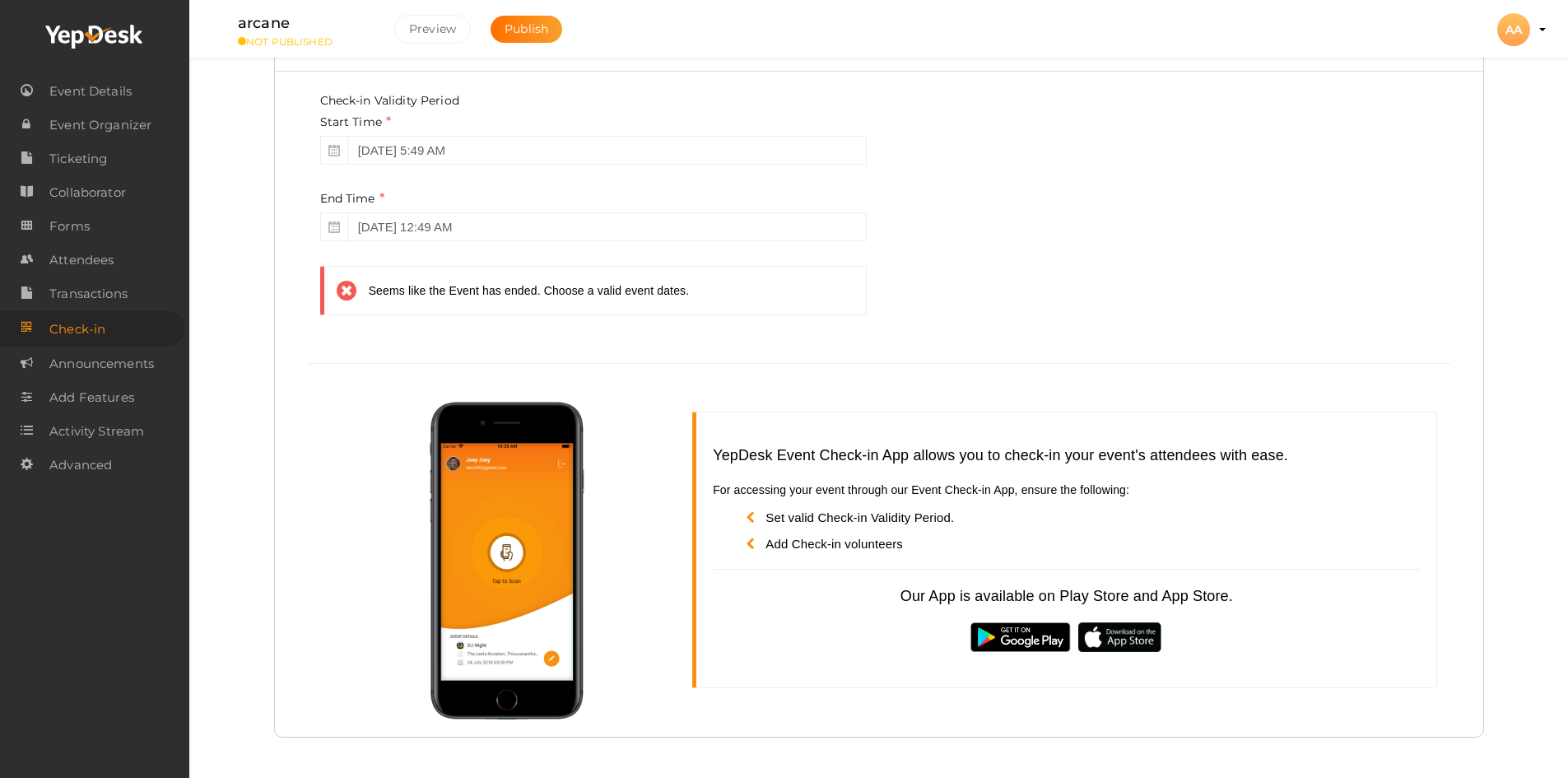
scroll to position [414, 0]
click at [74, 88] on span "Event Details" at bounding box center [91, 92] width 82 height 33
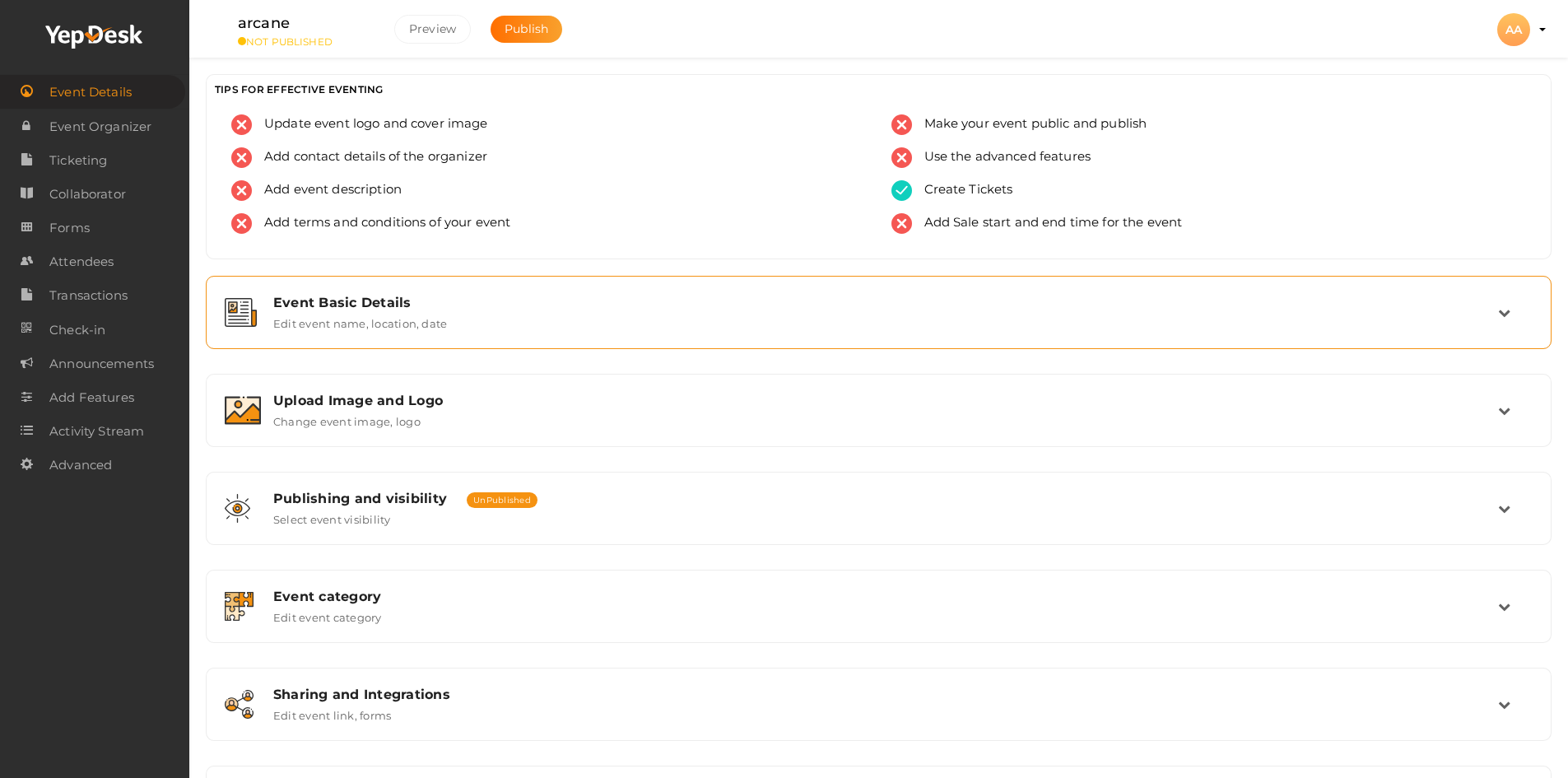
click at [470, 330] on div "Event Basic Details Edit event name, location, date" at bounding box center [878, 312] width 1328 height 56
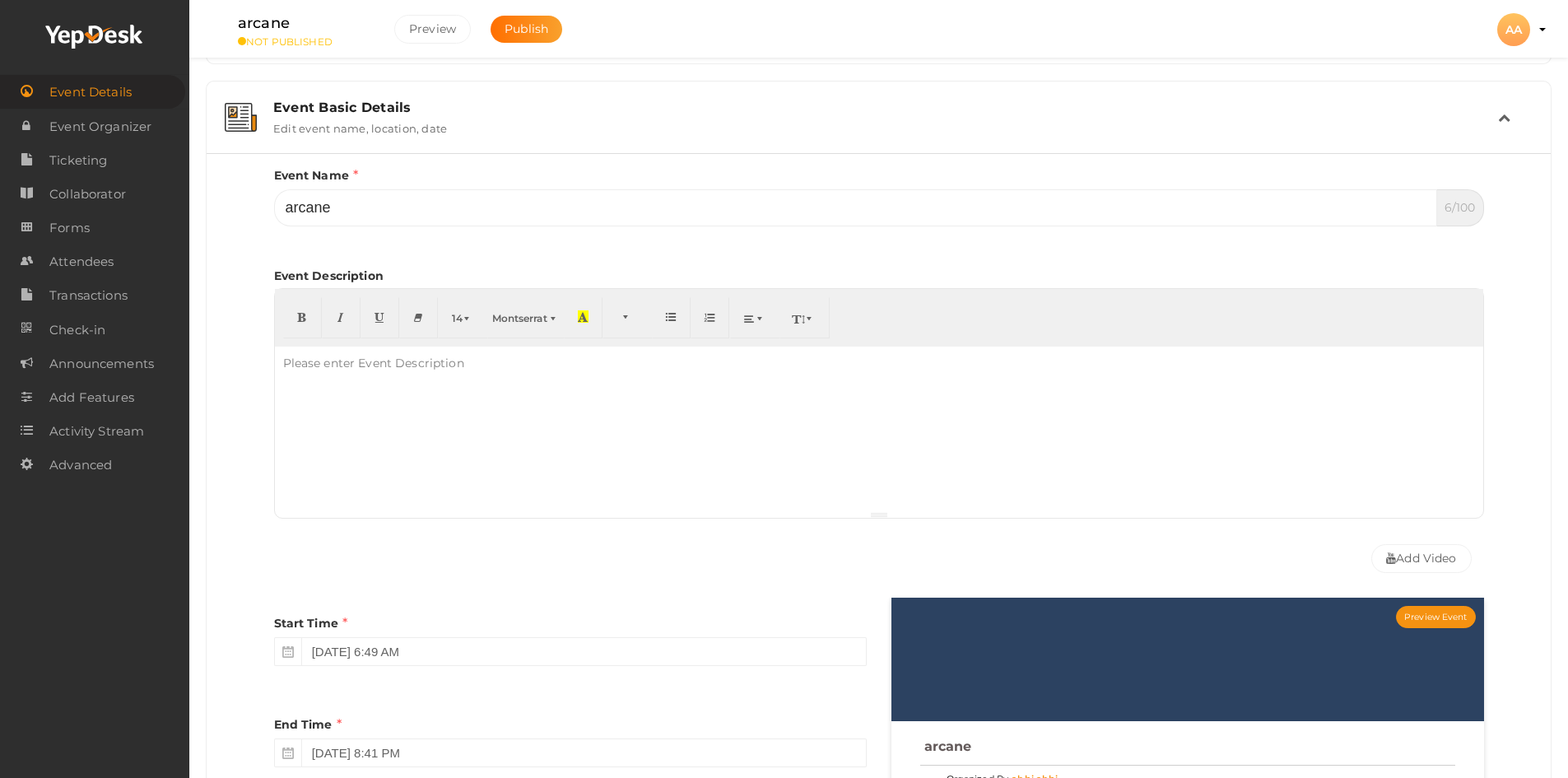
scroll to position [576, 0]
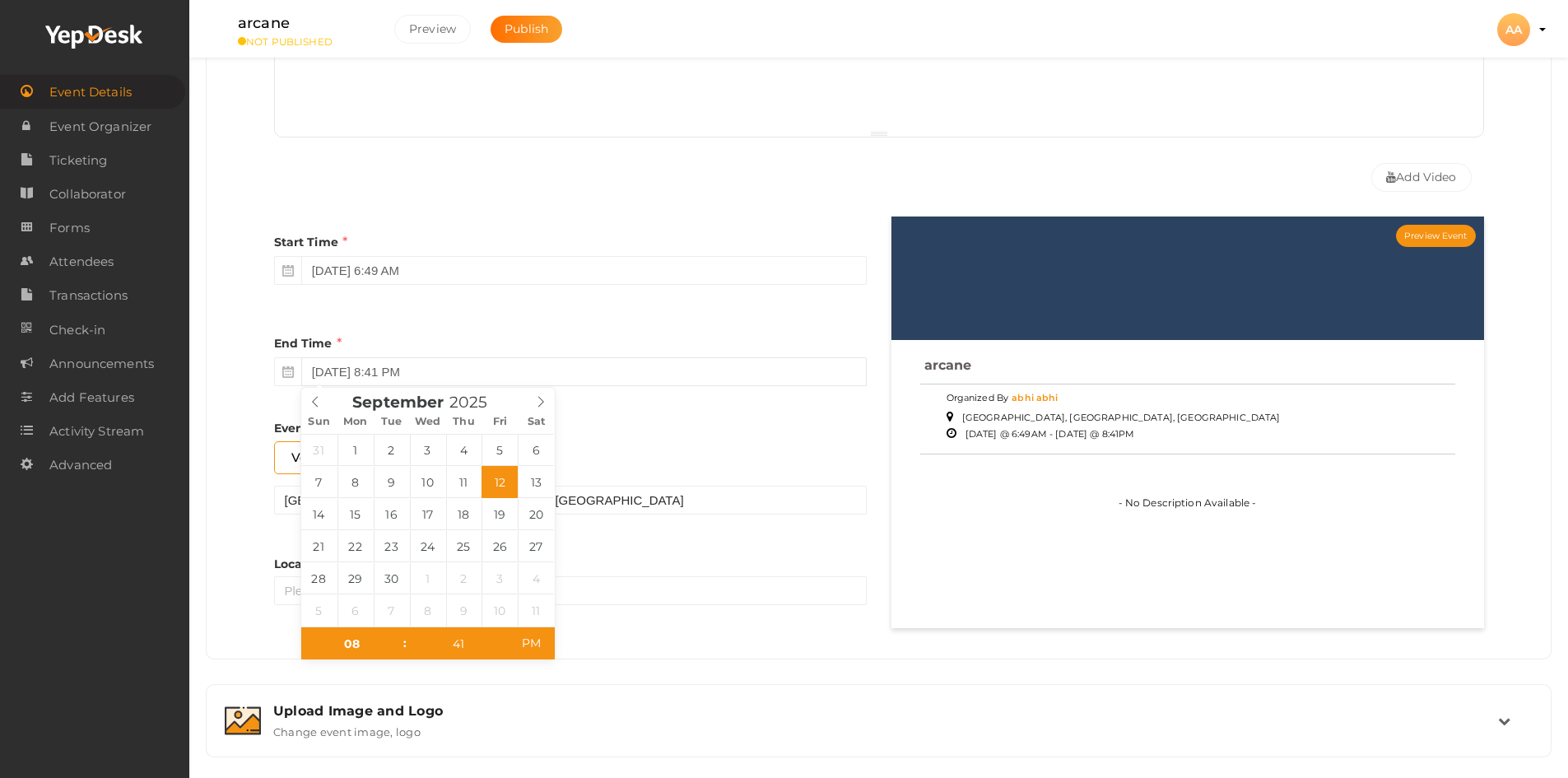
click at [452, 377] on input "September 12, 2025 8:41 PM" at bounding box center [583, 372] width 565 height 29
type input "09"
type input "September 12, 2025 9:41 PM"
click at [401, 636] on span at bounding box center [397, 635] width 12 height 17
click at [642, 394] on div "Start Time September 12, 2025 6:49 AM End Time September 12, 2025 9:41 PM End T…" at bounding box center [570, 428] width 618 height 422
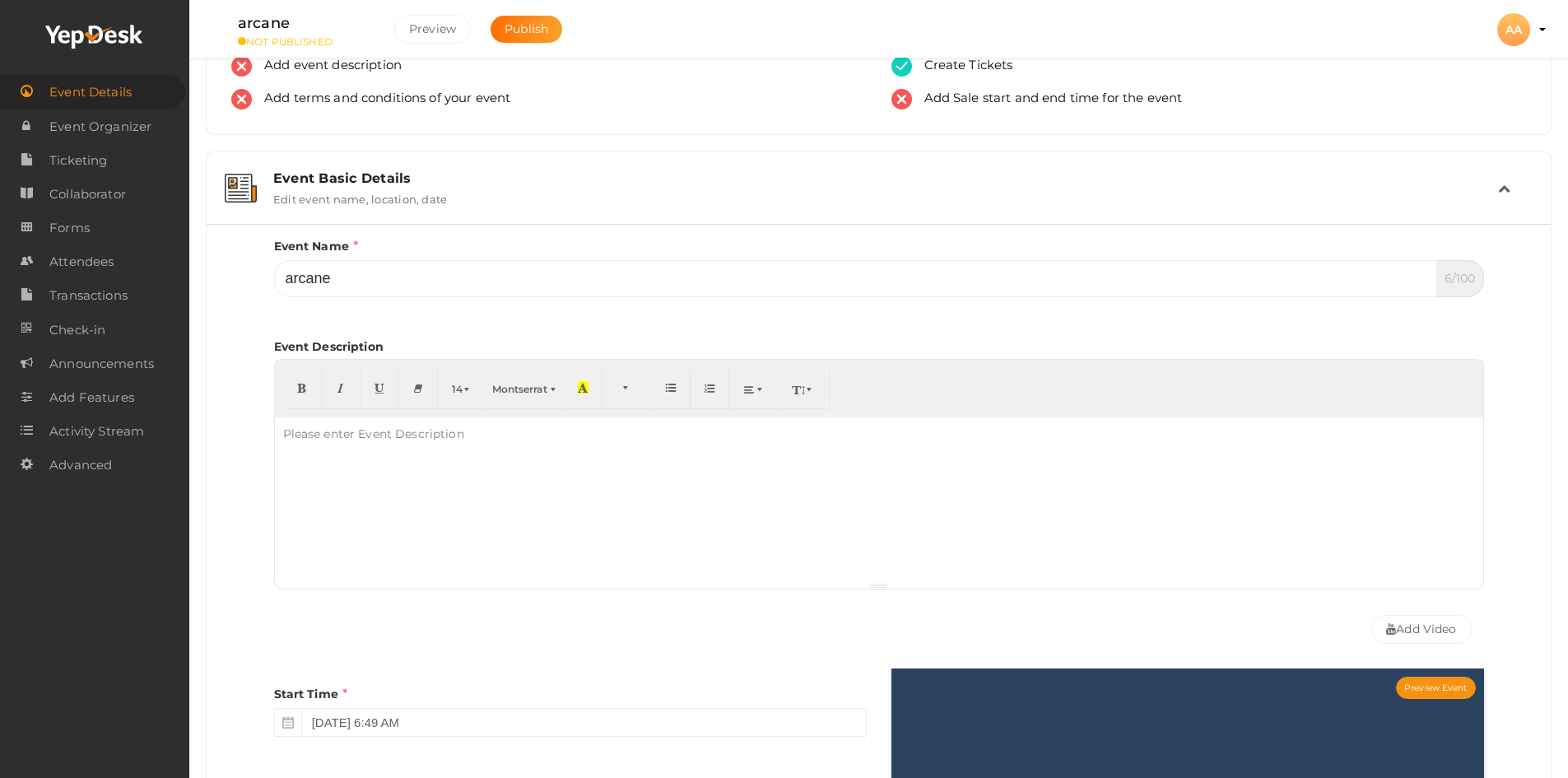
scroll to position [0, 0]
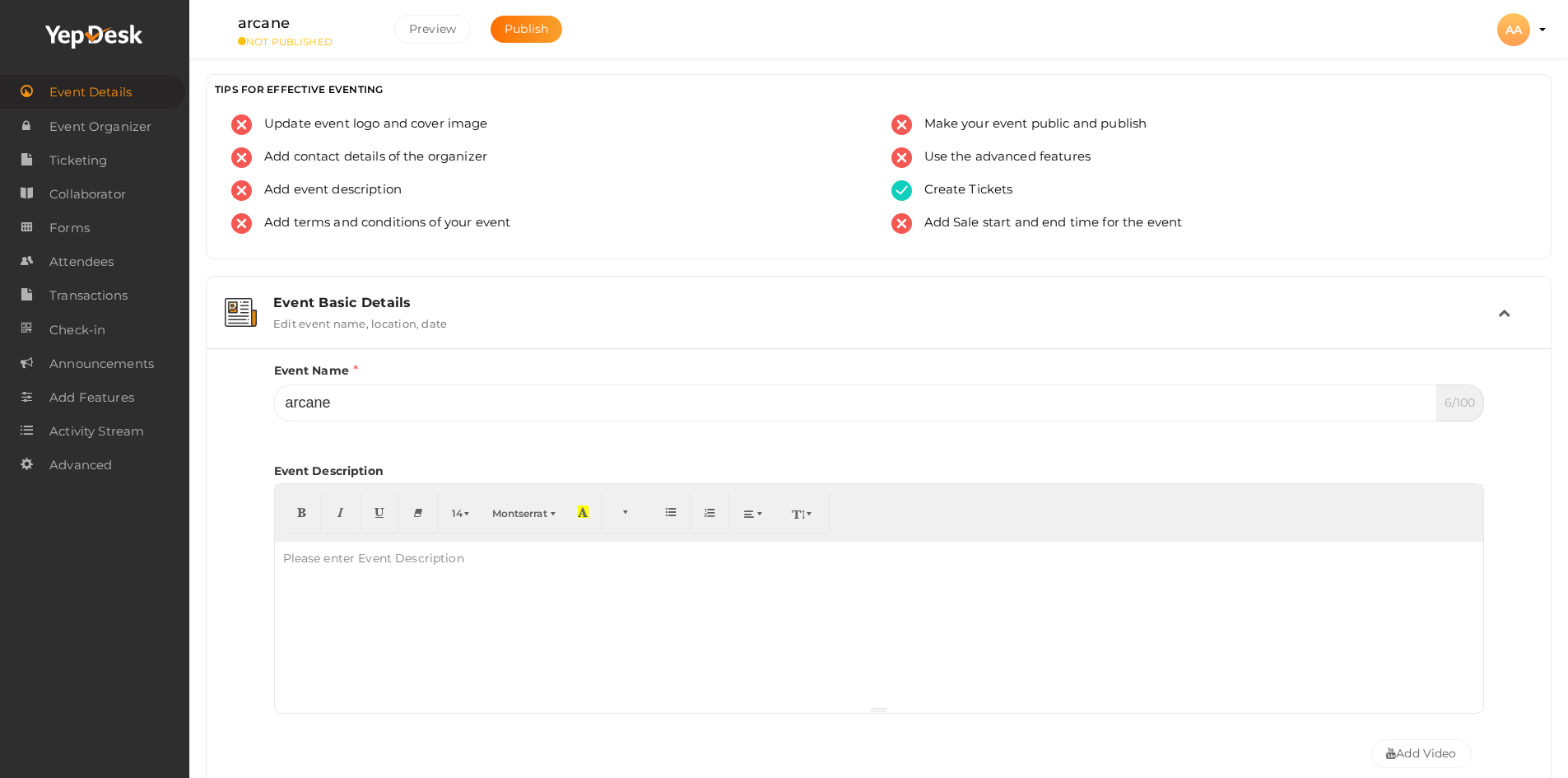
click at [468, 605] on div at bounding box center [879, 624] width 1208 height 165
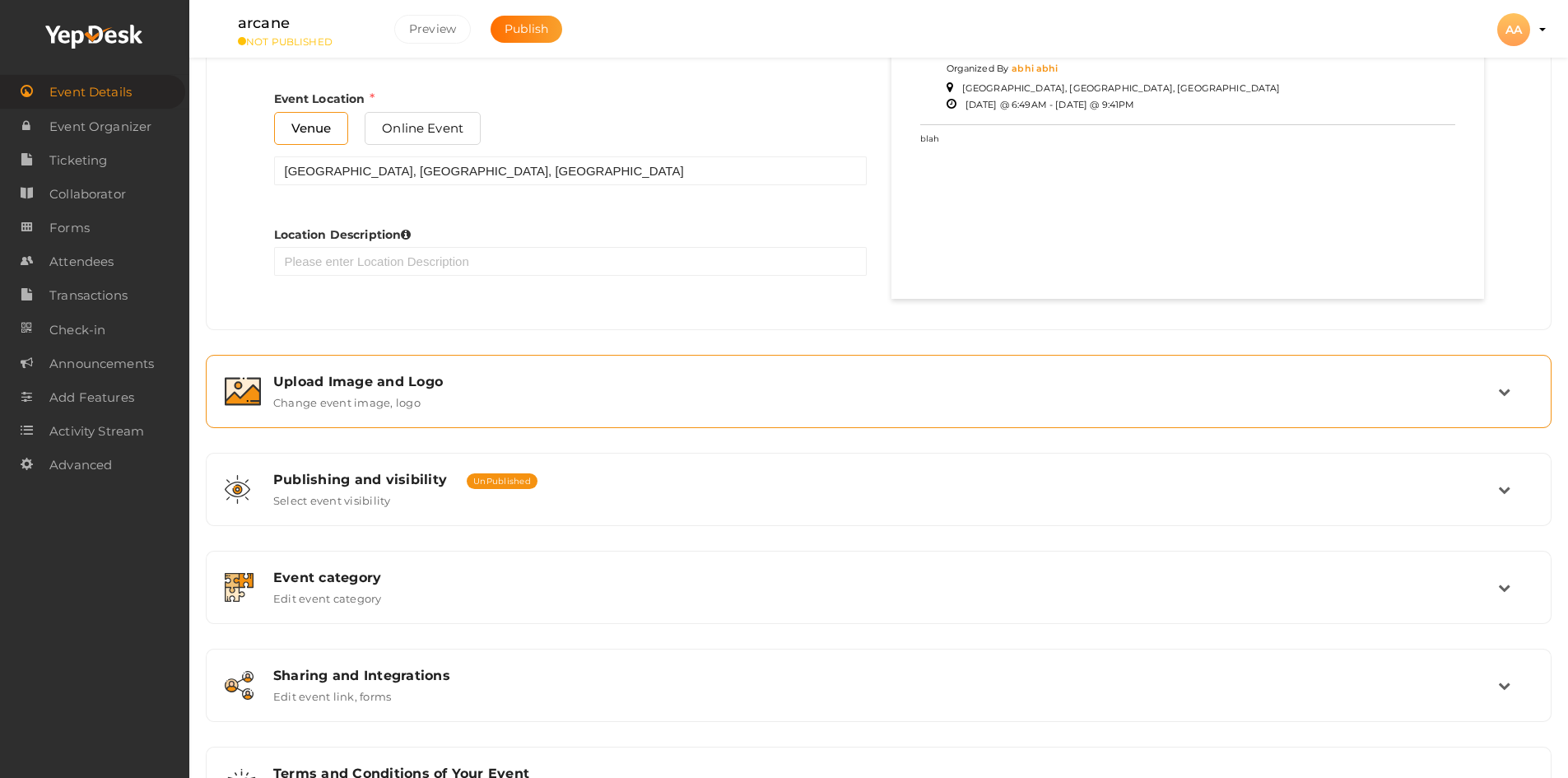
click at [399, 390] on label "Change event image, logo" at bounding box center [346, 399] width 147 height 20
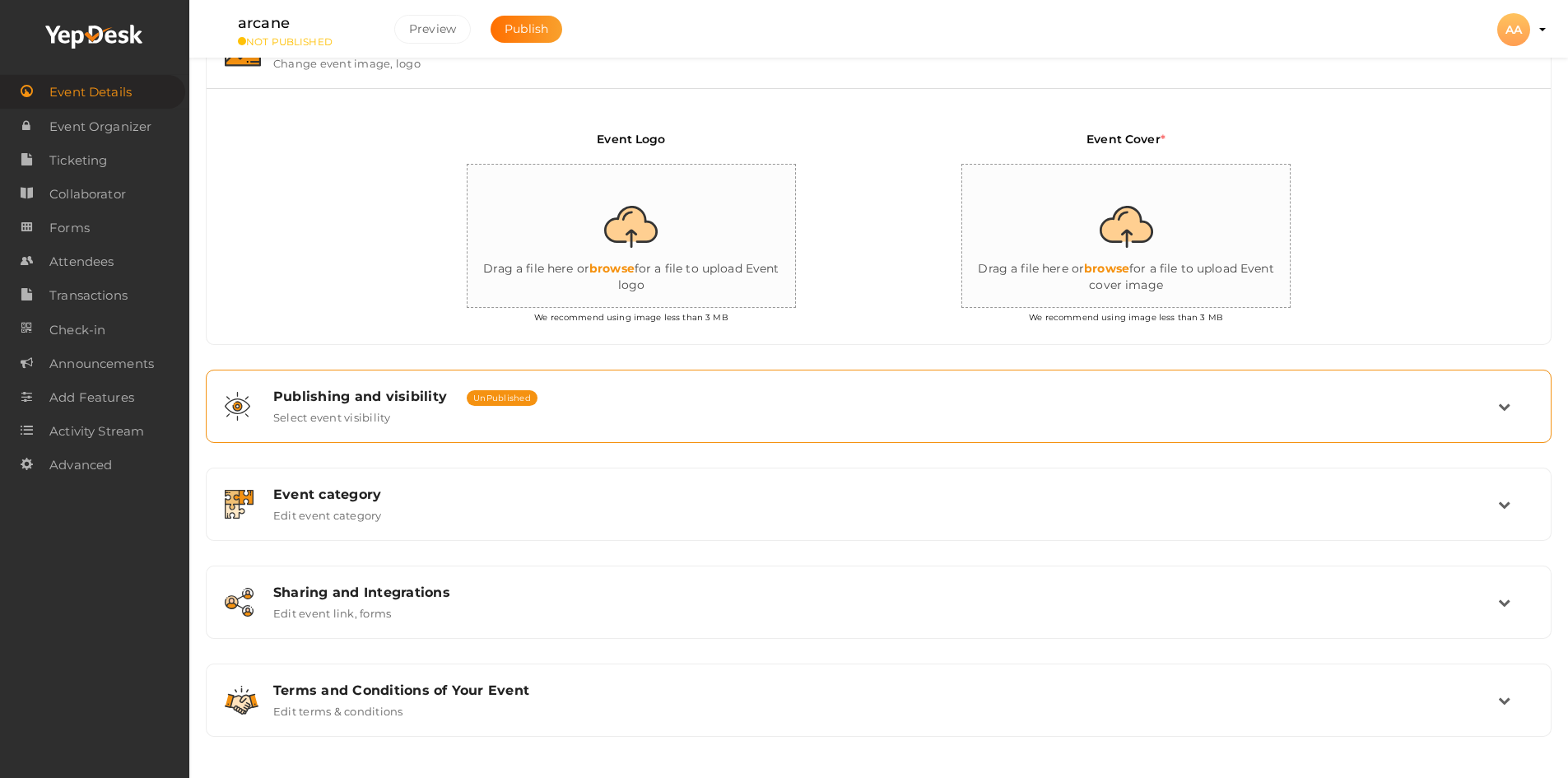
scroll to position [349, 0]
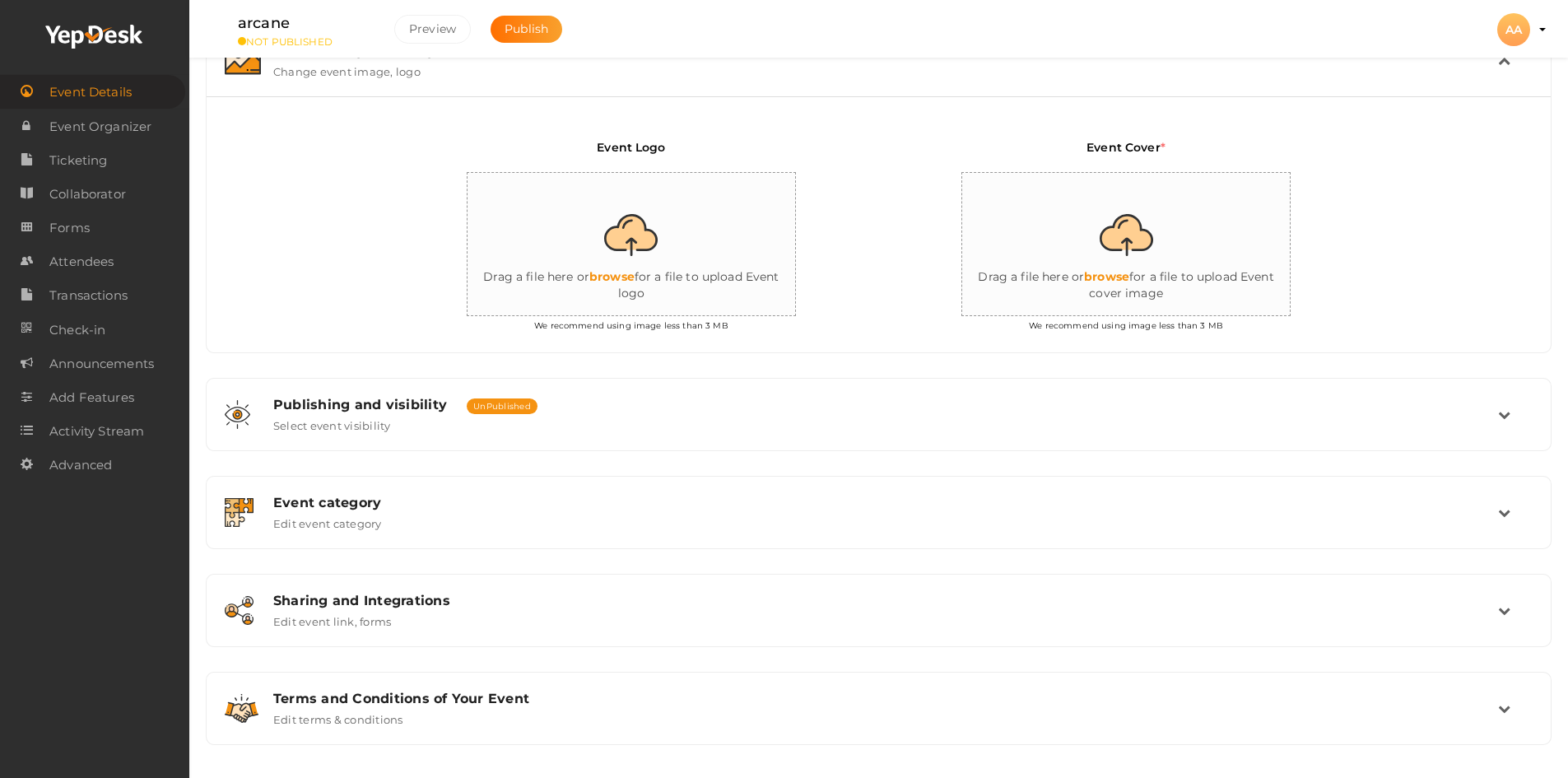
click at [620, 276] on input "file" at bounding box center [631, 245] width 329 height 144
type input "C:\fakepath\1200px-Road_in_Norway.jpg"
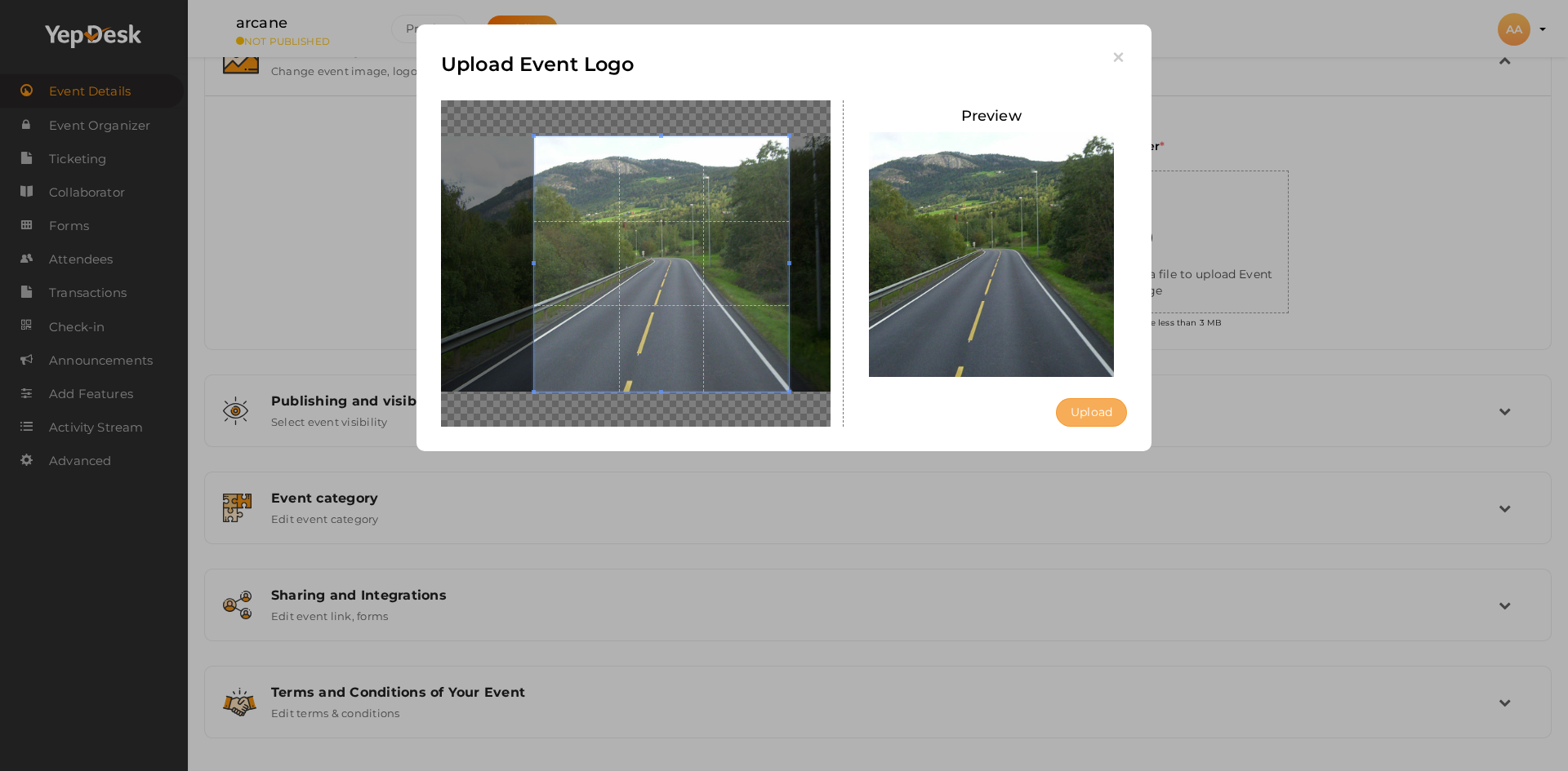
click at [1083, 408] on button "Upload" at bounding box center [1091, 413] width 71 height 29
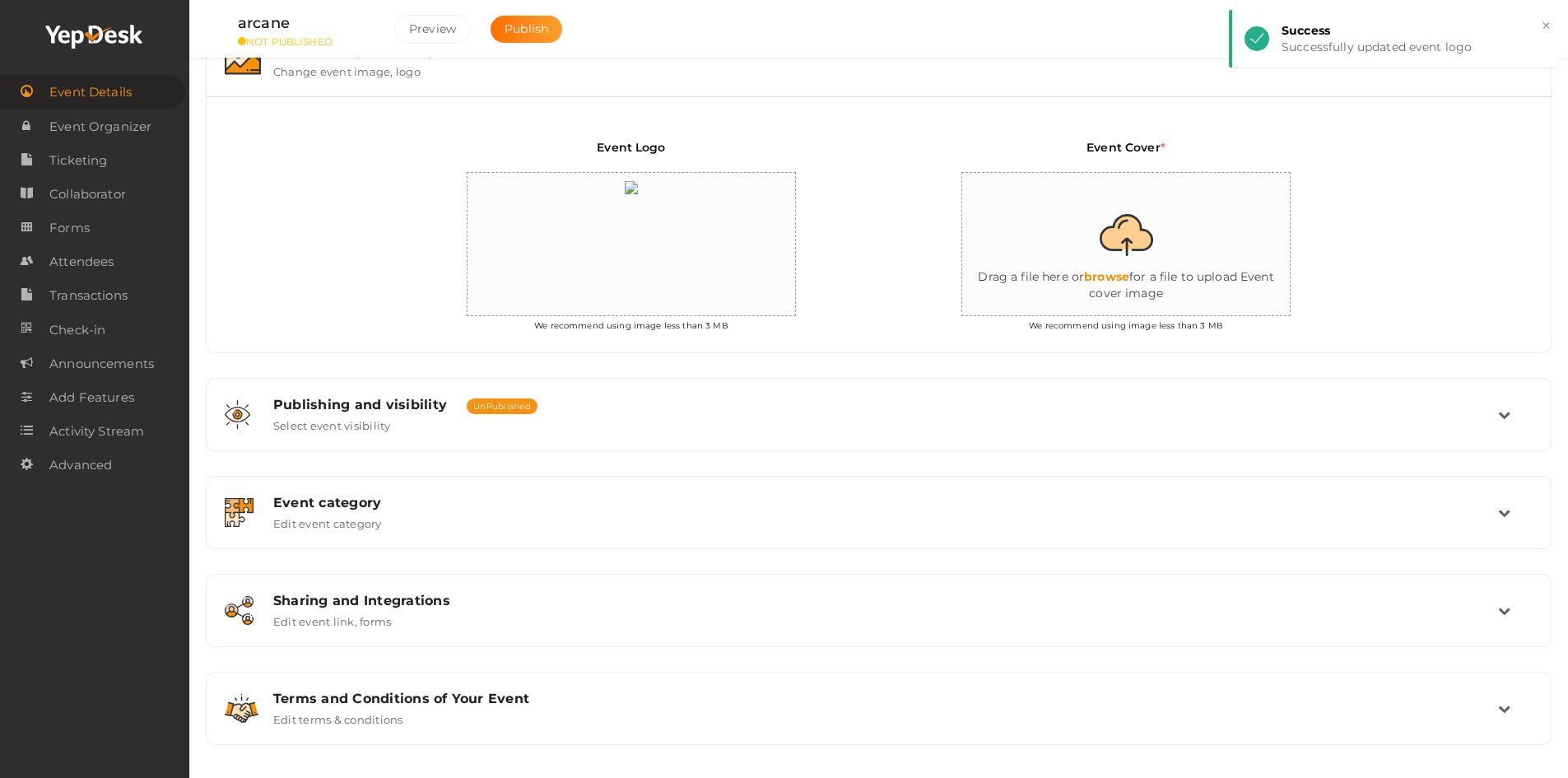
click at [1139, 271] on input "file" at bounding box center [1126, 245] width 329 height 144
type input "C:\fakepath\44.jpg"
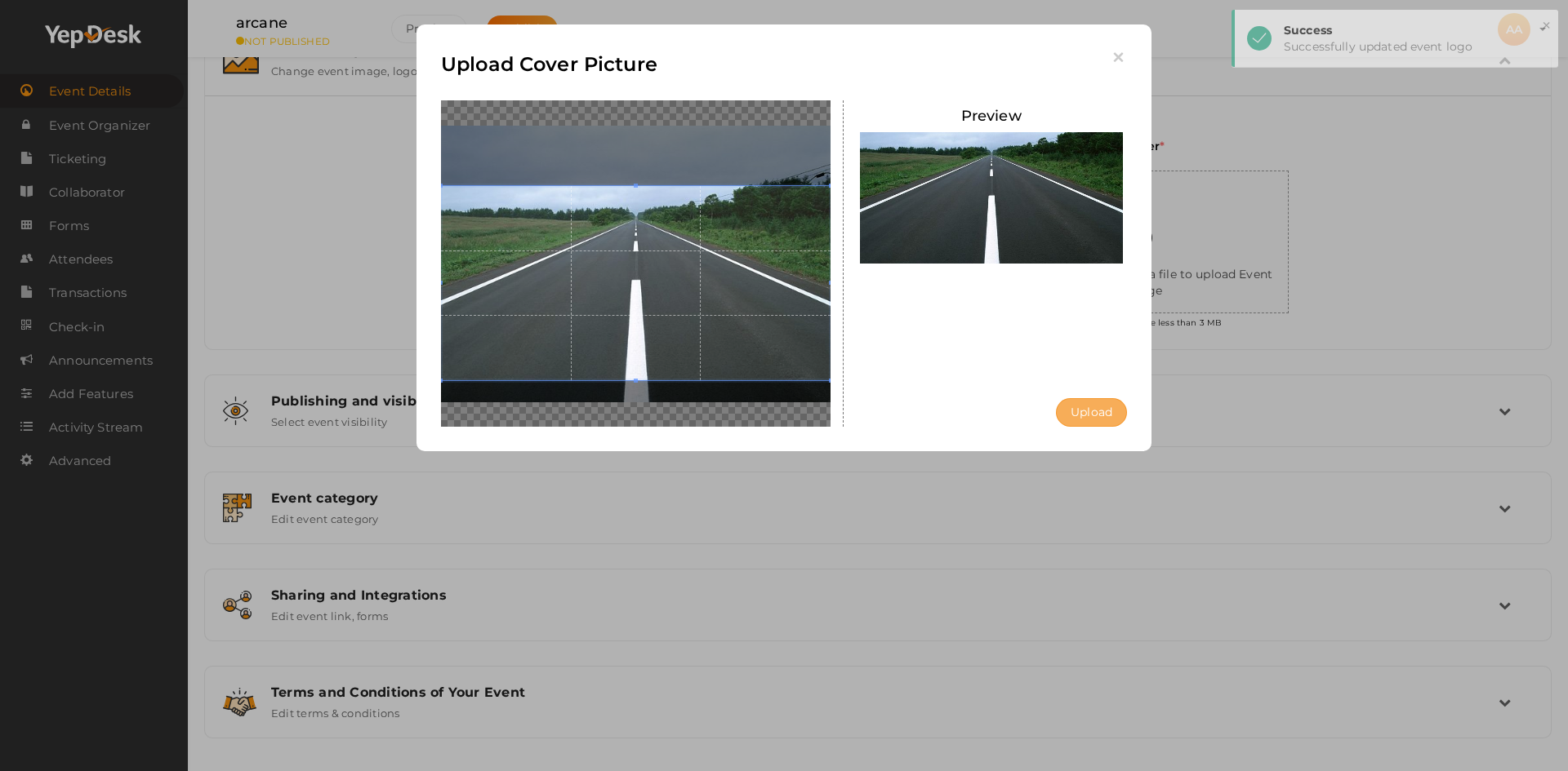
click at [1116, 426] on button "Upload" at bounding box center [1091, 413] width 71 height 29
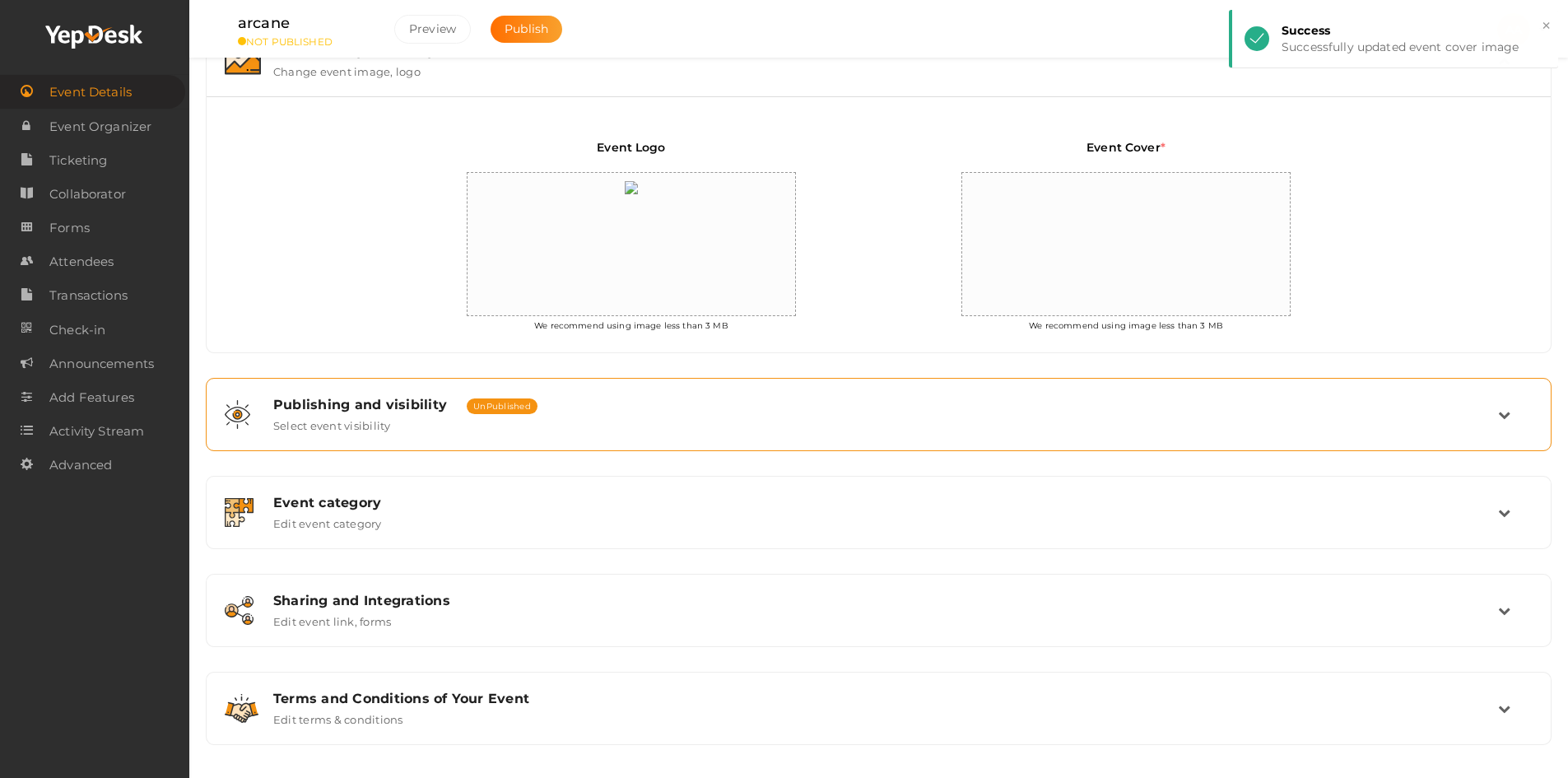
click at [557, 381] on div "Publishing and visibility Published UnPublished Select event visibility" at bounding box center [878, 414] width 1346 height 73
click at [565, 419] on div "Publishing and visibility Published UnPublished Select event visibility" at bounding box center [879, 415] width 1237 height 35
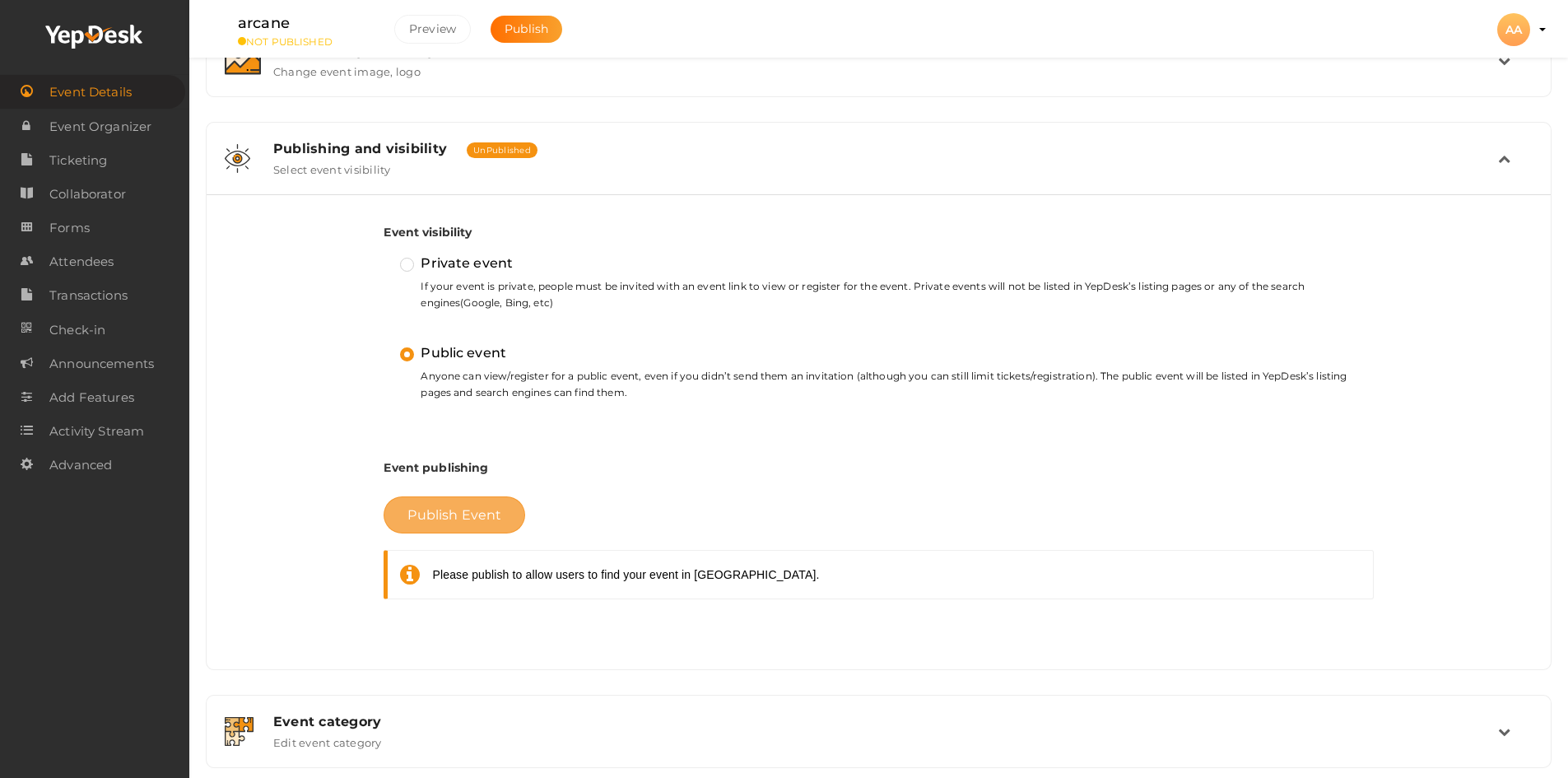
click at [495, 503] on button "Publish Event" at bounding box center [454, 515] width 141 height 37
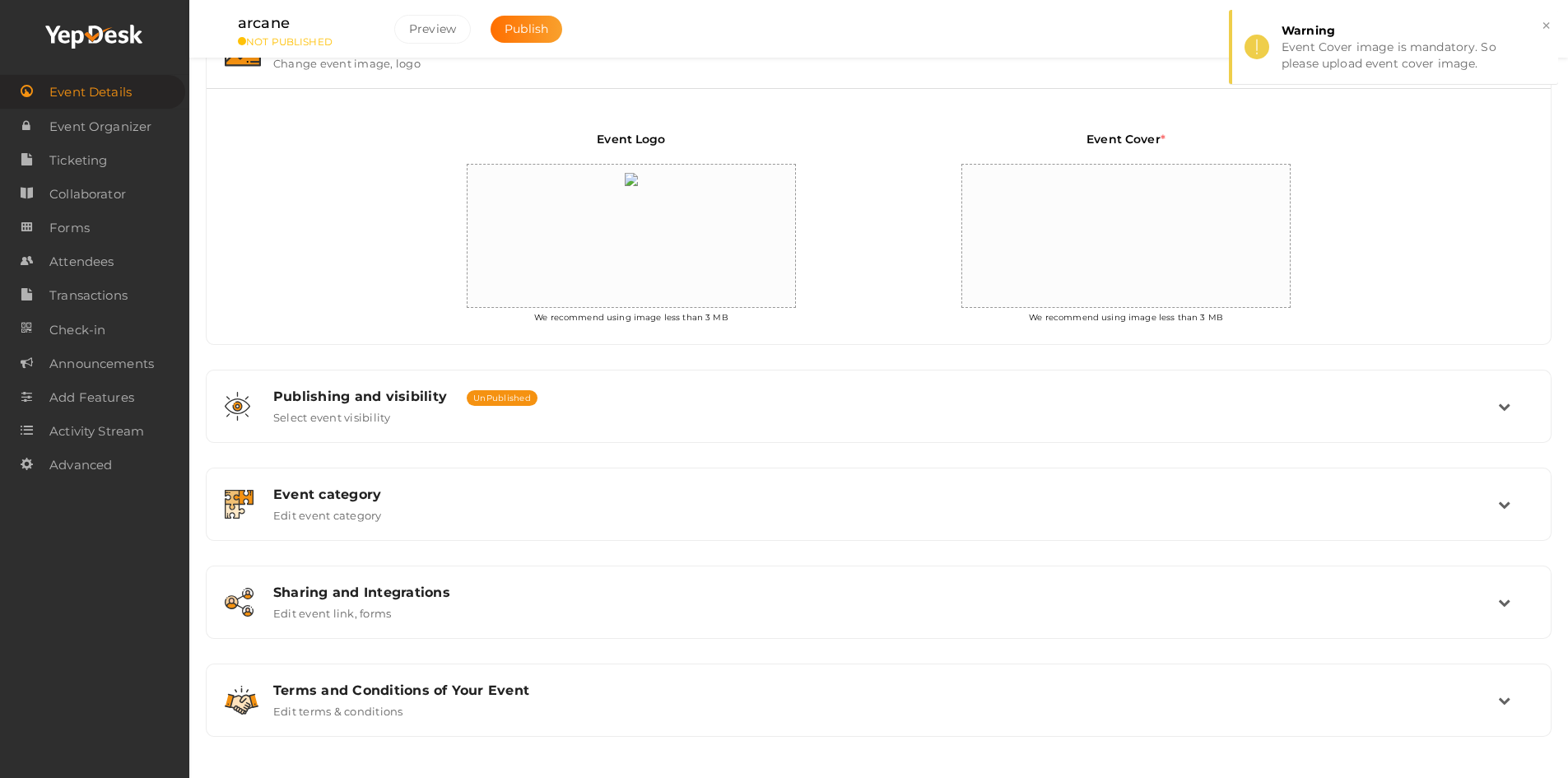
scroll to position [358, 0]
click at [1094, 261] on div at bounding box center [1126, 237] width 328 height 144
click at [1239, 200] on input "file" at bounding box center [1240, 195] width 33 height 33
type input "C:\fakepath\McGregor-Road-looking-South-008-2560x1180.jpg"
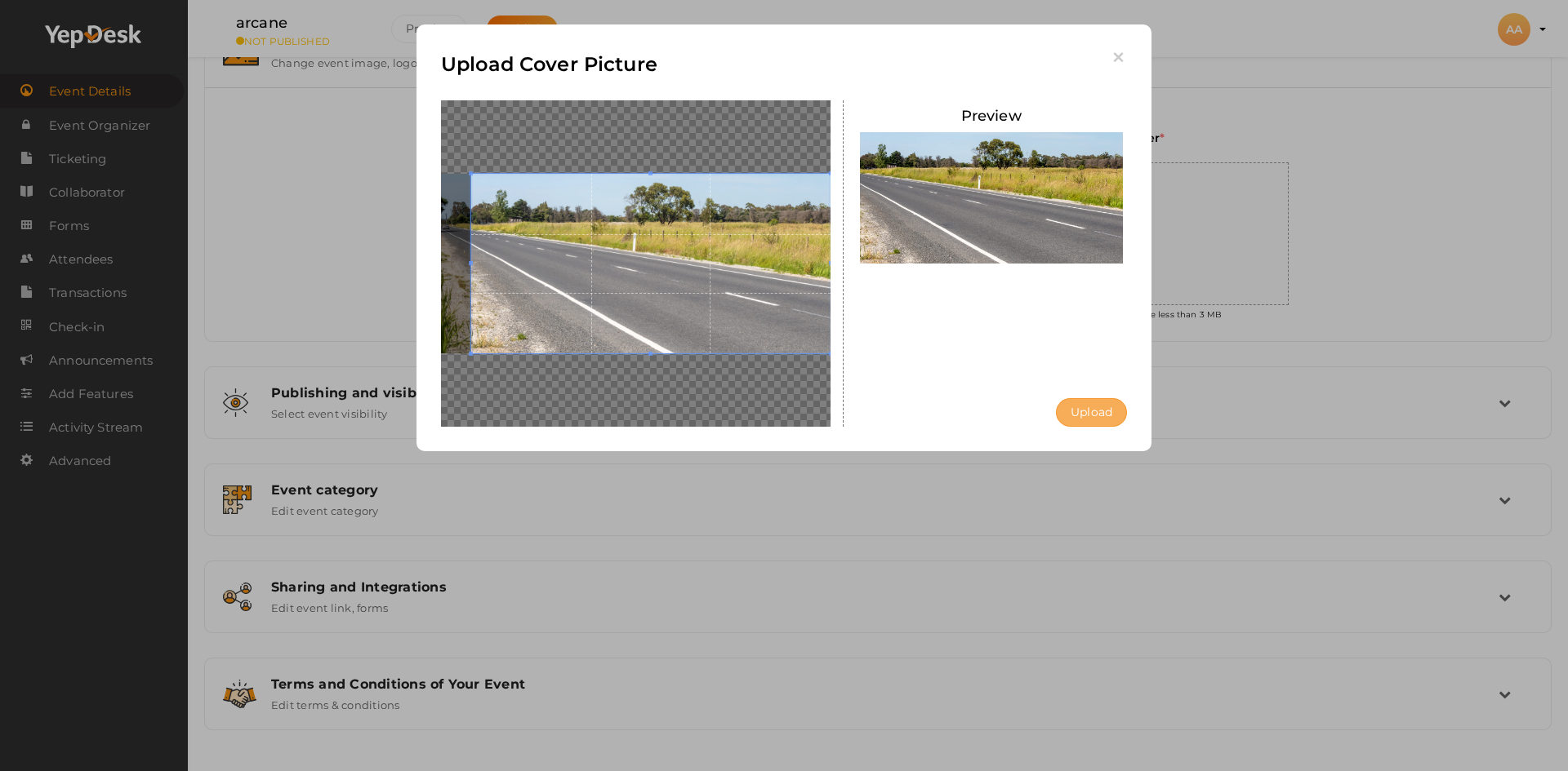
click at [1103, 412] on button "Upload" at bounding box center [1091, 413] width 71 height 29
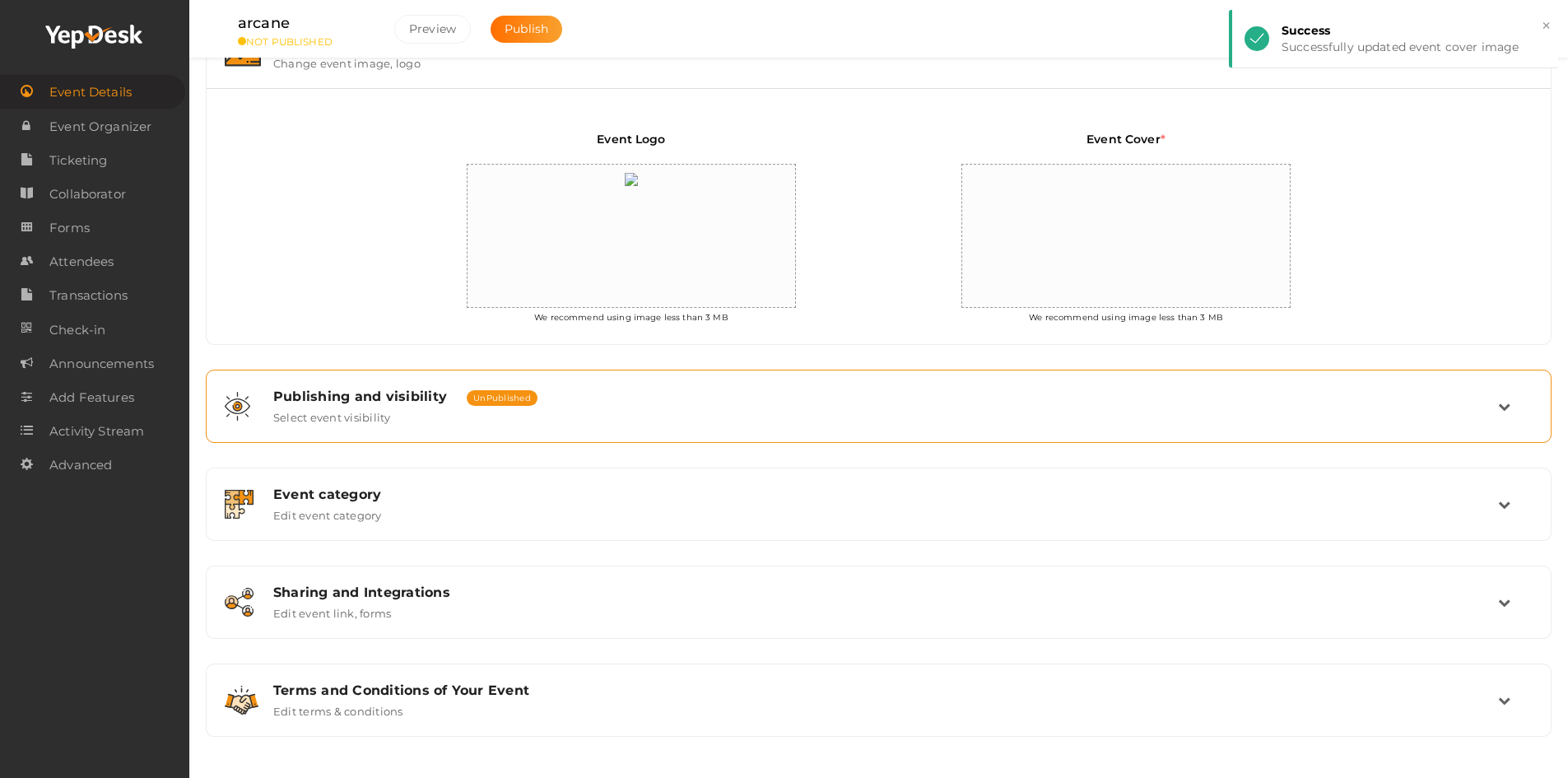
click at [795, 400] on div "Publishing and visibility Published UnPublished" at bounding box center [885, 396] width 1225 height 16
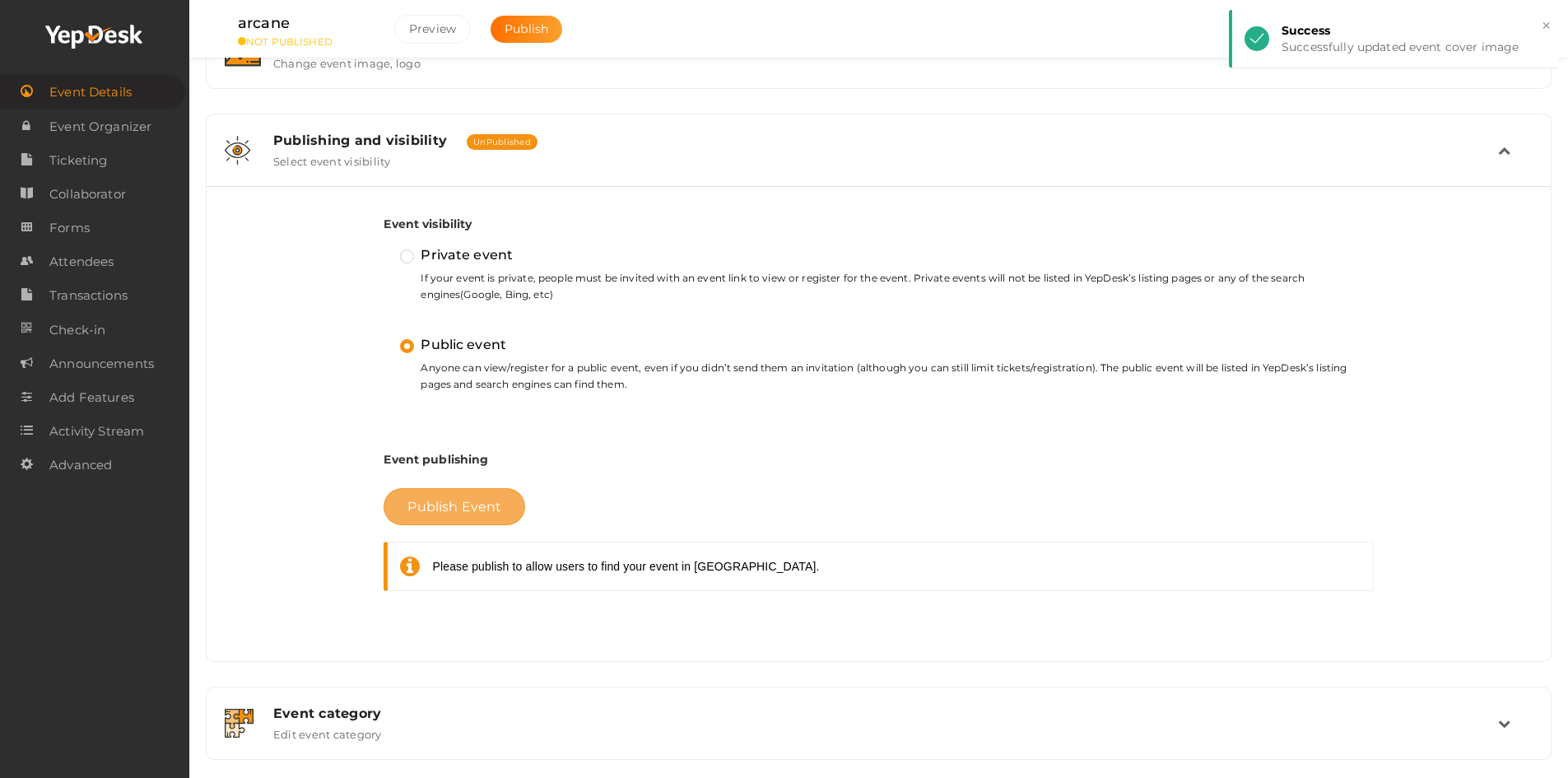
click at [463, 500] on span "Publish Event" at bounding box center [455, 507] width 94 height 16
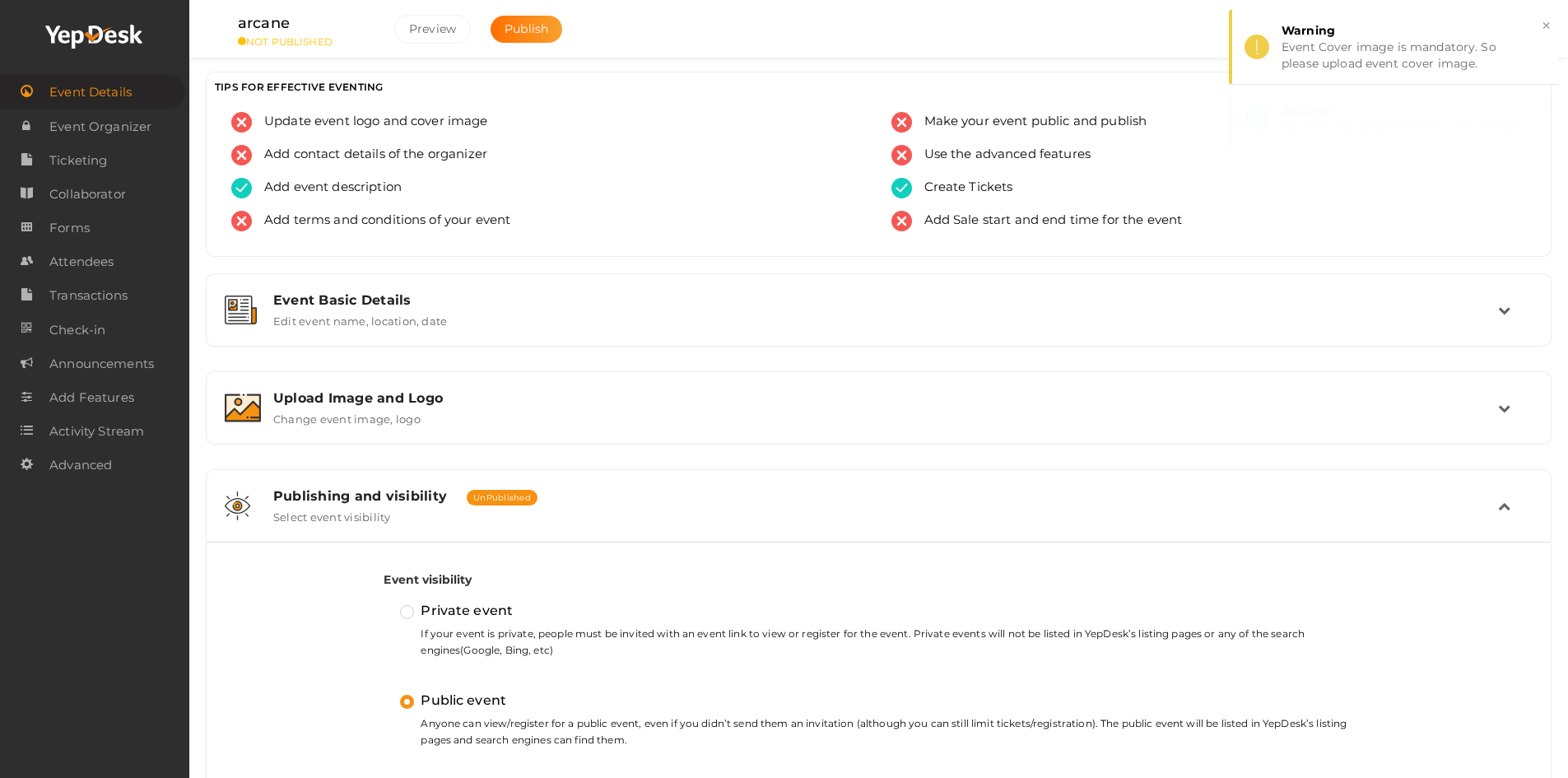
scroll to position [0, 0]
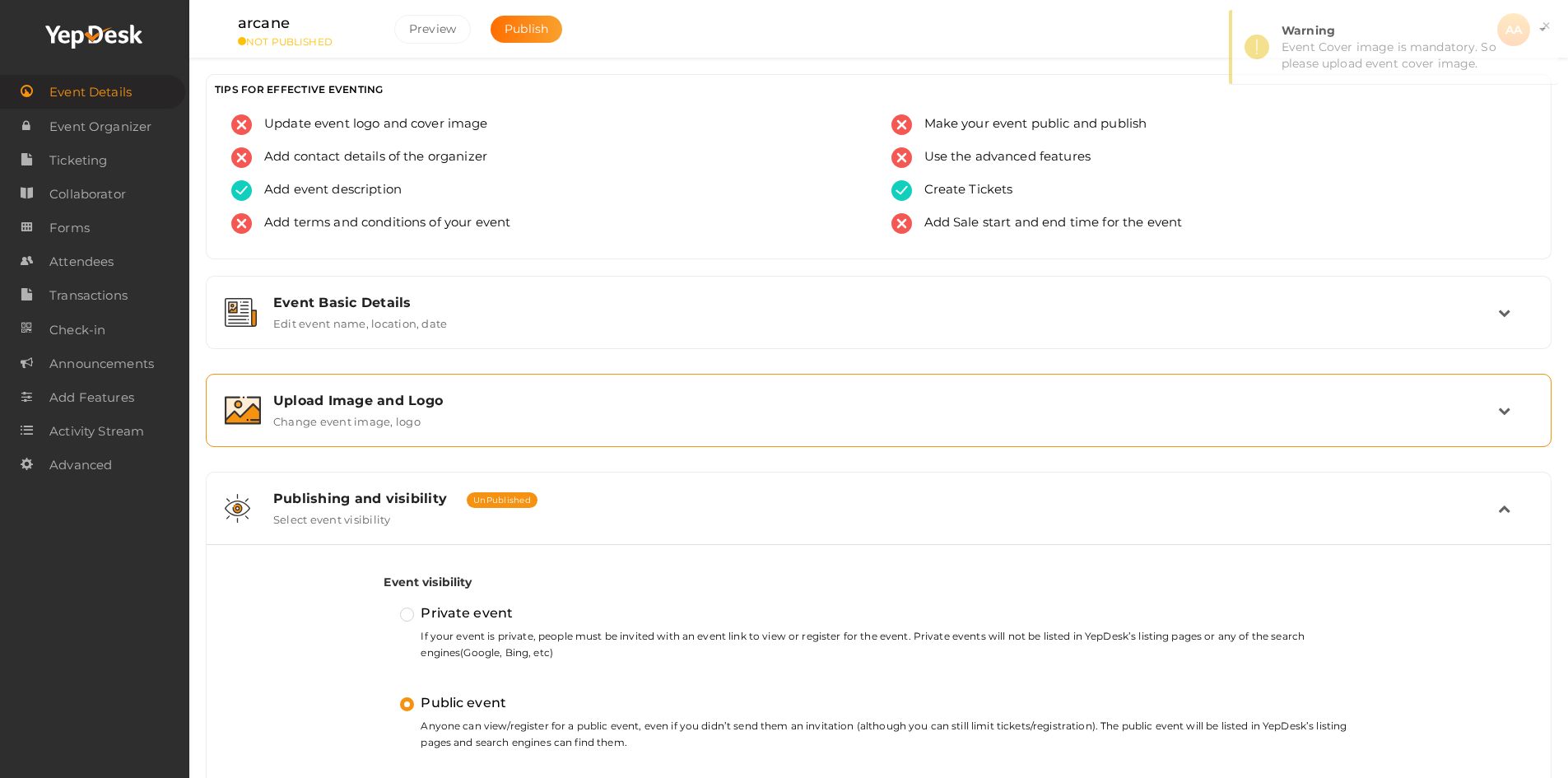
click at [571, 400] on div "Upload Image and Logo" at bounding box center [885, 400] width 1225 height 16
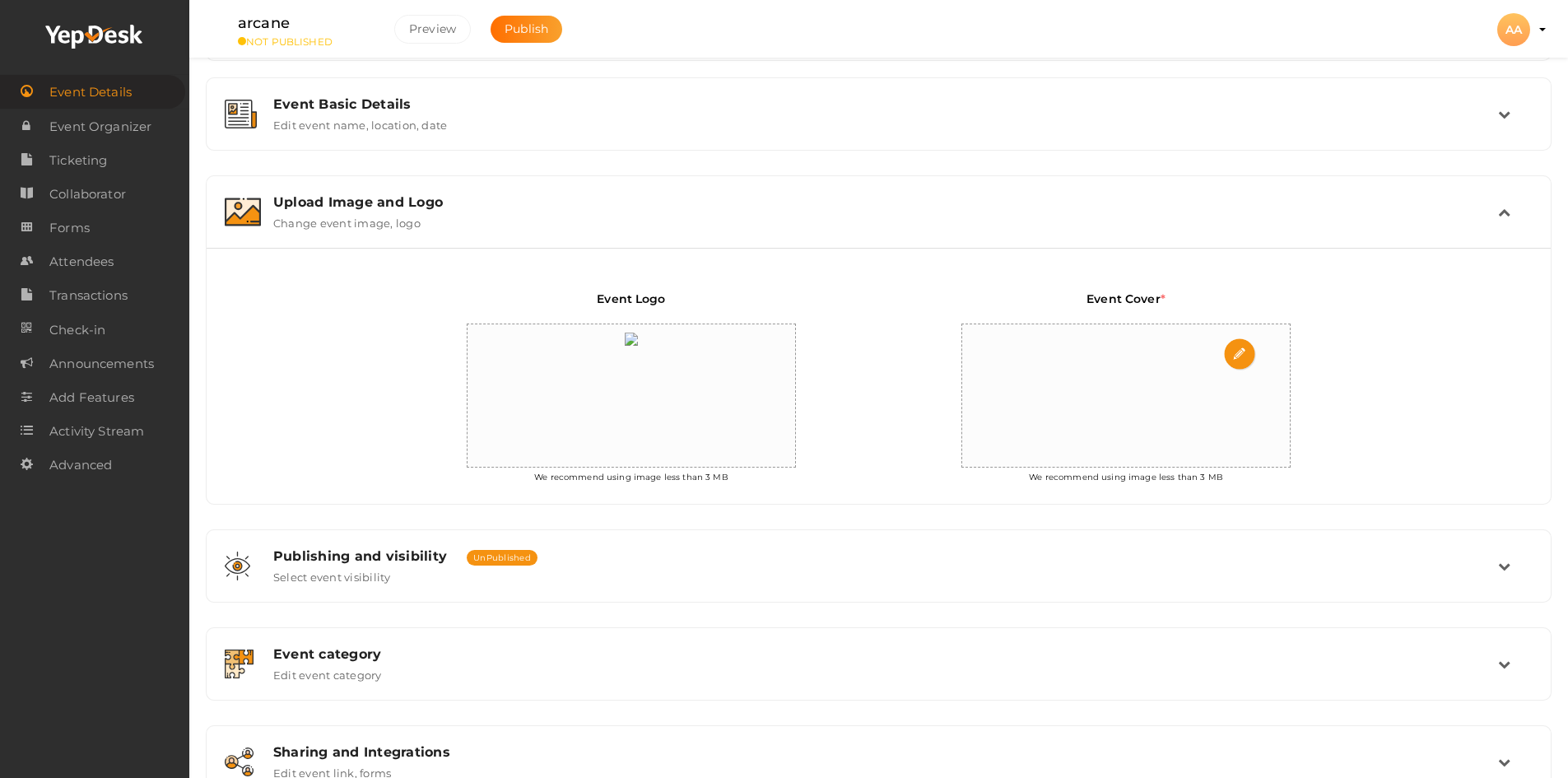
scroll to position [247, 0]
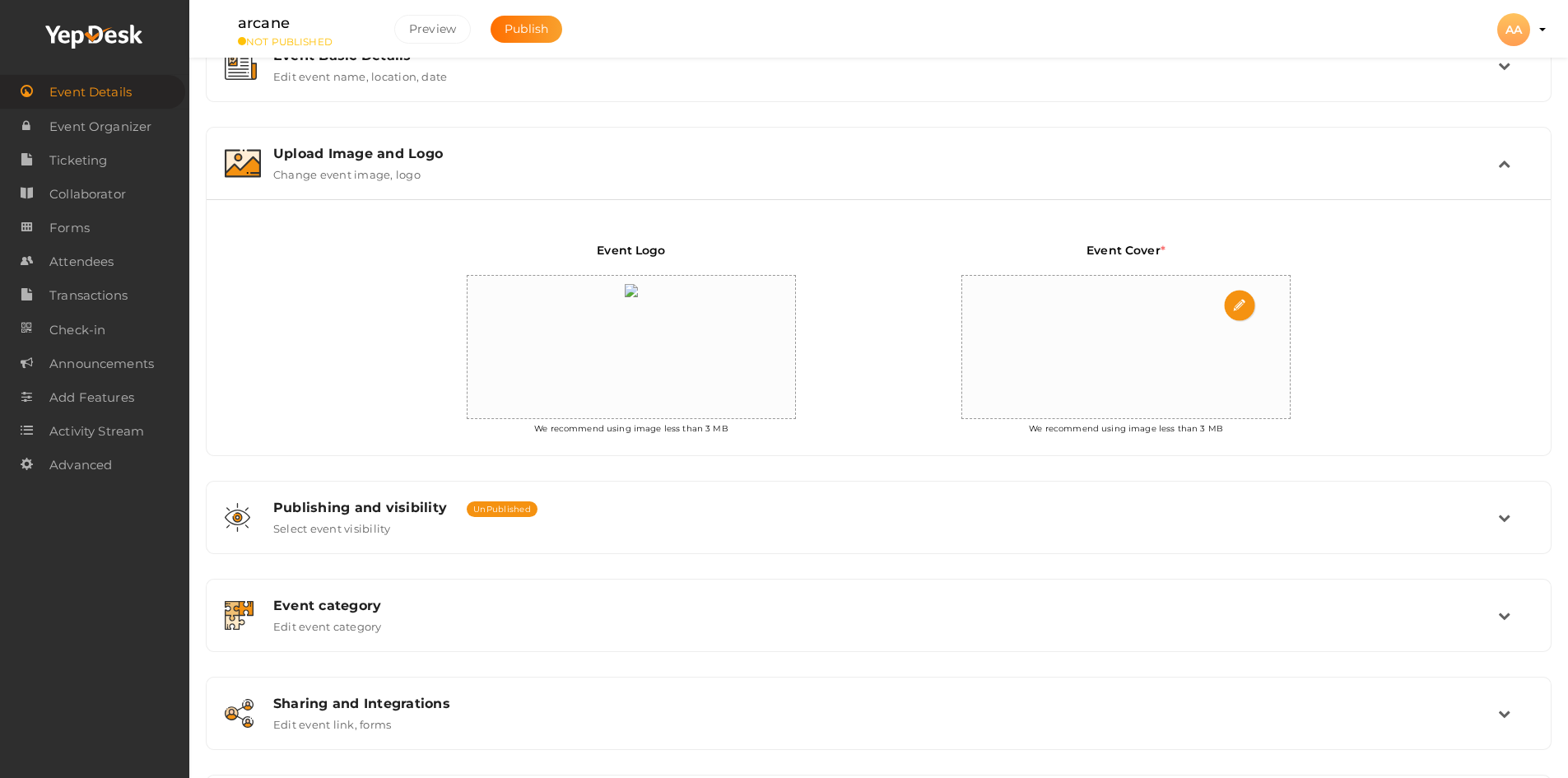
click at [1150, 354] on div at bounding box center [1126, 348] width 328 height 144
click at [1234, 313] on input "file" at bounding box center [1240, 307] width 33 height 33
type input "C:\fakepath\1200px-Road_in_Norway.jpg"
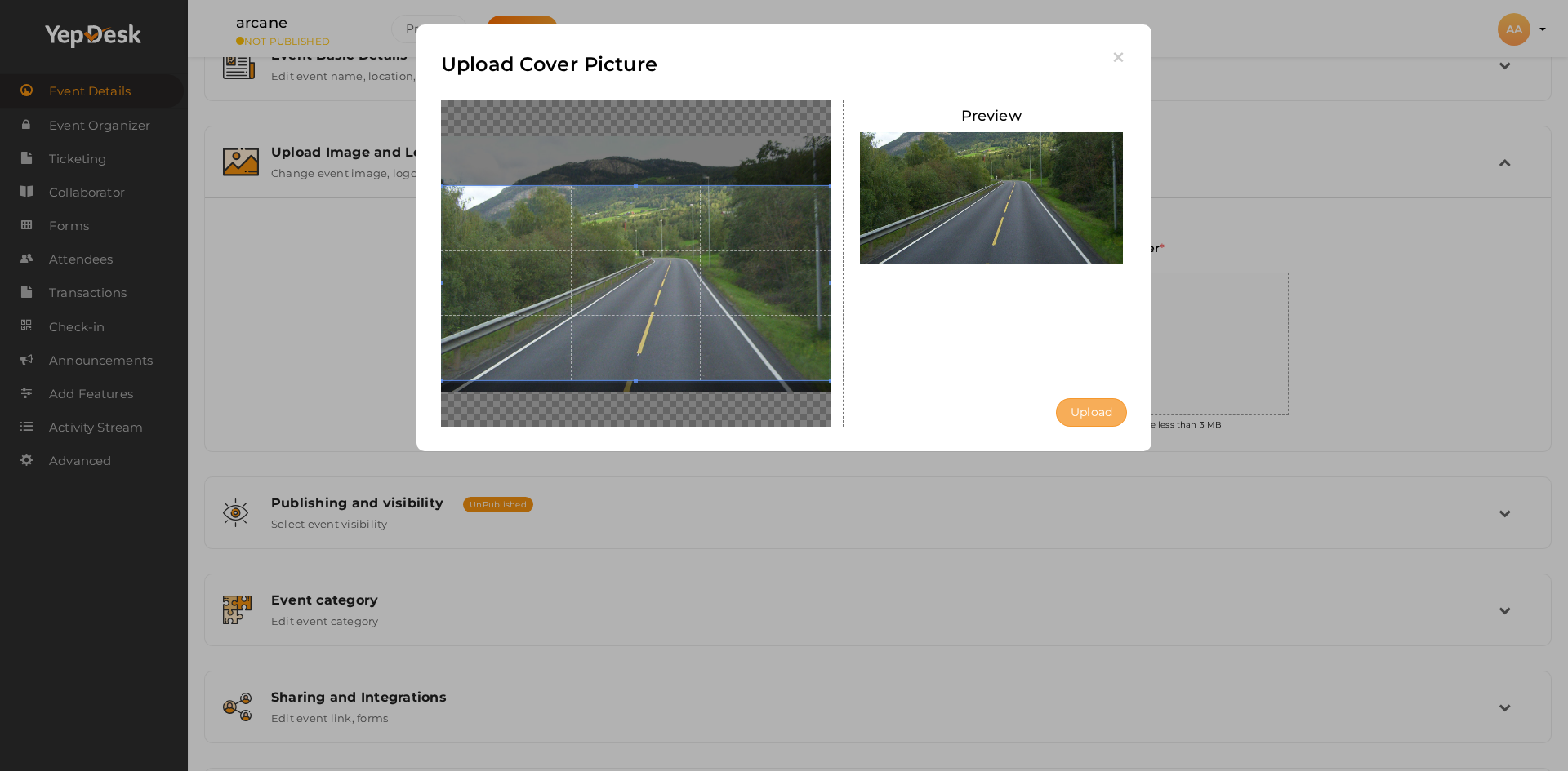
click at [1066, 414] on button "Upload" at bounding box center [1091, 413] width 71 height 29
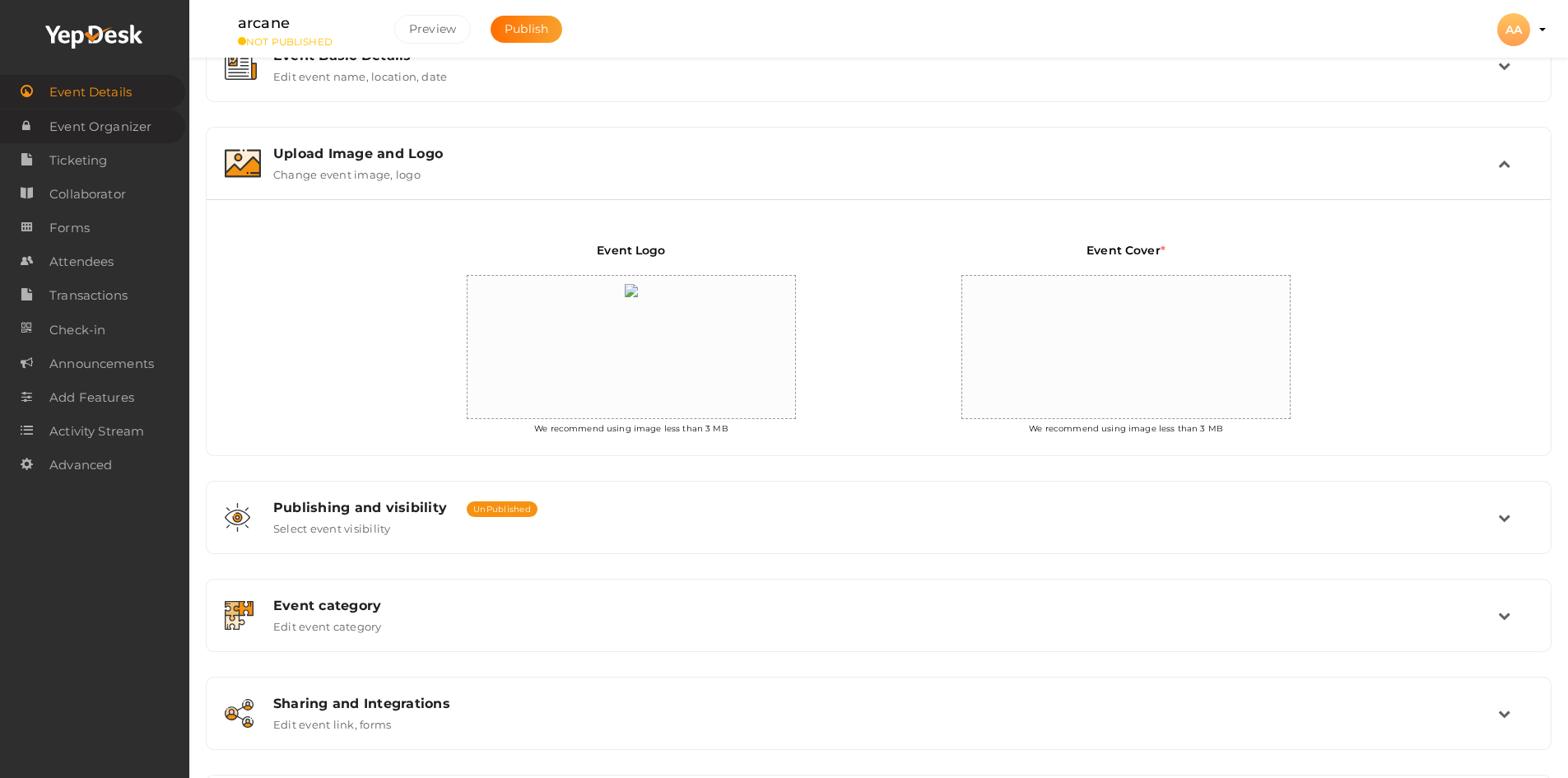
click at [64, 117] on span "Event Organizer" at bounding box center [101, 127] width 102 height 33
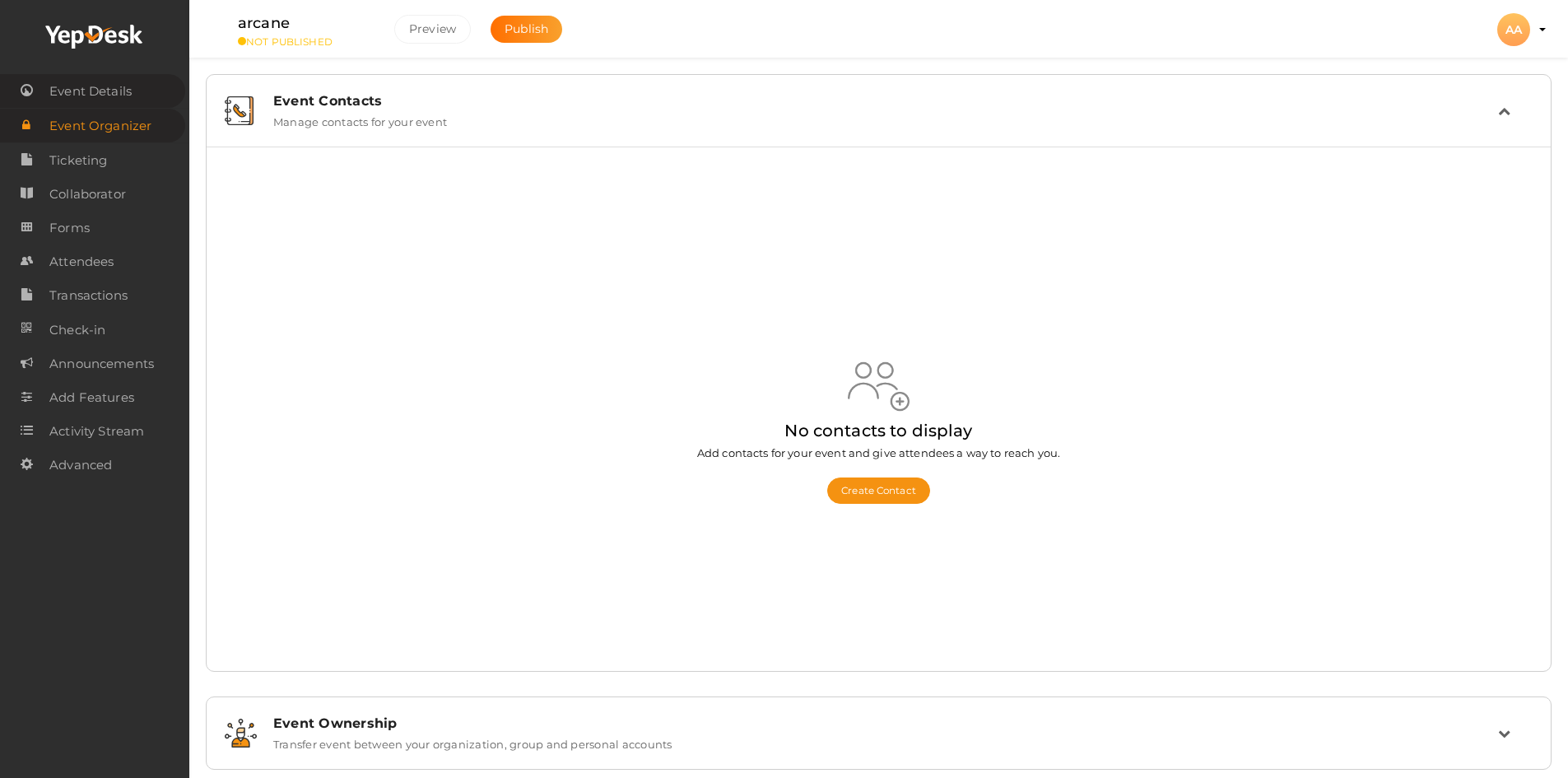
click at [74, 90] on span "Event Details" at bounding box center [91, 92] width 82 height 33
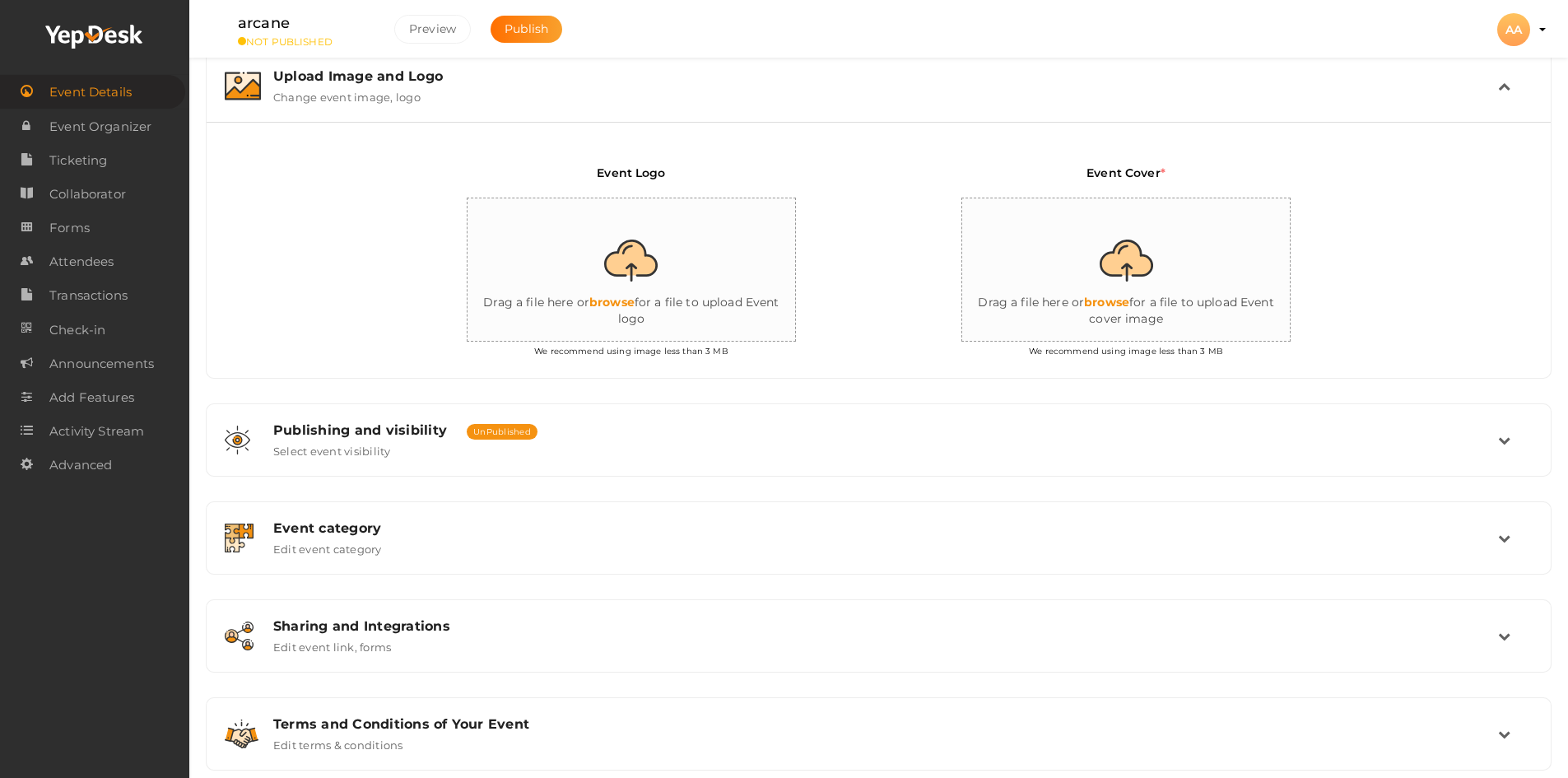
scroll to position [329, 0]
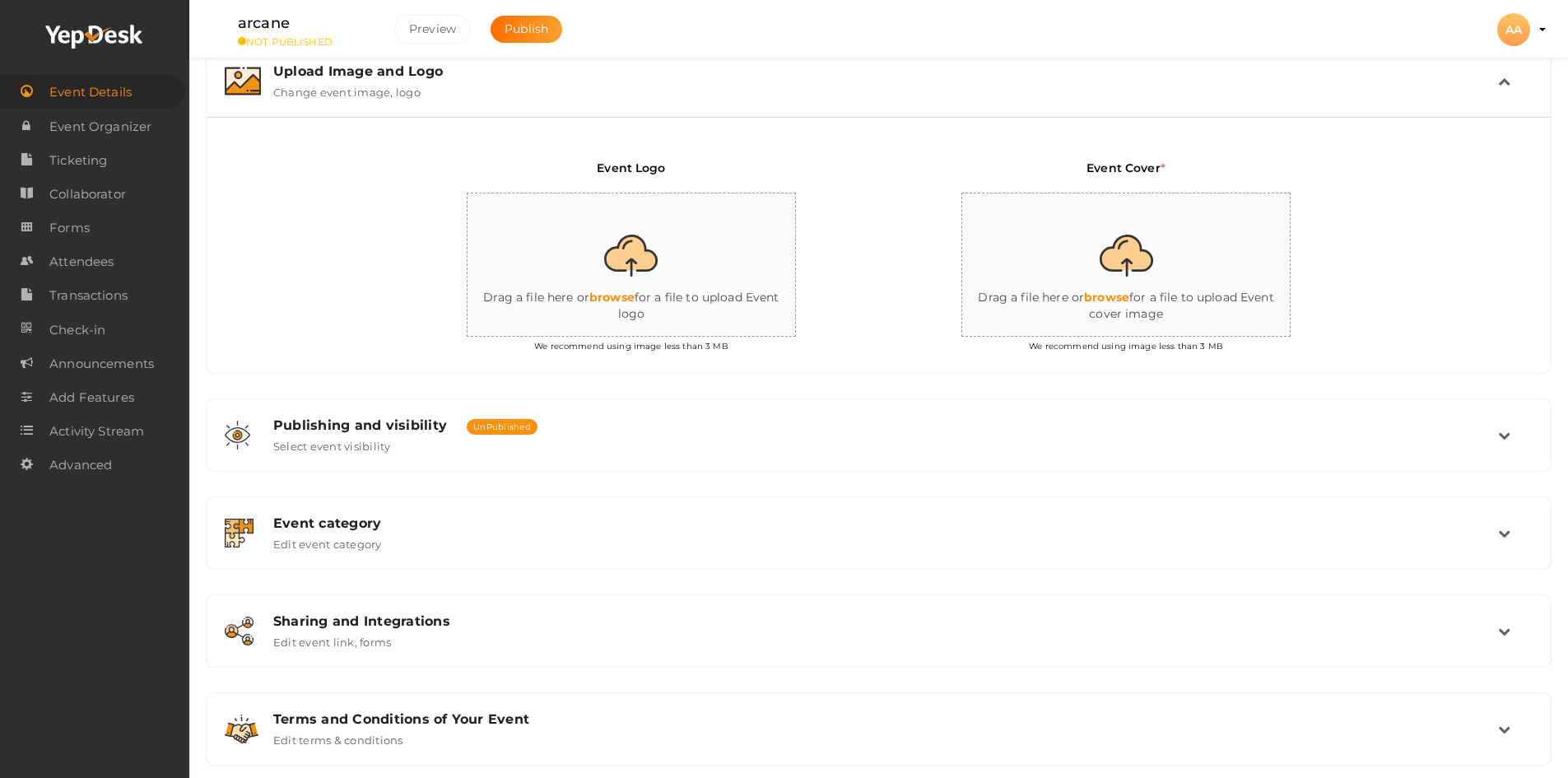
click at [1055, 286] on input "file" at bounding box center [1126, 266] width 329 height 144
type input "C:\fakepath\1200px-Road_in_Norway.jpg"
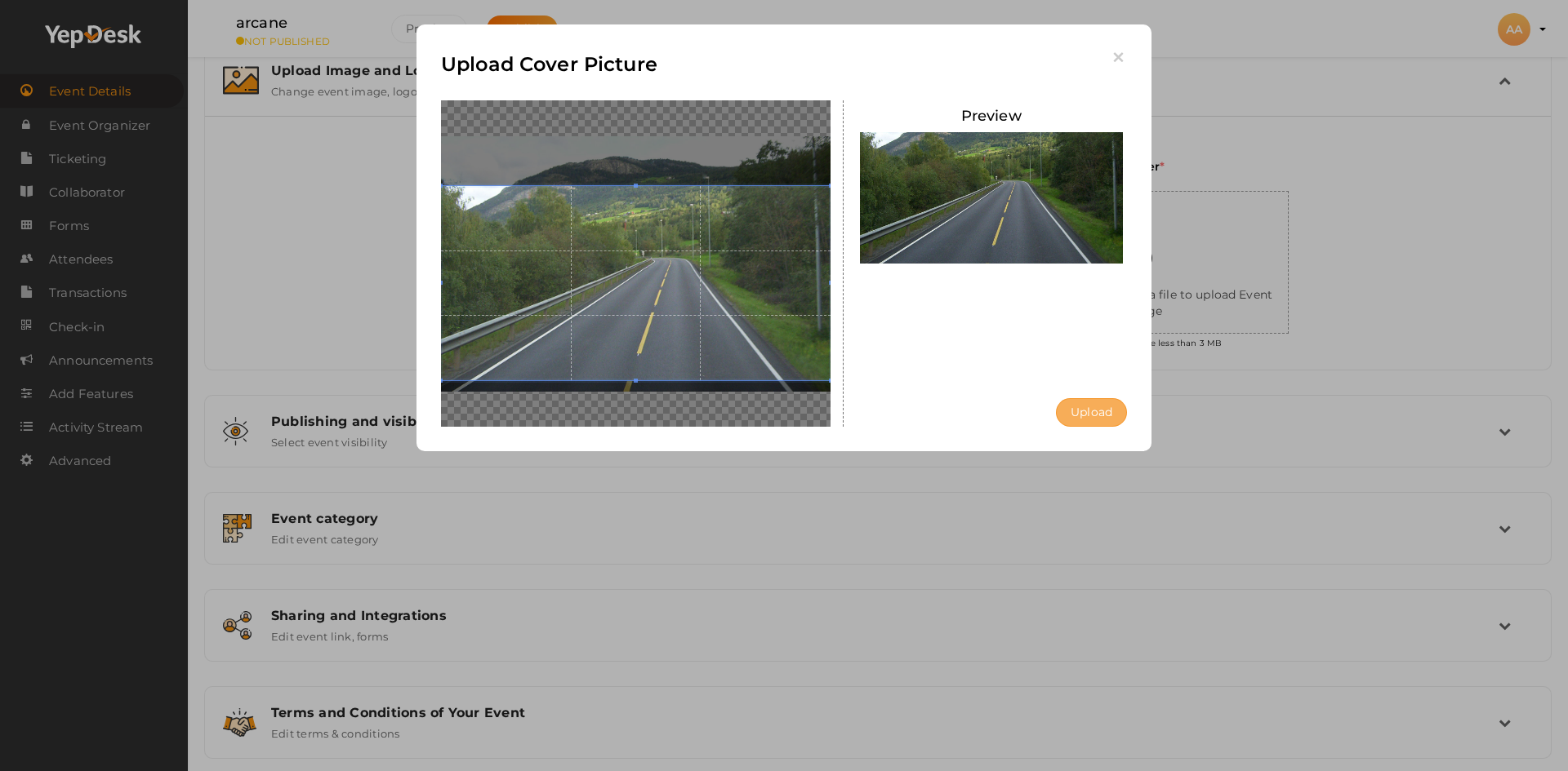
click at [1120, 413] on button "Upload" at bounding box center [1091, 413] width 71 height 29
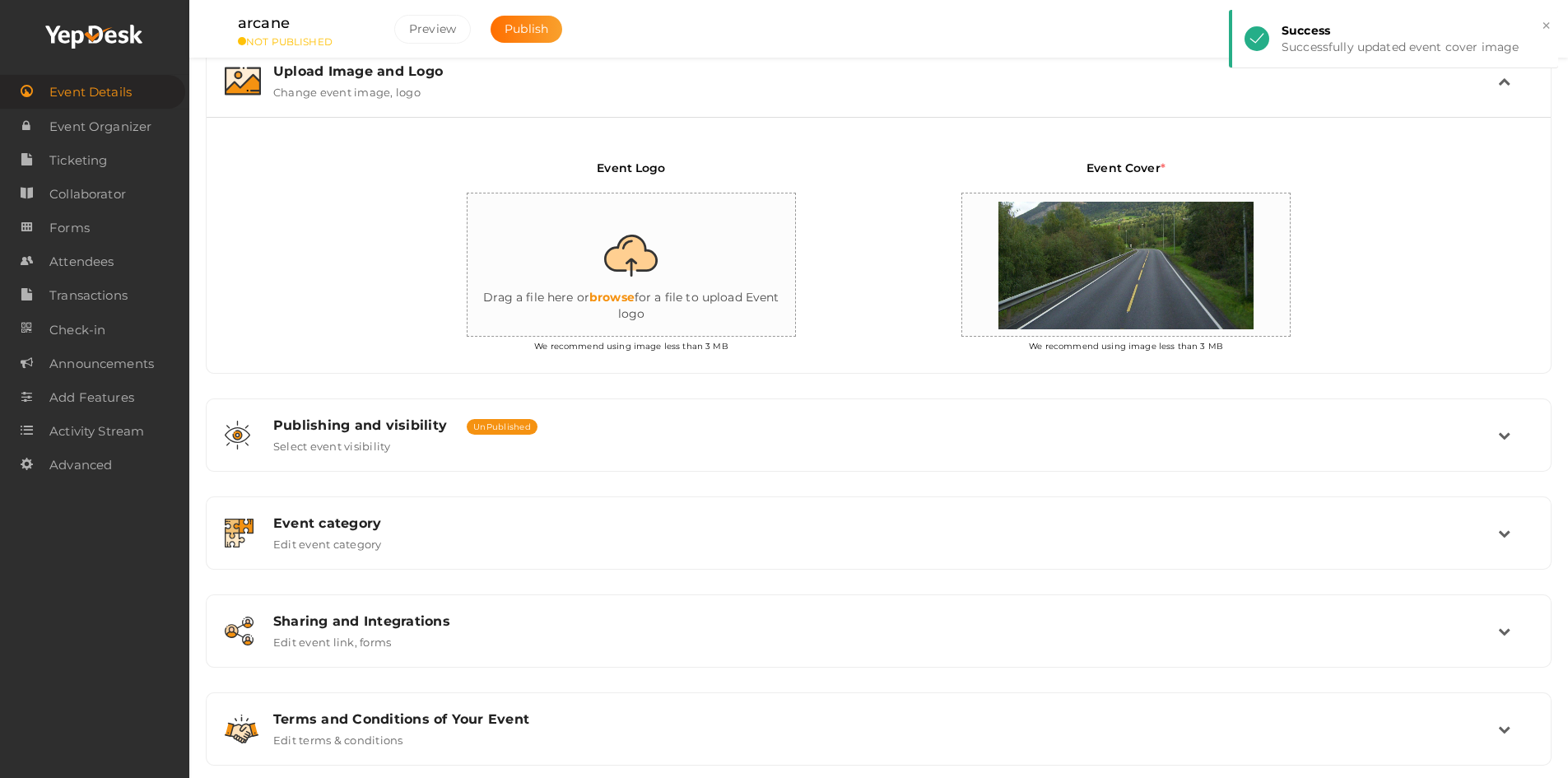
click at [603, 271] on input "file" at bounding box center [631, 266] width 329 height 144
type input "C:\fakepath\1200px-Road_in_Norway.jpg"
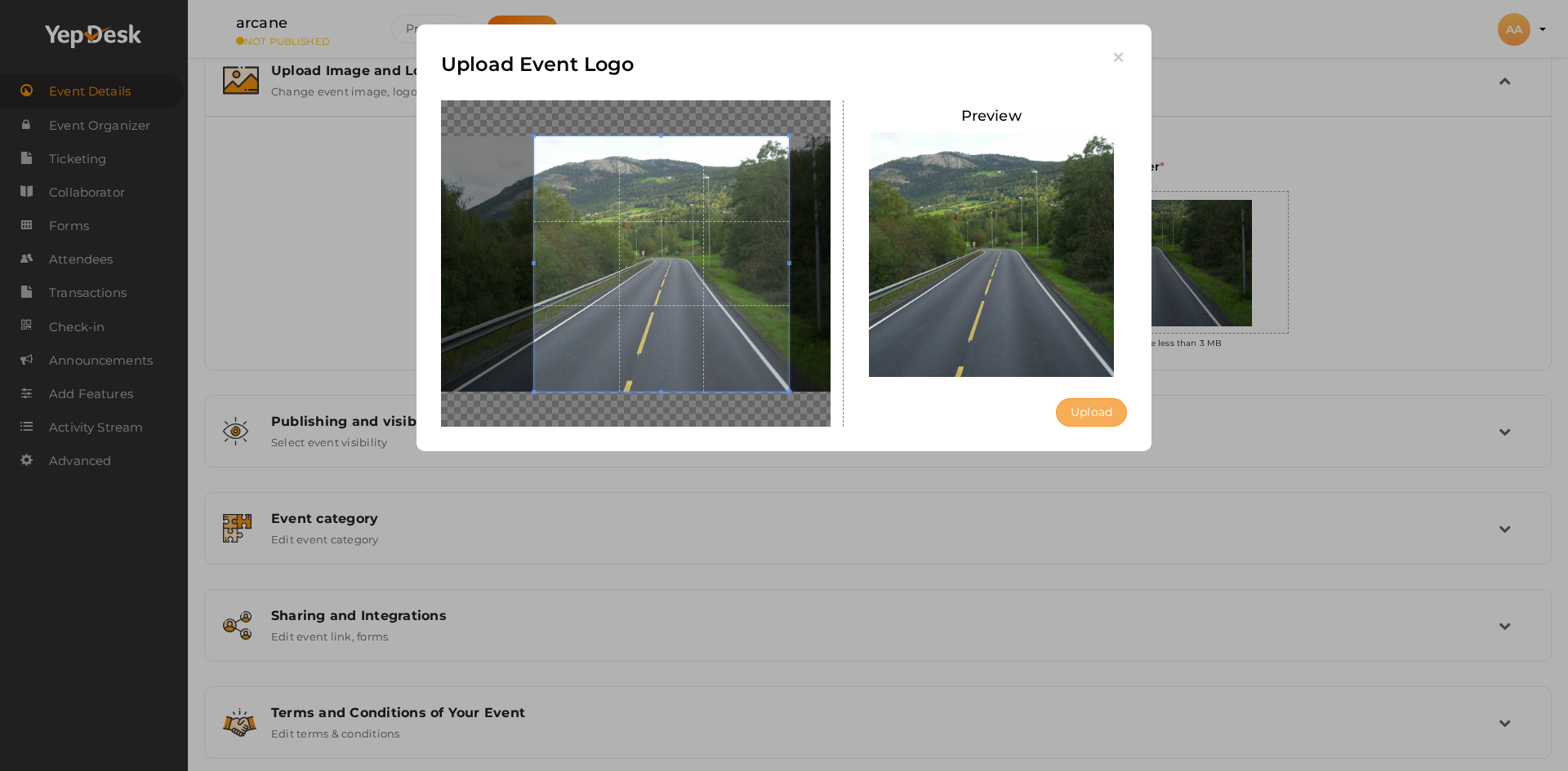
click at [1103, 402] on button "Upload" at bounding box center [1091, 413] width 71 height 29
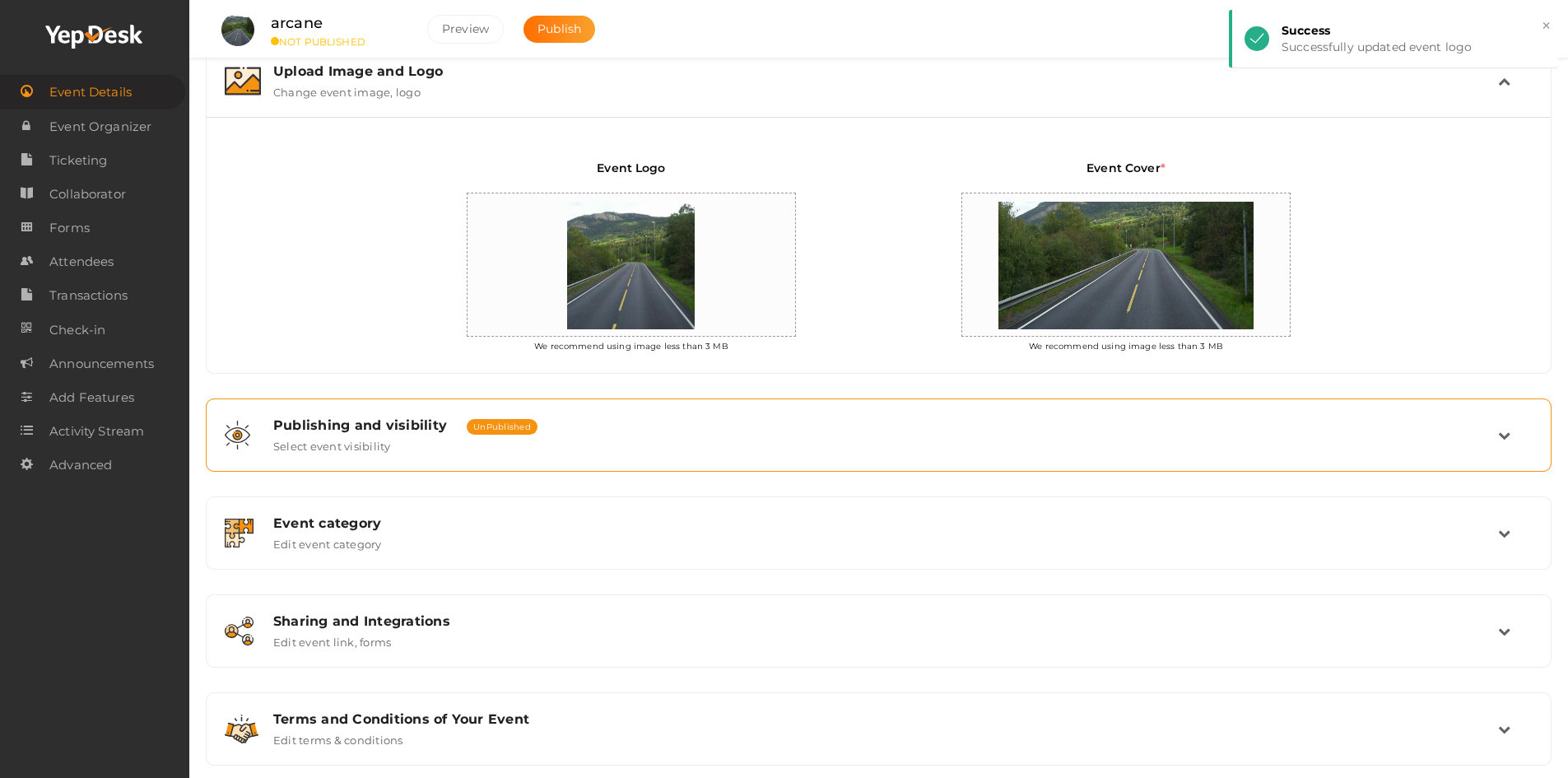
click at [501, 437] on div "Publishing and visibility Published UnPublished Select event visibility" at bounding box center [879, 435] width 1237 height 35
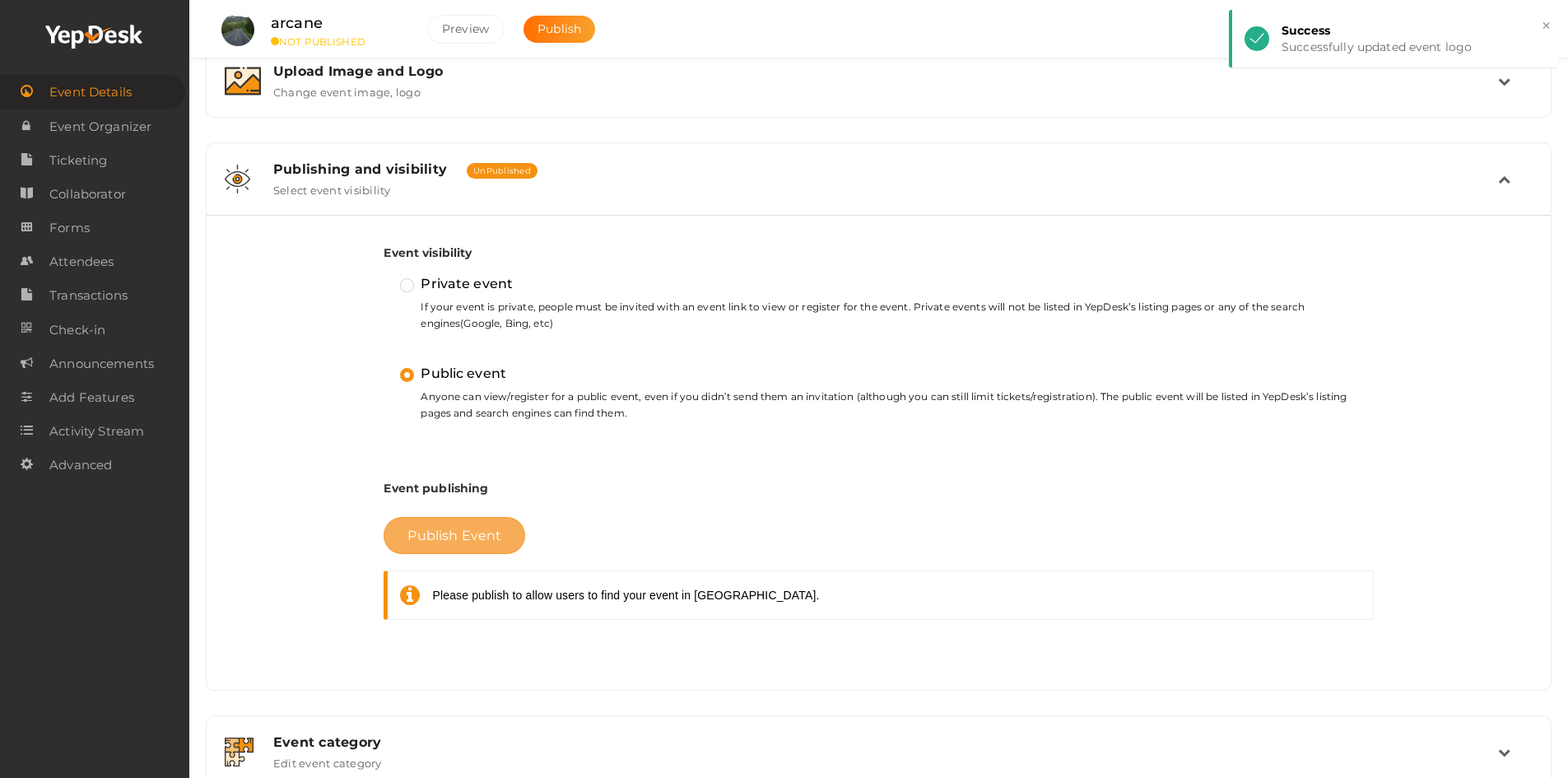
click at [484, 530] on span "Publish Event" at bounding box center [455, 536] width 94 height 16
click at [487, 530] on span "Publish Event" at bounding box center [455, 536] width 94 height 16
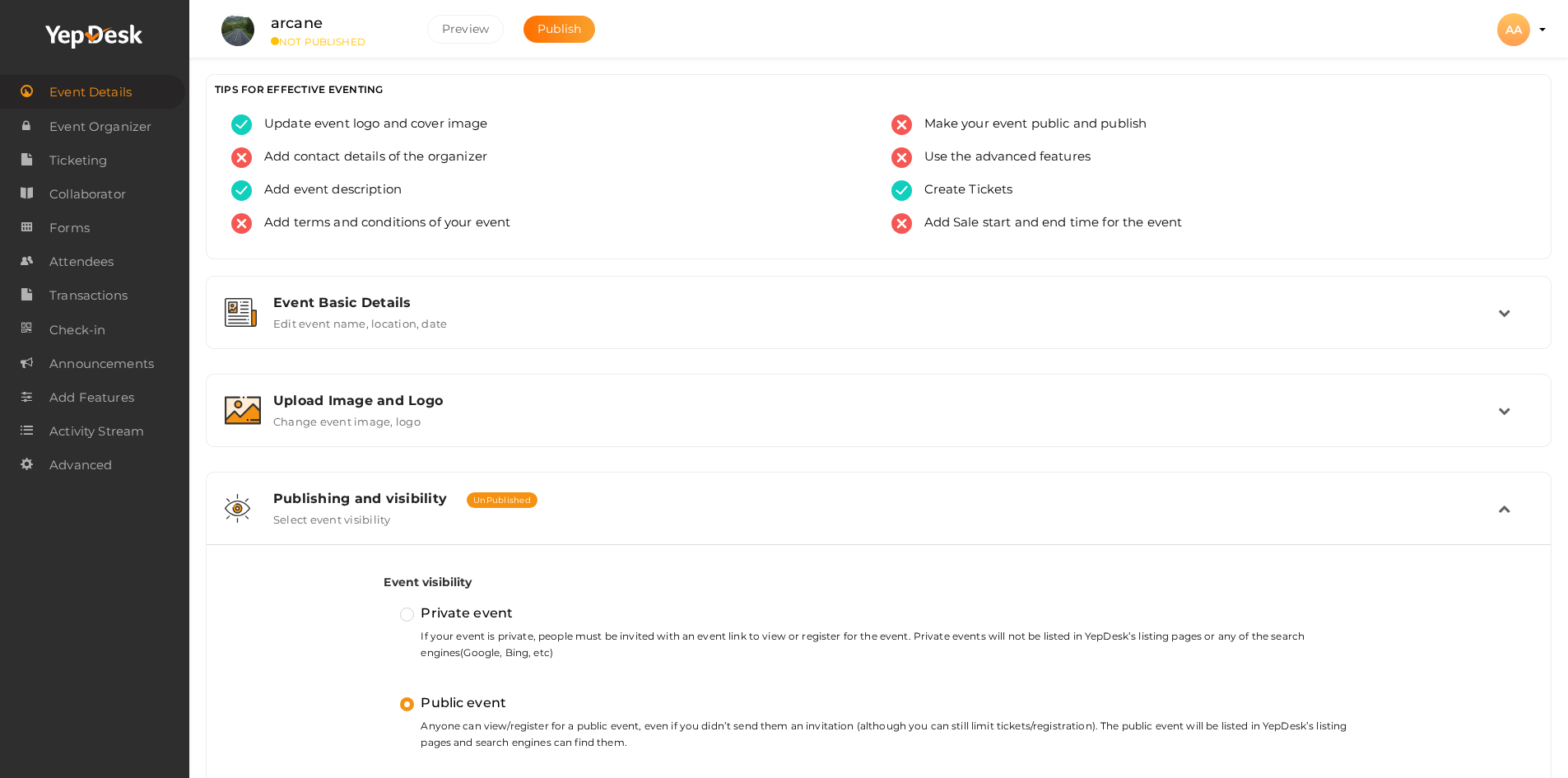
scroll to position [329, 0]
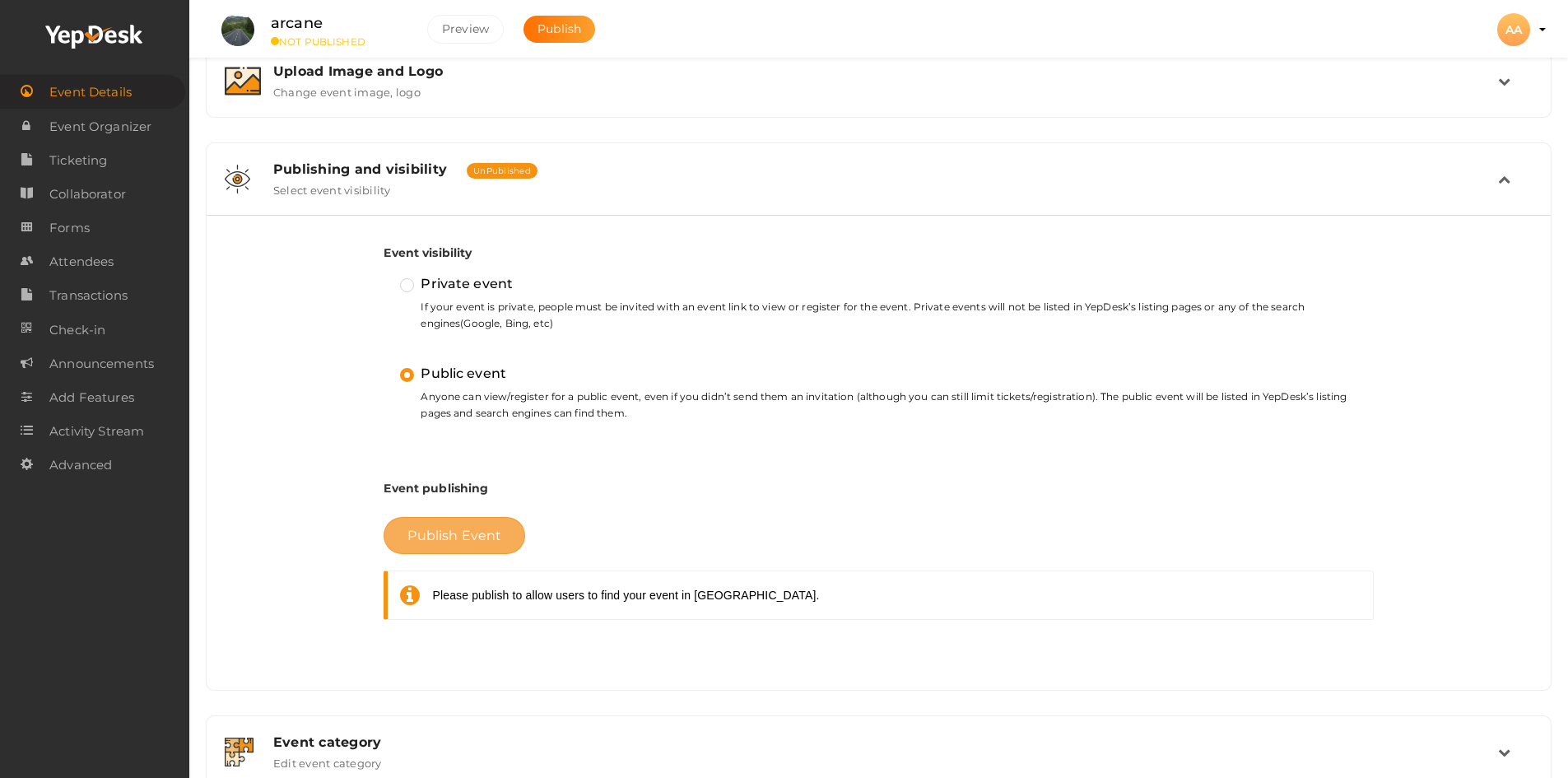
click at [500, 543] on span "Publish Event" at bounding box center [455, 536] width 94 height 16
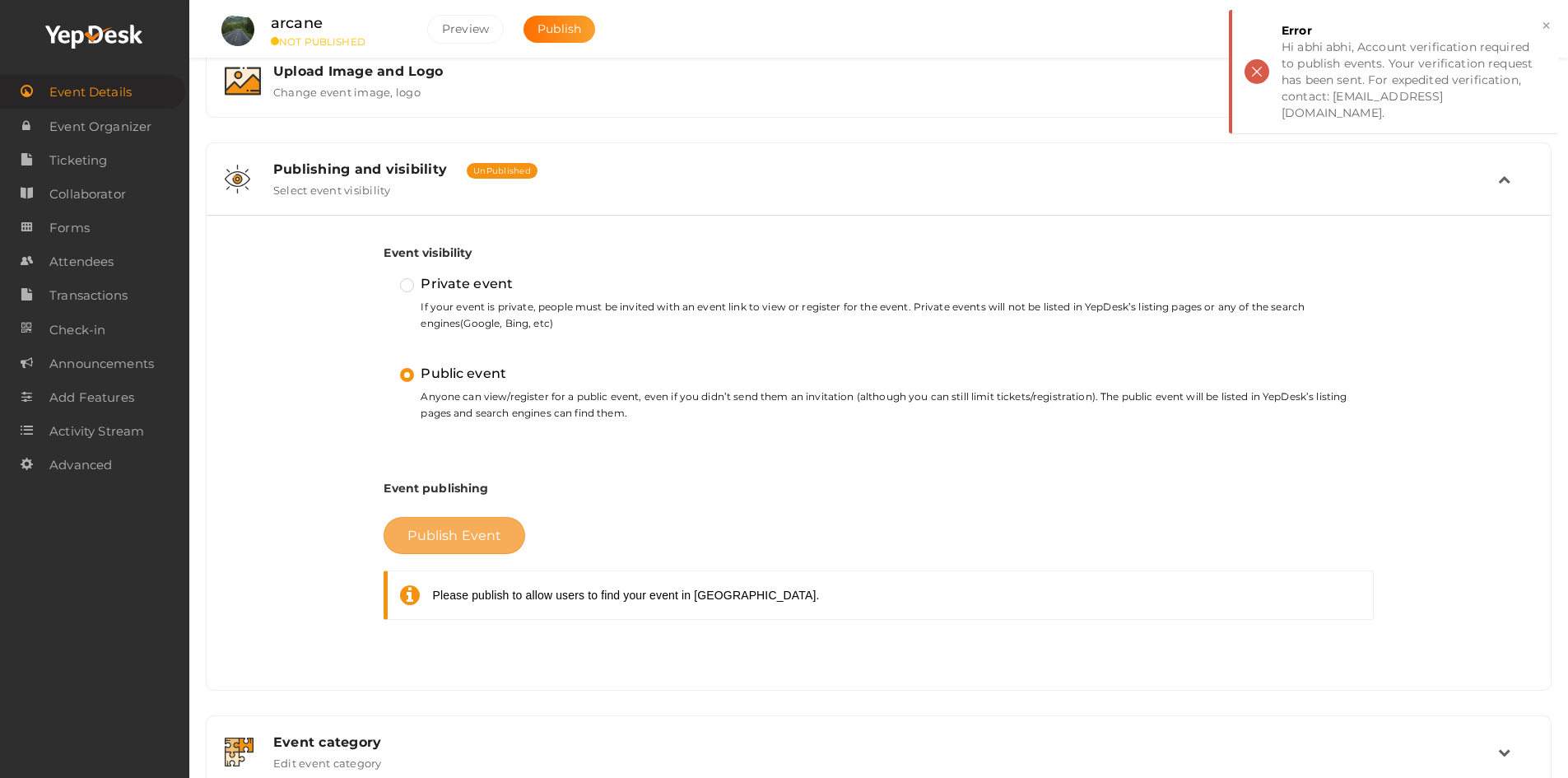
click at [500, 543] on span "Publish Event" at bounding box center [455, 536] width 94 height 16
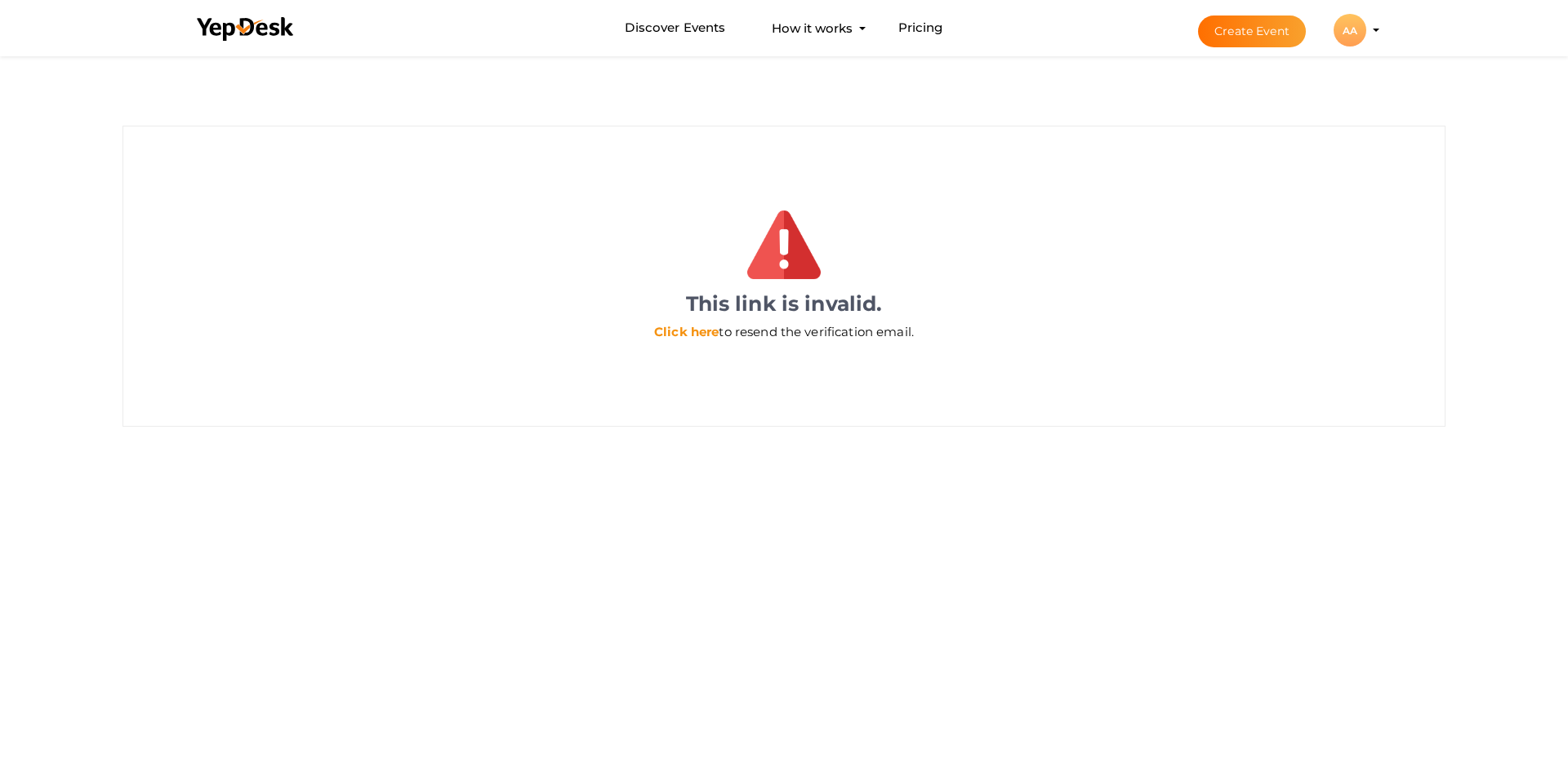
click at [688, 337] on link "Click here" at bounding box center [686, 332] width 65 height 15
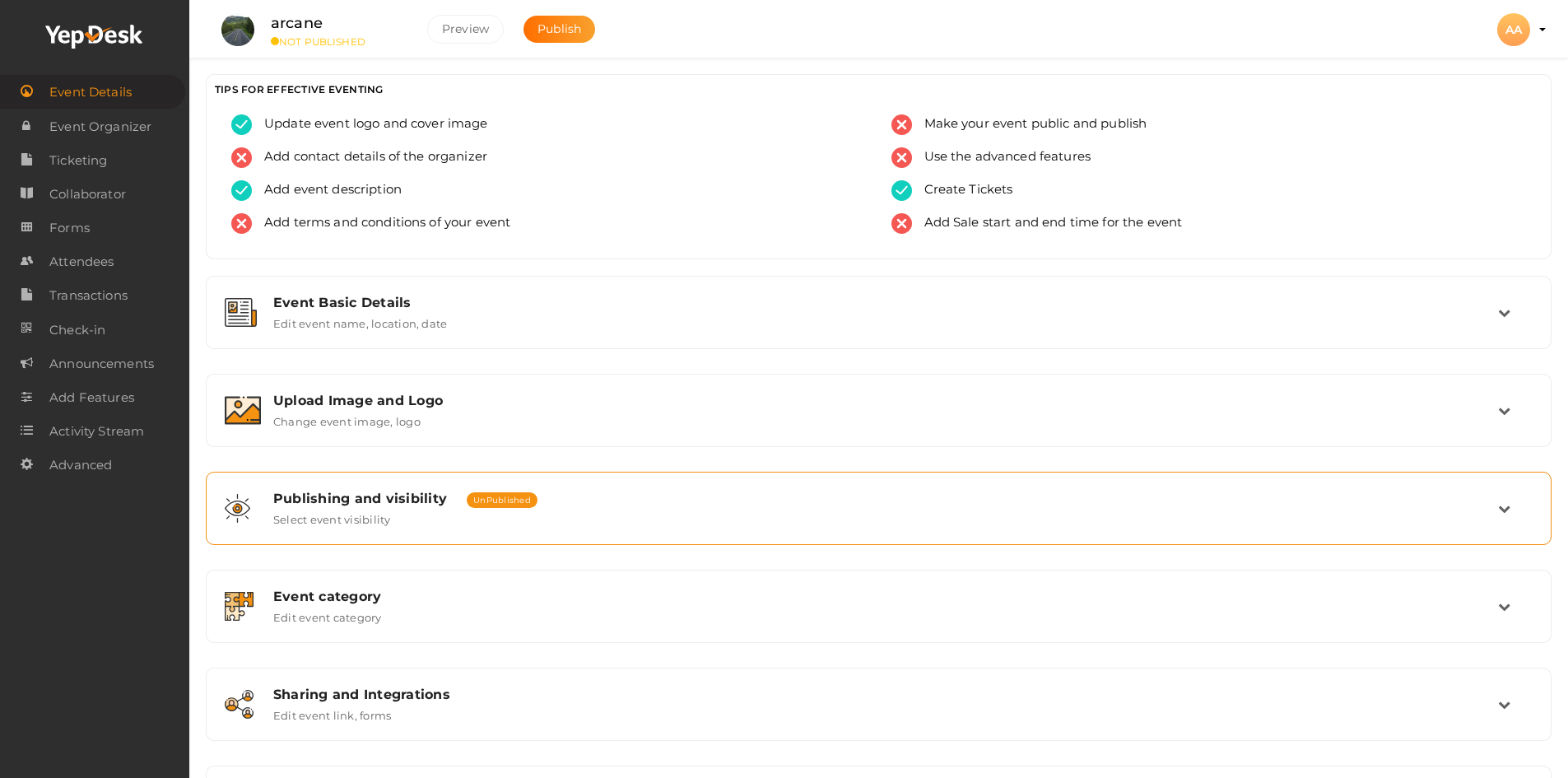
click at [425, 501] on span "Publishing and visibility" at bounding box center [360, 499] width 174 height 16
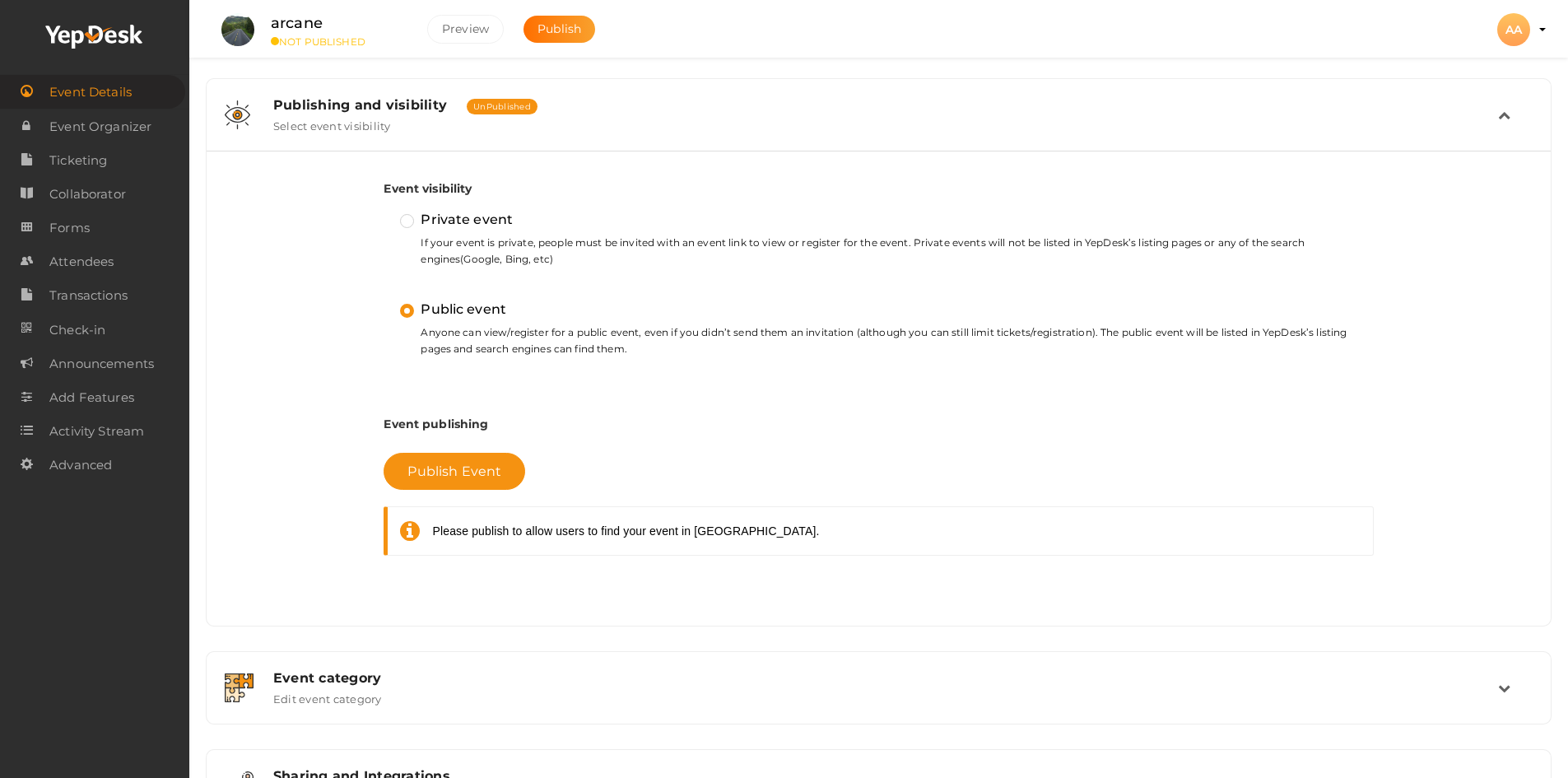
scroll to position [412, 0]
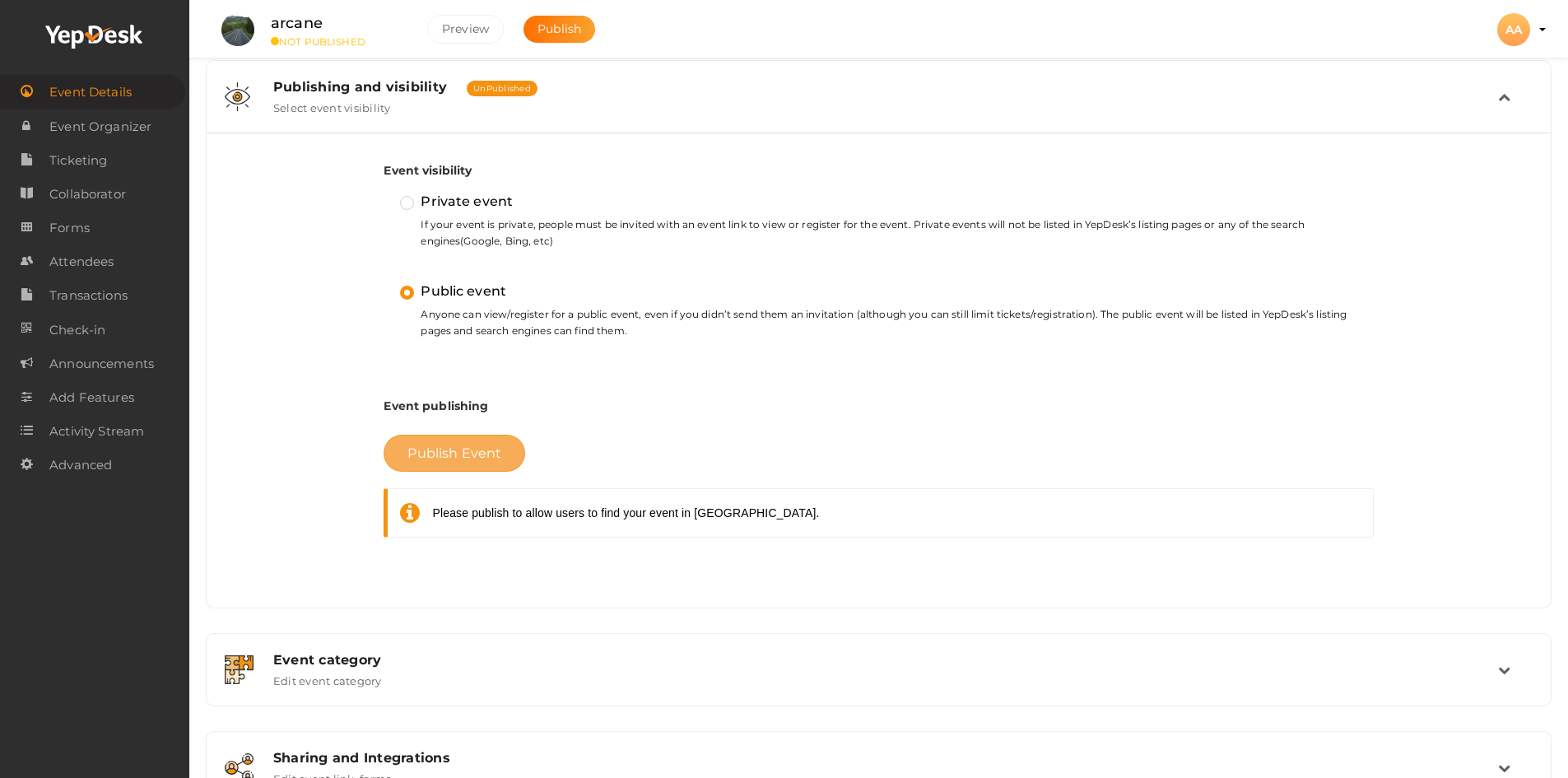
click at [457, 466] on button "Publish Event" at bounding box center [454, 453] width 141 height 37
click at [1515, 31] on div "AA" at bounding box center [1513, 29] width 33 height 33
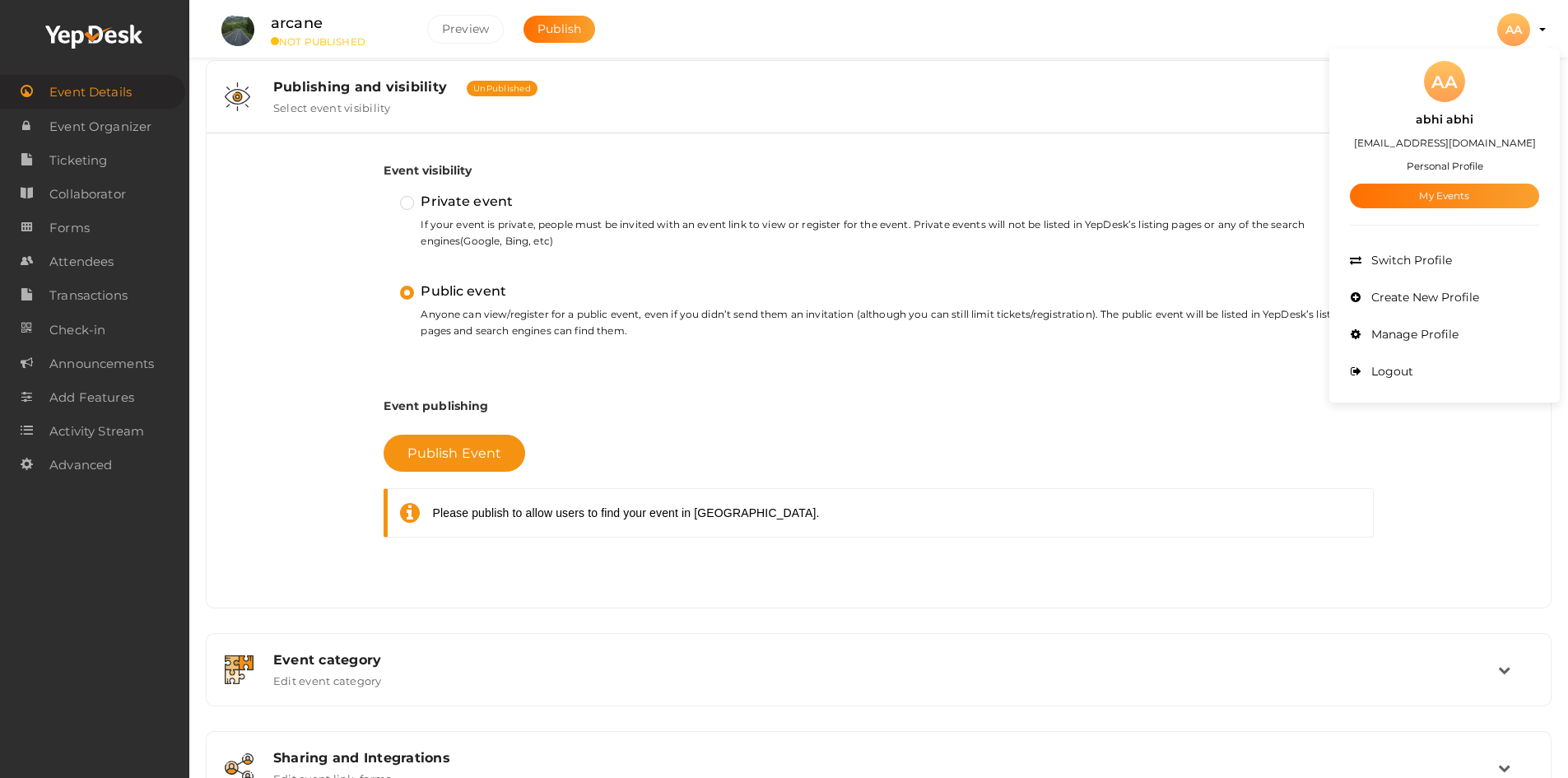
click at [1515, 31] on div "AA" at bounding box center [1513, 29] width 33 height 33
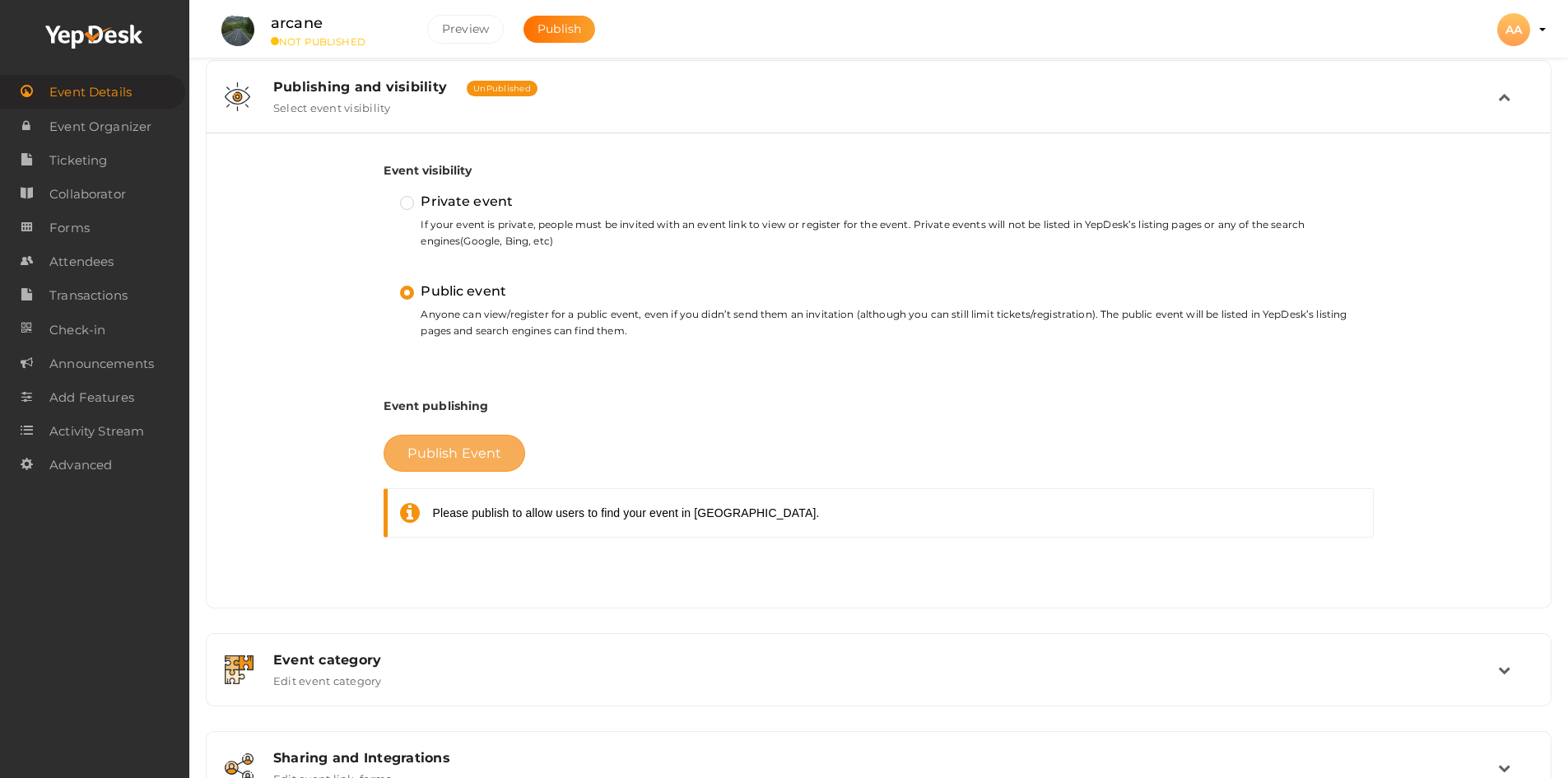
click at [489, 471] on button "Publish Event" at bounding box center [454, 453] width 141 height 37
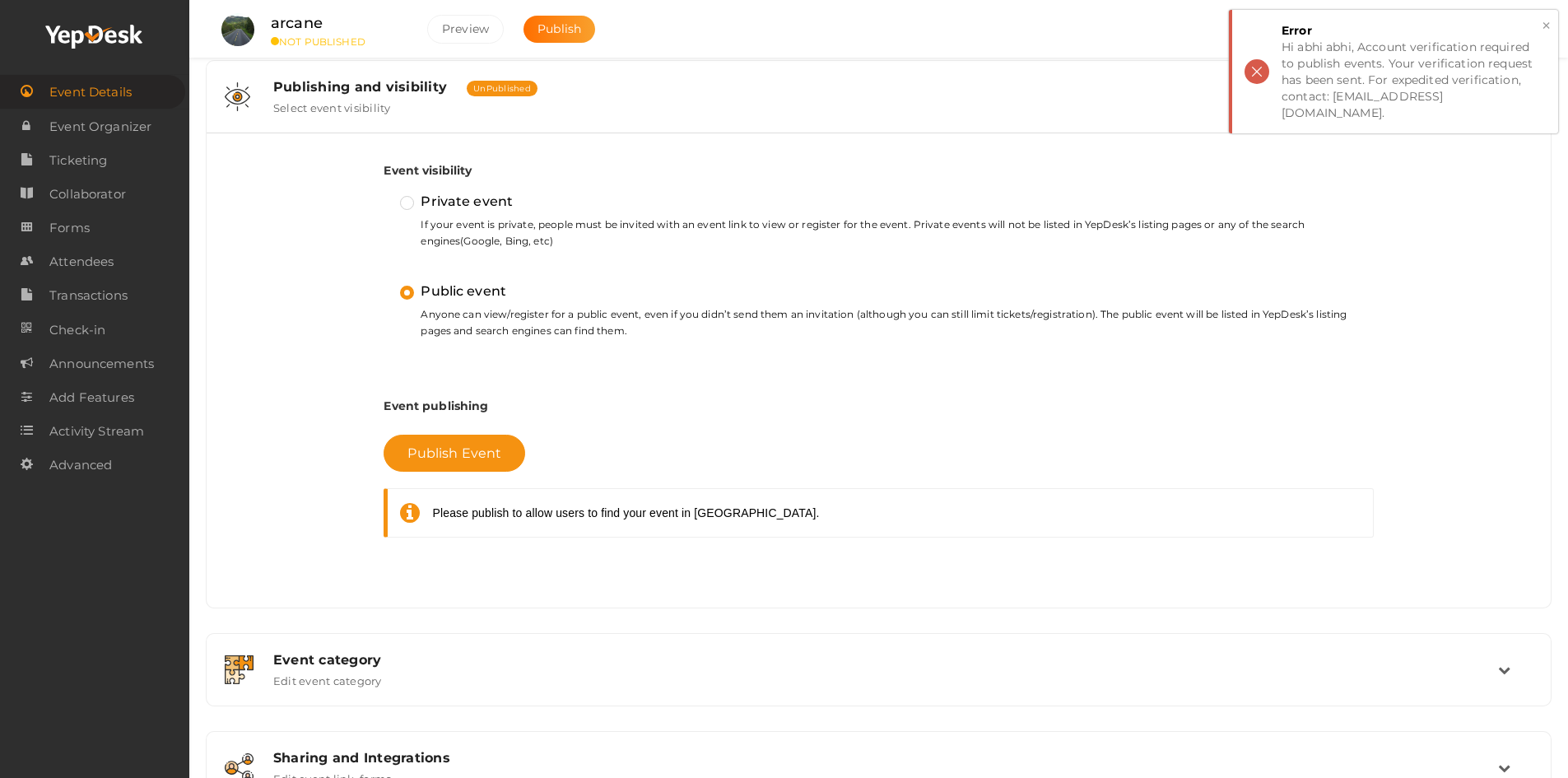
click at [1545, 27] on button "×" at bounding box center [1546, 25] width 11 height 19
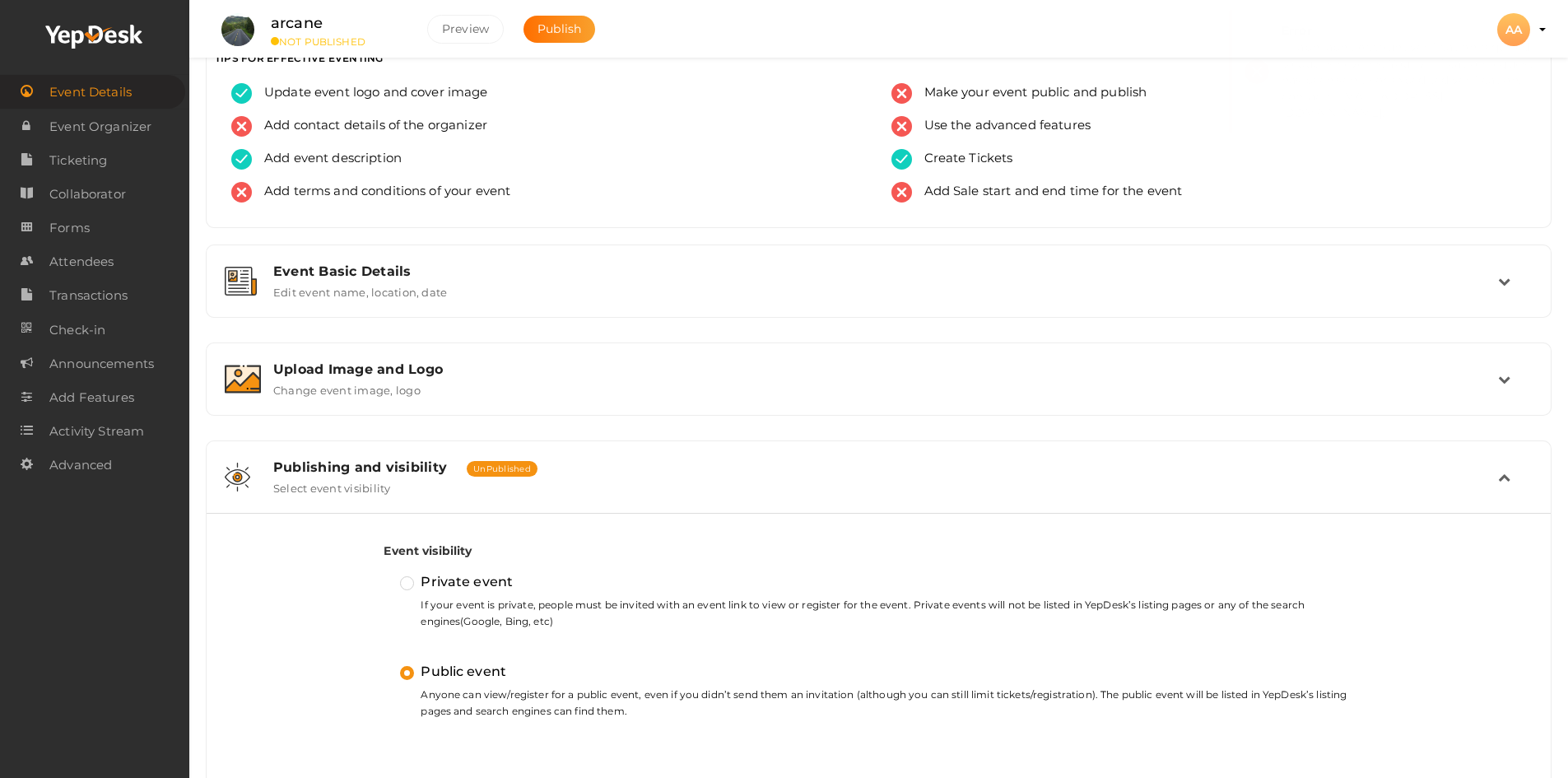
scroll to position [0, 0]
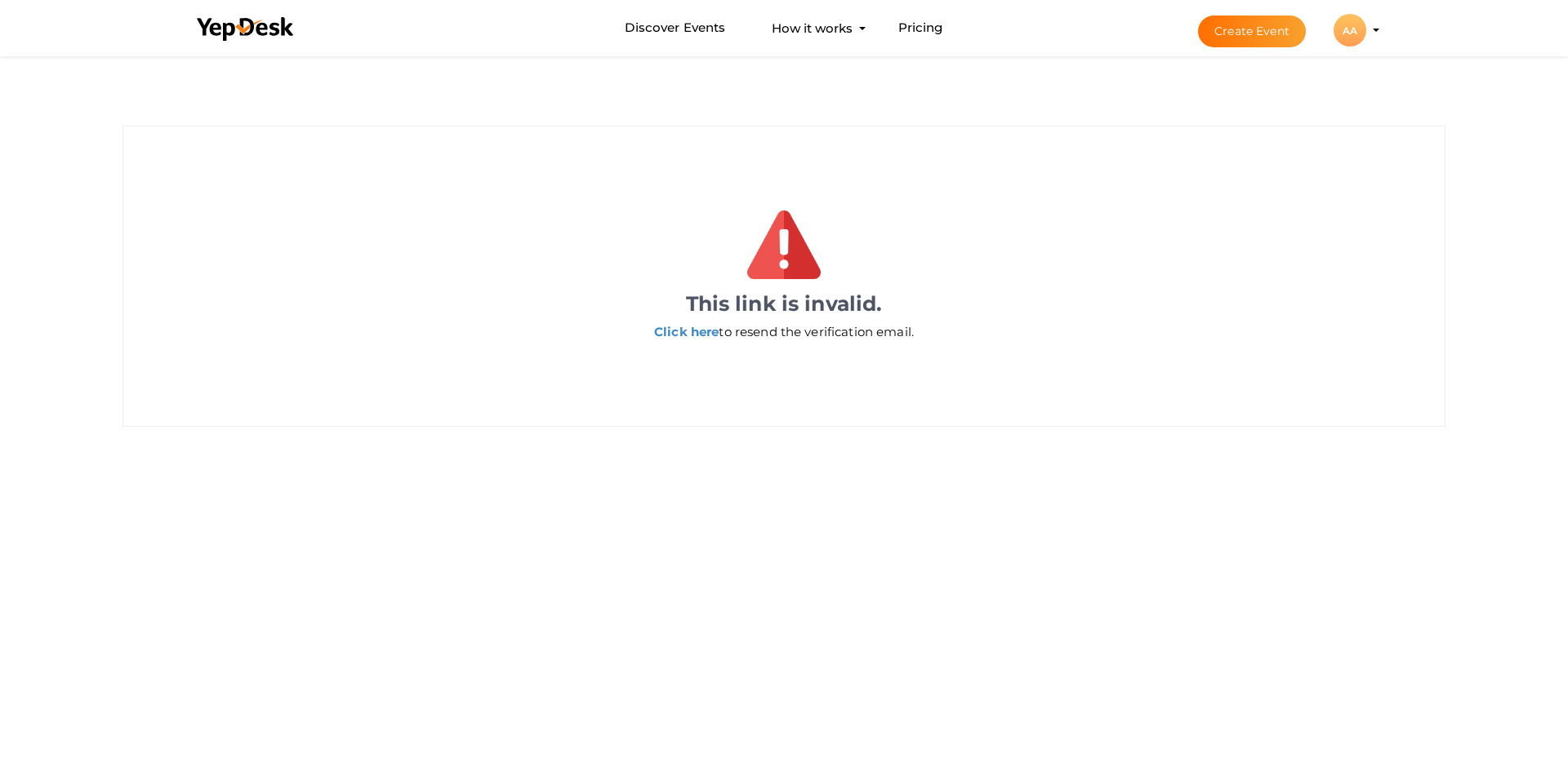
click at [767, 341] on div "This link is invalid. Click here to resend the verification email." at bounding box center [784, 312] width 1158 height 63
click at [717, 331] on label "Click here to resend the verification email." at bounding box center [784, 332] width 259 height 17
click at [688, 331] on link "Click here" at bounding box center [686, 332] width 65 height 15
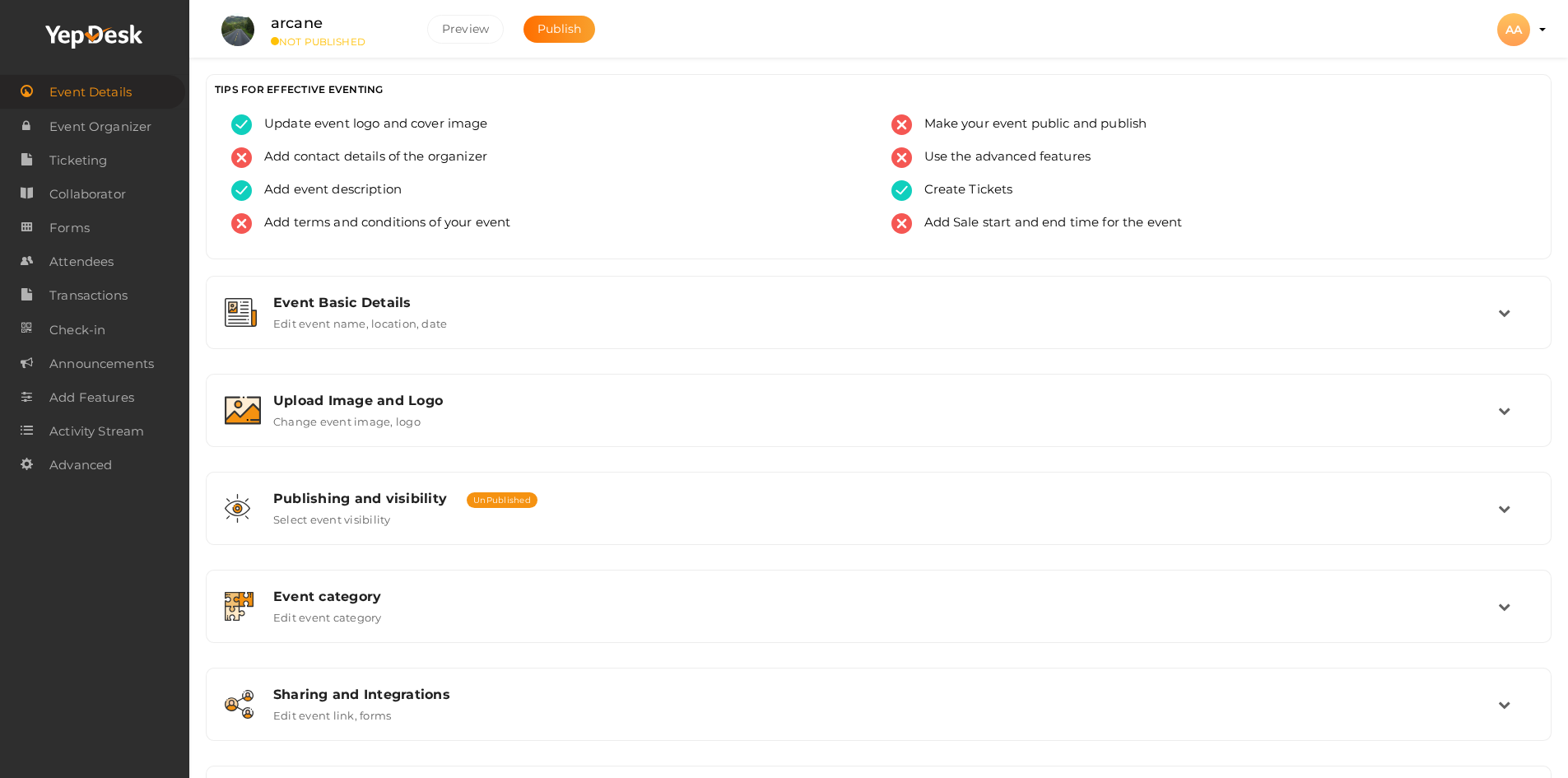
click at [1520, 41] on div "AA" at bounding box center [1513, 29] width 33 height 33
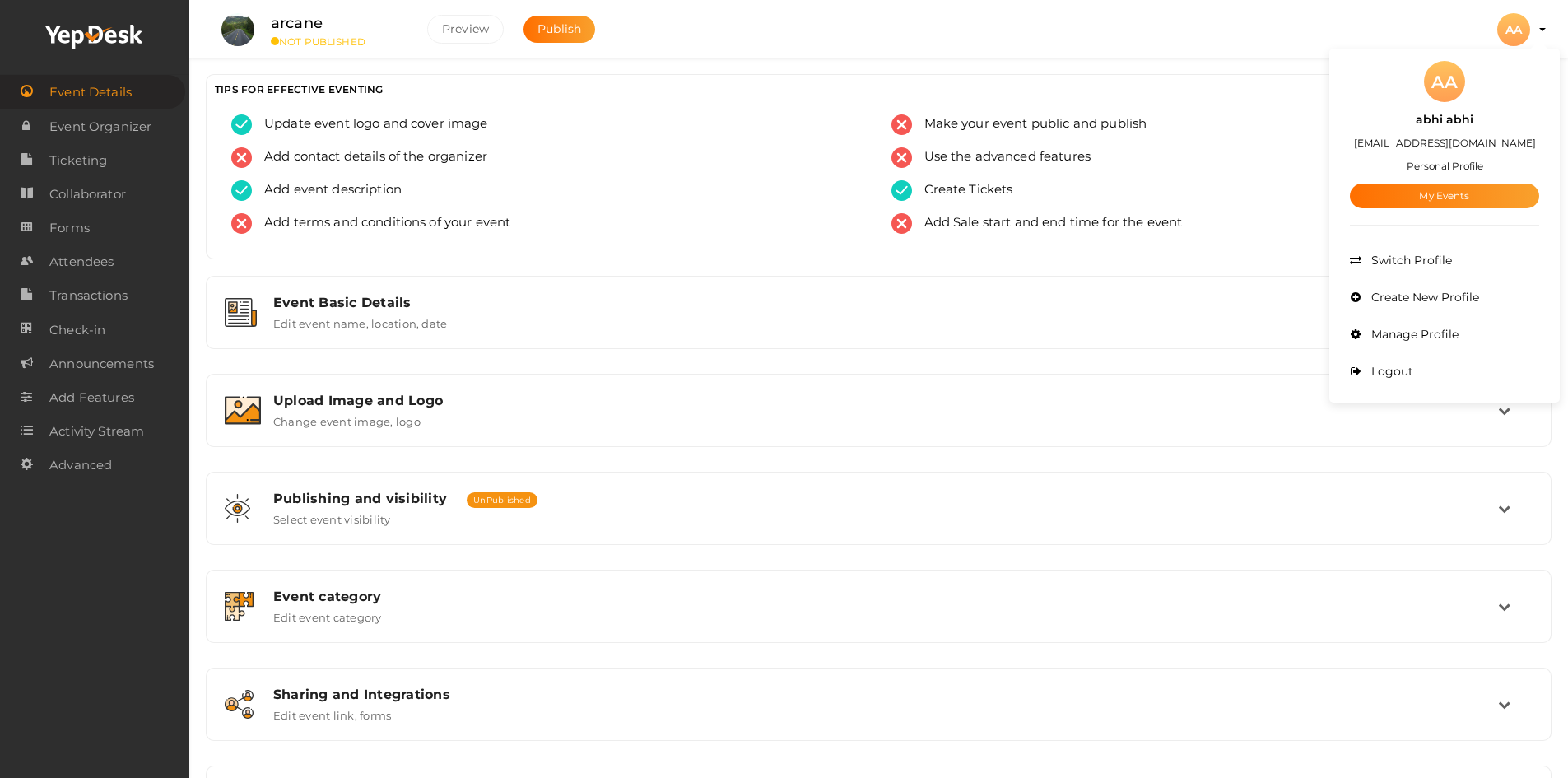
click at [1520, 41] on div "AA" at bounding box center [1513, 29] width 33 height 33
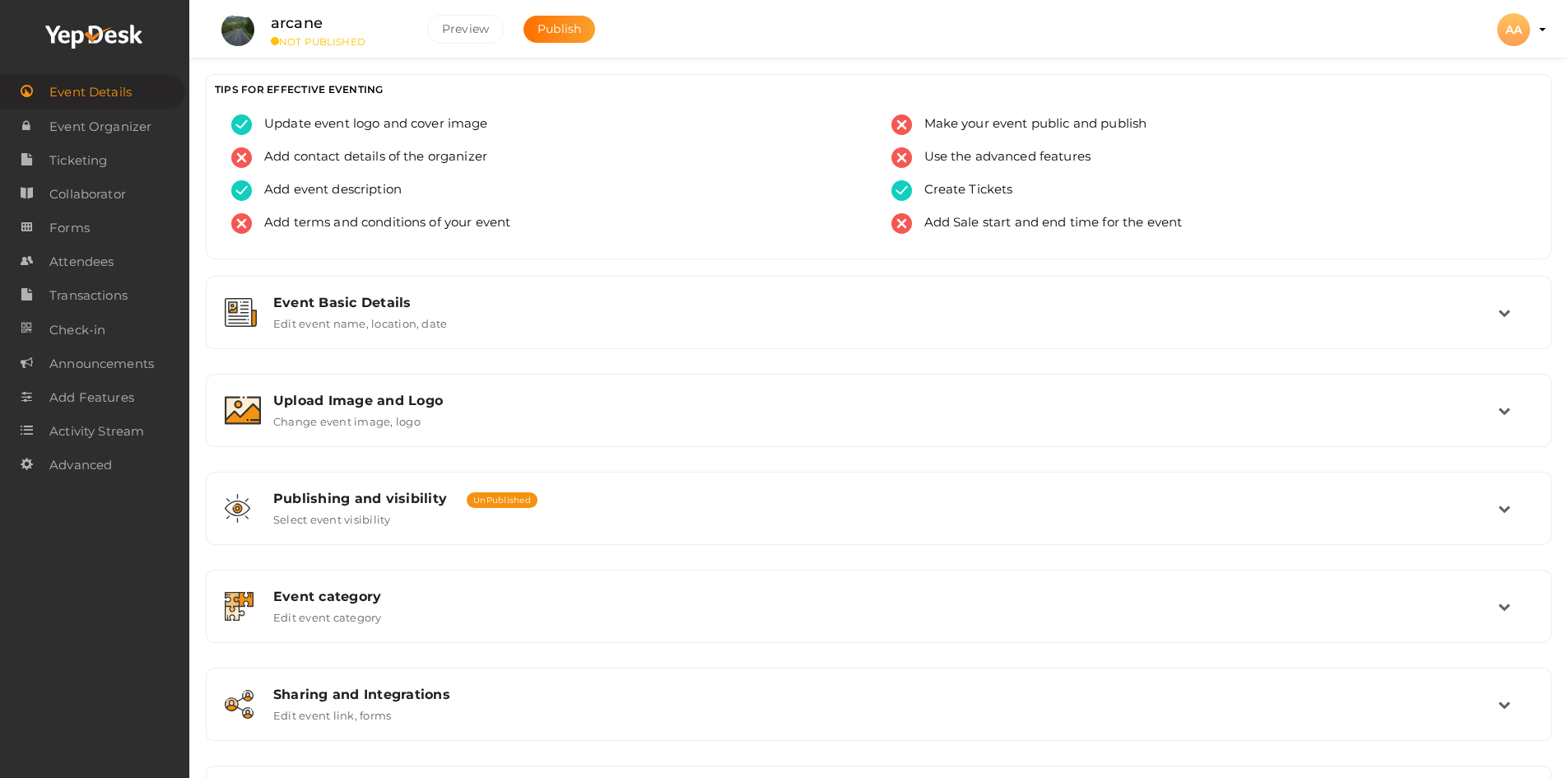
click at [559, 46] on li "arcane NOT PUBLISHED Preview Publish" at bounding box center [412, 29] width 403 height 58
click at [557, 32] on span "Publish" at bounding box center [559, 28] width 44 height 15
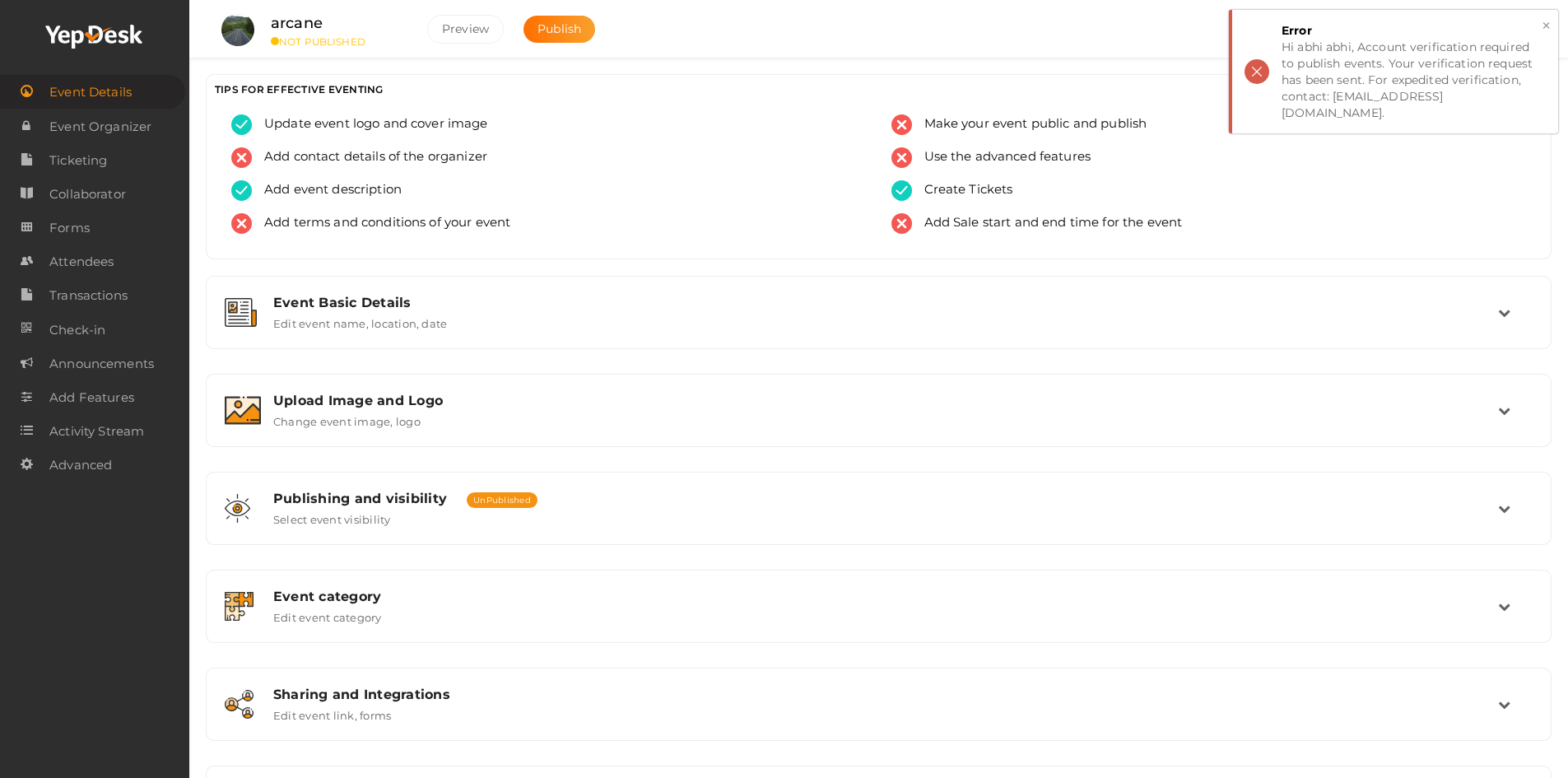
click at [1550, 22] on button "×" at bounding box center [1546, 25] width 11 height 19
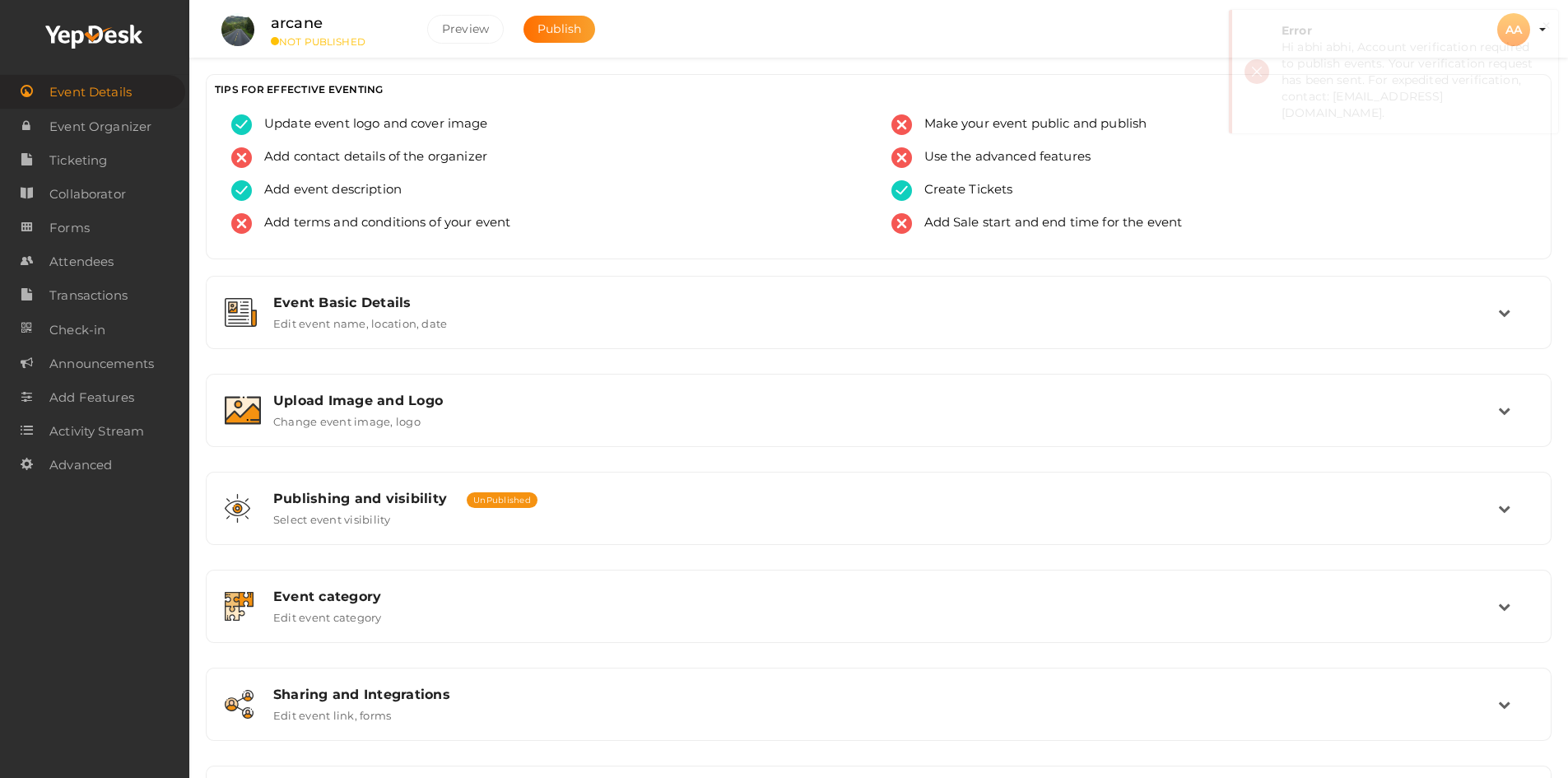
click at [1549, 30] on button "×" at bounding box center [1546, 25] width 11 height 19
click at [1530, 34] on button "AA AA abhi abhi simplytech1180@gmail.com Personal Profile My Events Admin Switc…" at bounding box center [1513, 29] width 43 height 34
click at [1526, 27] on div "AA" at bounding box center [1513, 29] width 33 height 33
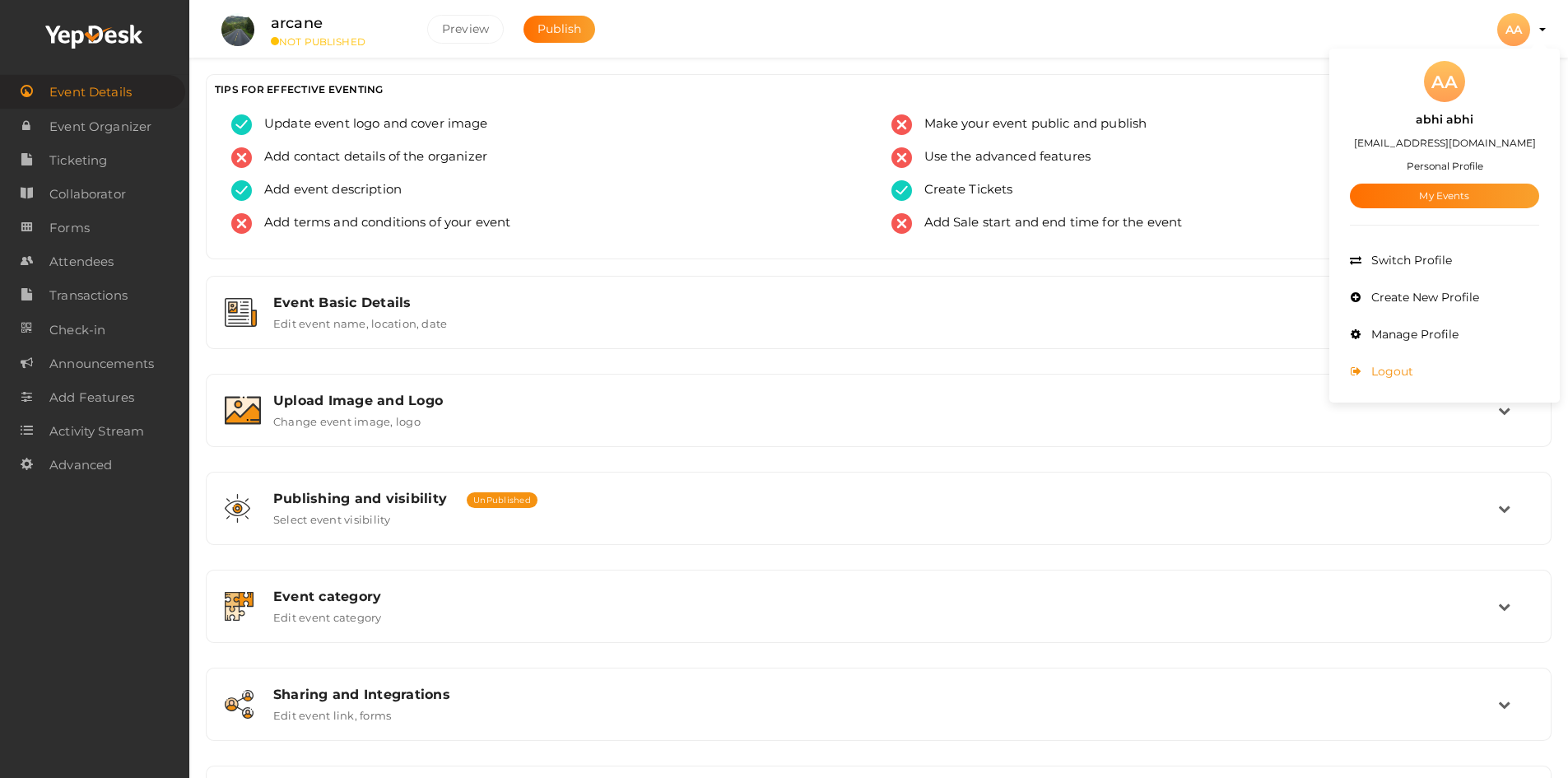
click at [1428, 361] on li "Logout" at bounding box center [1444, 372] width 189 height 37
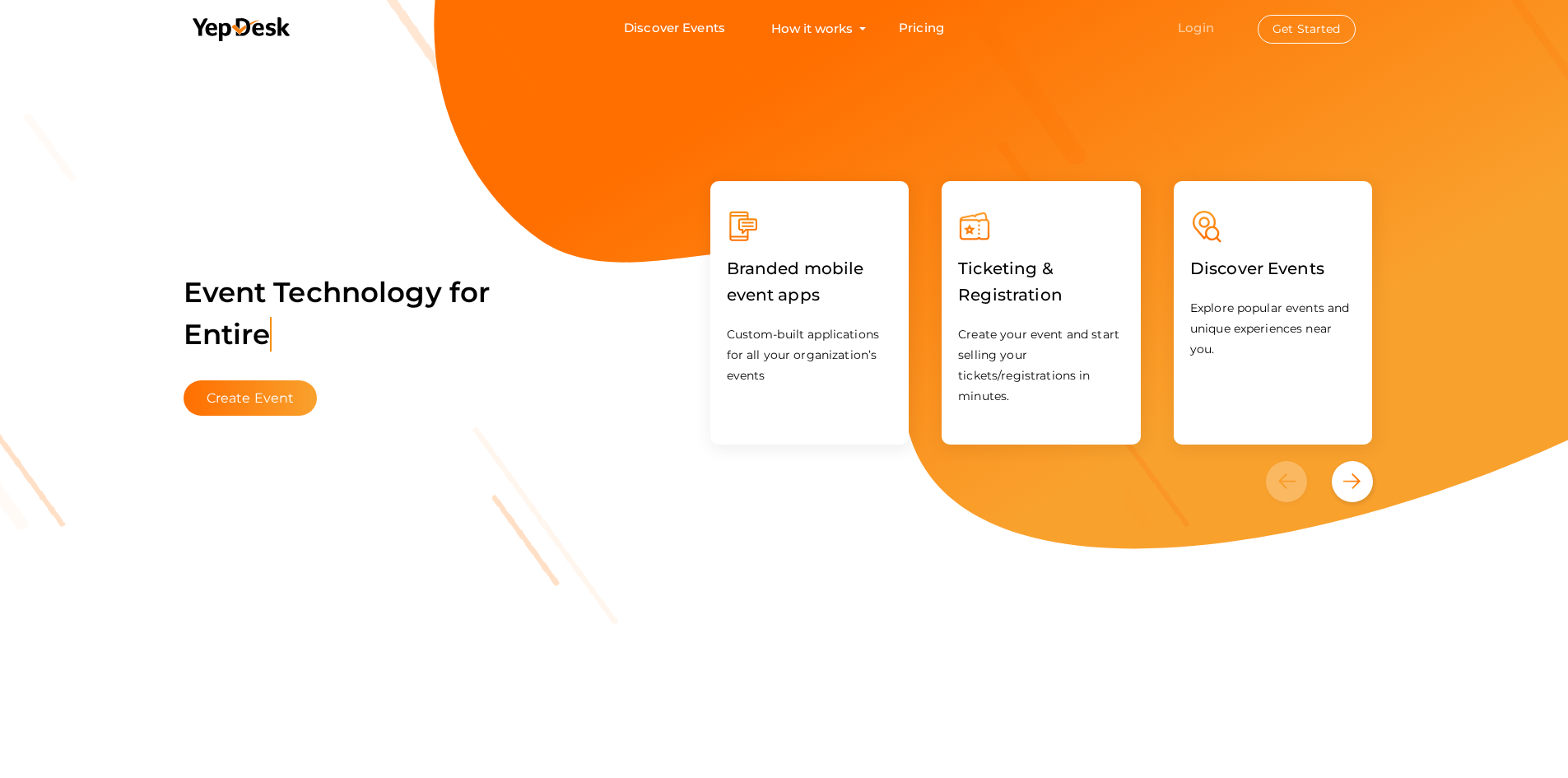
click at [1183, 25] on link "Login" at bounding box center [1195, 27] width 36 height 16
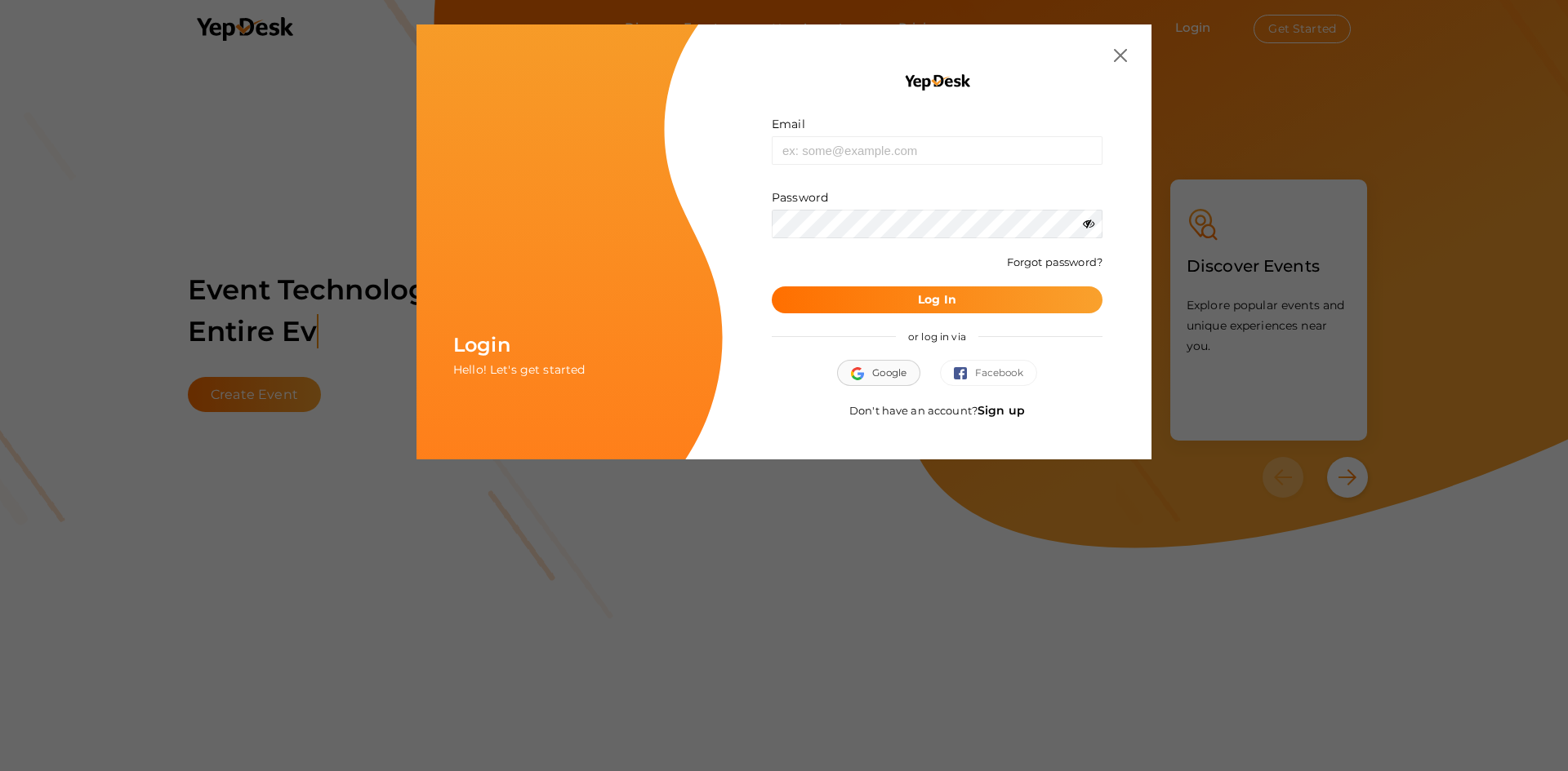
click at [870, 372] on span "Google" at bounding box center [878, 372] width 55 height 16
click at [797, 169] on form "Email Invalid email. Password Wrong Credentials Forgot password? Log In" at bounding box center [937, 215] width 331 height 197
click at [835, 148] on input "text" at bounding box center [937, 151] width 331 height 29
type input "[EMAIL_ADDRESS][DOMAIN_NAME]"
click at [827, 206] on div "Password" at bounding box center [937, 214] width 331 height 49
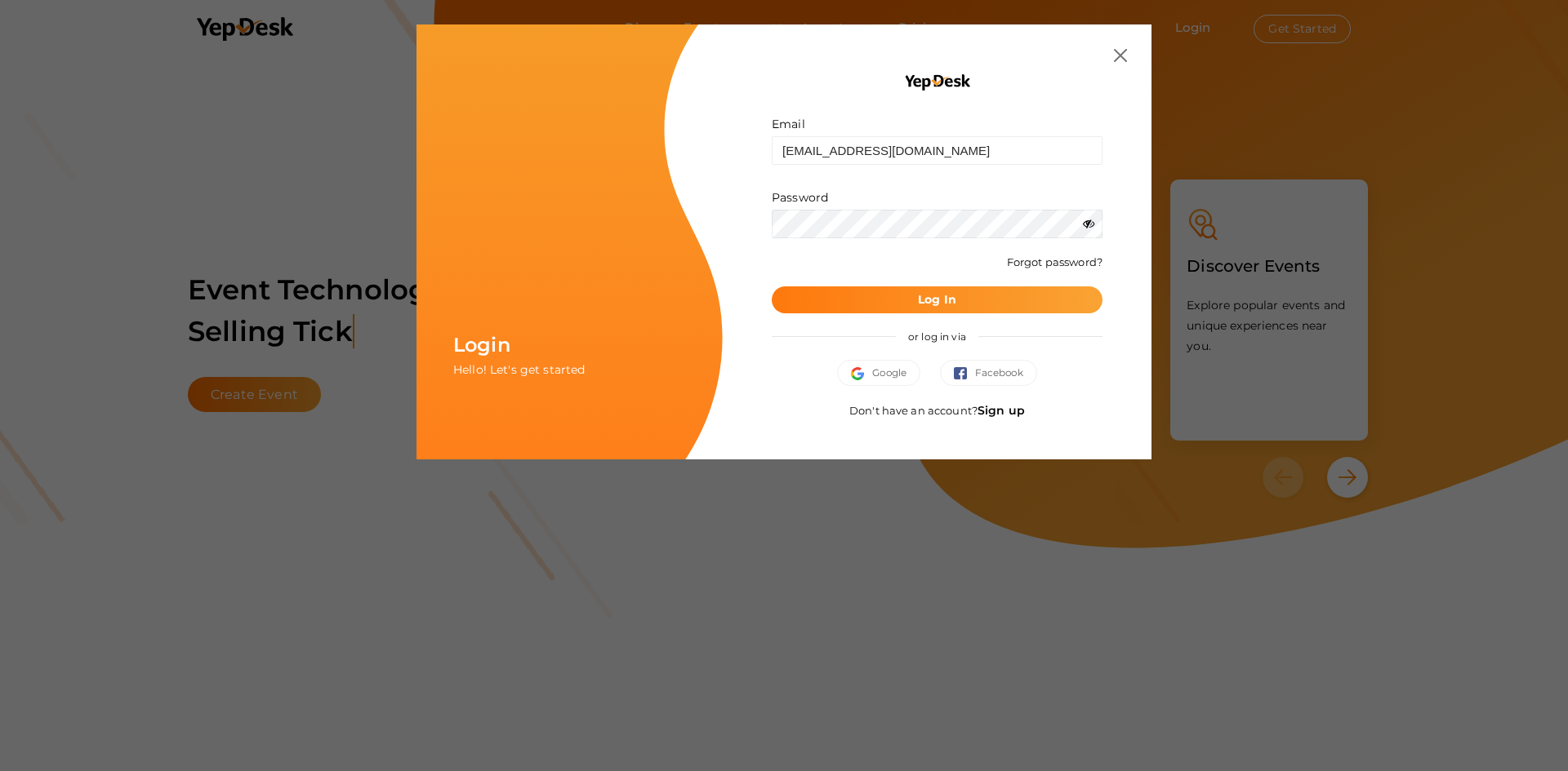
click at [941, 287] on button "Log In" at bounding box center [937, 300] width 331 height 27
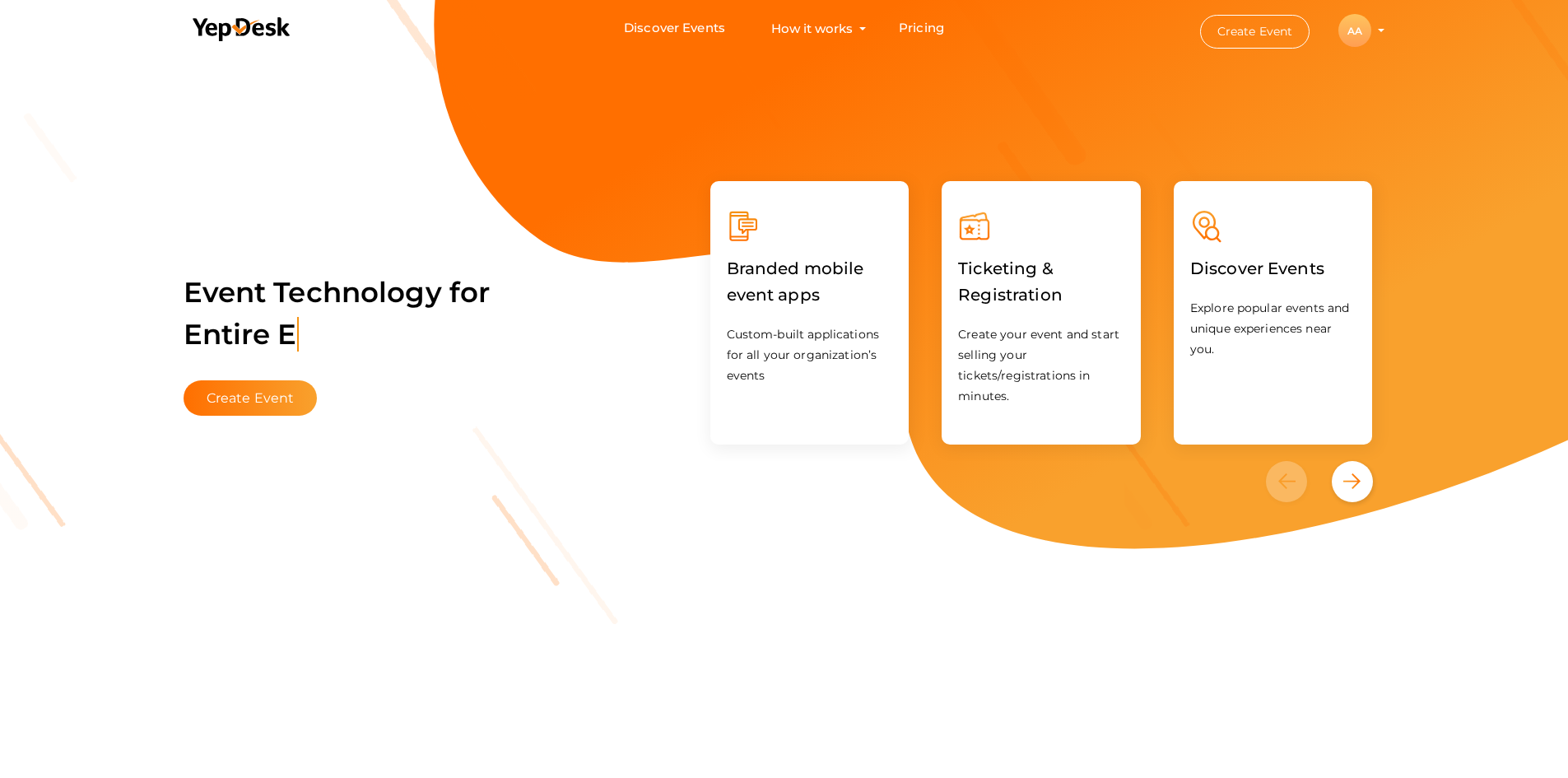
click at [1342, 31] on div "AA" at bounding box center [1355, 30] width 33 height 33
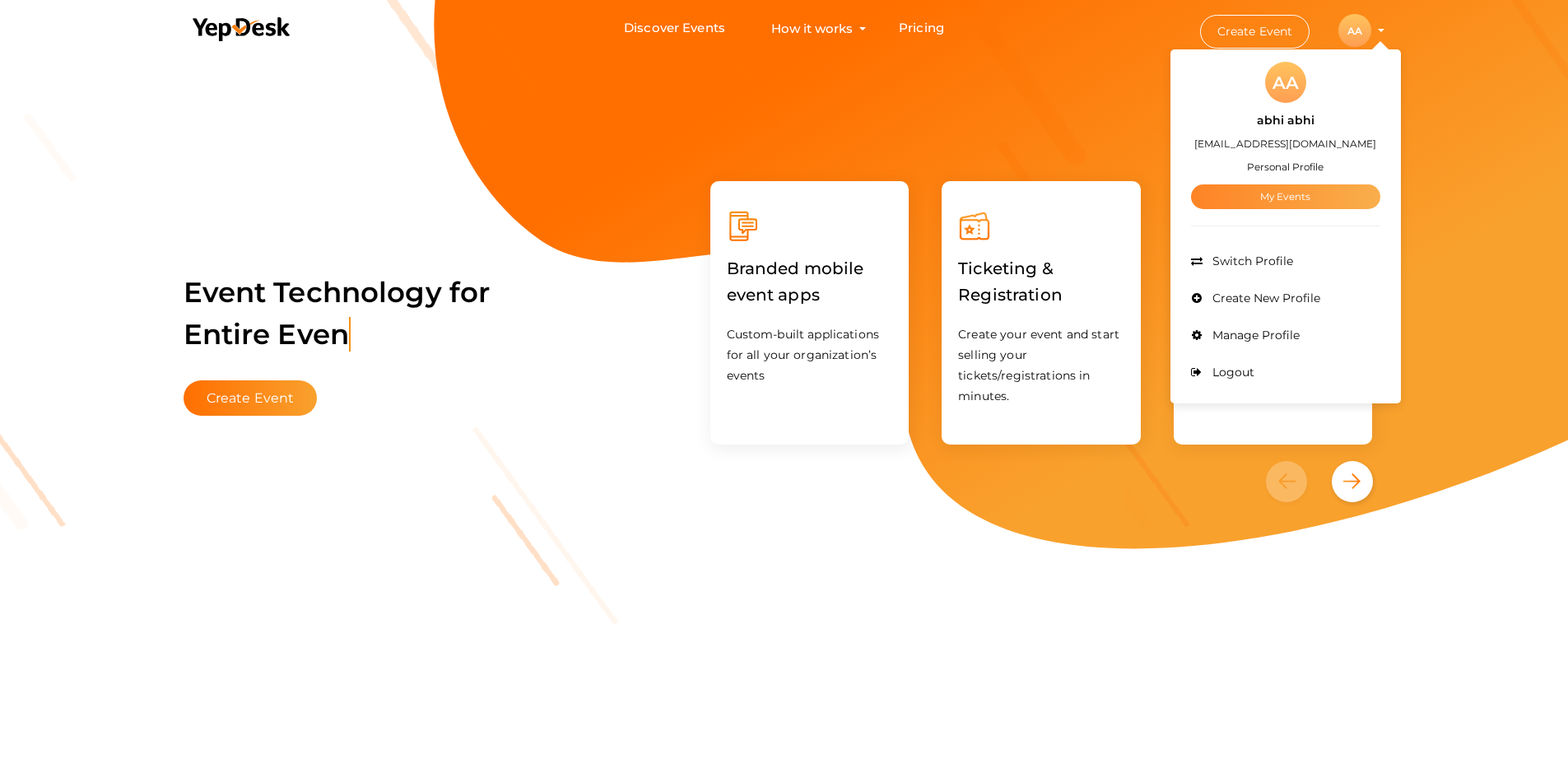
click at [1280, 199] on link "My Events" at bounding box center [1286, 196] width 189 height 24
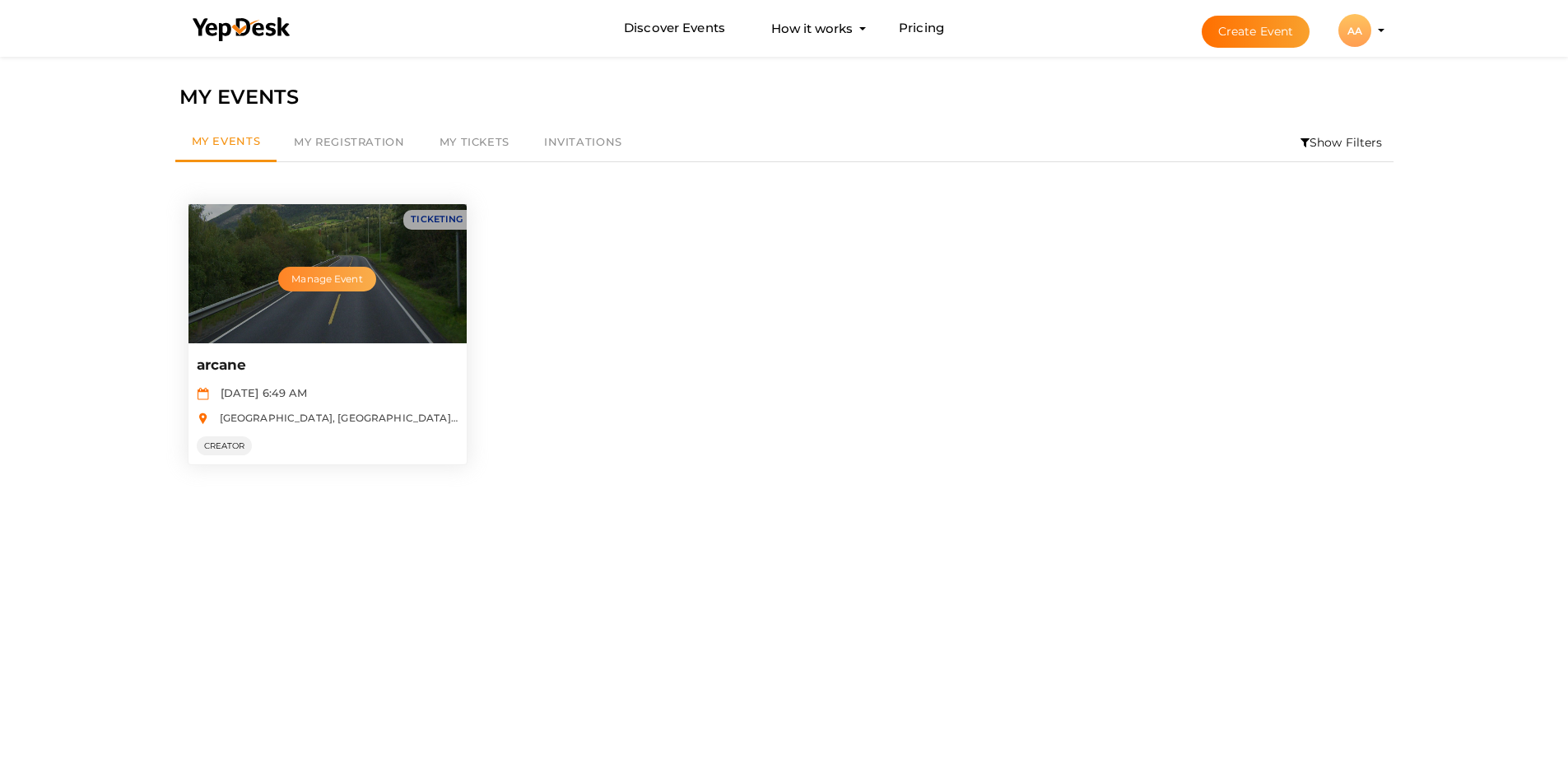
click at [353, 270] on button "Manage Event" at bounding box center [327, 278] width 98 height 24
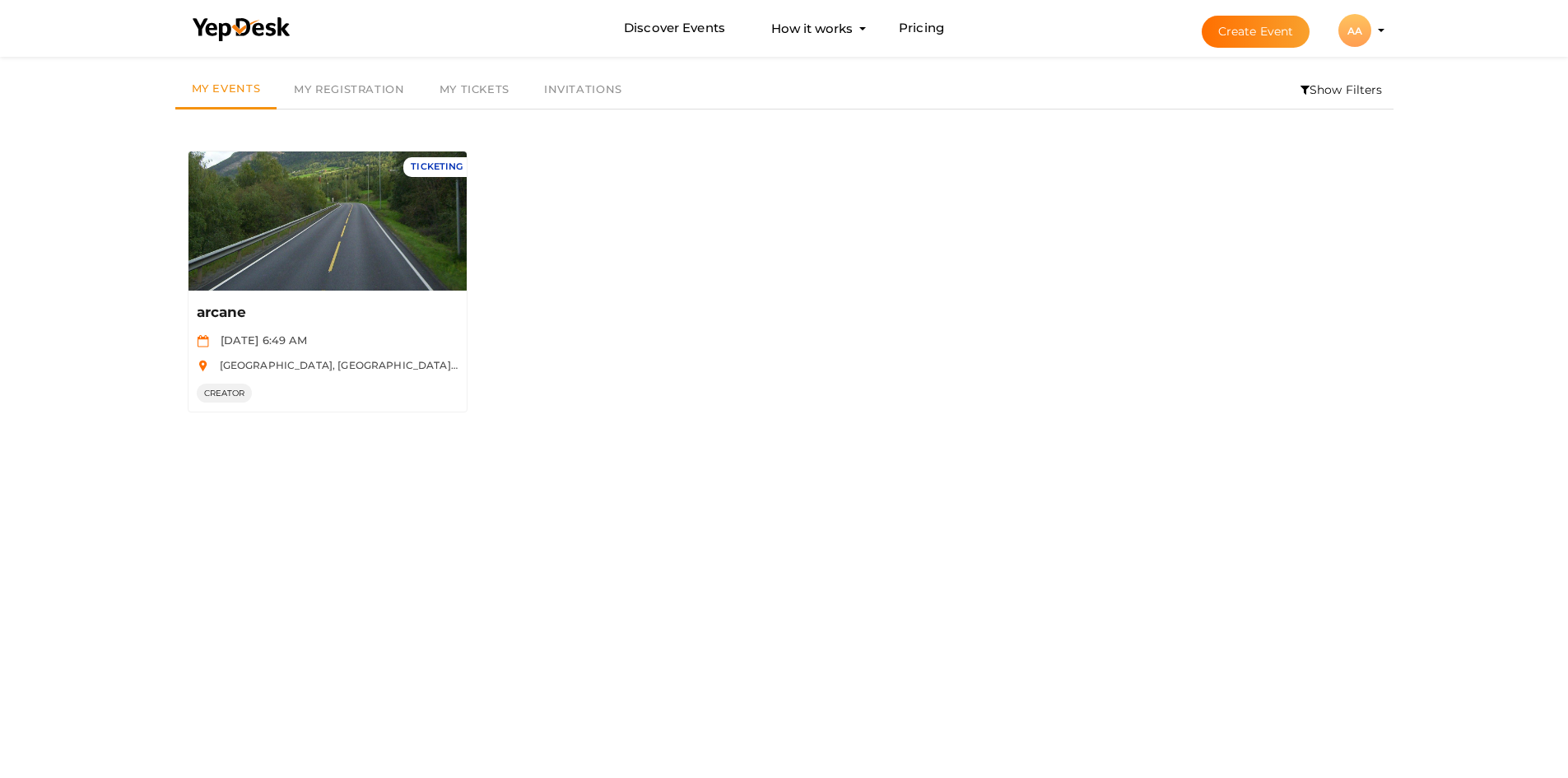
scroll to position [53, 0]
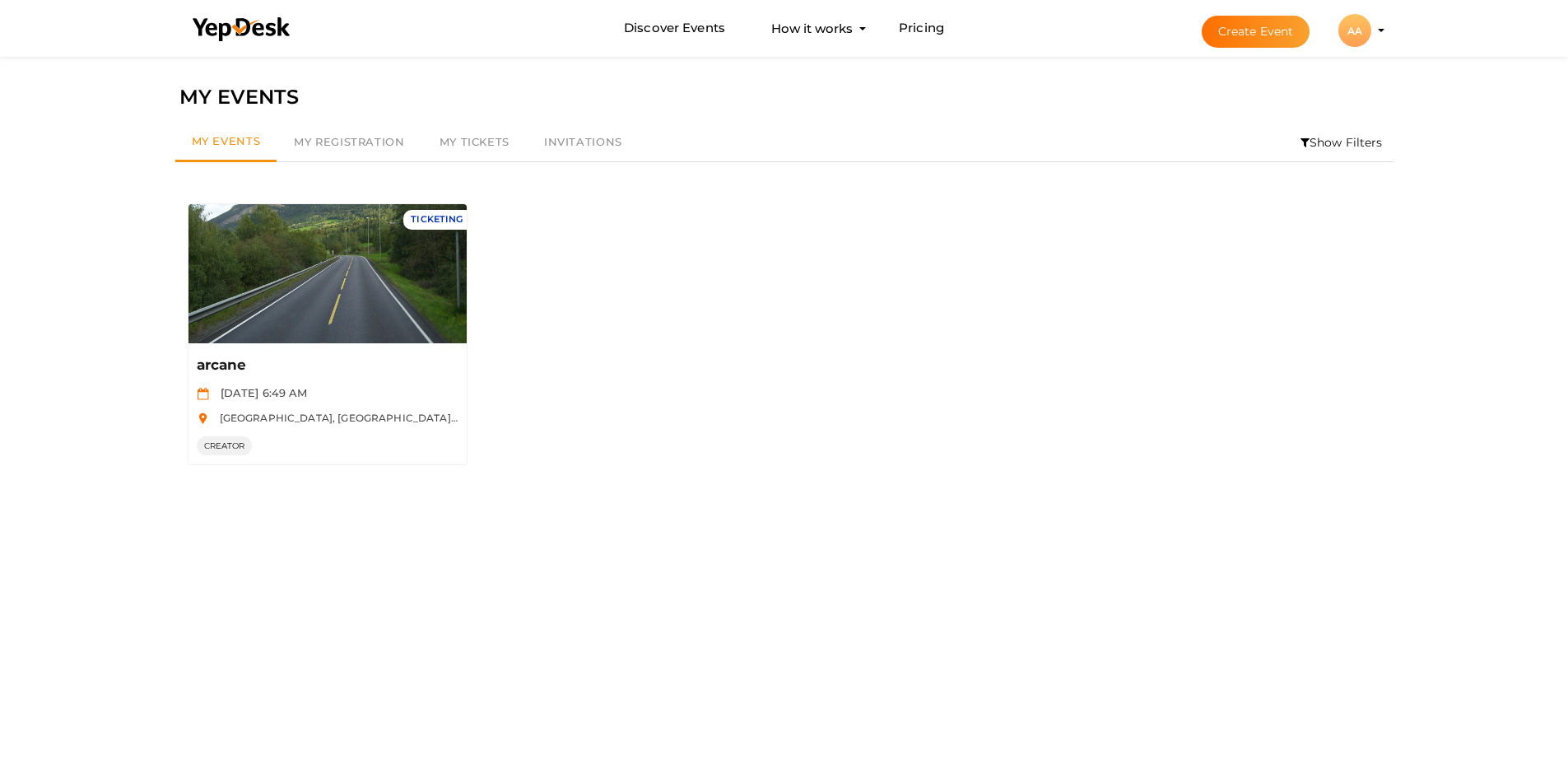
scroll to position [53, 0]
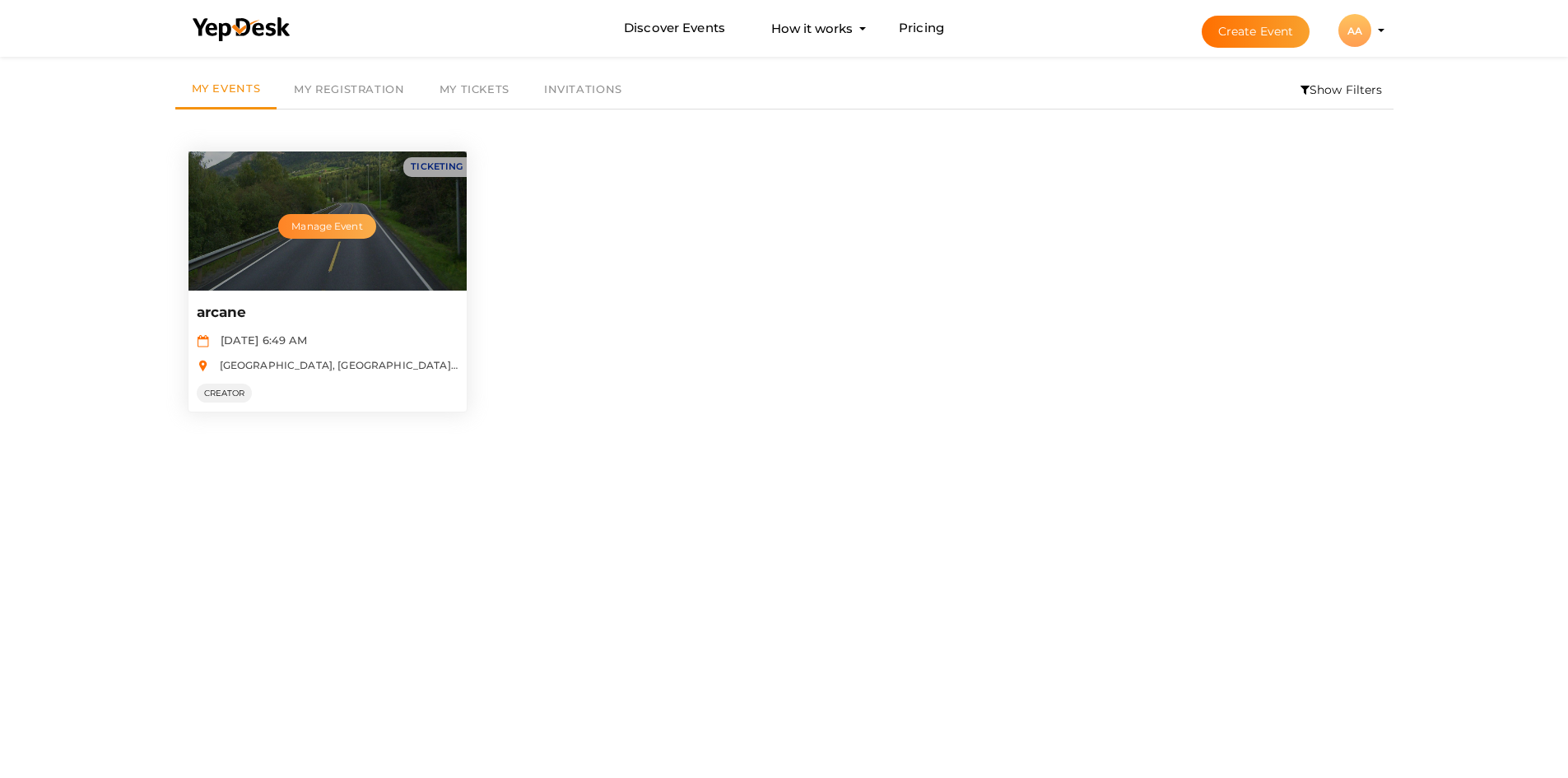
click at [368, 232] on button "Manage Event" at bounding box center [327, 225] width 98 height 24
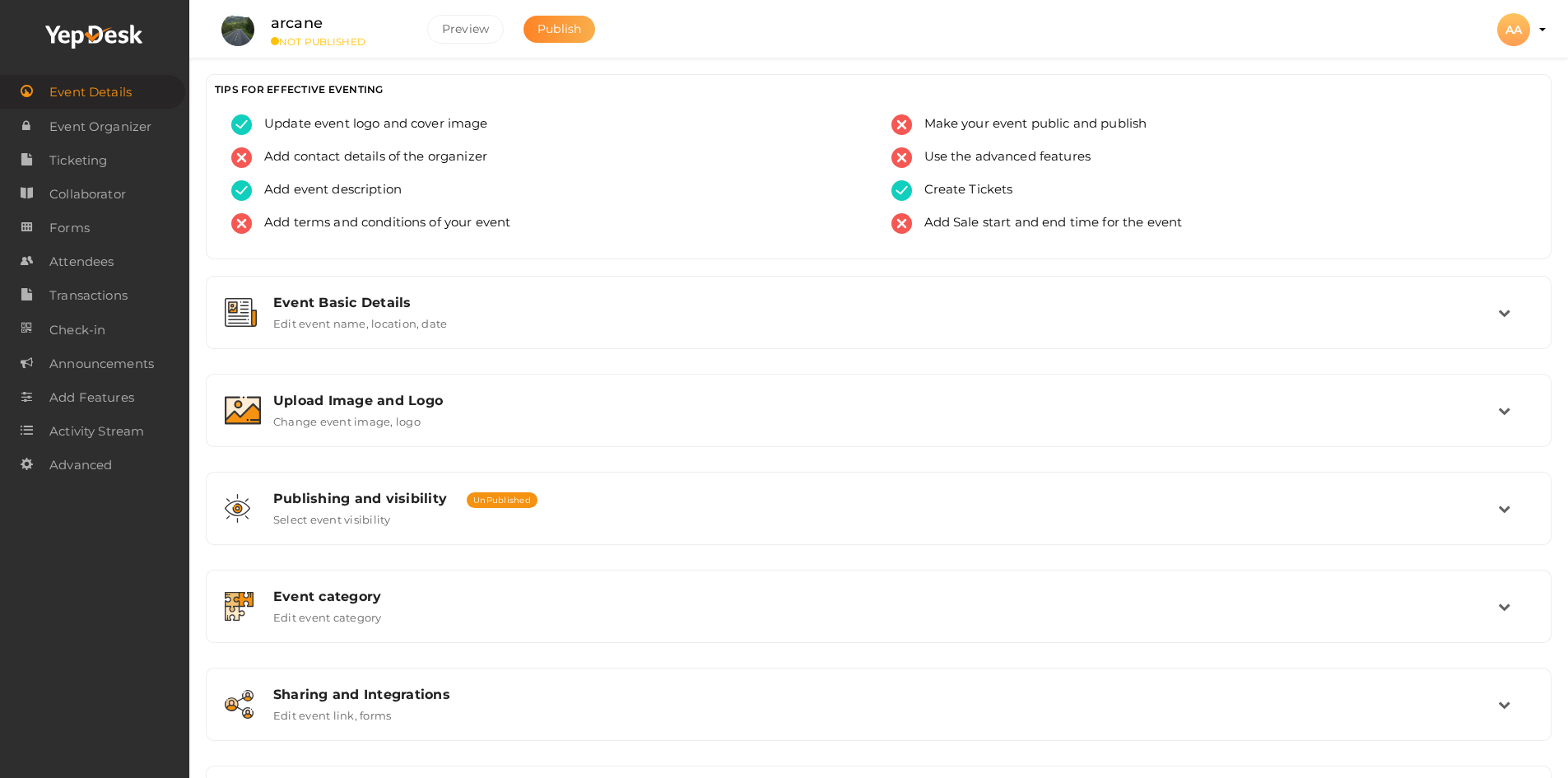
click at [557, 33] on span "Publish" at bounding box center [559, 28] width 44 height 15
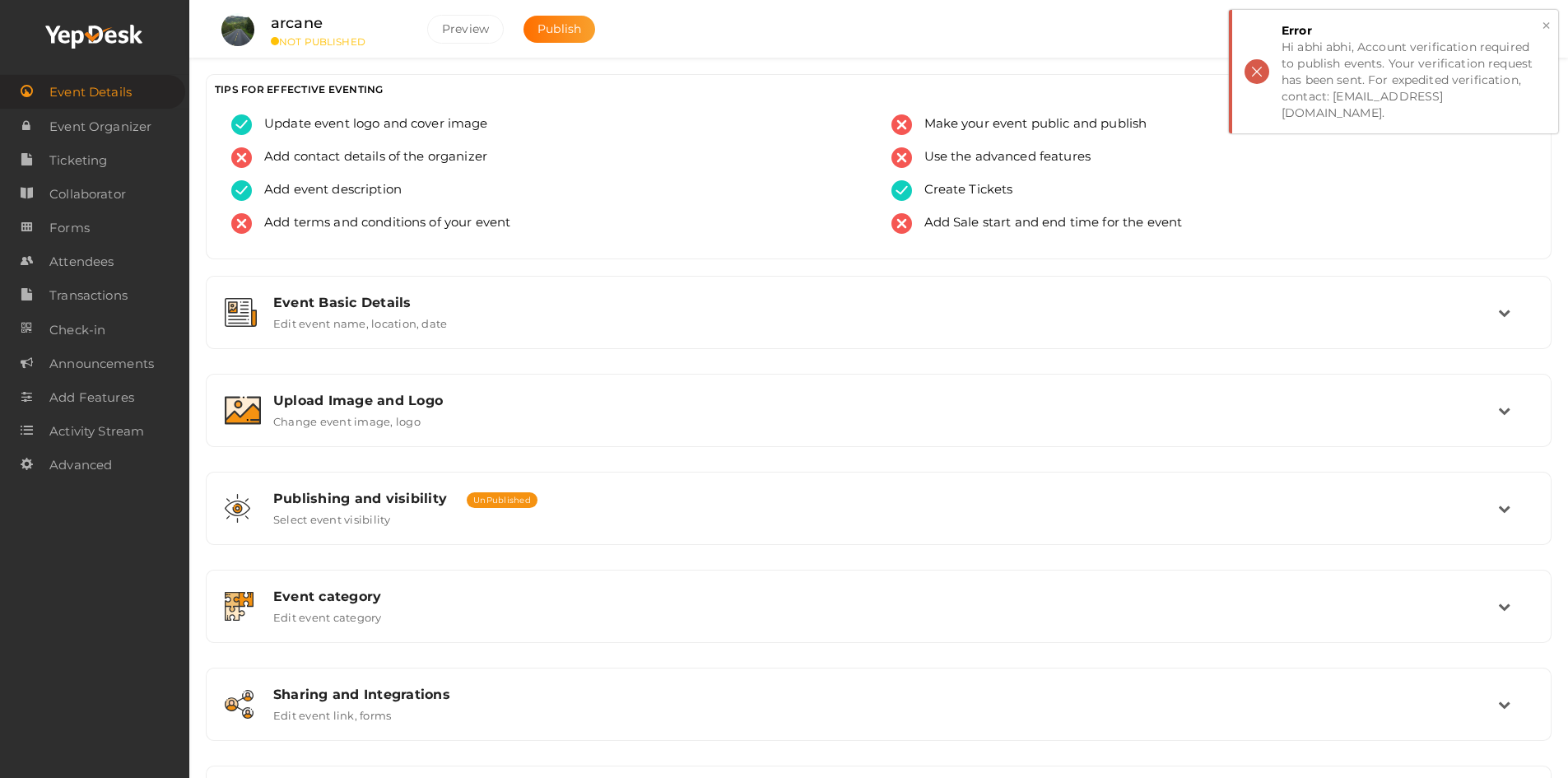
click at [1547, 24] on button "×" at bounding box center [1546, 25] width 11 height 19
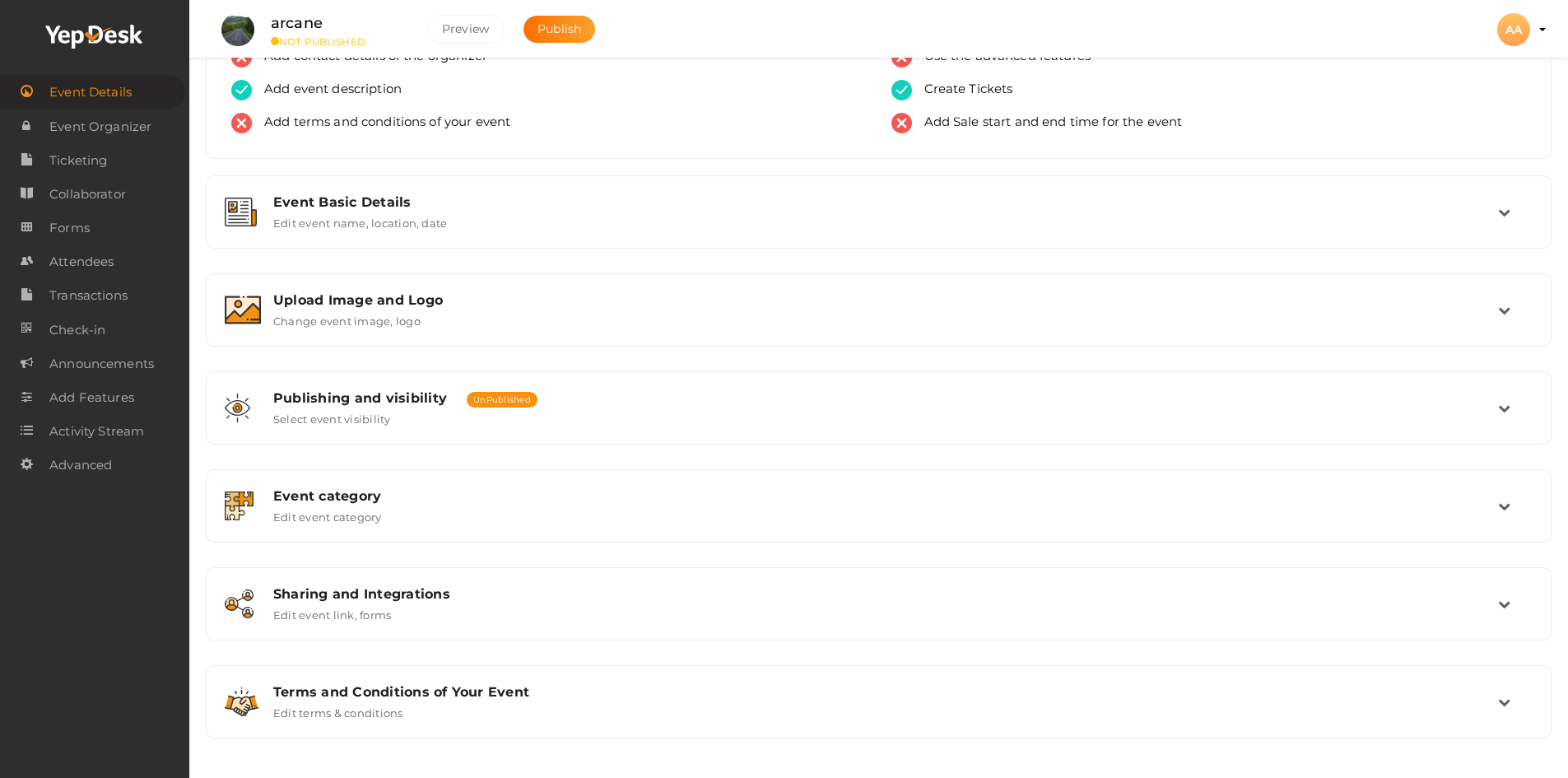
scroll to position [102, 0]
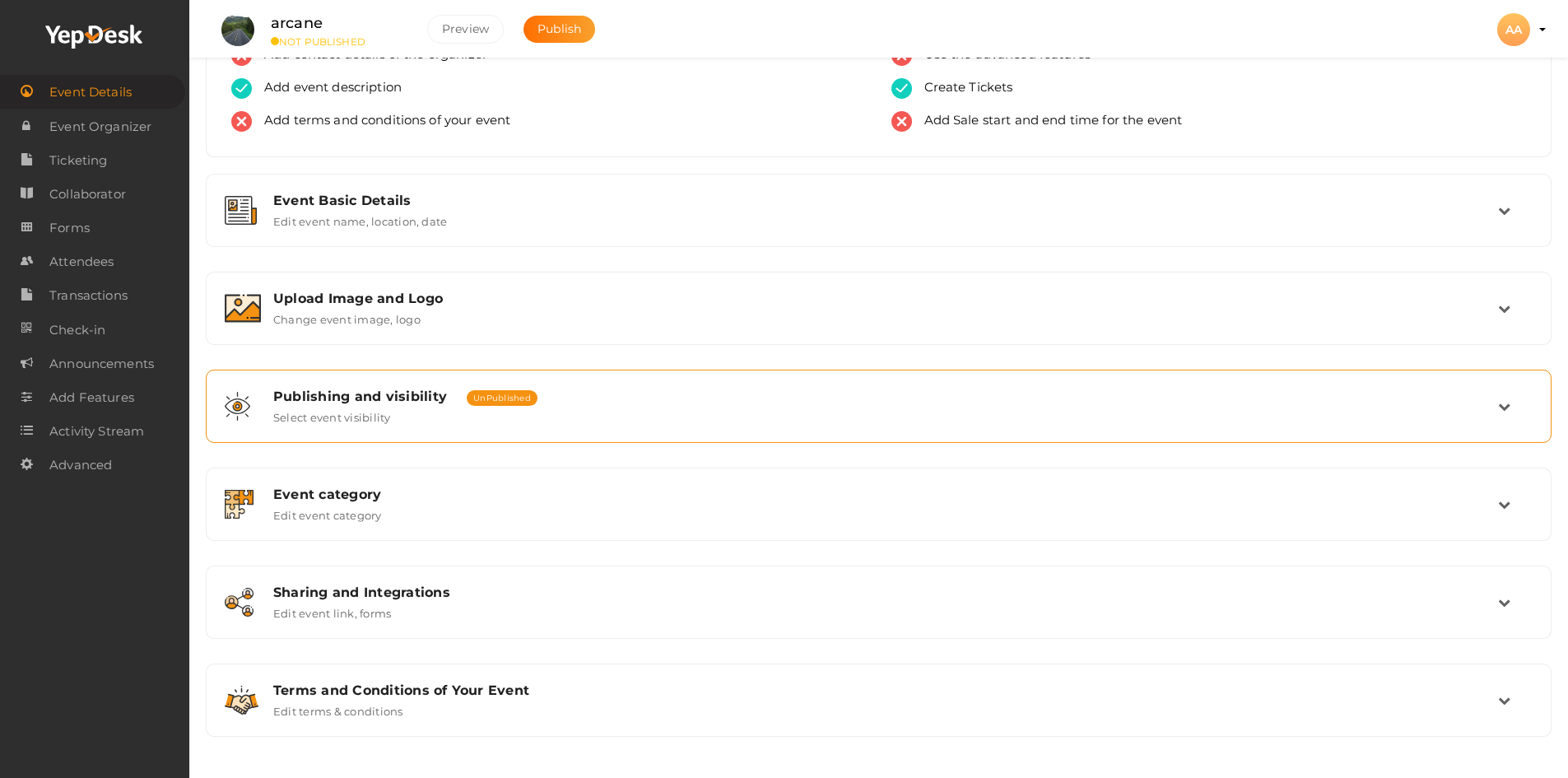
click at [344, 424] on div "Publishing and visibility Published UnPublished Select event visibility" at bounding box center [878, 406] width 1328 height 56
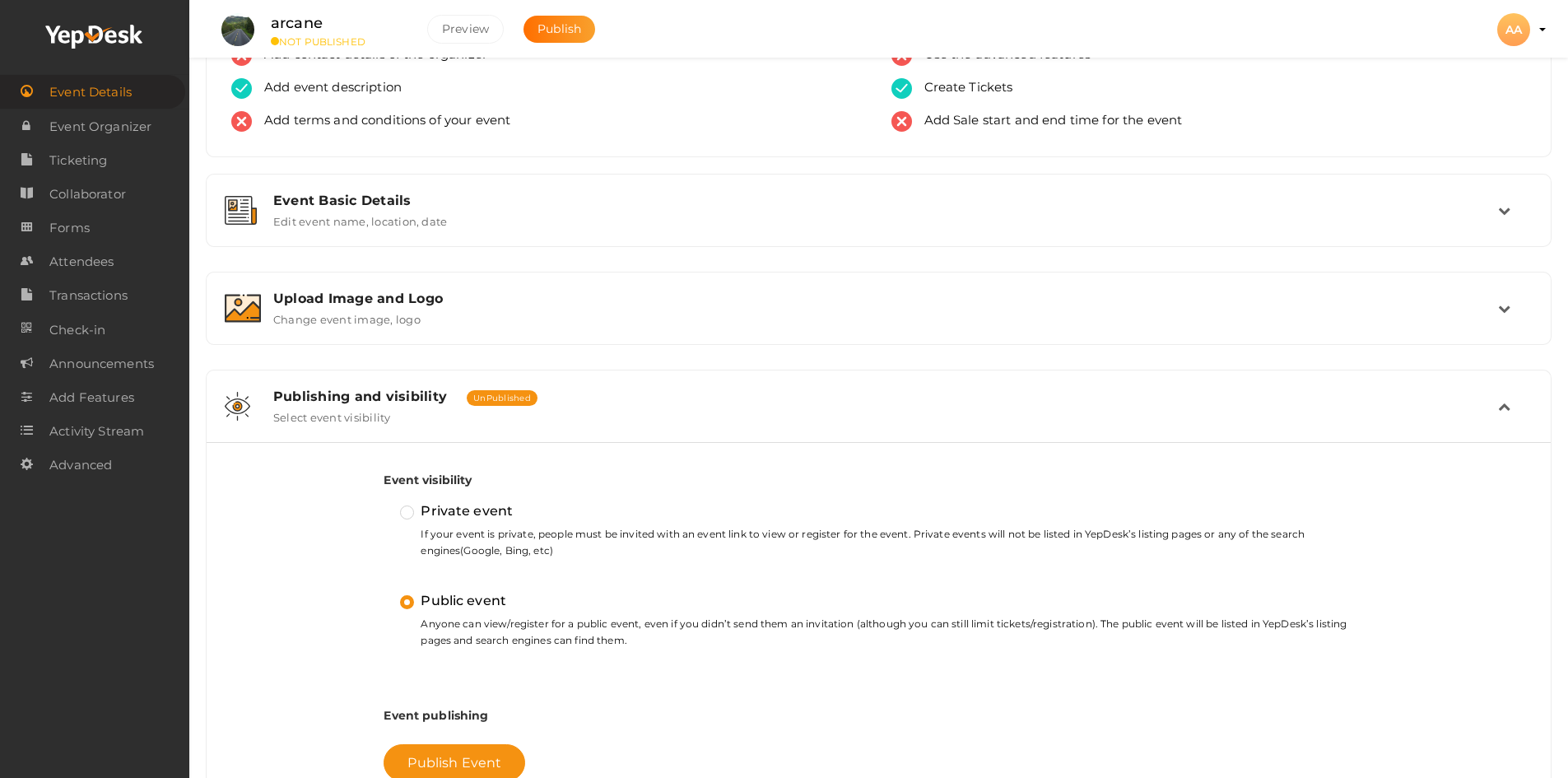
click at [344, 424] on div "Publishing and visibility Published UnPublished Select event visibility" at bounding box center [878, 406] width 1328 height 56
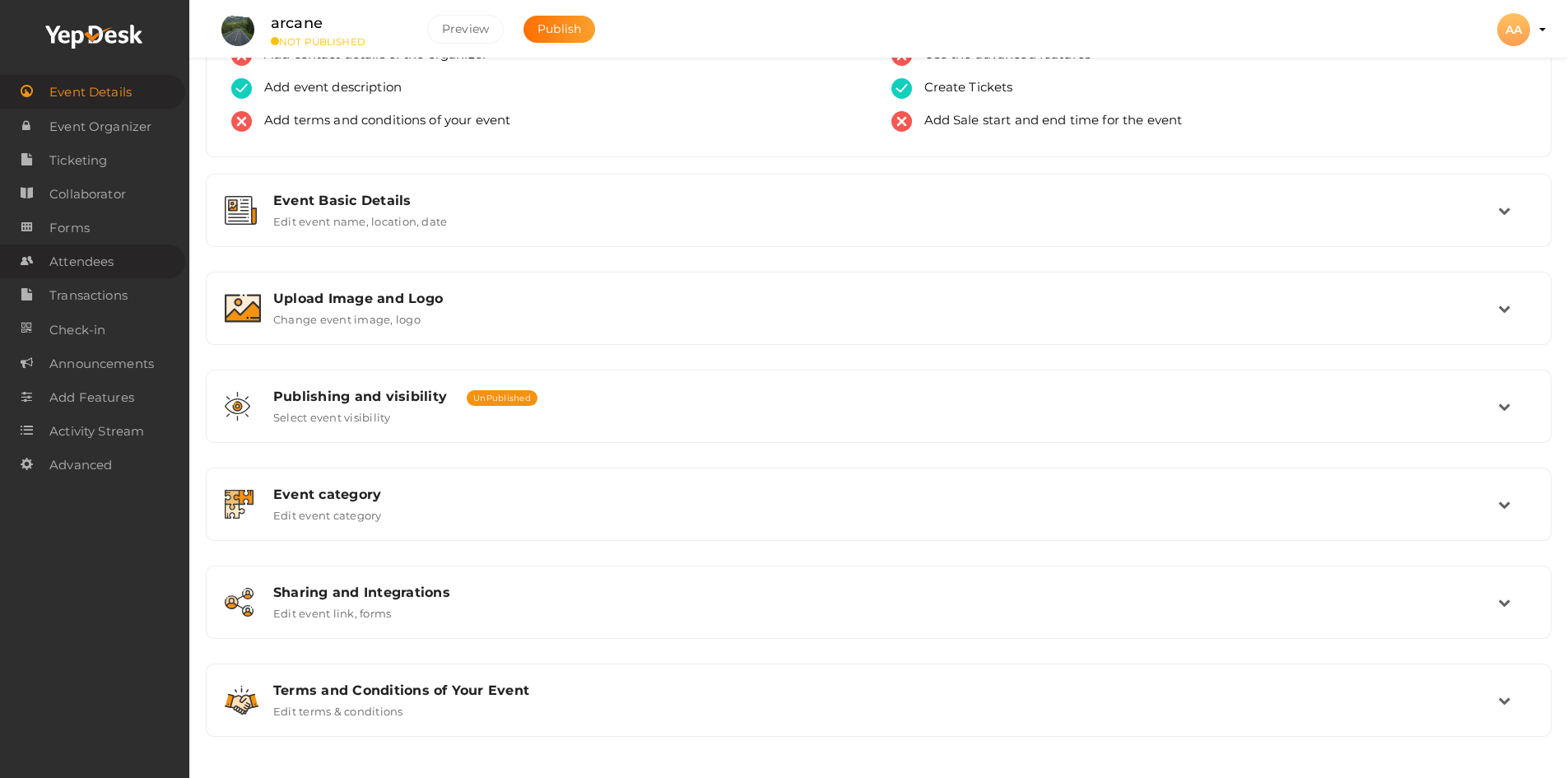
click at [107, 253] on span "Attendees" at bounding box center [82, 262] width 64 height 33
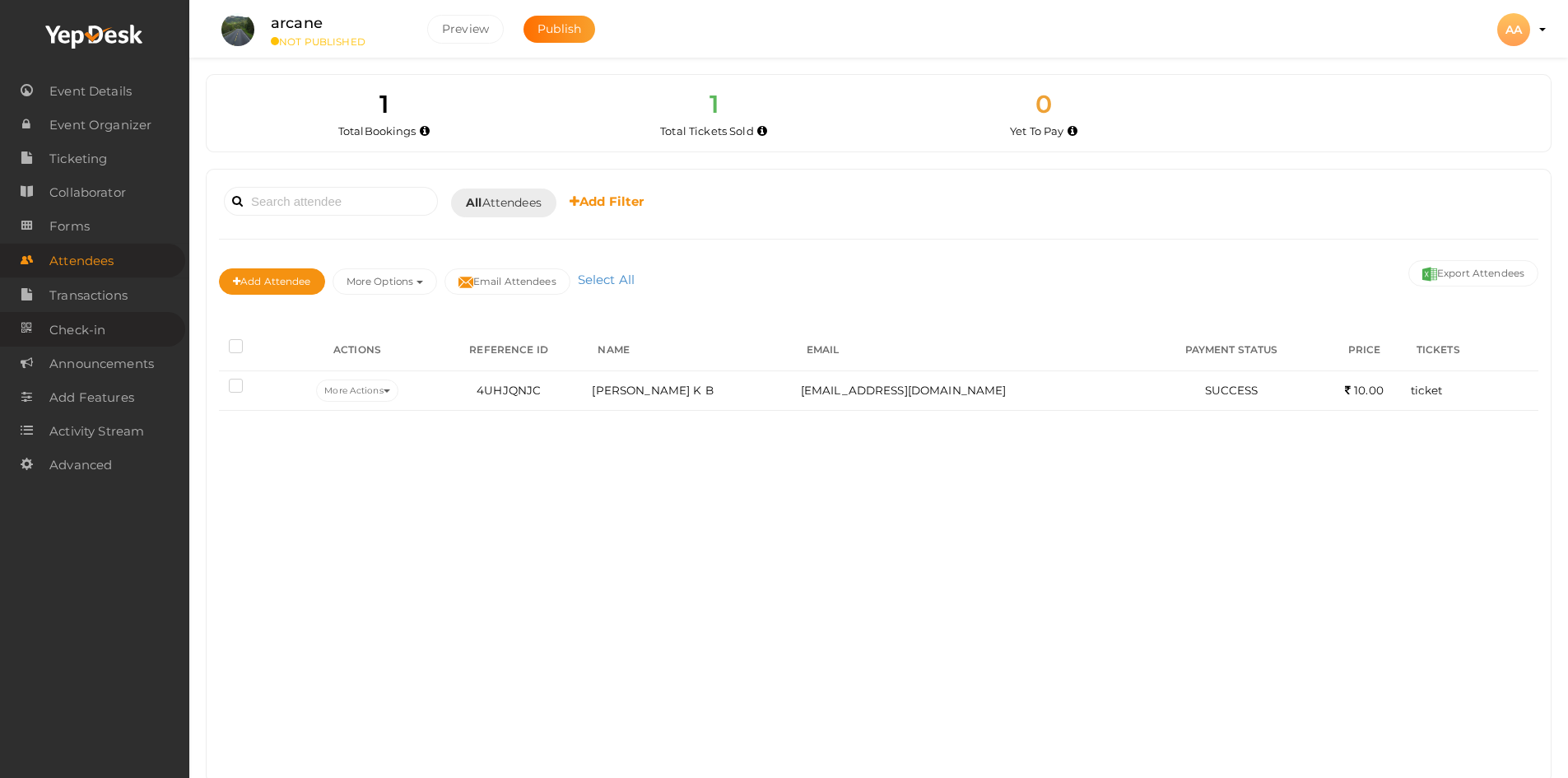
click at [101, 336] on span "Check-in" at bounding box center [77, 330] width 56 height 33
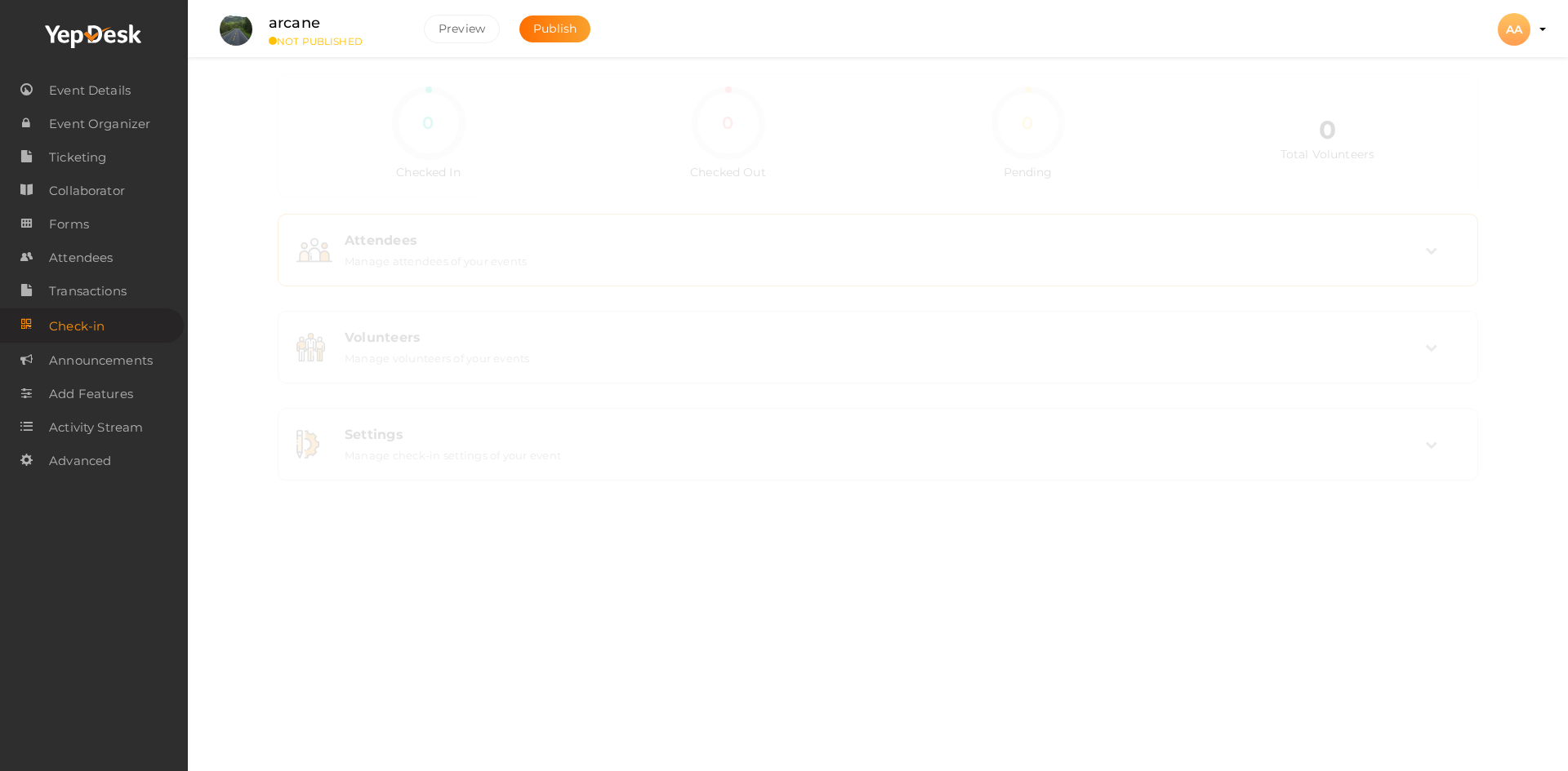
click at [1237, 284] on div "Attendees Manage attendees of your events" at bounding box center [878, 250] width 1200 height 73
click at [1316, 272] on div "Attendees Manage attendees of your events" at bounding box center [877, 250] width 1182 height 55
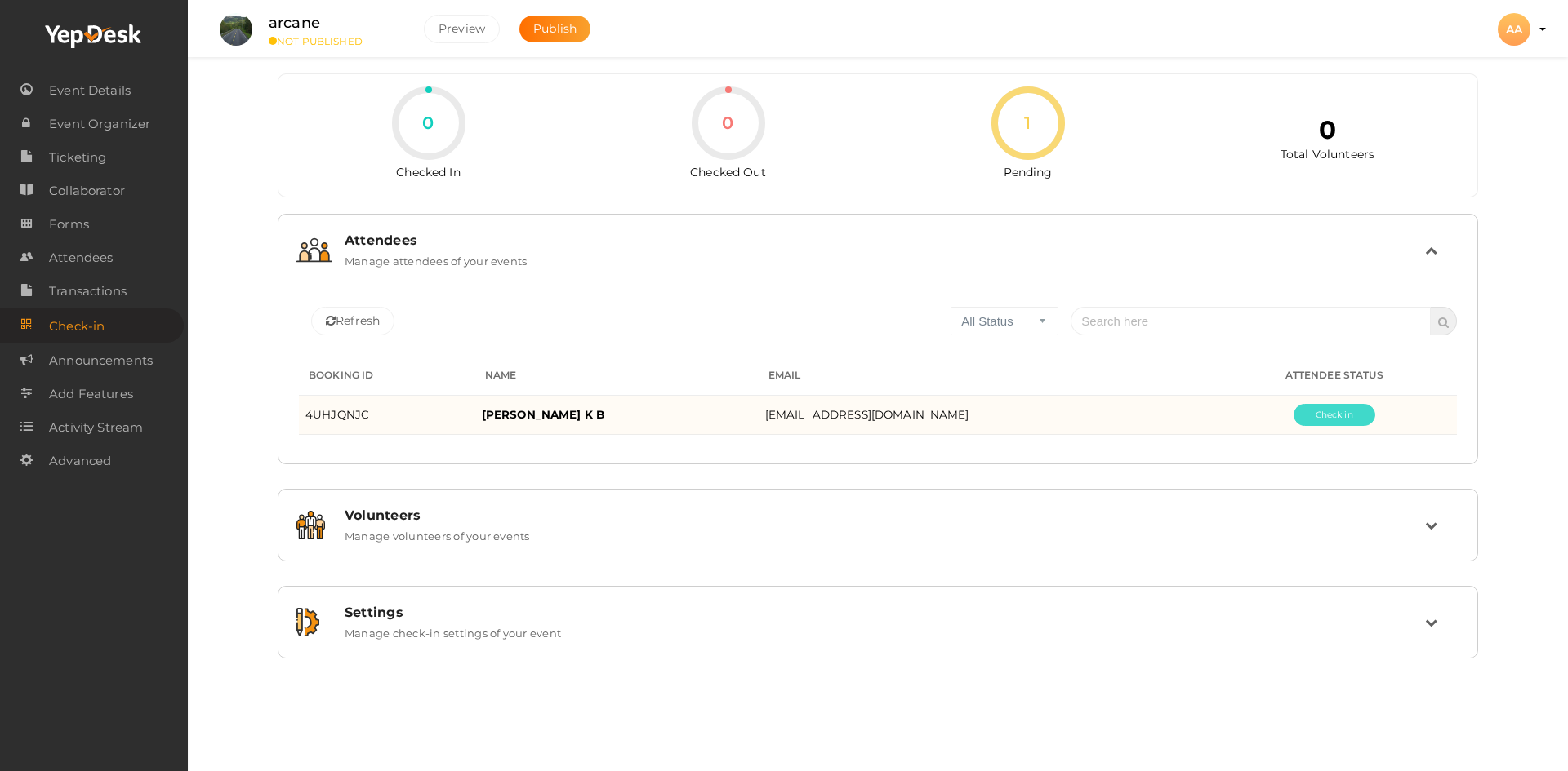
click at [1306, 415] on button "Pending" at bounding box center [1334, 415] width 81 height 22
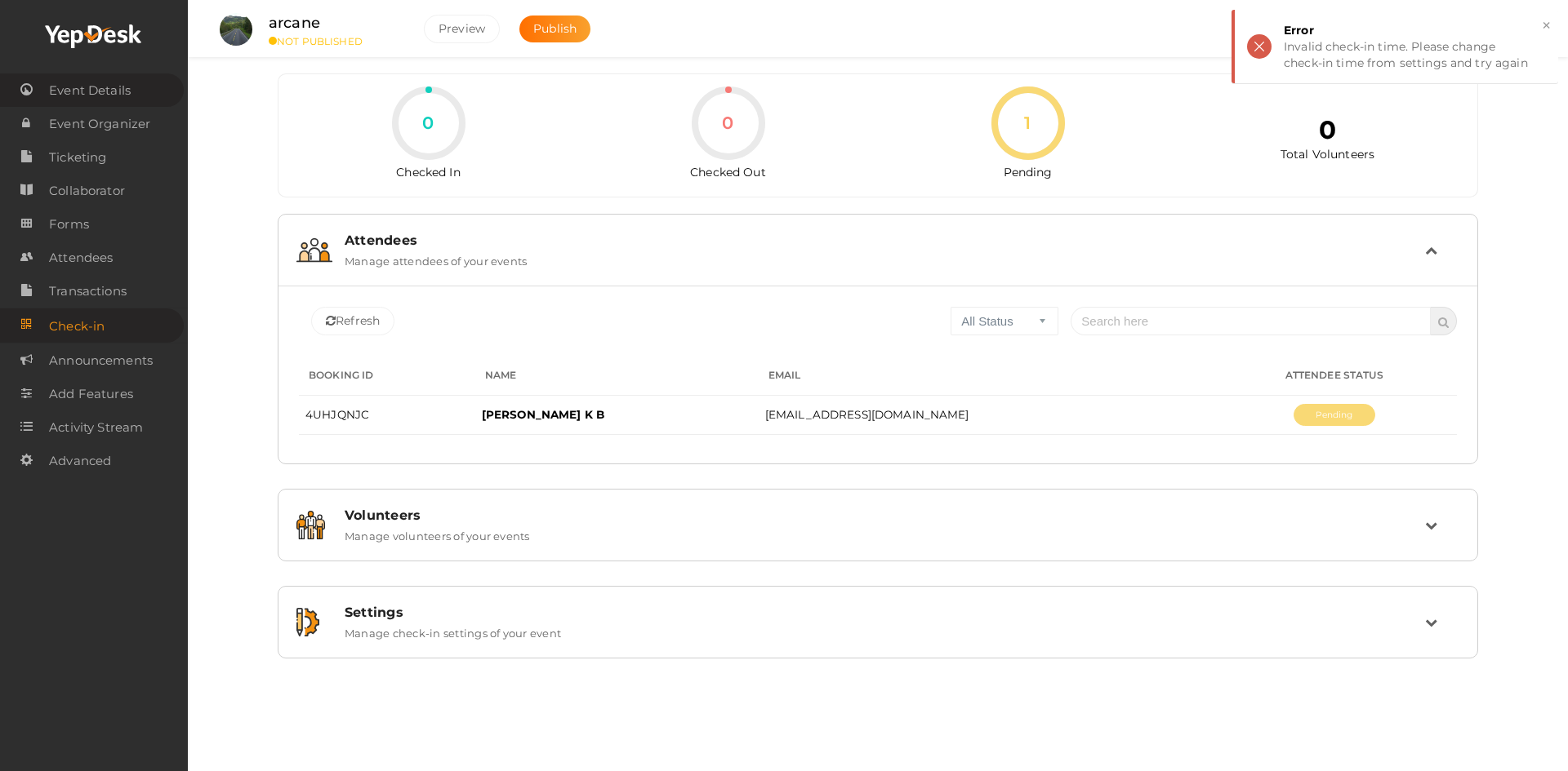
click at [123, 97] on span "Event Details" at bounding box center [90, 91] width 81 height 33
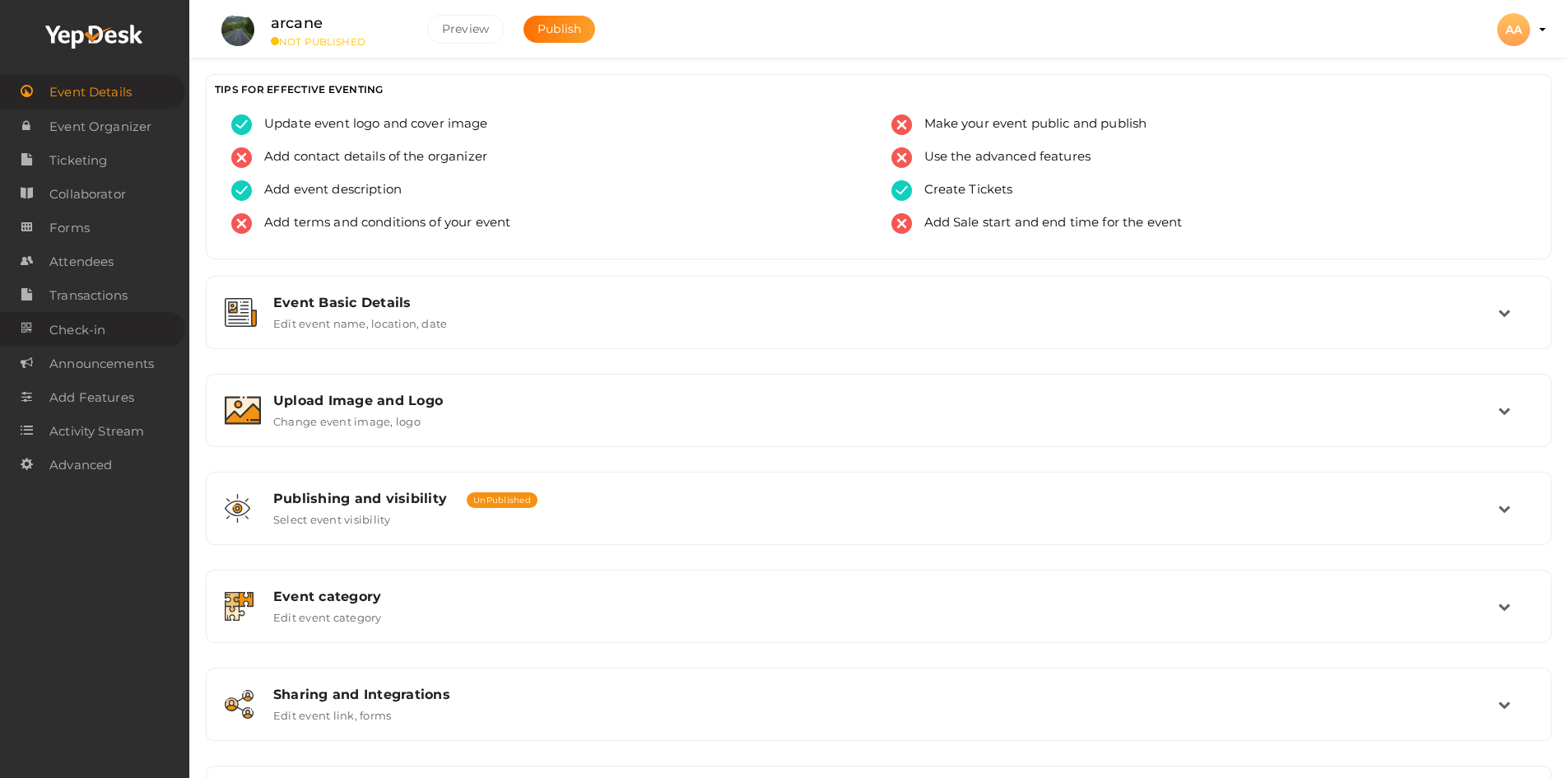
click at [126, 329] on link "Check-in" at bounding box center [93, 329] width 185 height 34
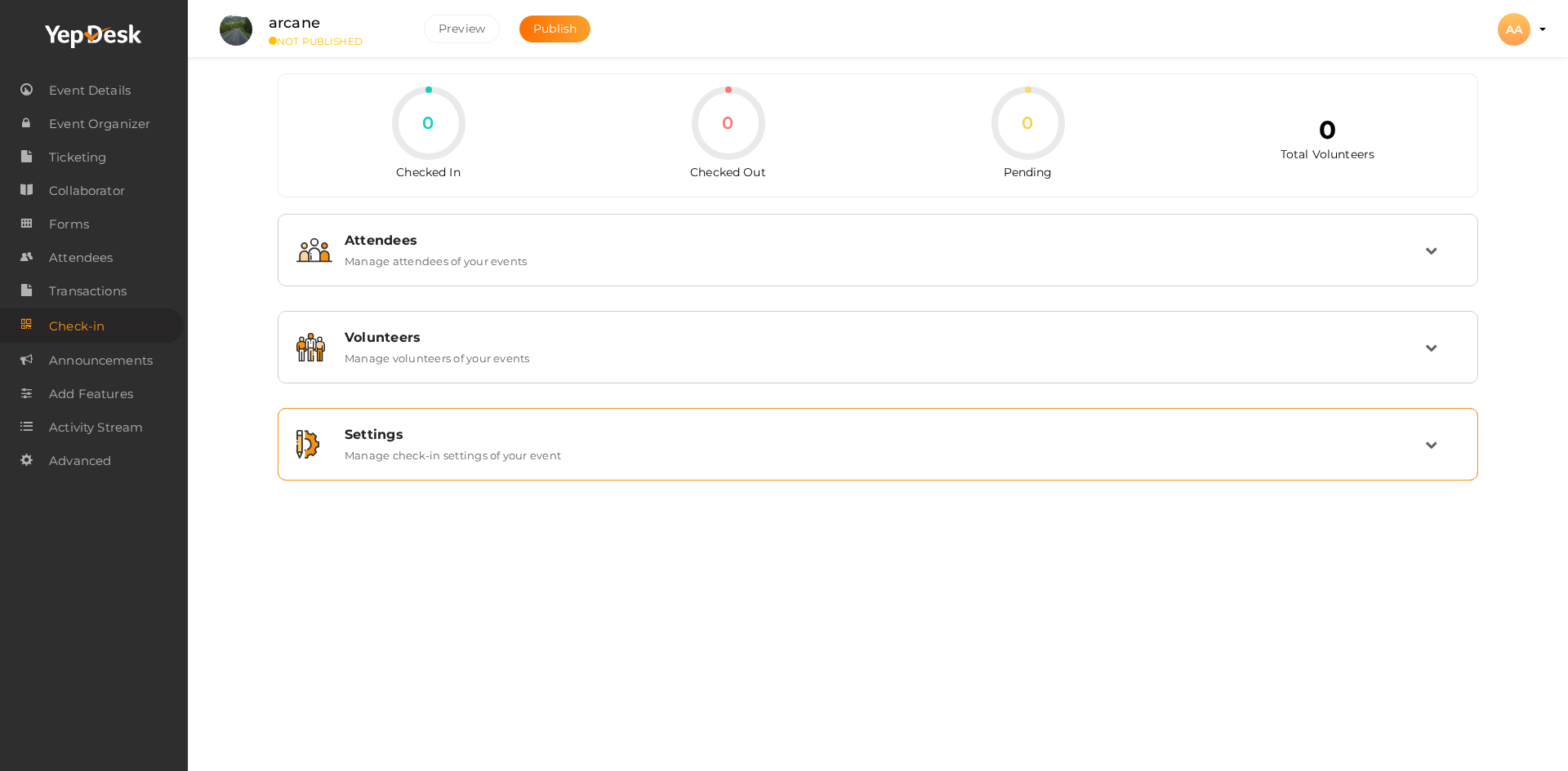
click at [540, 455] on label "Manage check-in settings of your event" at bounding box center [453, 452] width 217 height 19
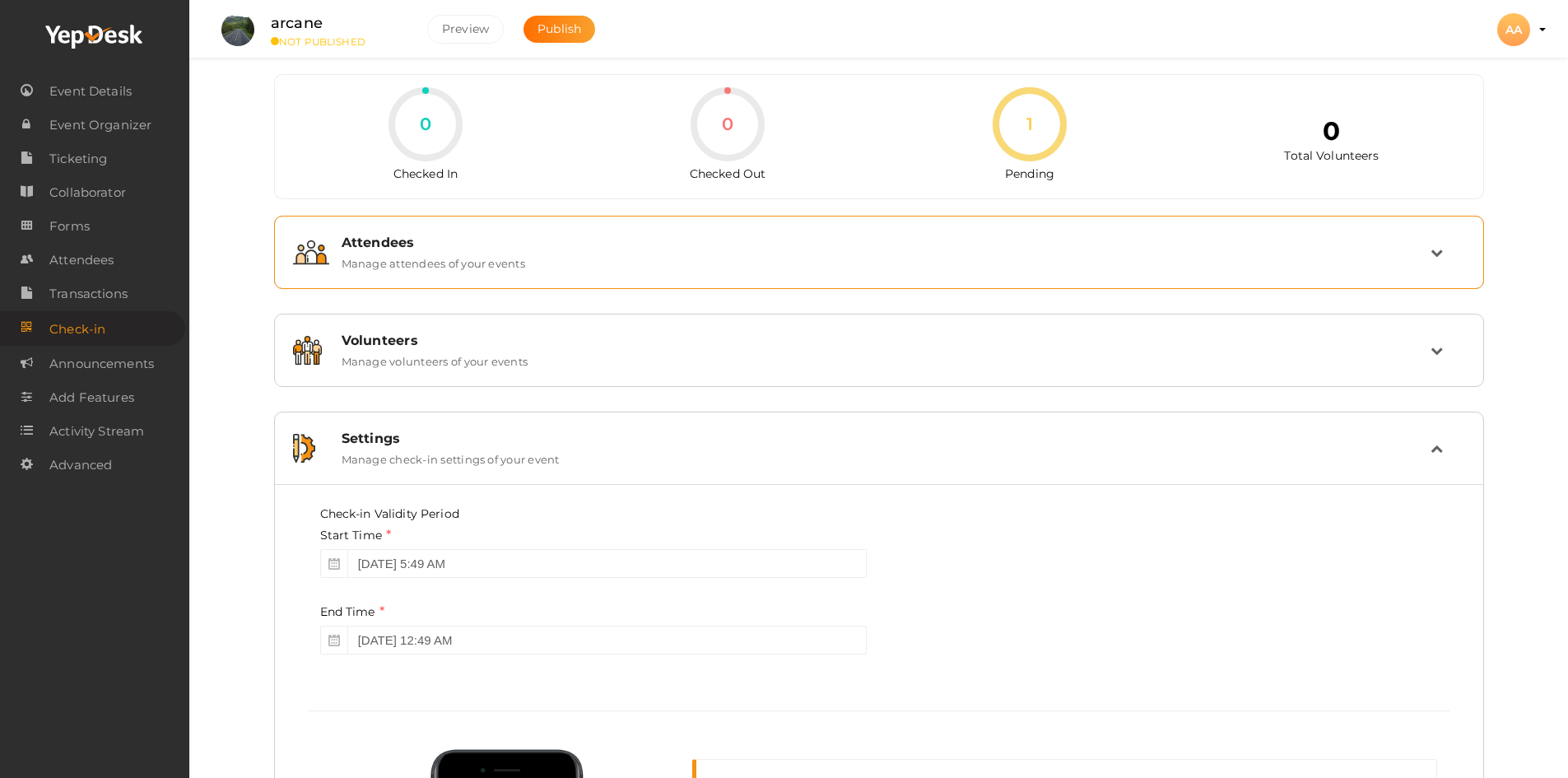
click at [945, 234] on div "Attendees" at bounding box center [886, 242] width 1089 height 16
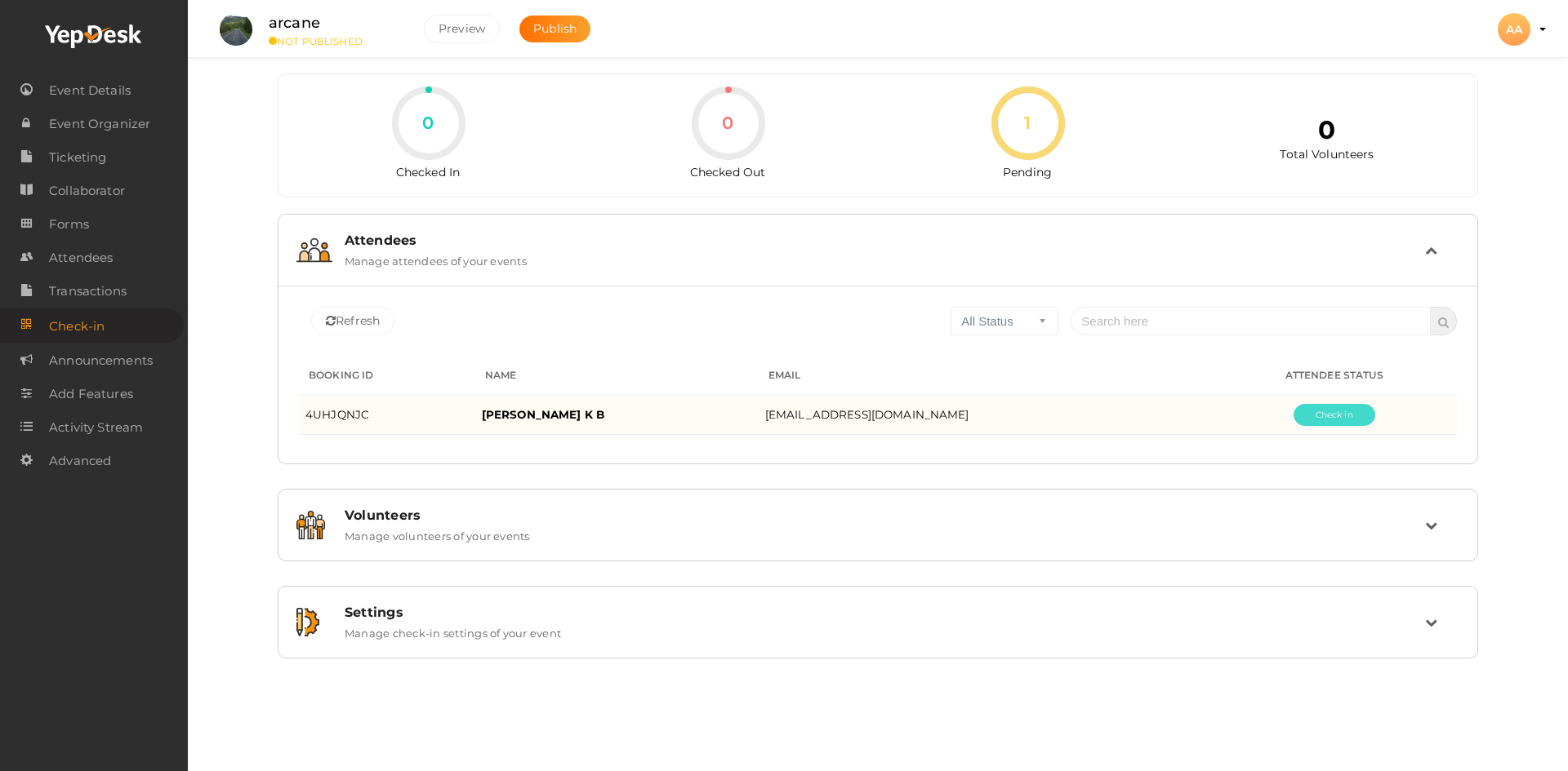
click at [1315, 412] on button "Pending" at bounding box center [1334, 415] width 81 height 22
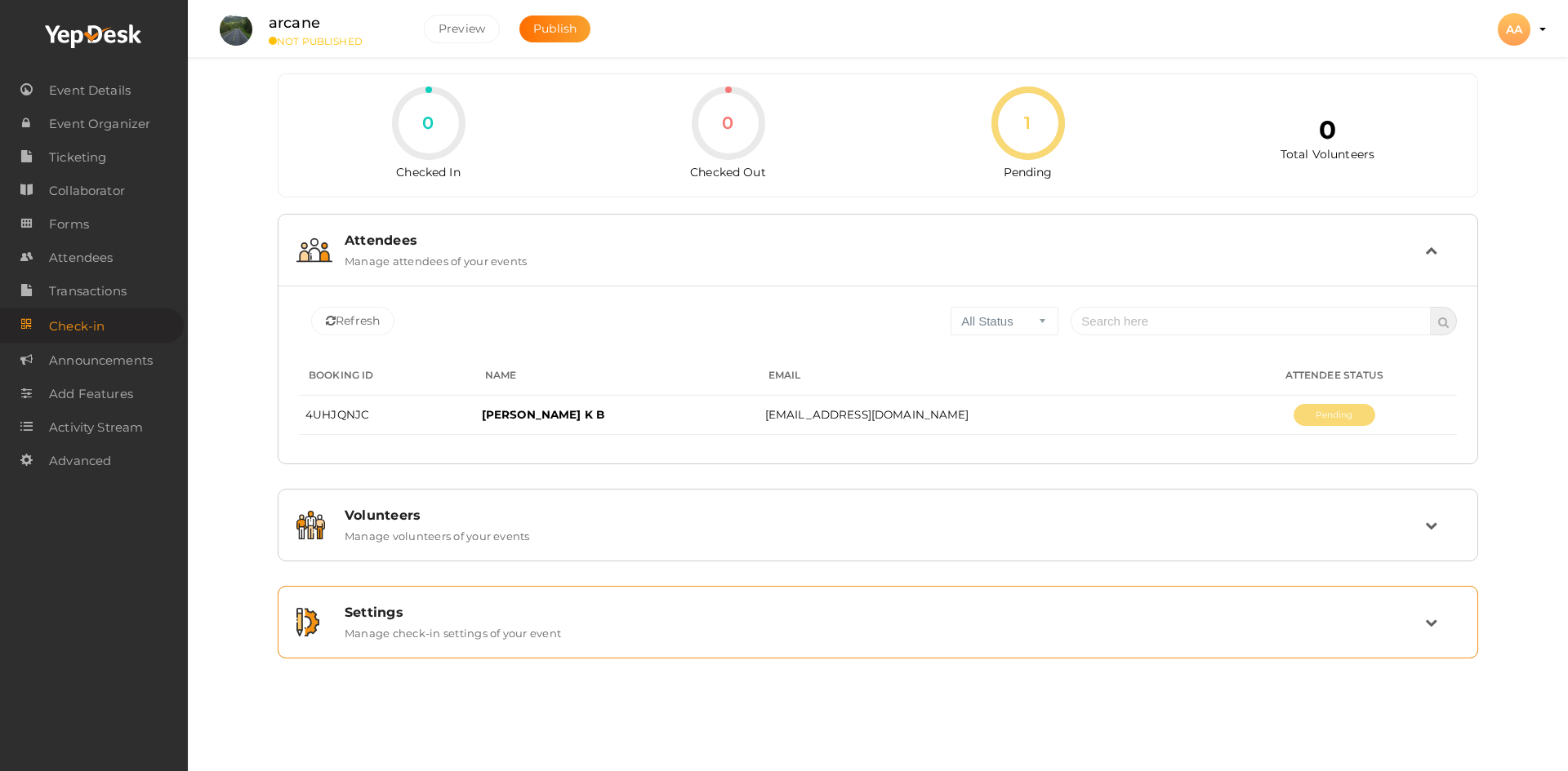
click at [390, 593] on div "Settings Manage check-in settings of your event" at bounding box center [878, 622] width 1200 height 73
click at [445, 634] on label "Manage check-in settings of your event" at bounding box center [453, 630] width 217 height 19
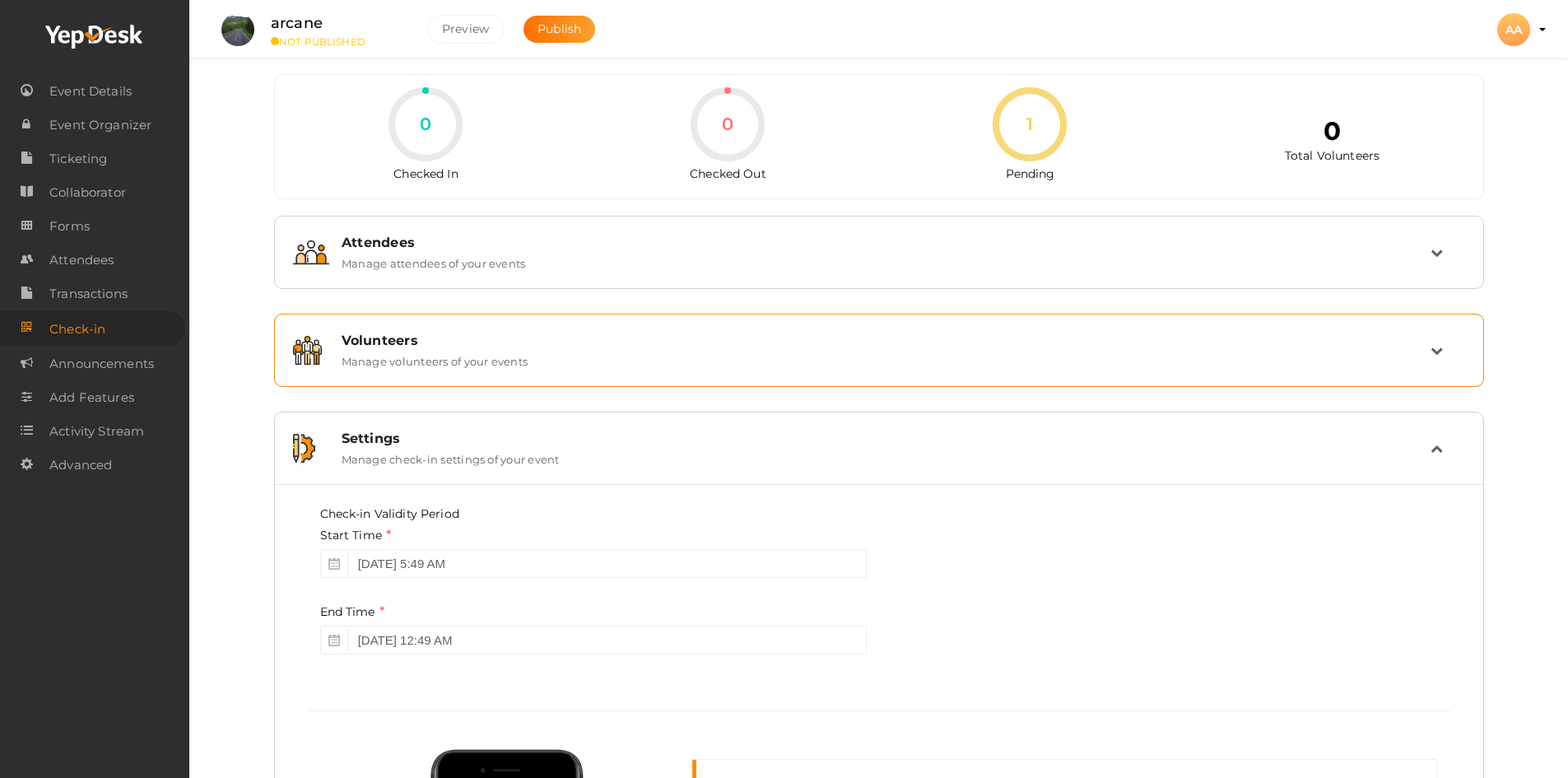
click at [450, 335] on div "Volunteers" at bounding box center [886, 341] width 1089 height 16
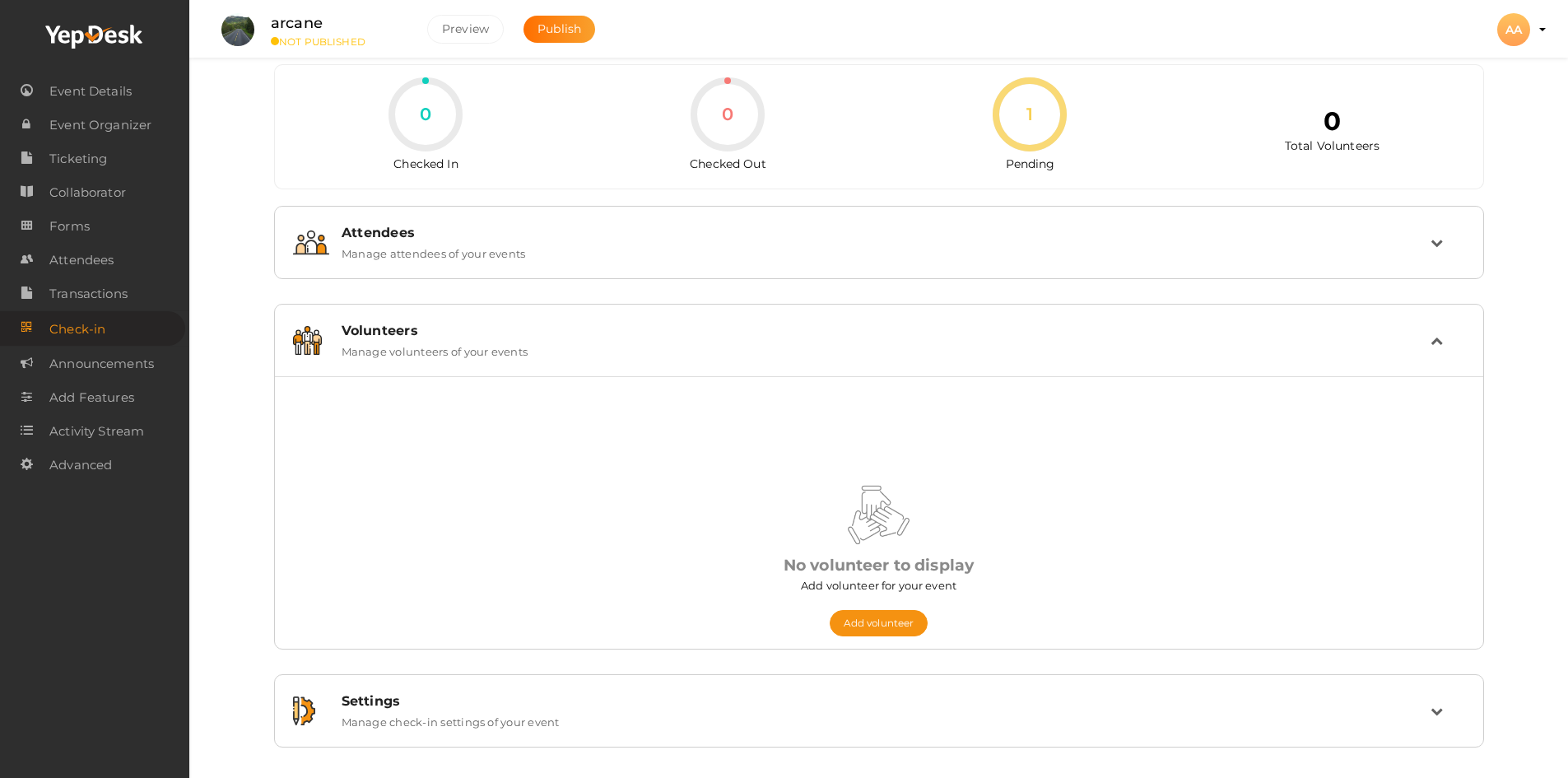
scroll to position [20, 0]
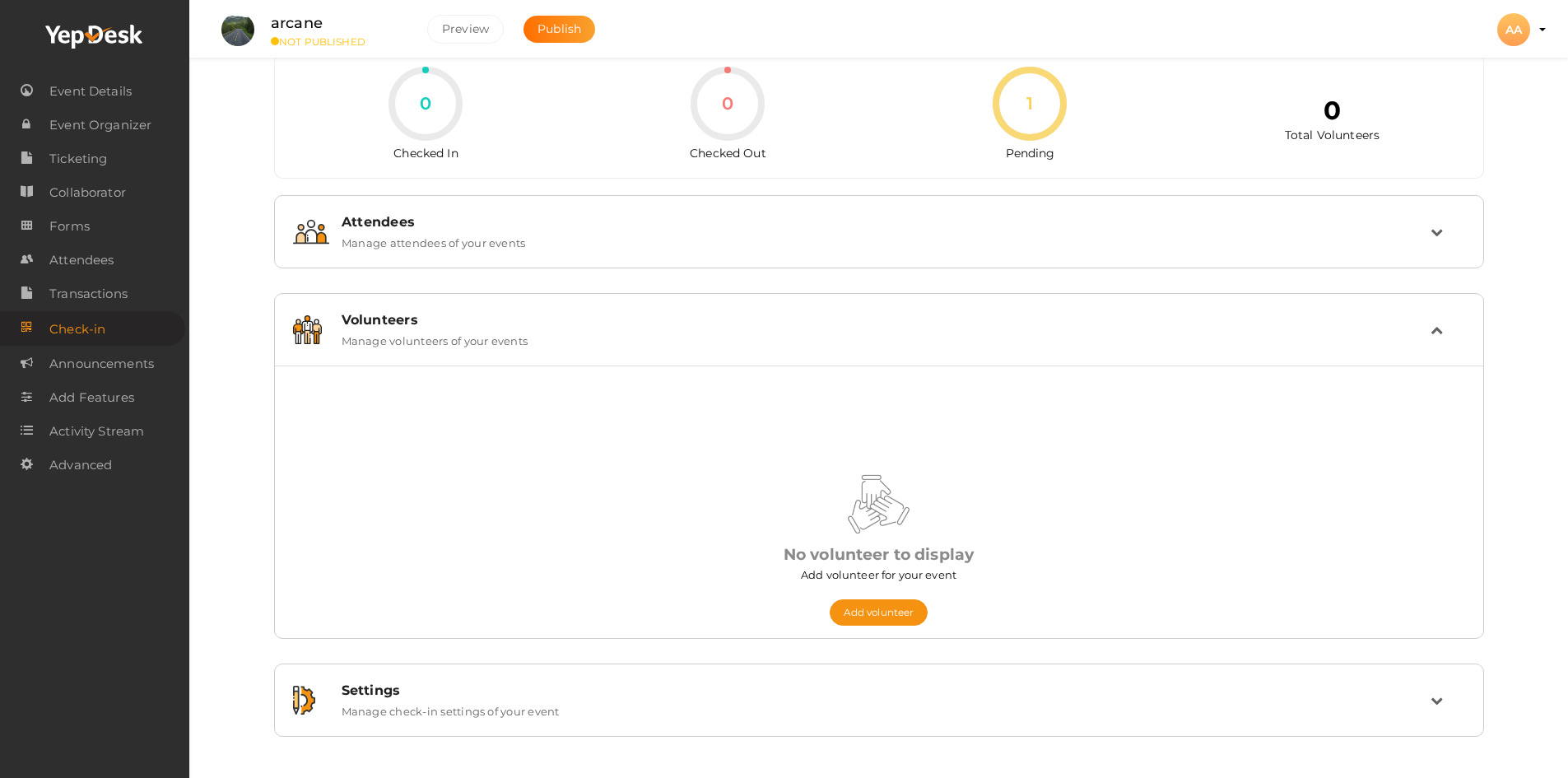
click at [527, 340] on label "Manage volunteers of your events" at bounding box center [434, 338] width 186 height 20
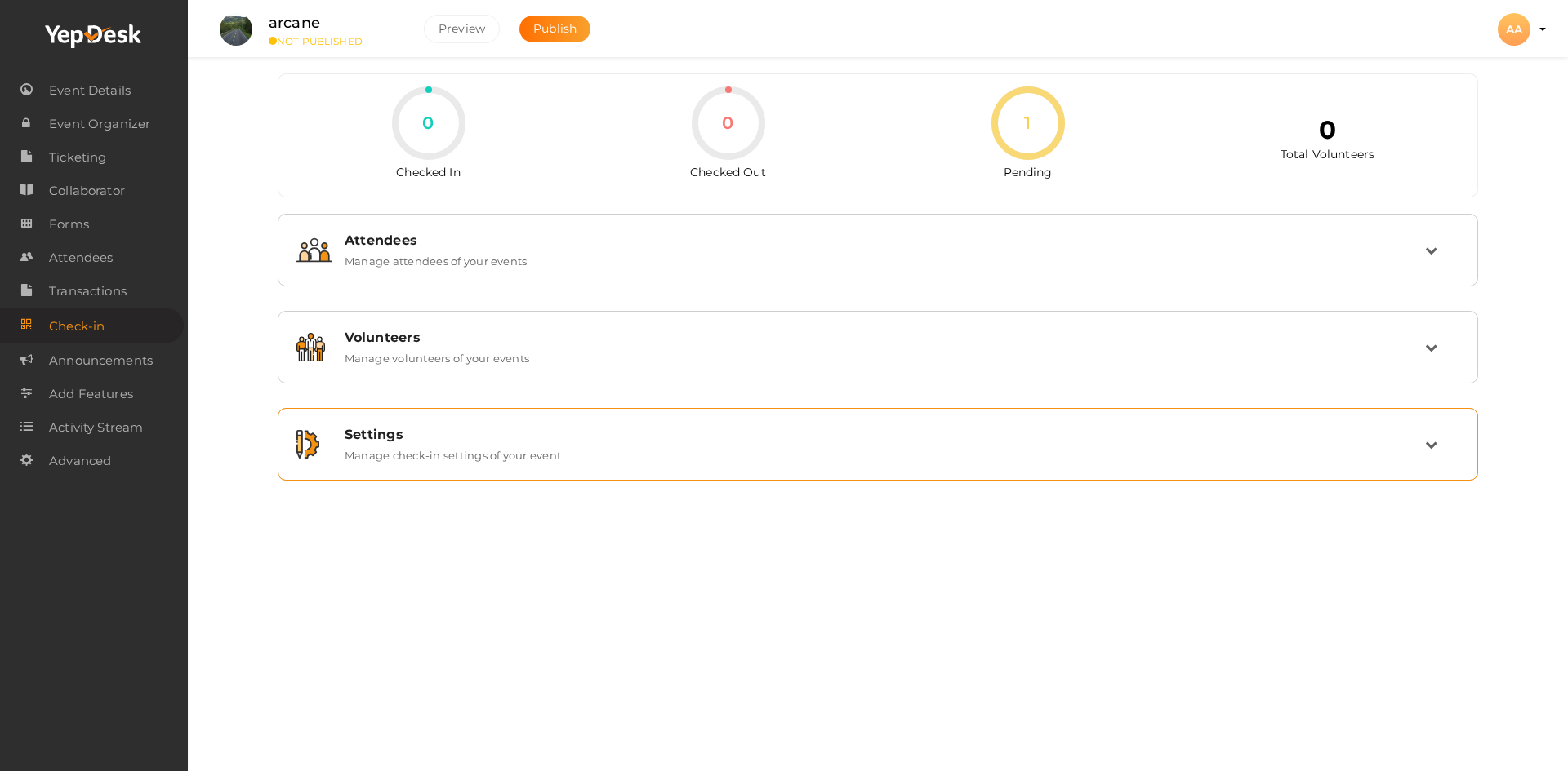
click at [494, 447] on label "Manage check-in settings of your event" at bounding box center [453, 452] width 217 height 19
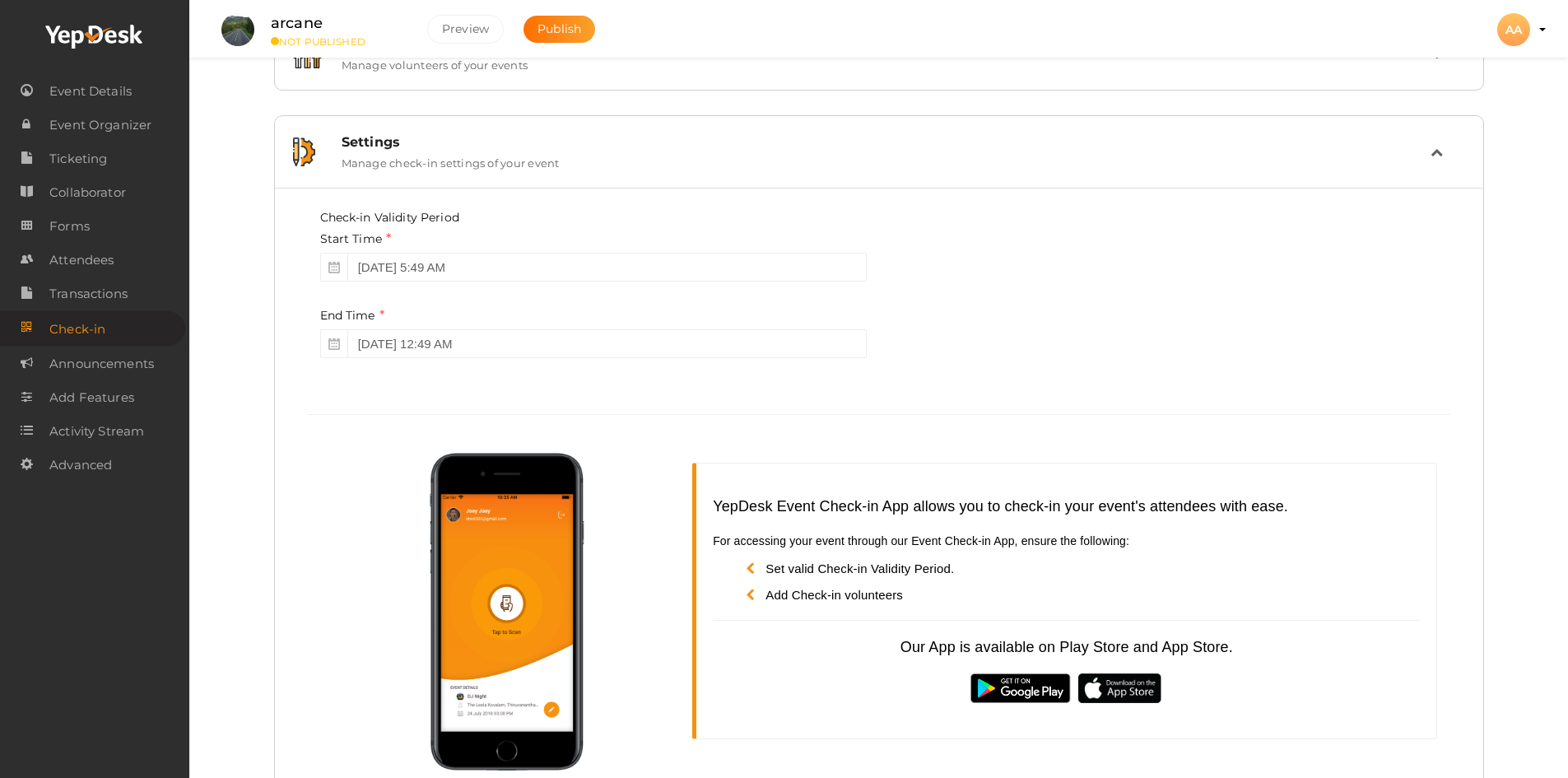
scroll to position [348, 0]
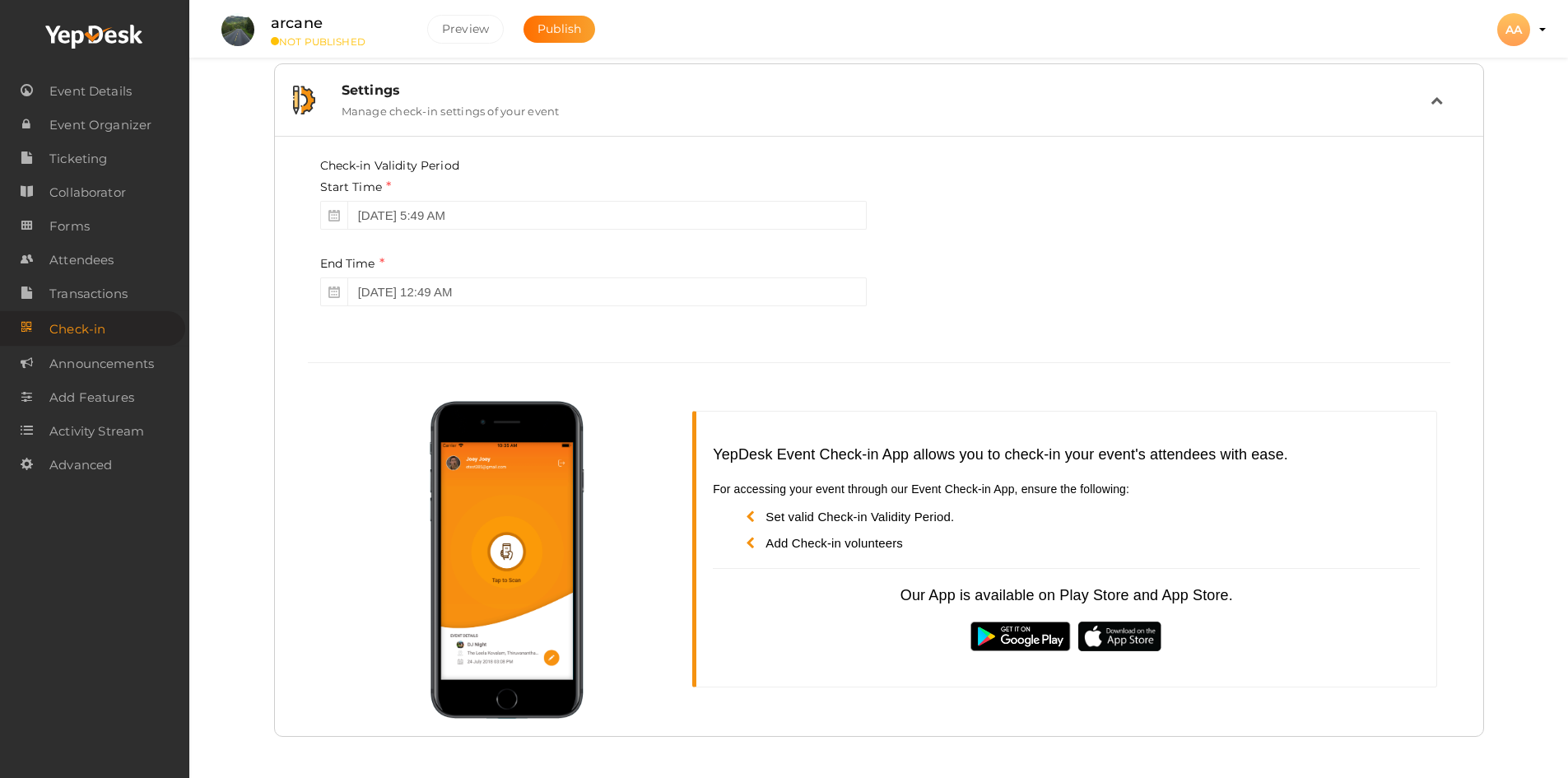
click at [1401, 100] on div "Settings Manage check-in settings of your event" at bounding box center [879, 100] width 1102 height 35
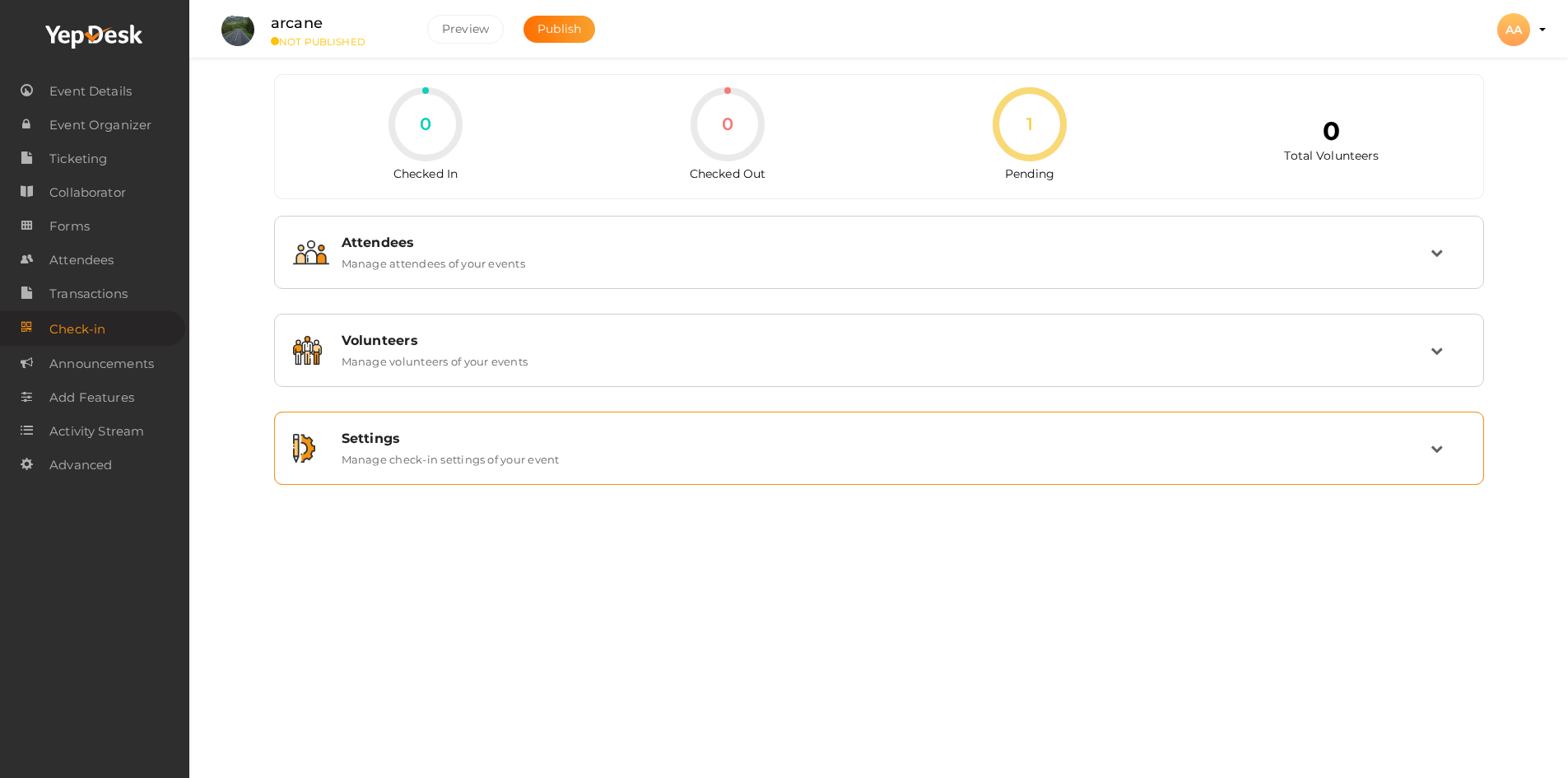
scroll to position [0, 0]
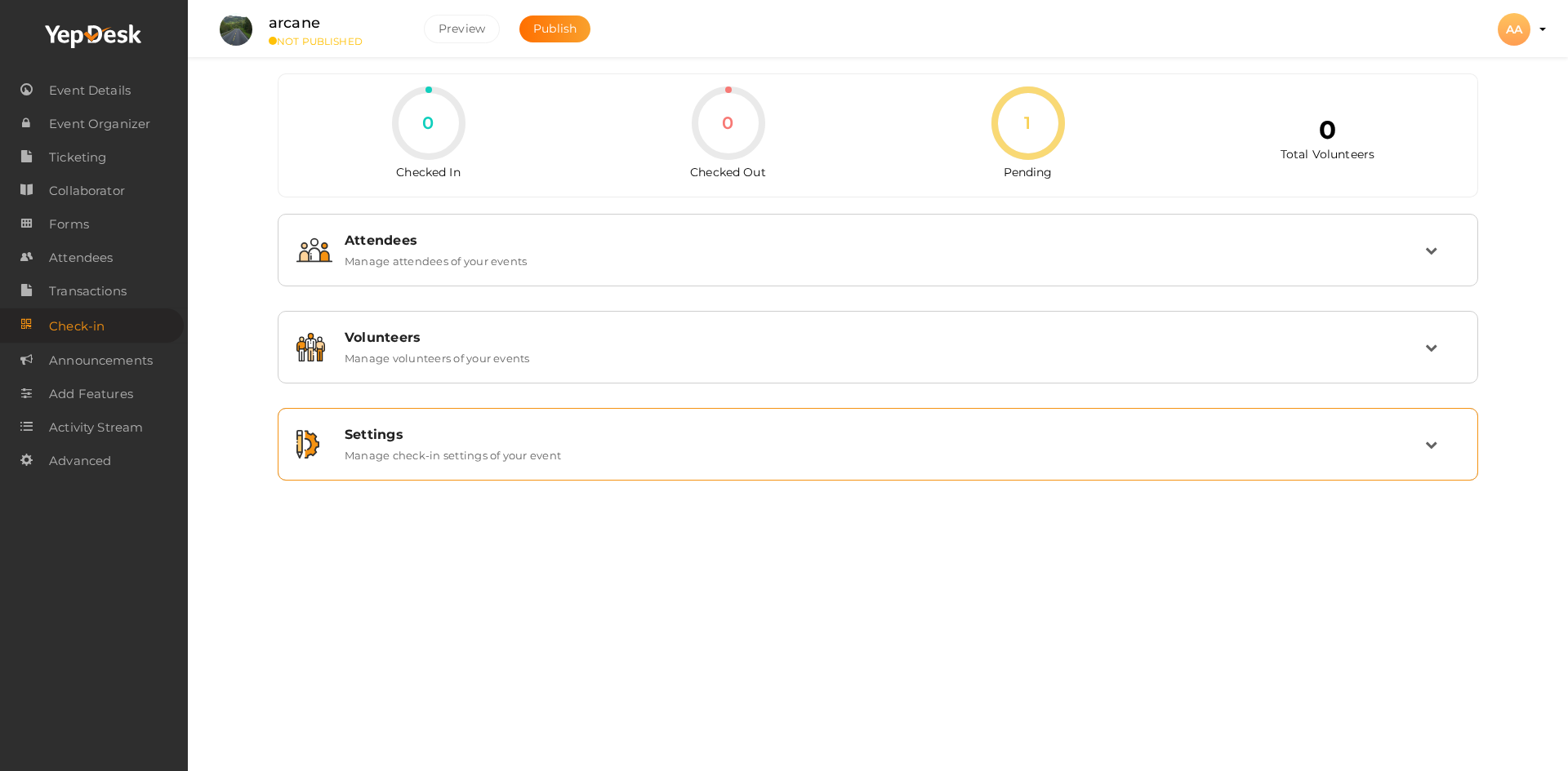
click at [494, 442] on div "Settings Manage check-in settings of your event" at bounding box center [878, 444] width 1093 height 35
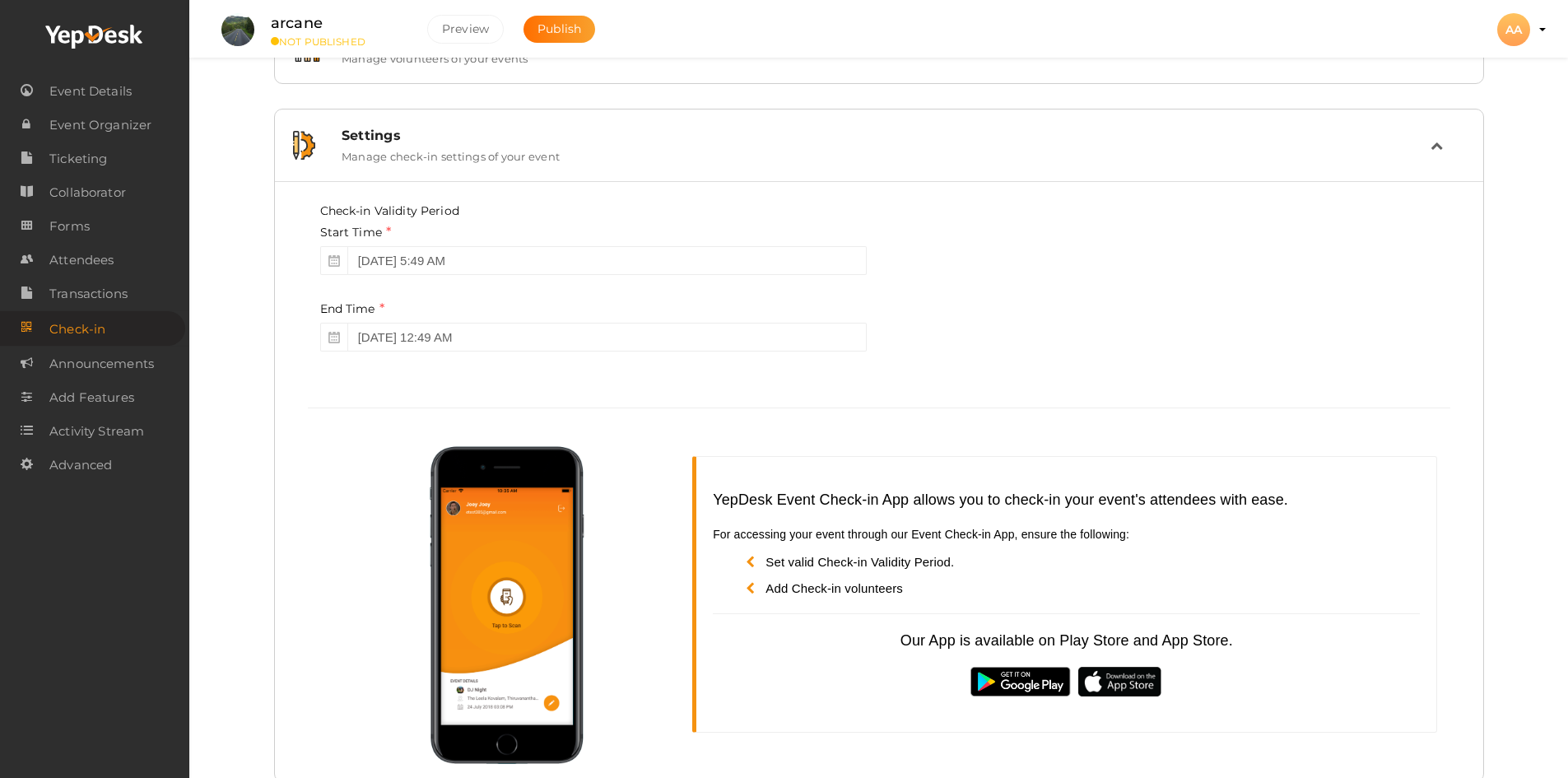
scroll to position [348, 0]
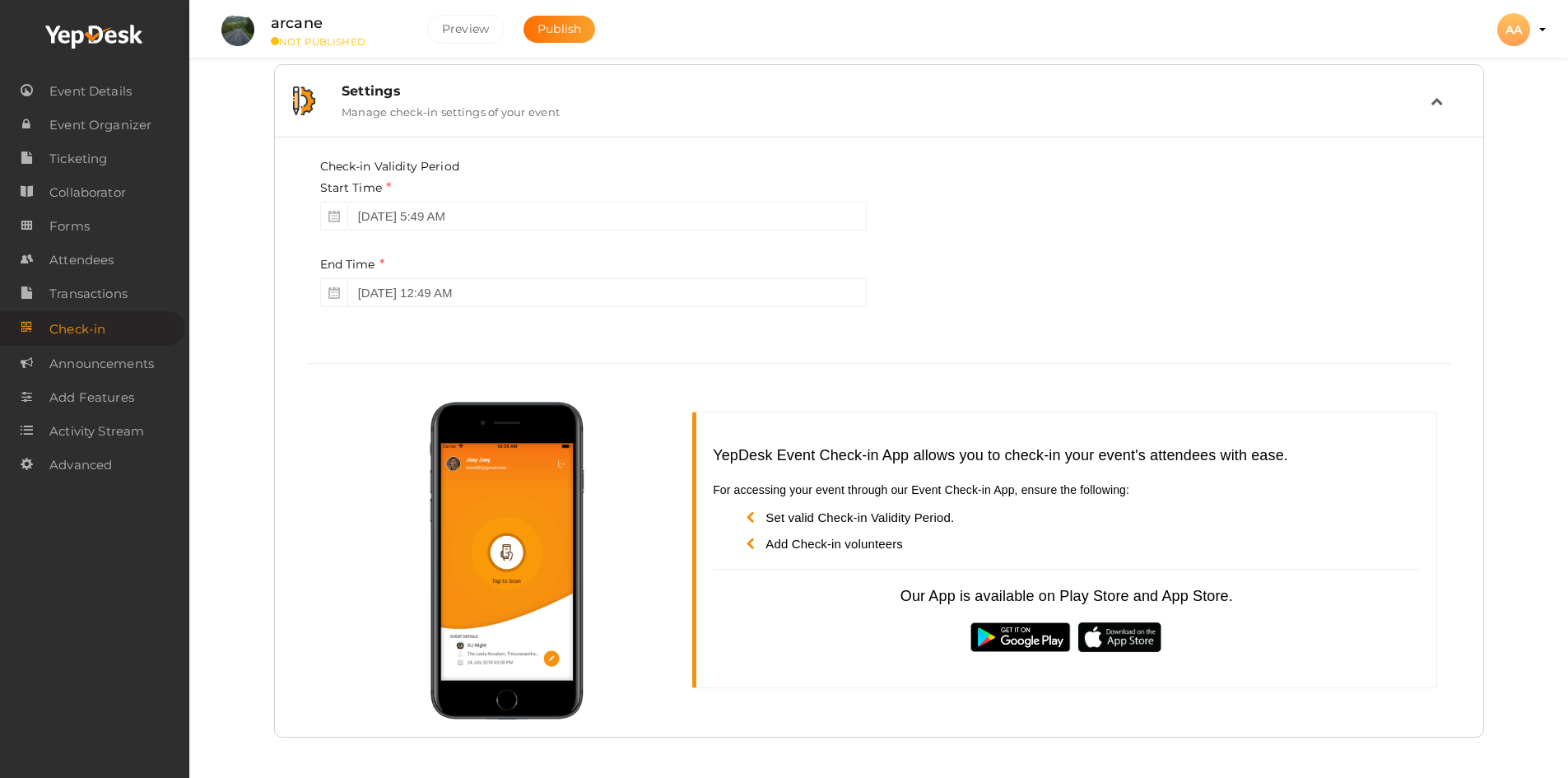
click at [1038, 634] on img at bounding box center [1020, 637] width 102 height 33
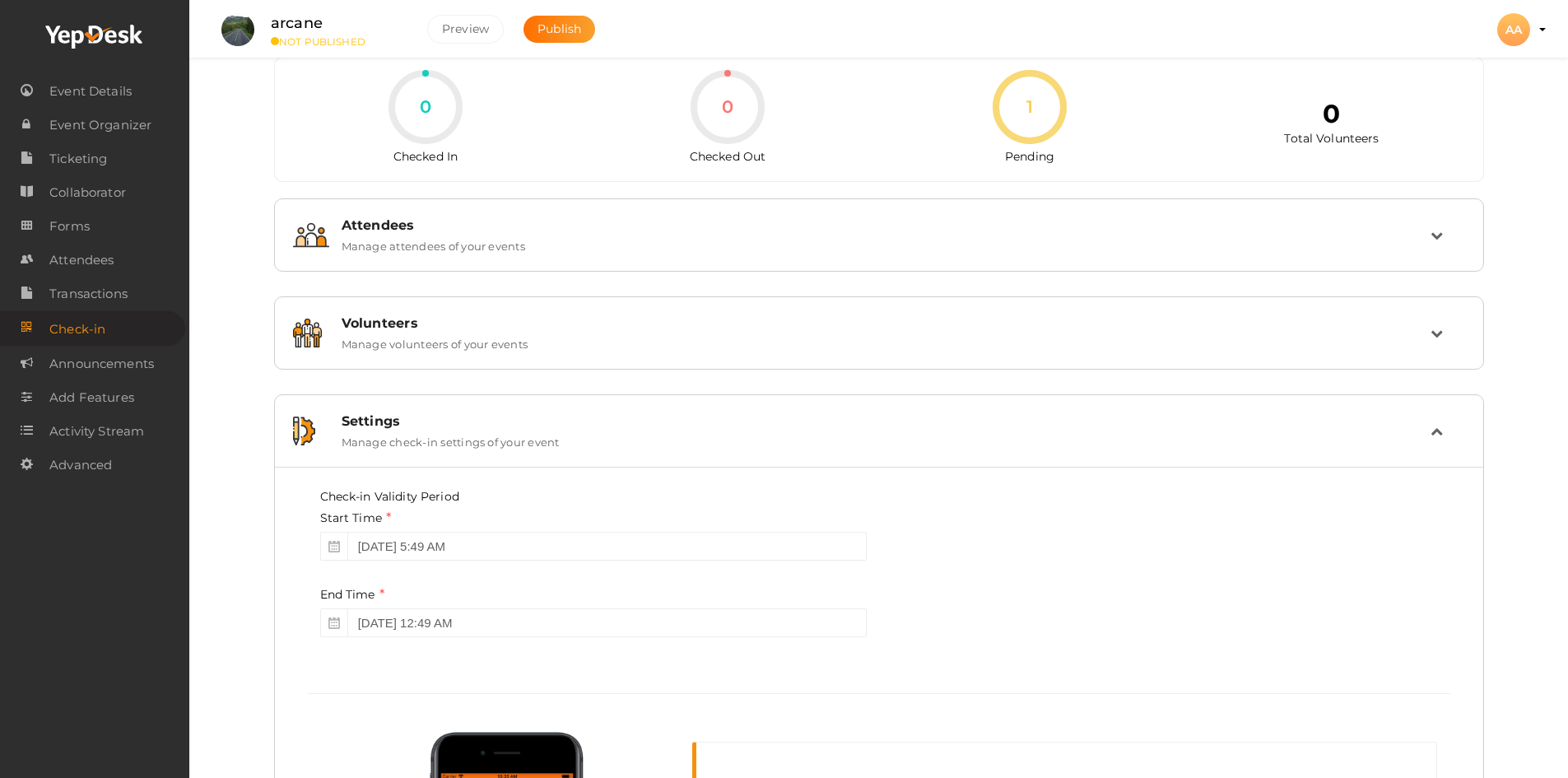
scroll to position [0, 0]
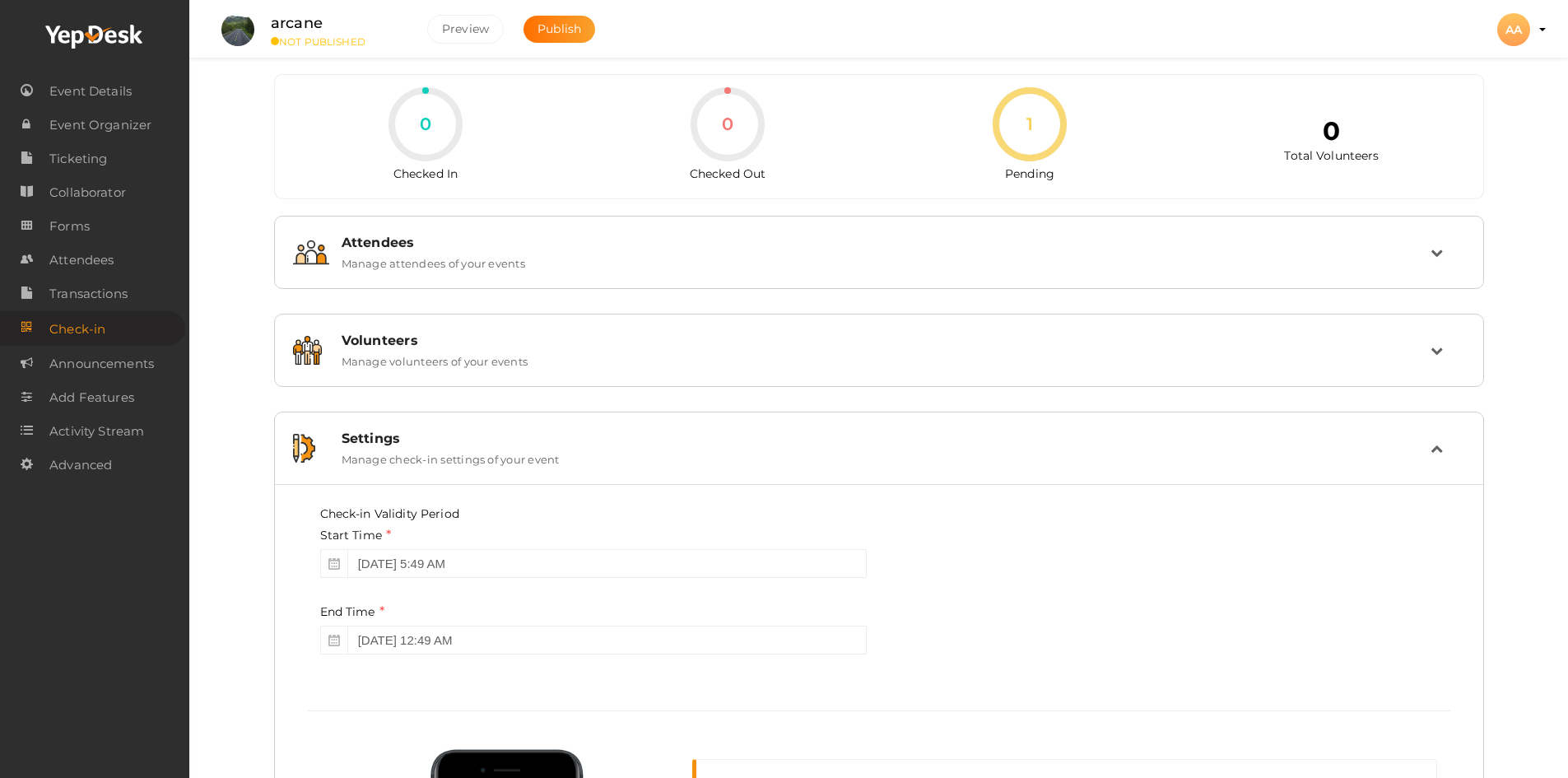
click at [1508, 39] on div "AA" at bounding box center [1513, 29] width 33 height 33
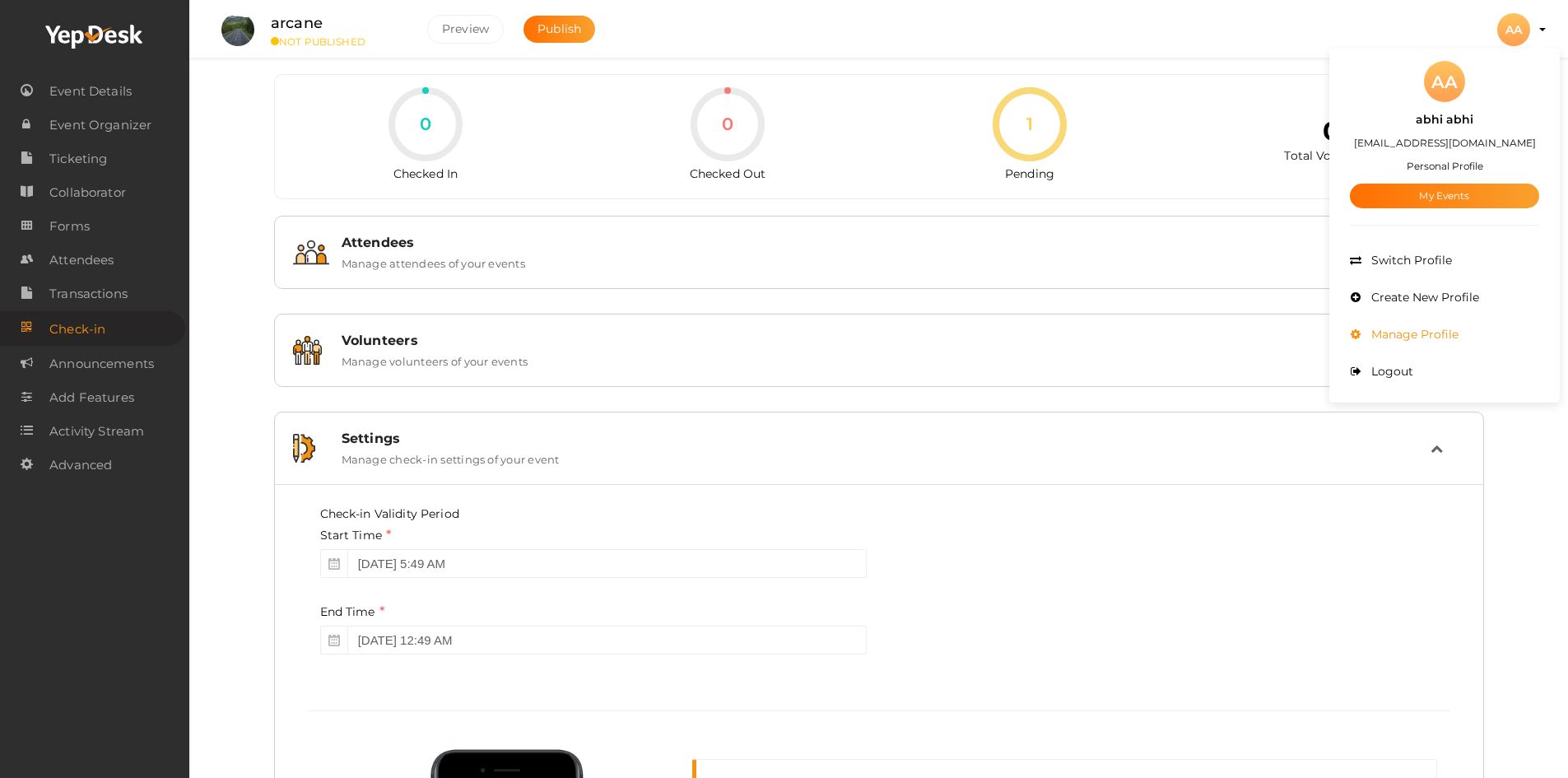
click at [1412, 339] on span "Manage Profile" at bounding box center [1413, 334] width 92 height 15
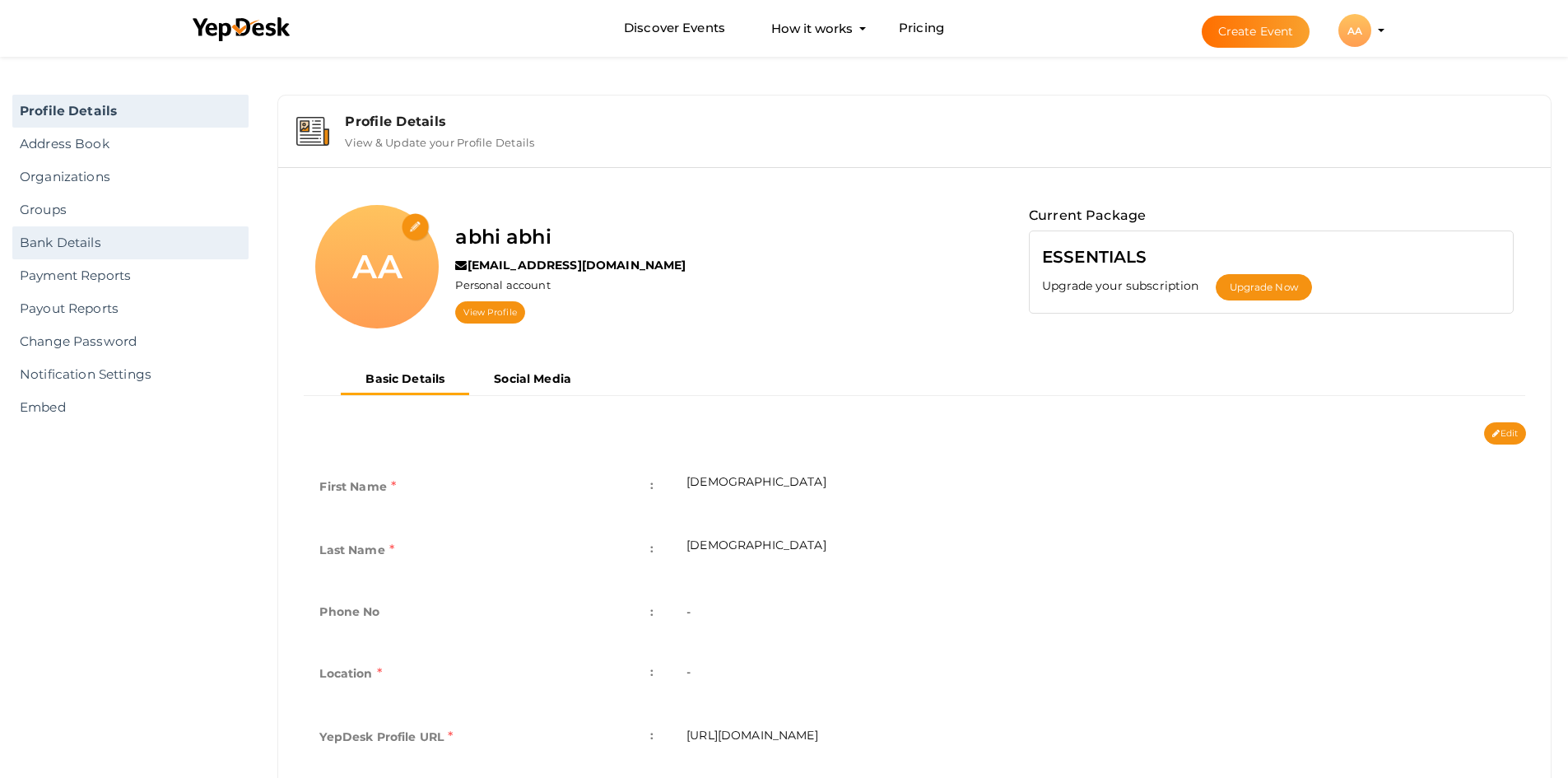
click at [114, 253] on link "Bank Details" at bounding box center [131, 243] width 236 height 33
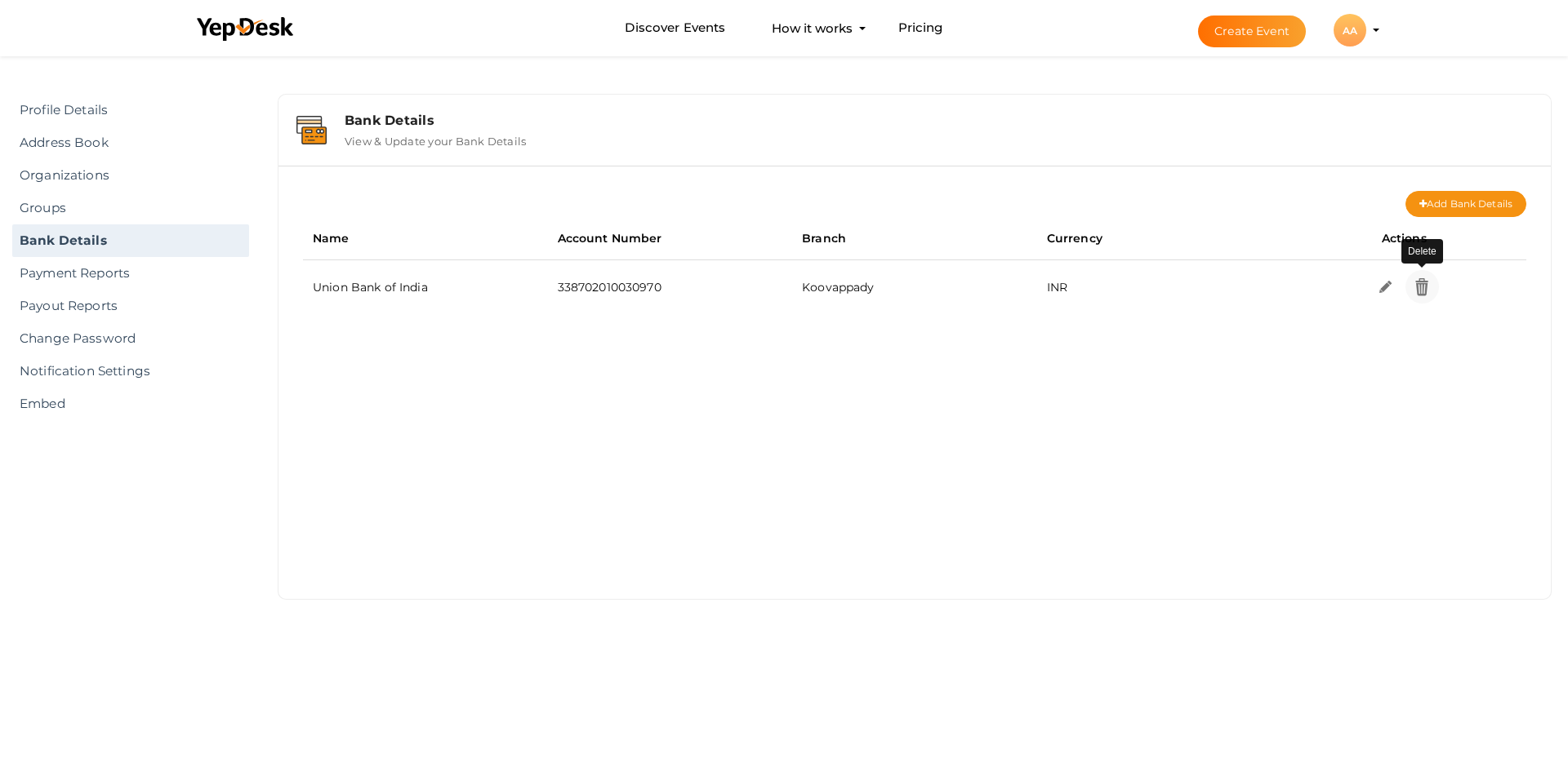
click at [1427, 294] on img at bounding box center [1421, 286] width 18 height 18
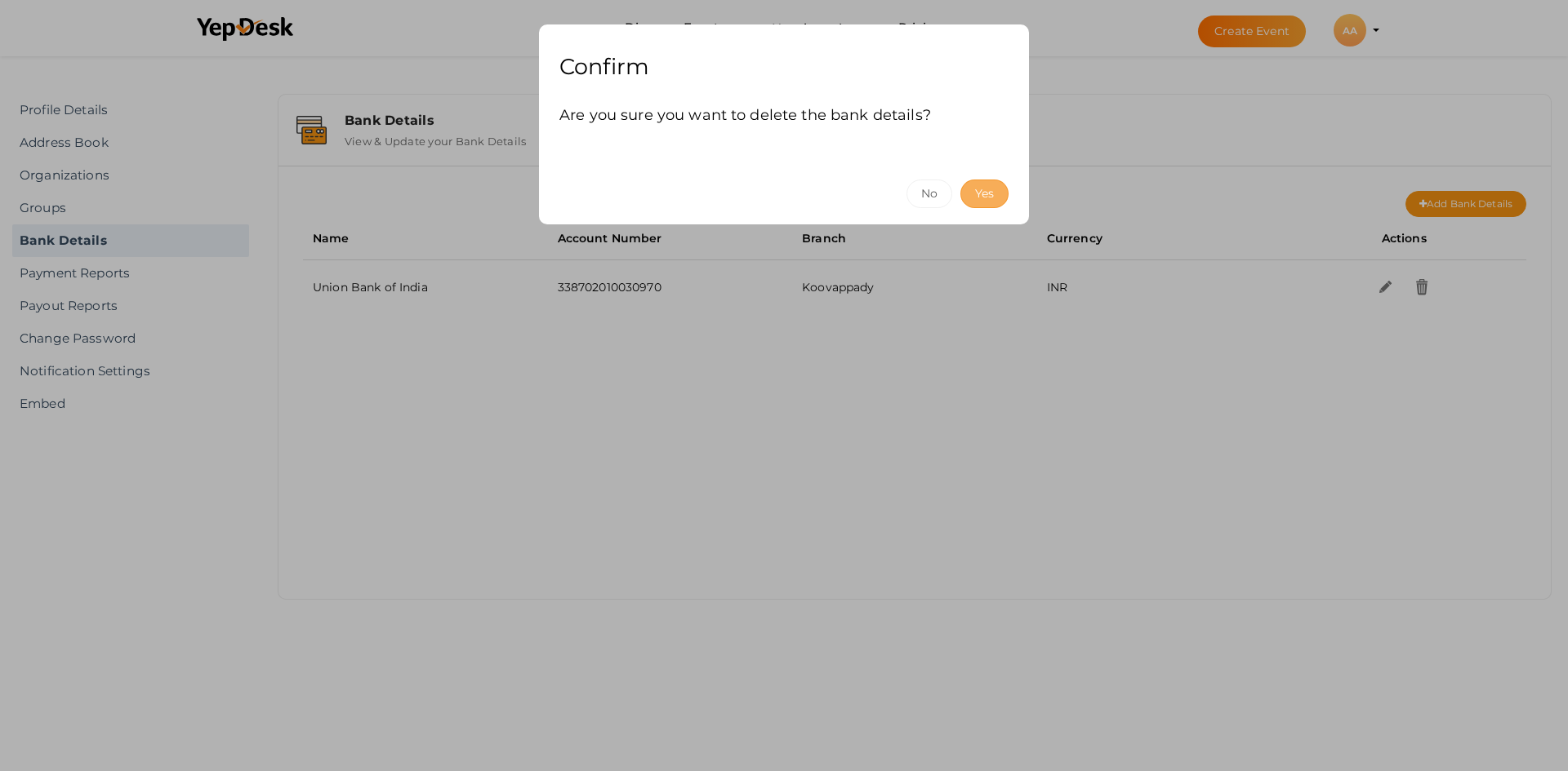
click at [981, 191] on button "Yes" at bounding box center [984, 194] width 48 height 29
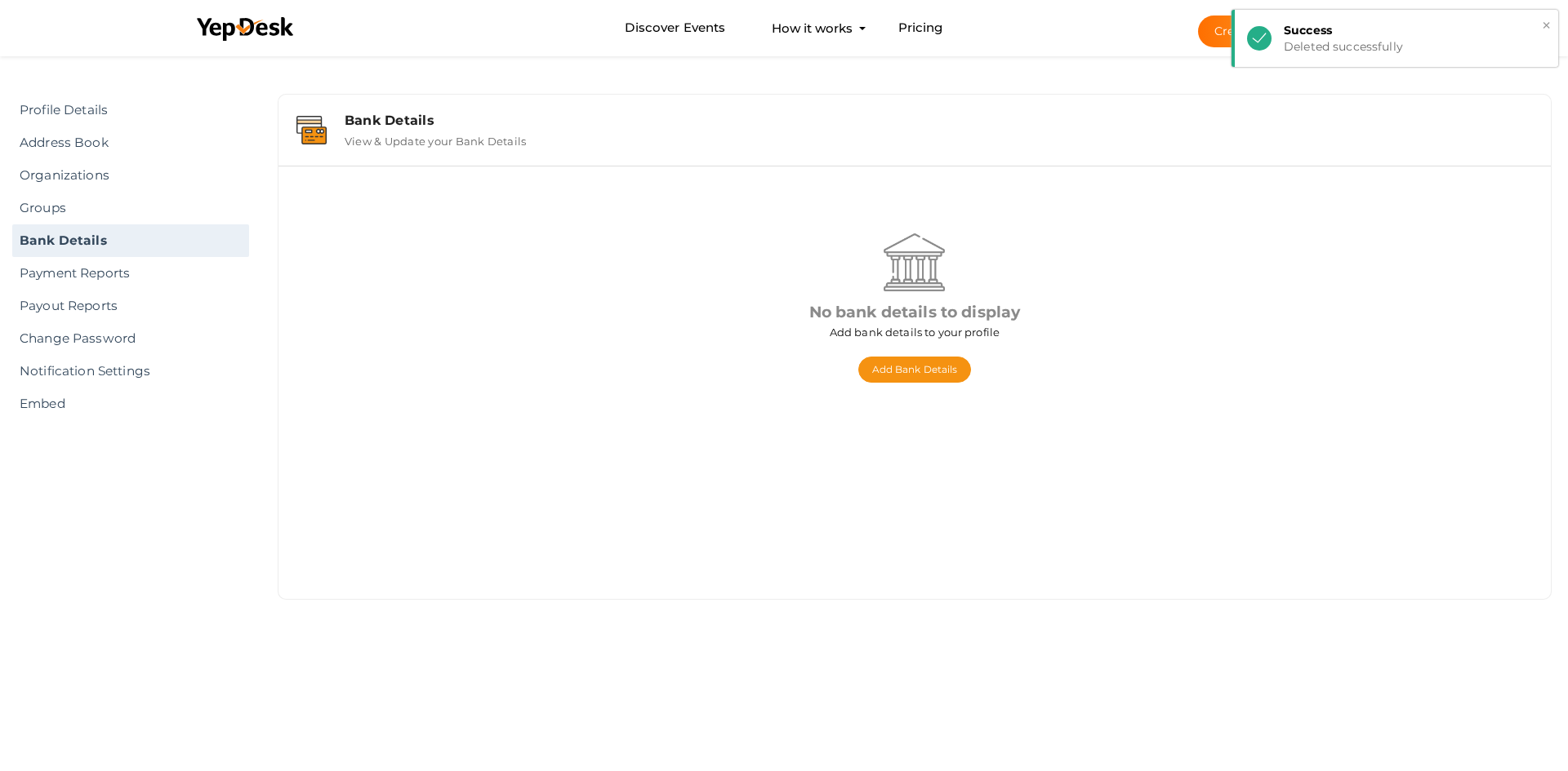
click at [1546, 26] on button "×" at bounding box center [1546, 25] width 11 height 18
click at [1364, 43] on div "Deleted successfully" at bounding box center [1414, 46] width 262 height 16
click at [1364, 30] on div "AA" at bounding box center [1349, 30] width 33 height 33
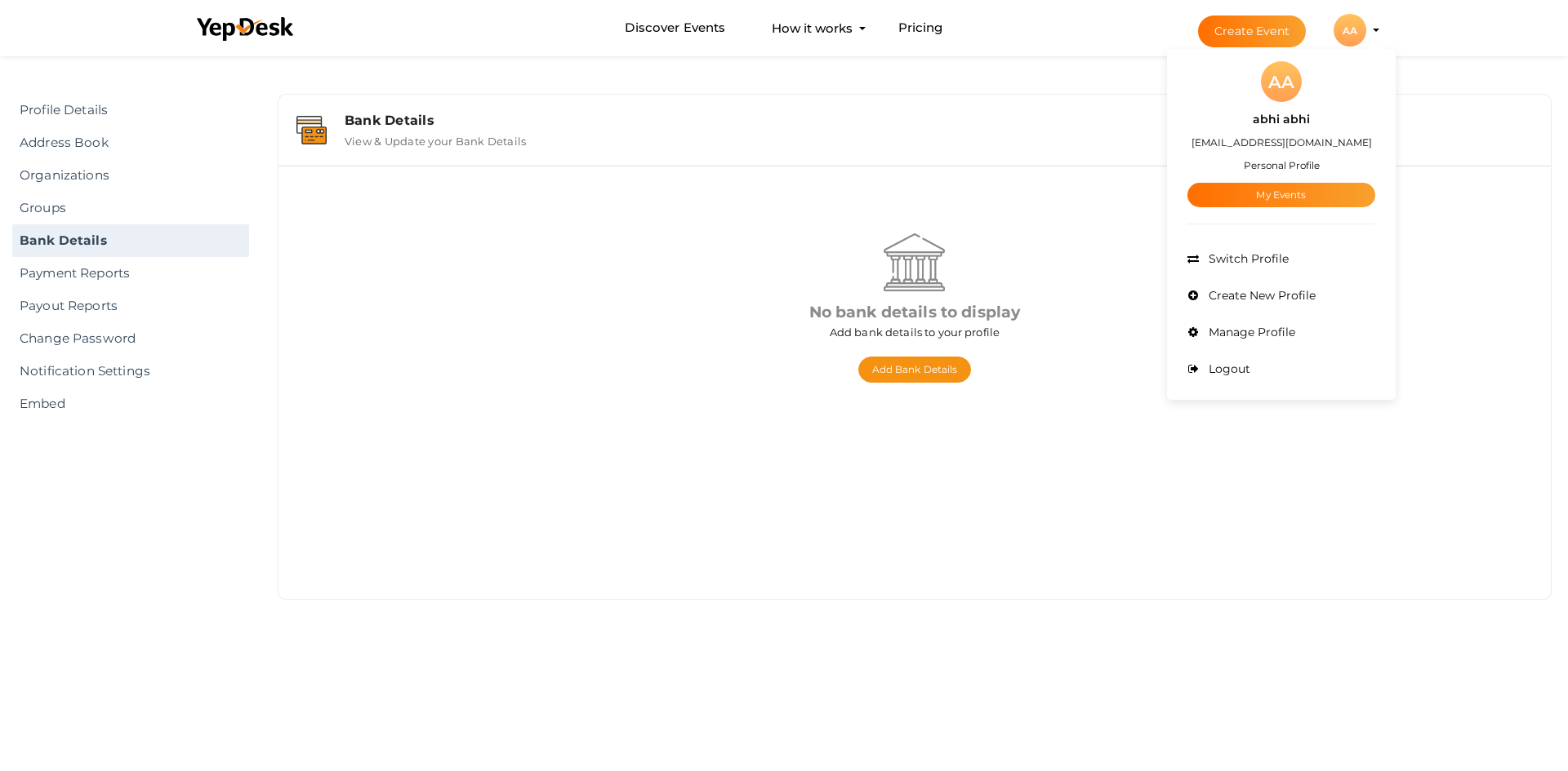
click at [120, 436] on div "Profile Details Address Book Organizations Groups Members SaaS App Users Submit…" at bounding box center [784, 411] width 1568 height 718
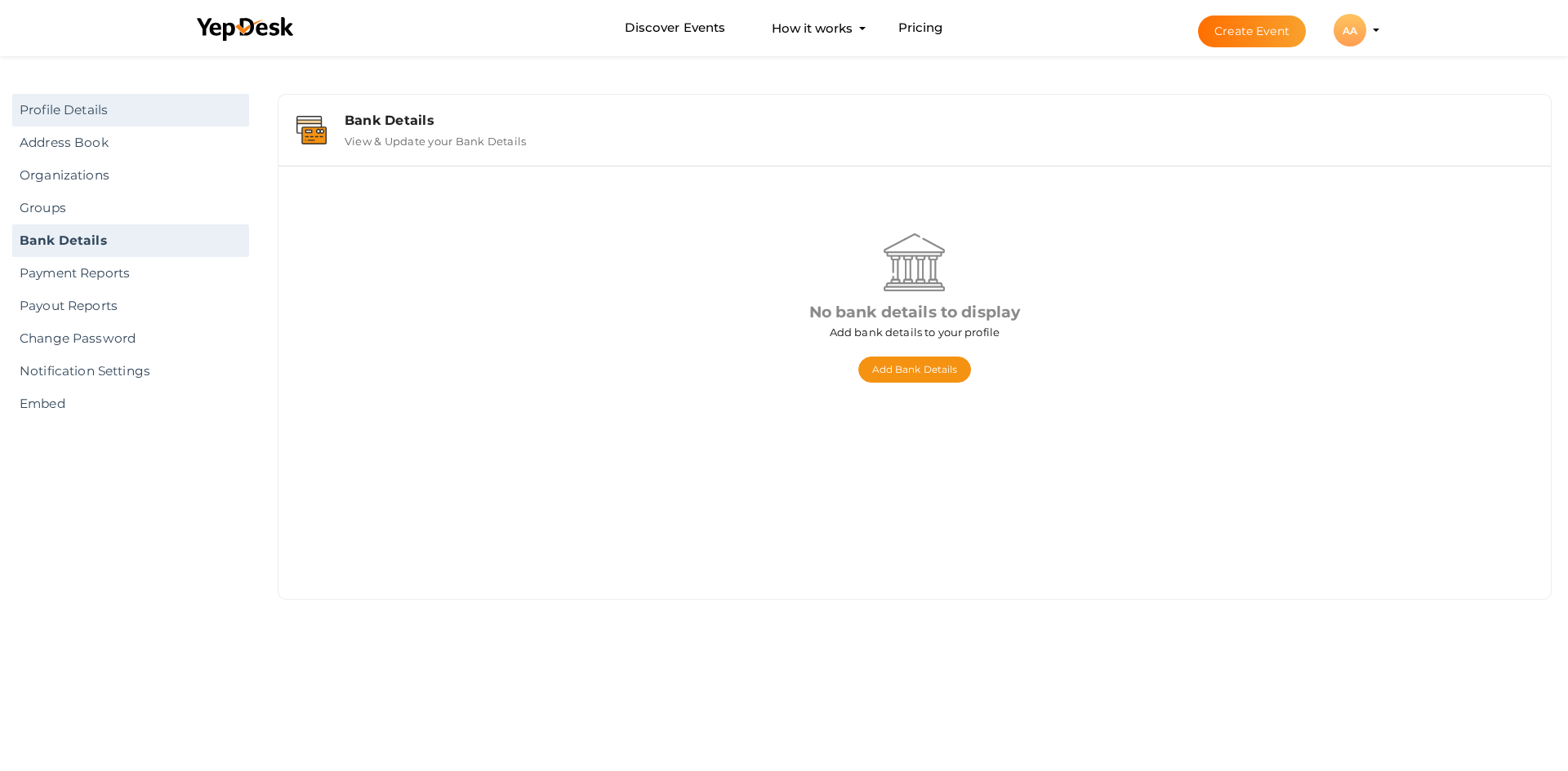
click at [133, 120] on link "Profile Details" at bounding box center [131, 110] width 237 height 33
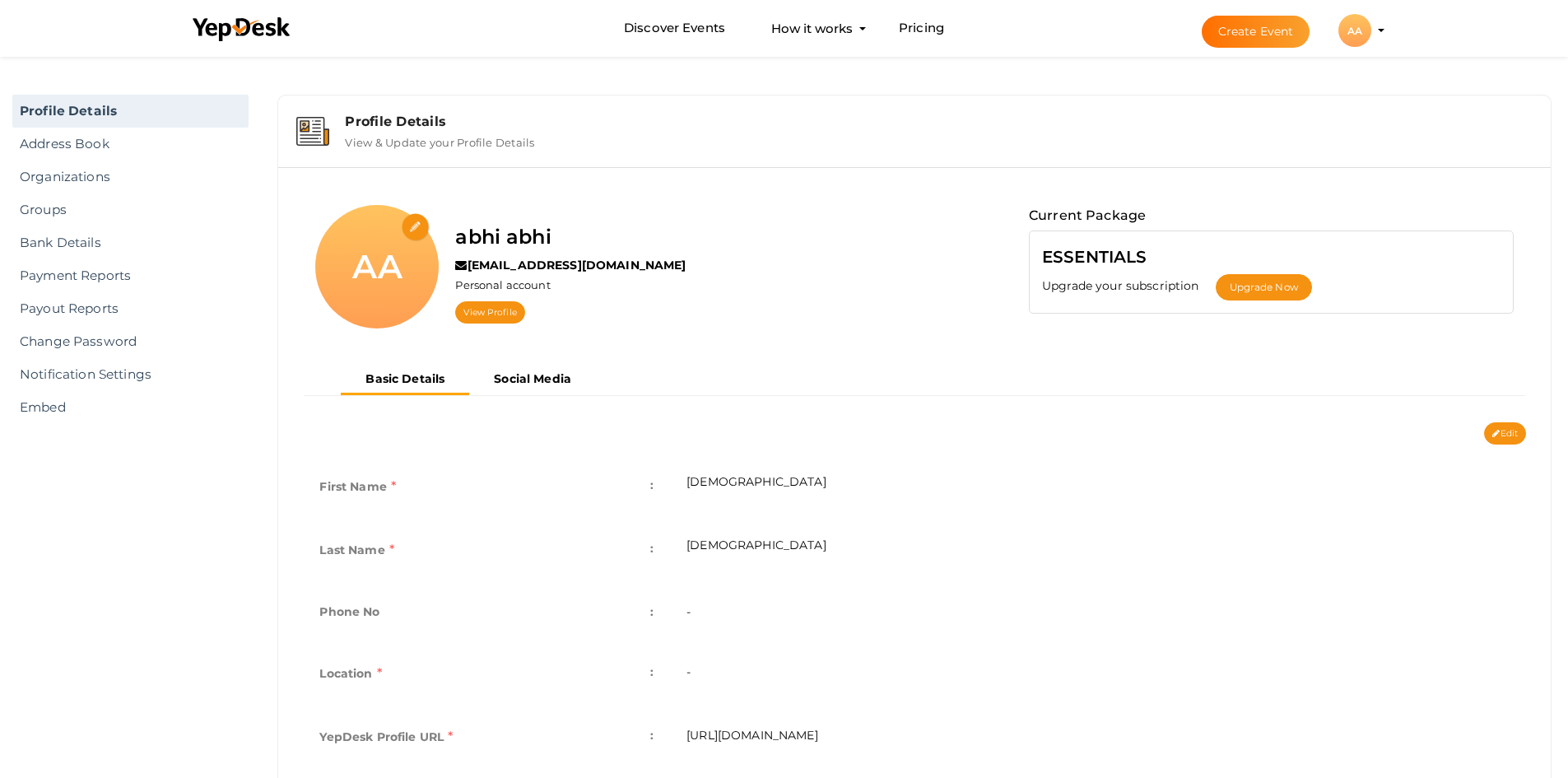
click at [1345, 35] on div "AA" at bounding box center [1355, 30] width 33 height 33
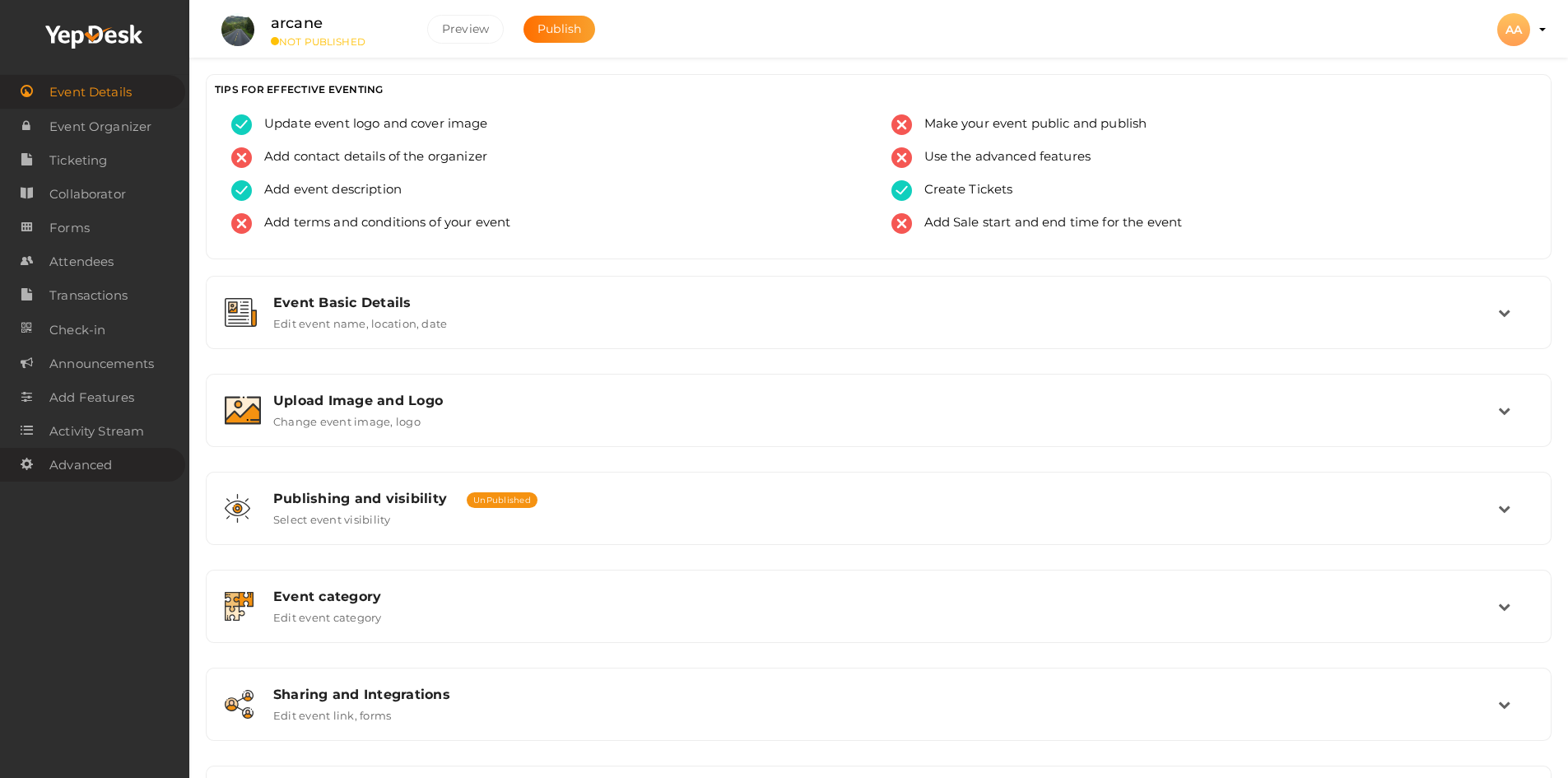
click at [131, 477] on link "Advanced" at bounding box center [93, 465] width 185 height 34
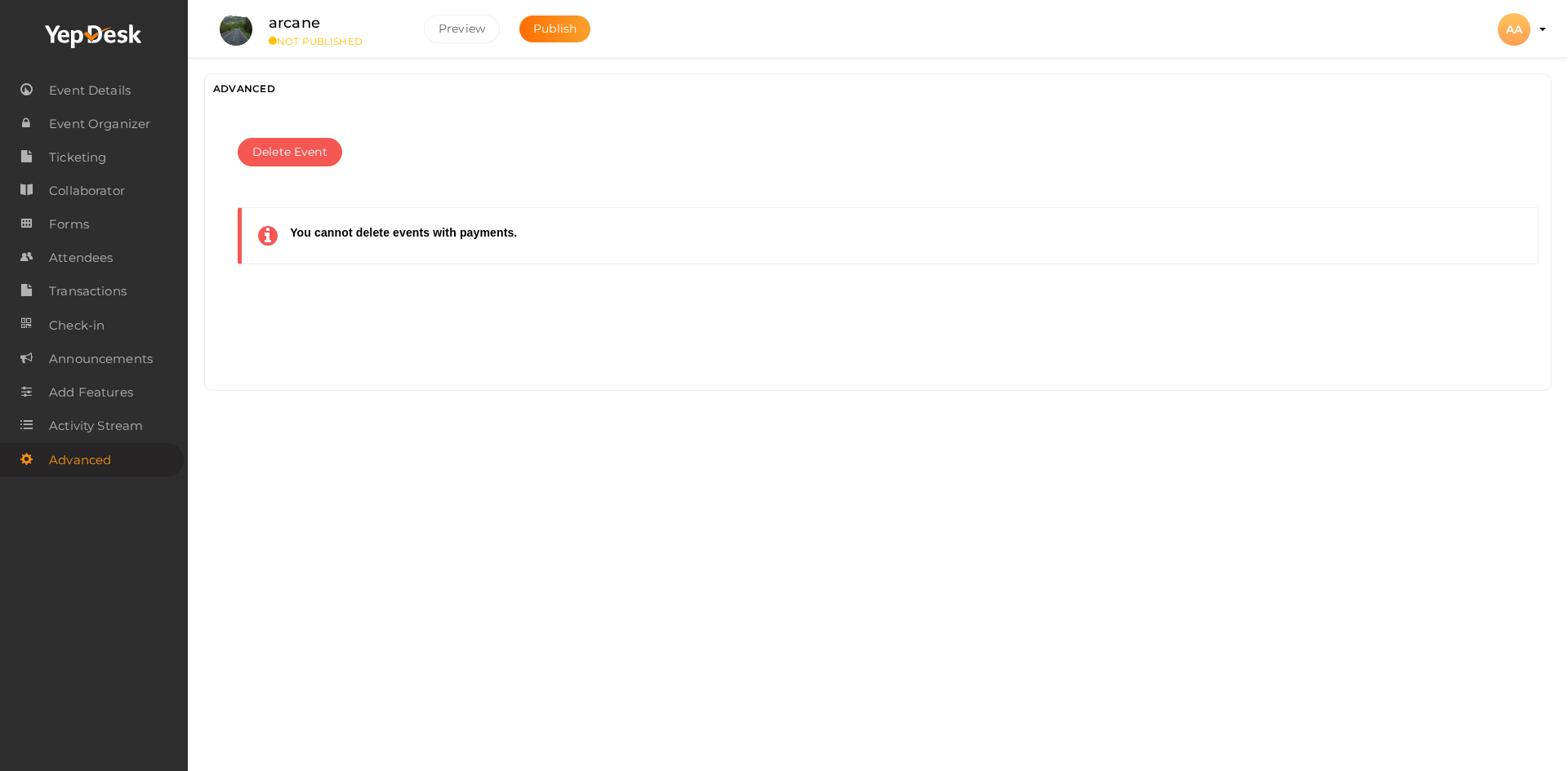
click at [328, 146] on button "Delete Event" at bounding box center [289, 153] width 105 height 29
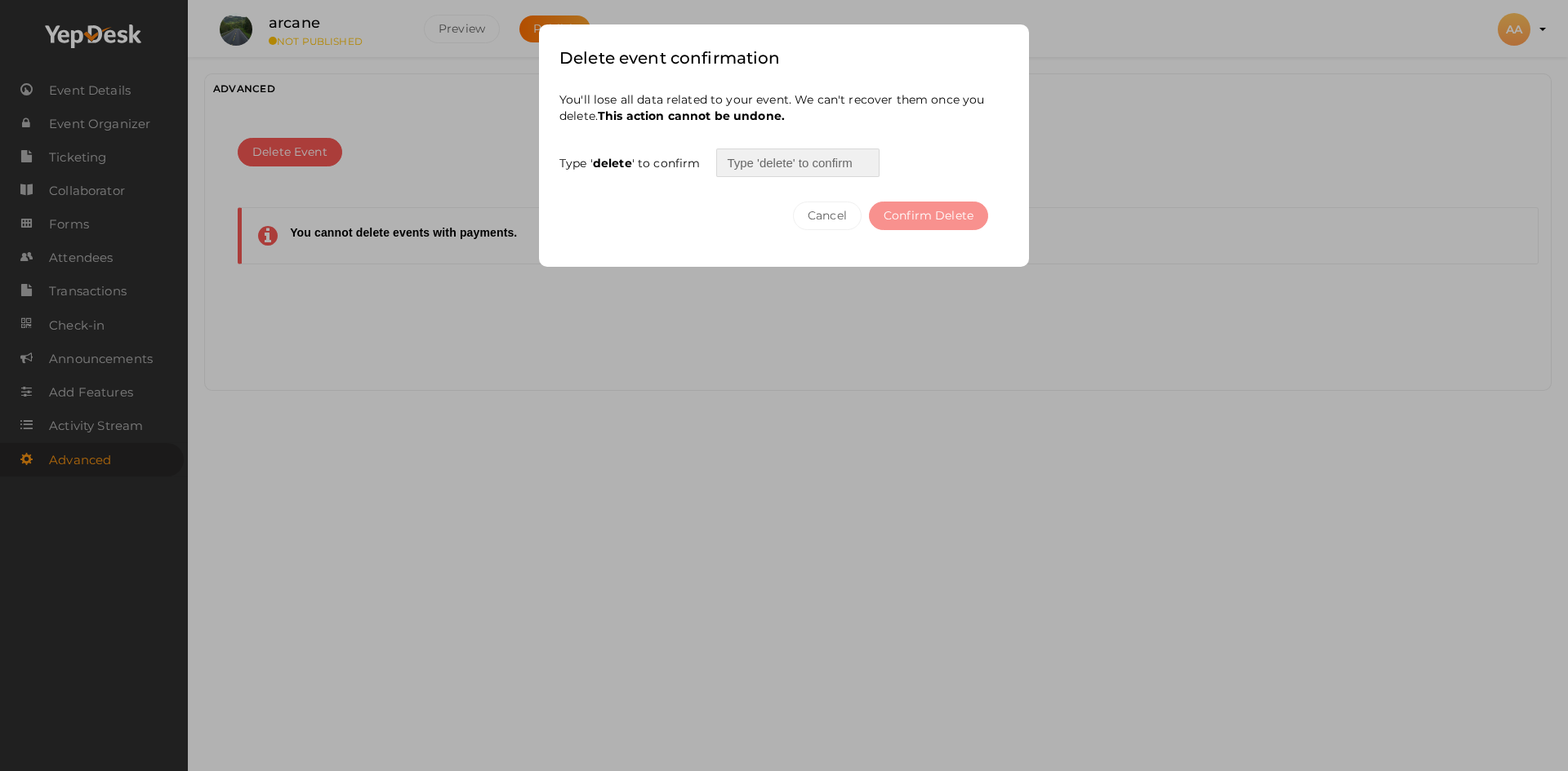
click at [804, 163] on input "text" at bounding box center [798, 163] width 164 height 29
type input "delete"
click at [905, 226] on button "Confirm Delete" at bounding box center [928, 216] width 119 height 29
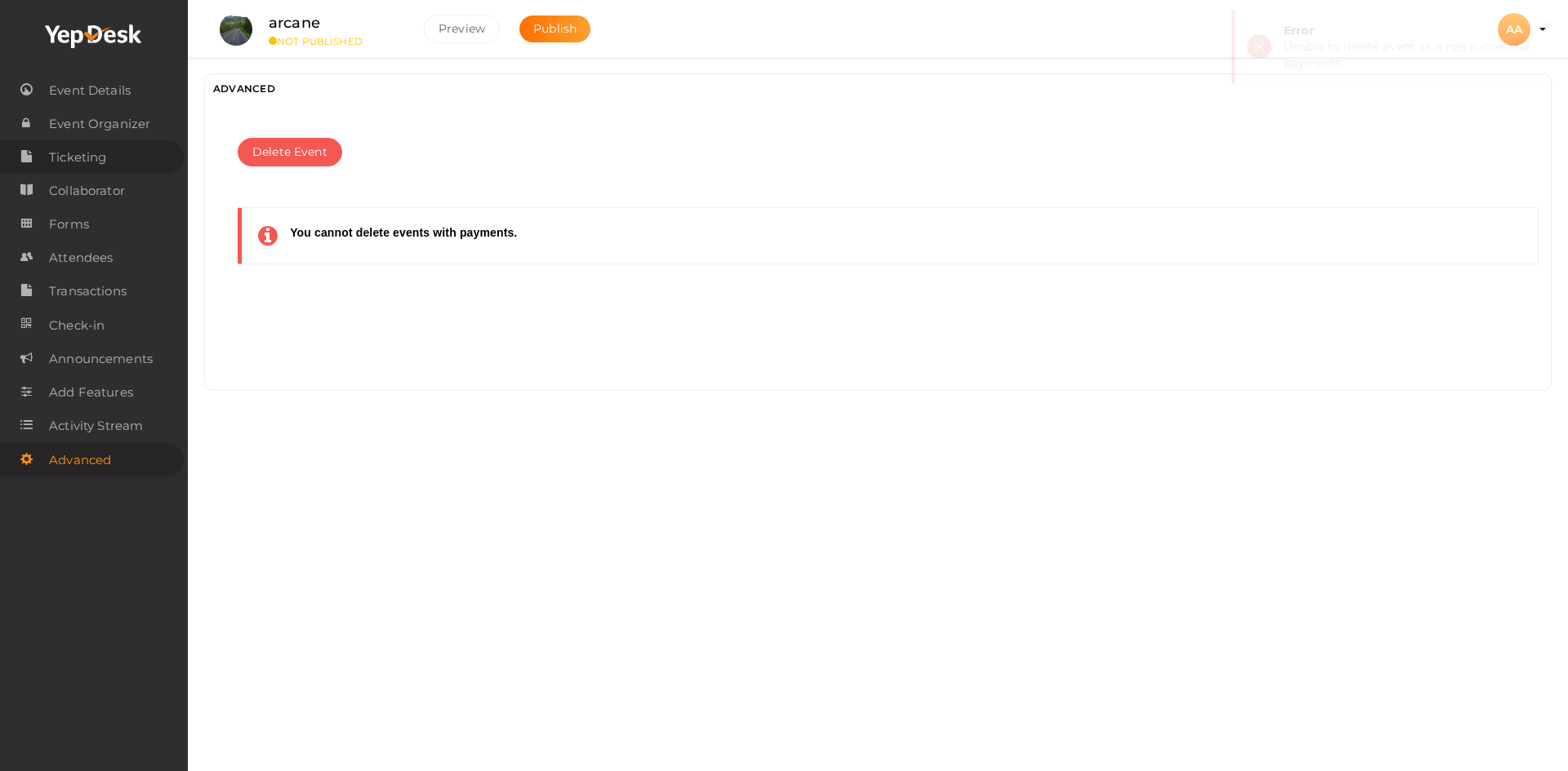
click at [136, 169] on link "Ticketing" at bounding box center [92, 157] width 184 height 34
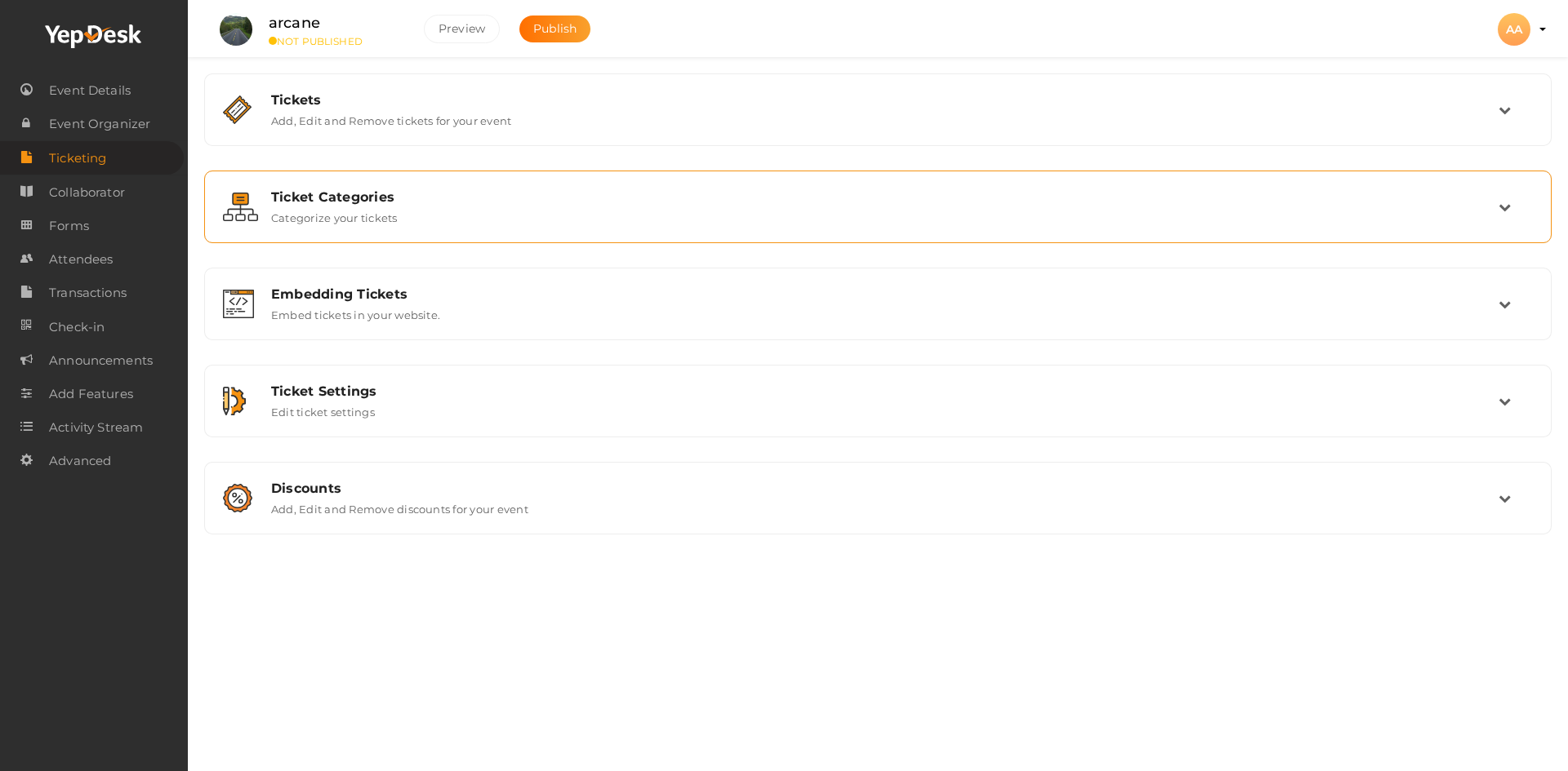
click at [399, 199] on div "Ticket Categories" at bounding box center [885, 197] width 1227 height 15
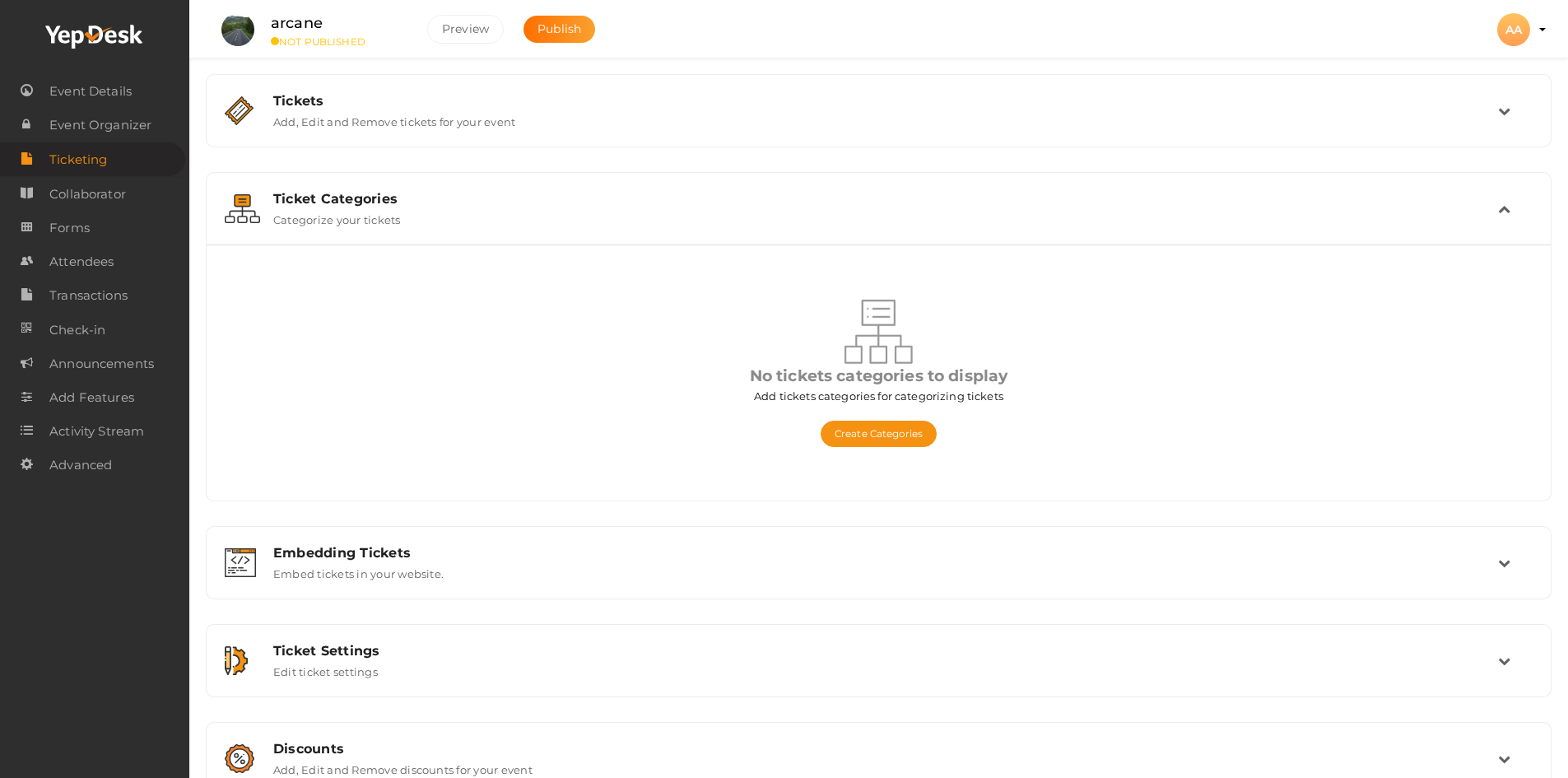
click at [402, 201] on div "Ticket Categories" at bounding box center [885, 199] width 1225 height 16
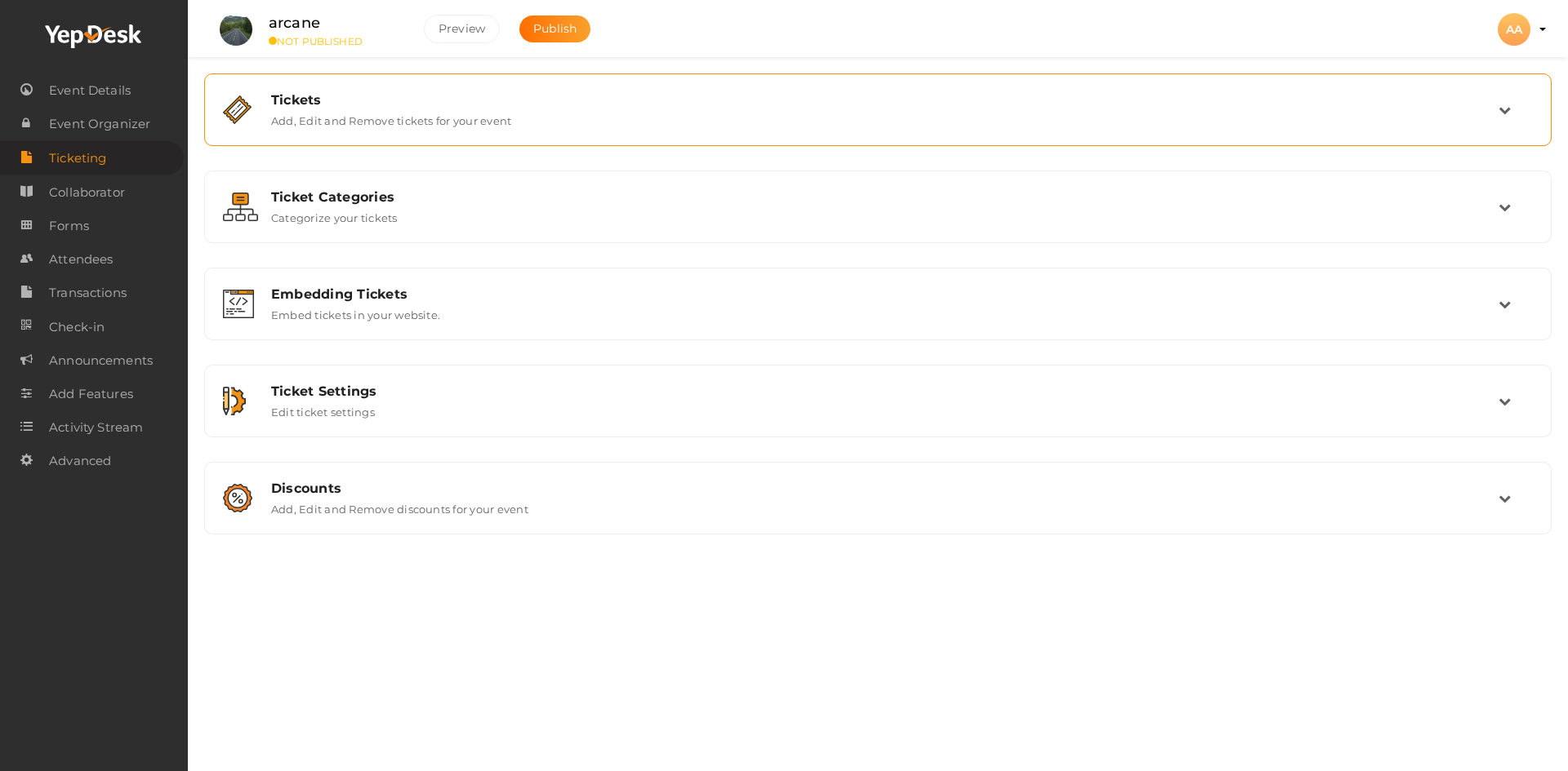
click at [403, 127] on label "Add, Edit and Remove tickets for your event" at bounding box center [391, 117] width 240 height 19
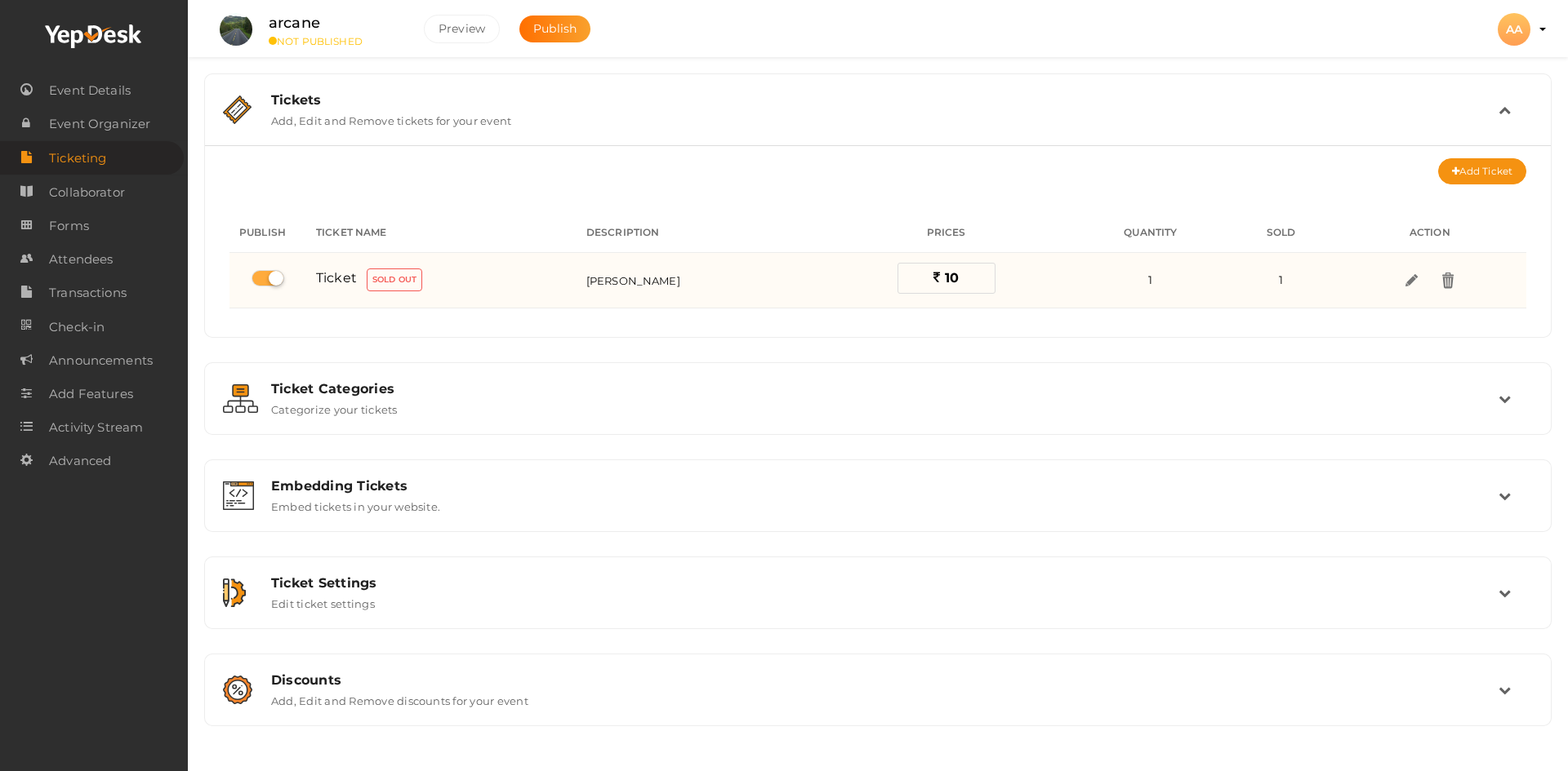
click at [405, 287] on label "Sold Out" at bounding box center [394, 281] width 55 height 23
click at [282, 282] on label at bounding box center [268, 278] width 33 height 16
click at [262, 282] on input "checkbox" at bounding box center [256, 279] width 11 height 11
click at [282, 282] on label at bounding box center [268, 278] width 33 height 16
click at [262, 282] on input "checkbox" at bounding box center [256, 279] width 11 height 11
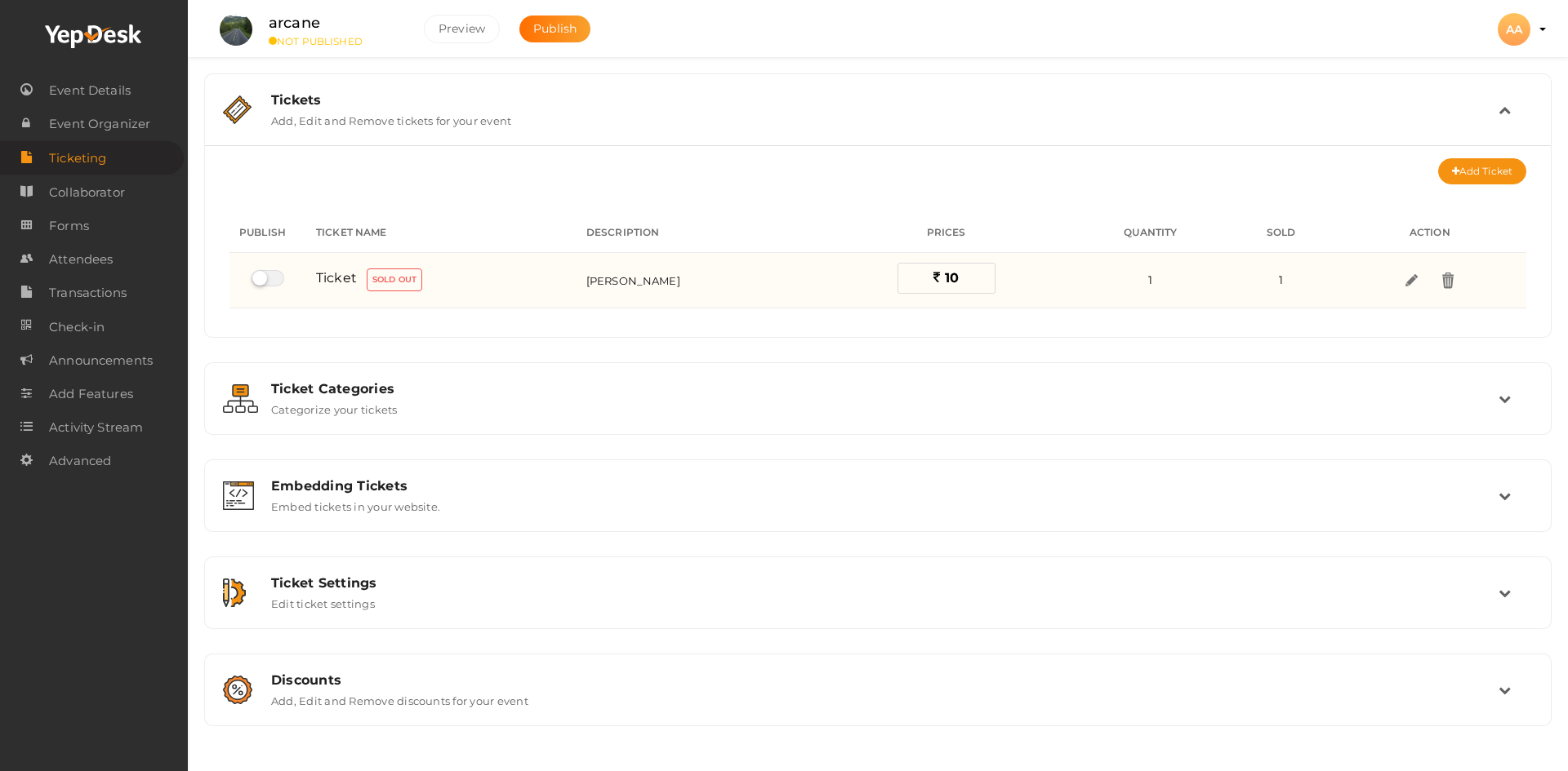
checkbox input "true"
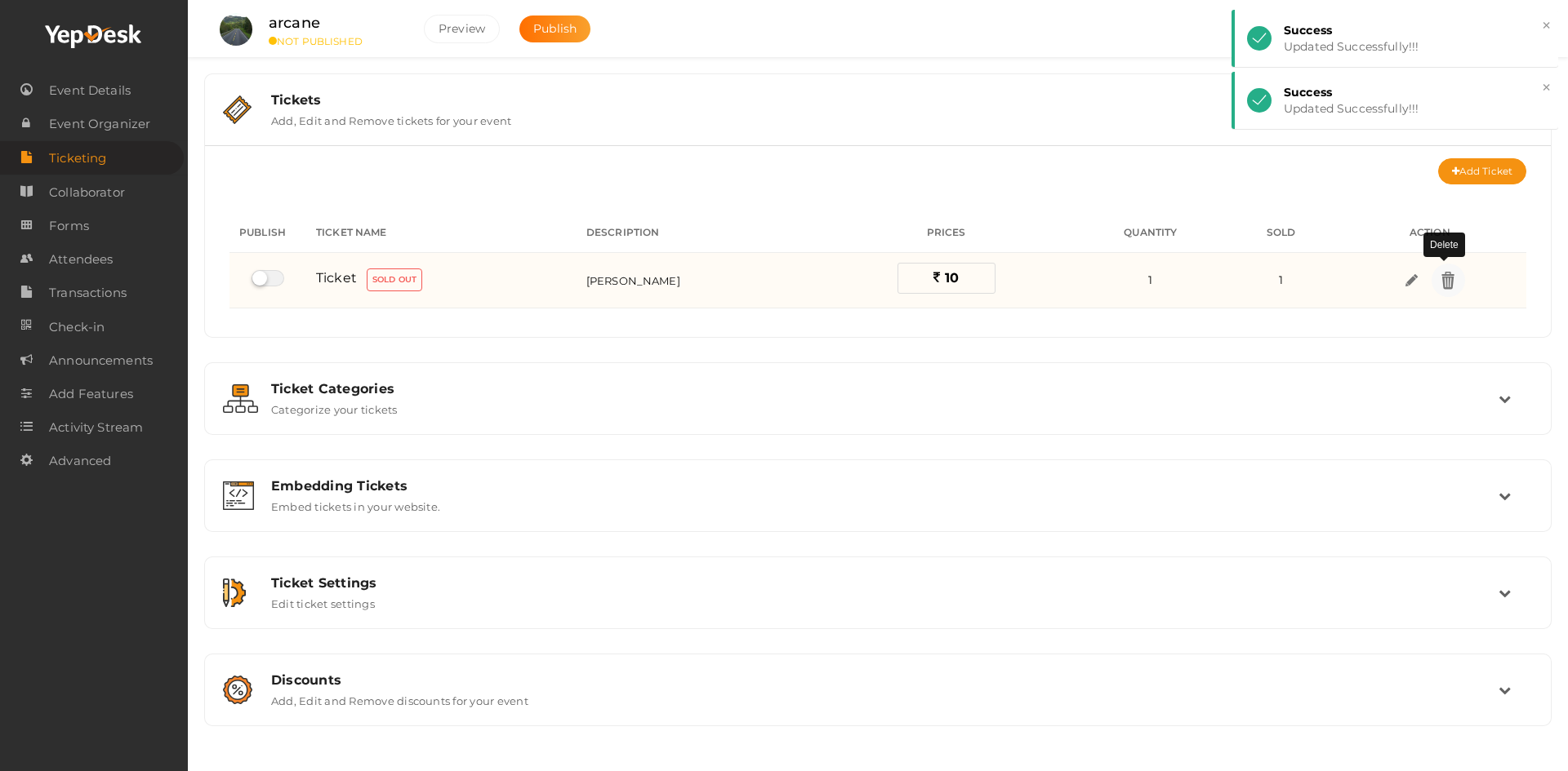
click at [1448, 285] on img at bounding box center [1447, 280] width 18 height 18
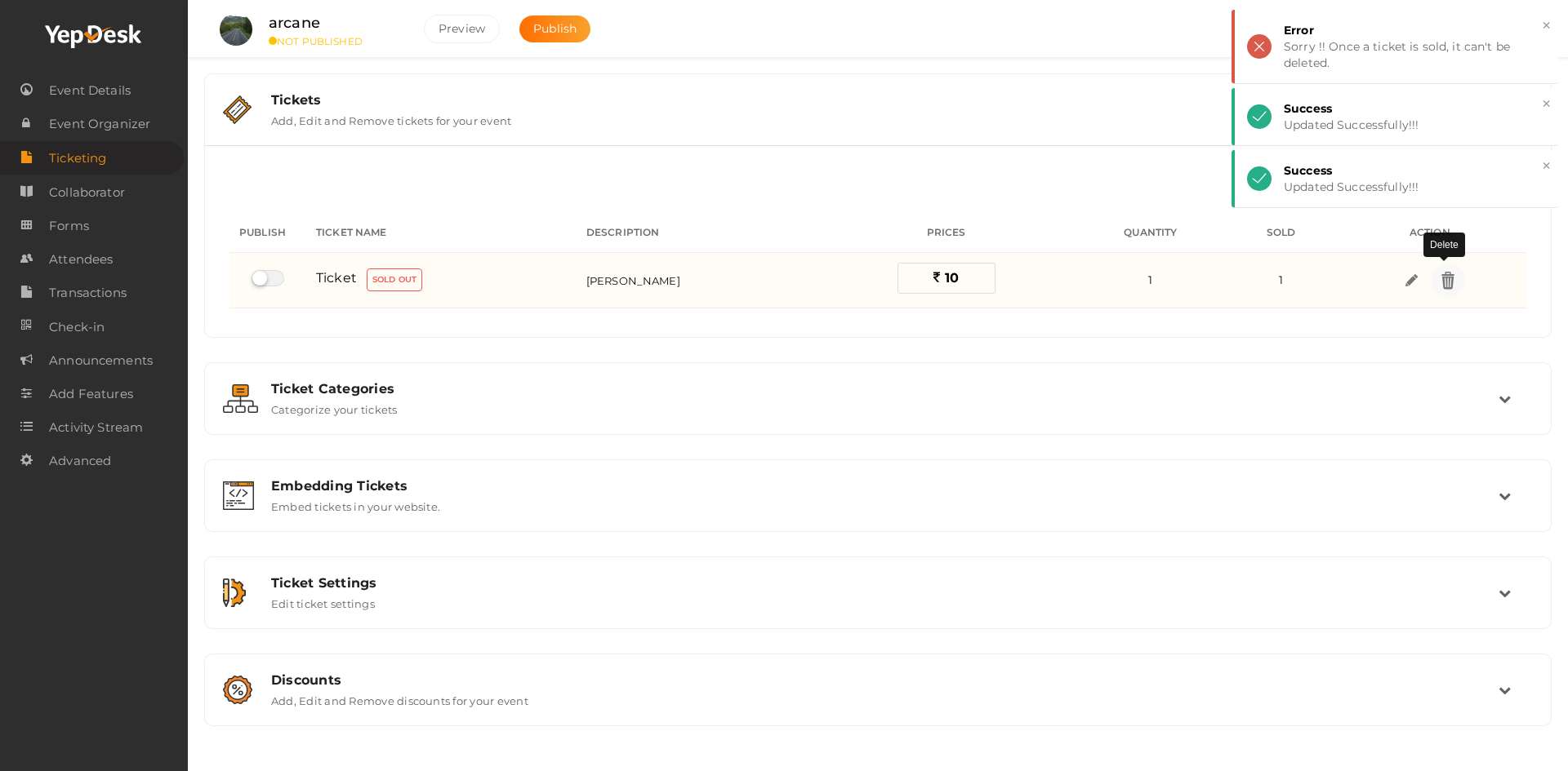
click at [1442, 283] on img at bounding box center [1447, 280] width 18 height 18
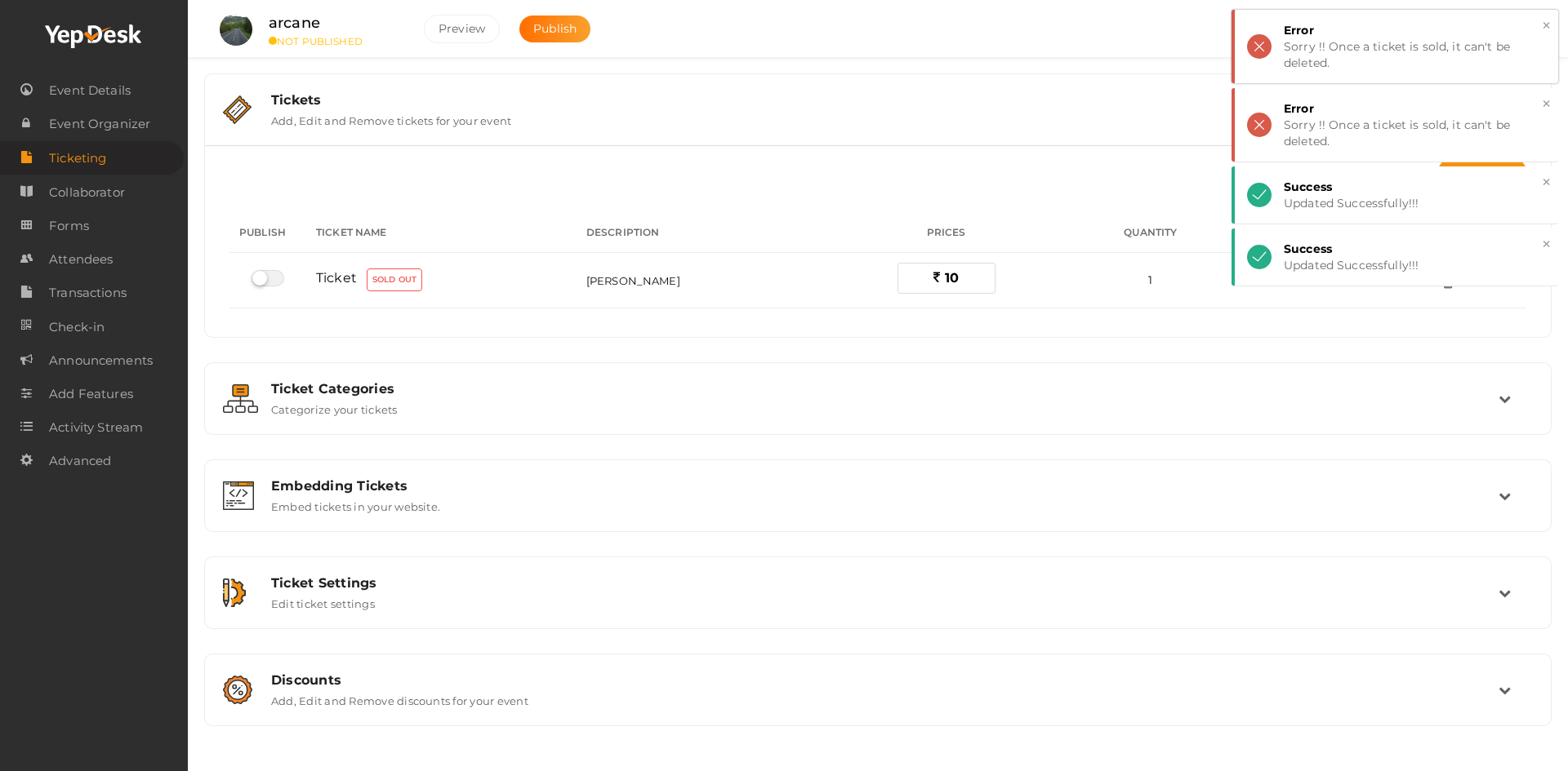
click at [1545, 24] on button "×" at bounding box center [1546, 25] width 11 height 18
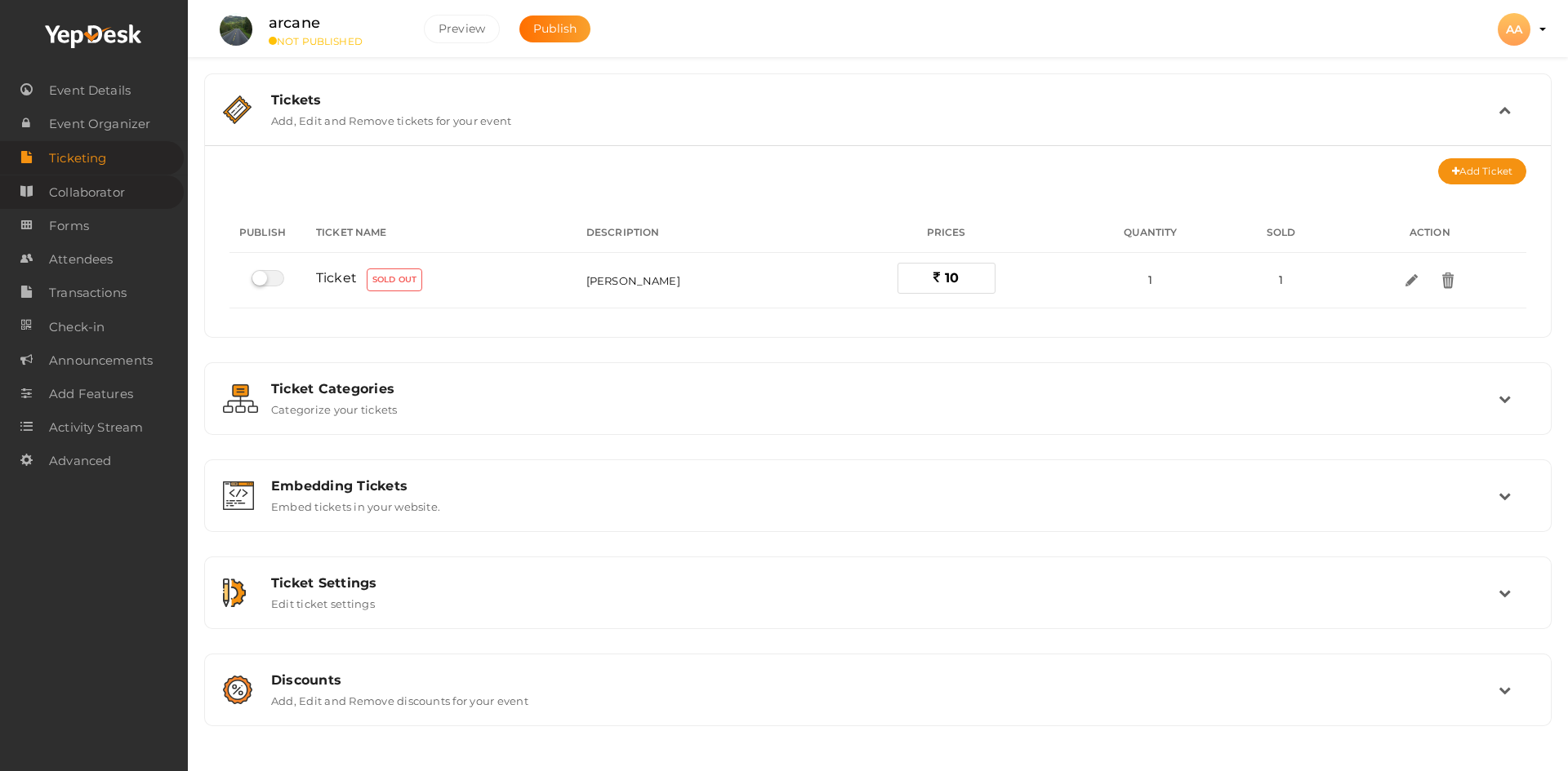
click at [138, 201] on link "Collaborator" at bounding box center [92, 192] width 184 height 34
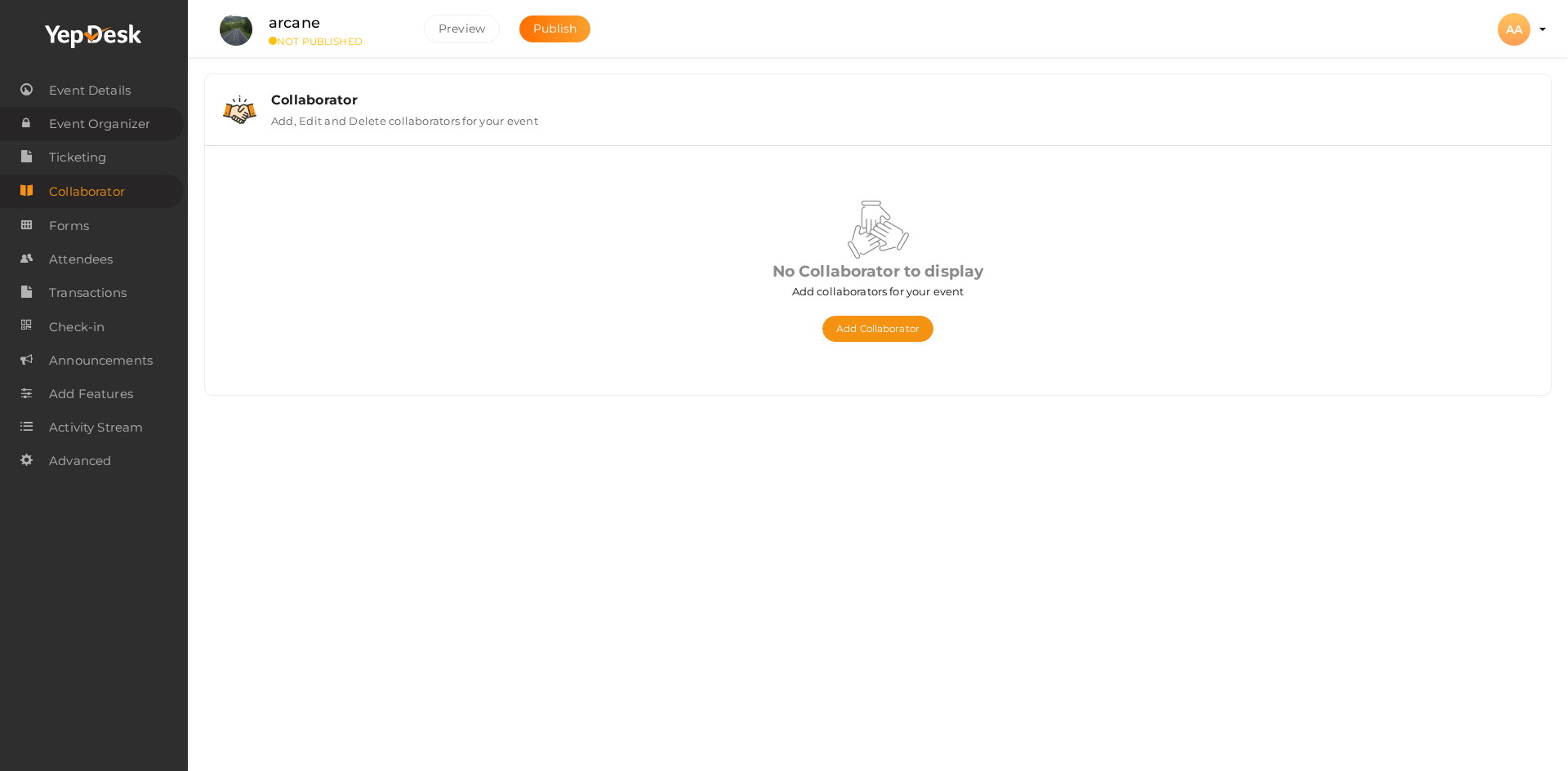
click at [128, 129] on span "Event Organizer" at bounding box center [100, 124] width 102 height 33
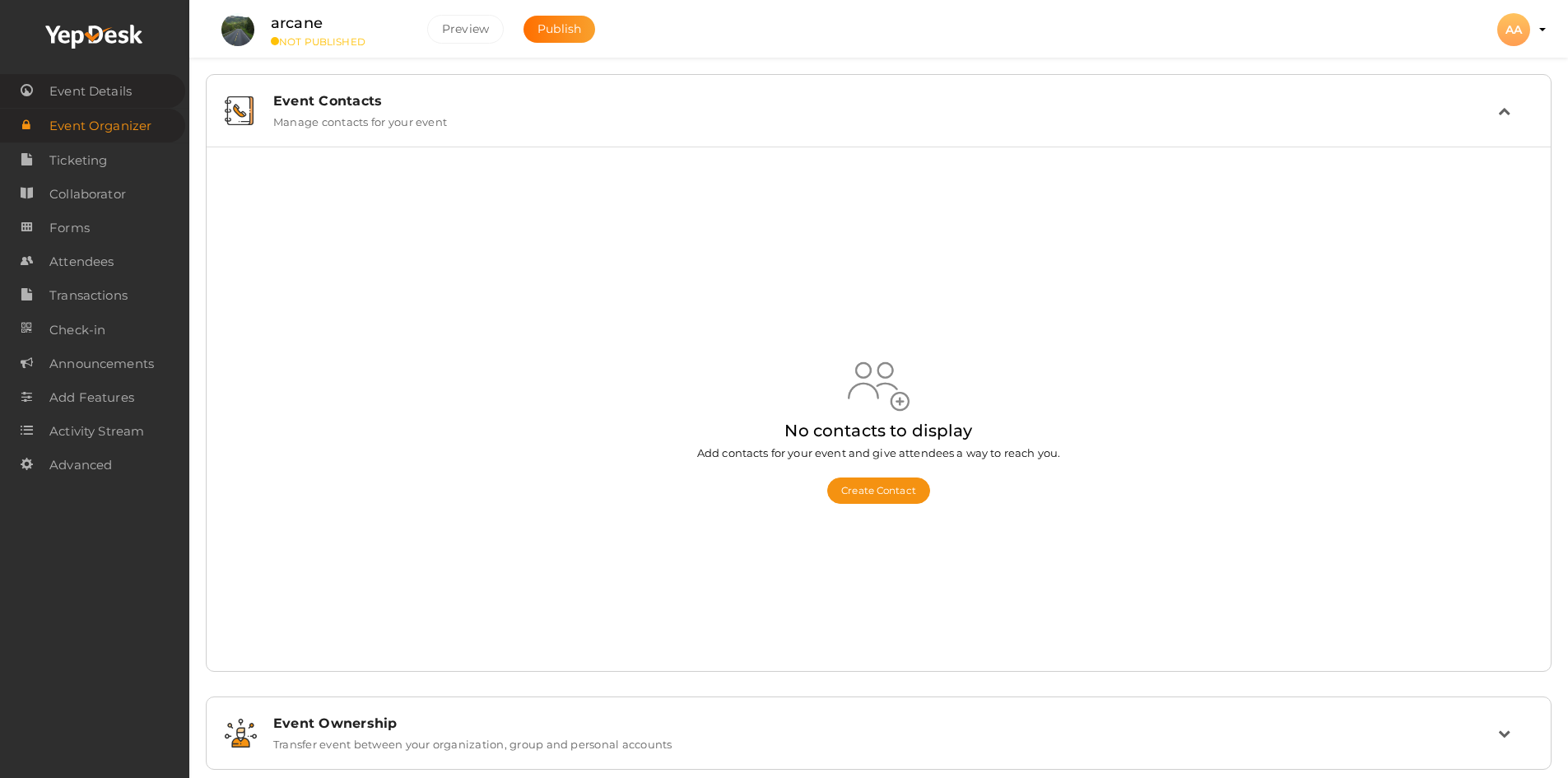
click at [121, 74] on link "Event Details" at bounding box center [93, 91] width 185 height 34
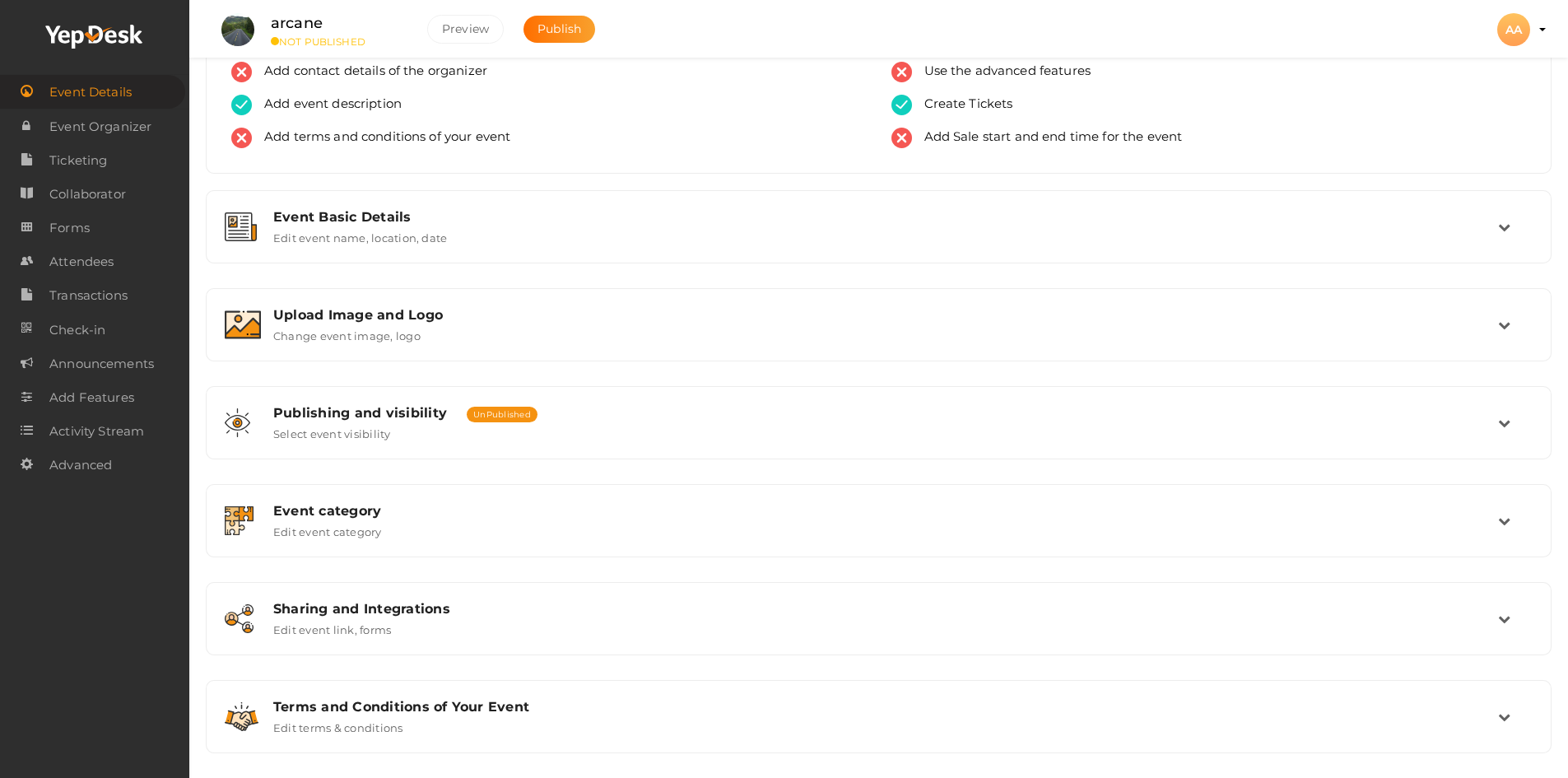
scroll to position [102, 0]
